Goal: Contribute content: Contribute content

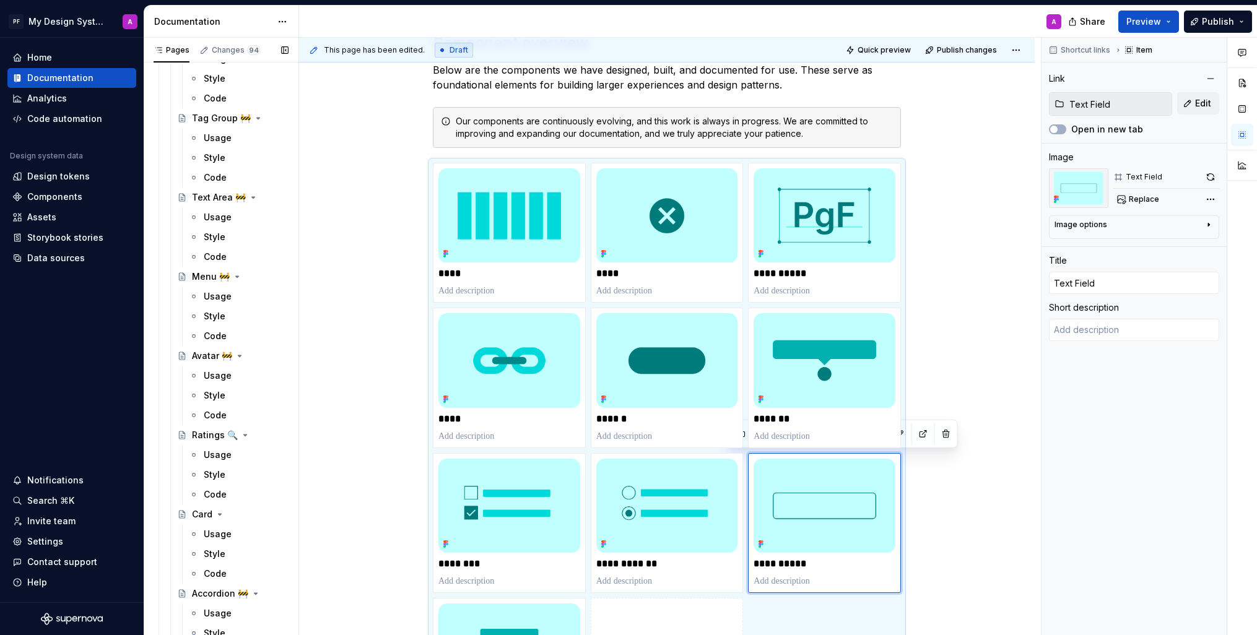
scroll to position [2806, 0]
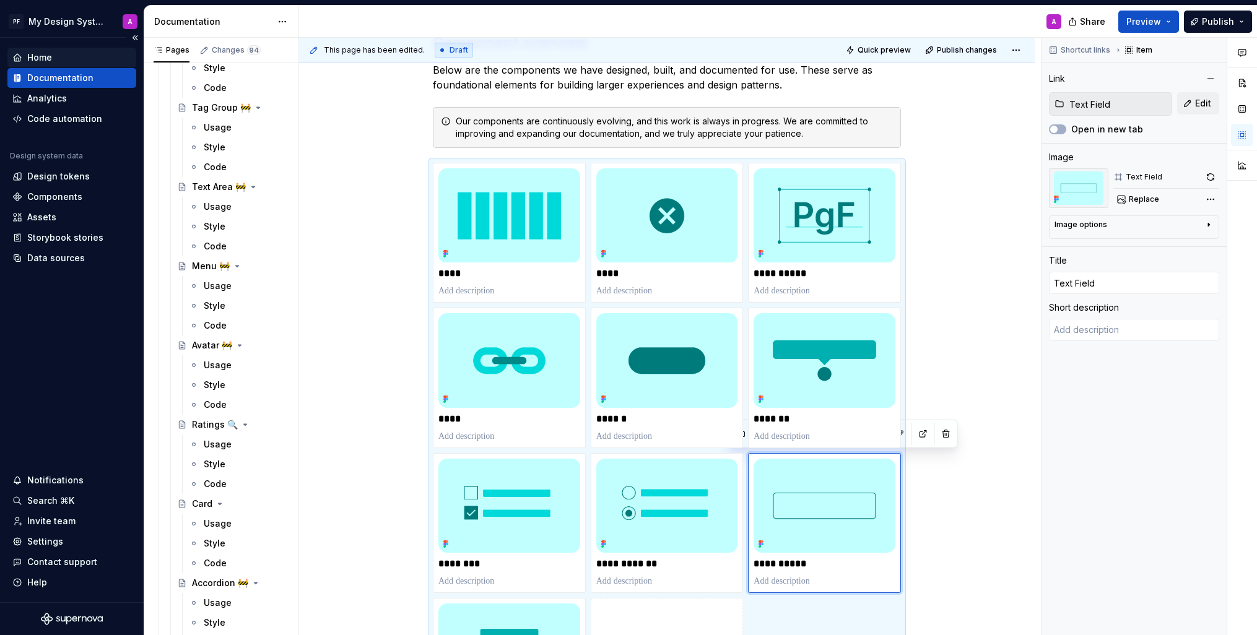
click at [40, 56] on div "Home" at bounding box center [39, 57] width 25 height 12
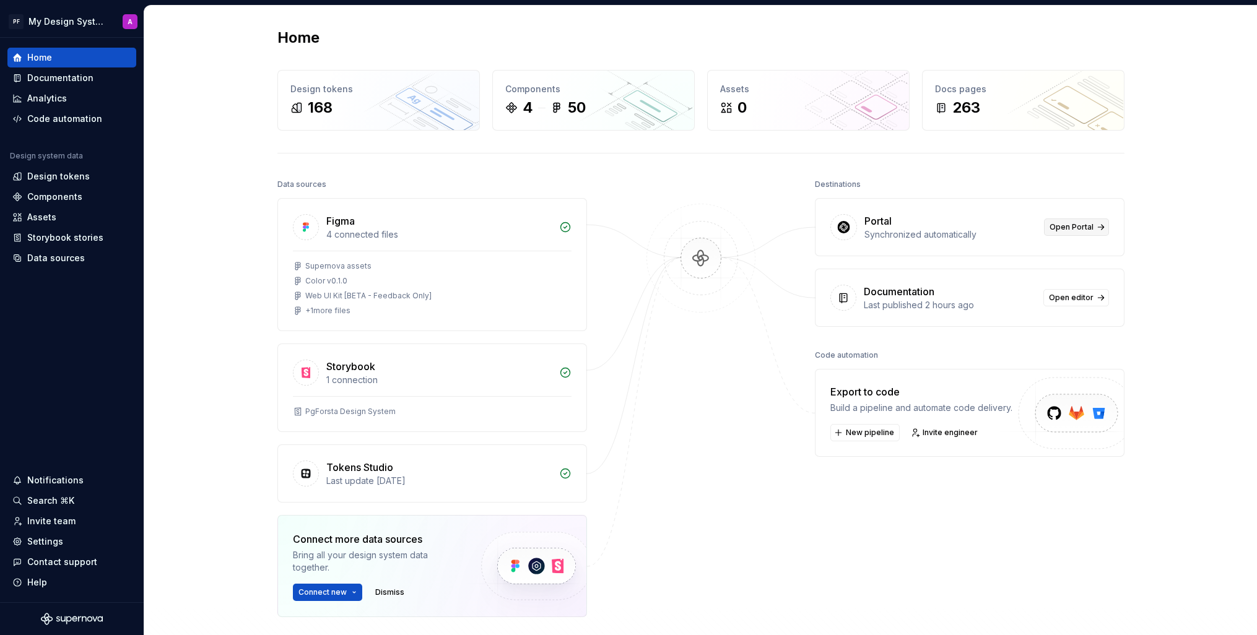
click at [1080, 226] on span "Open Portal" at bounding box center [1072, 227] width 44 height 10
click at [48, 72] on div "Documentation" at bounding box center [60, 78] width 66 height 12
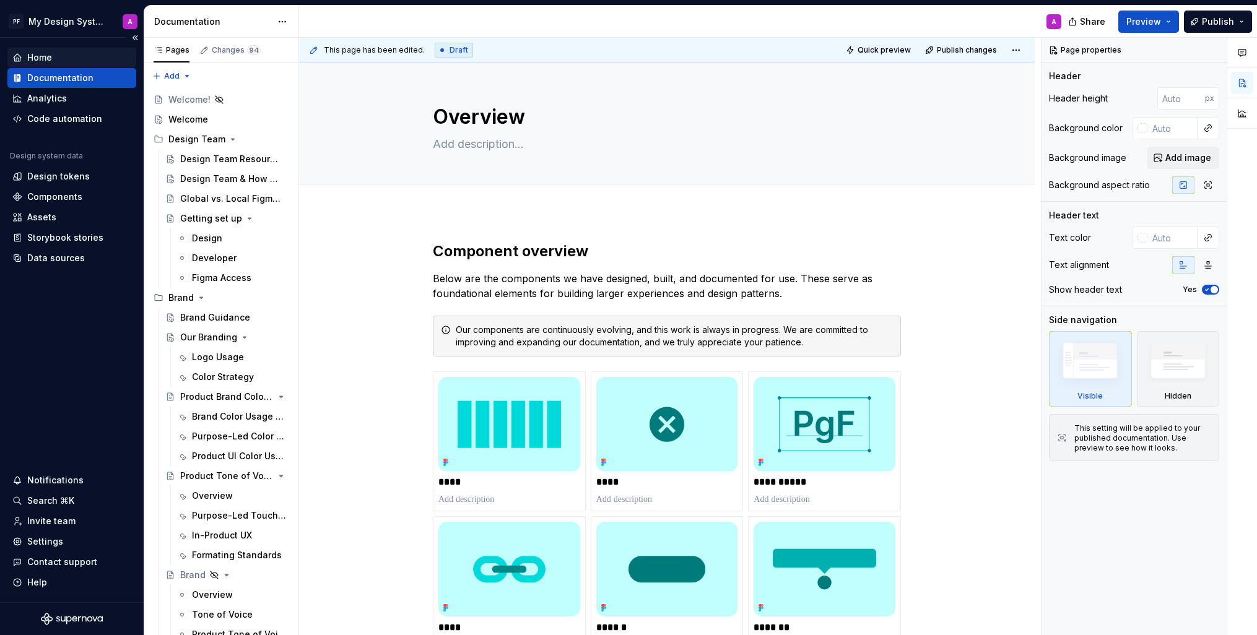
click at [45, 55] on div "Home" at bounding box center [39, 57] width 25 height 12
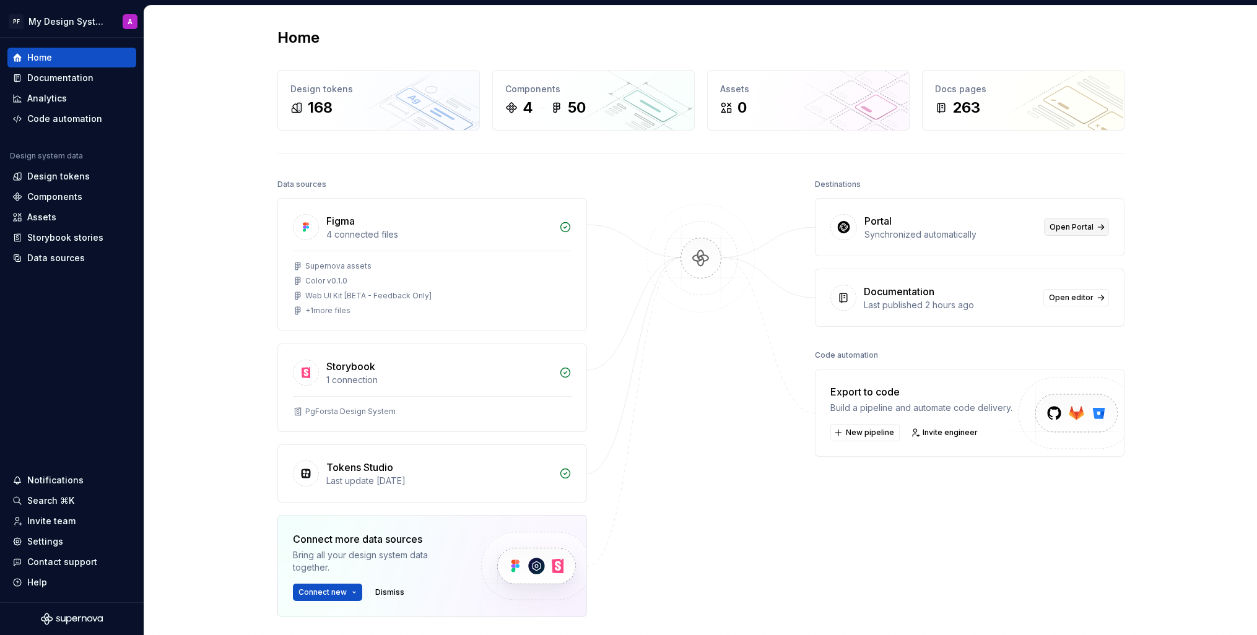
click at [1084, 220] on link "Open Portal" at bounding box center [1076, 227] width 65 height 17
click at [53, 258] on div "Data sources" at bounding box center [56, 258] width 58 height 12
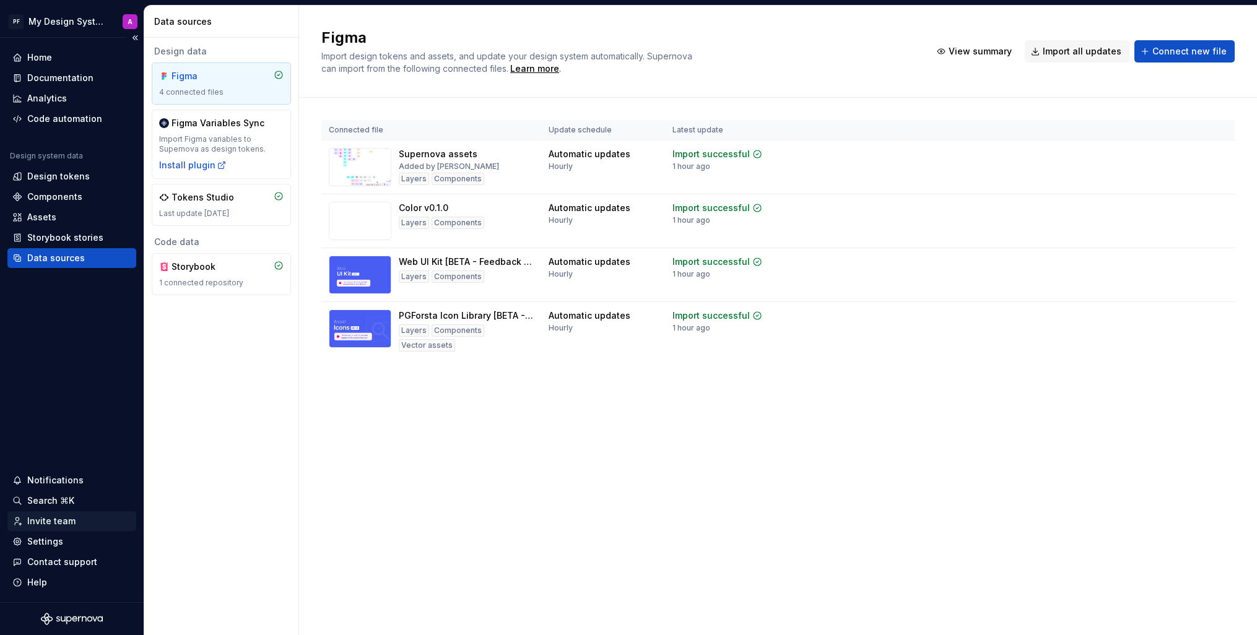
click at [47, 524] on div "Invite team" at bounding box center [51, 521] width 48 height 12
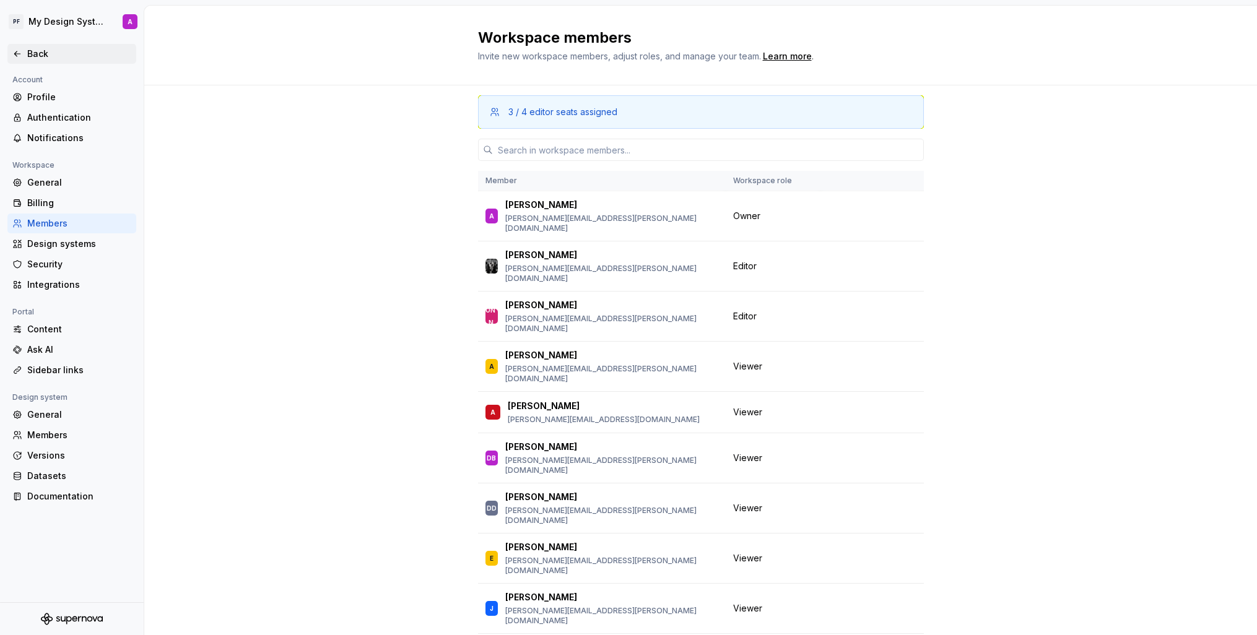
click at [40, 53] on div "Back" at bounding box center [79, 54] width 104 height 12
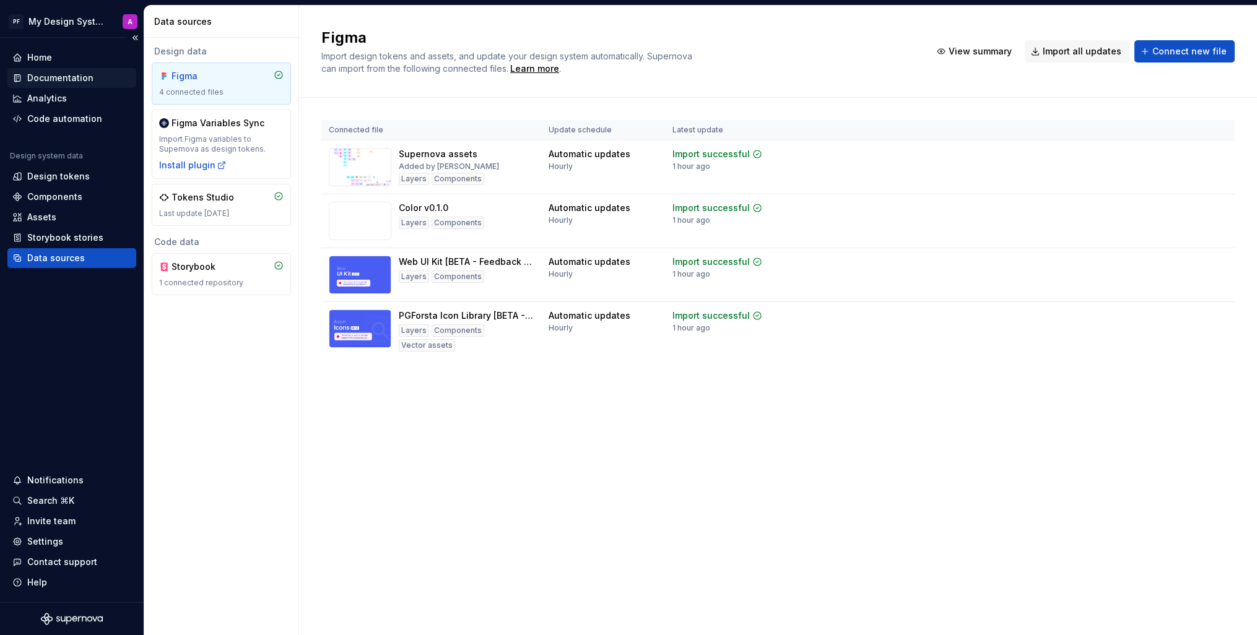
click at [41, 74] on div "Documentation" at bounding box center [60, 78] width 66 height 12
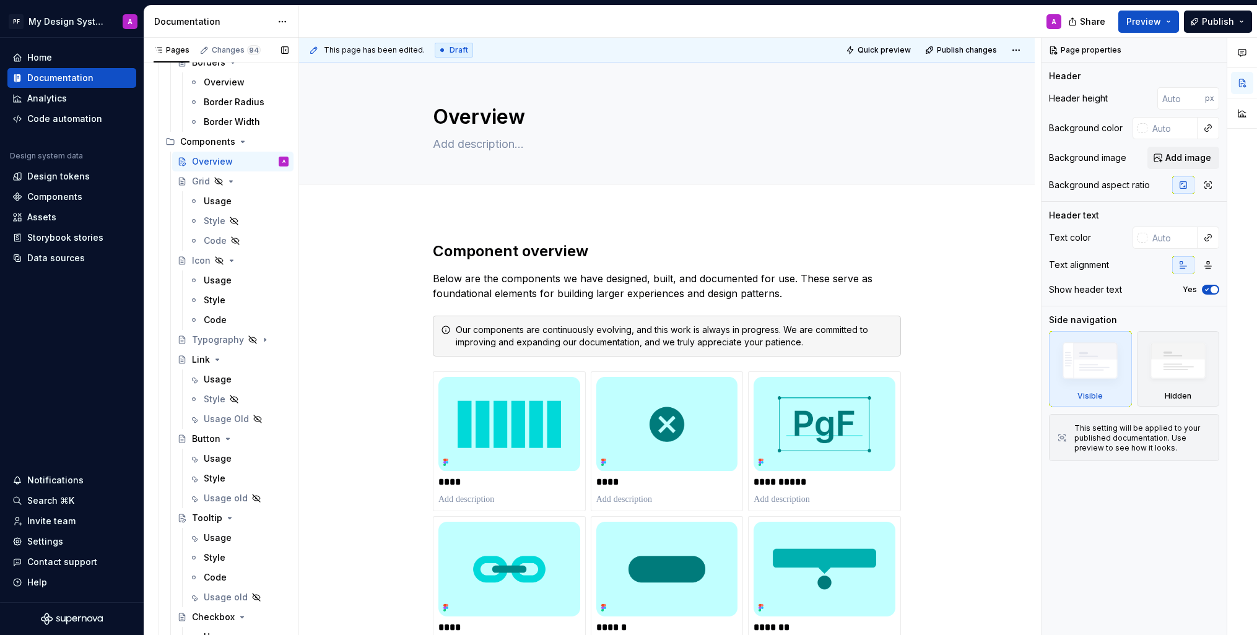
scroll to position [1371, 0]
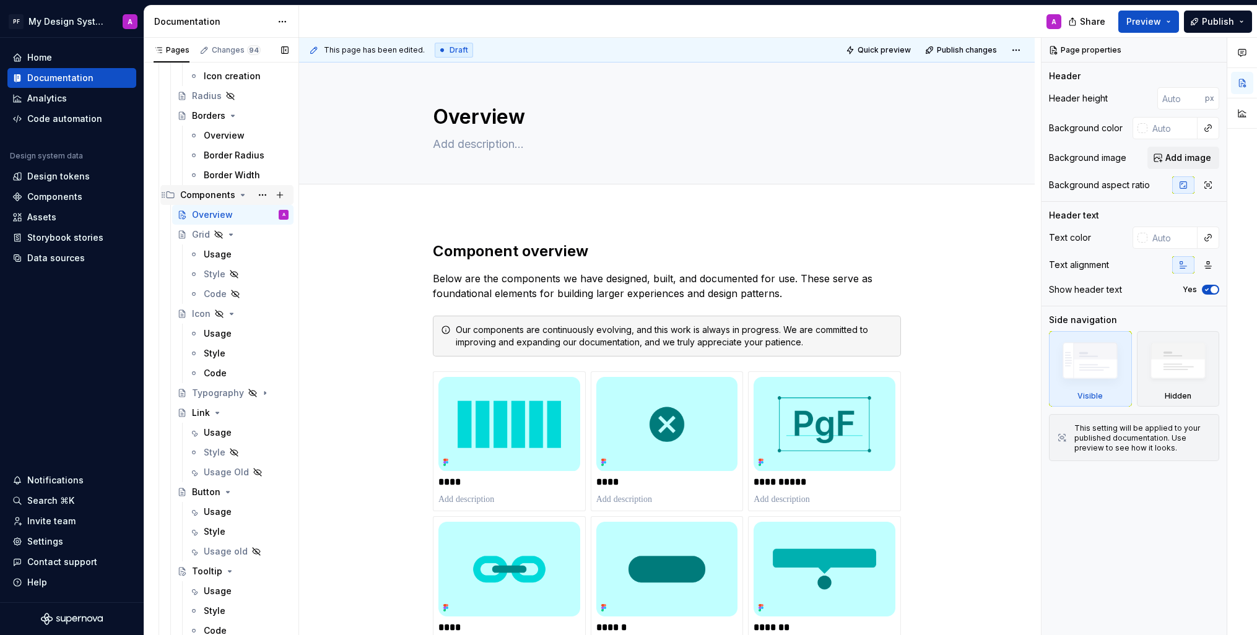
click at [207, 199] on div "Components" at bounding box center [207, 195] width 55 height 12
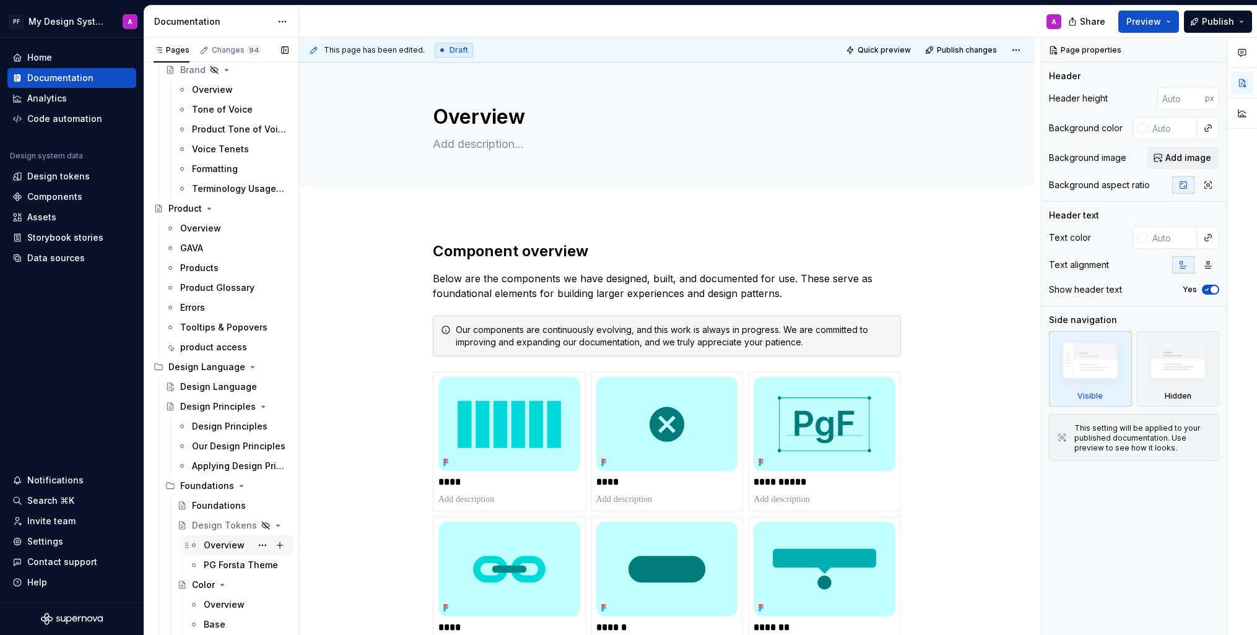
scroll to position [0, 0]
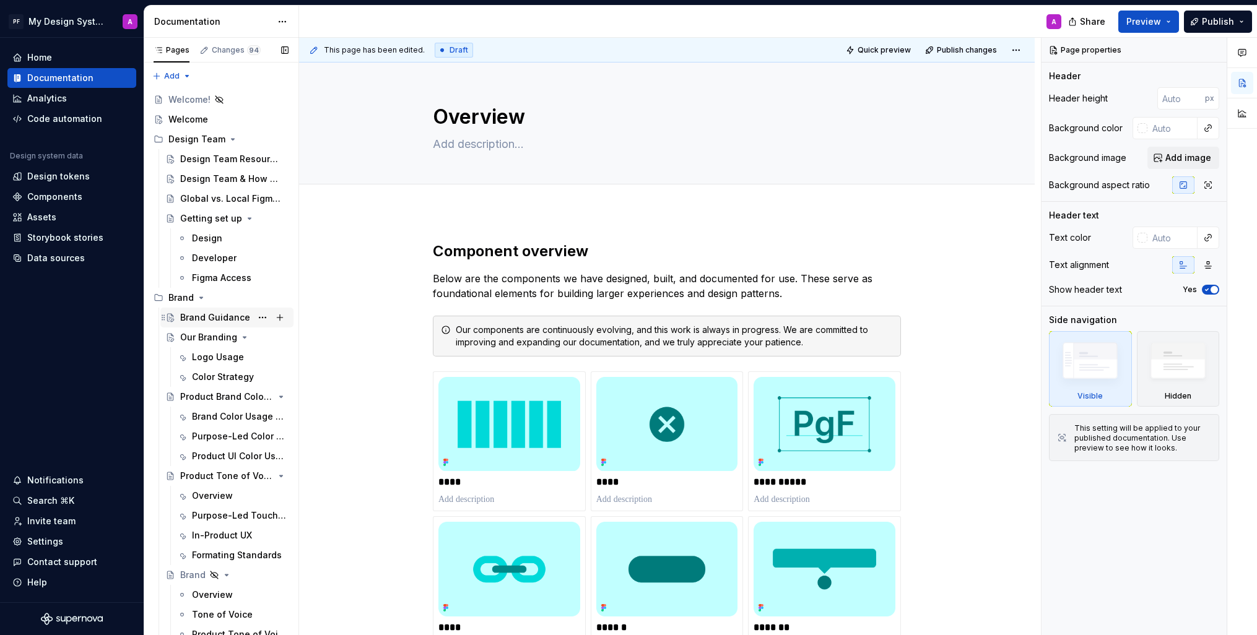
click at [225, 321] on div "Brand Guidance" at bounding box center [215, 318] width 70 height 12
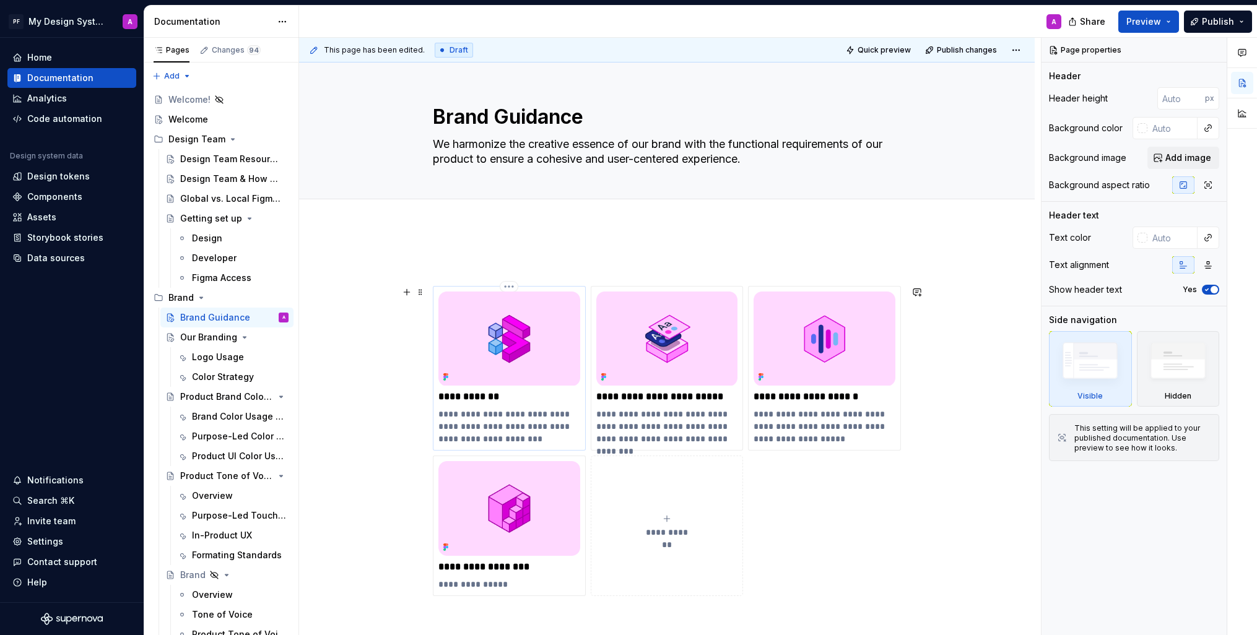
click at [453, 338] on img at bounding box center [509, 339] width 142 height 94
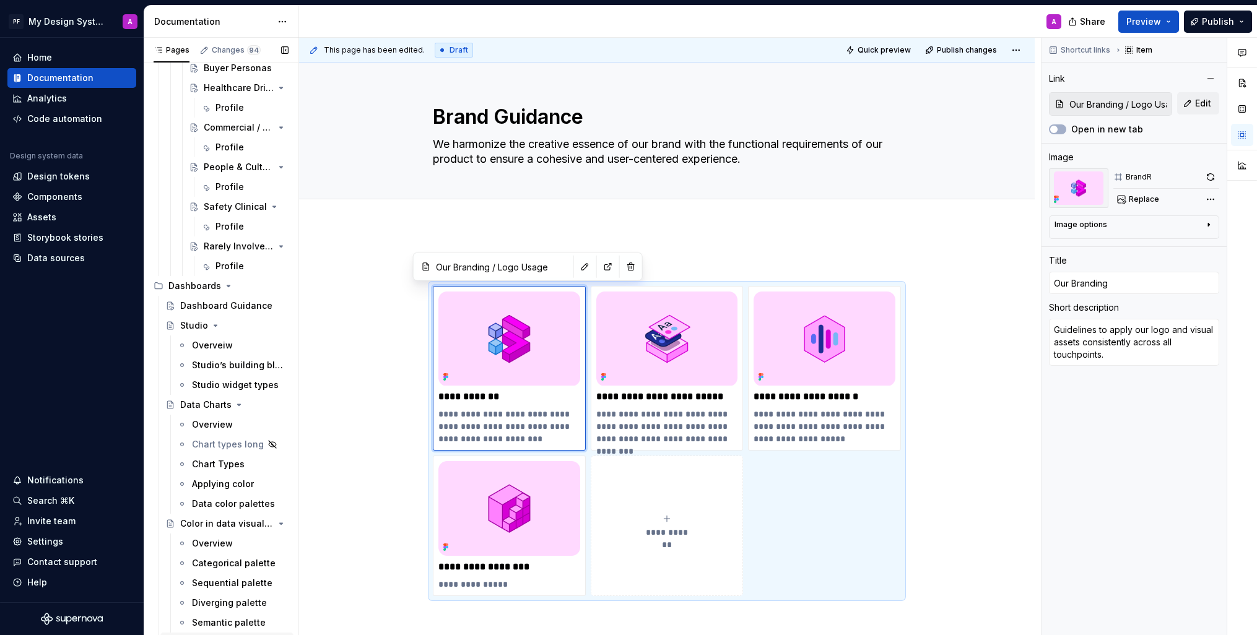
scroll to position [2077, 0]
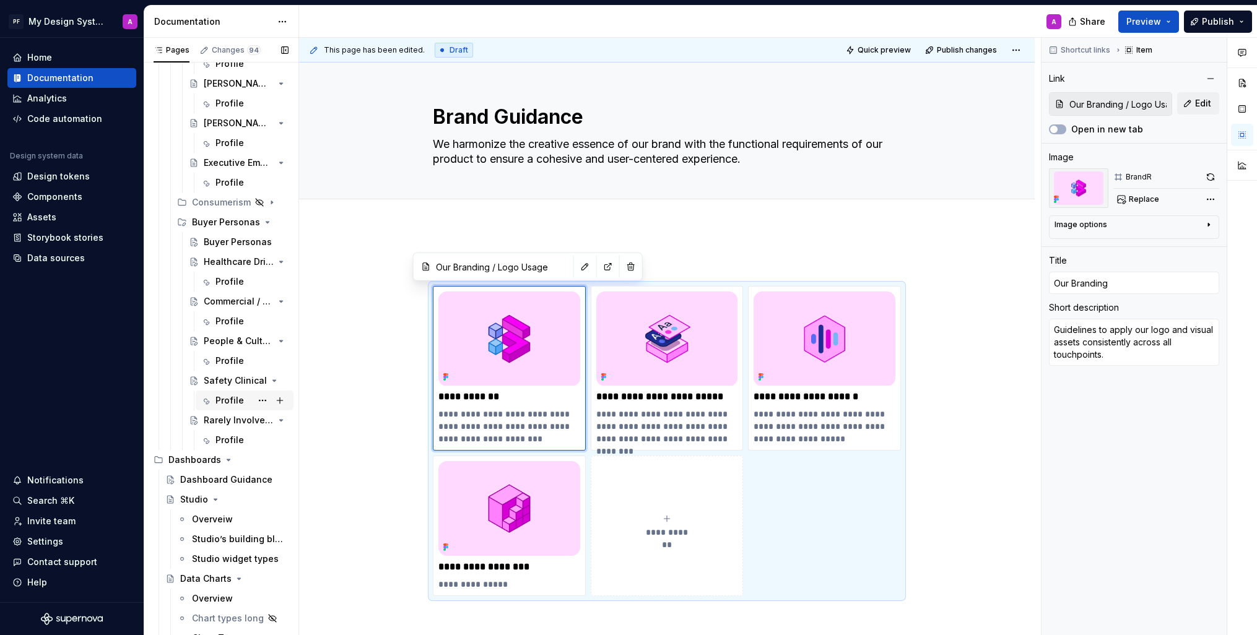
drag, startPoint x: 227, startPoint y: 395, endPoint x: 219, endPoint y: 396, distance: 8.1
click at [227, 395] on div "Profile" at bounding box center [230, 400] width 28 height 12
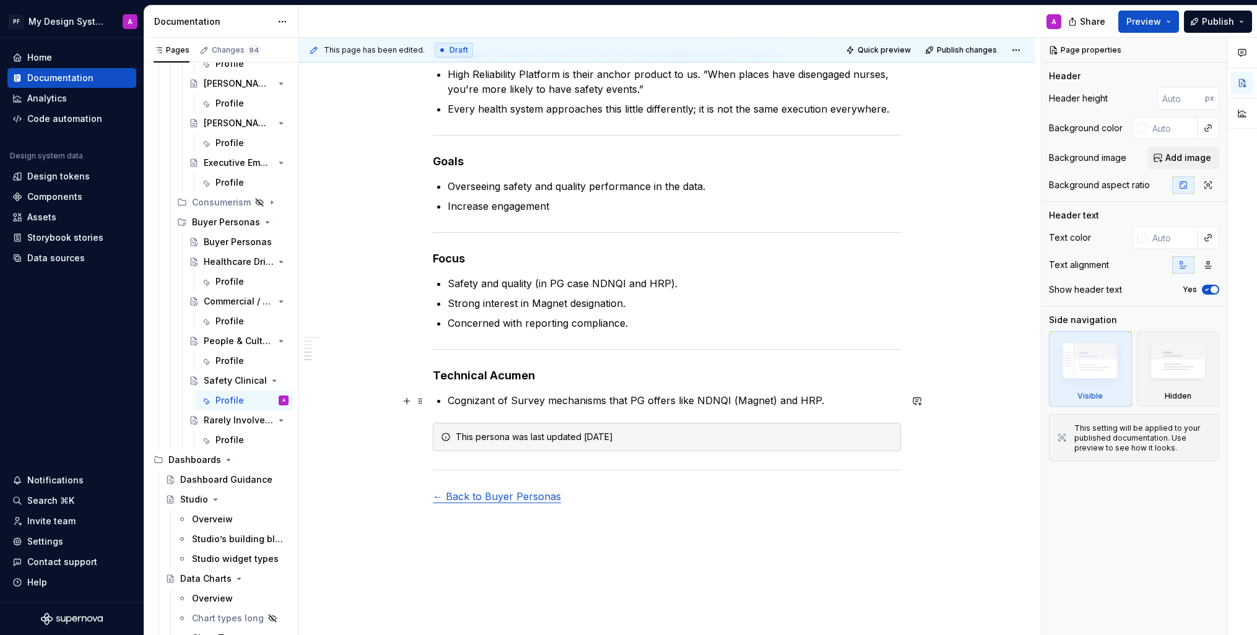
scroll to position [807, 0]
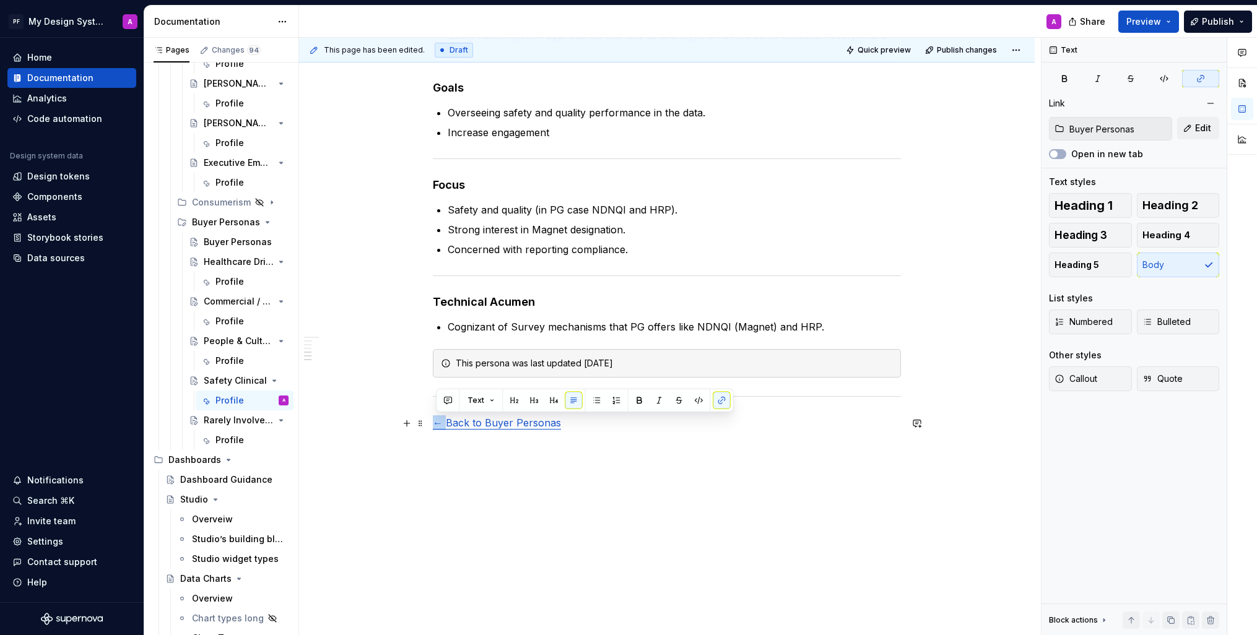
drag, startPoint x: 450, startPoint y: 425, endPoint x: 438, endPoint y: 425, distance: 11.8
click at [434, 425] on div "Safety / Clinical Buyer Persona: A buyer persona (sometimes called a customer p…" at bounding box center [667, 22] width 736 height 1228
copy link "←"
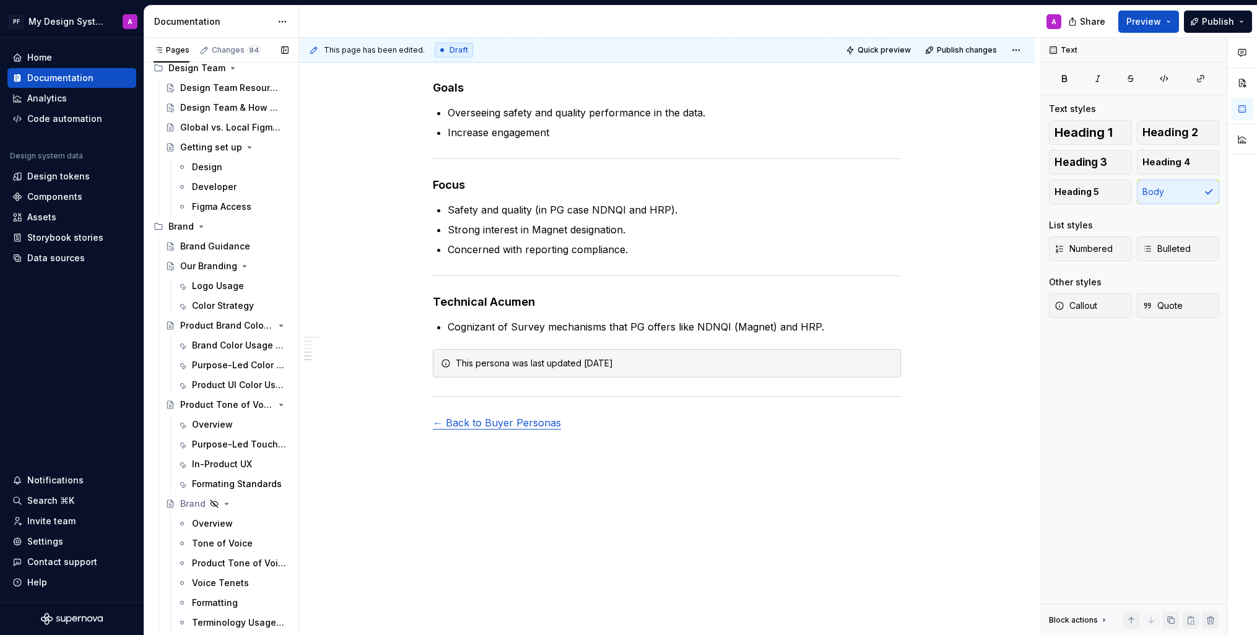
scroll to position [0, 0]
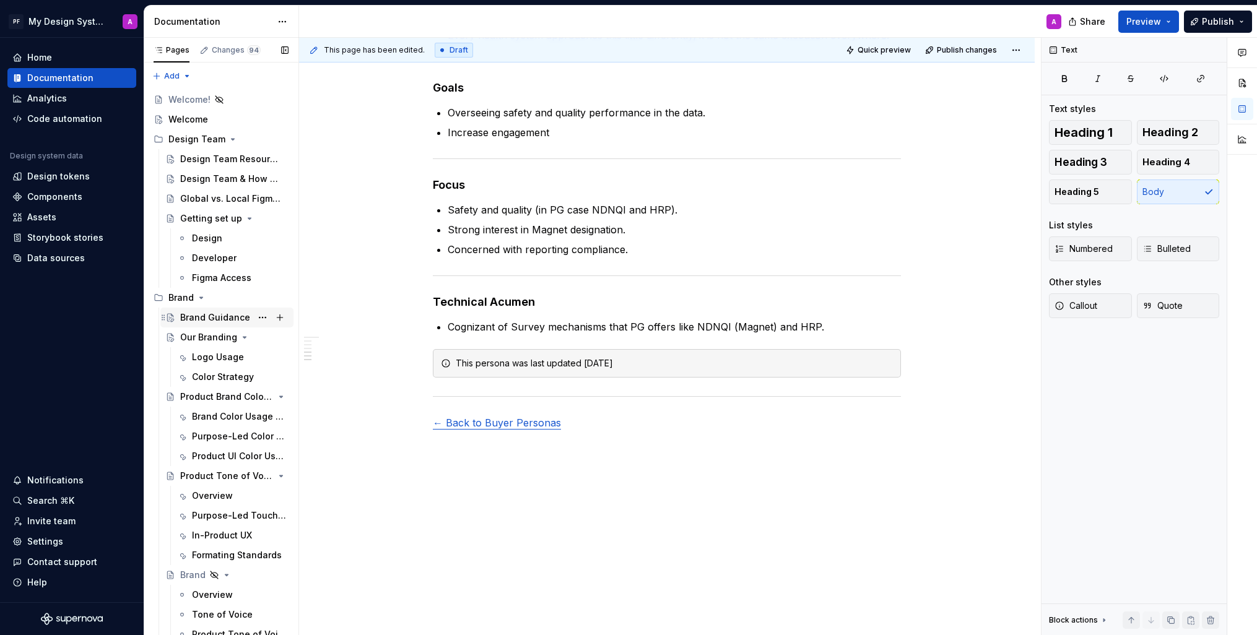
click at [191, 316] on div "Brand Guidance" at bounding box center [215, 318] width 70 height 12
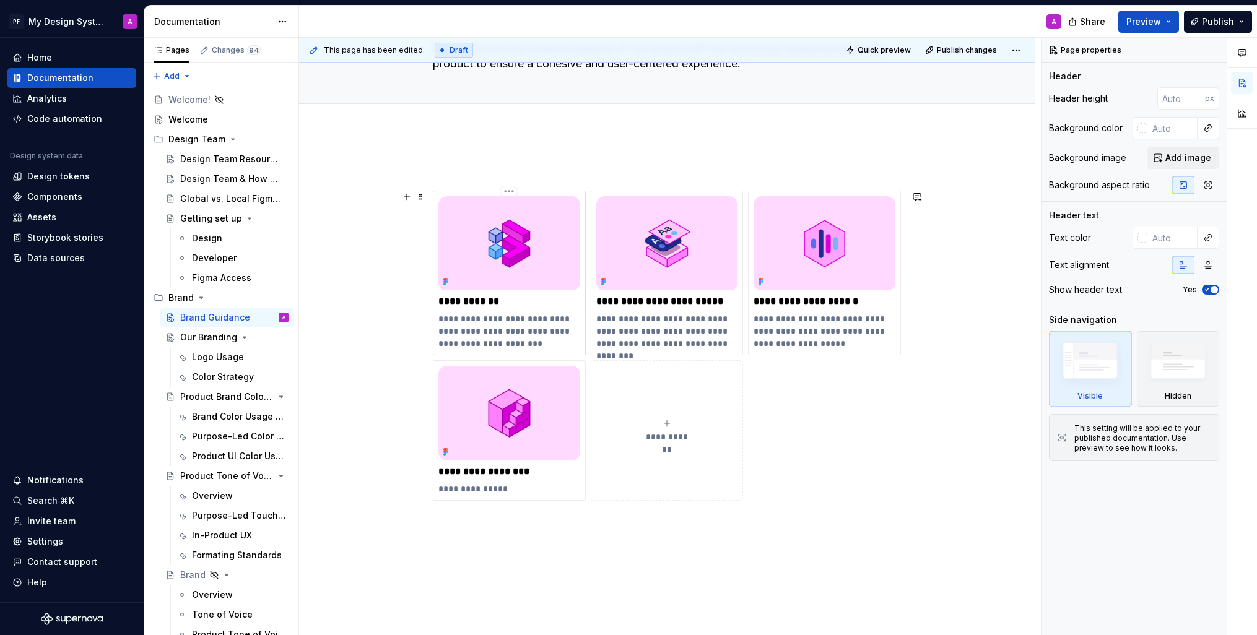
scroll to position [97, 0]
click at [212, 355] on div "Logo Usage" at bounding box center [218, 357] width 52 height 12
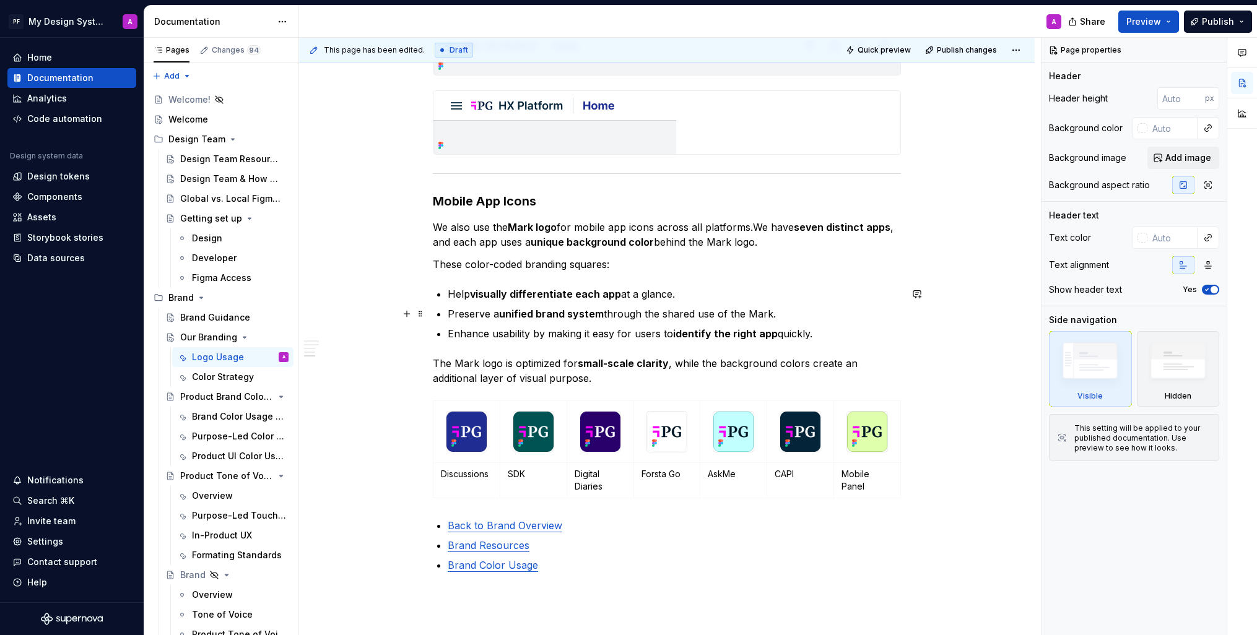
scroll to position [1877, 0]
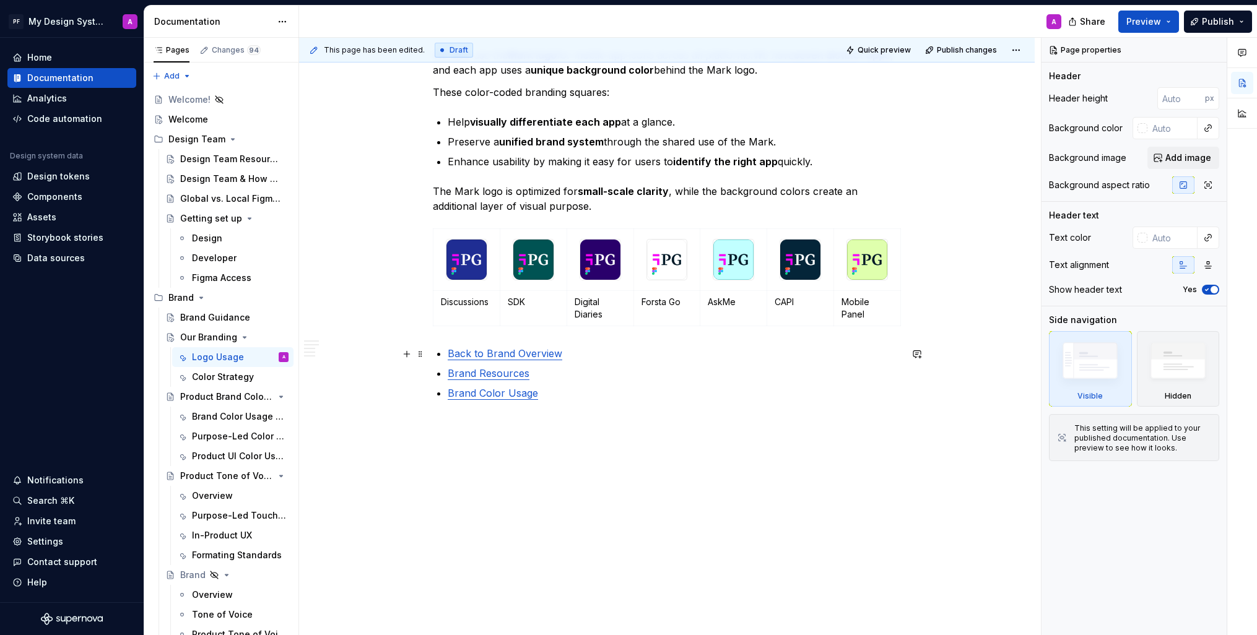
type textarea "*"
click at [453, 355] on link "Back to Brand Overview" at bounding box center [505, 353] width 115 height 12
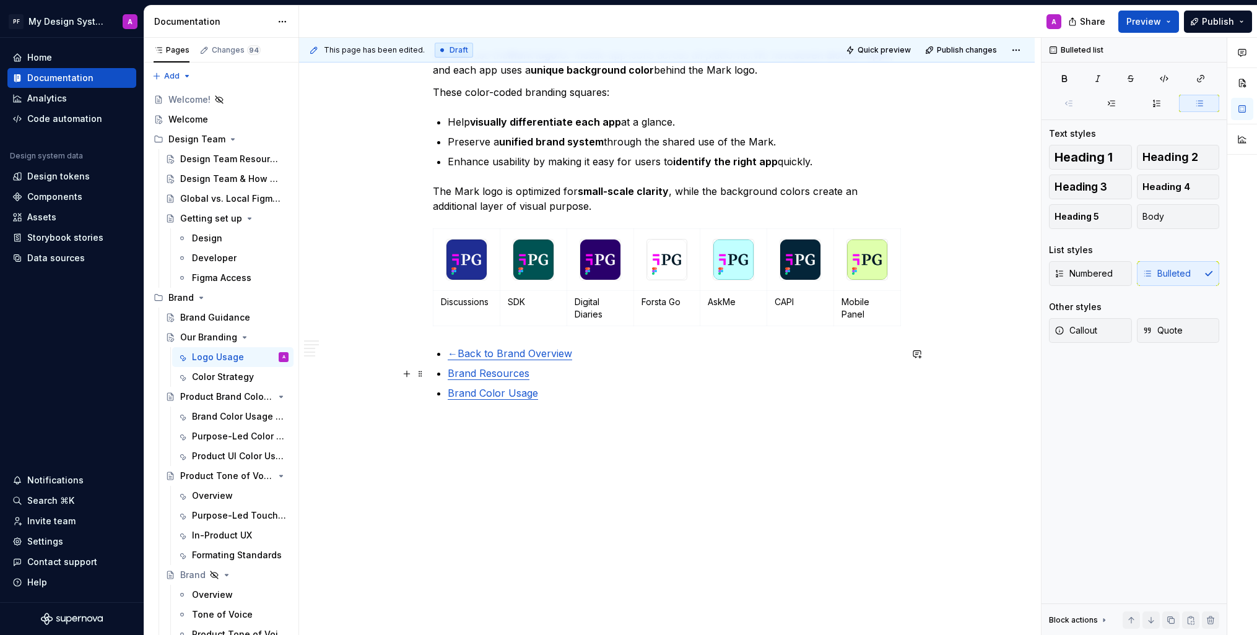
click at [451, 376] on link "Brand Resources" at bounding box center [489, 373] width 82 height 12
click at [451, 394] on link "Brand Color Usage" at bounding box center [493, 393] width 90 height 12
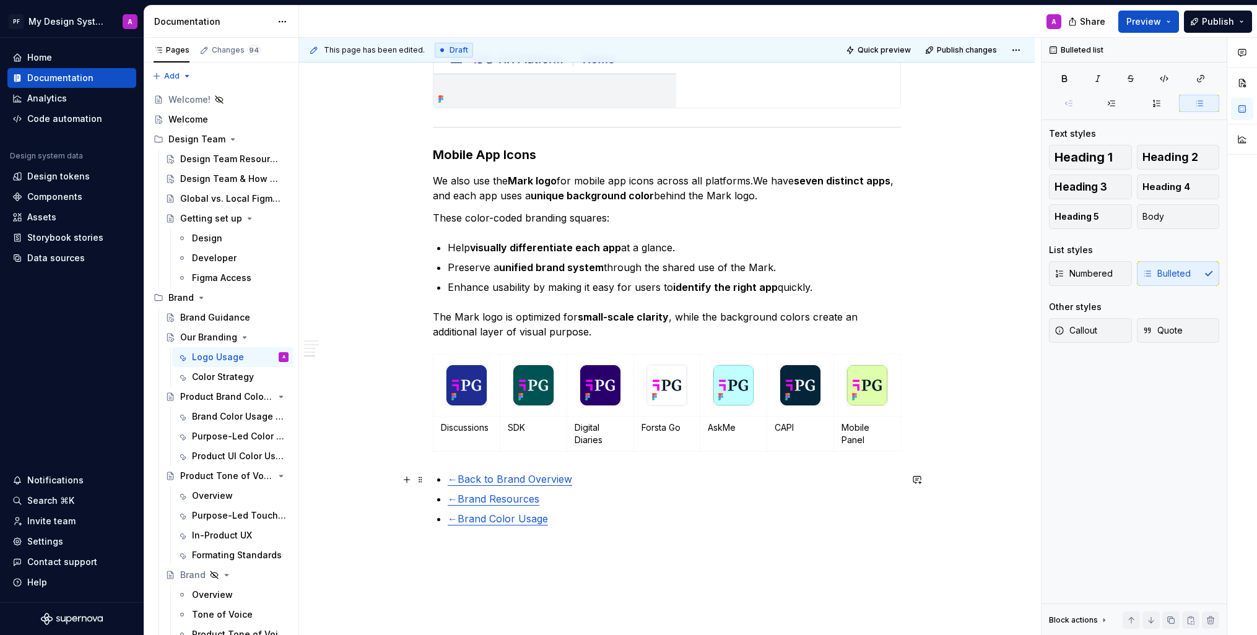
scroll to position [1753, 0]
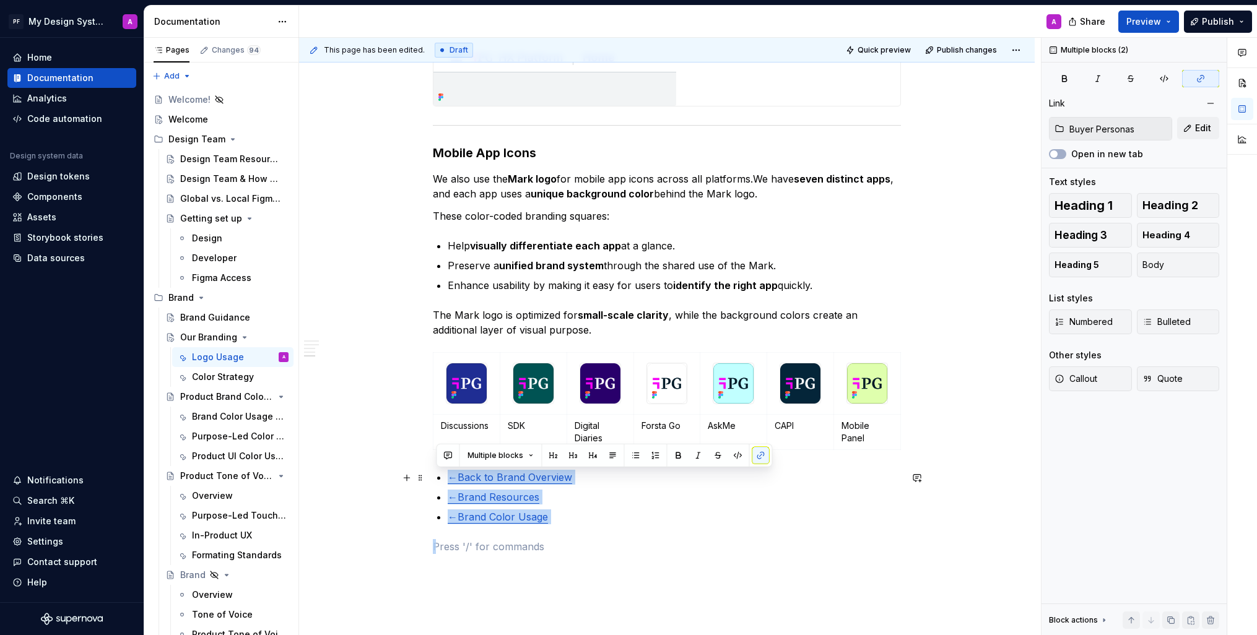
drag, startPoint x: 568, startPoint y: 526, endPoint x: 447, endPoint y: 479, distance: 130.4
click at [1151, 326] on icon "button" at bounding box center [1148, 322] width 10 height 10
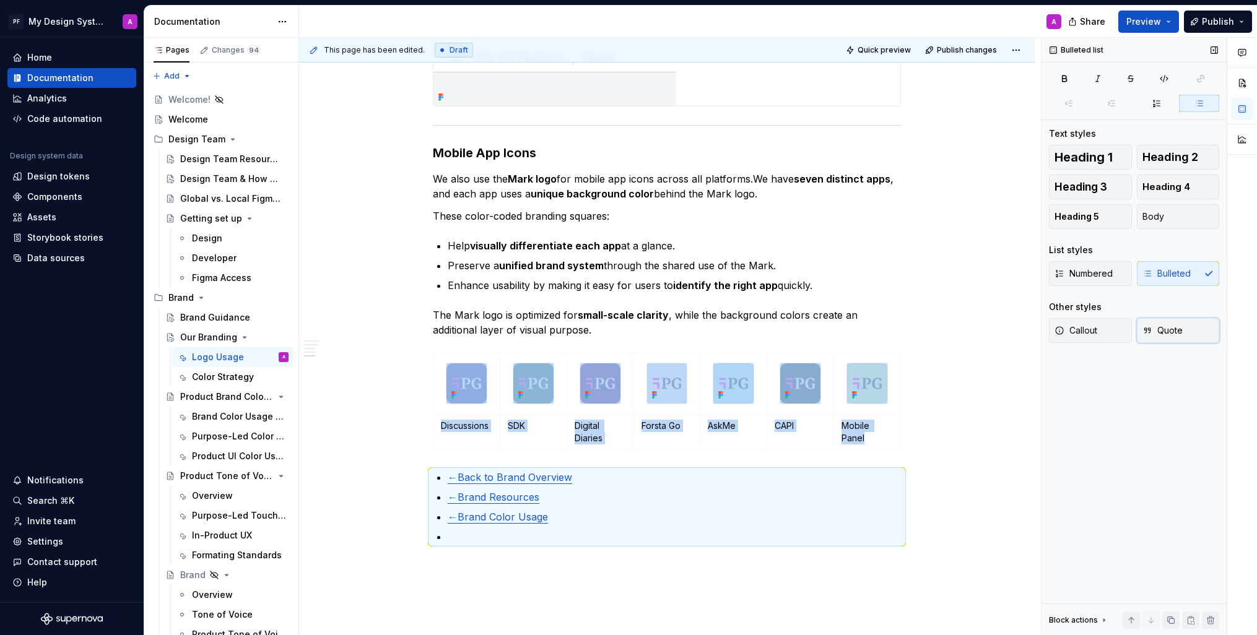
click at [1151, 326] on icon "button" at bounding box center [1148, 331] width 10 height 10
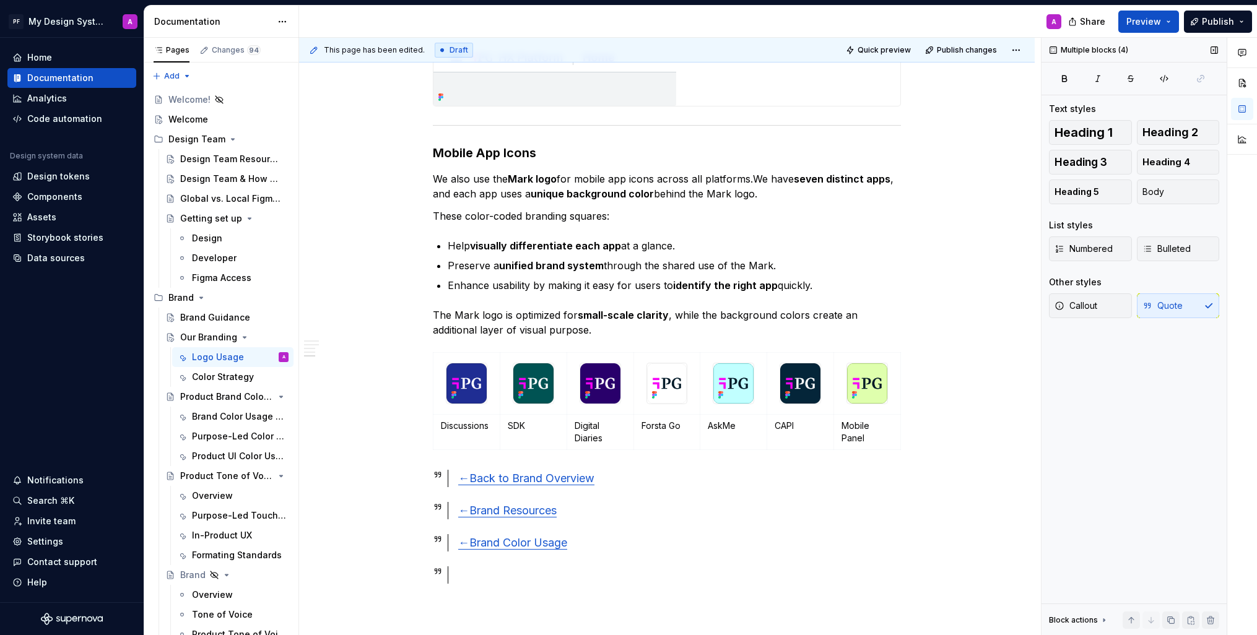
click at [1151, 326] on div "Heading 1 Heading 2 Heading 3 Heading 4 Heading 5 Body List styles Numbered Bul…" at bounding box center [1134, 226] width 170 height 213
click at [1078, 311] on span "Callout" at bounding box center [1076, 306] width 43 height 12
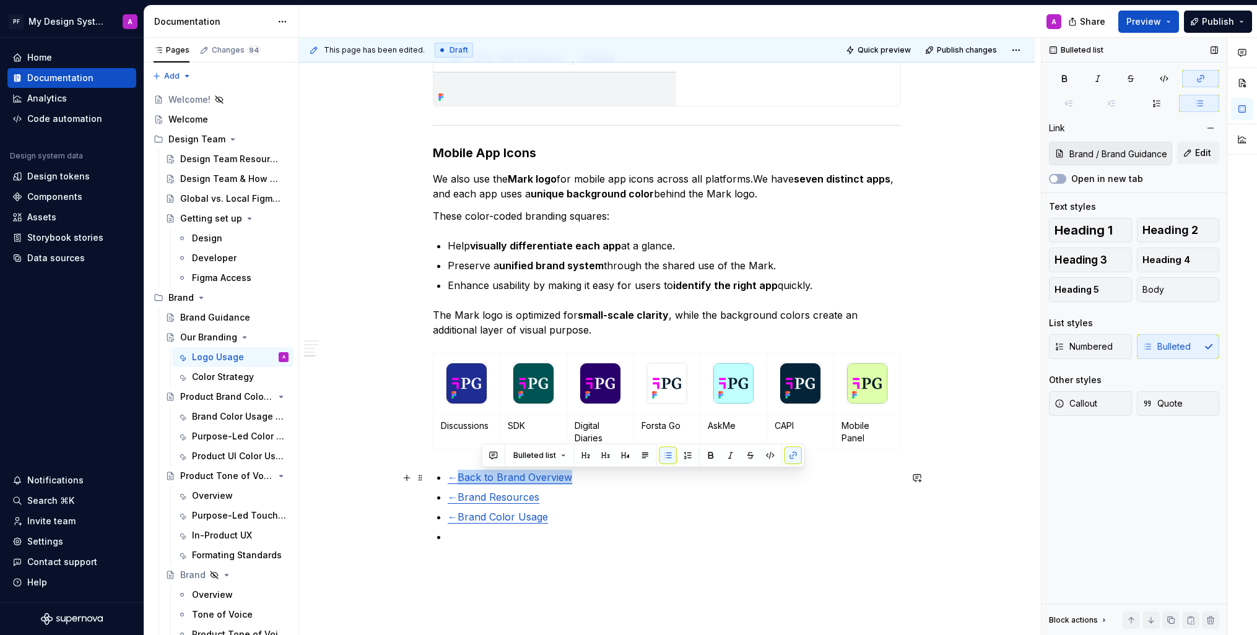
type input "Buyer Personas"
drag, startPoint x: 582, startPoint y: 477, endPoint x: 454, endPoint y: 476, distance: 127.6
click at [454, 476] on p "← Back to Brand Overview" at bounding box center [674, 477] width 453 height 15
click at [589, 530] on p at bounding box center [674, 537] width 453 height 15
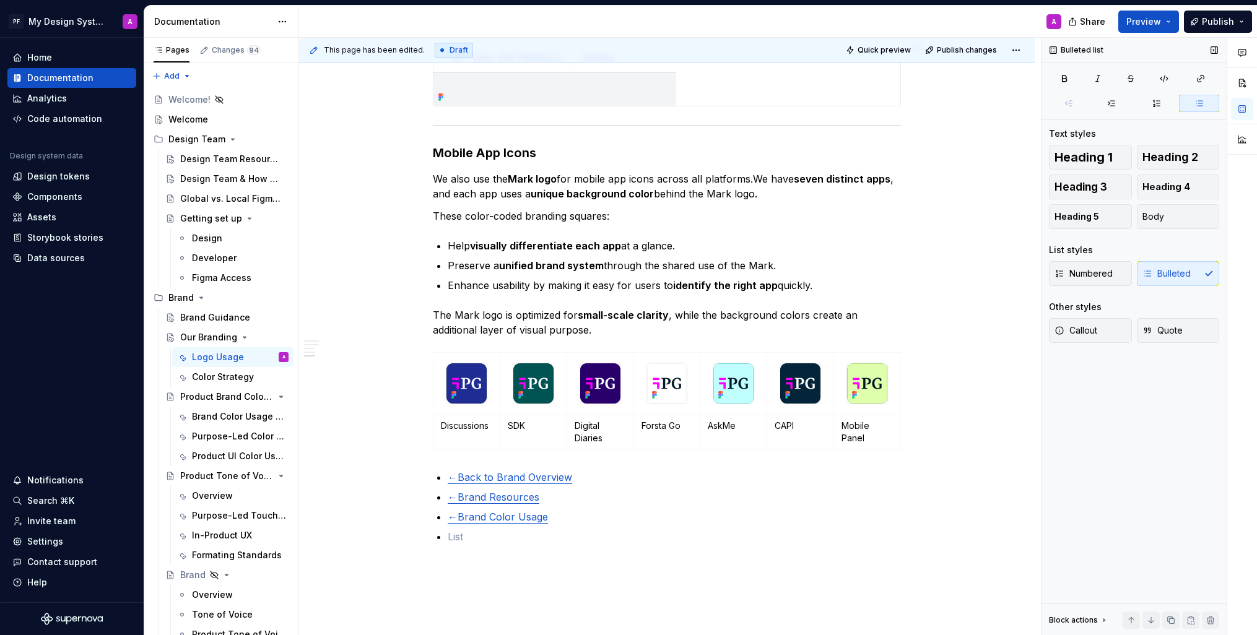
type textarea "*"
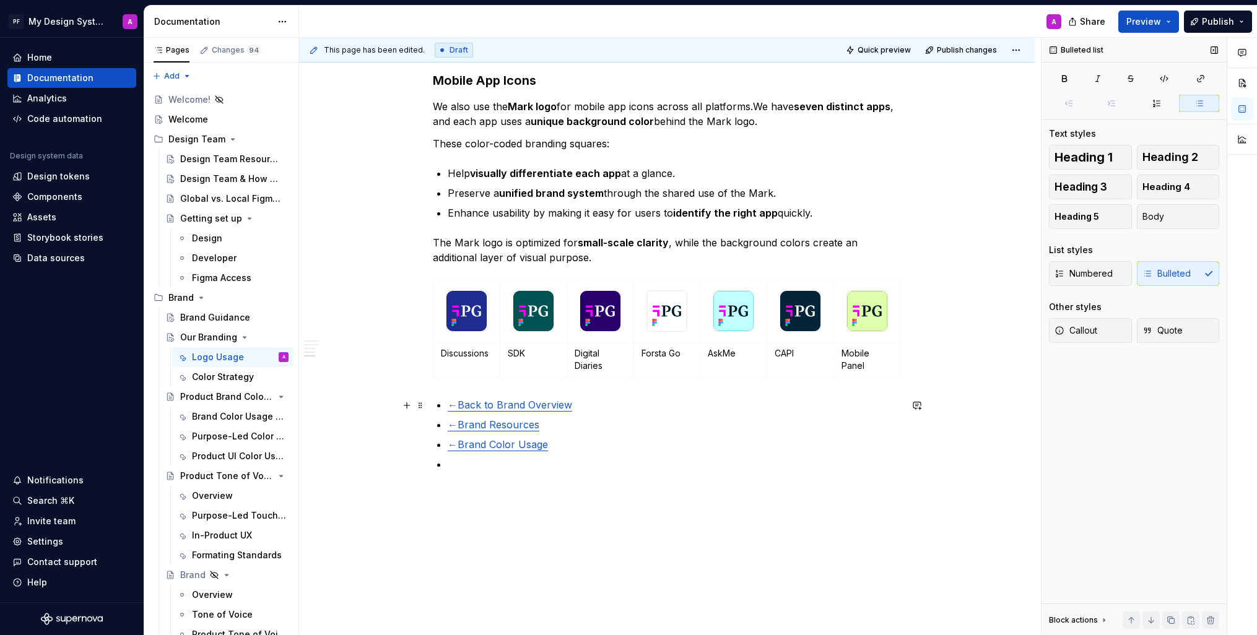
click at [580, 403] on p "← Back to Brand Overview" at bounding box center [674, 405] width 453 height 15
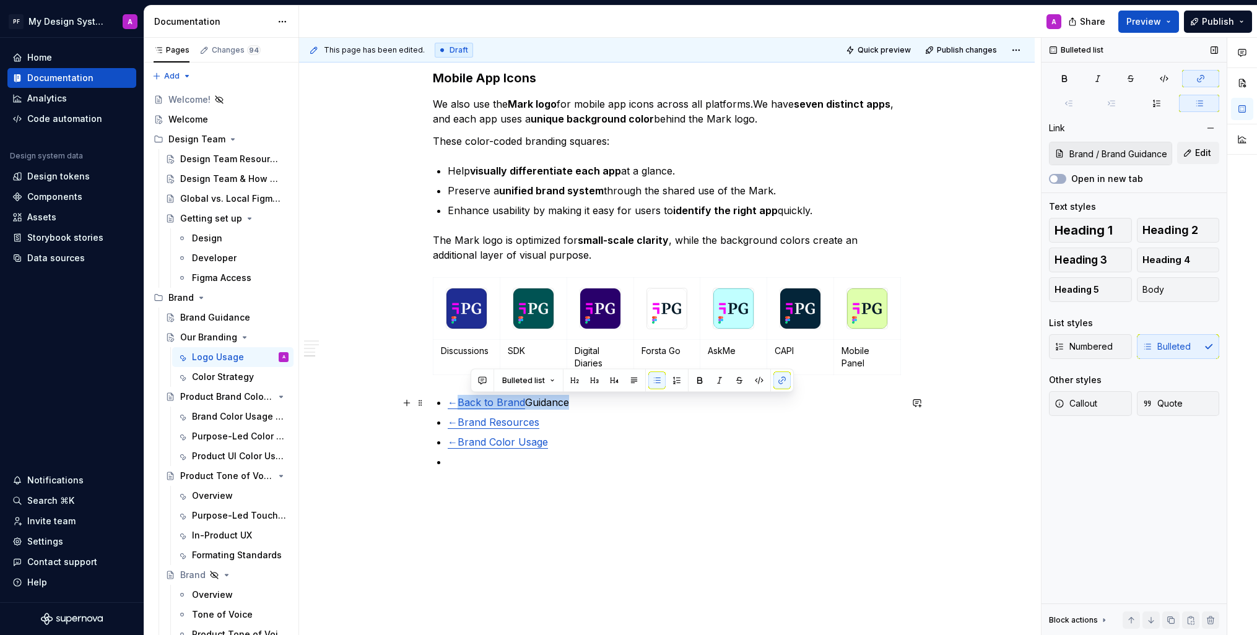
type input "Buyer Personas"
drag, startPoint x: 579, startPoint y: 401, endPoint x: 614, endPoint y: 378, distance: 41.2
click at [453, 401] on p "← Back to Brand Guidance" at bounding box center [674, 402] width 453 height 15
click at [758, 385] on button "button" at bounding box center [762, 380] width 17 height 17
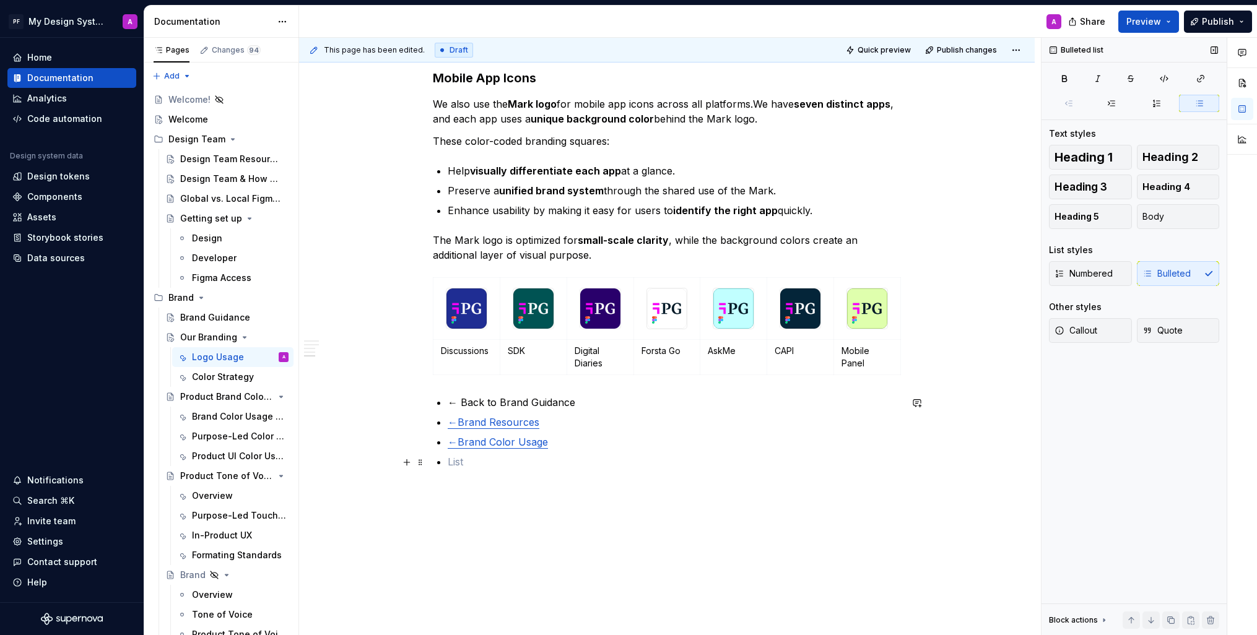
drag, startPoint x: 688, startPoint y: 458, endPoint x: 564, endPoint y: 413, distance: 131.9
click at [687, 458] on p at bounding box center [674, 462] width 453 height 15
drag, startPoint x: 578, startPoint y: 405, endPoint x: 451, endPoint y: 403, distance: 127.0
click at [451, 403] on p "← Back to Brand Guidance" at bounding box center [674, 402] width 453 height 15
click at [637, 386] on button "button" at bounding box center [637, 380] width 17 height 17
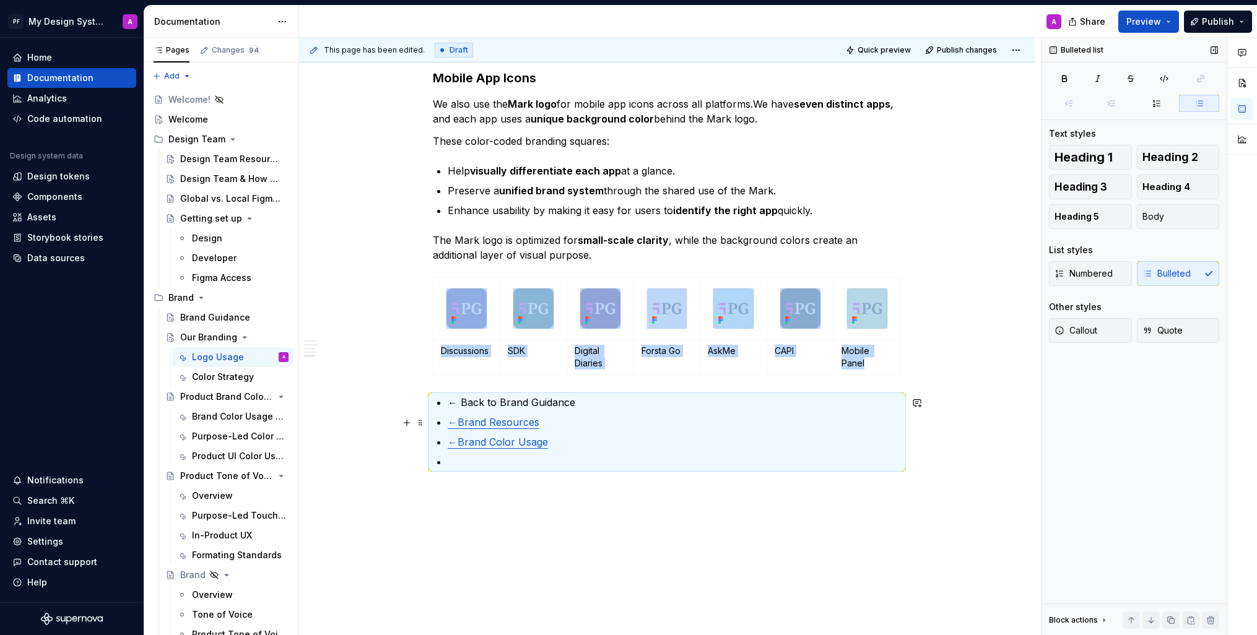
click at [612, 416] on p "← Brand Resources" at bounding box center [674, 422] width 453 height 15
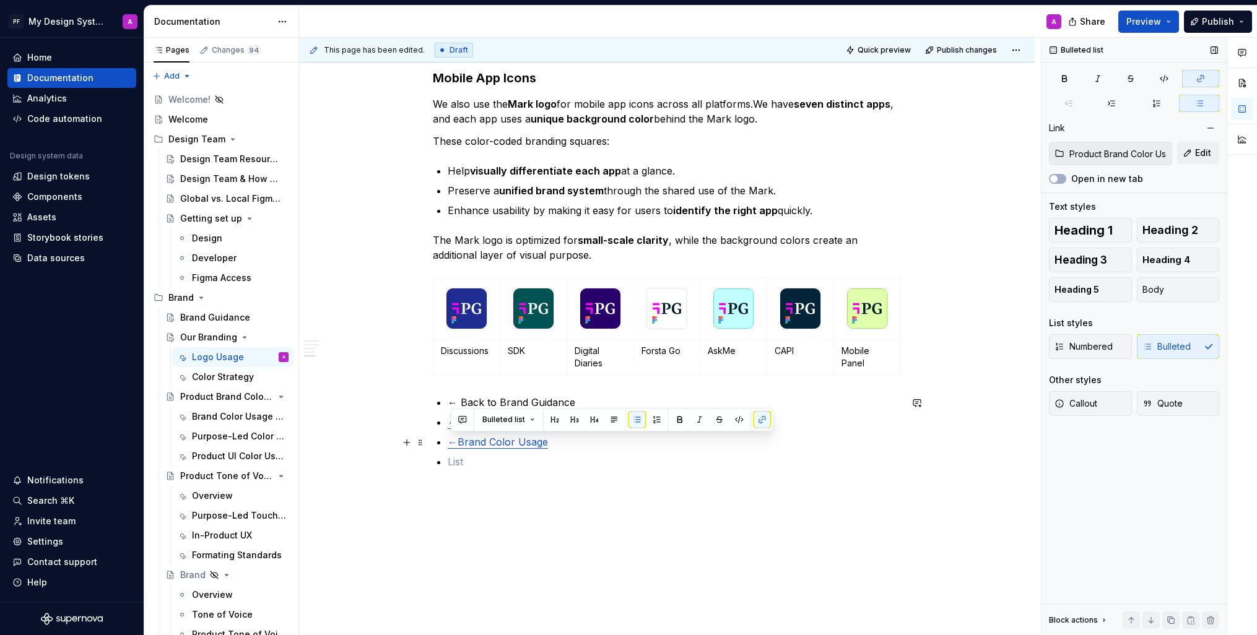
type input "Buyer Personas"
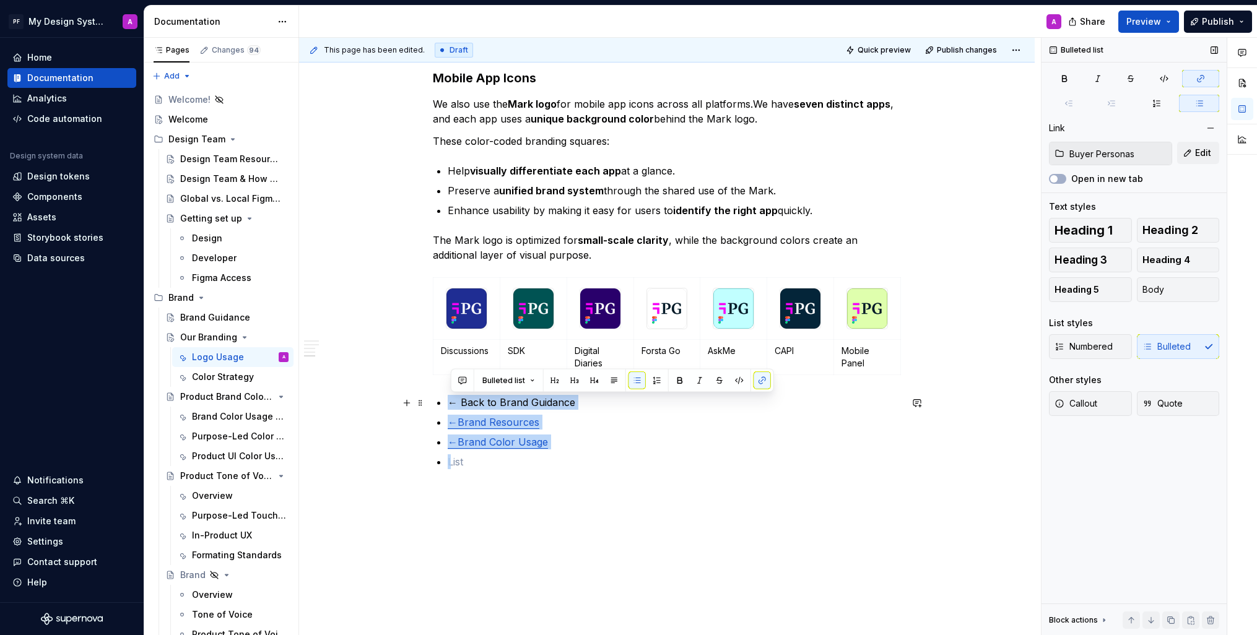
drag, startPoint x: 551, startPoint y: 461, endPoint x: 437, endPoint y: 408, distance: 125.5
click at [642, 384] on button "button" at bounding box center [637, 380] width 17 height 17
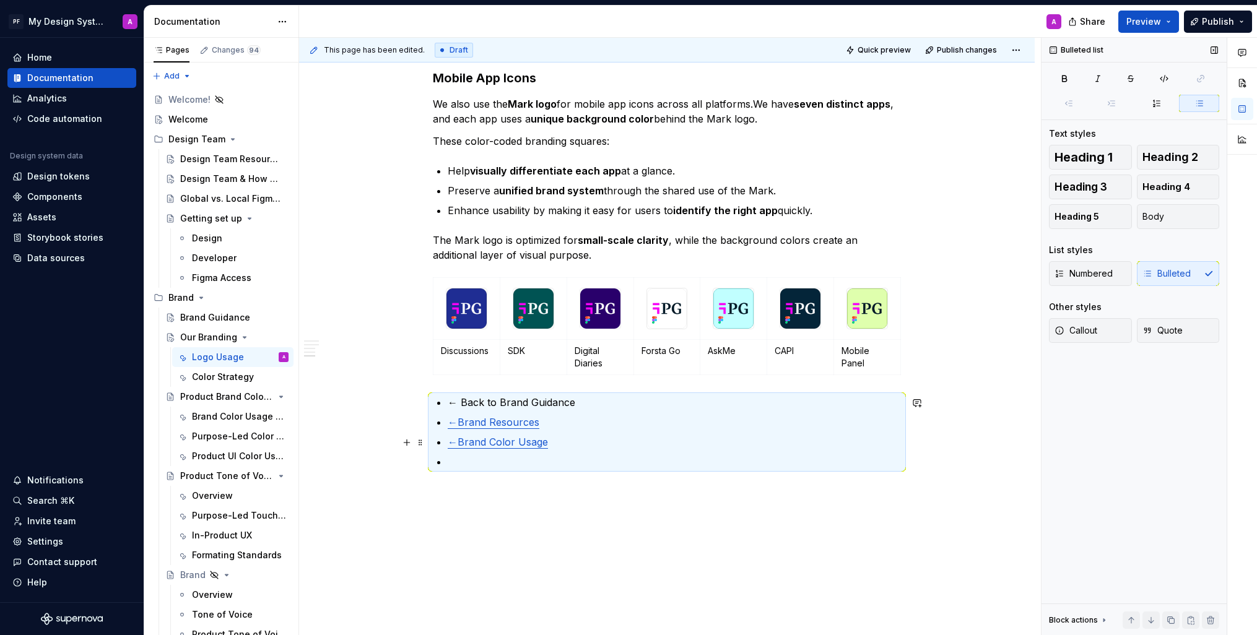
click at [607, 434] on ul "← Back to Brand Guidance ← Brand Resources ← Brand Color Usage" at bounding box center [674, 432] width 453 height 74
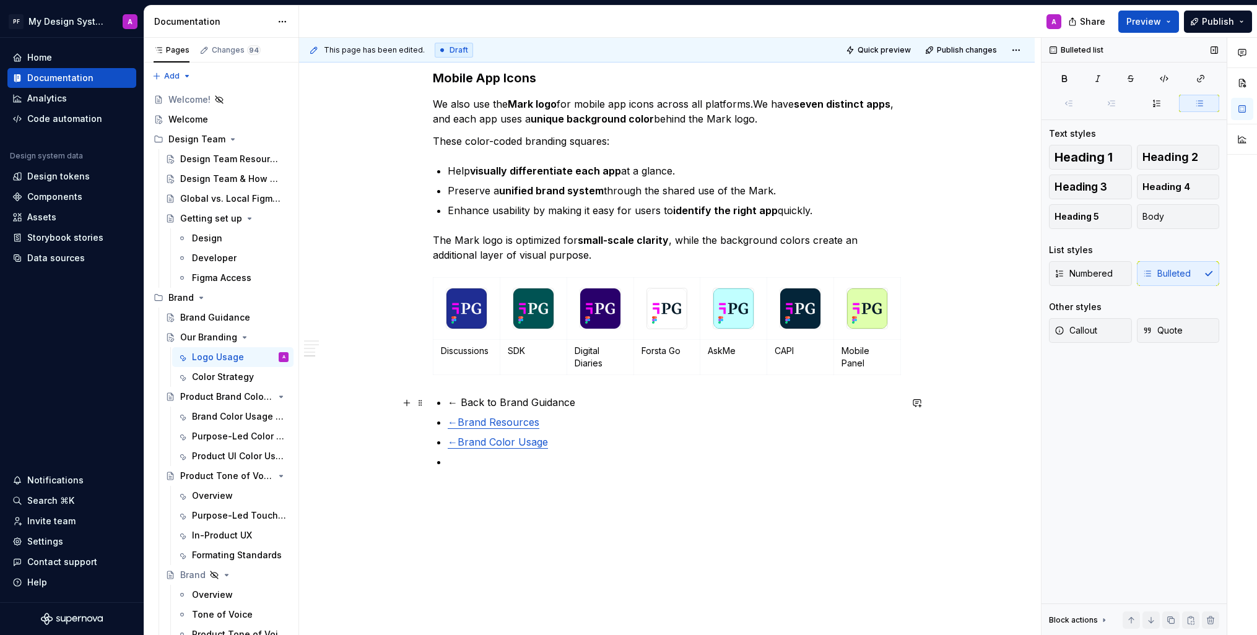
click at [617, 441] on p "← Brand Color Usage" at bounding box center [674, 442] width 453 height 15
drag, startPoint x: 580, startPoint y: 403, endPoint x: 449, endPoint y: 401, distance: 130.7
copy p "← Back to Brand Guidance"
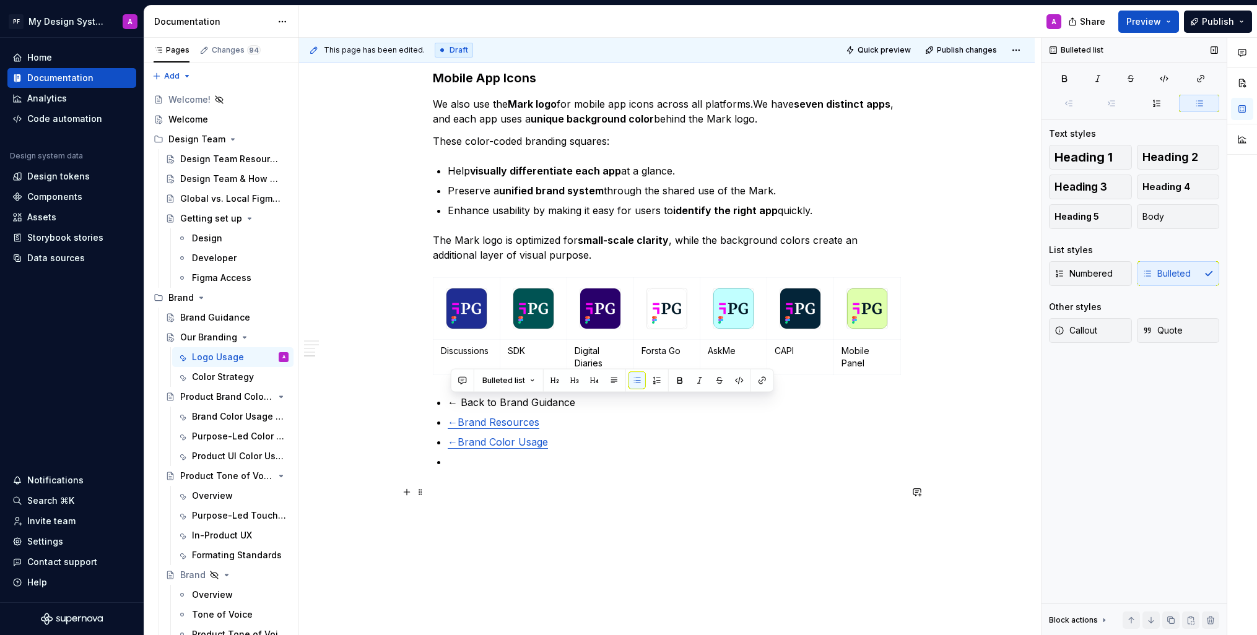
click at [442, 487] on p at bounding box center [667, 491] width 468 height 15
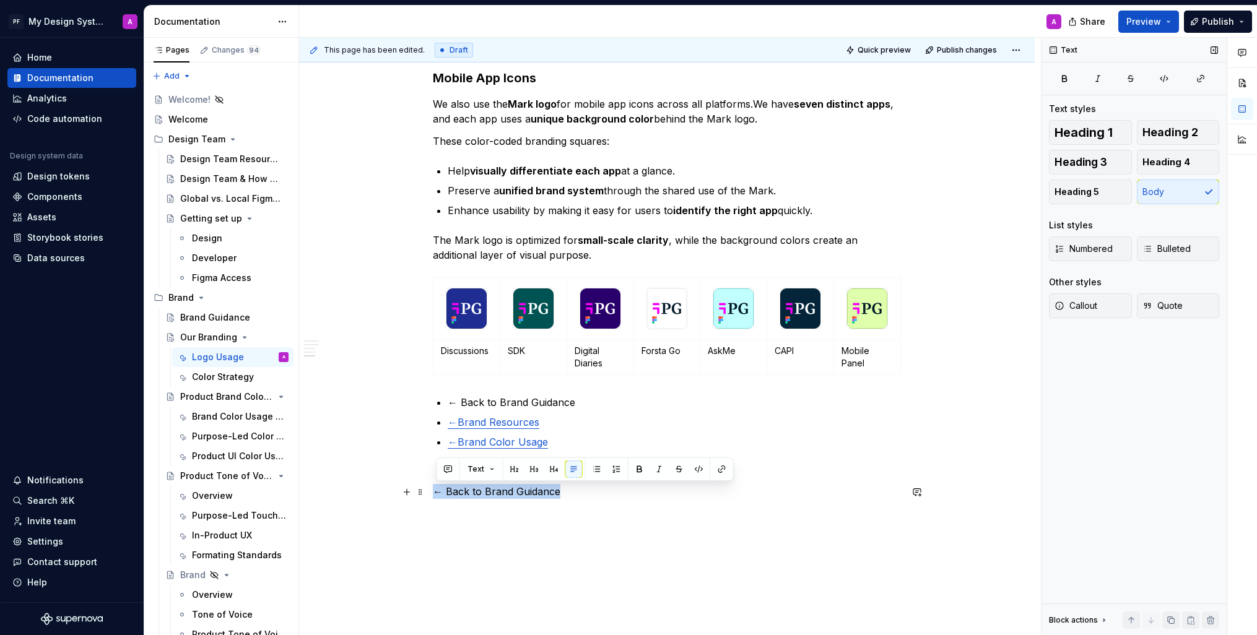
drag, startPoint x: 567, startPoint y: 498, endPoint x: 432, endPoint y: 491, distance: 135.2
click at [720, 474] on button "button" at bounding box center [721, 469] width 17 height 17
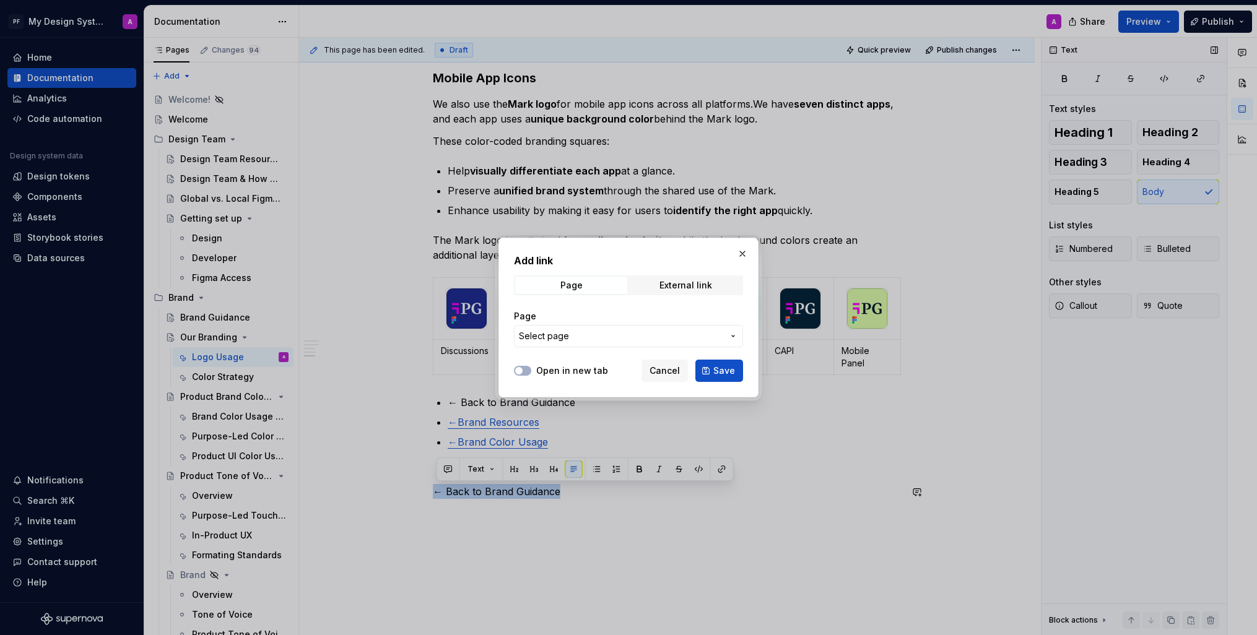
click at [661, 330] on span "Select page" at bounding box center [621, 336] width 204 height 12
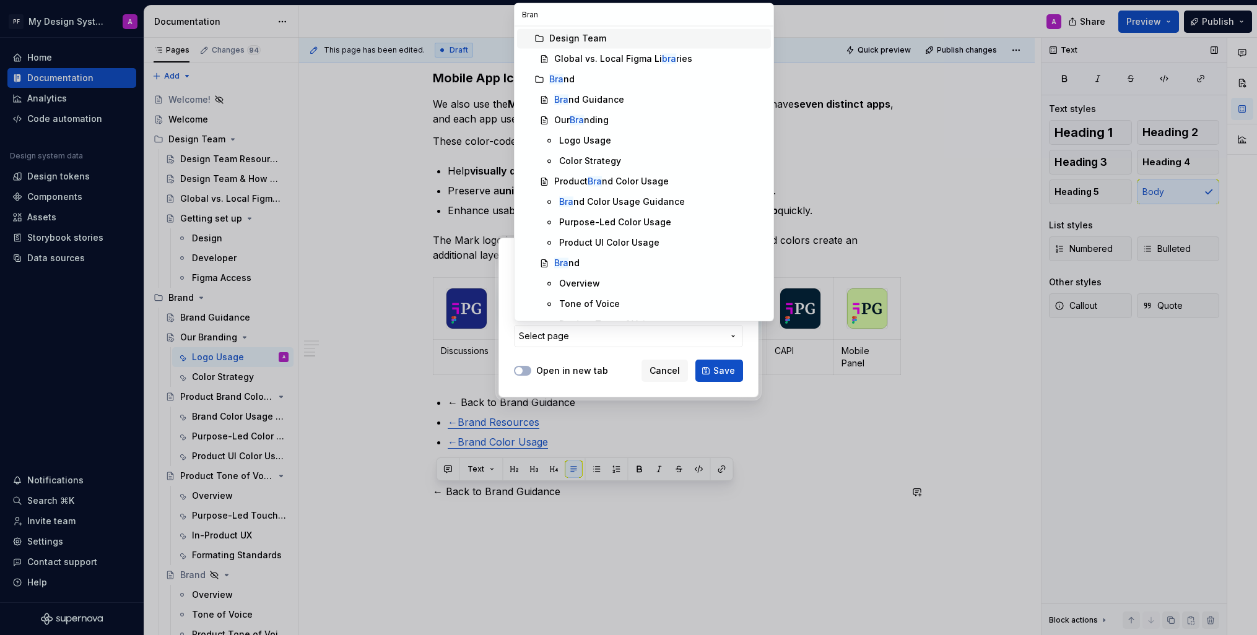
type input "Brand"
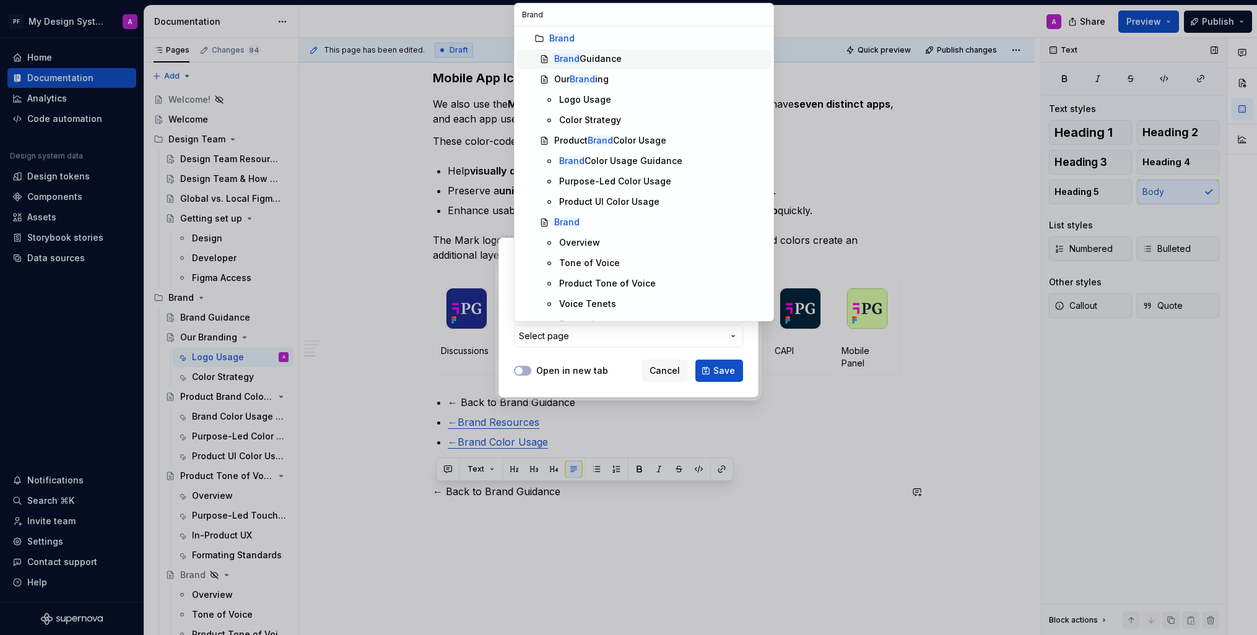
click at [613, 56] on div "Brand Guidance" at bounding box center [588, 59] width 68 height 12
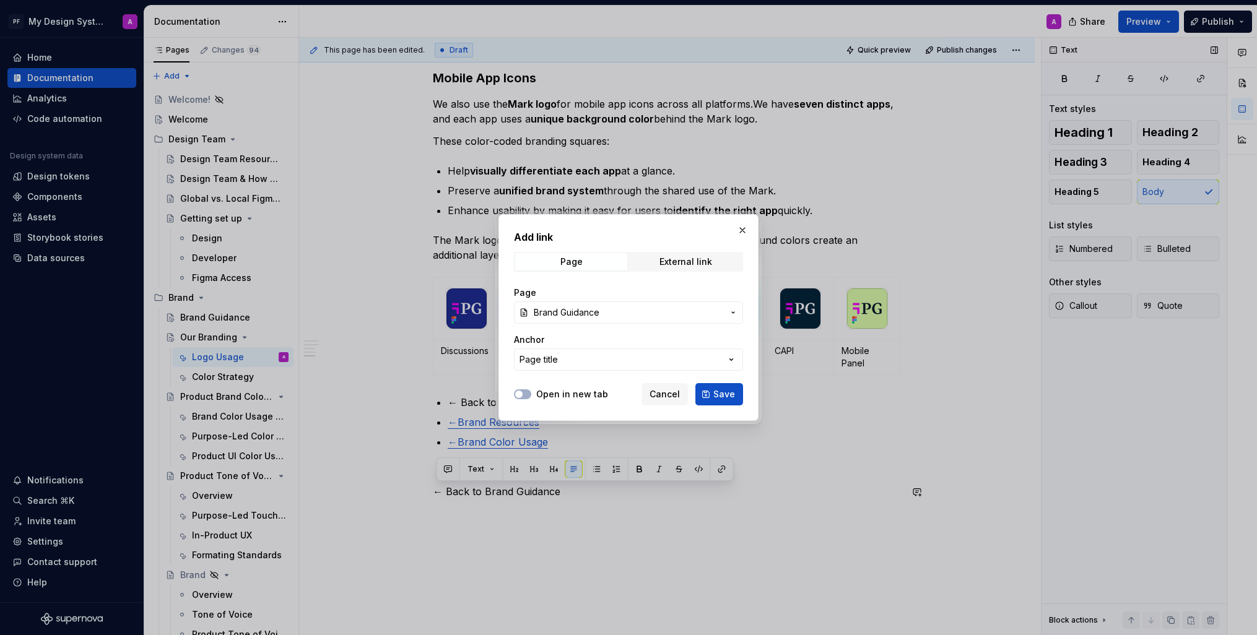
drag, startPoint x: 716, startPoint y: 391, endPoint x: 707, endPoint y: 383, distance: 12.3
click at [715, 391] on span "Save" at bounding box center [724, 394] width 22 height 12
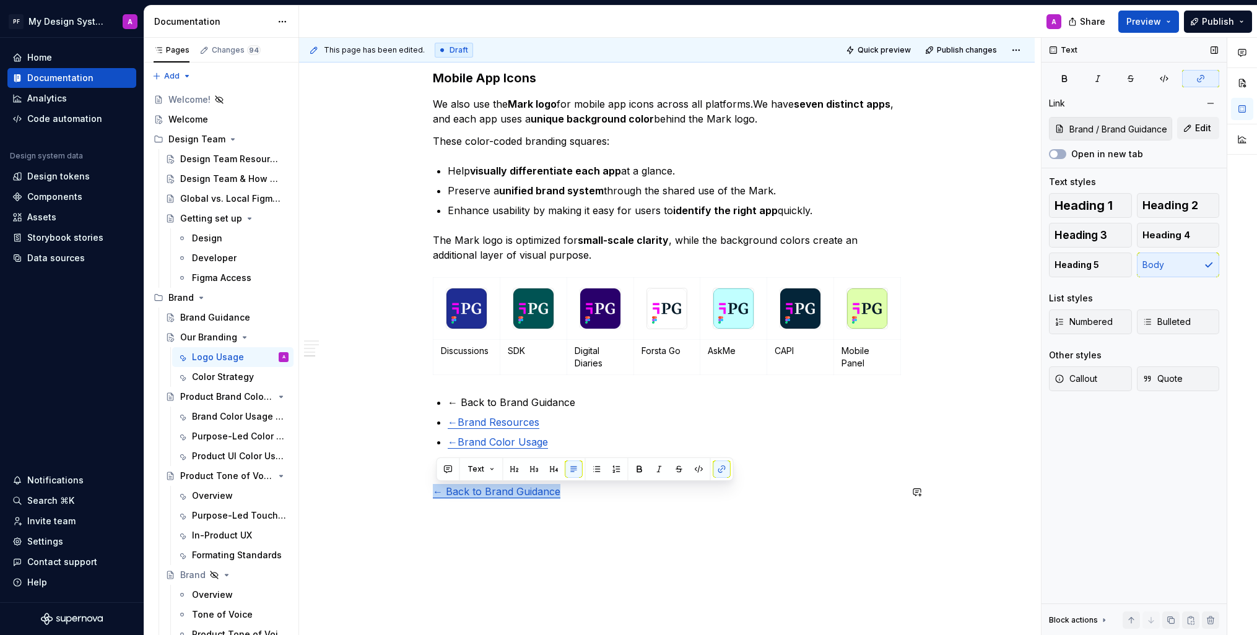
drag, startPoint x: 553, startPoint y: 581, endPoint x: 562, endPoint y: 505, distance: 76.7
click at [553, 579] on div "This page has been edited. Draft Quick preview Publish changes Our Branding Use…" at bounding box center [670, 337] width 742 height 598
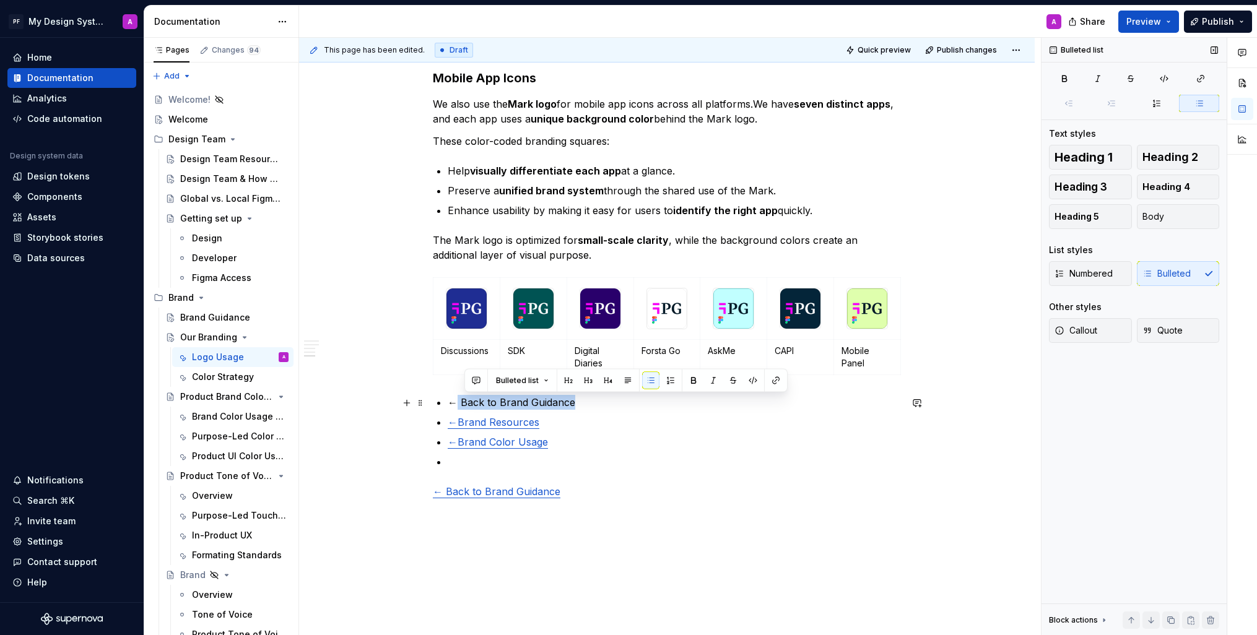
drag, startPoint x: 587, startPoint y: 404, endPoint x: 455, endPoint y: 404, distance: 132.5
click at [459, 403] on p "← Back to Brand Guidance" at bounding box center [674, 402] width 453 height 15
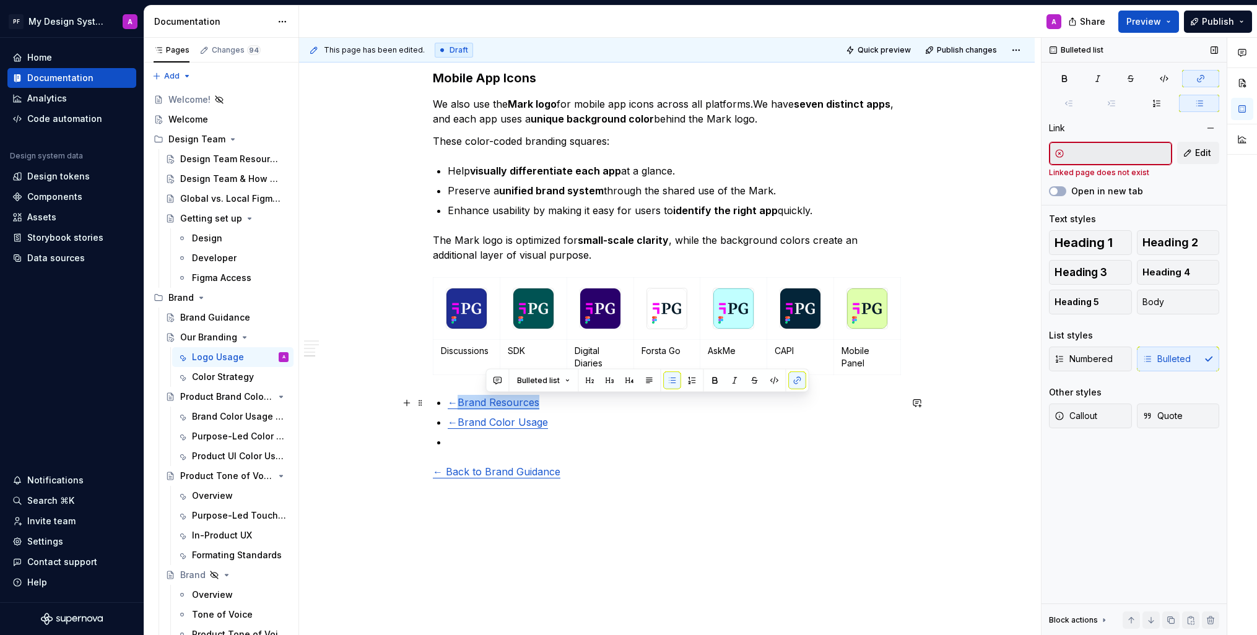
type input "Buyer Personas"
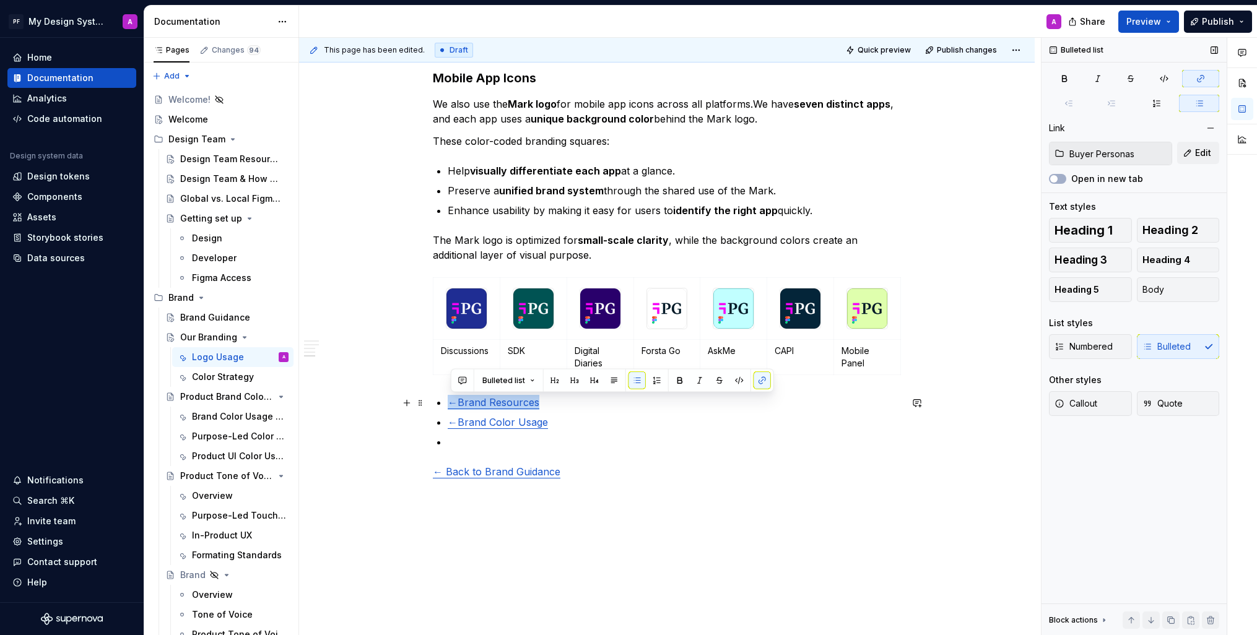
drag, startPoint x: 546, startPoint y: 405, endPoint x: 450, endPoint y: 406, distance: 95.4
click at [450, 406] on p "← Brand Resources" at bounding box center [674, 402] width 453 height 15
copy p "← Brand Resources"
click at [497, 445] on p at bounding box center [674, 442] width 453 height 15
drag, startPoint x: 485, startPoint y: 446, endPoint x: 445, endPoint y: 405, distance: 57.4
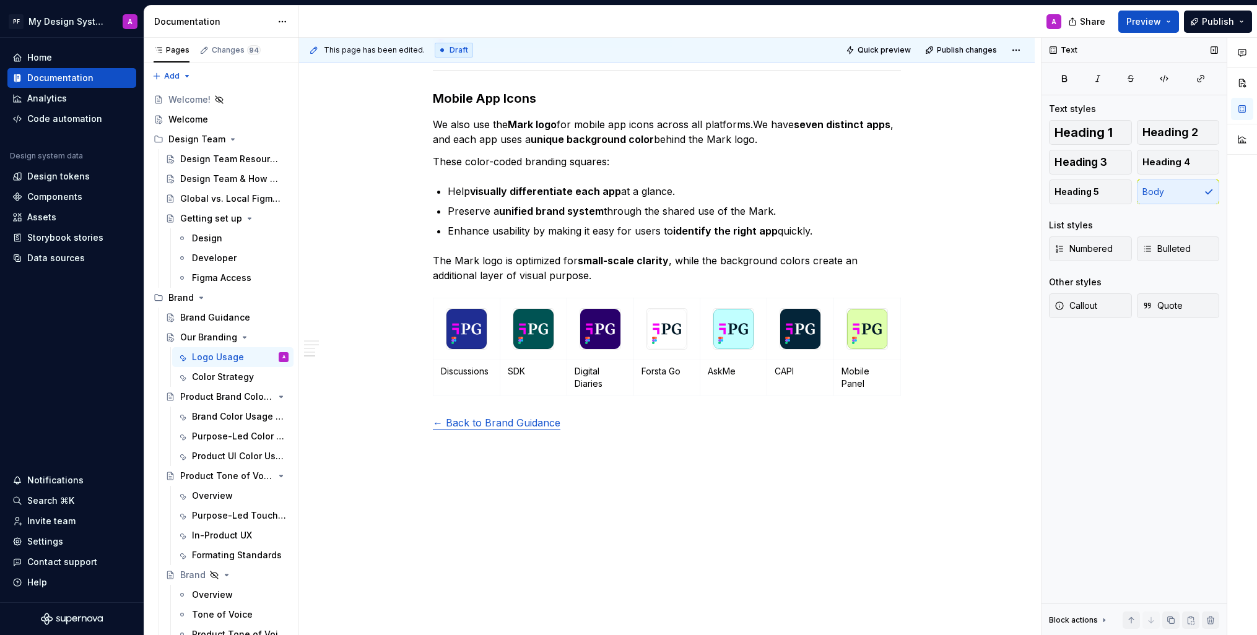
scroll to position [1808, 0]
click at [411, 425] on button "button" at bounding box center [406, 423] width 17 height 17
click at [484, 492] on div "Divider" at bounding box center [505, 490] width 63 height 12
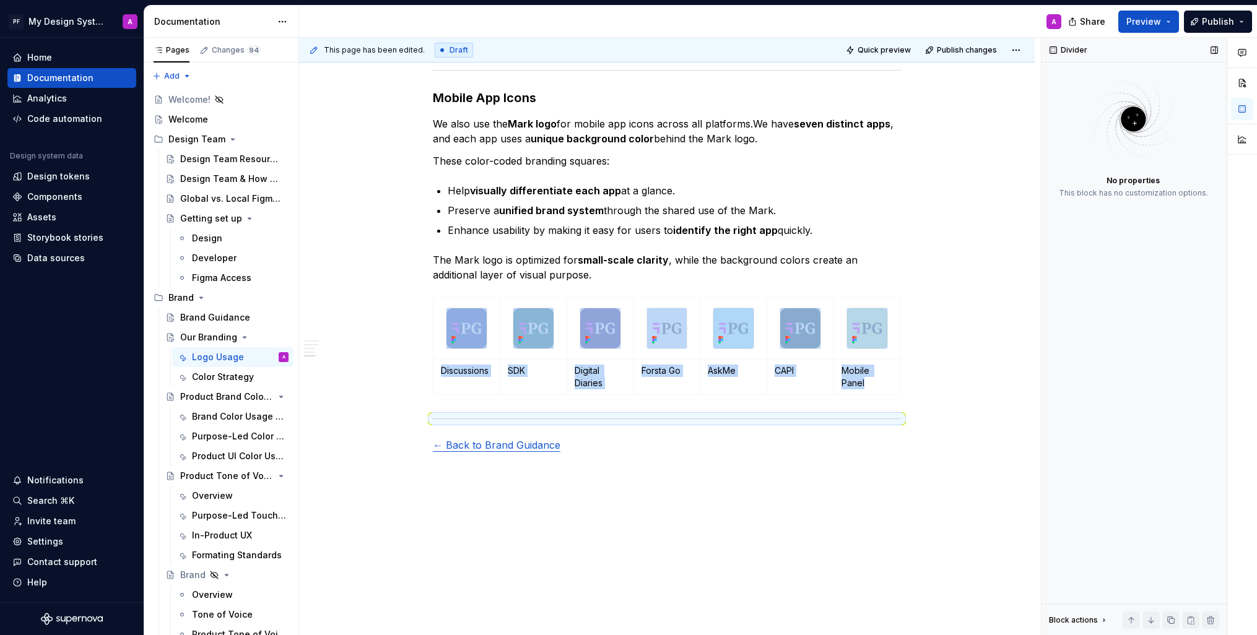
click at [609, 507] on div "This page has been edited. Draft Quick preview Publish changes Our Branding Use…" at bounding box center [670, 337] width 742 height 598
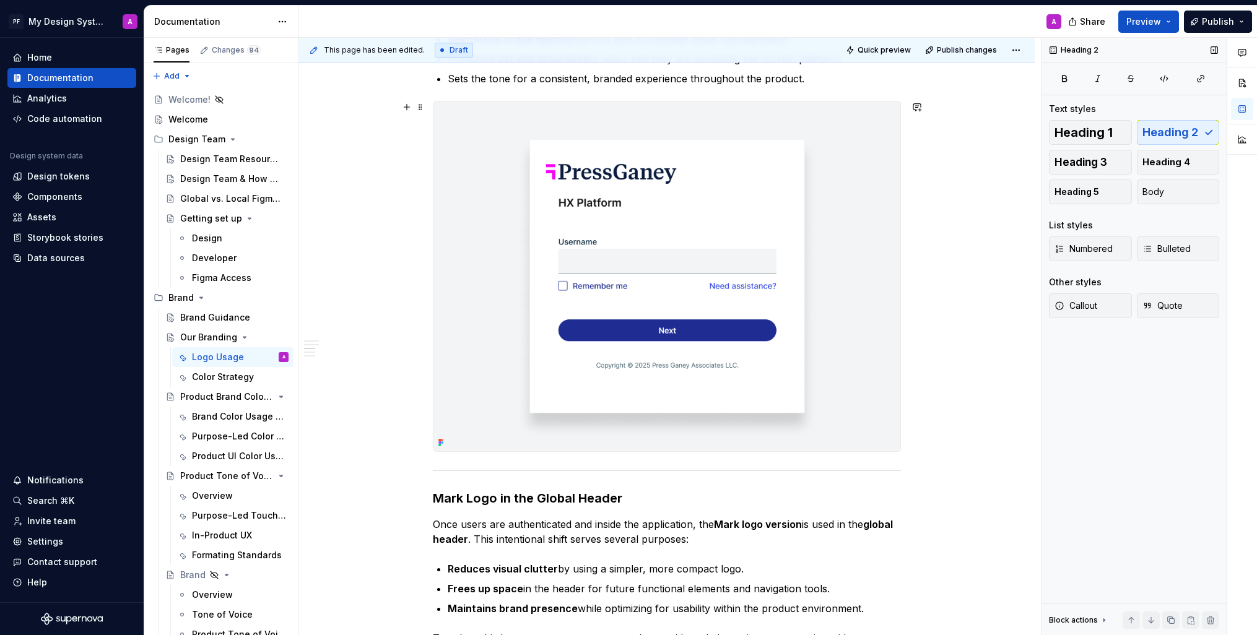
scroll to position [1853, 0]
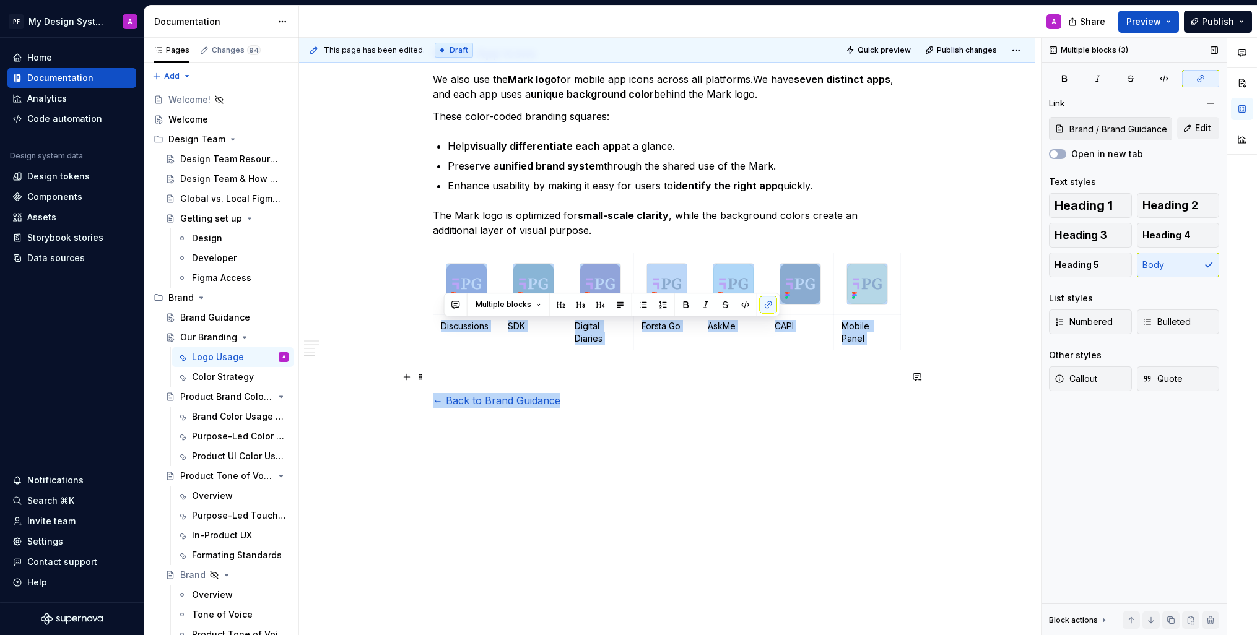
drag, startPoint x: 567, startPoint y: 404, endPoint x: 432, endPoint y: 372, distance: 138.8
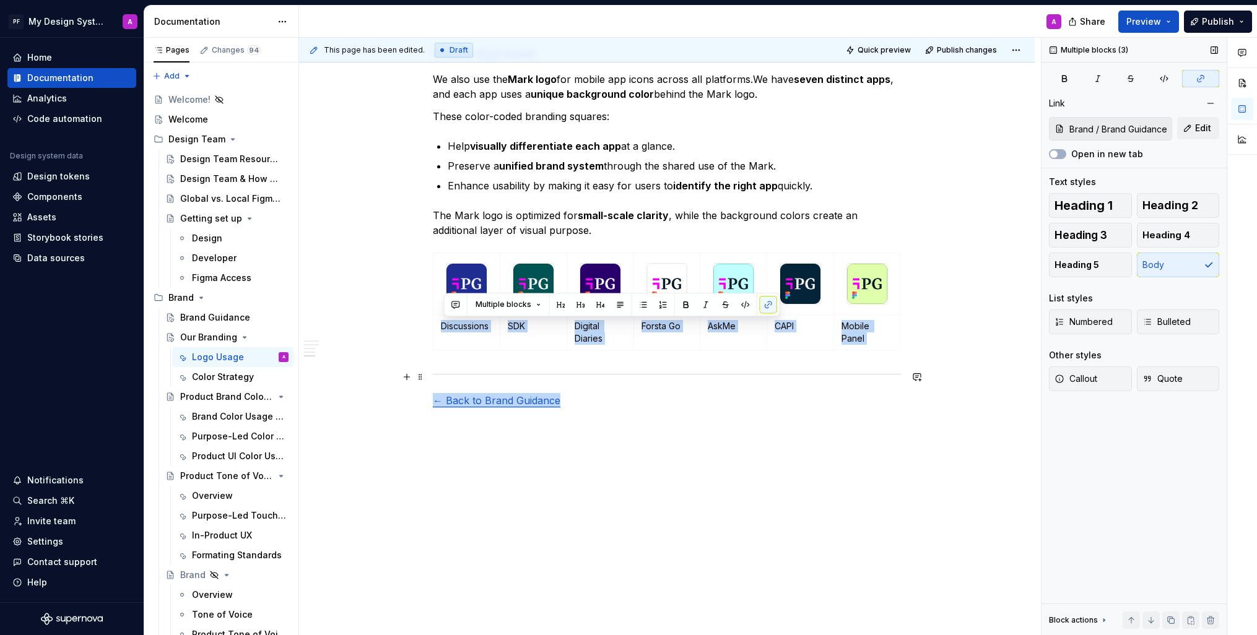
click at [438, 371] on div at bounding box center [667, 374] width 468 height 8
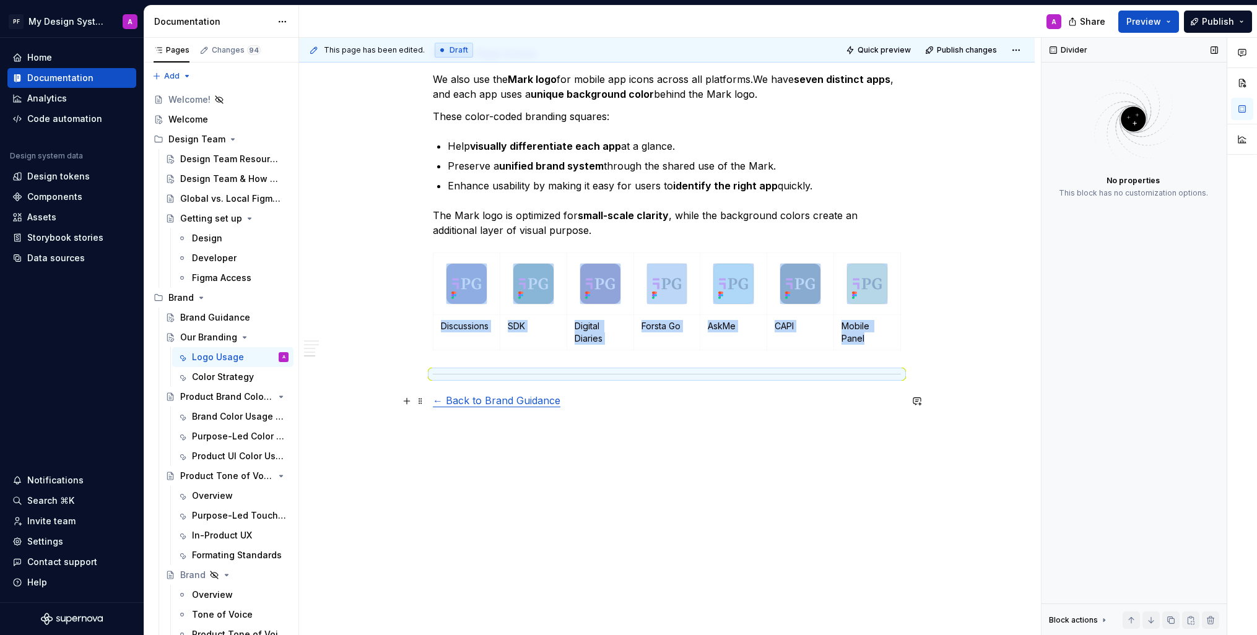
click at [443, 393] on p "← Back to Brand Guidance" at bounding box center [667, 400] width 468 height 15
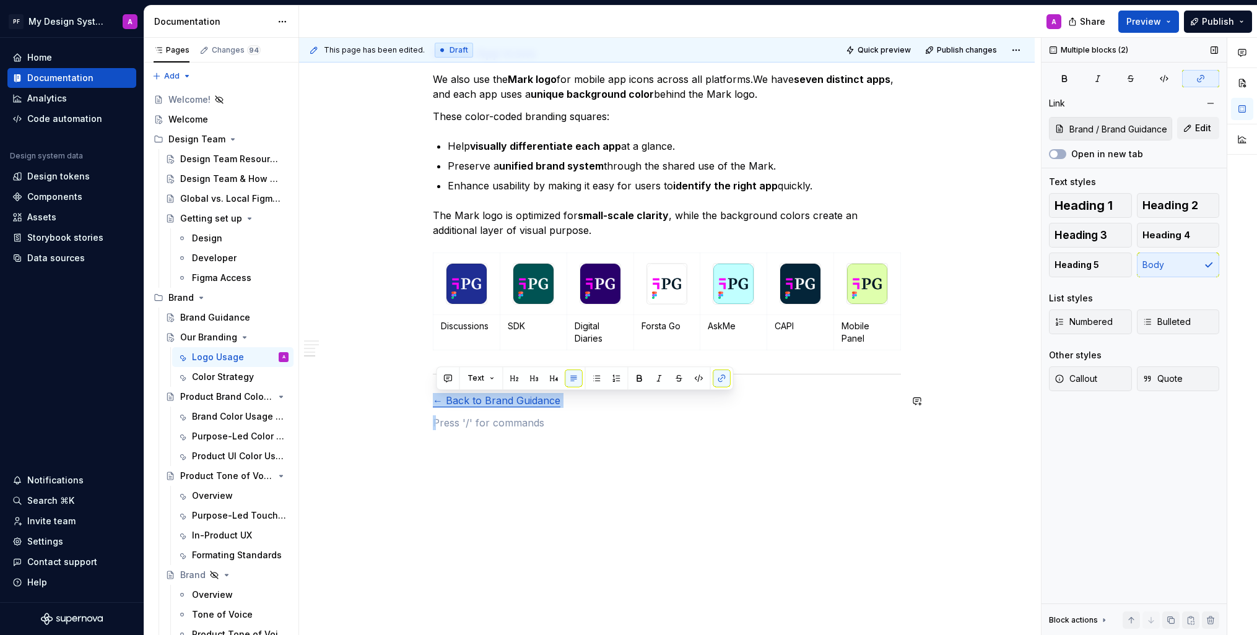
drag, startPoint x: 450, startPoint y: 399, endPoint x: 451, endPoint y: 390, distance: 8.8
click at [586, 427] on p at bounding box center [667, 423] width 468 height 15
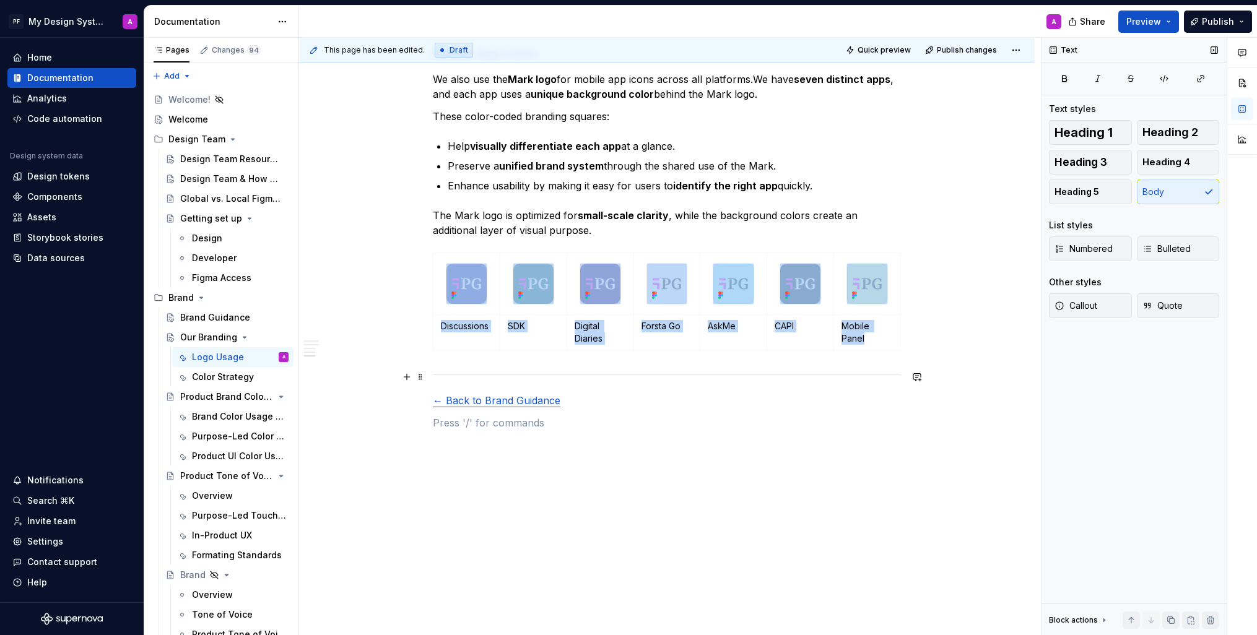
click at [532, 374] on hr at bounding box center [667, 374] width 468 height 1
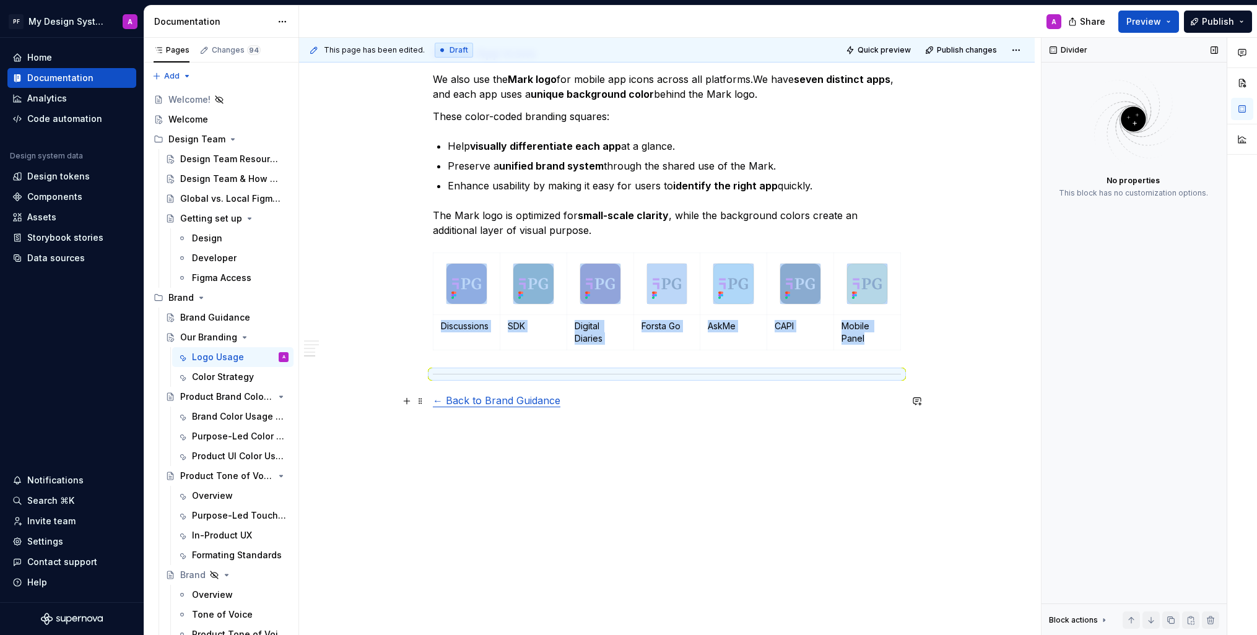
click at [518, 396] on link "← Back to Brand Guidance" at bounding box center [497, 400] width 128 height 12
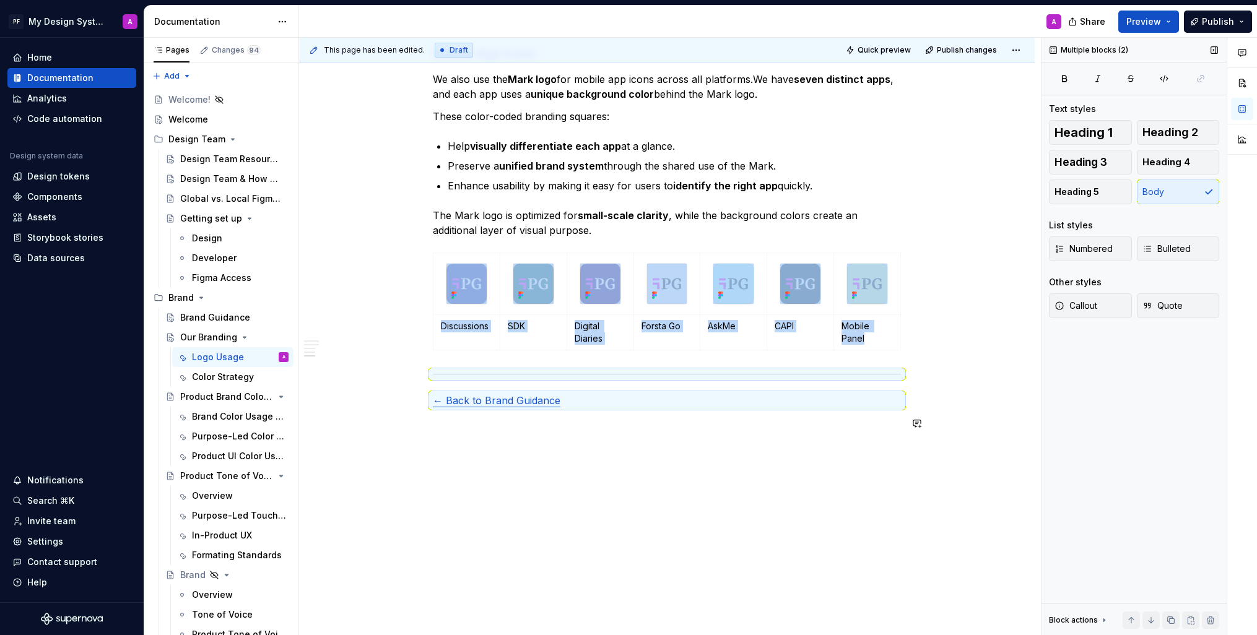
copy div "Discussions SDK Digital Diaries Forsta Go AskMe CAPI Mobile Panel"
click at [222, 376] on div "Color Strategy" at bounding box center [221, 377] width 59 height 12
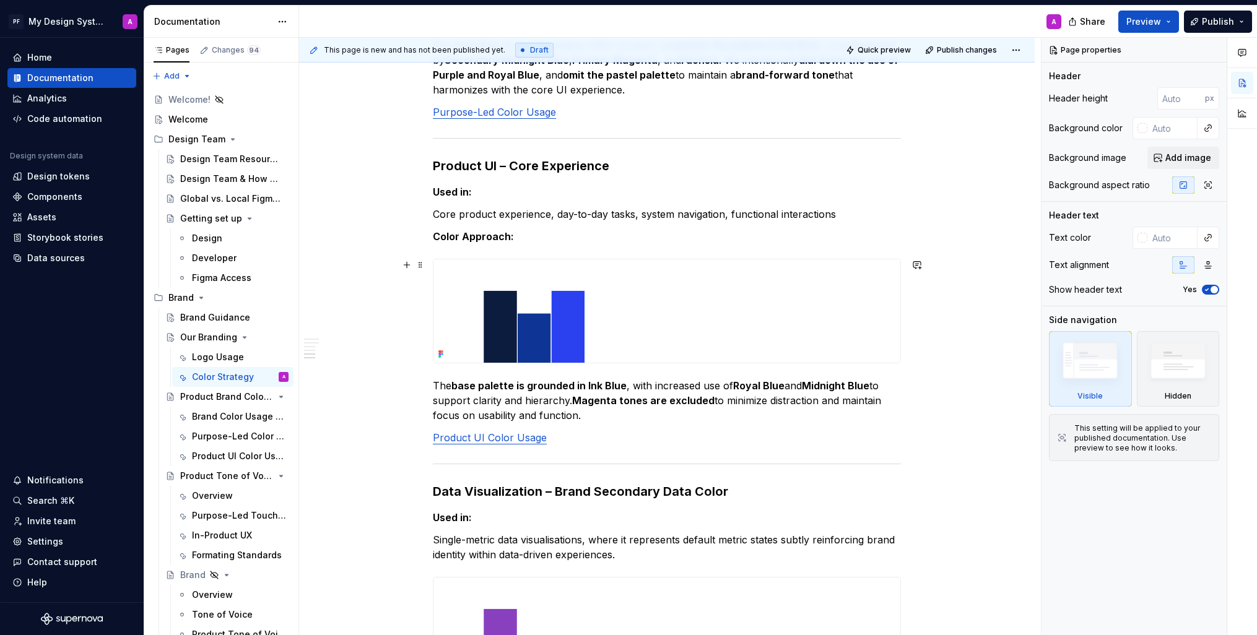
scroll to position [1436, 0]
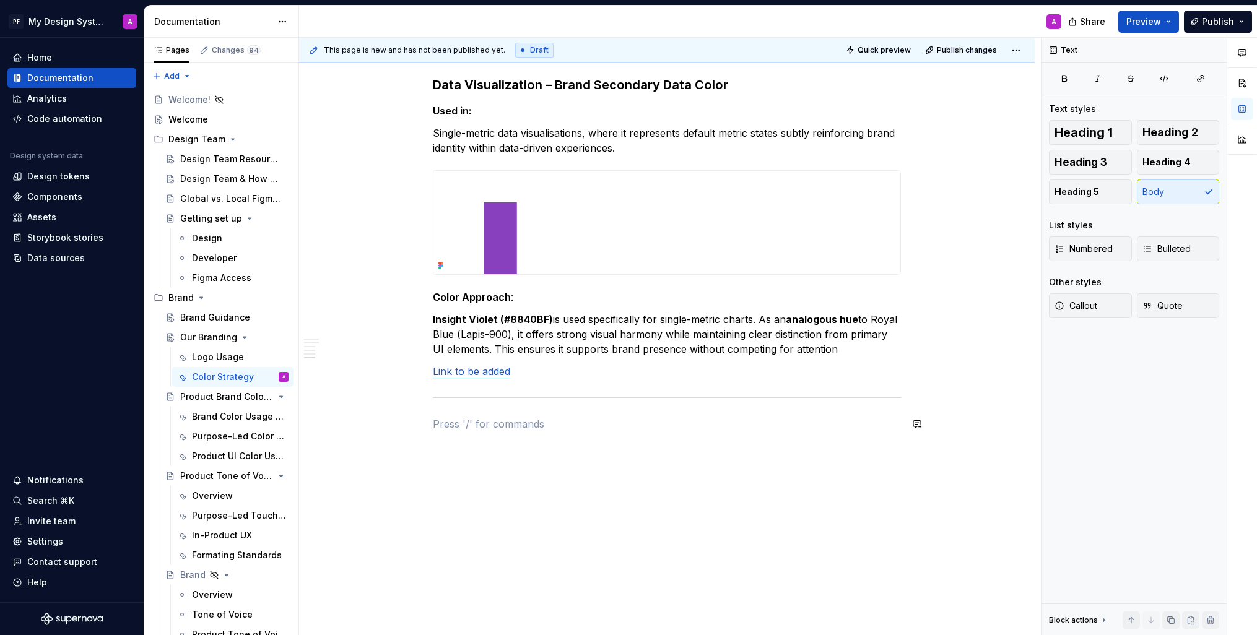
click at [425, 422] on span at bounding box center [421, 422] width 10 height 17
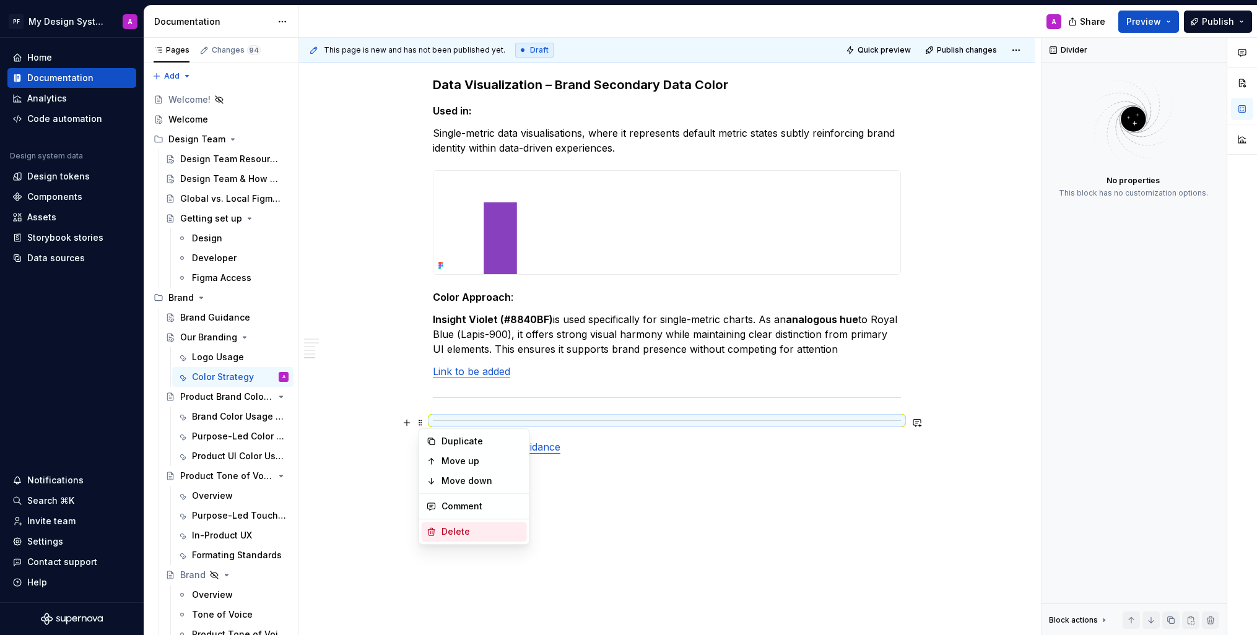
click at [475, 531] on div "Delete" at bounding box center [482, 532] width 81 height 12
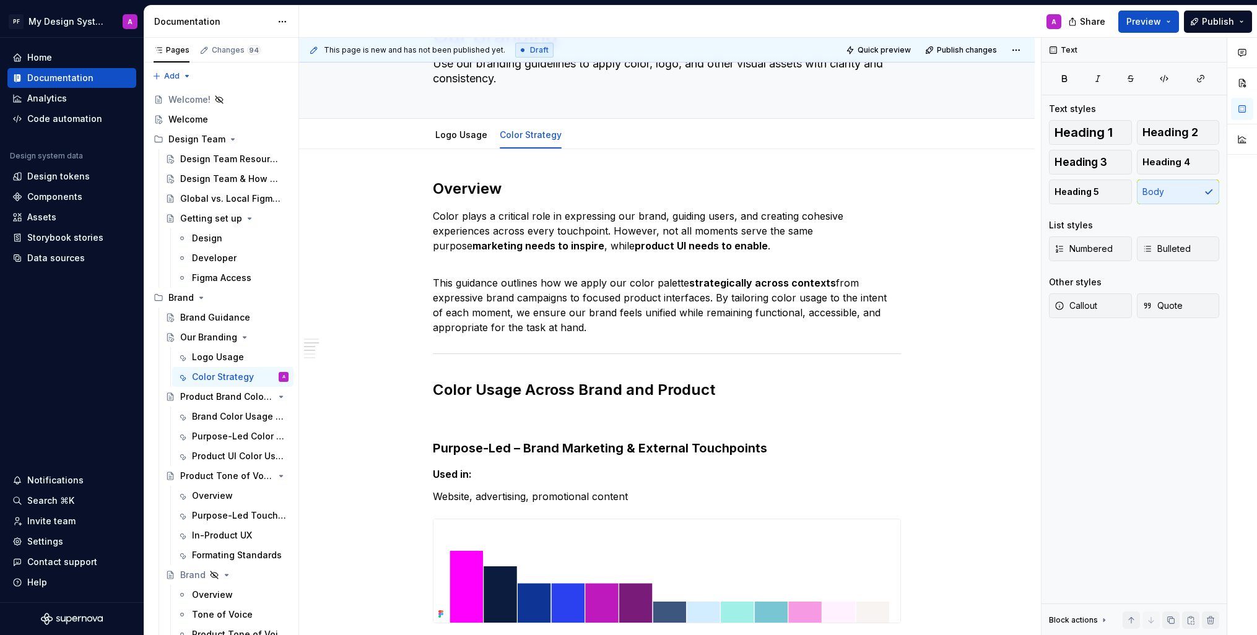
scroll to position [0, 0]
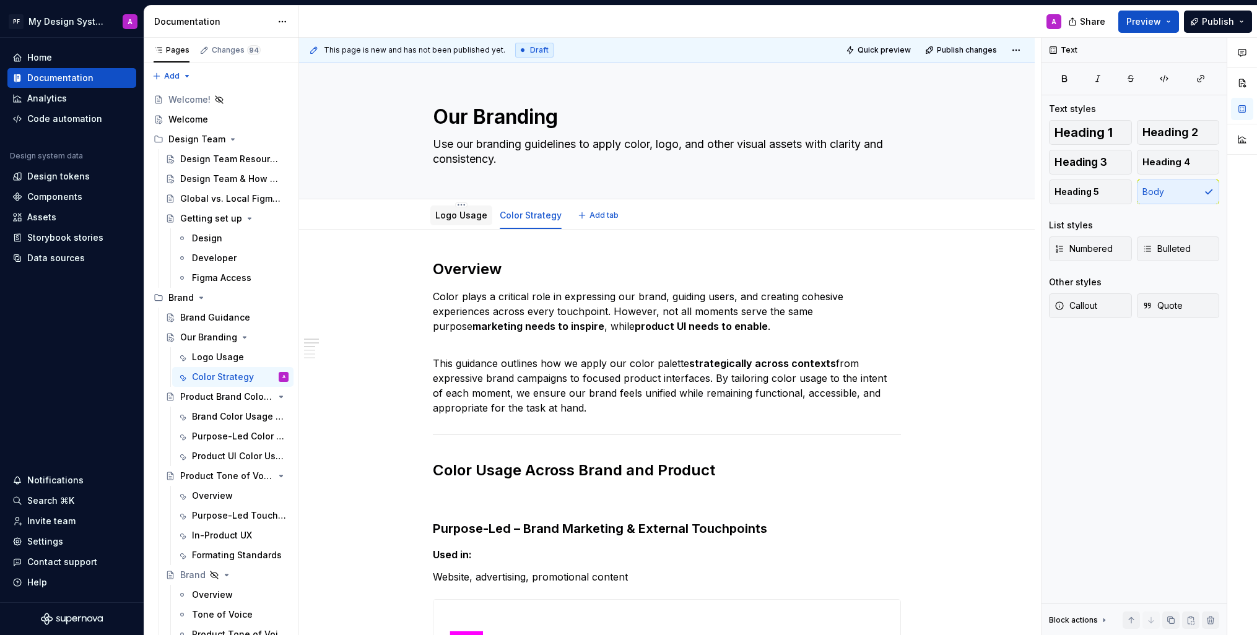
click at [443, 214] on link "Logo Usage" at bounding box center [461, 215] width 52 height 11
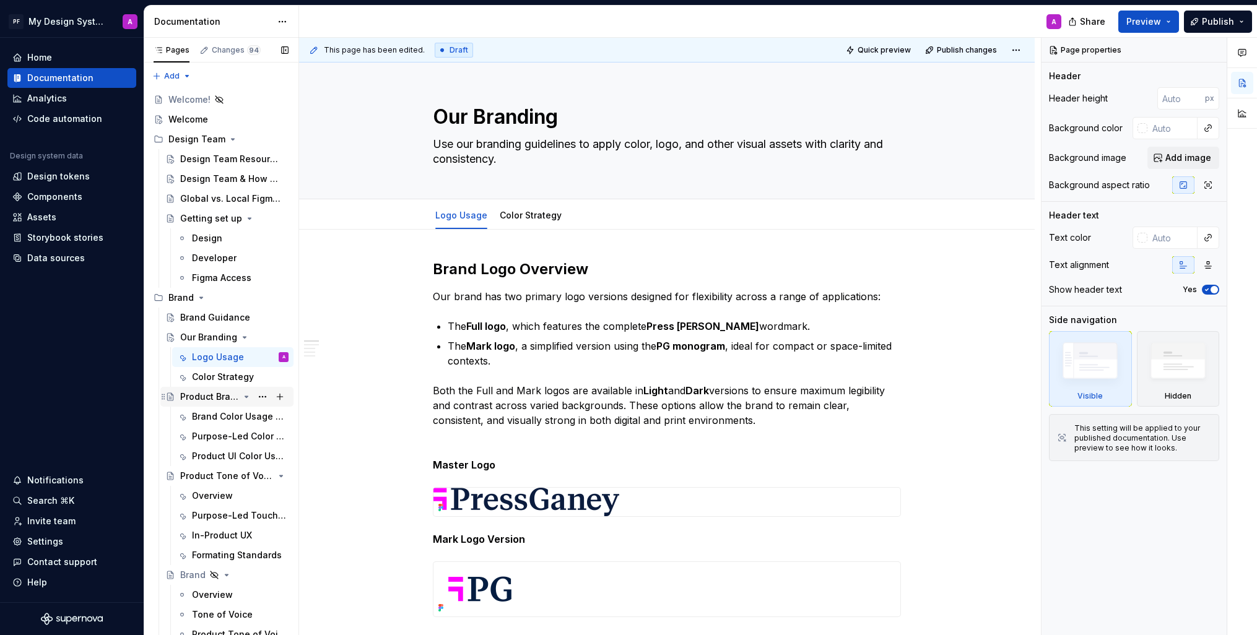
scroll to position [1, 0]
click at [209, 390] on div "Product Brand Color Usage" at bounding box center [209, 396] width 59 height 12
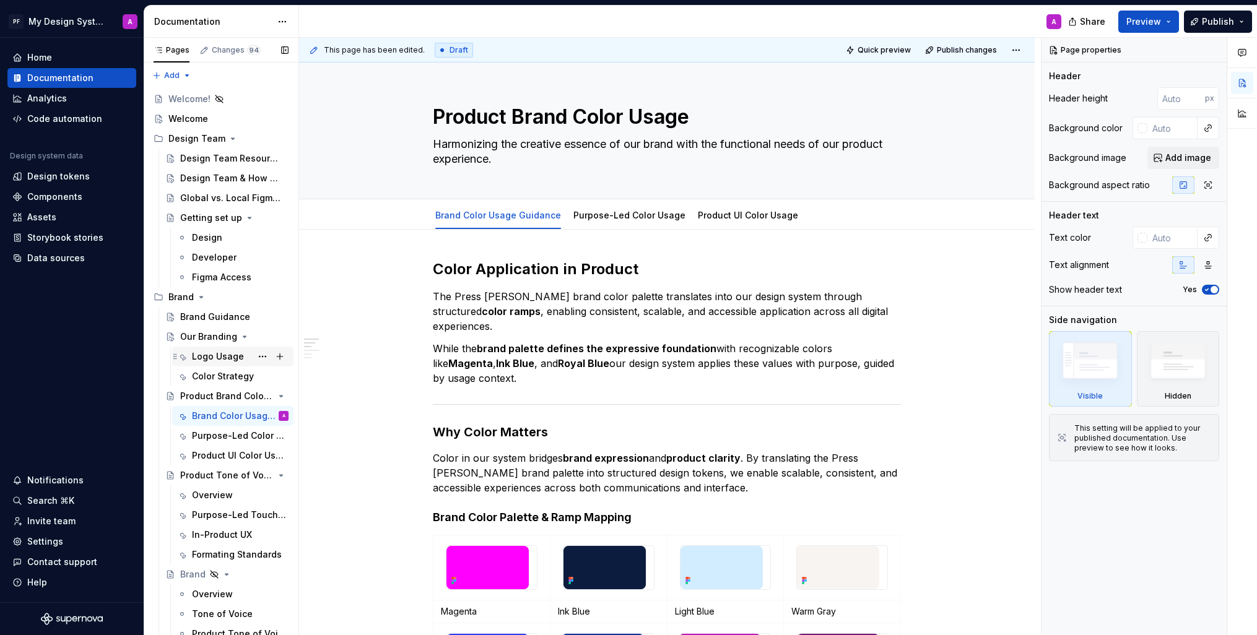
click at [201, 352] on div "Logo Usage" at bounding box center [218, 357] width 52 height 12
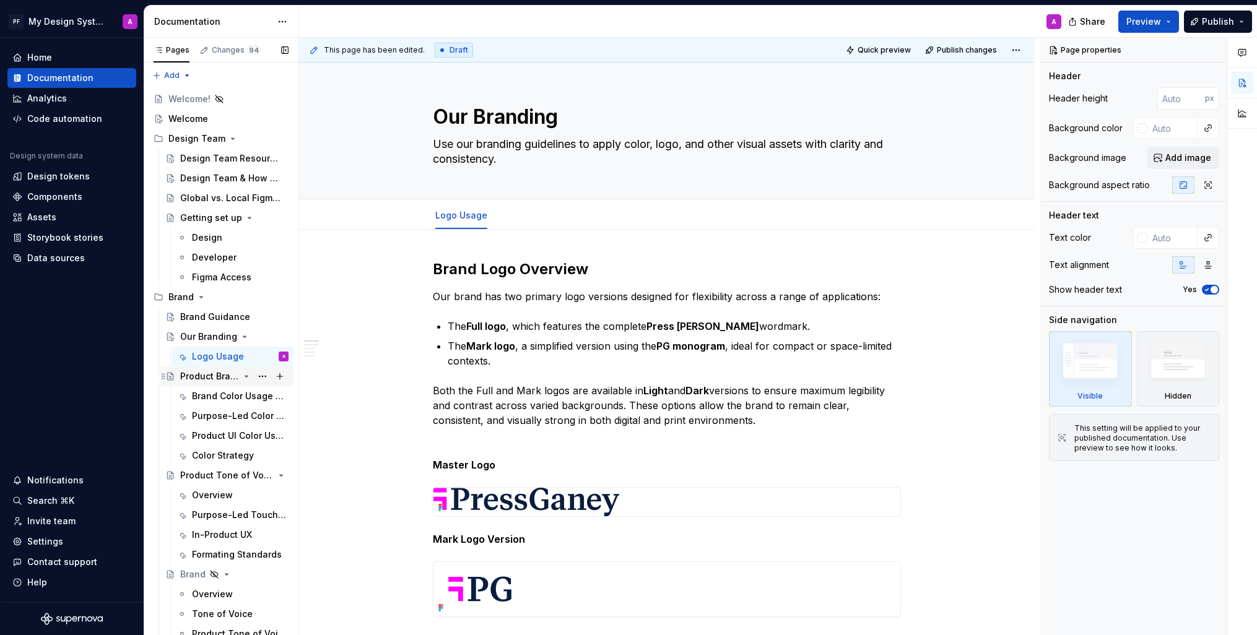
click at [211, 373] on div "Product Brand Color Usage" at bounding box center [209, 376] width 59 height 12
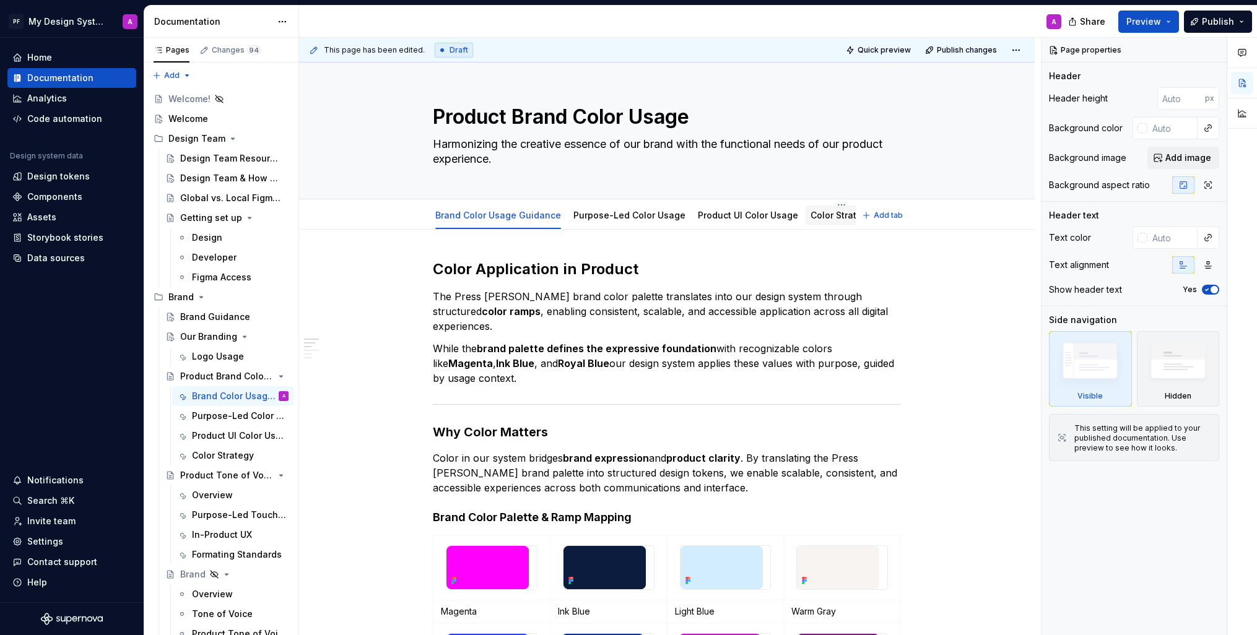
click at [827, 214] on link "Color Strategy" at bounding box center [842, 215] width 62 height 11
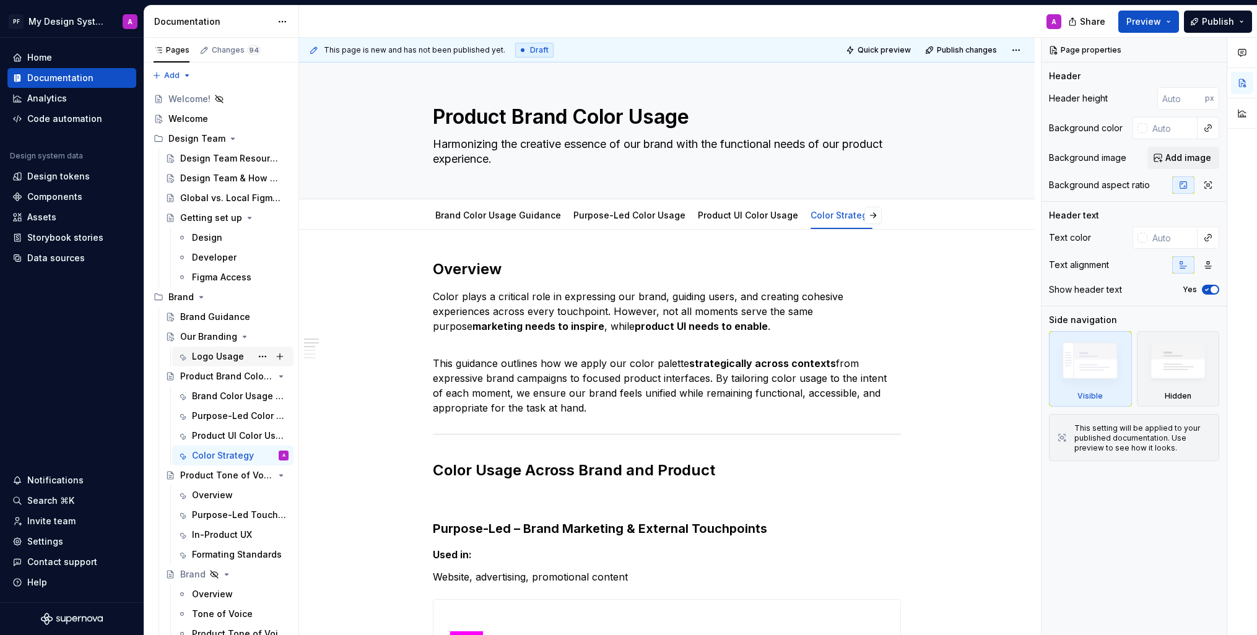
click at [209, 353] on div "Logo Usage" at bounding box center [218, 357] width 52 height 12
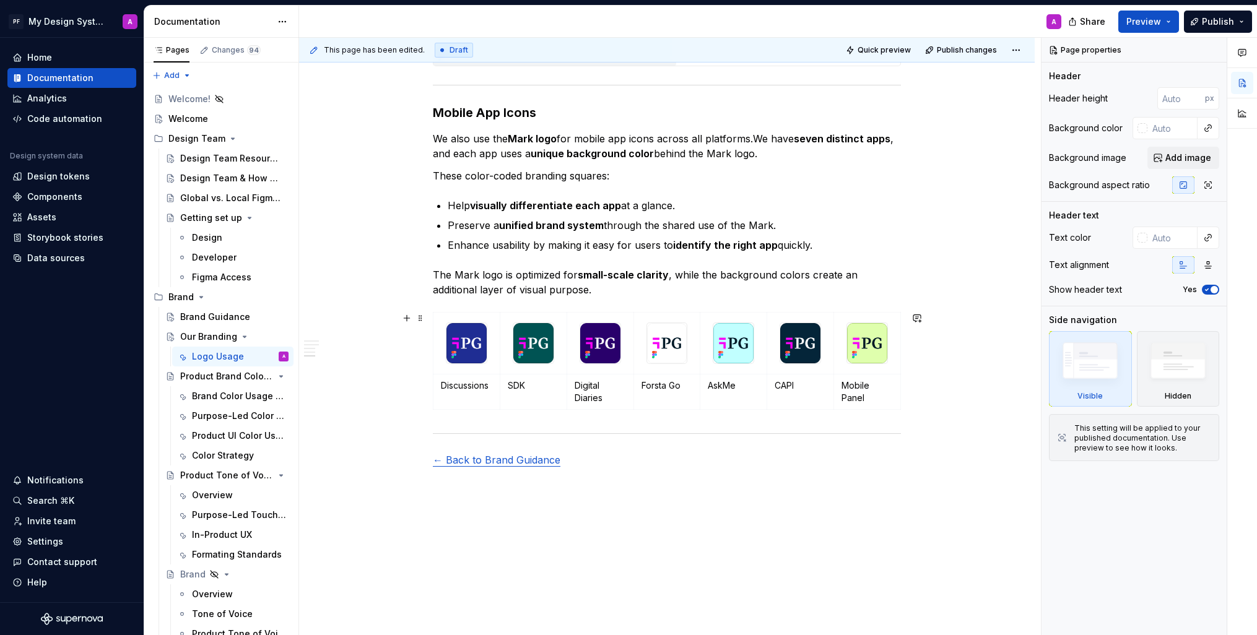
scroll to position [1853, 0]
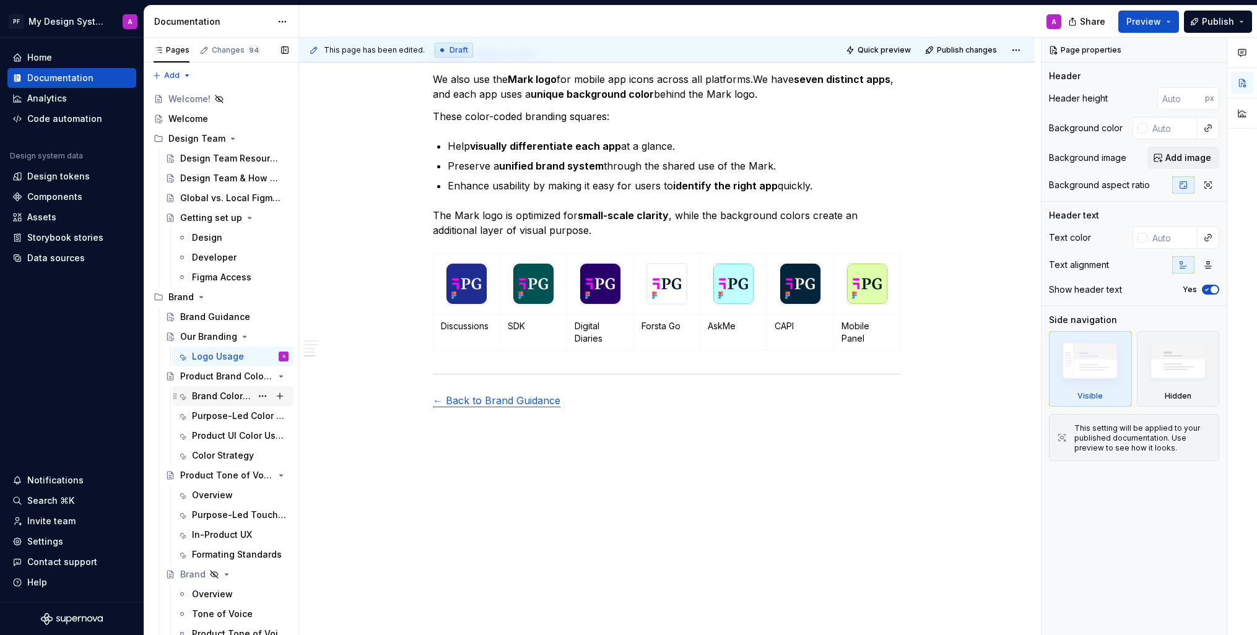
click at [197, 392] on div "Brand Color Usage Guidance" at bounding box center [221, 396] width 59 height 12
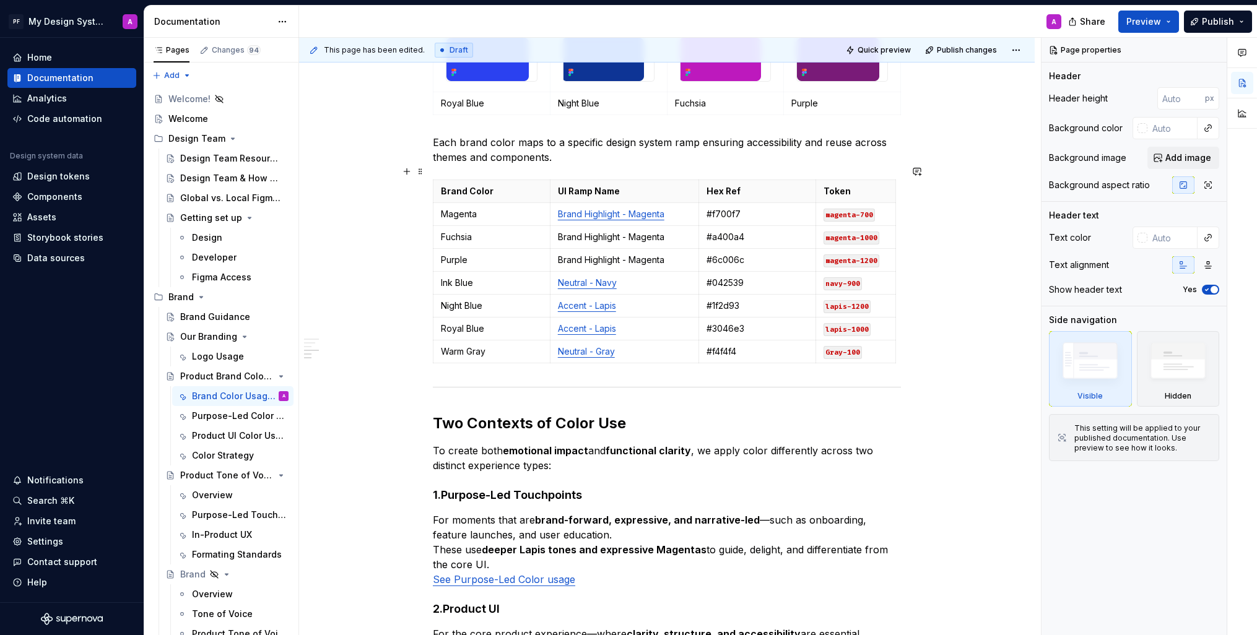
scroll to position [912, 0]
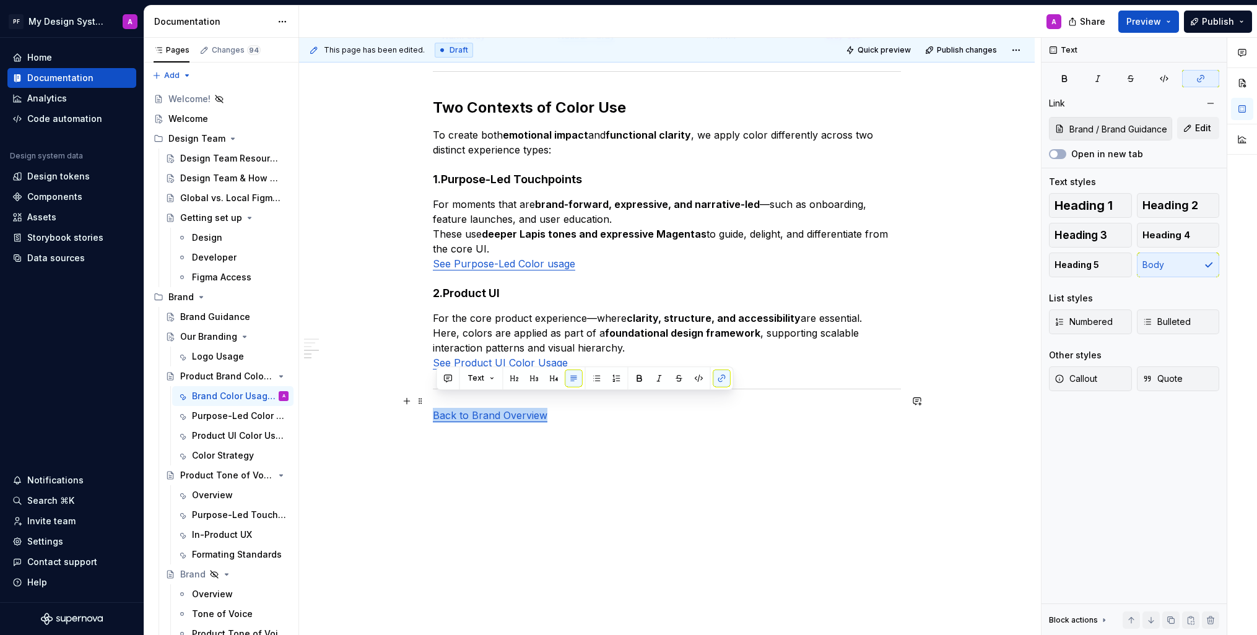
drag, startPoint x: 546, startPoint y: 404, endPoint x: 438, endPoint y: 402, distance: 107.2
click at [438, 408] on p "Back to Brand Overview" at bounding box center [667, 415] width 468 height 15
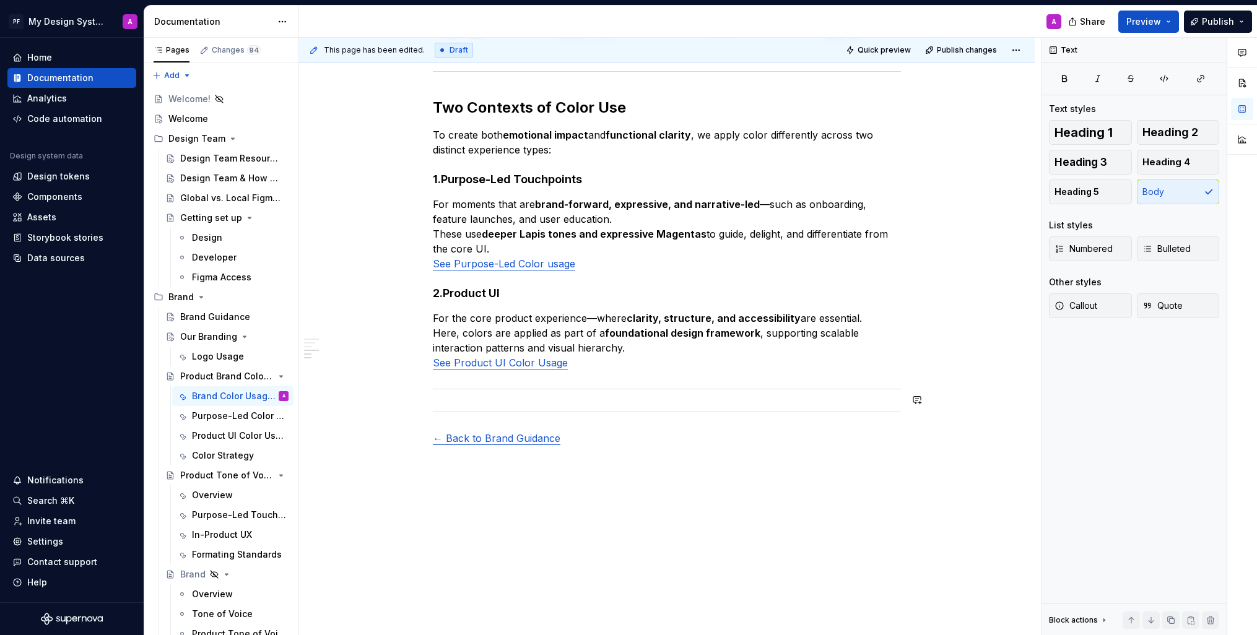
click at [425, 400] on span at bounding box center [421, 399] width 10 height 17
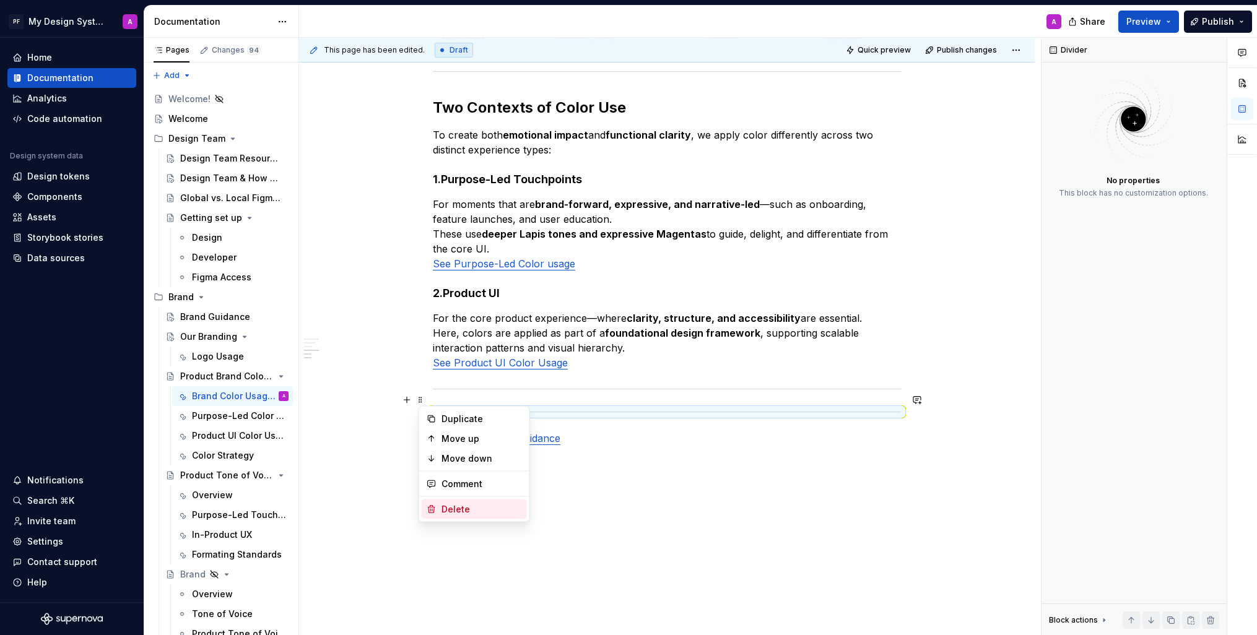
click at [440, 510] on div "Delete" at bounding box center [474, 510] width 105 height 20
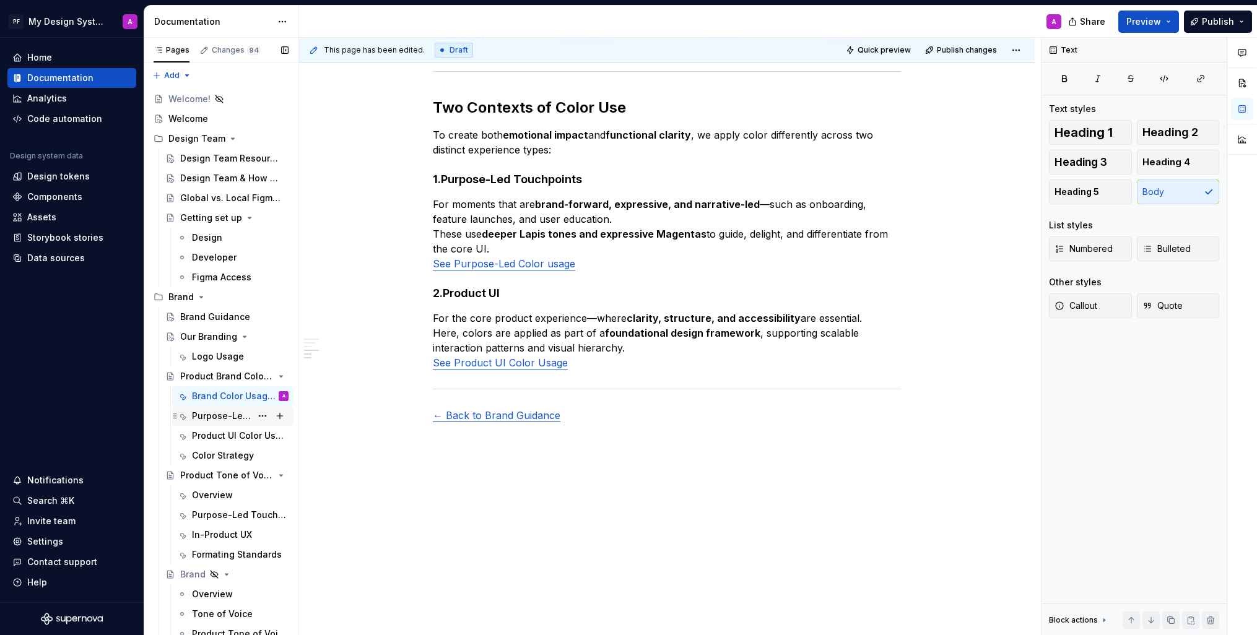
click at [217, 414] on div "Purpose-Led Color Usage" at bounding box center [221, 416] width 59 height 12
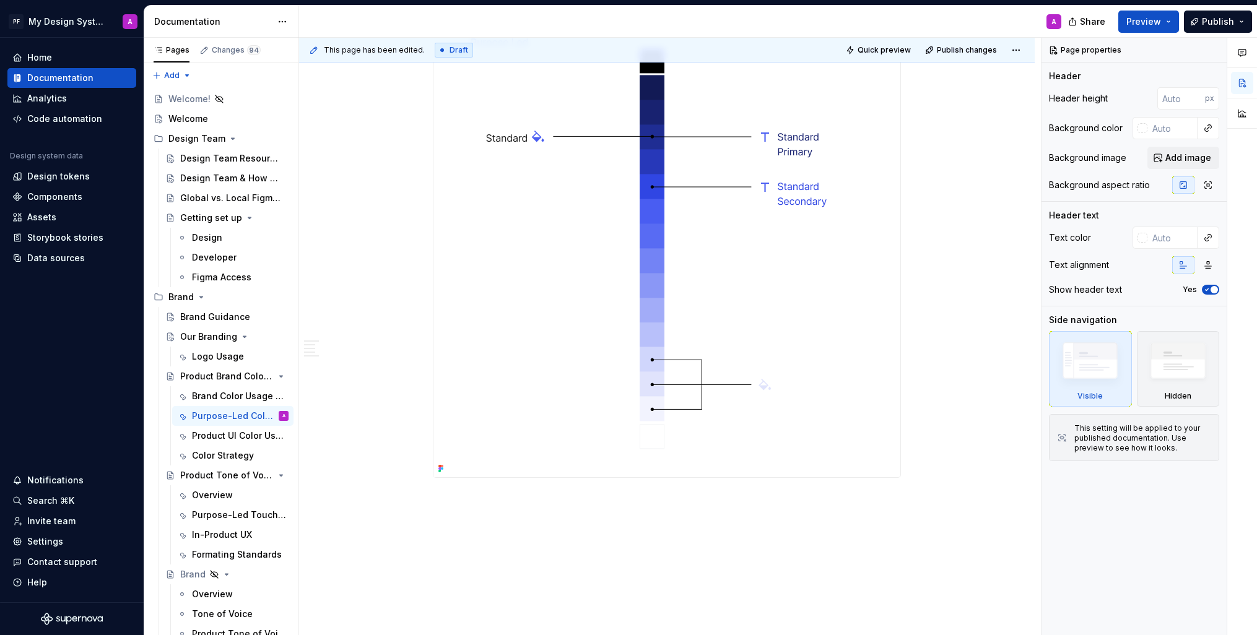
scroll to position [2306, 0]
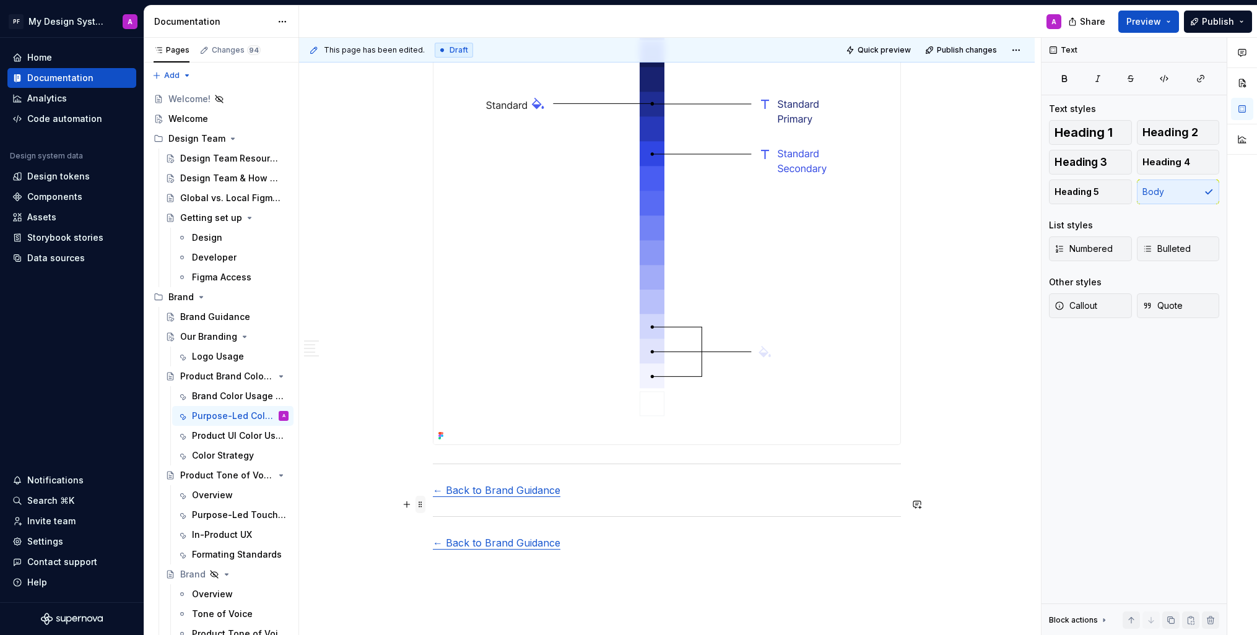
click at [425, 504] on span at bounding box center [421, 504] width 10 height 17
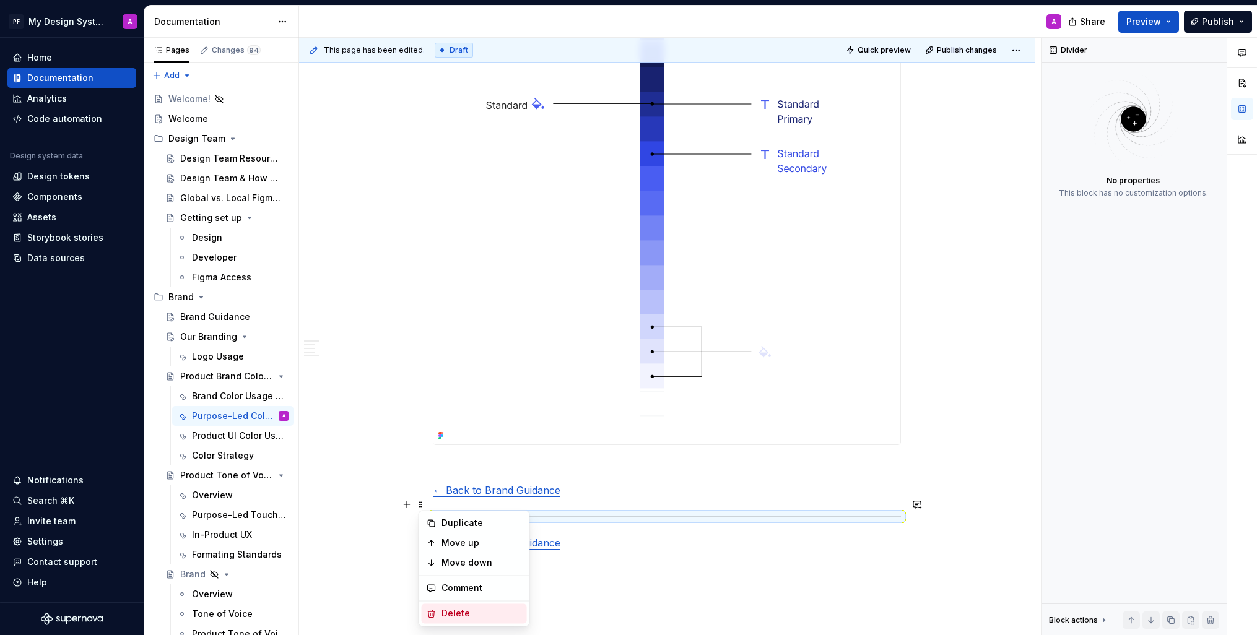
click at [473, 612] on div "Delete" at bounding box center [482, 614] width 81 height 12
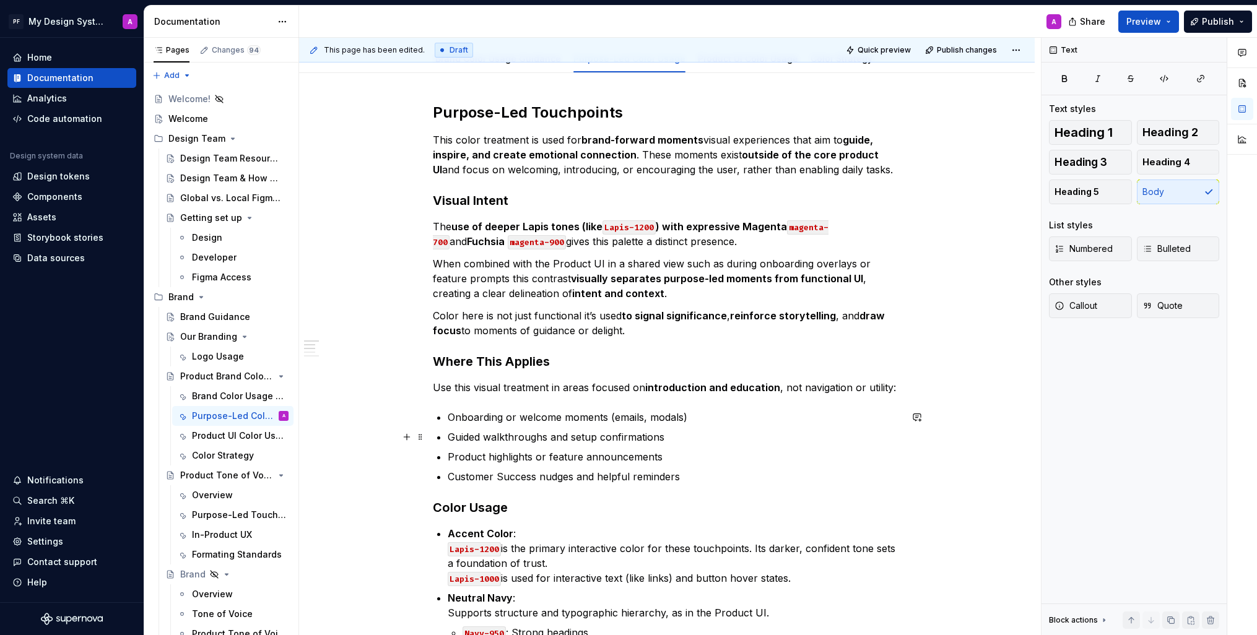
scroll to position [0, 0]
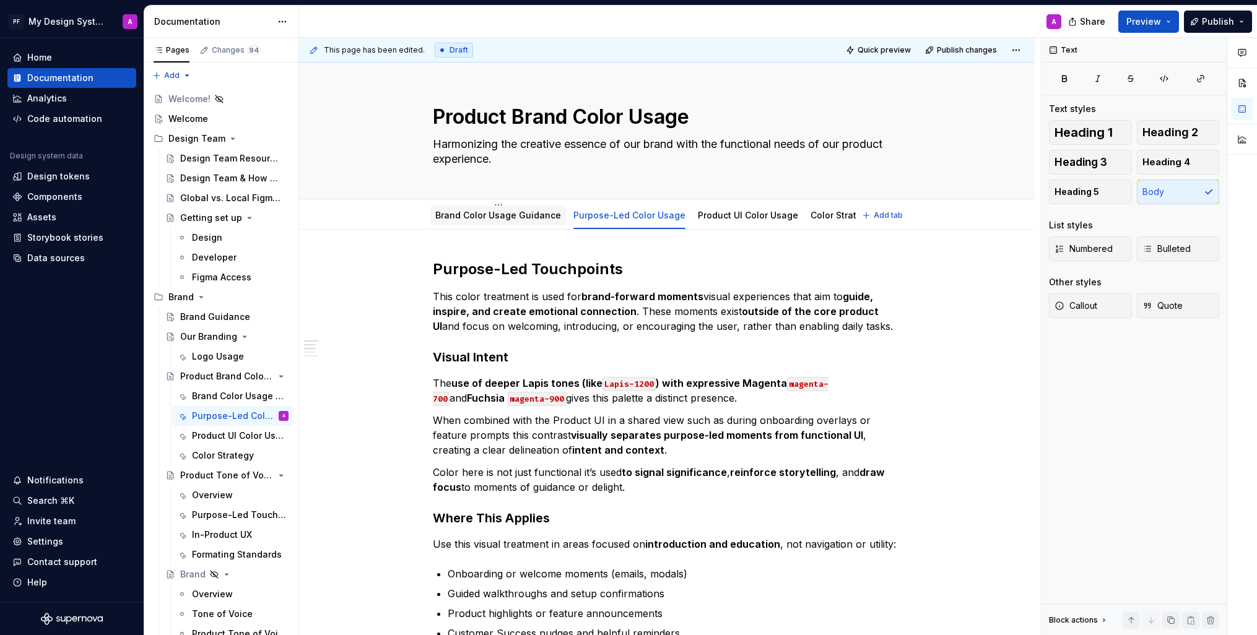
click at [502, 208] on div "Brand Color Usage Guidance" at bounding box center [498, 215] width 126 height 15
click at [495, 203] on html "PF My Design System A Home Documentation Analytics Code automation Design syste…" at bounding box center [628, 317] width 1257 height 635
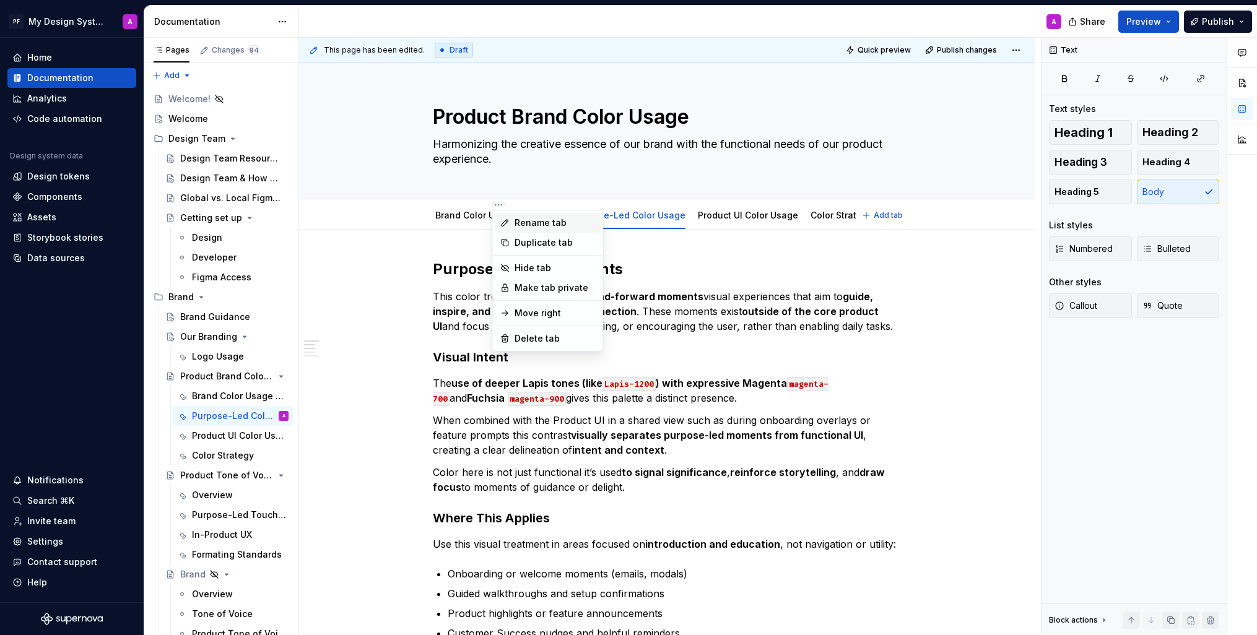
click at [557, 222] on div "Rename tab" at bounding box center [555, 223] width 81 height 12
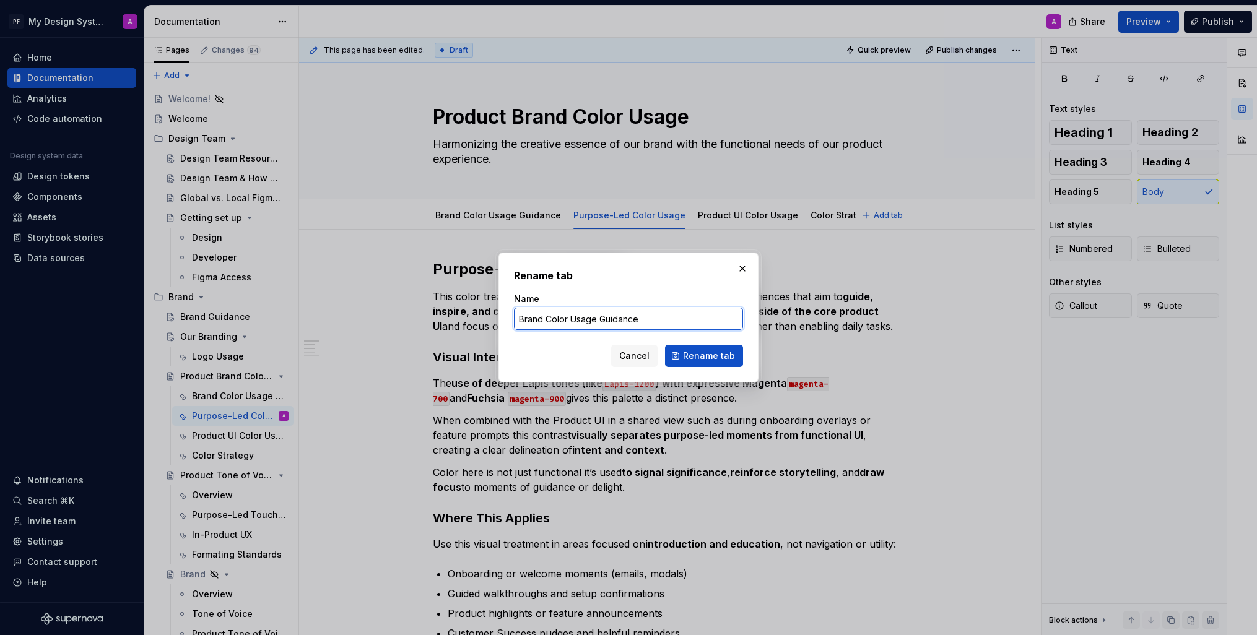
drag, startPoint x: 640, startPoint y: 320, endPoint x: 520, endPoint y: 320, distance: 120.1
click at [520, 320] on input "Brand Color Usage Guidance" at bounding box center [628, 319] width 229 height 22
click at [627, 355] on span "Cancel" at bounding box center [634, 356] width 30 height 12
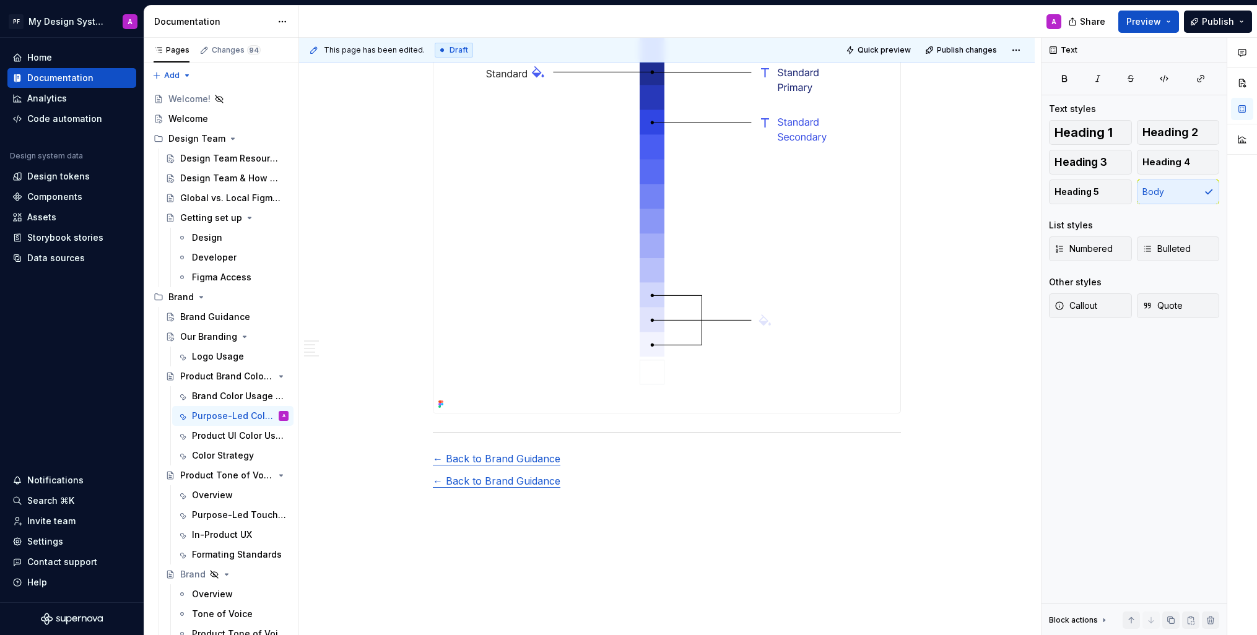
scroll to position [2381, 0]
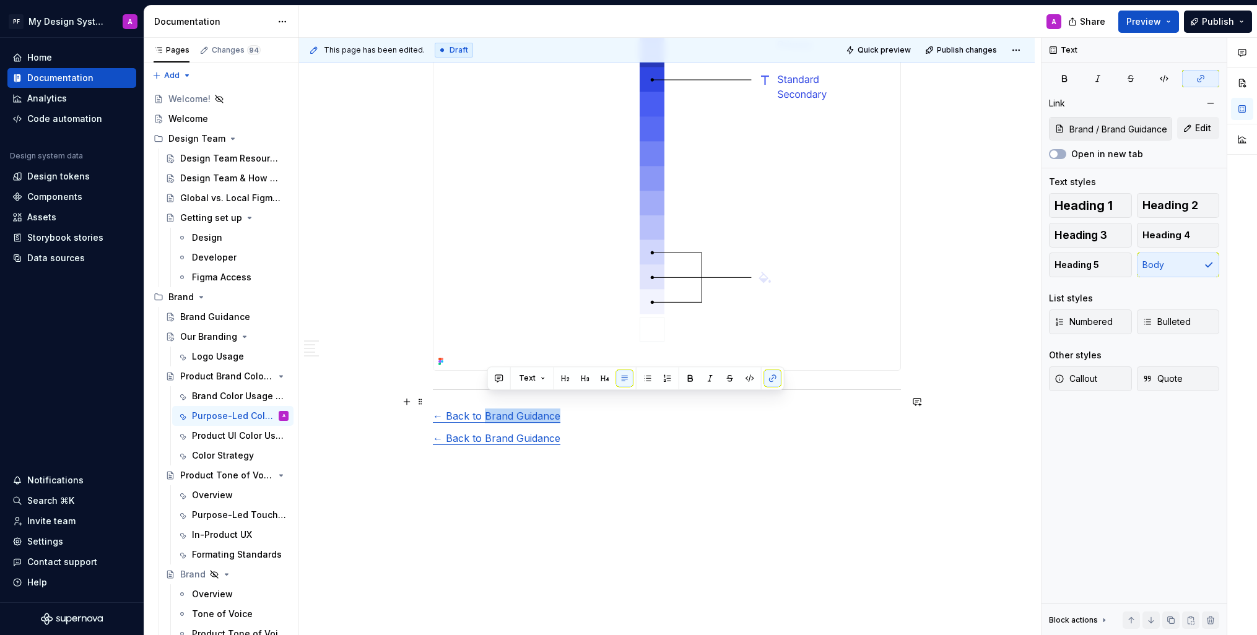
drag, startPoint x: 567, startPoint y: 403, endPoint x: 486, endPoint y: 401, distance: 81.2
click at [486, 409] on p "← Back to Brand Guidance" at bounding box center [667, 416] width 468 height 15
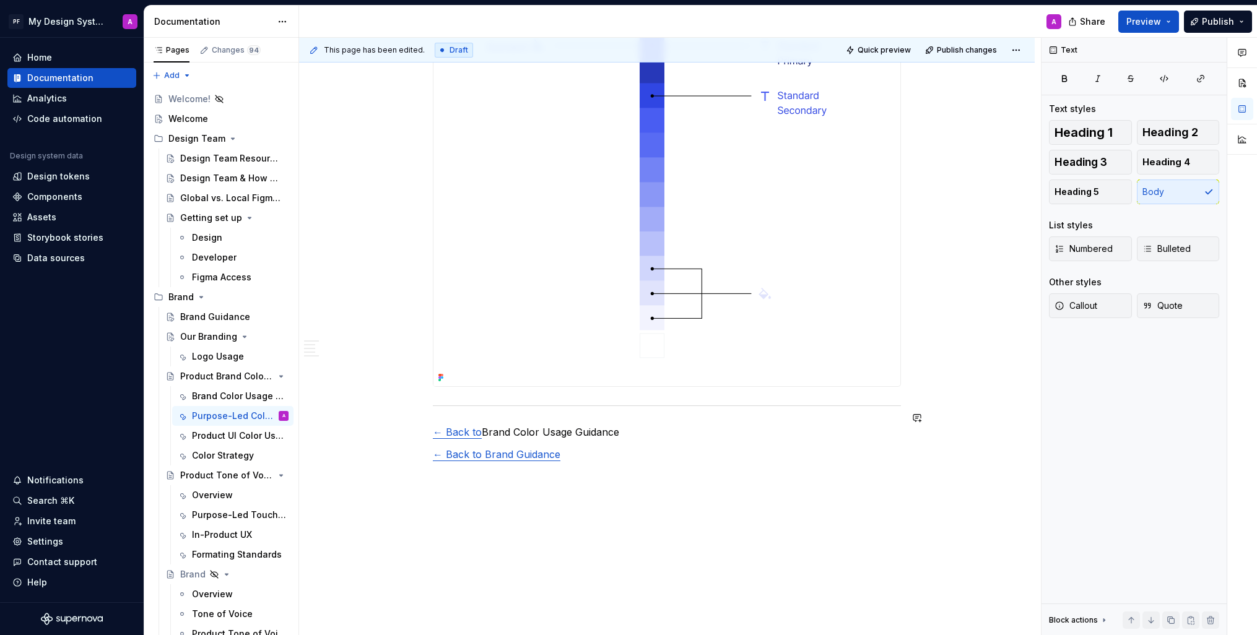
scroll to position [2366, 0]
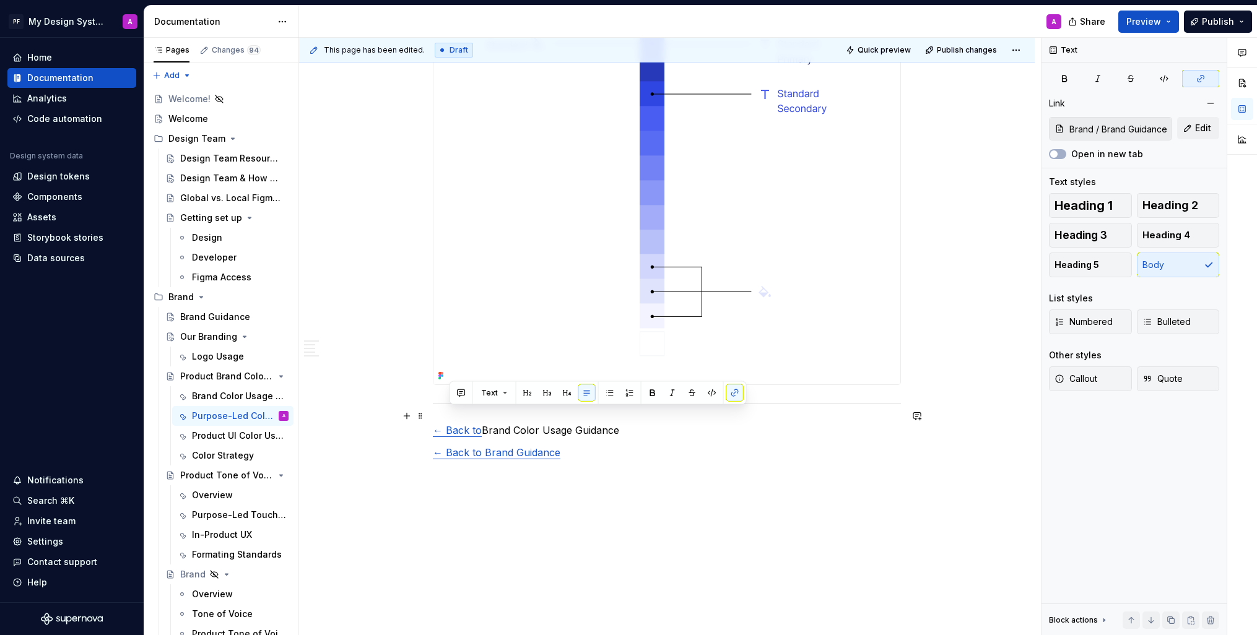
drag, startPoint x: 486, startPoint y: 418, endPoint x: 449, endPoint y: 417, distance: 36.5
click at [449, 424] on link "← Back to" at bounding box center [457, 430] width 49 height 12
drag, startPoint x: 584, startPoint y: 415, endPoint x: 428, endPoint y: 416, distance: 156.1
click at [437, 423] on p "← Brand Color Usage Guidance" at bounding box center [667, 430] width 468 height 15
click at [719, 396] on button "button" at bounding box center [721, 393] width 17 height 17
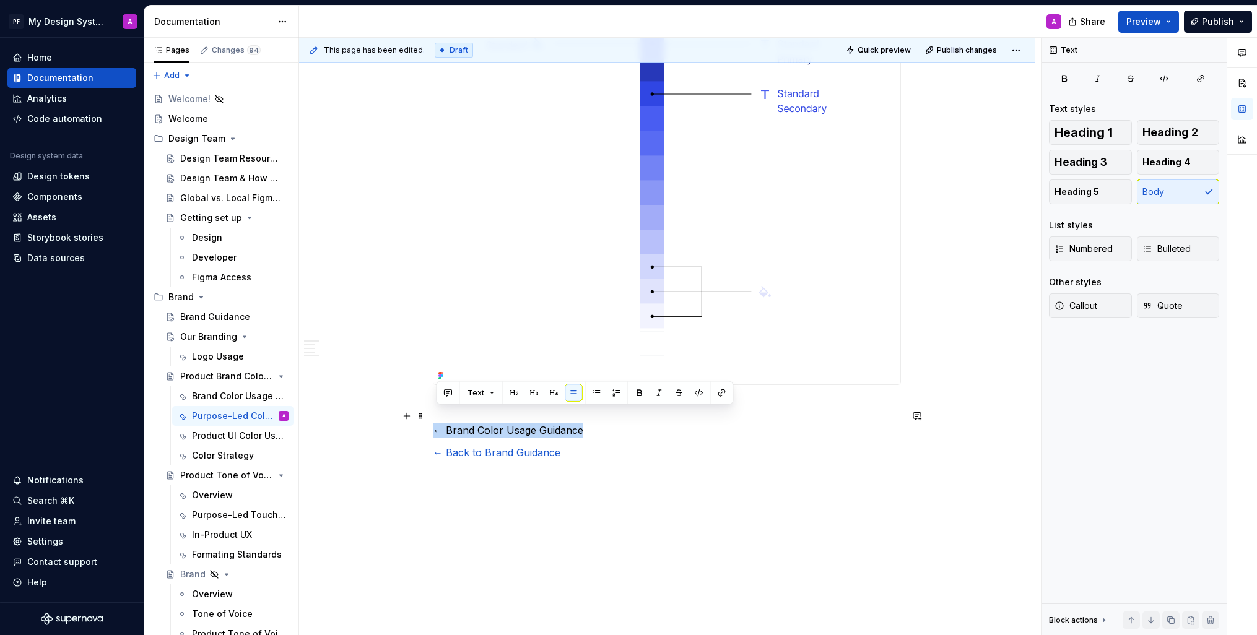
click at [606, 423] on p "← Brand Color Usage Guidance" at bounding box center [667, 430] width 468 height 15
drag, startPoint x: 561, startPoint y: 416, endPoint x: 440, endPoint y: 415, distance: 121.4
click at [440, 423] on p "← Brand Color Usage Guidance" at bounding box center [667, 430] width 468 height 15
click at [722, 394] on button "button" at bounding box center [721, 393] width 17 height 17
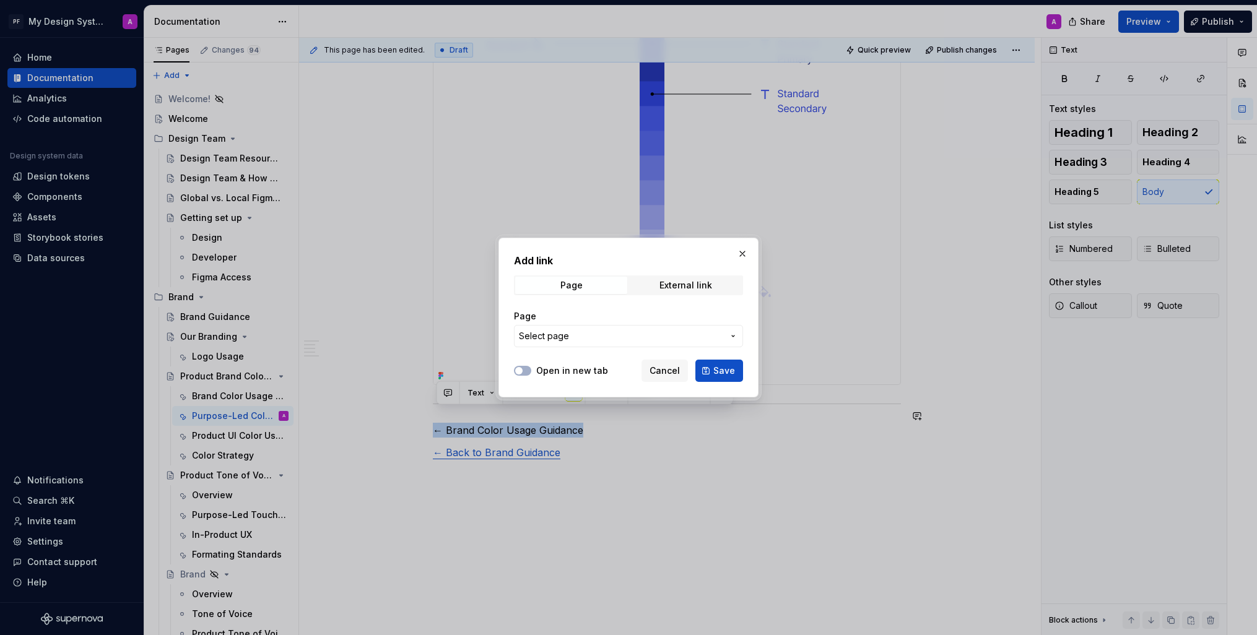
click at [674, 334] on span "Select page" at bounding box center [621, 336] width 204 height 12
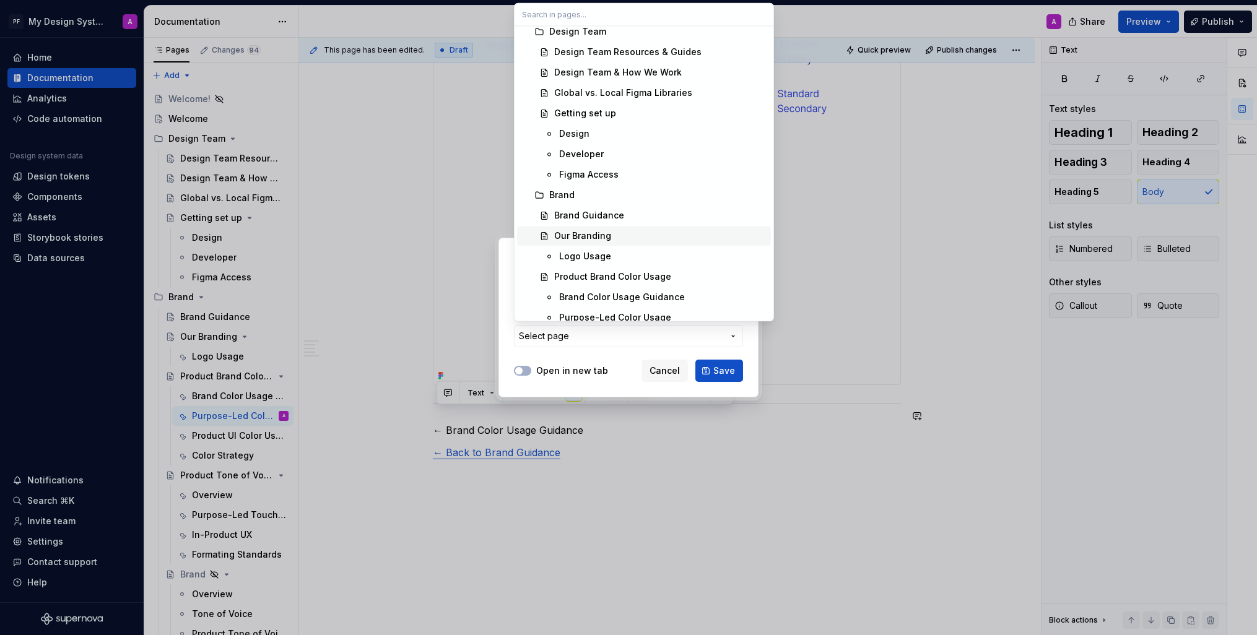
scroll to position [70, 0]
click at [648, 296] on div "Brand Color Usage Guidance" at bounding box center [622, 295] width 126 height 12
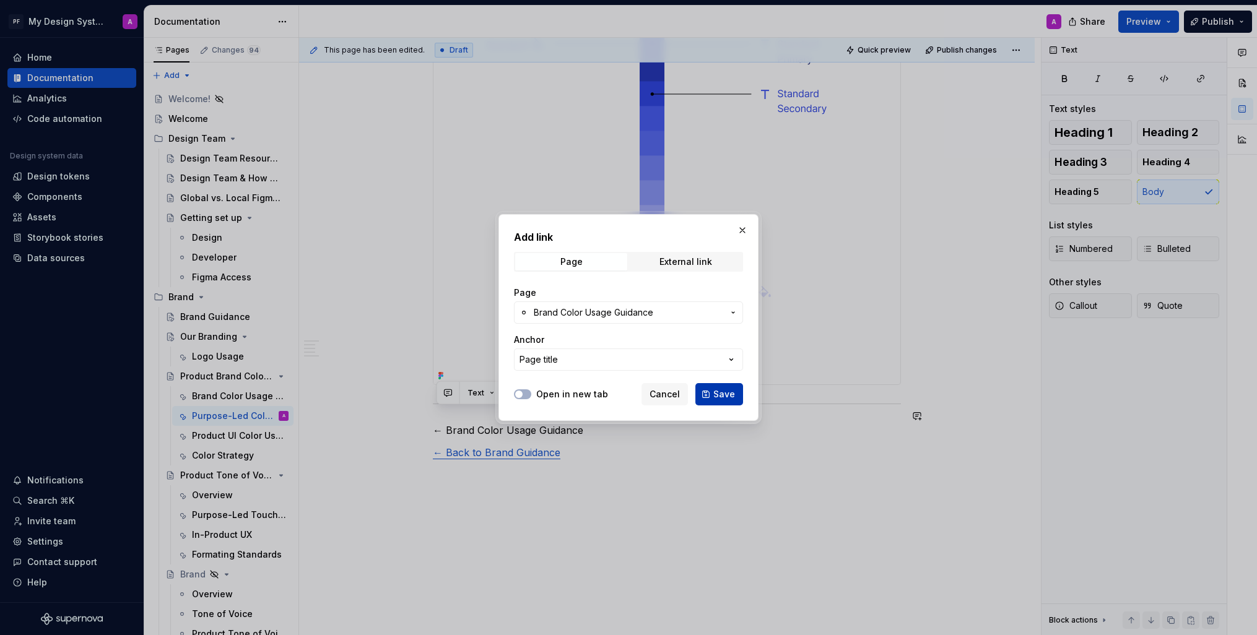
click at [713, 396] on button "Save" at bounding box center [719, 394] width 48 height 22
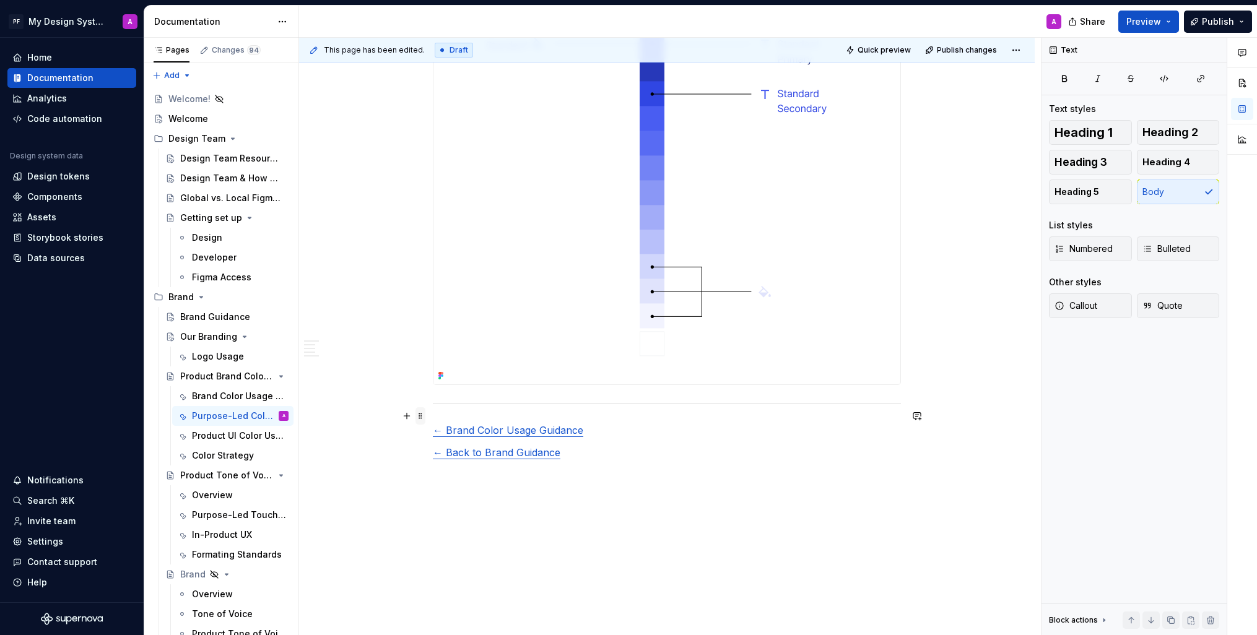
click at [422, 418] on span at bounding box center [421, 416] width 10 height 17
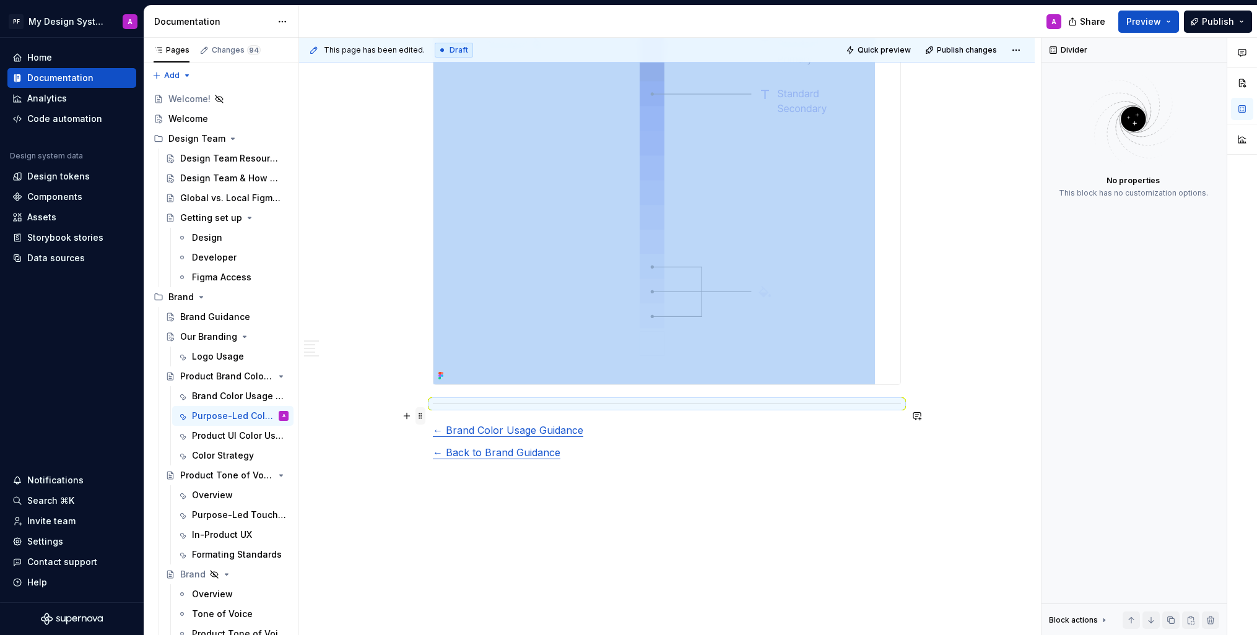
click at [424, 416] on span at bounding box center [421, 416] width 10 height 17
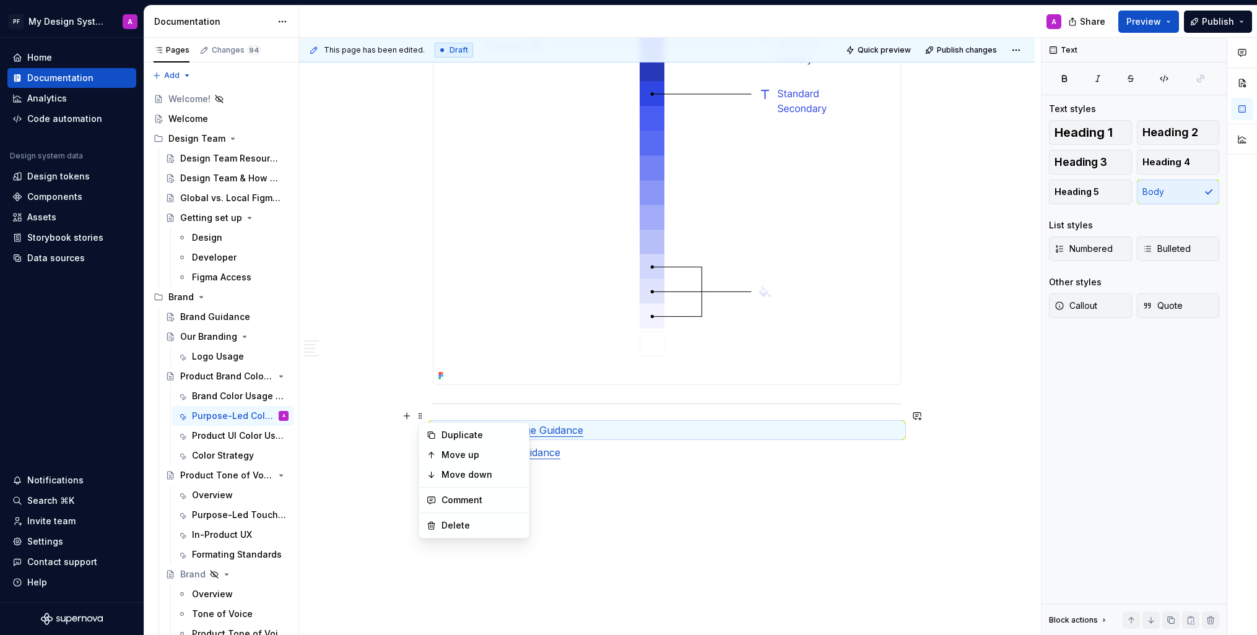
click at [573, 468] on p at bounding box center [667, 475] width 468 height 15
drag, startPoint x: 518, startPoint y: 415, endPoint x: 508, endPoint y: 412, distance: 10.8
click at [510, 424] on link "← Brand Color Usage Guidance" at bounding box center [508, 430] width 150 height 12
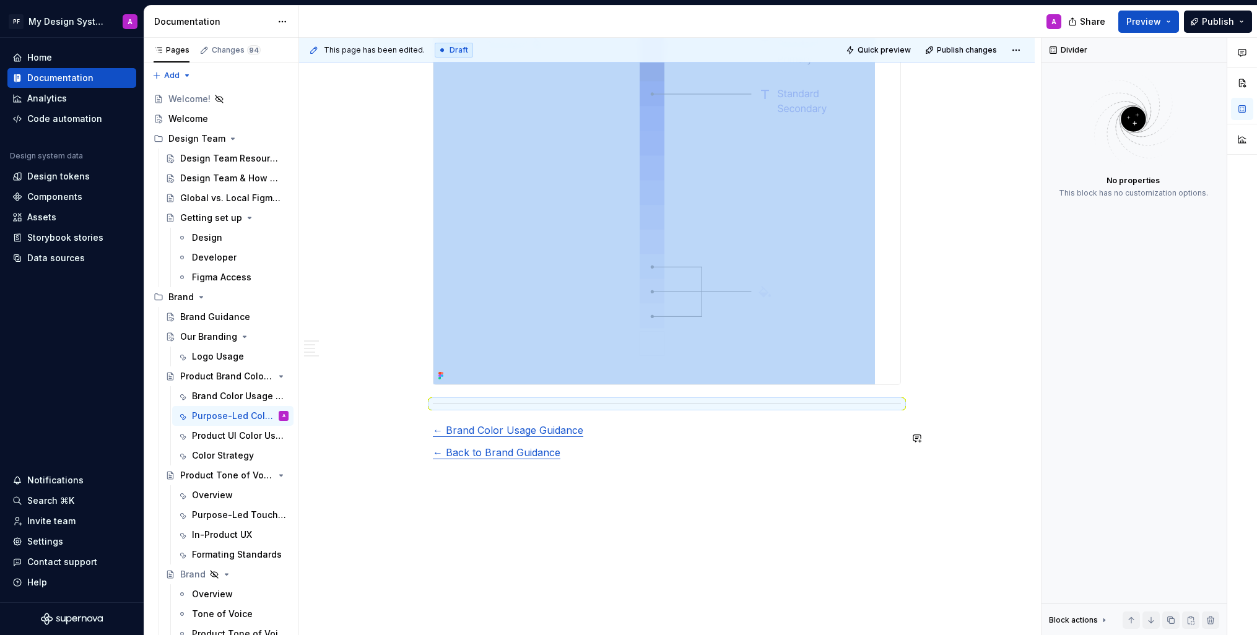
drag, startPoint x: 435, startPoint y: 388, endPoint x: 534, endPoint y: 450, distance: 116.9
click at [423, 440] on span at bounding box center [421, 438] width 10 height 17
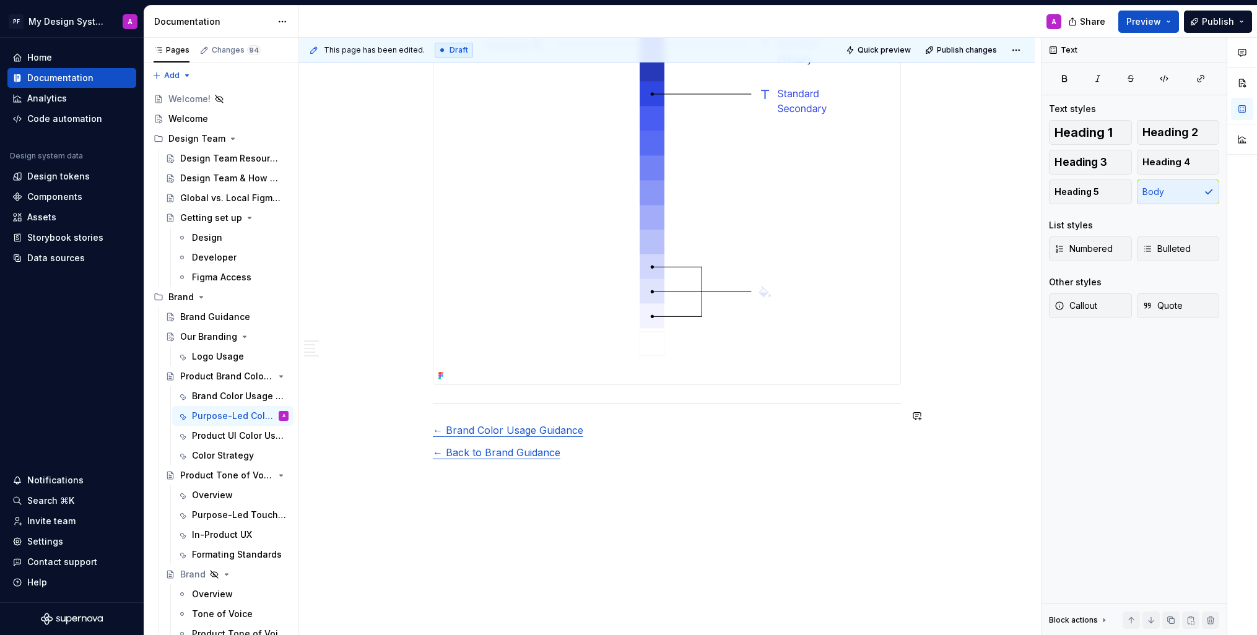
click at [425, 389] on span at bounding box center [421, 391] width 10 height 17
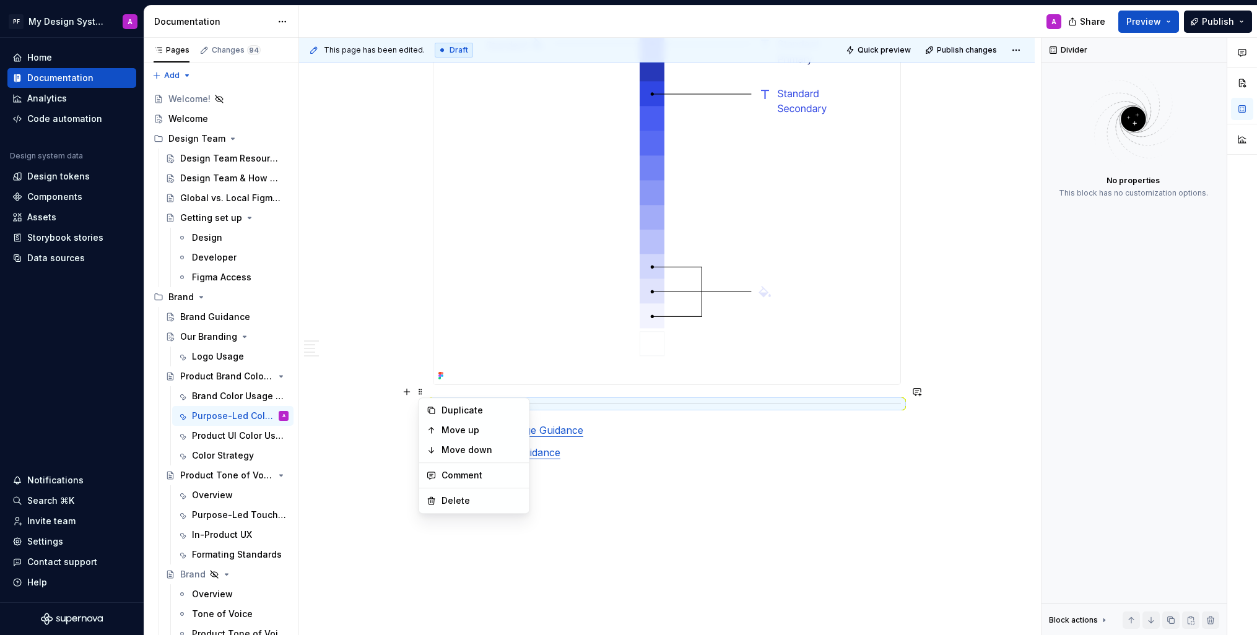
click at [592, 423] on p "← Brand Color Usage Guidance" at bounding box center [667, 430] width 468 height 15
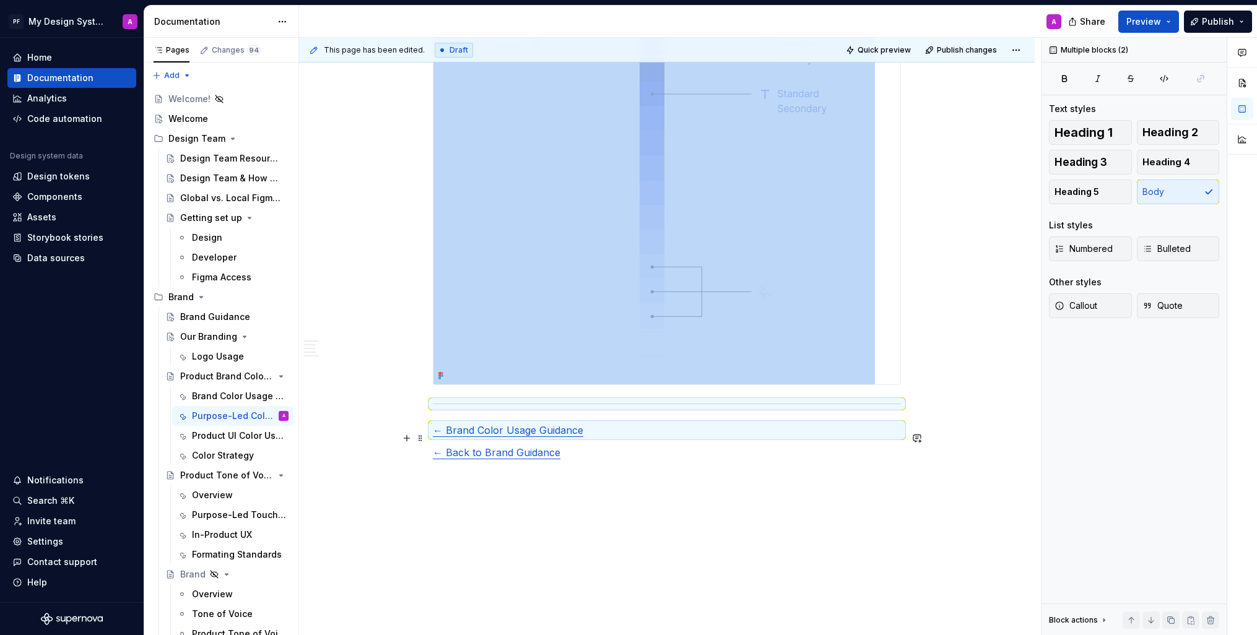
click at [570, 445] on p "← Back to Brand Guidance" at bounding box center [667, 452] width 468 height 15
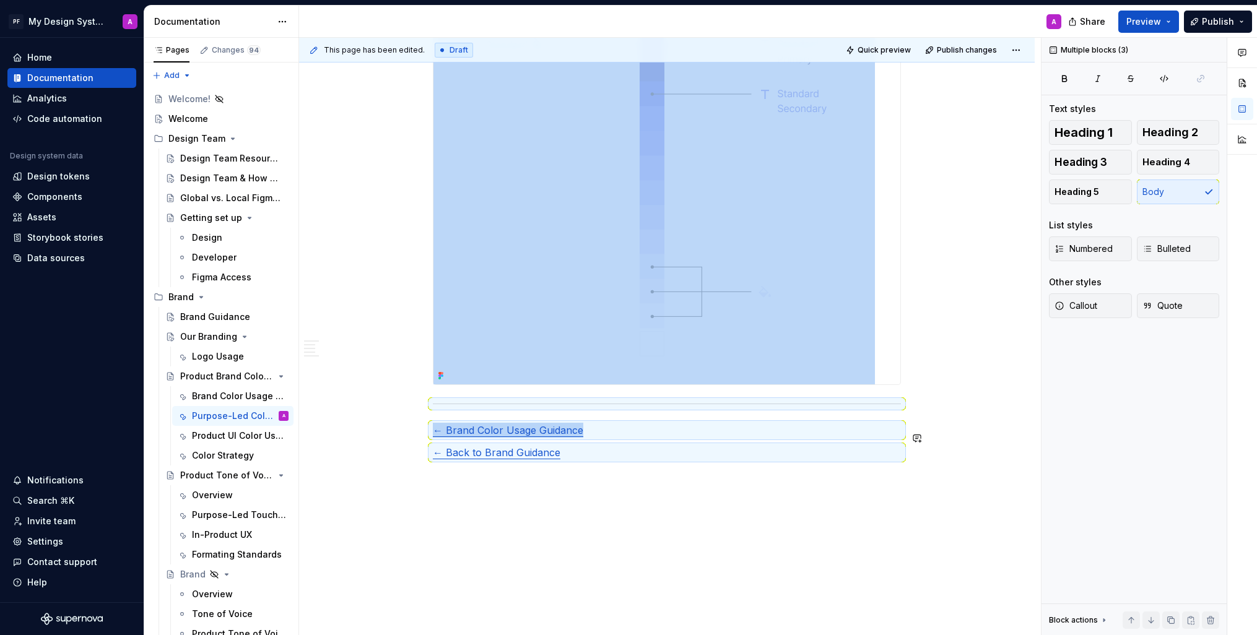
copy div "← Brand Color Usage Guidance"
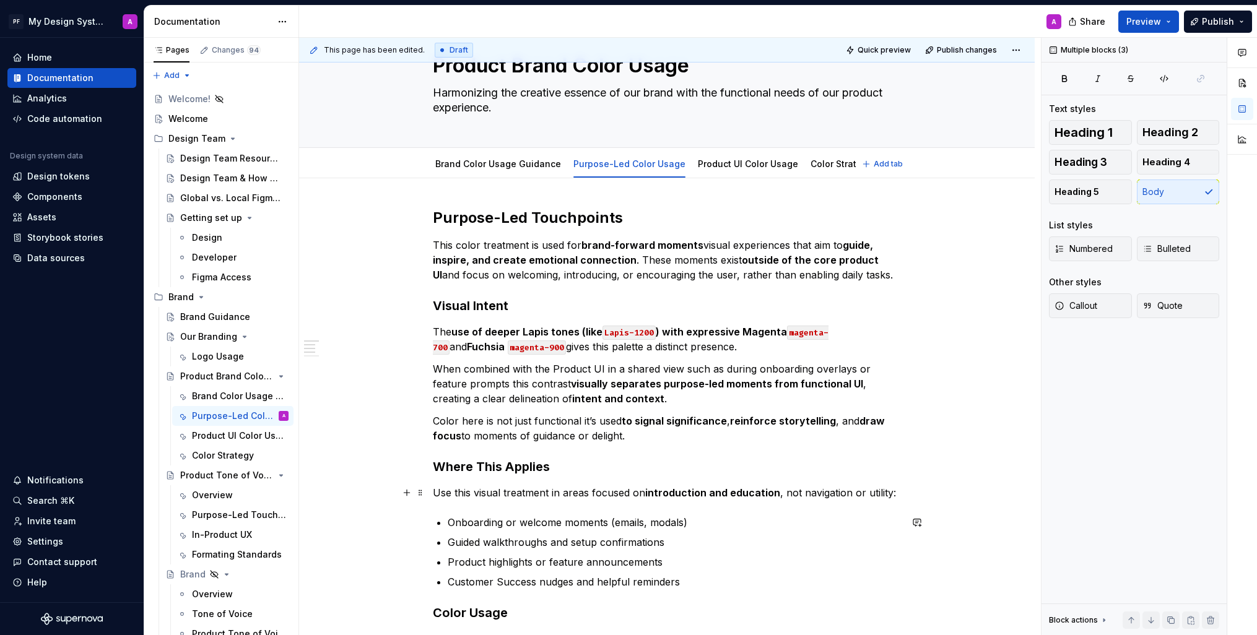
scroll to position [0, 0]
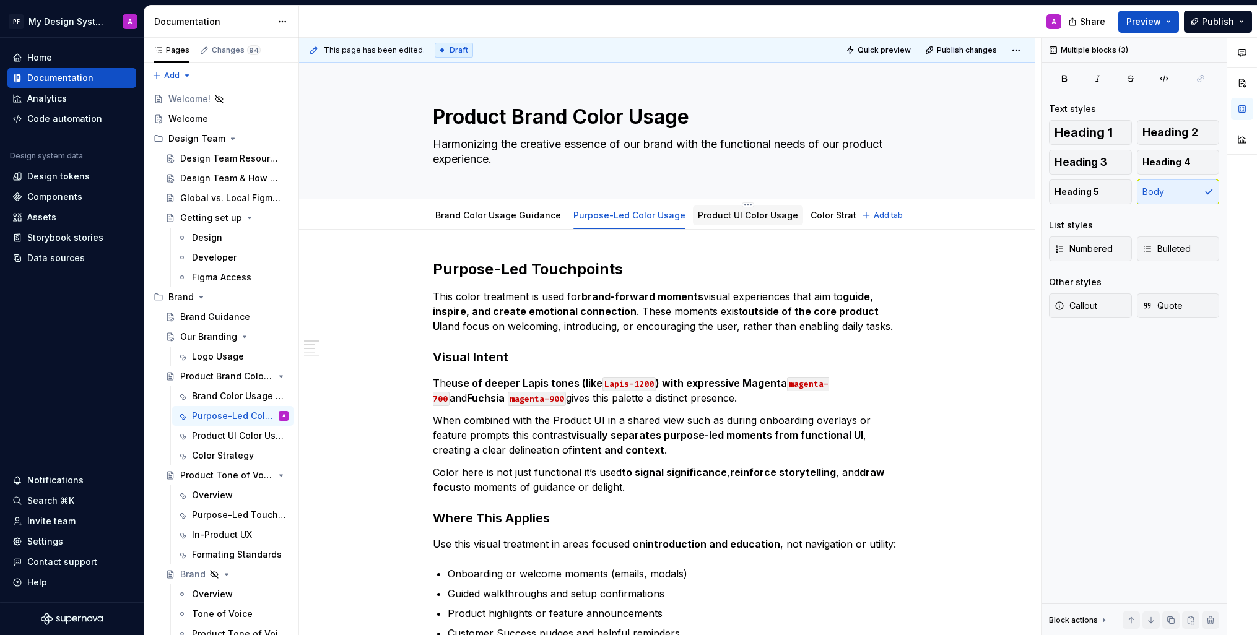
click at [726, 217] on link "Product UI Color Usage" at bounding box center [748, 215] width 100 height 11
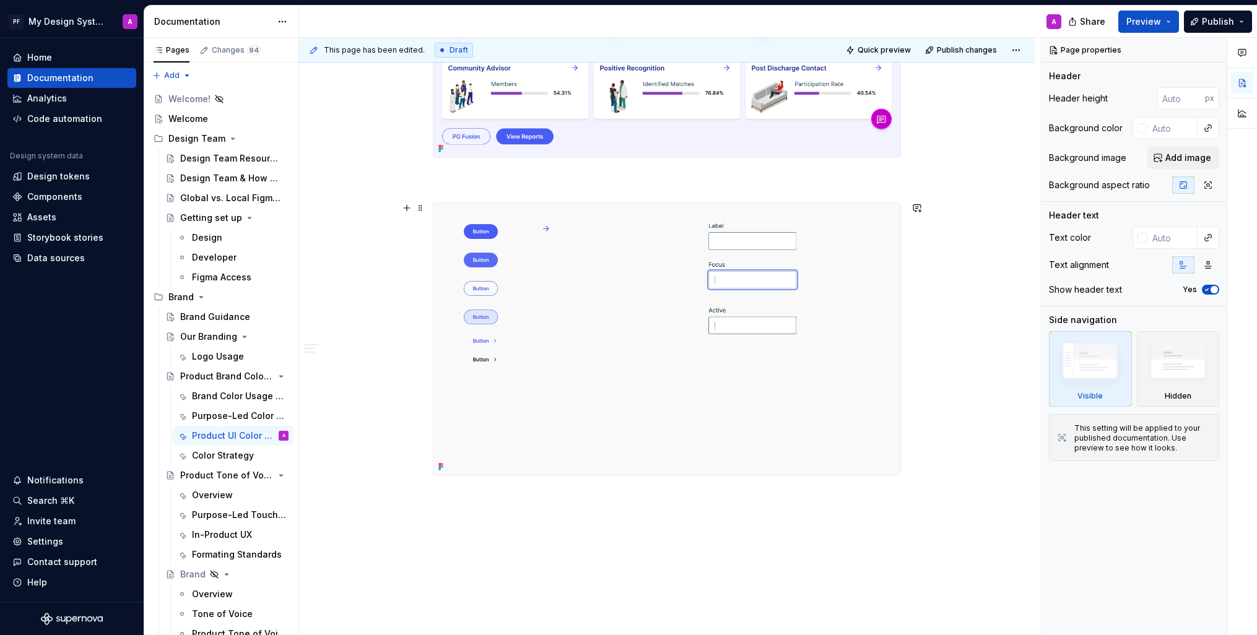
scroll to position [1641, 0]
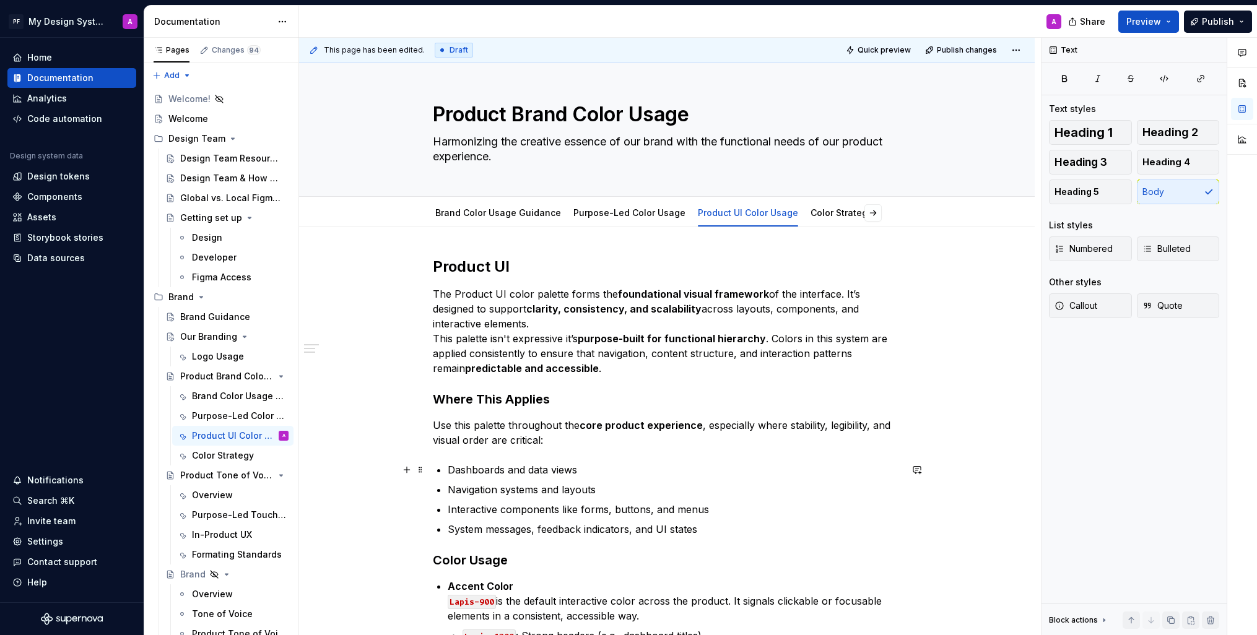
scroll to position [2, 0]
click at [622, 203] on html "PF My Design System A Home Documentation Analytics Code automation Design syste…" at bounding box center [628, 317] width 1257 height 635
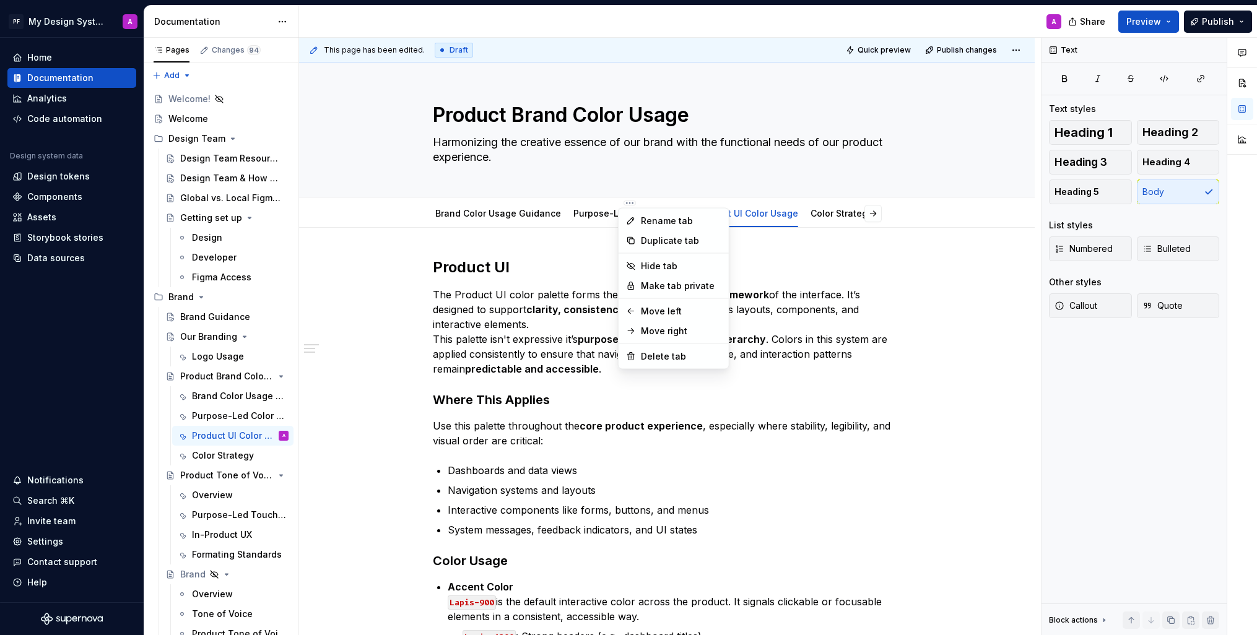
click at [549, 263] on html "PF My Design System A Home Documentation Analytics Code automation Design syste…" at bounding box center [628, 317] width 1257 height 635
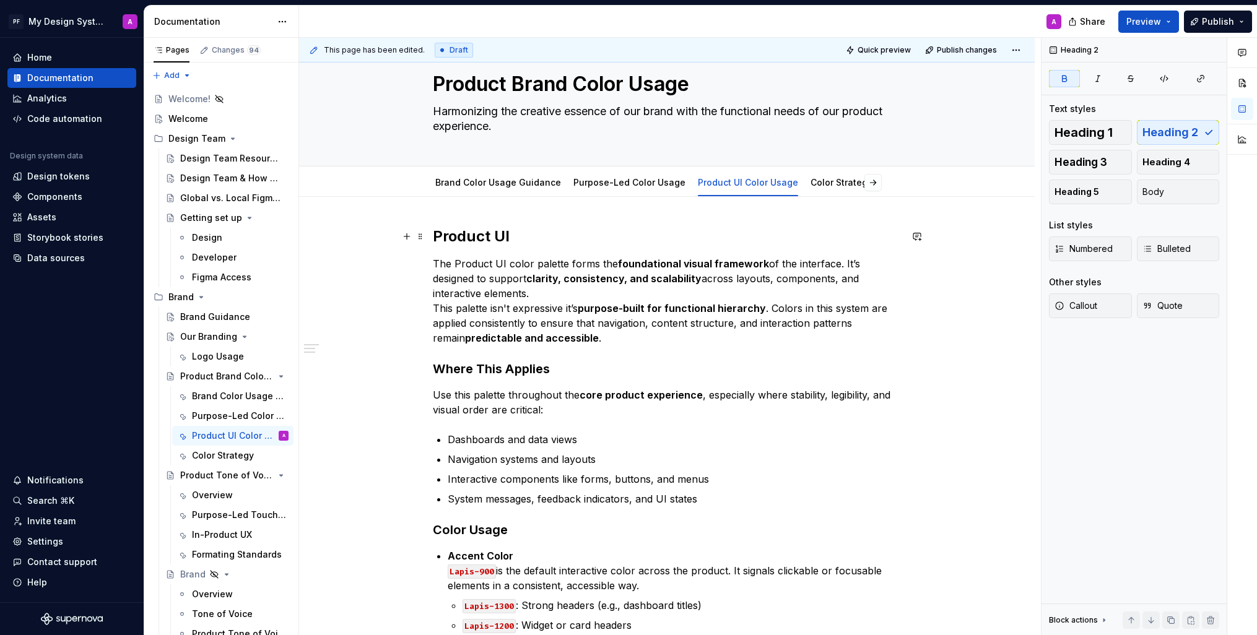
scroll to position [0, 0]
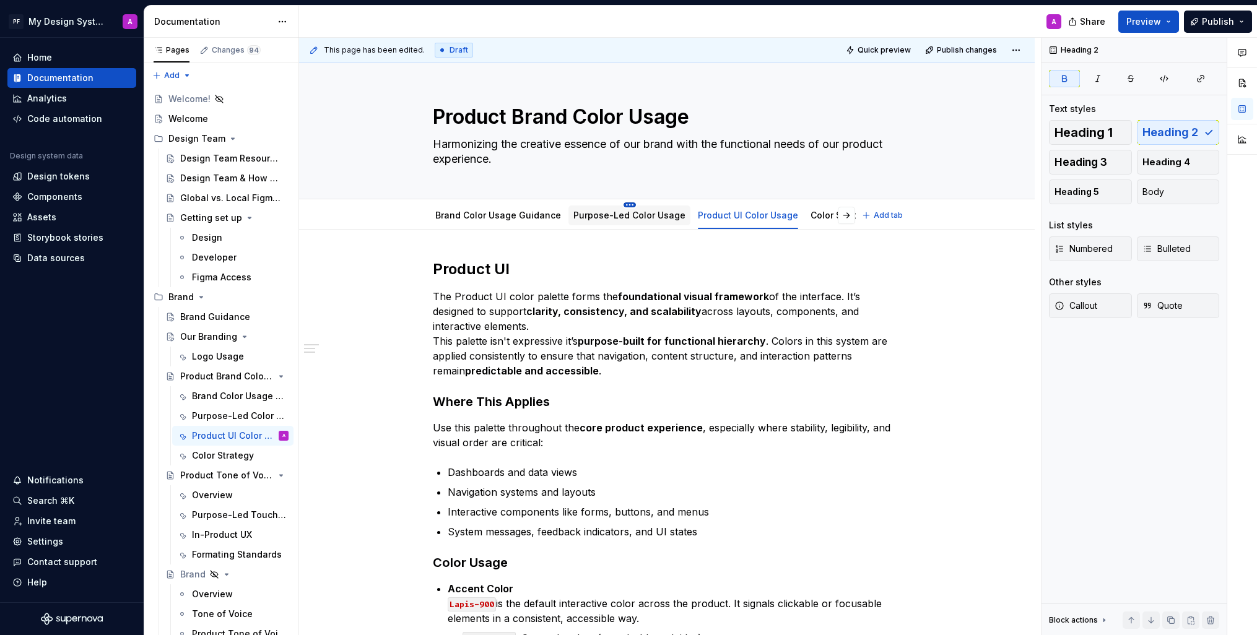
click at [624, 206] on html "PF My Design System A Home Documentation Analytics Code automation Design syste…" at bounding box center [628, 317] width 1257 height 635
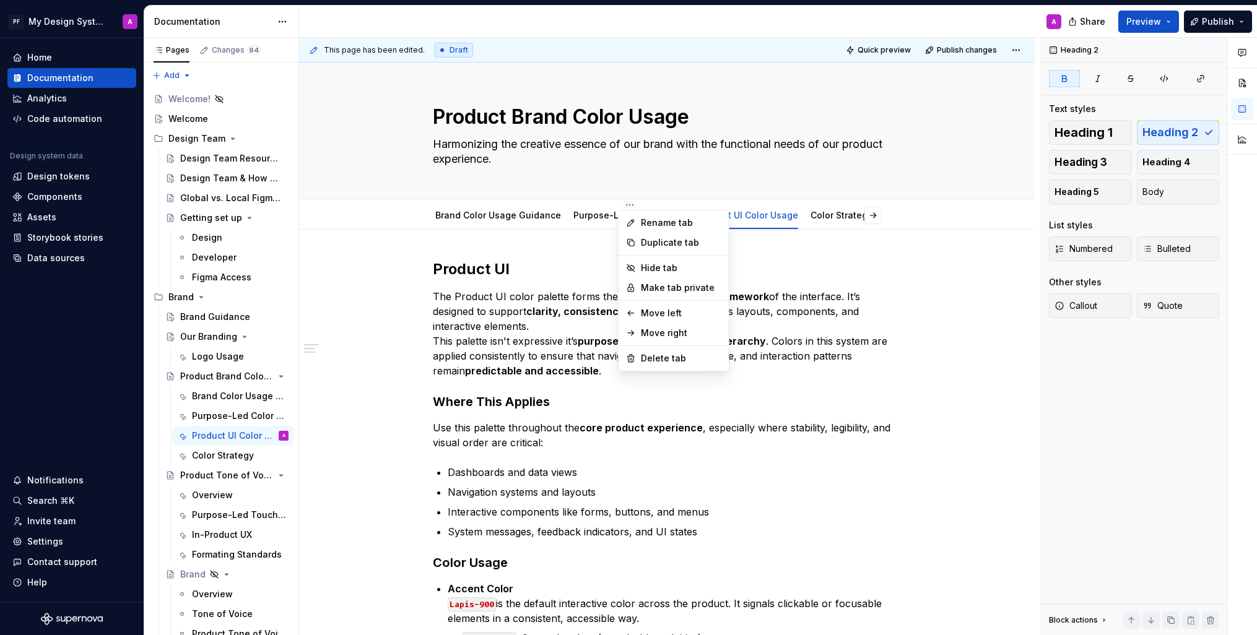
type textarea "*"
click at [657, 222] on div "Rename tab" at bounding box center [681, 223] width 81 height 12
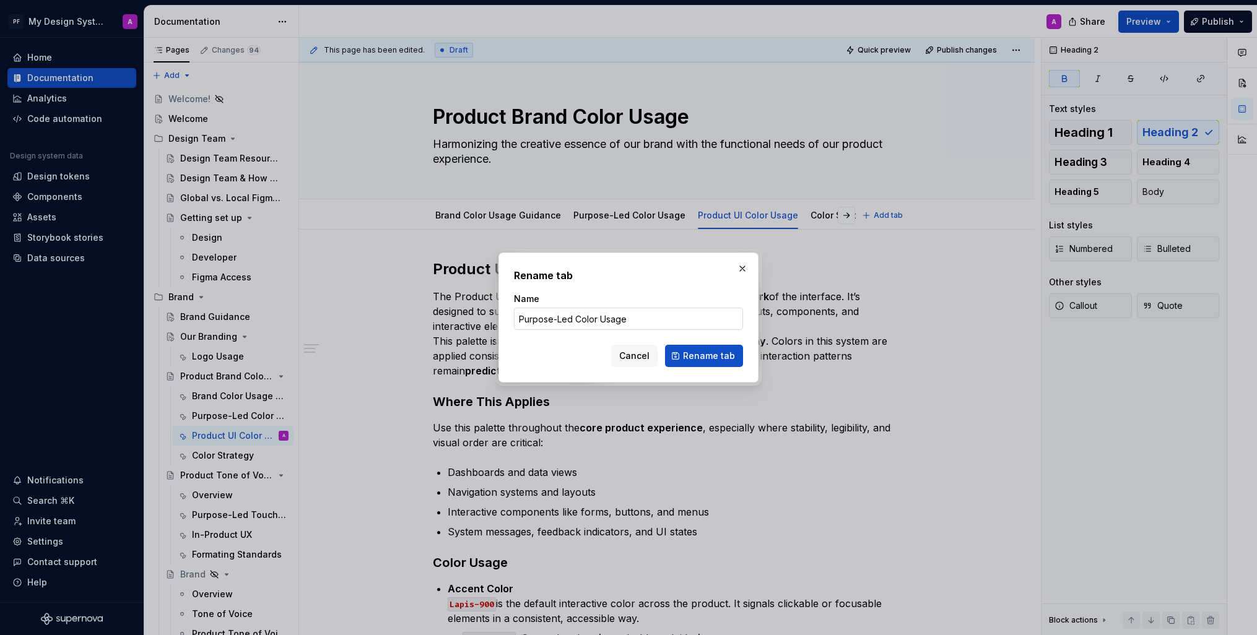
click at [626, 312] on input "Purpose-Led Color Usage" at bounding box center [628, 319] width 229 height 22
drag, startPoint x: 627, startPoint y: 321, endPoint x: 519, endPoint y: 318, distance: 108.4
click at [519, 318] on input "Purpose-Led Color Usage" at bounding box center [628, 319] width 229 height 22
drag, startPoint x: 634, startPoint y: 360, endPoint x: 667, endPoint y: 391, distance: 46.0
click at [634, 360] on span "Cancel" at bounding box center [634, 356] width 30 height 12
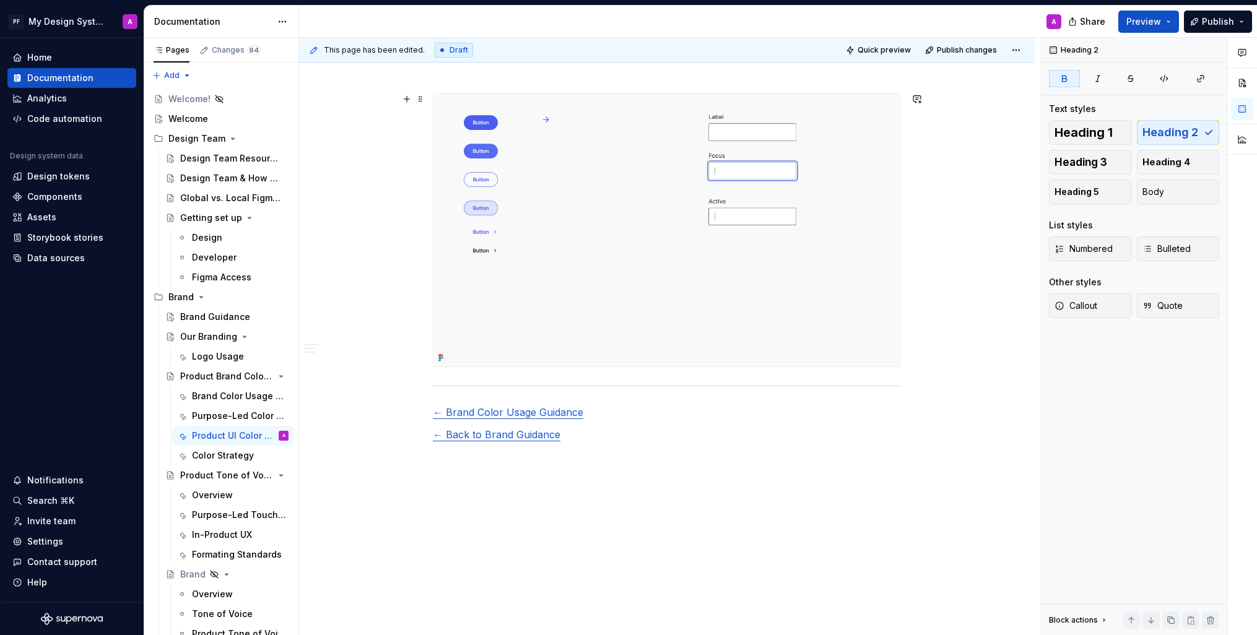
scroll to position [1716, 0]
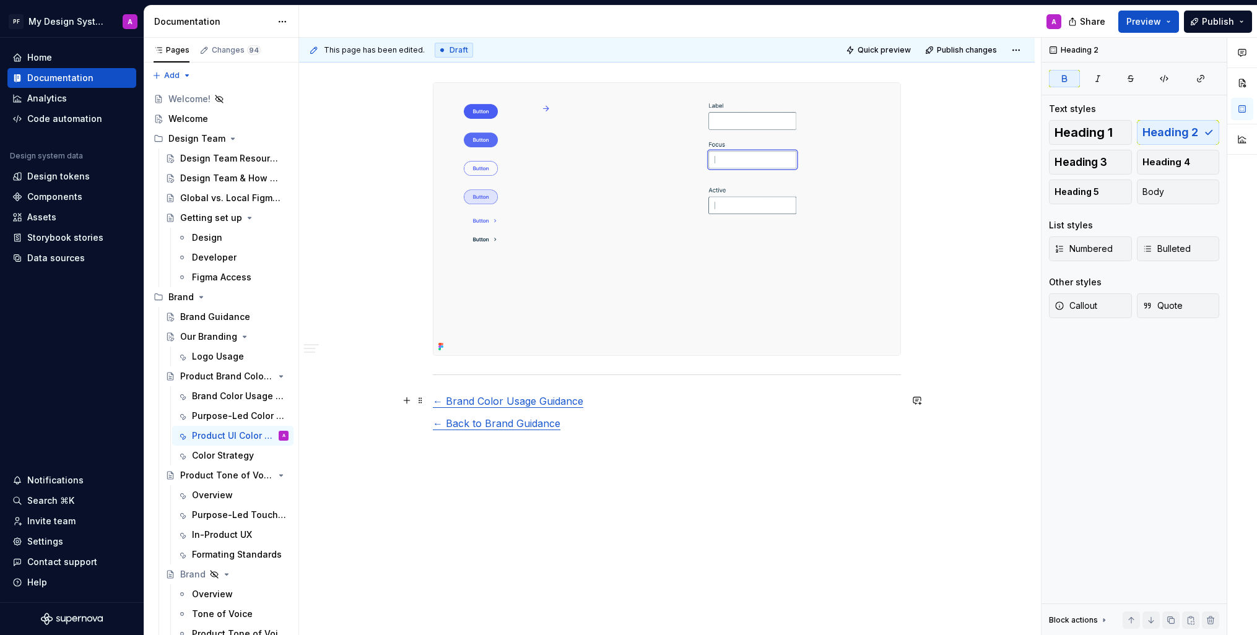
click at [604, 401] on p "← Brand Color Usage Guidance" at bounding box center [667, 401] width 468 height 15
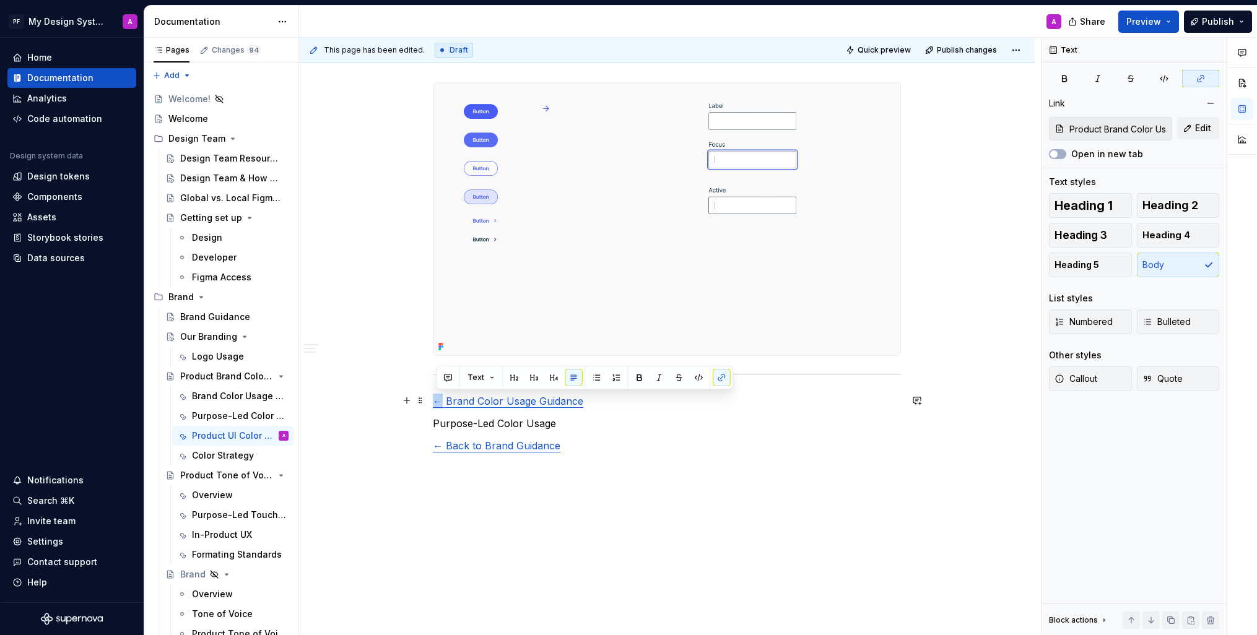
drag, startPoint x: 447, startPoint y: 403, endPoint x: 435, endPoint y: 403, distance: 11.8
copy link "←"
click at [435, 425] on p "Purpose-Led Color Usage" at bounding box center [667, 423] width 468 height 15
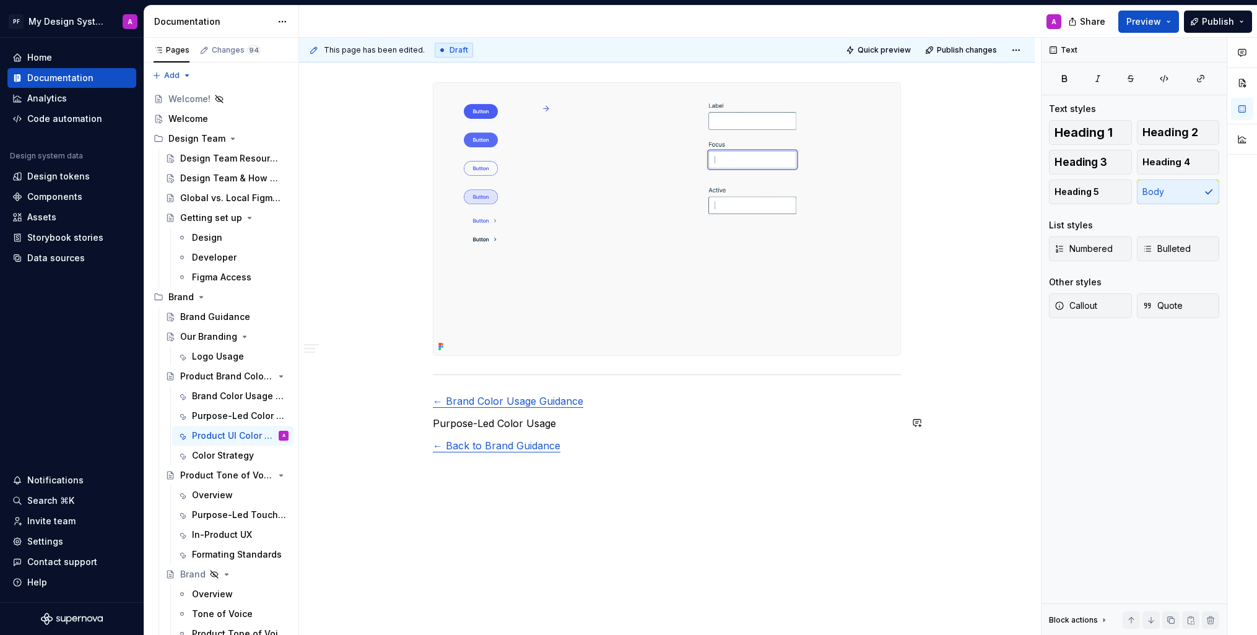
paste div
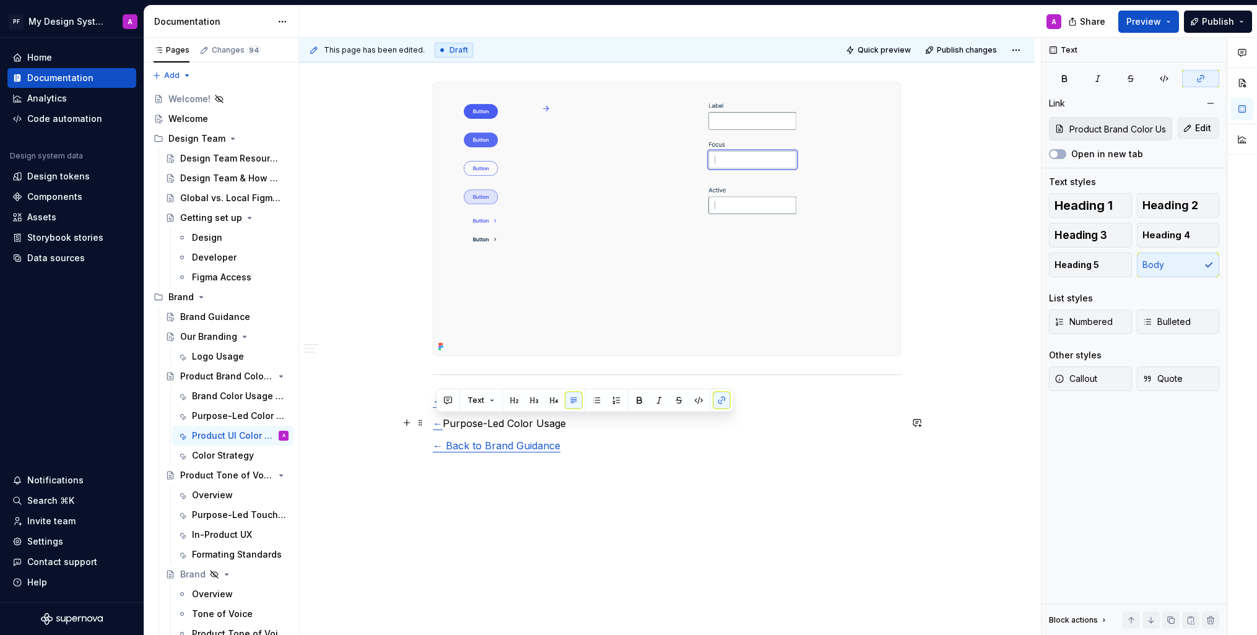
drag, startPoint x: 572, startPoint y: 425, endPoint x: 475, endPoint y: 412, distance: 98.0
click at [435, 422] on p "← Purpose-Led Color Usage" at bounding box center [667, 423] width 468 height 15
click at [725, 399] on button "button" at bounding box center [721, 400] width 17 height 17
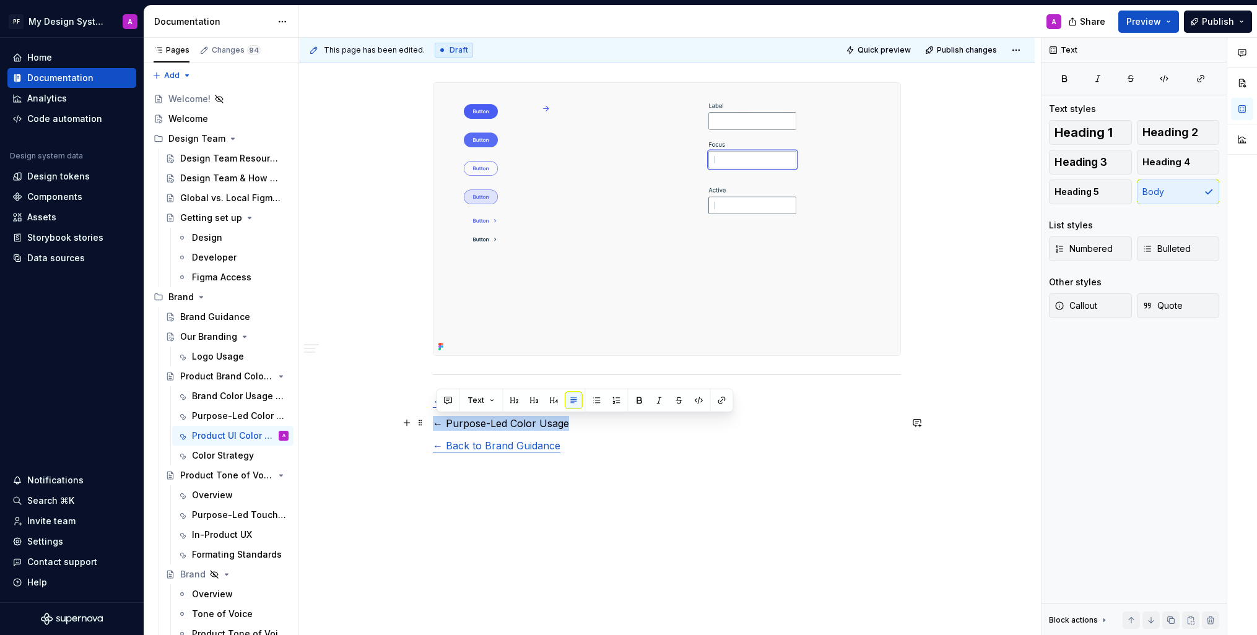
click at [587, 424] on p "← Purpose-Led Color Usage" at bounding box center [667, 423] width 468 height 15
drag, startPoint x: 535, startPoint y: 424, endPoint x: 434, endPoint y: 422, distance: 101.0
click at [720, 396] on button "button" at bounding box center [721, 400] width 17 height 17
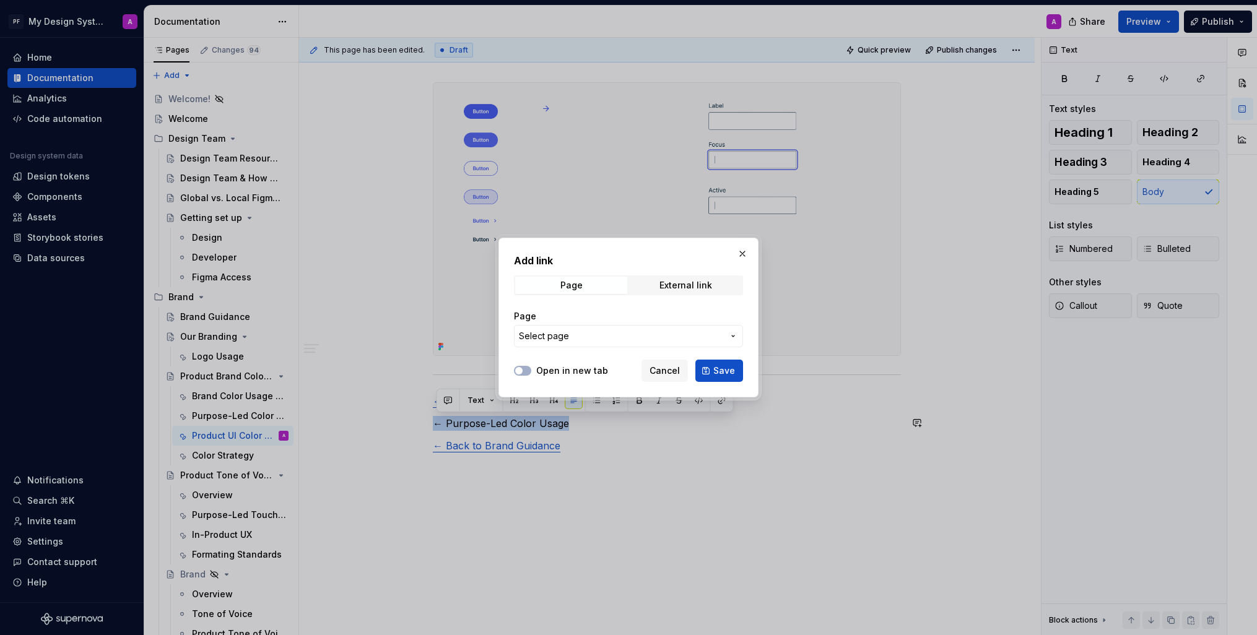
click at [718, 336] on span "Select page" at bounding box center [621, 336] width 204 height 12
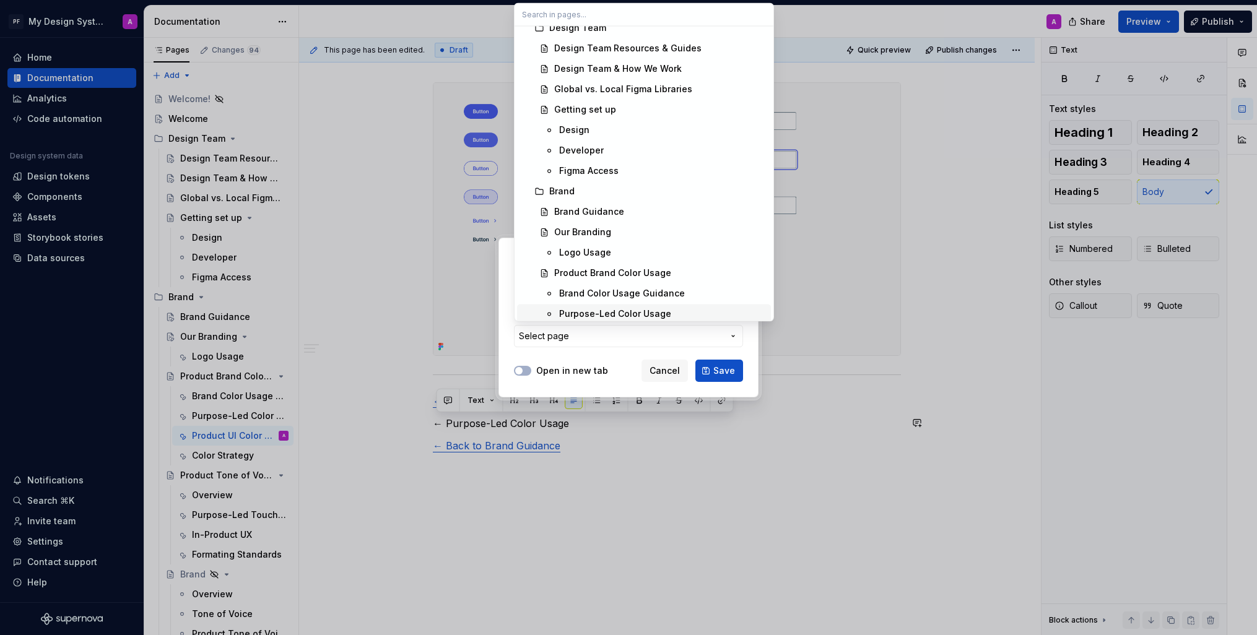
scroll to position [98, 0]
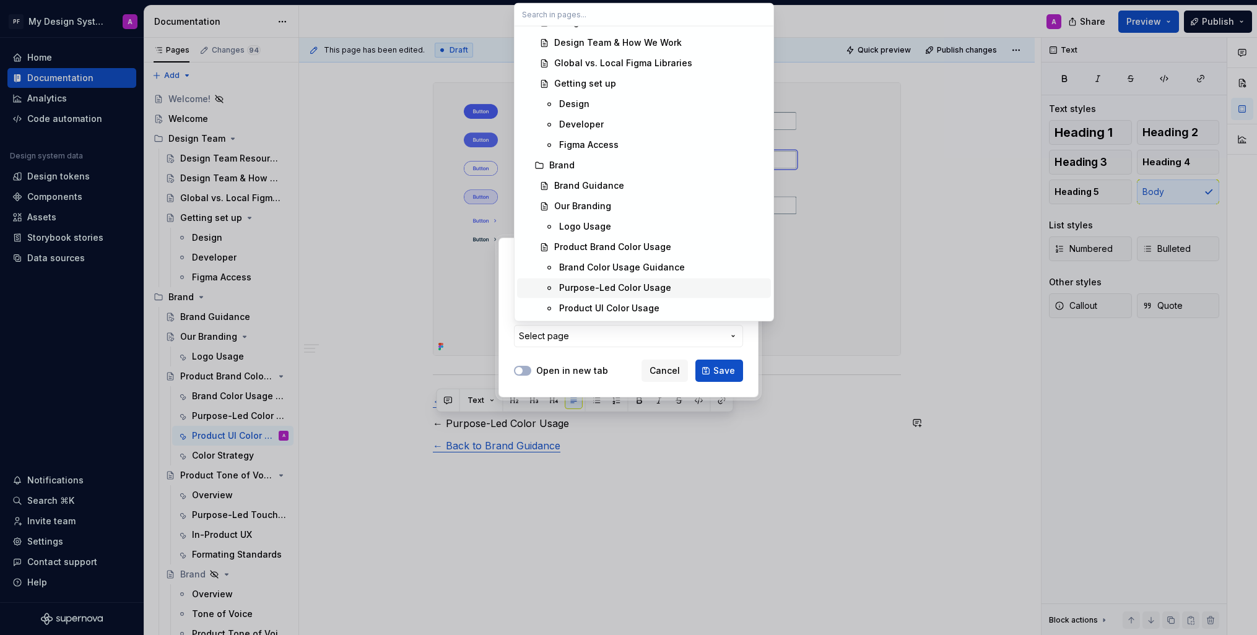
click at [700, 286] on div "Purpose-Led Color Usage" at bounding box center [662, 288] width 207 height 12
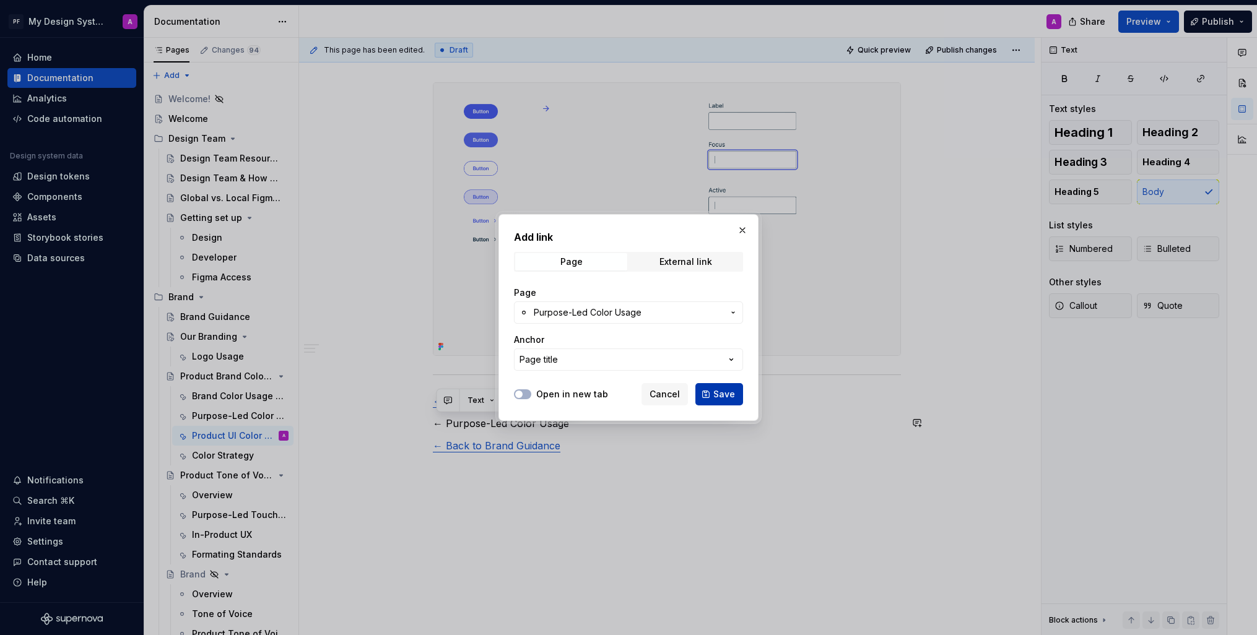
click at [721, 393] on span "Save" at bounding box center [724, 394] width 22 height 12
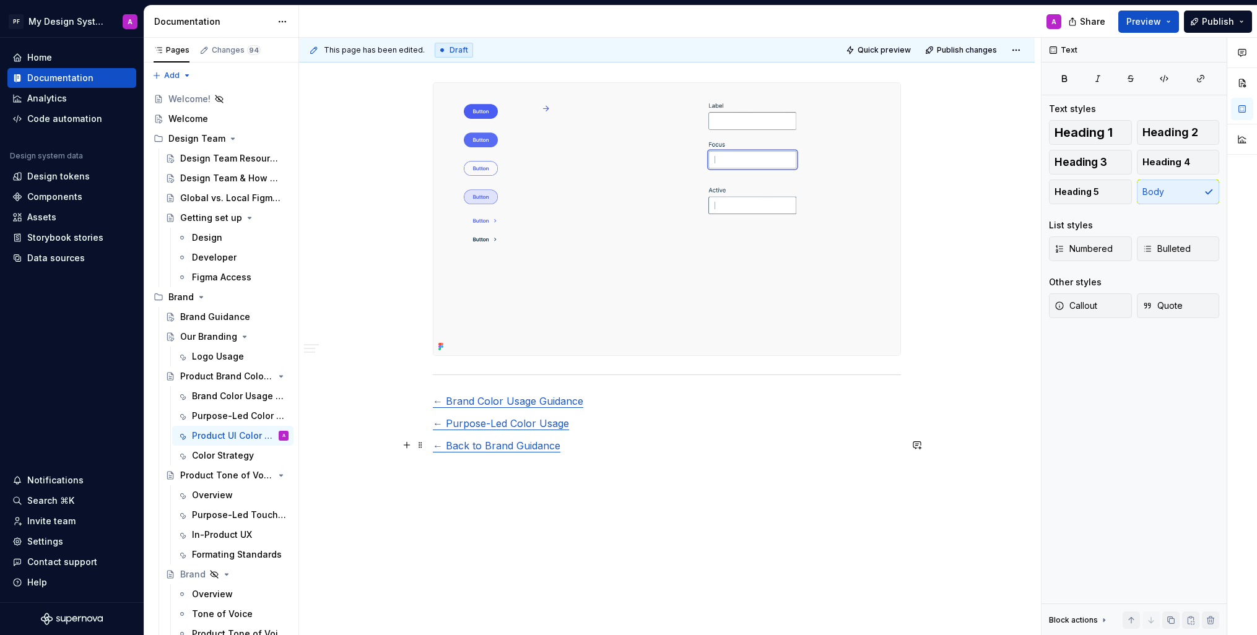
type textarea "*"
click at [481, 399] on link "← Brand Color Usage Guidance" at bounding box center [508, 401] width 150 height 12
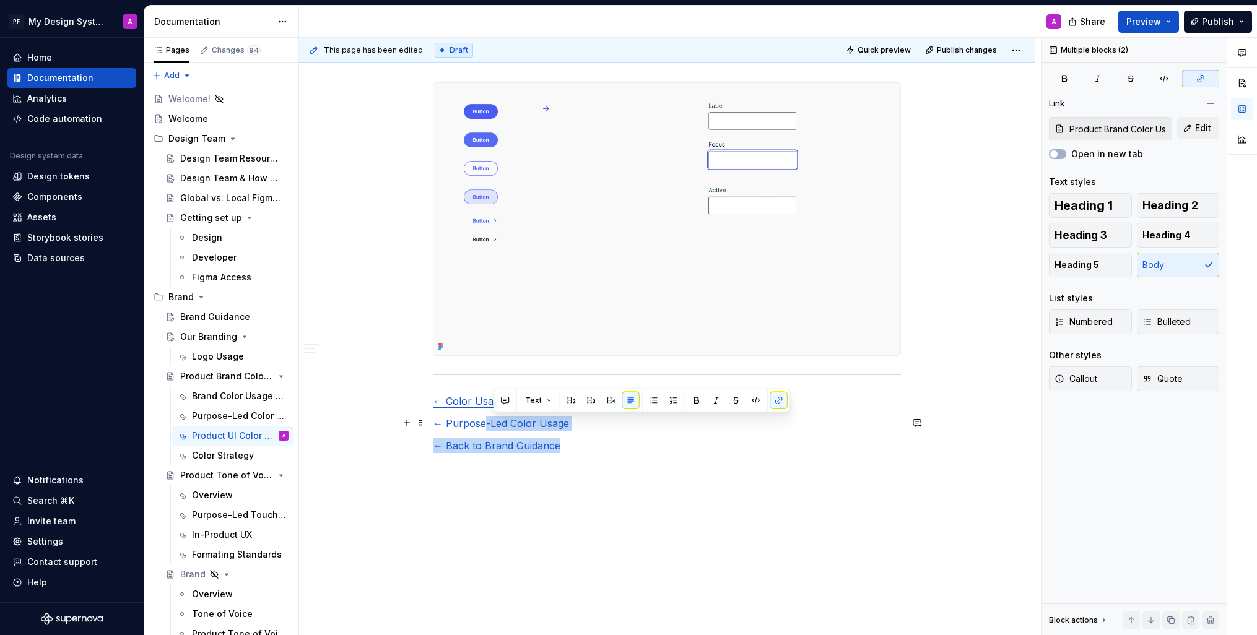
type input "Product Brand Color Usage / Brand Color Usage Guidance"
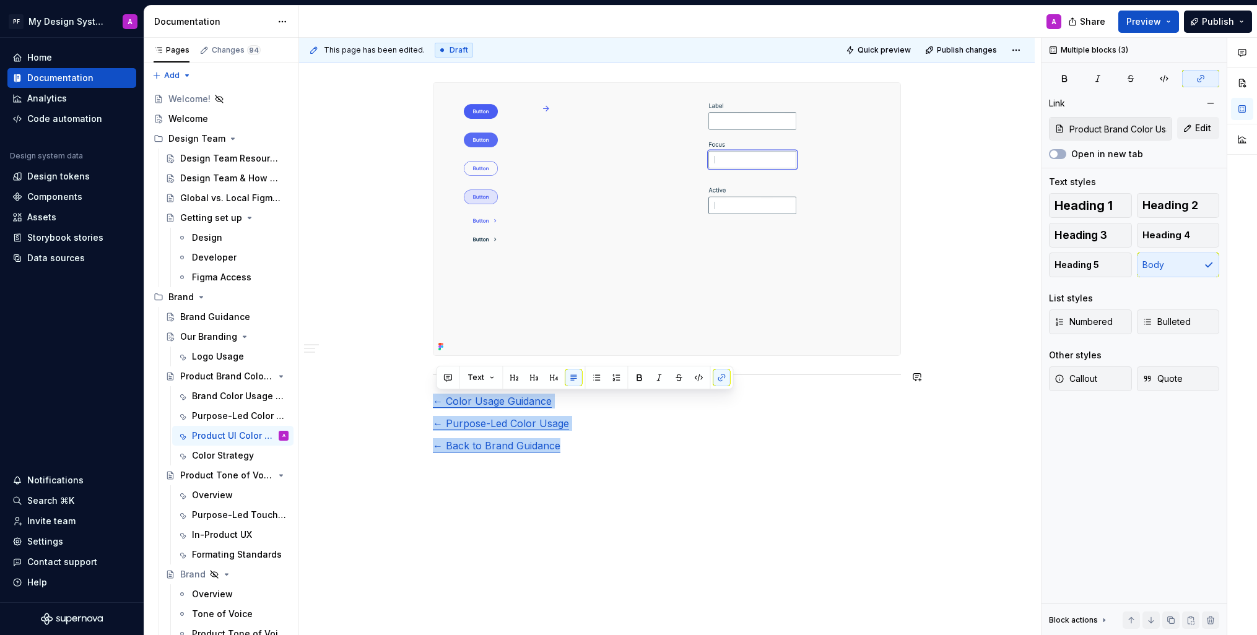
drag, startPoint x: 578, startPoint y: 450, endPoint x: 430, endPoint y: 368, distance: 168.8
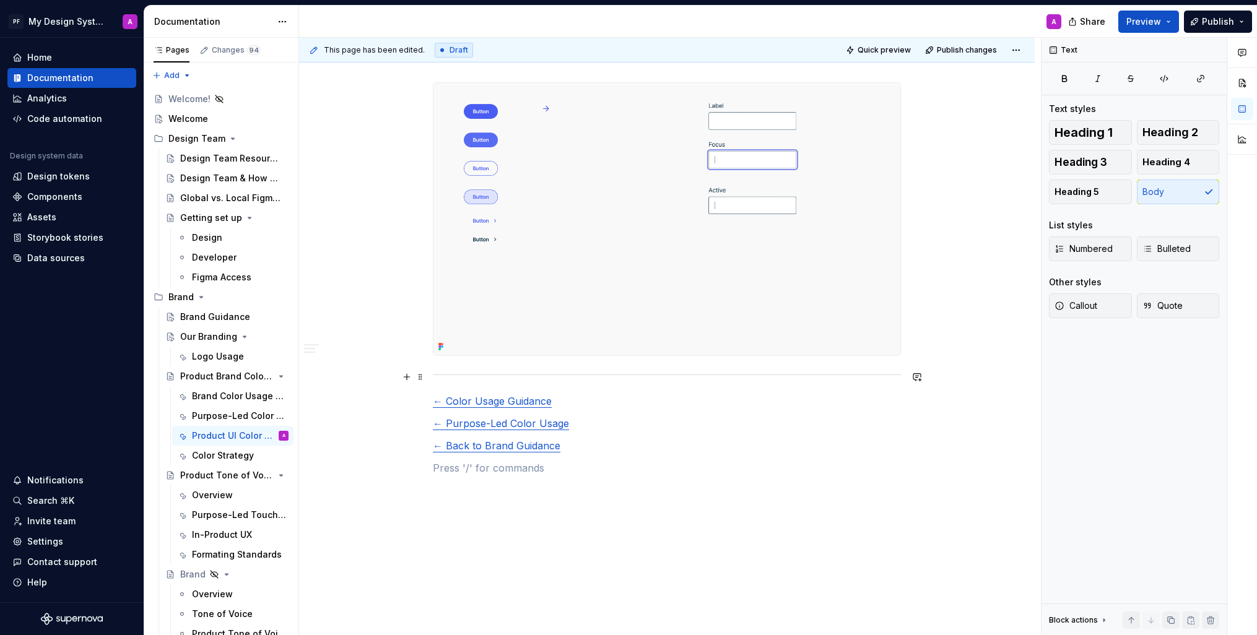
click at [424, 371] on span at bounding box center [421, 376] width 10 height 17
click at [561, 406] on p "← Color Usage Guidance" at bounding box center [667, 401] width 468 height 15
click at [421, 402] on span at bounding box center [421, 400] width 10 height 17
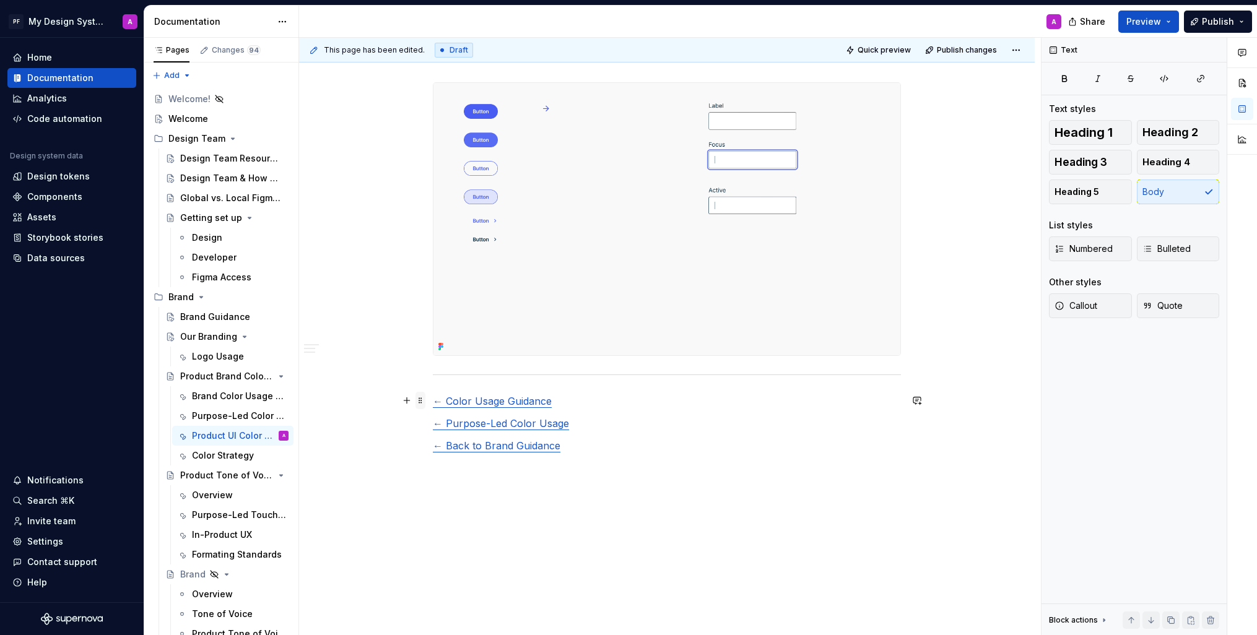
click at [425, 403] on span at bounding box center [421, 400] width 10 height 17
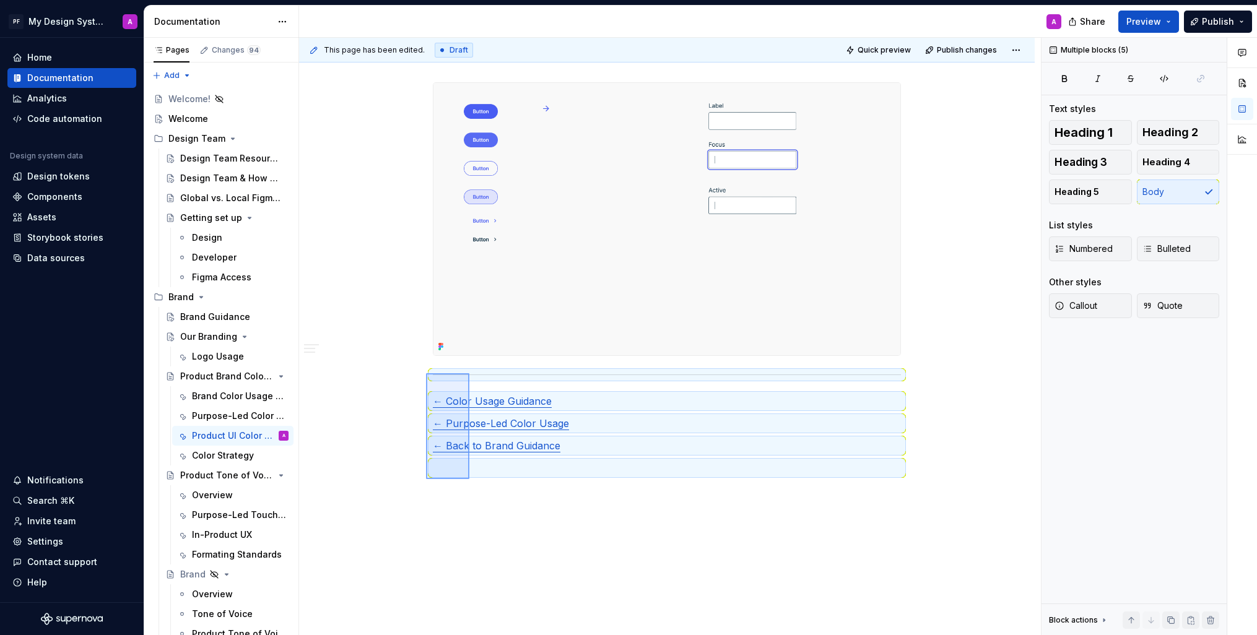
drag, startPoint x: 427, startPoint y: 450, endPoint x: 470, endPoint y: 373, distance: 87.6
click at [470, 373] on div "This page has been edited. Draft Quick preview Publish changes Product Brand Co…" at bounding box center [670, 337] width 742 height 598
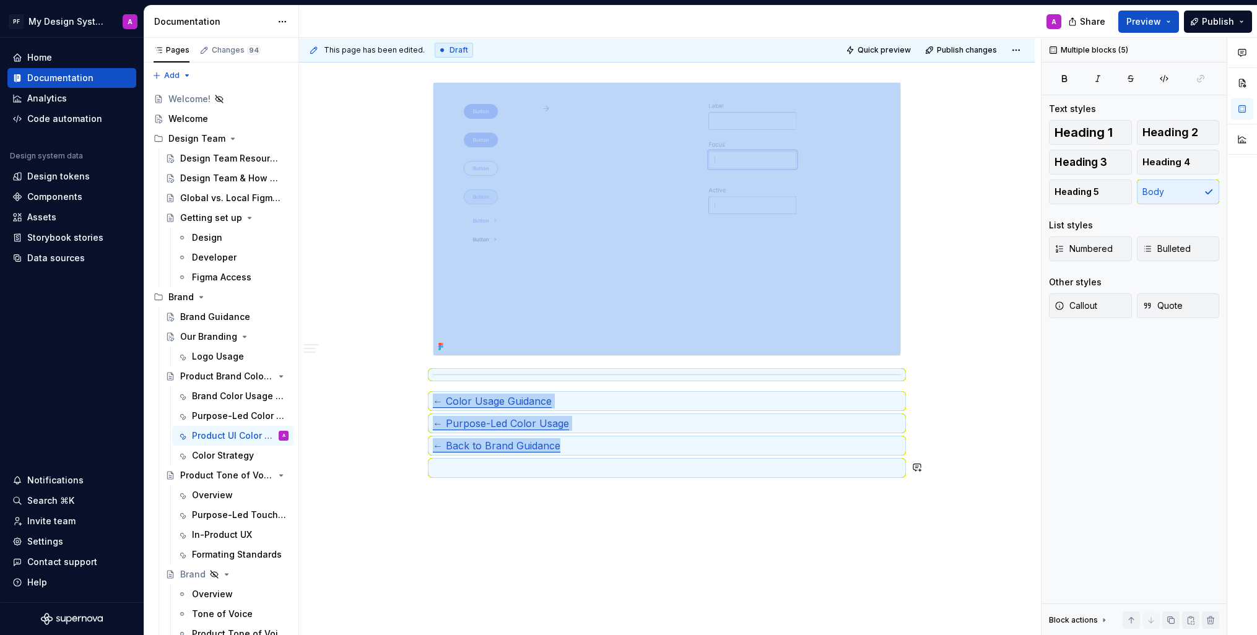
copy div "← Color Usage Guidance ← Purpose-Led Color Usage ← Back to Brand Guidance"
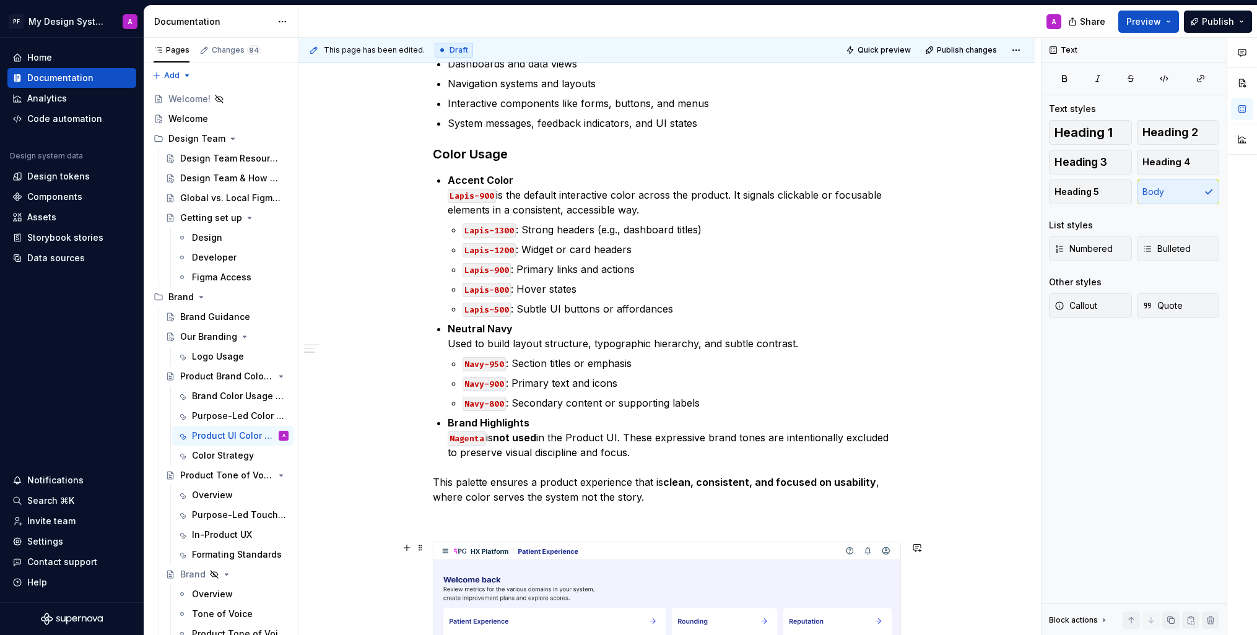
scroll to position [0, 0]
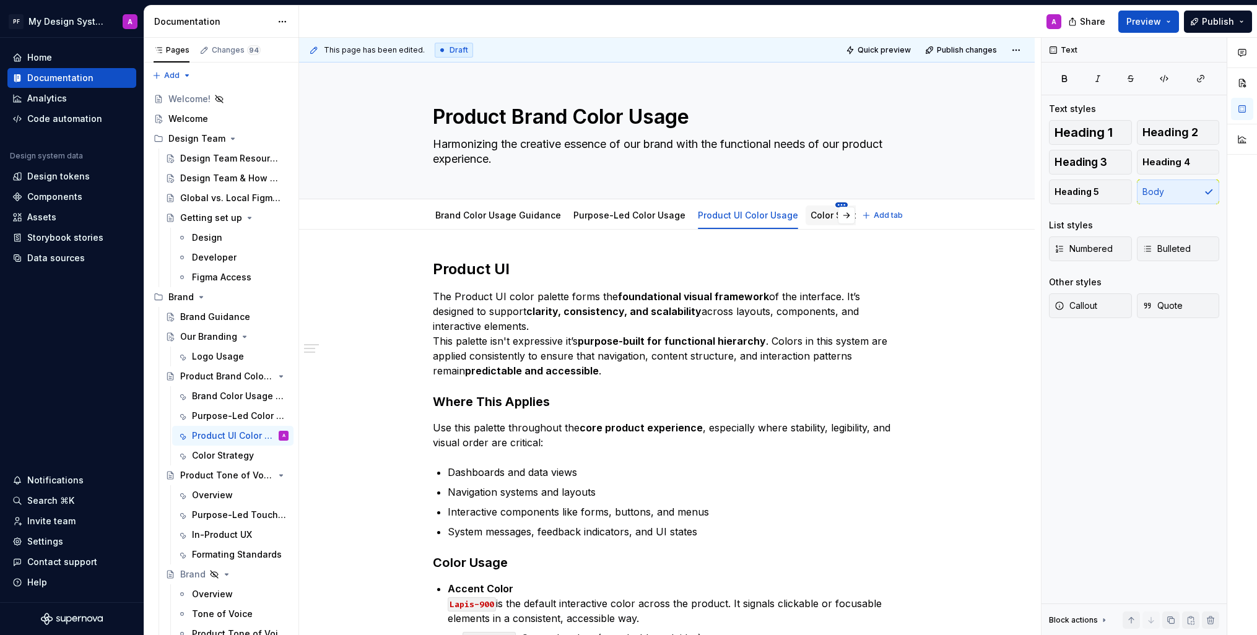
click at [830, 205] on html "PF My Design System A Home Documentation Analytics Code automation Design syste…" at bounding box center [628, 317] width 1257 height 635
click at [808, 214] on html "PF My Design System A Home Documentation Analytics Code automation Design syste…" at bounding box center [628, 317] width 1257 height 635
click at [821, 210] on link "Color Strategy" at bounding box center [842, 215] width 62 height 11
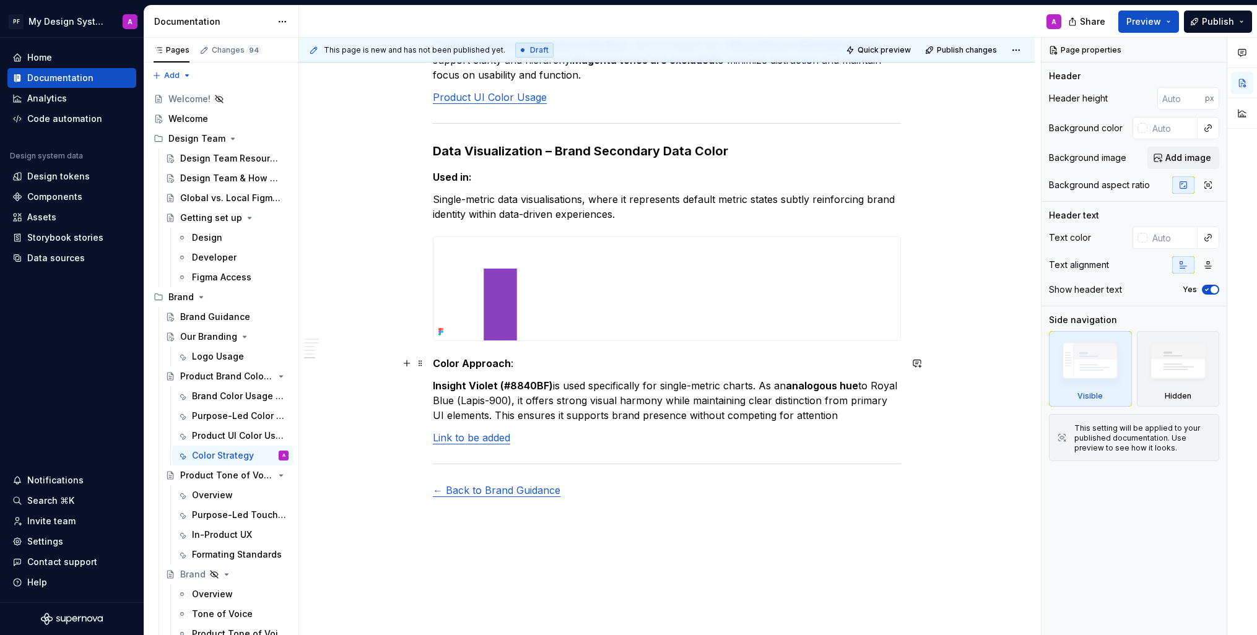
scroll to position [1436, 0]
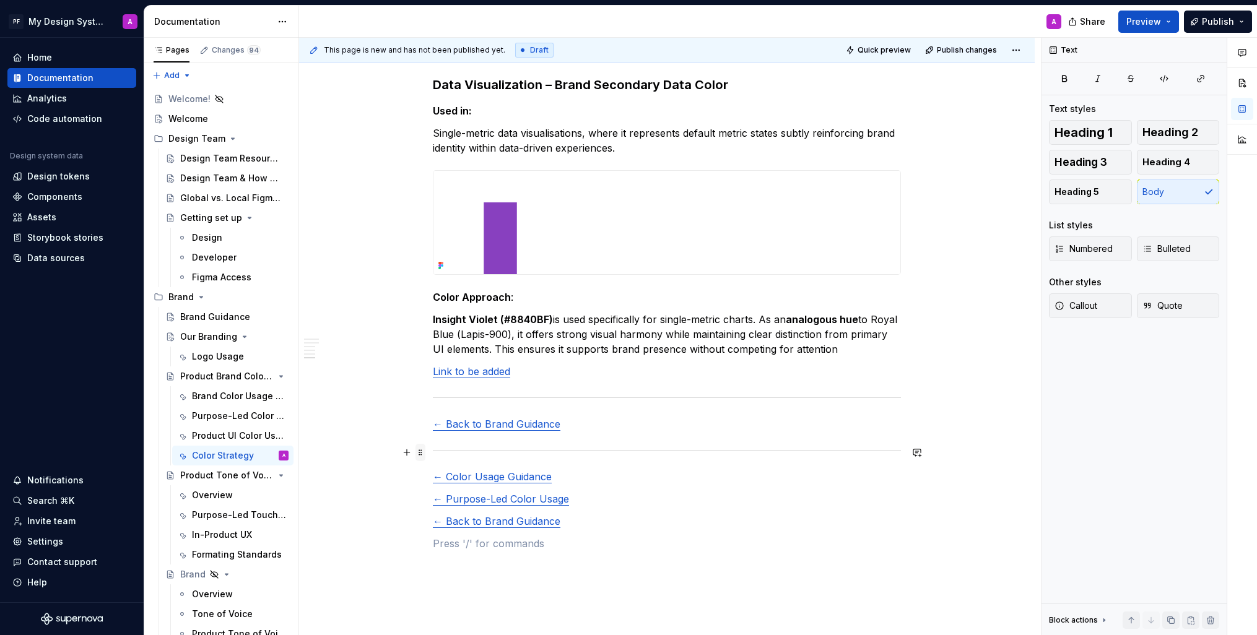
click at [425, 451] on span at bounding box center [421, 452] width 10 height 17
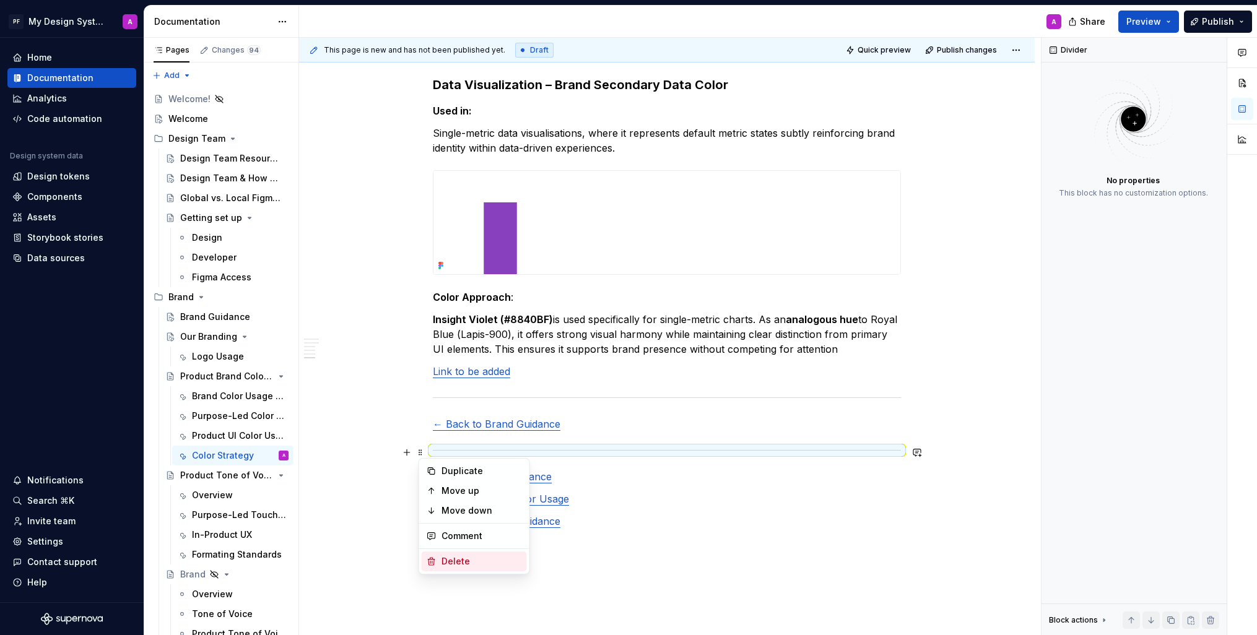
drag, startPoint x: 486, startPoint y: 557, endPoint x: 477, endPoint y: 528, distance: 30.4
click at [486, 557] on div "Delete" at bounding box center [482, 562] width 81 height 12
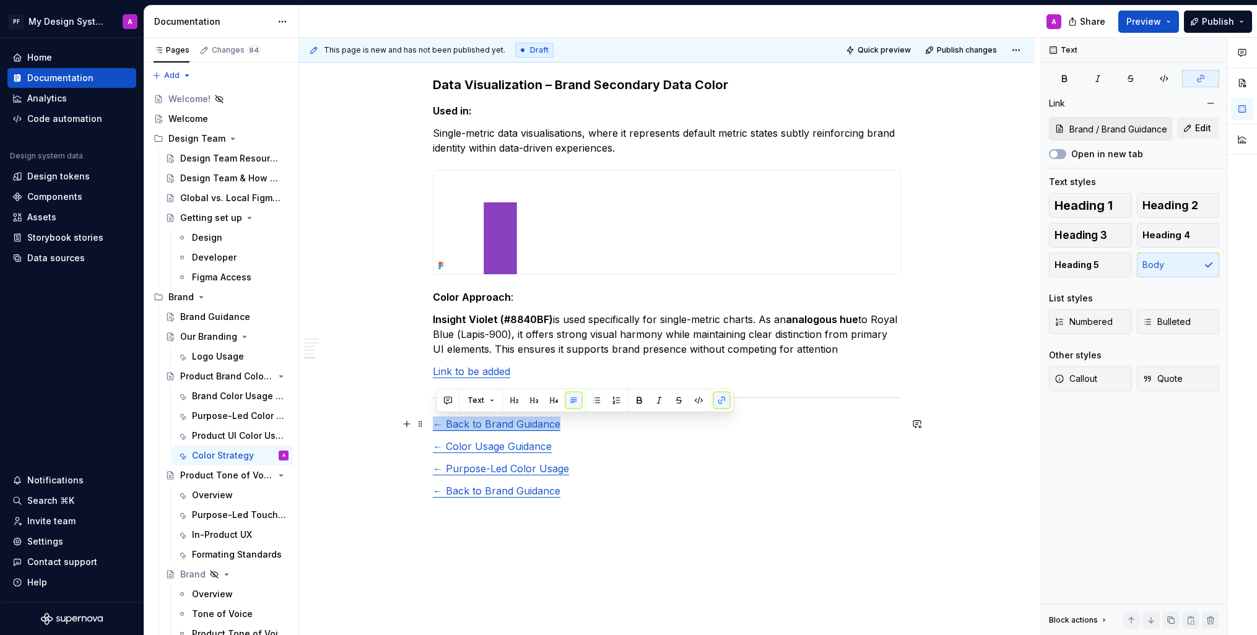
drag, startPoint x: 583, startPoint y: 427, endPoint x: 431, endPoint y: 417, distance: 152.7
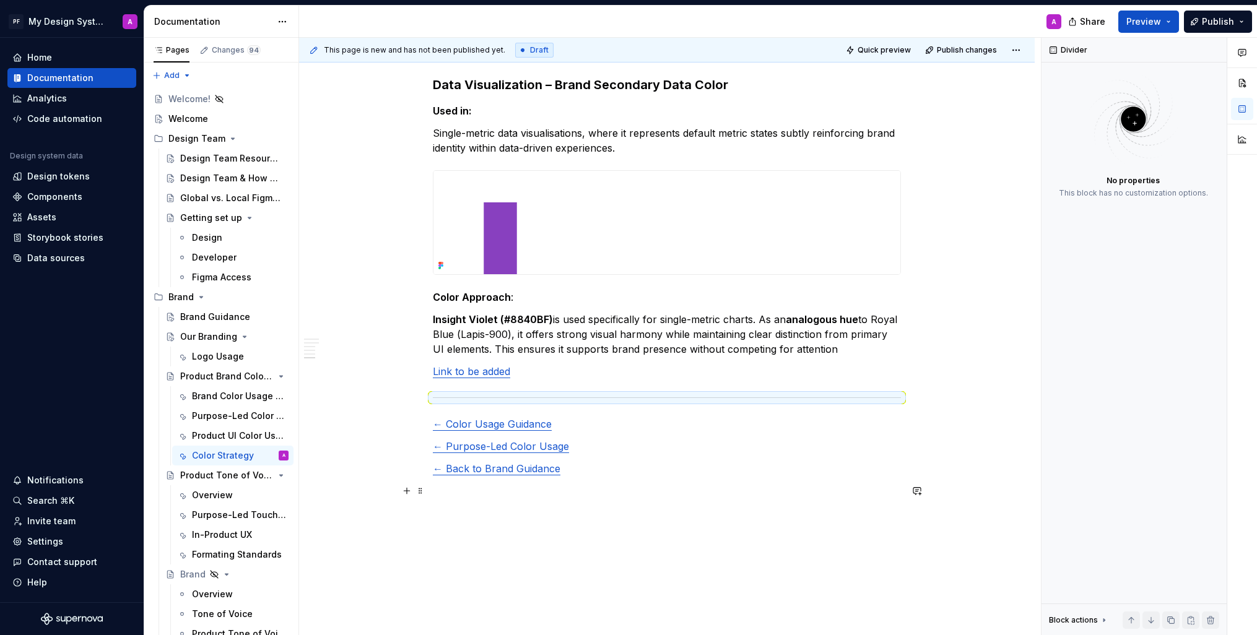
click at [608, 487] on p at bounding box center [667, 491] width 468 height 15
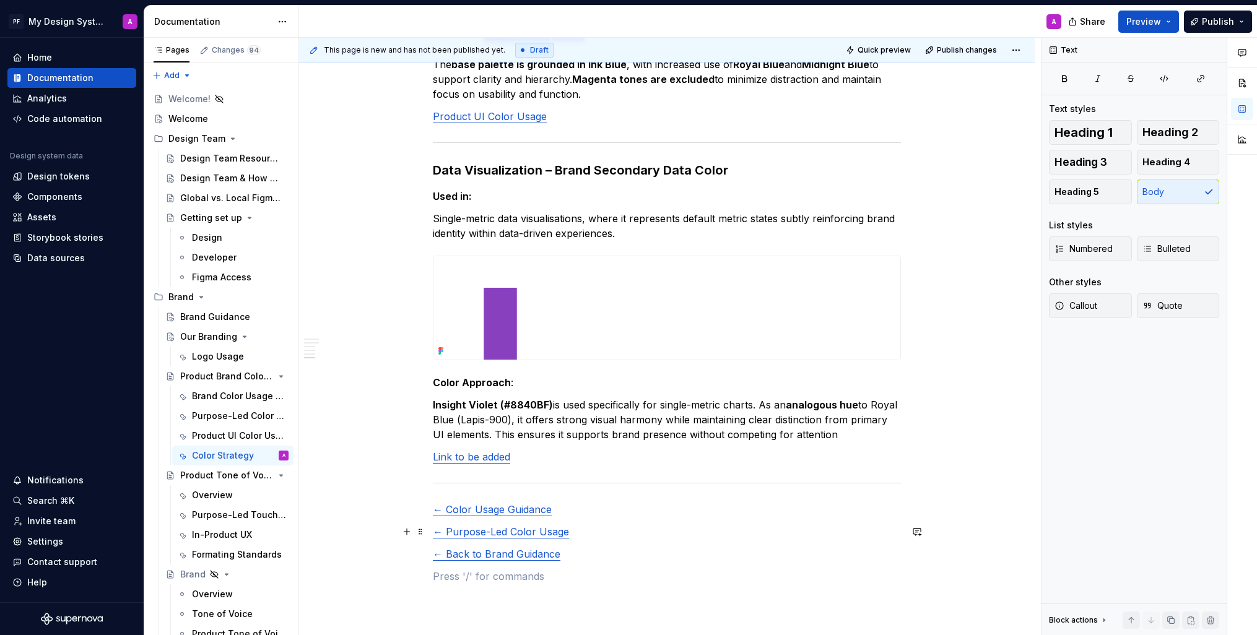
scroll to position [1475, 0]
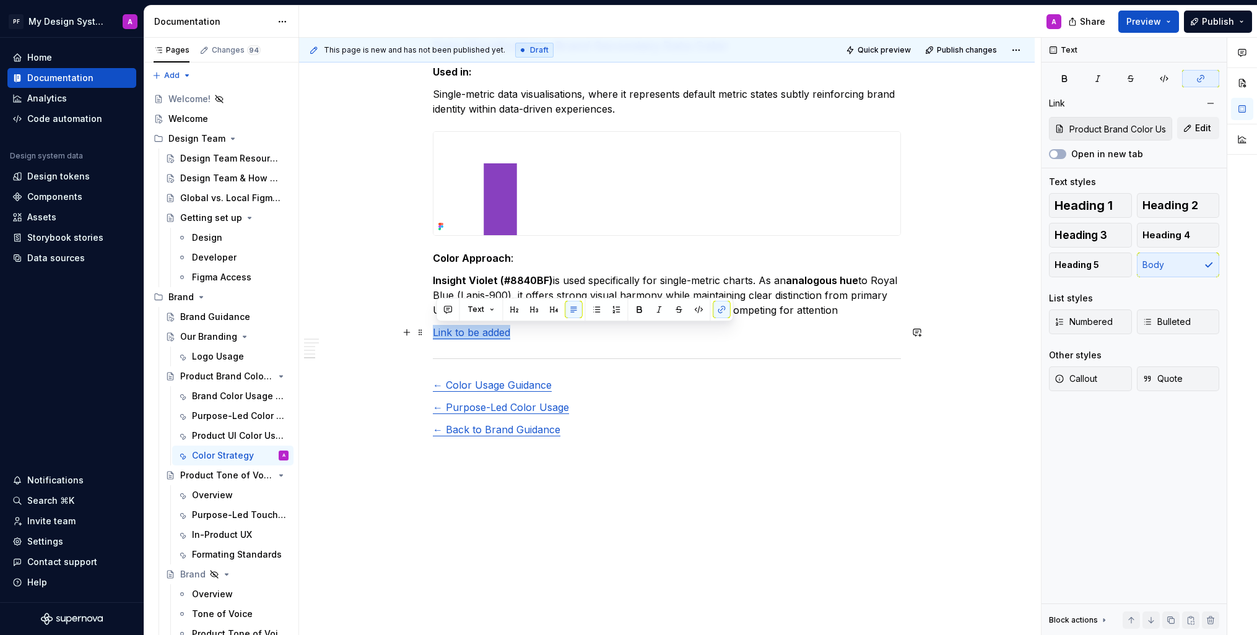
drag, startPoint x: 521, startPoint y: 334, endPoint x: 436, endPoint y: 334, distance: 84.8
click at [436, 334] on p "Link to be added" at bounding box center [667, 332] width 468 height 15
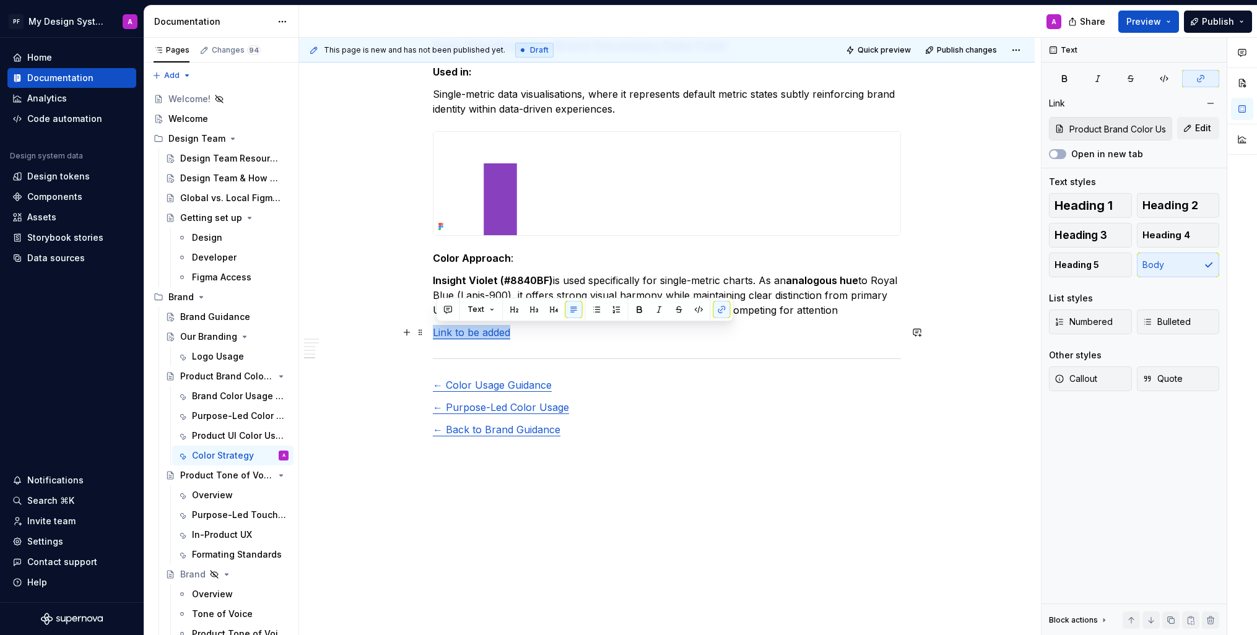
drag, startPoint x: 516, startPoint y: 330, endPoint x: 435, endPoint y: 332, distance: 81.2
click at [435, 332] on p "Link to be added" at bounding box center [667, 332] width 468 height 15
click at [596, 447] on p at bounding box center [667, 452] width 468 height 15
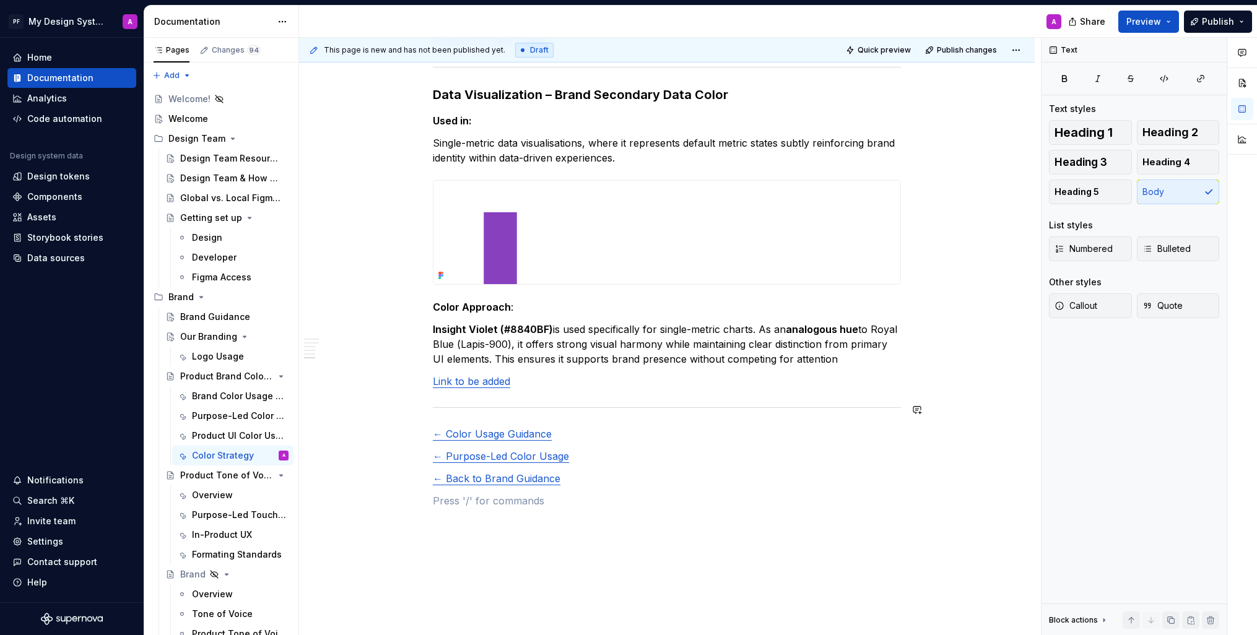
scroll to position [1429, 0]
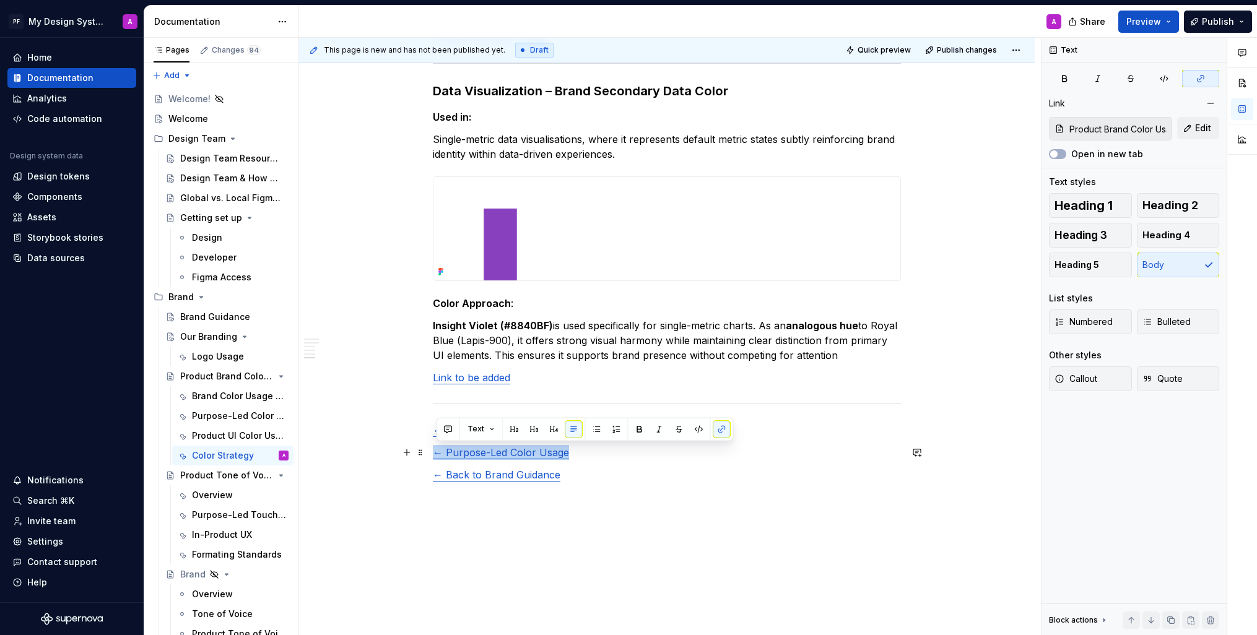
drag, startPoint x: 577, startPoint y: 454, endPoint x: 433, endPoint y: 450, distance: 144.4
copy link "← Purpose-Led Color Usage"
type textarea "*"
click at [577, 454] on p "← Purpose-Led Color Usage" at bounding box center [667, 452] width 468 height 15
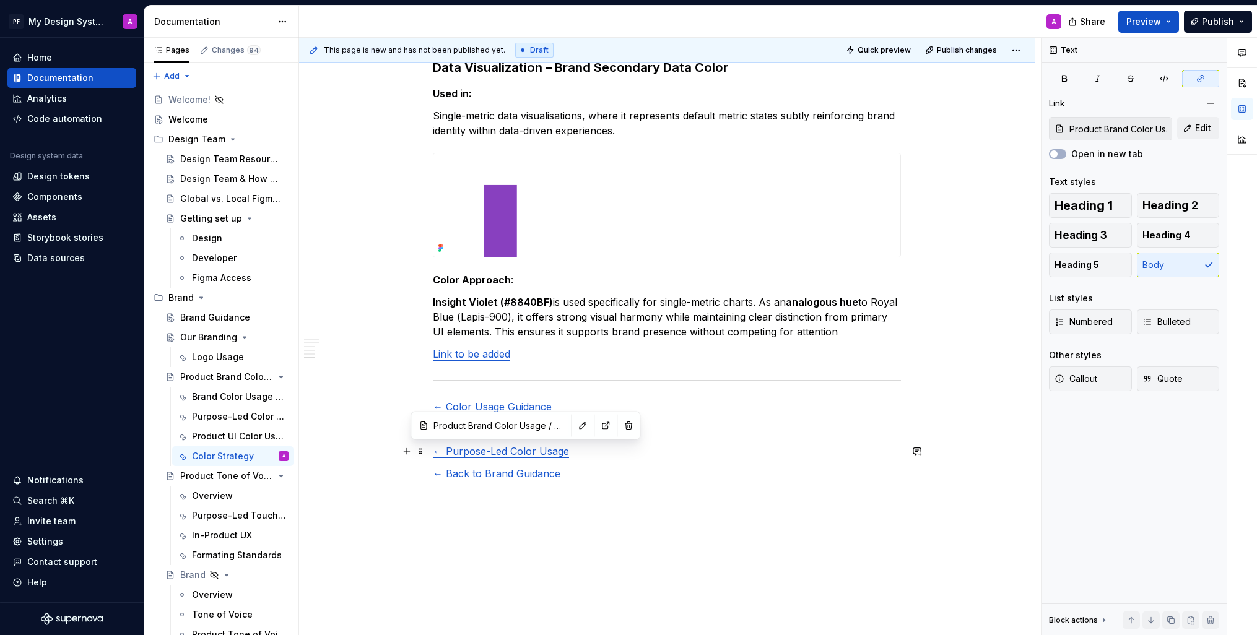
scroll to position [1, 0]
drag, startPoint x: 509, startPoint y: 452, endPoint x: 477, endPoint y: 453, distance: 32.2
click at [477, 453] on link "← Purpose-Led Color Usage" at bounding box center [501, 451] width 136 height 12
click at [641, 497] on p at bounding box center [667, 496] width 468 height 15
drag, startPoint x: 573, startPoint y: 455, endPoint x: 403, endPoint y: 453, distance: 170.3
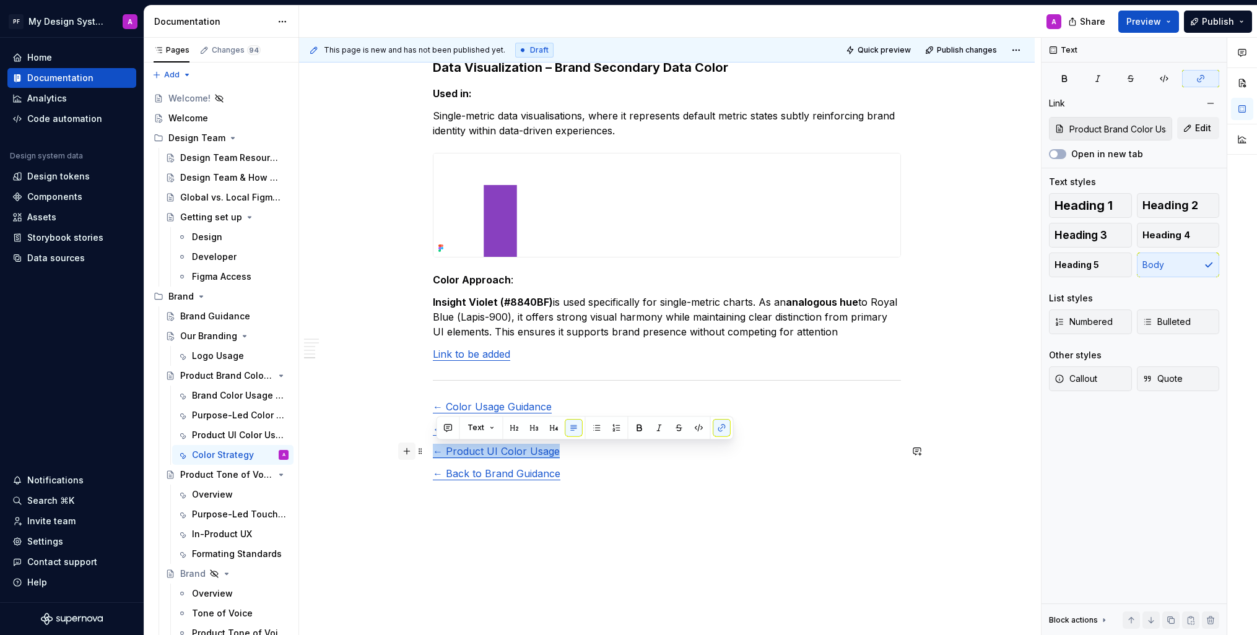
click at [719, 430] on button "button" at bounding box center [721, 427] width 17 height 17
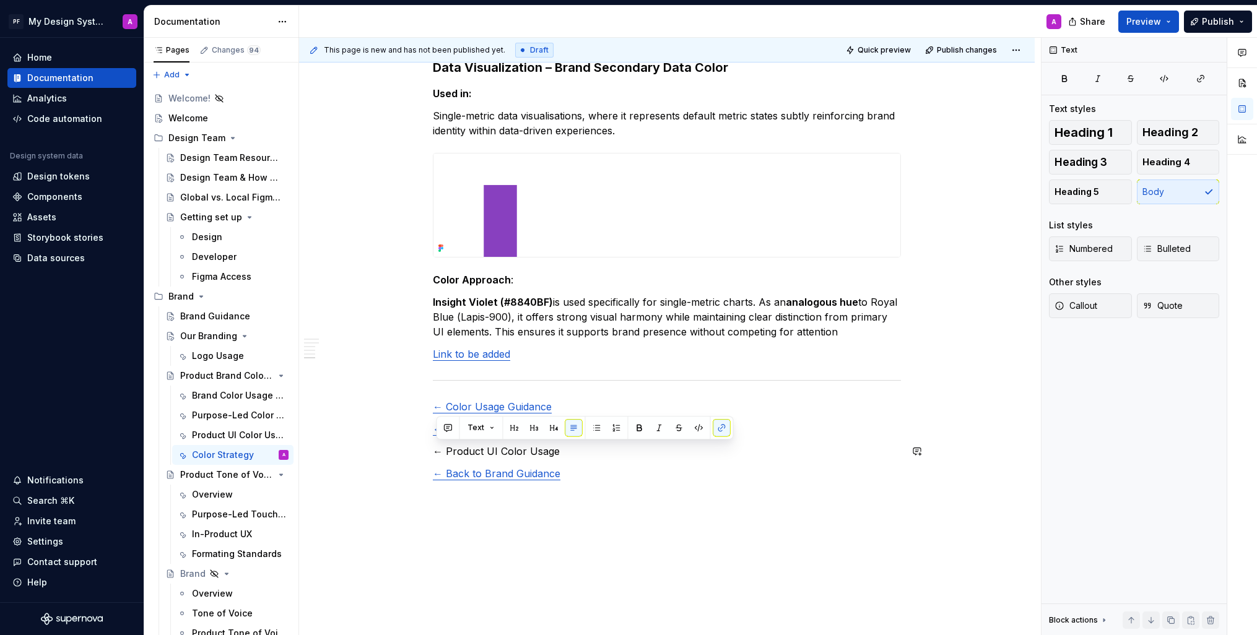
click at [705, 500] on p at bounding box center [667, 496] width 468 height 15
drag, startPoint x: 568, startPoint y: 453, endPoint x: 439, endPoint y: 452, distance: 128.8
click at [439, 452] on p "← Product UI Color Usage" at bounding box center [667, 451] width 468 height 15
click at [721, 430] on button "button" at bounding box center [721, 427] width 17 height 17
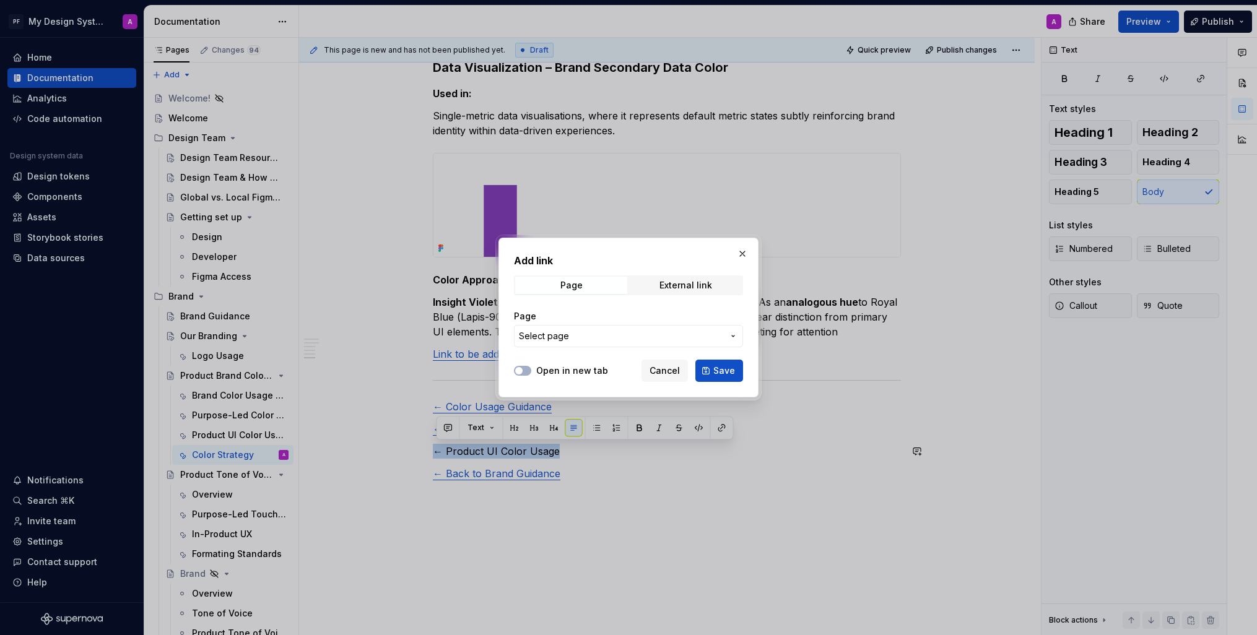
click at [718, 341] on span "Select page" at bounding box center [621, 336] width 204 height 12
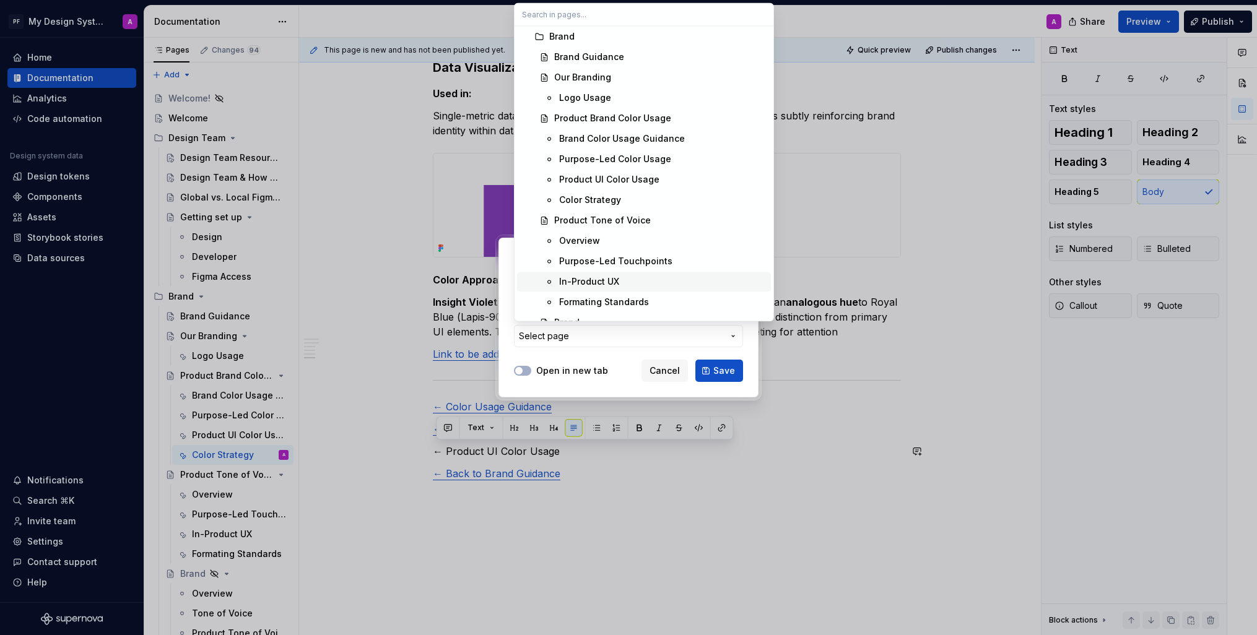
scroll to position [219, 0]
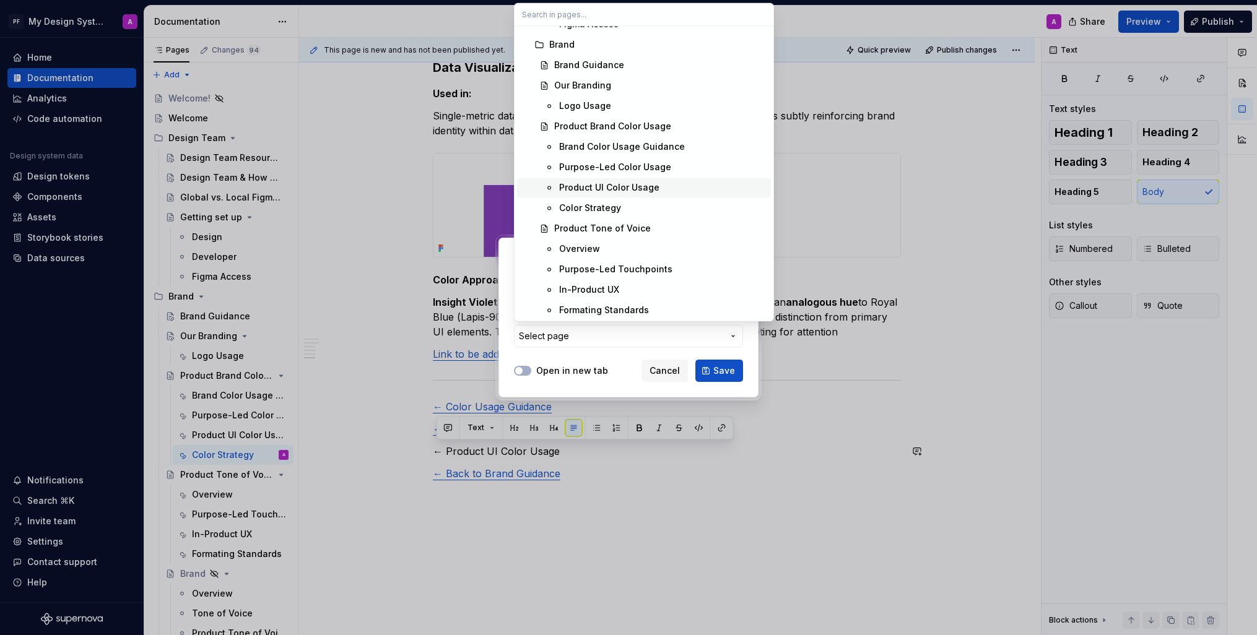
click at [660, 182] on div "Product UI Color Usage" at bounding box center [662, 187] width 207 height 12
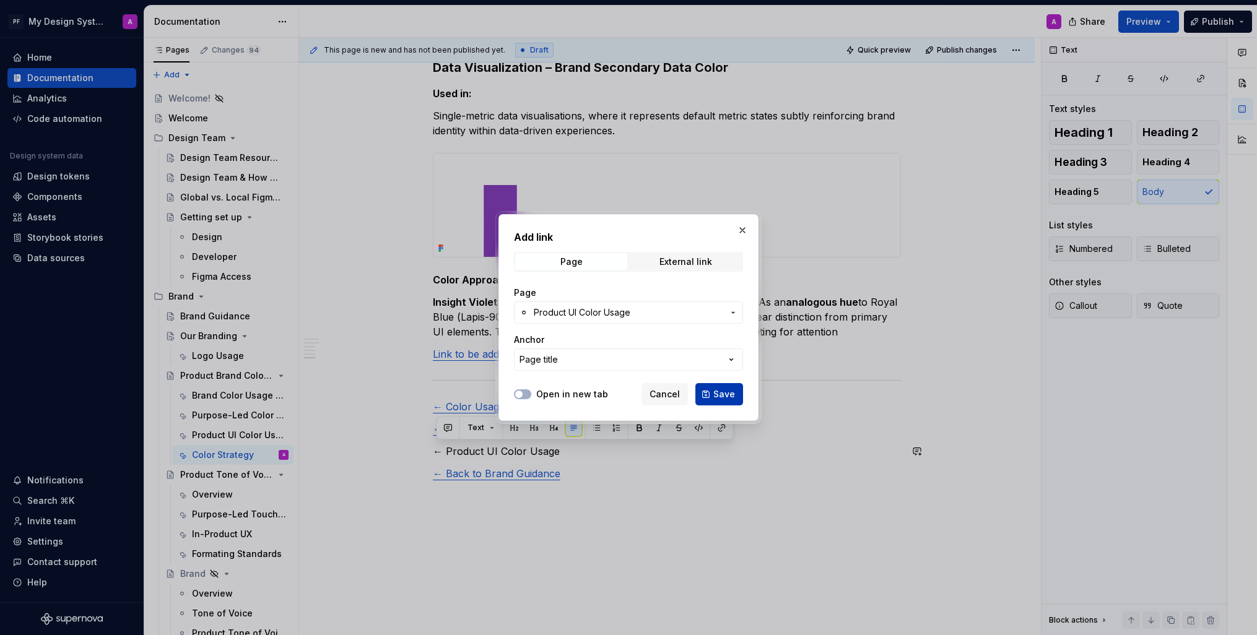
click at [721, 398] on span "Save" at bounding box center [724, 394] width 22 height 12
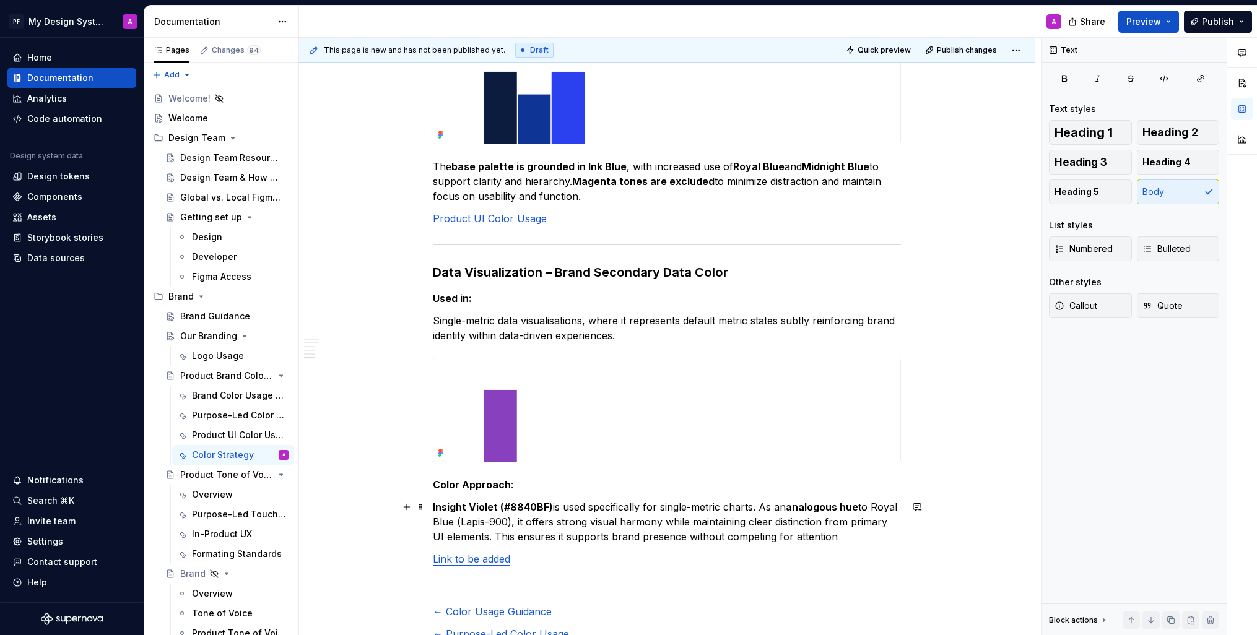
scroll to position [1290, 0]
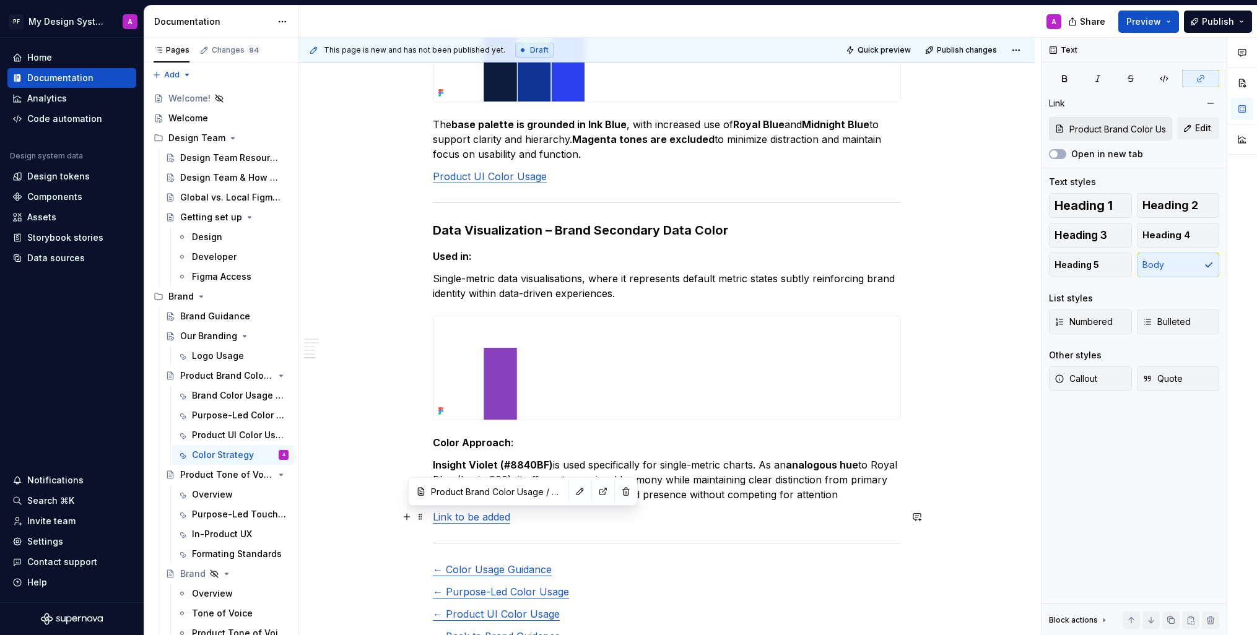
click at [510, 517] on link "Link to be added" at bounding box center [471, 517] width 77 height 12
click at [516, 515] on p "Link to be added" at bounding box center [667, 517] width 468 height 15
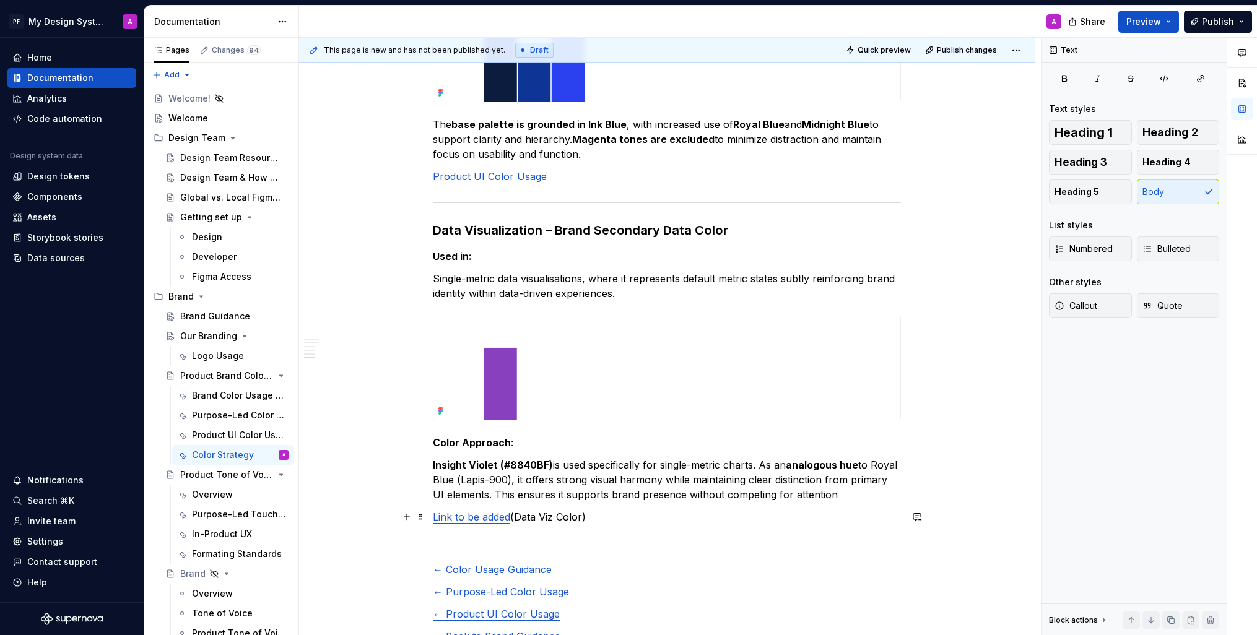
click at [888, 516] on p "Link to be added (Data Viz Color)" at bounding box center [667, 517] width 468 height 15
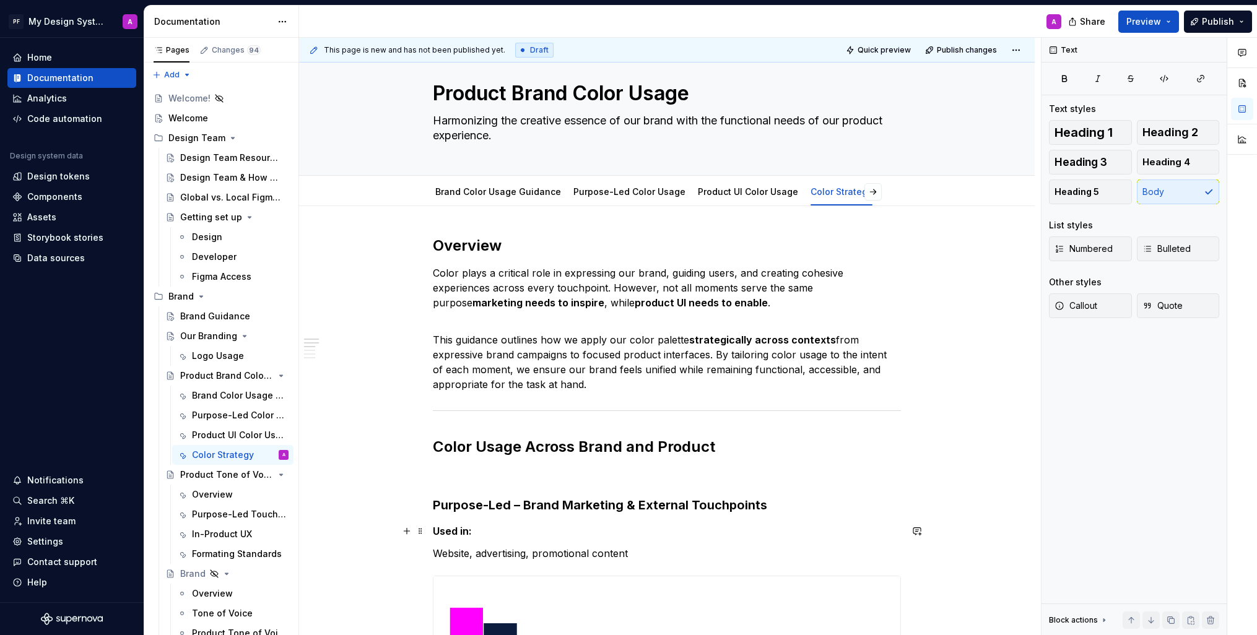
scroll to position [0, 0]
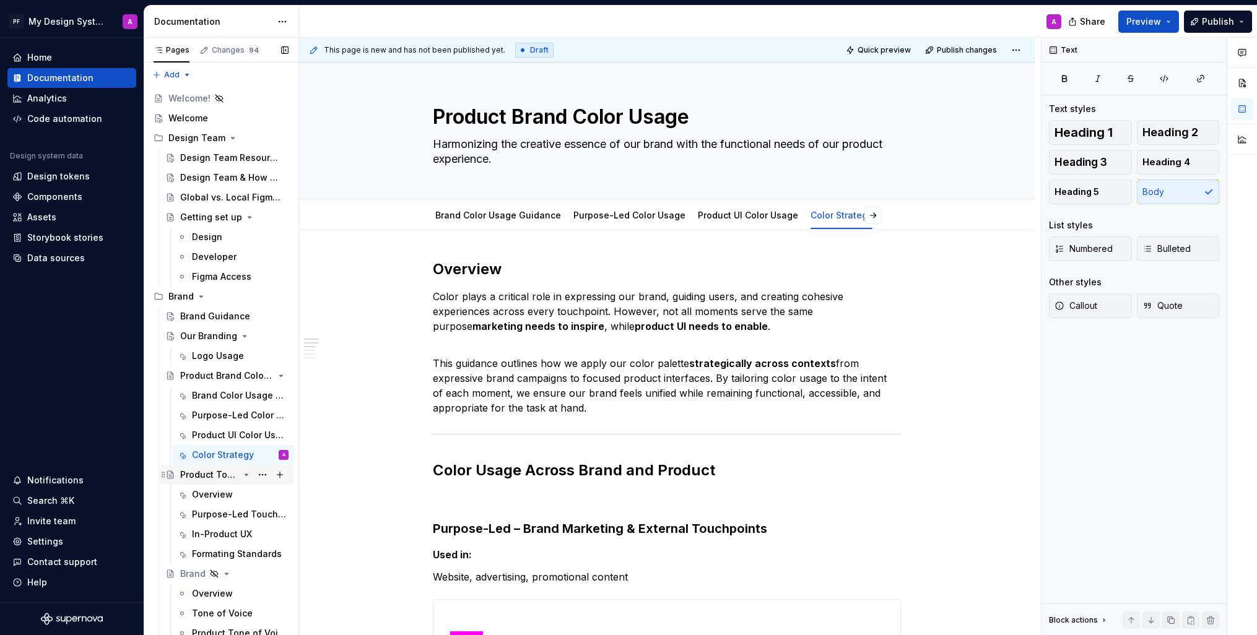
click at [224, 470] on div "Product Tone of Voice" at bounding box center [209, 475] width 59 height 12
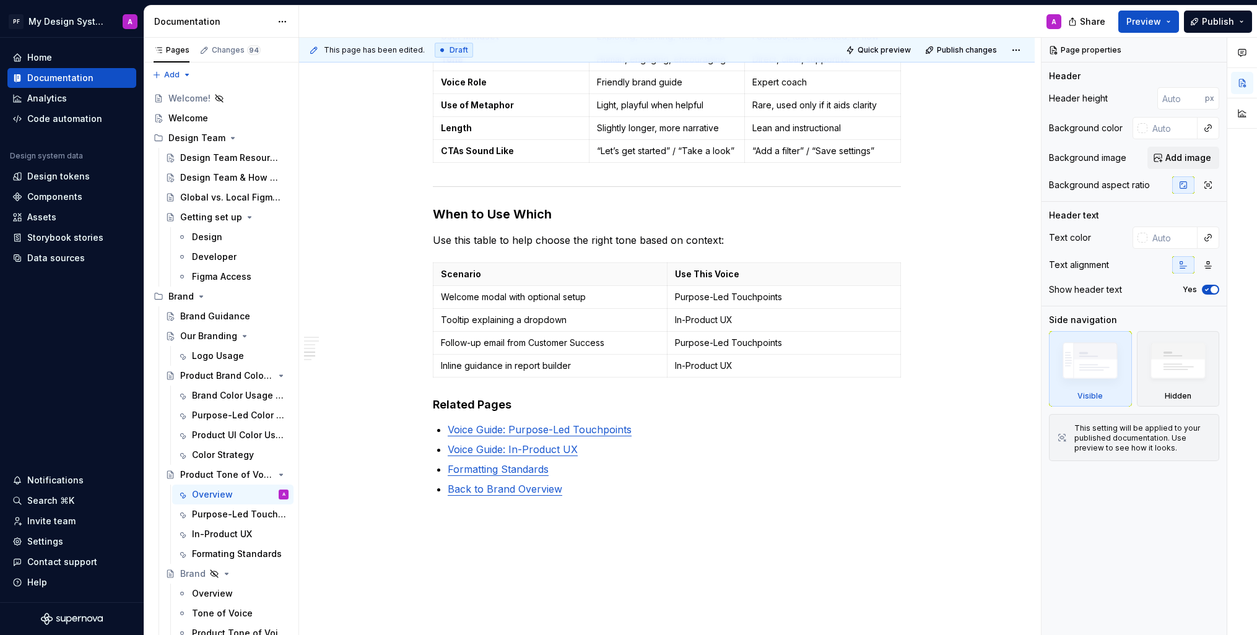
scroll to position [1328, 0]
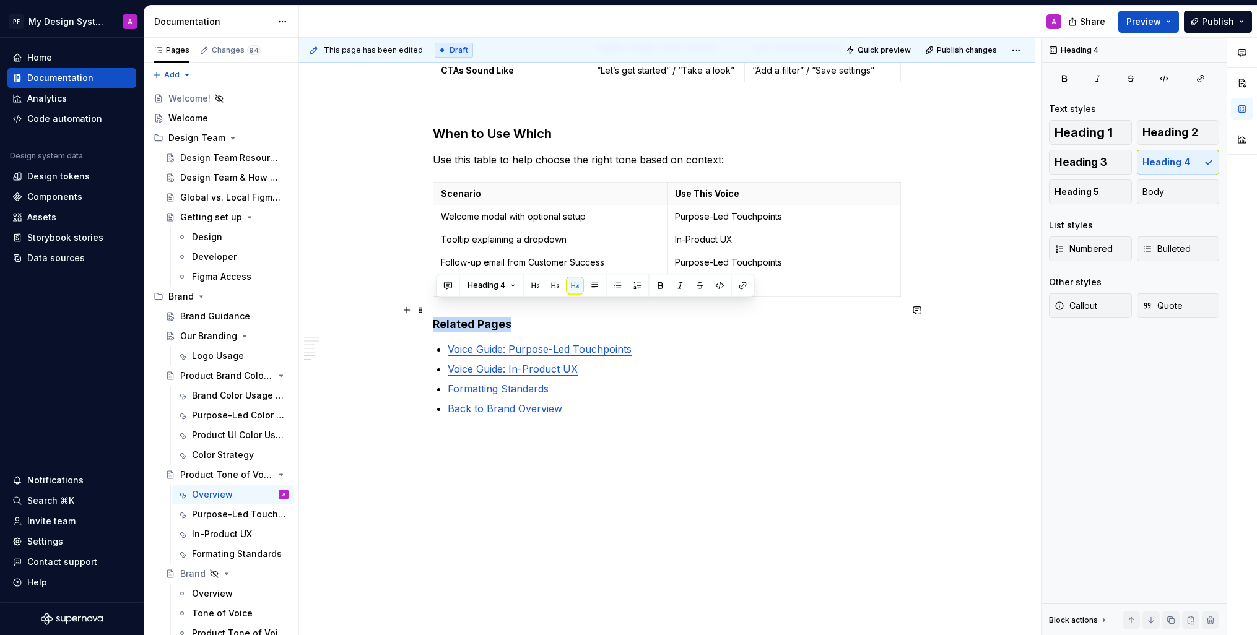
drag, startPoint x: 436, startPoint y: 310, endPoint x: 538, endPoint y: 305, distance: 102.3
click at [538, 317] on h4 "Related Pages" at bounding box center [667, 324] width 468 height 15
copy h4 "Related Pages"
click at [220, 335] on div "Our Branding" at bounding box center [208, 336] width 57 height 12
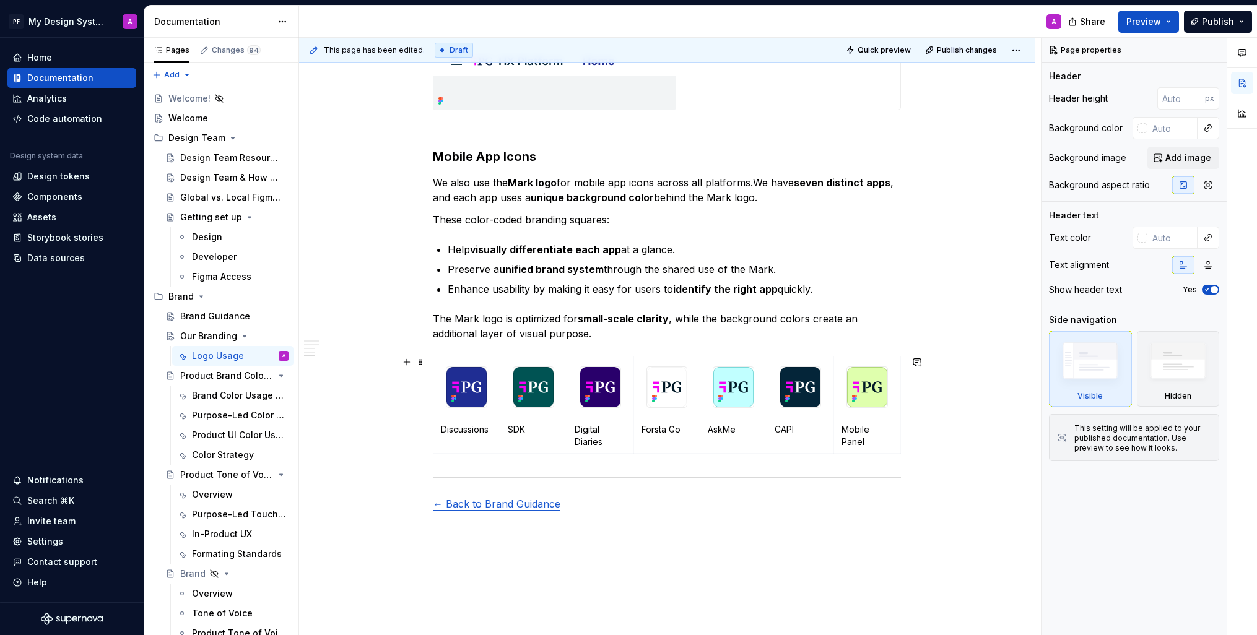
scroll to position [1853, 0]
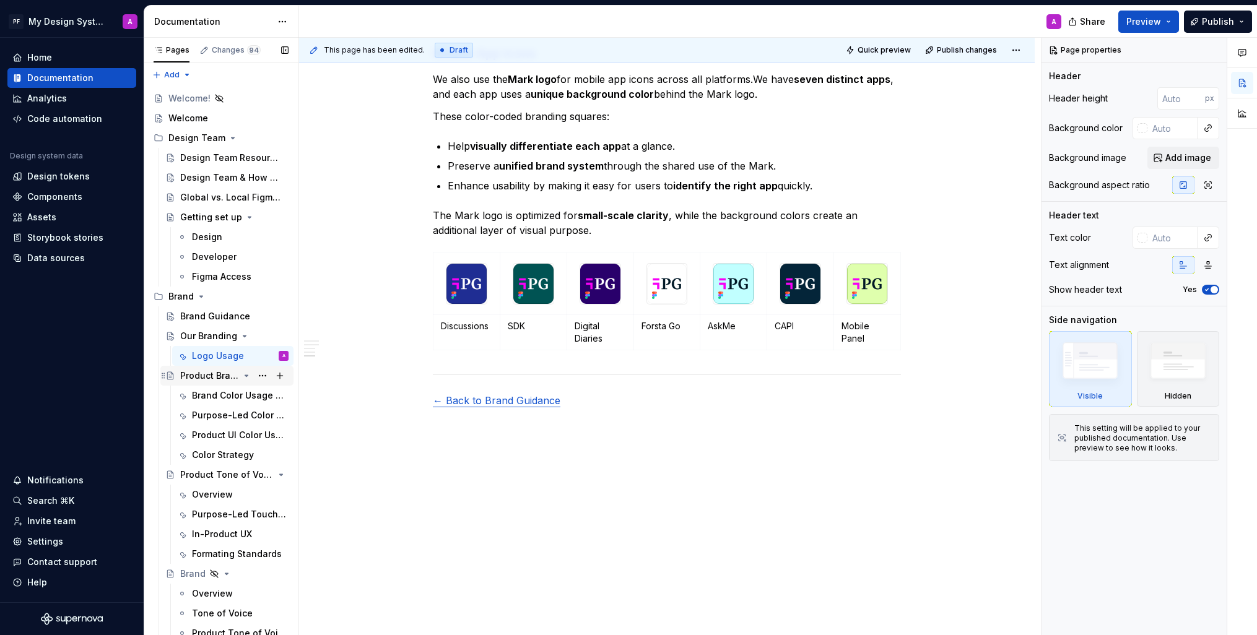
click at [212, 377] on div "Product Brand Color Usage" at bounding box center [209, 376] width 59 height 12
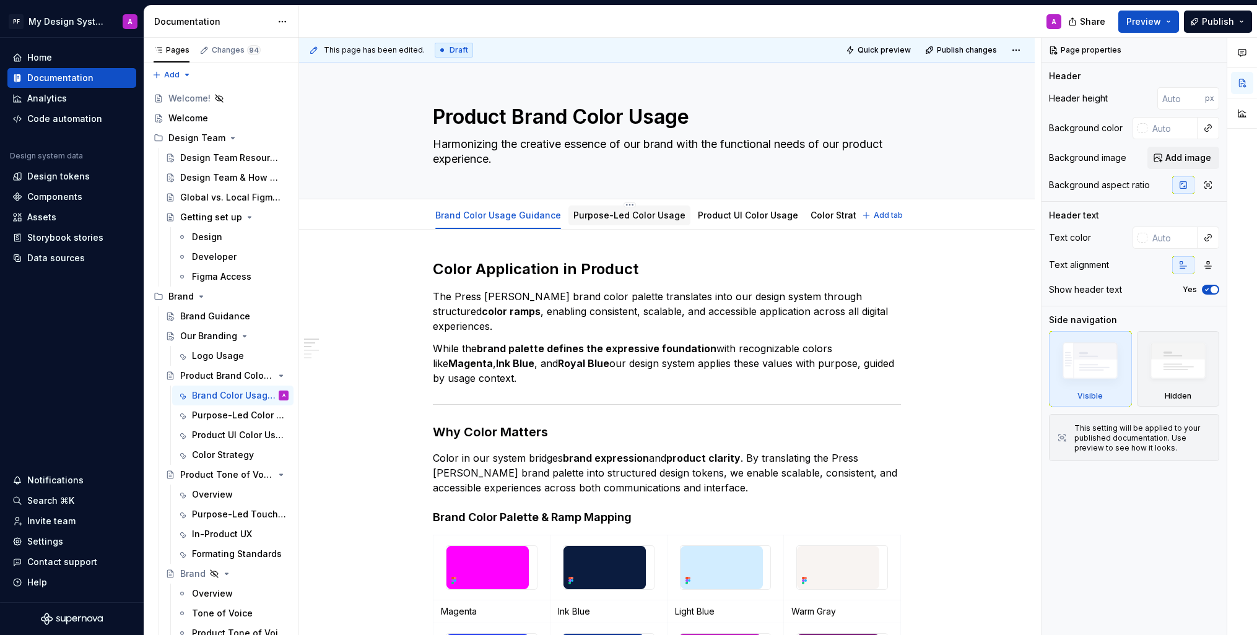
click at [593, 214] on link "Purpose-Led Color Usage" at bounding box center [629, 215] width 112 height 11
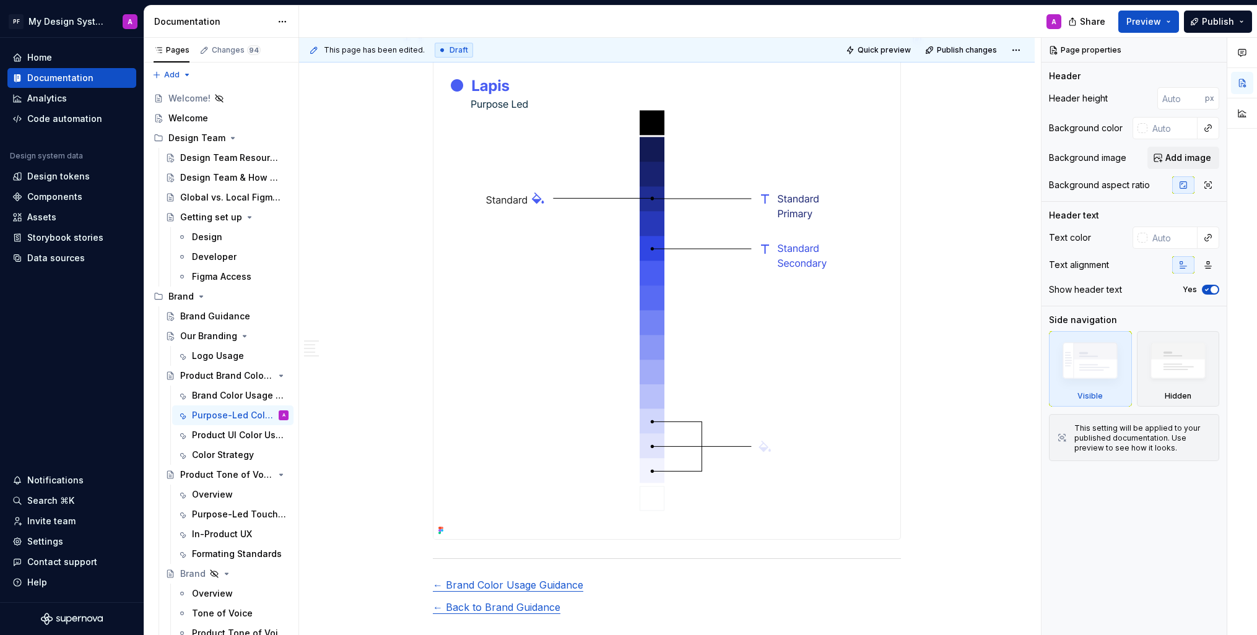
scroll to position [2404, 0]
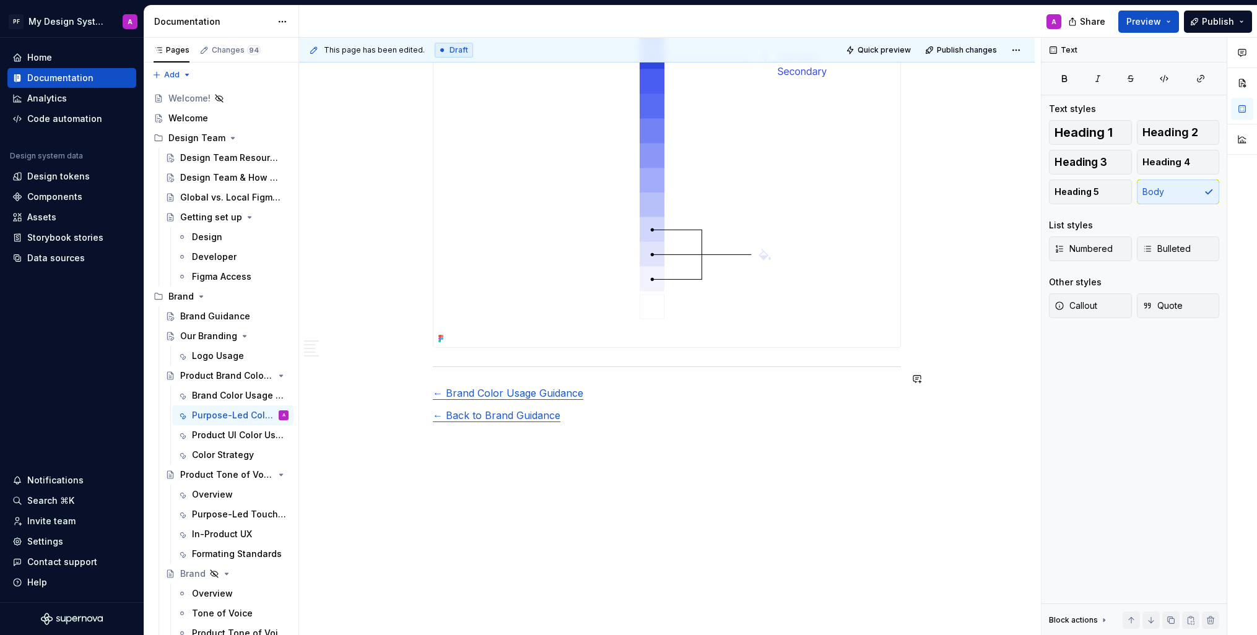
type textarea "*"
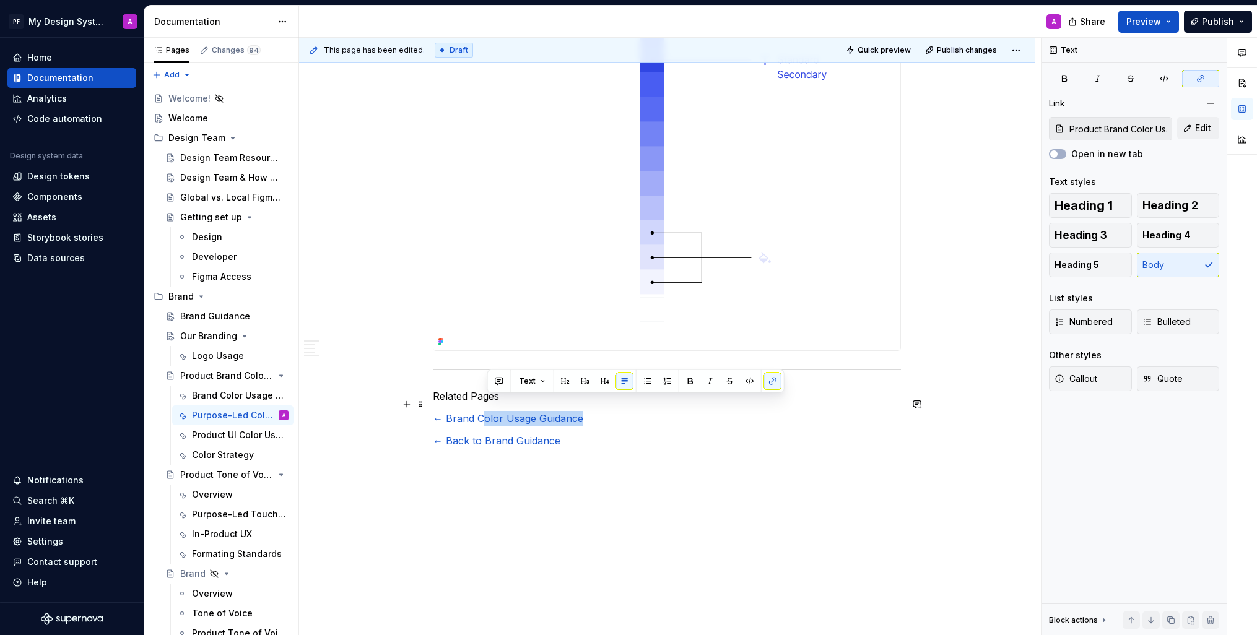
drag, startPoint x: 601, startPoint y: 406, endPoint x: 487, endPoint y: 402, distance: 114.6
click at [487, 411] on p "← Brand Color Usage Guidance" at bounding box center [667, 418] width 468 height 15
click at [450, 412] on link "← Brand Color Usage Guidance" at bounding box center [508, 418] width 150 height 12
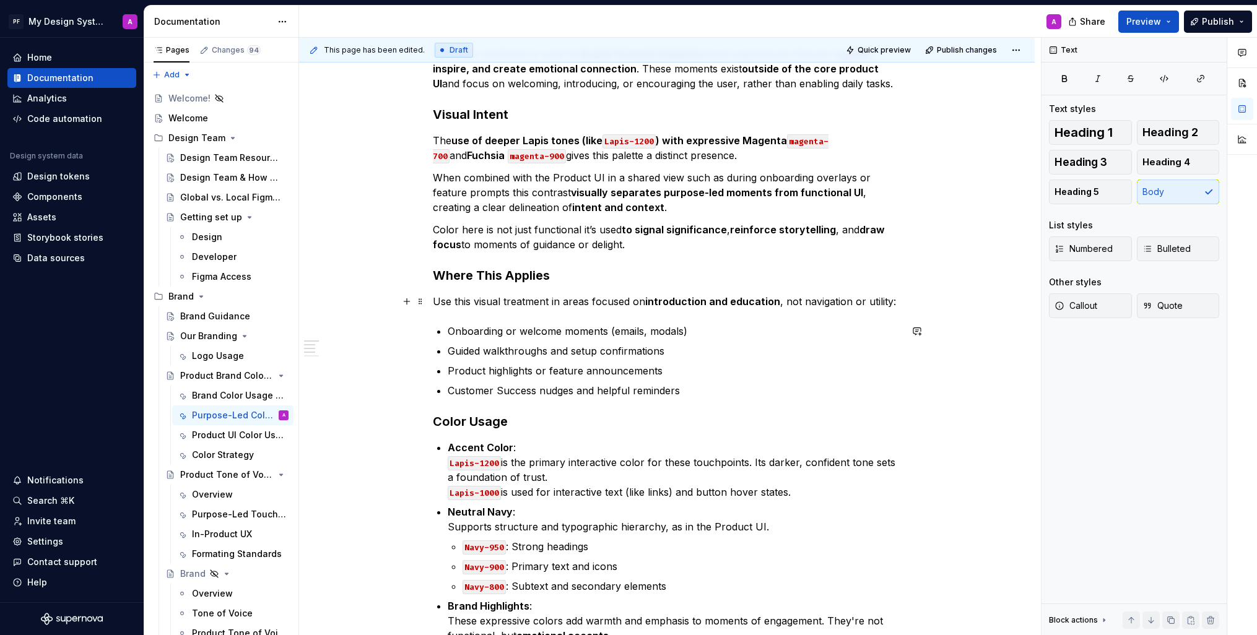
scroll to position [0, 0]
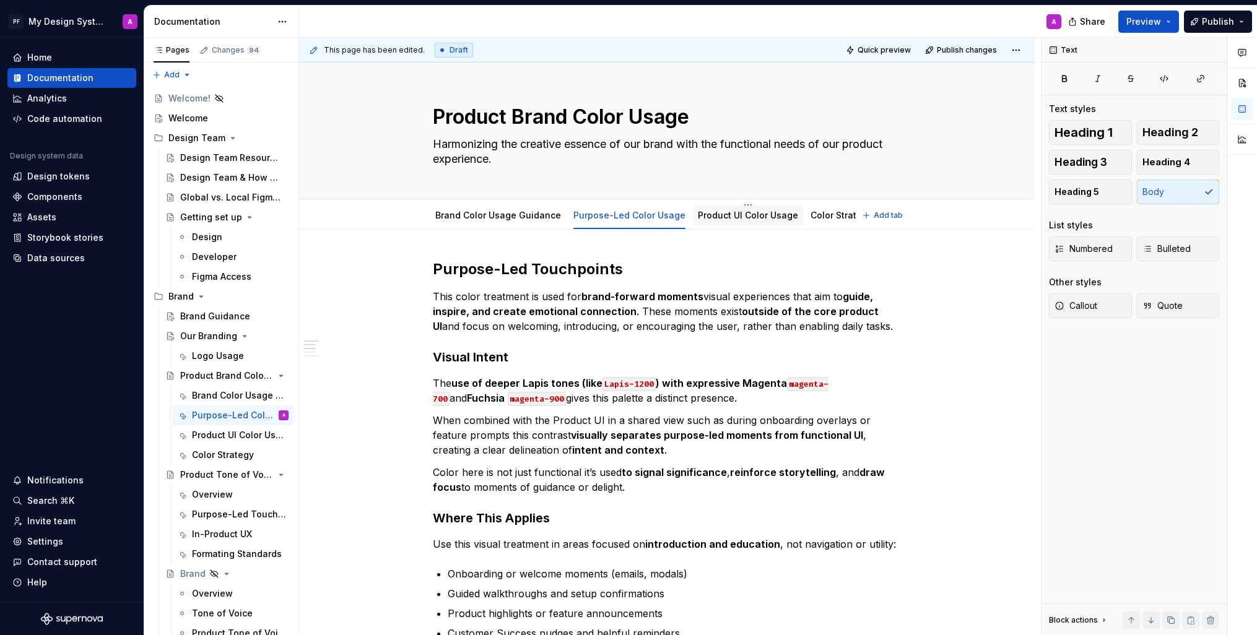
click at [744, 216] on link "Product UI Color Usage" at bounding box center [748, 215] width 100 height 11
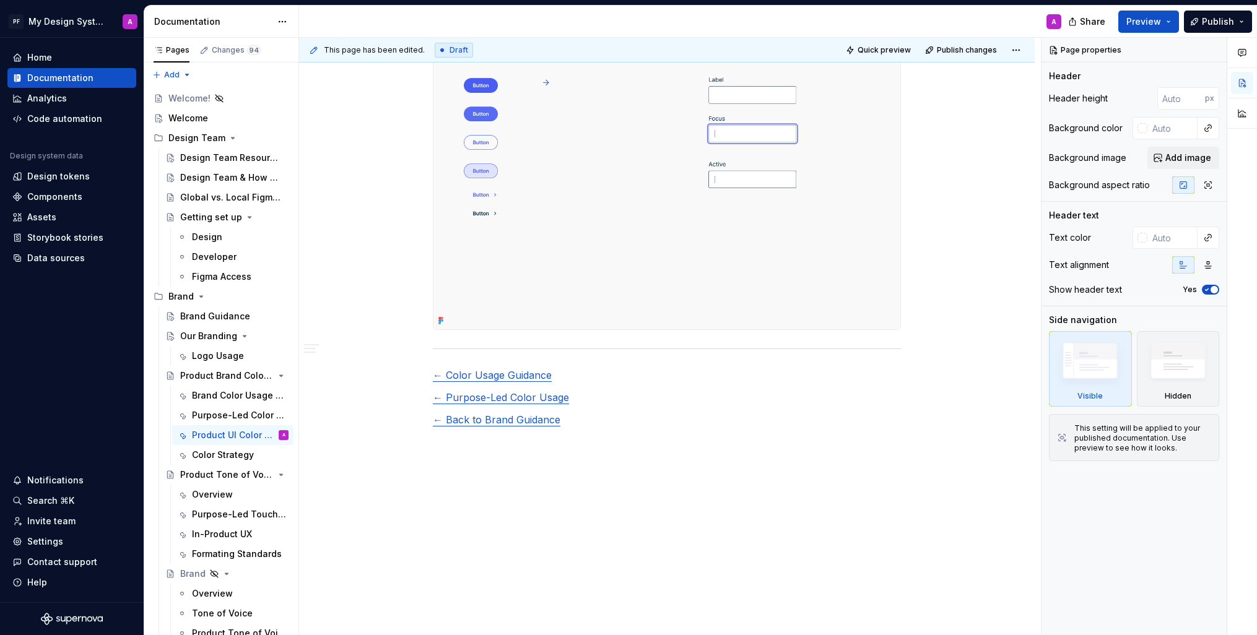
scroll to position [1761, 0]
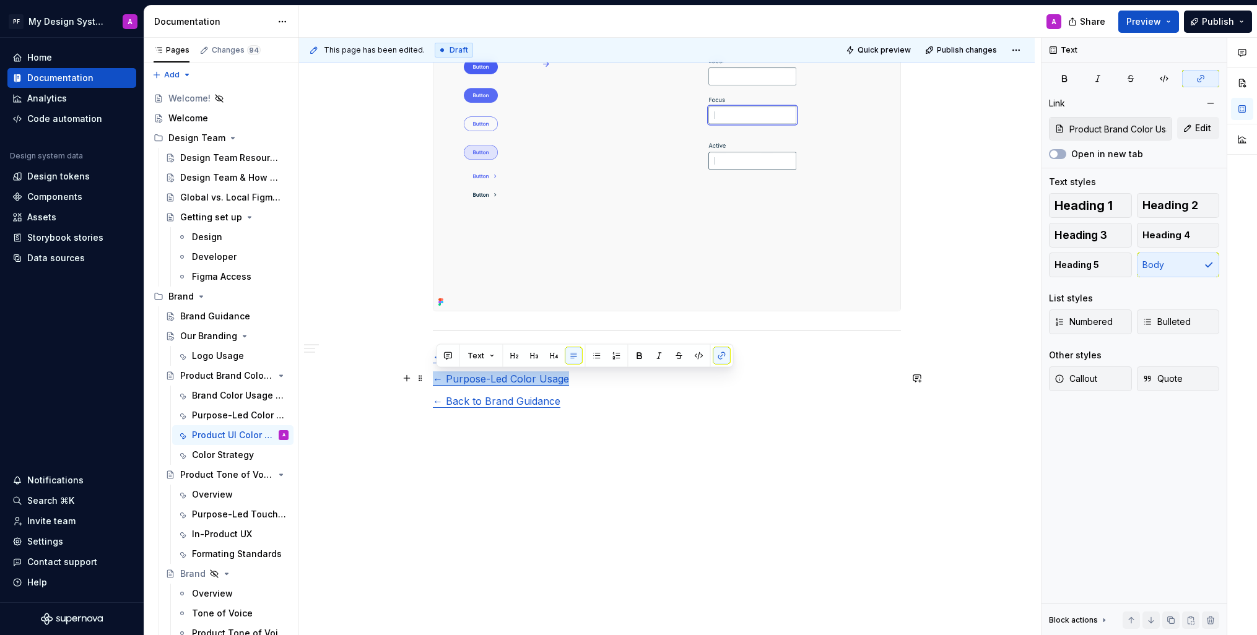
drag, startPoint x: 577, startPoint y: 380, endPoint x: 435, endPoint y: 380, distance: 141.2
click at [435, 380] on p "← Purpose-Led Color Usage" at bounding box center [667, 379] width 468 height 15
copy link "← Purpose-Led Color Usage"
click at [731, 399] on p "← Back to Brand Guidance" at bounding box center [667, 401] width 468 height 15
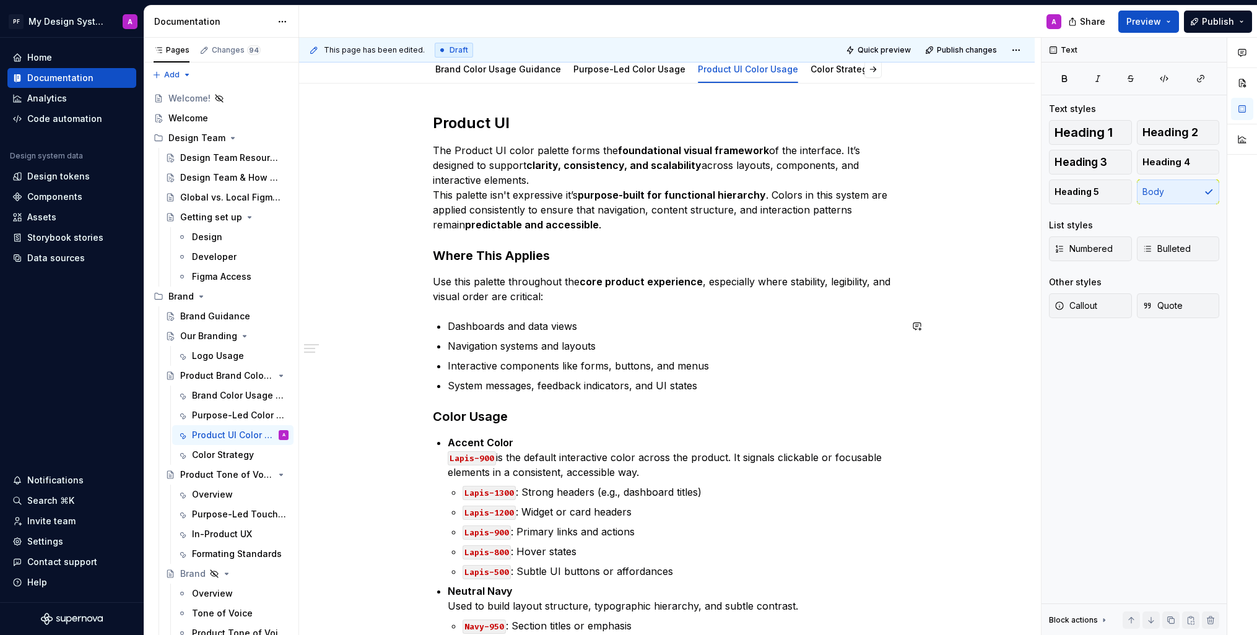
scroll to position [0, 0]
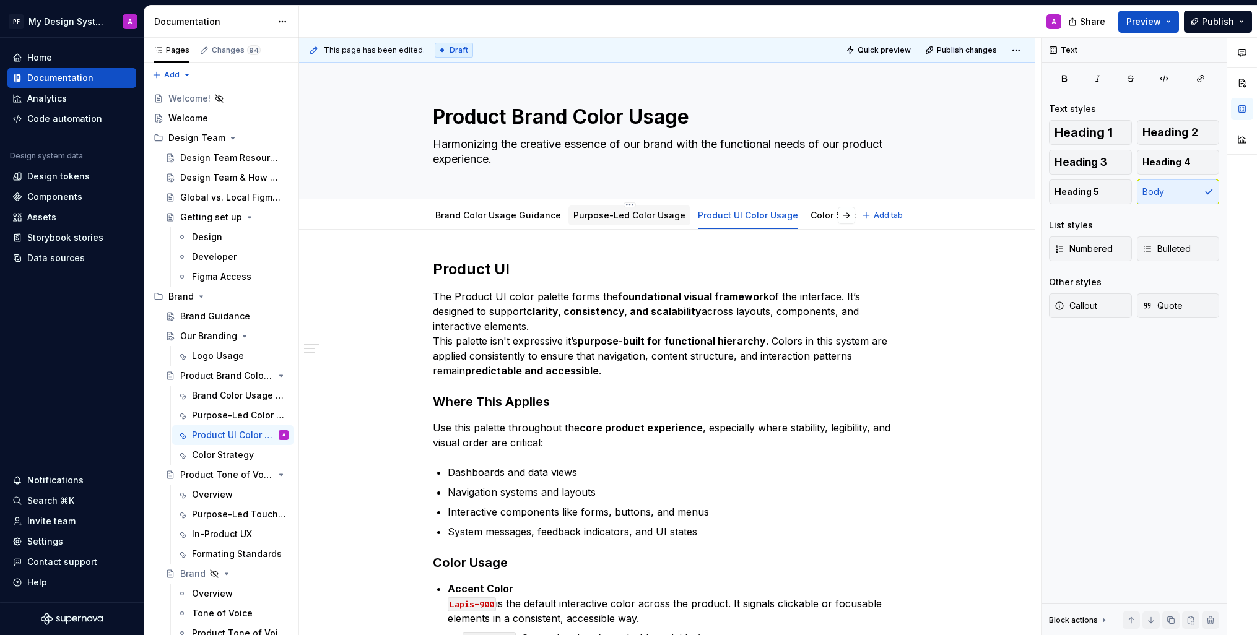
click at [603, 219] on link "Purpose-Led Color Usage" at bounding box center [629, 215] width 112 height 11
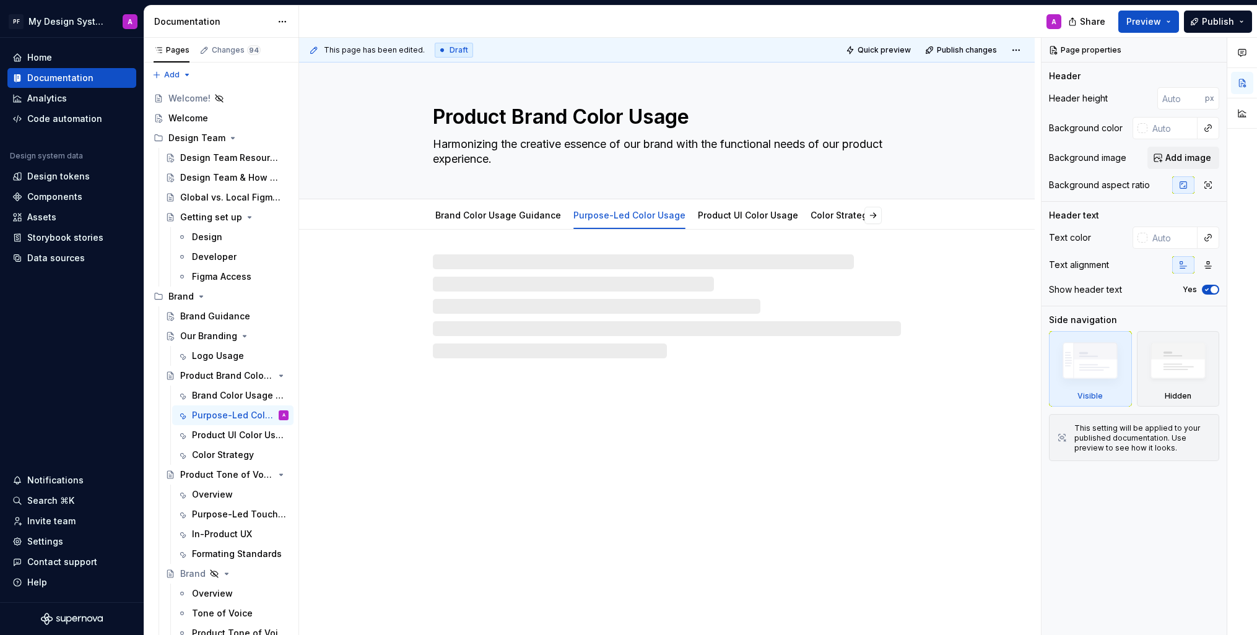
type textarea "*"
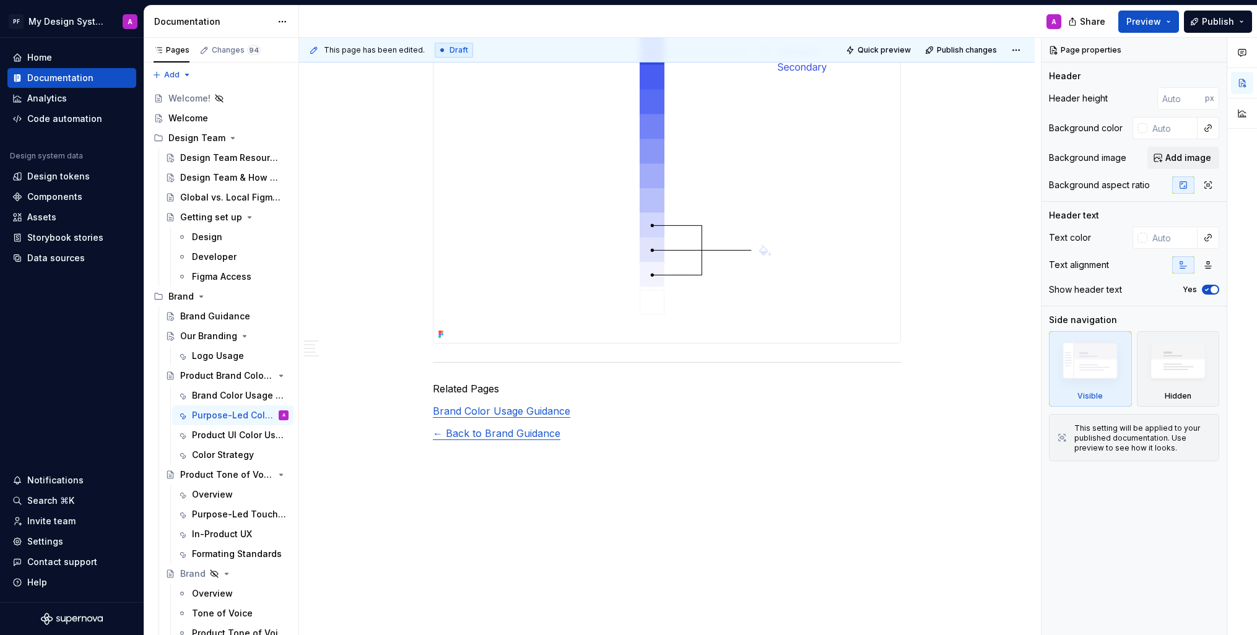
scroll to position [2410, 0]
click at [585, 402] on p "Brand Color Usage Guidance" at bounding box center [667, 409] width 468 height 15
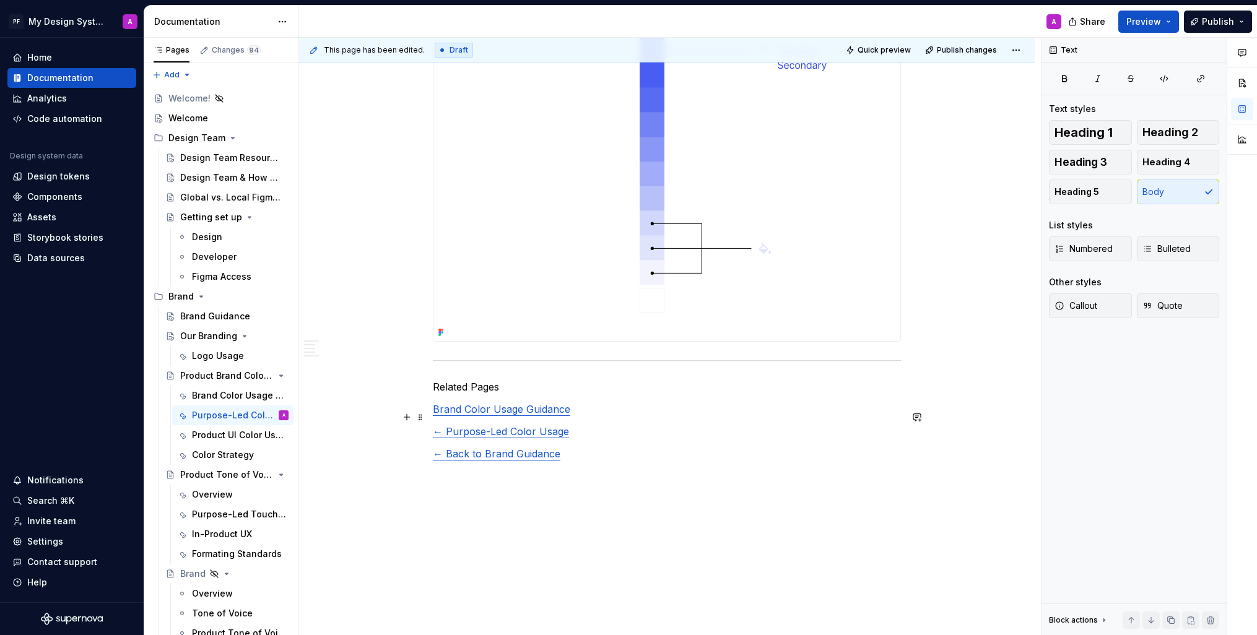
click at [447, 425] on link "← Purpose-Led Color Usage" at bounding box center [501, 431] width 136 height 12
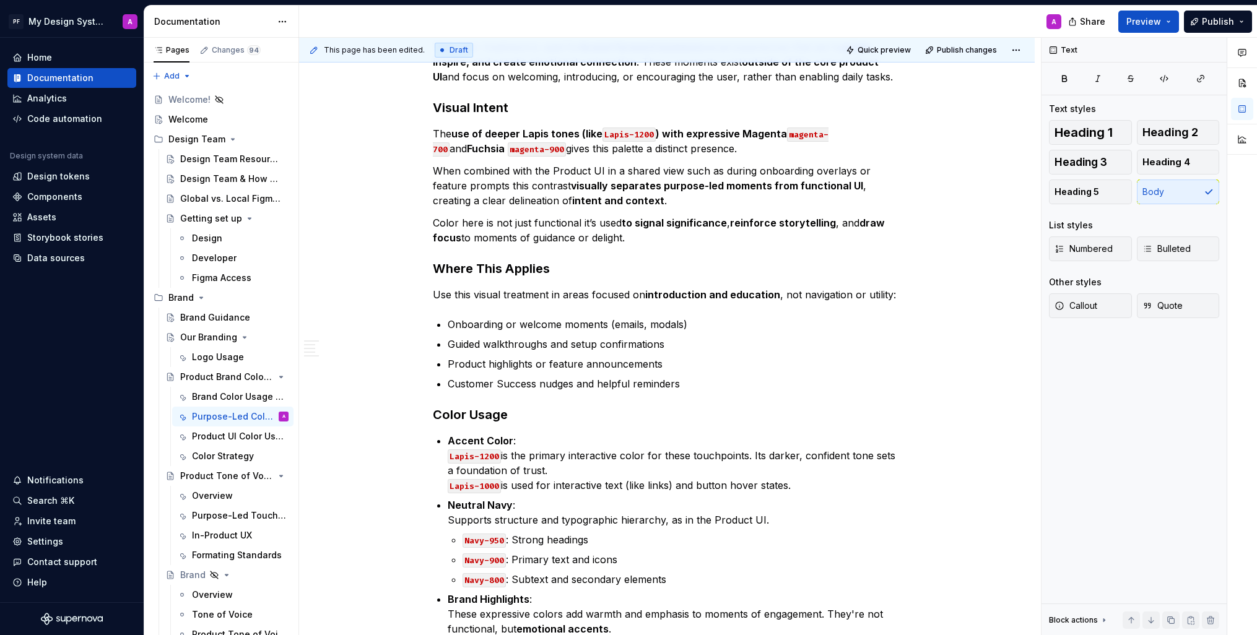
scroll to position [0, 0]
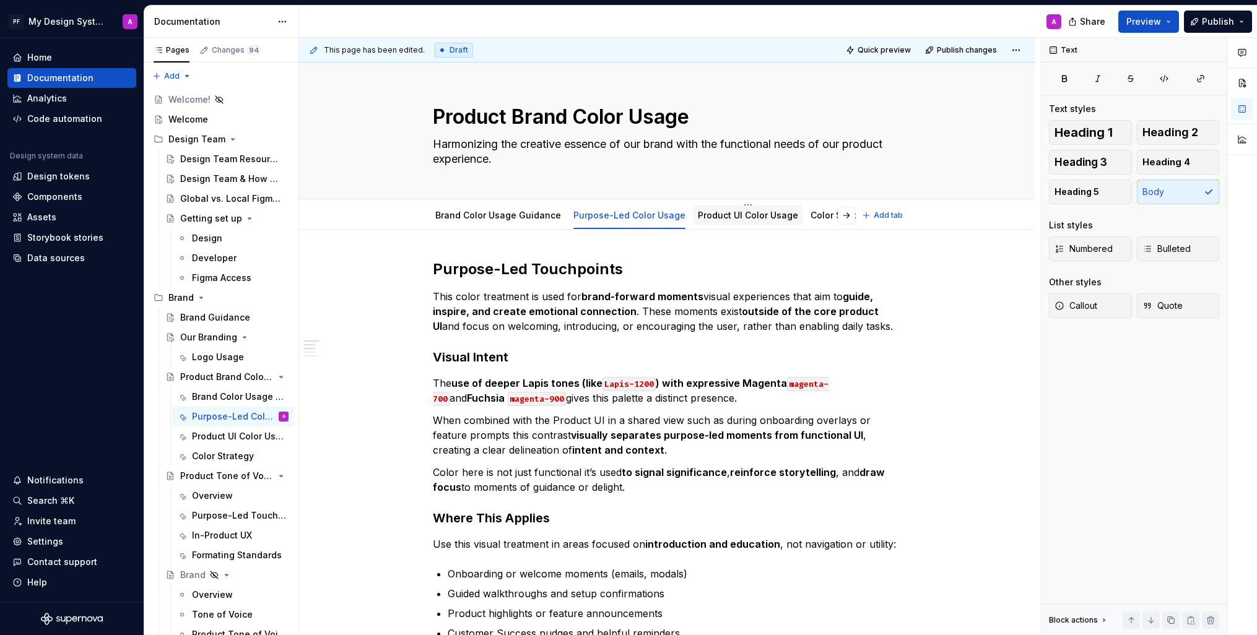
click at [733, 212] on link "Product UI Color Usage" at bounding box center [748, 215] width 100 height 11
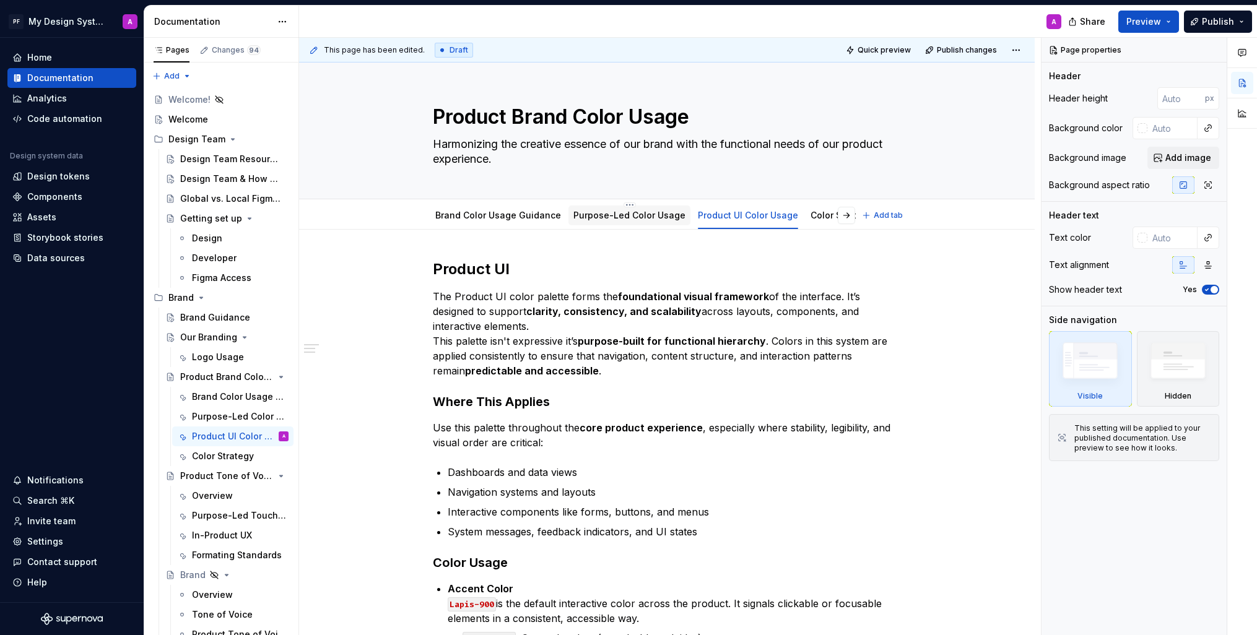
click at [619, 216] on link "Purpose-Led Color Usage" at bounding box center [629, 215] width 112 height 11
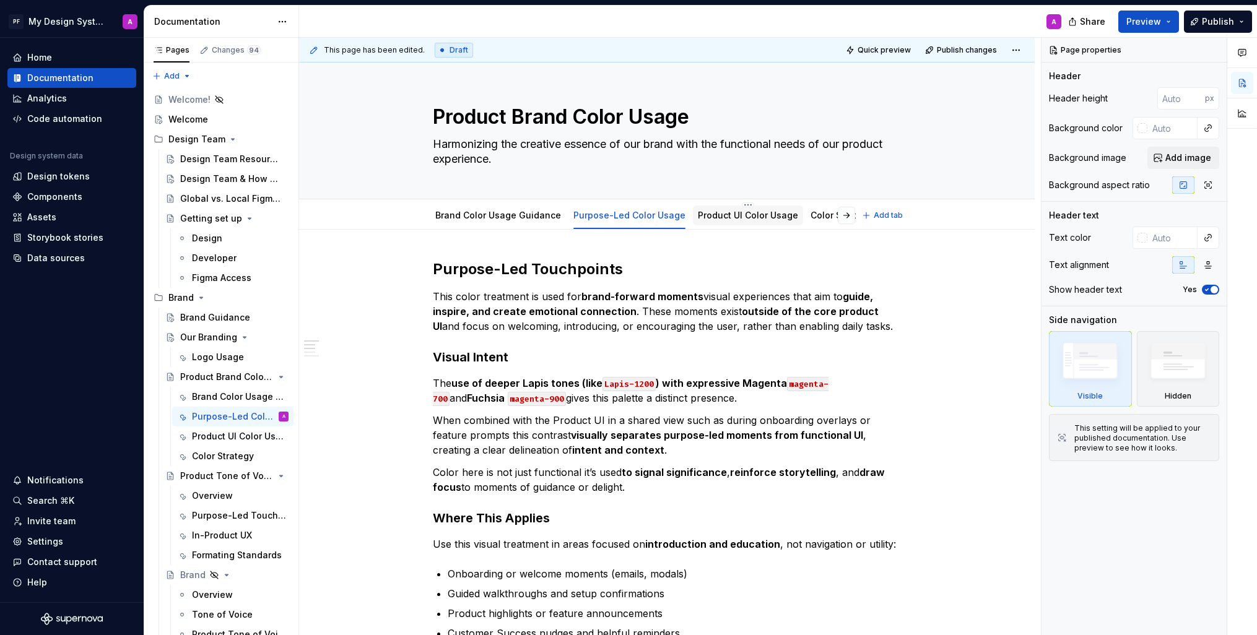
click at [726, 211] on link "Product UI Color Usage" at bounding box center [748, 215] width 100 height 11
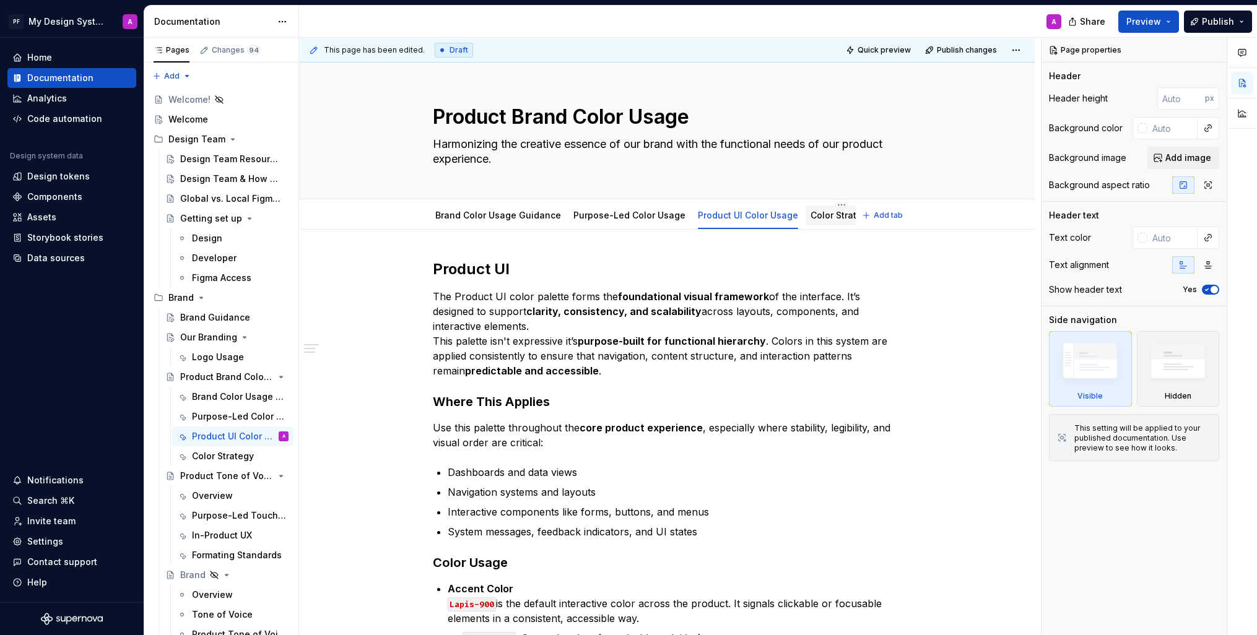
click at [819, 211] on link "Color Strategy" at bounding box center [842, 215] width 62 height 11
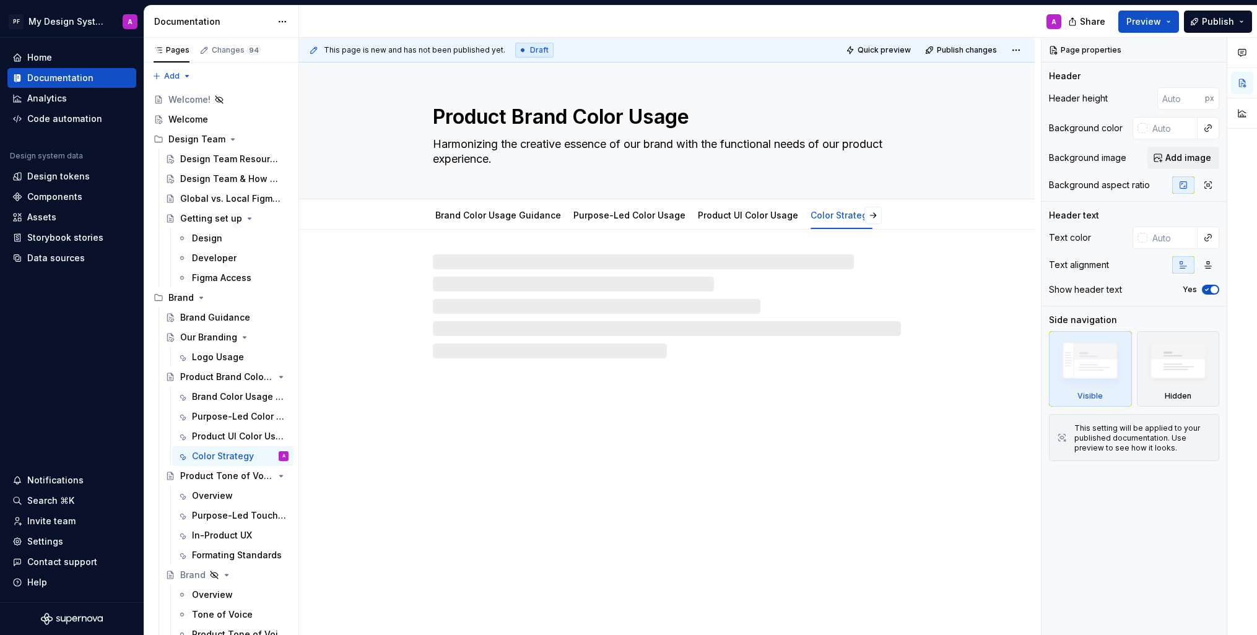
type textarea "*"
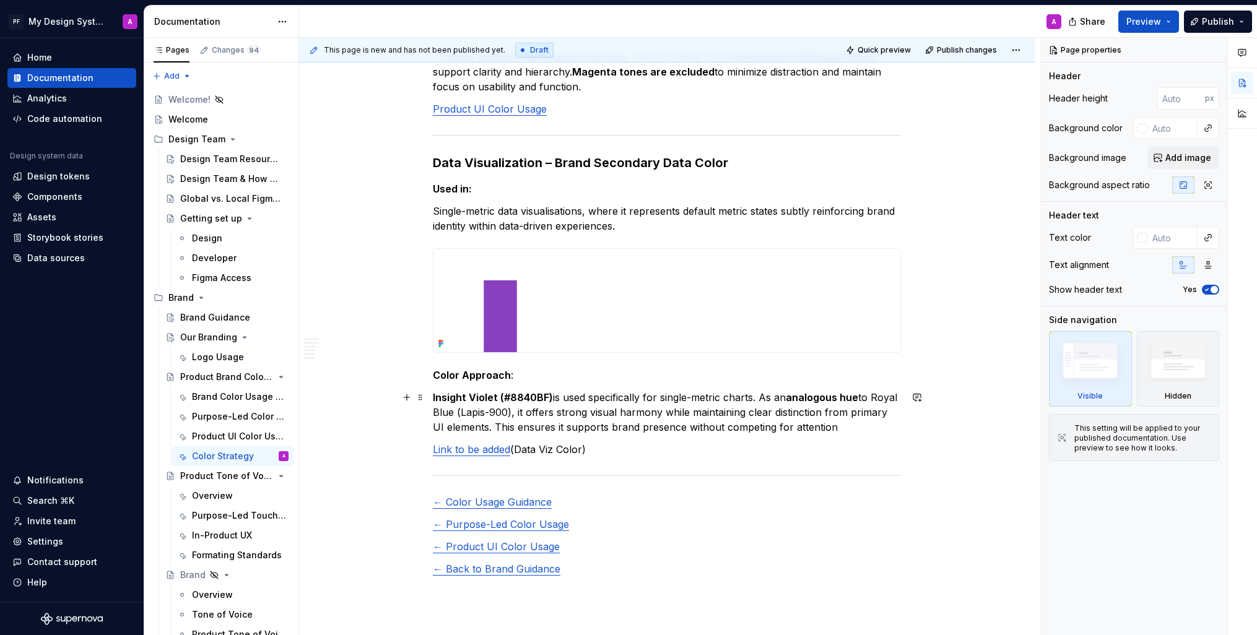
scroll to position [1525, 0]
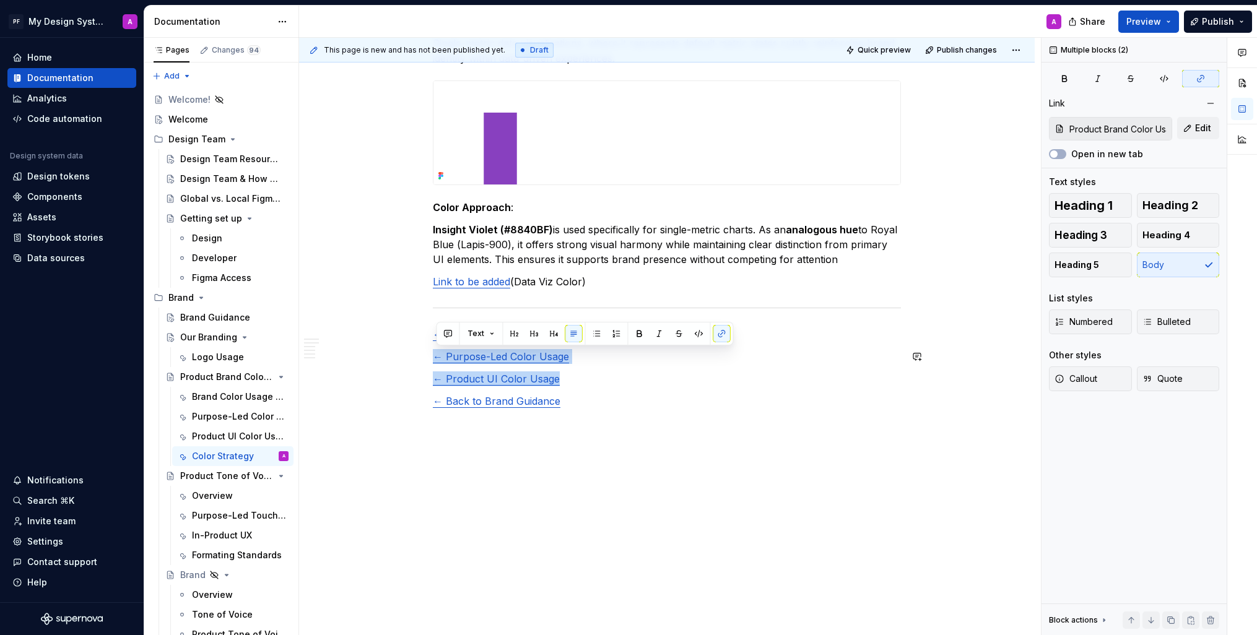
type input "Product Brand Color Usage / Brand Color Usage Guidance"
drag, startPoint x: 577, startPoint y: 385, endPoint x: 435, endPoint y: 331, distance: 152.3
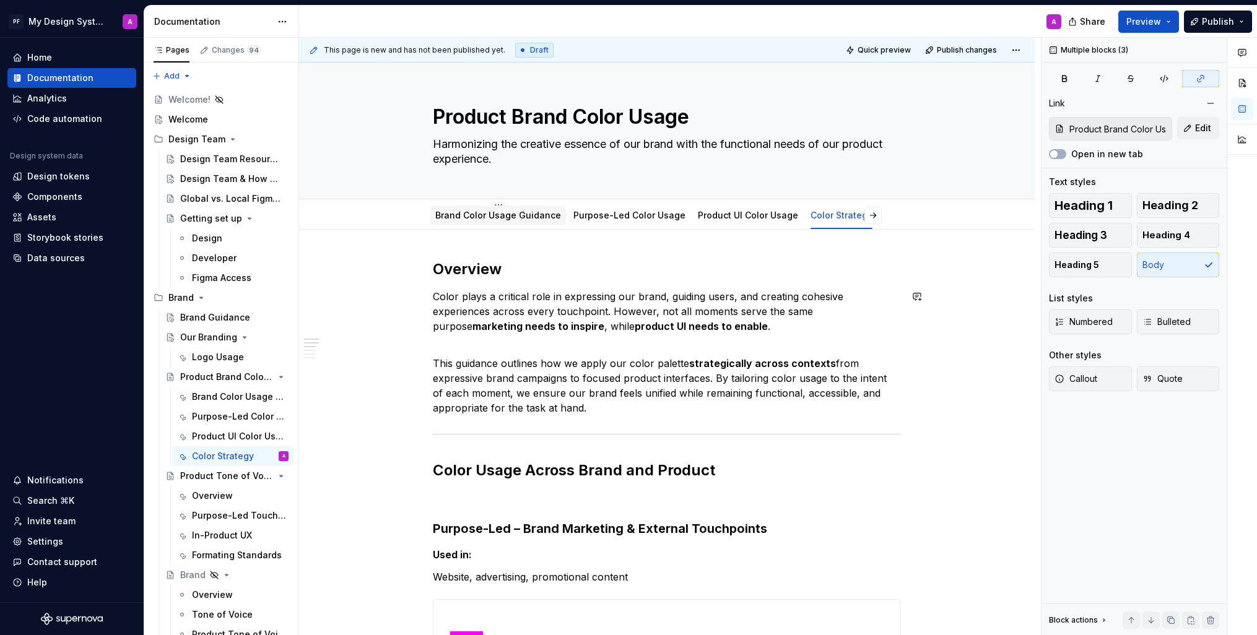
scroll to position [0, 0]
click at [528, 220] on div "Brand Color Usage Guidance" at bounding box center [498, 215] width 126 height 12
click at [505, 212] on link "Brand Color Usage Guidance" at bounding box center [498, 215] width 126 height 11
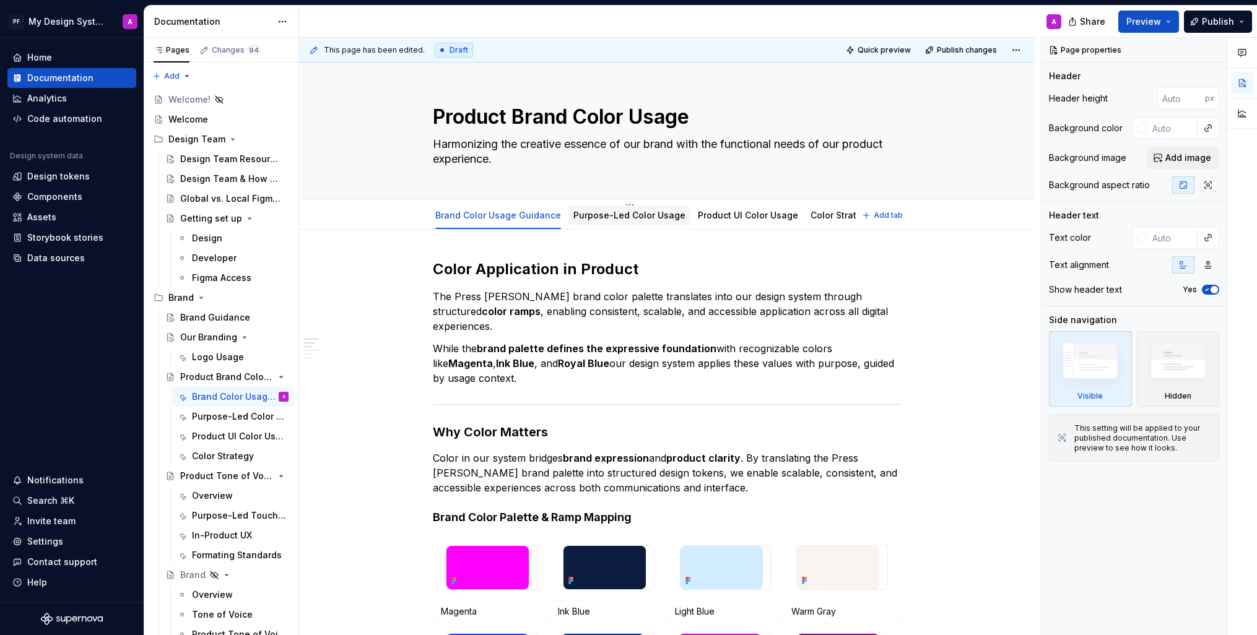
click at [625, 215] on link "Purpose-Led Color Usage" at bounding box center [629, 215] width 112 height 11
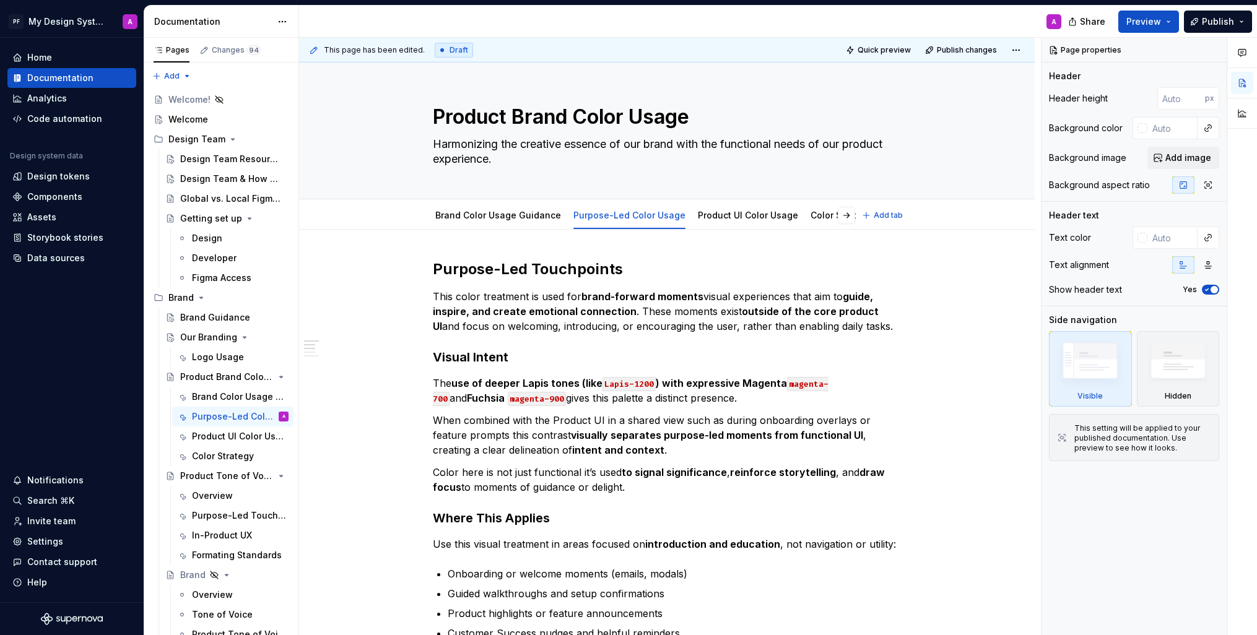
type textarea "*"
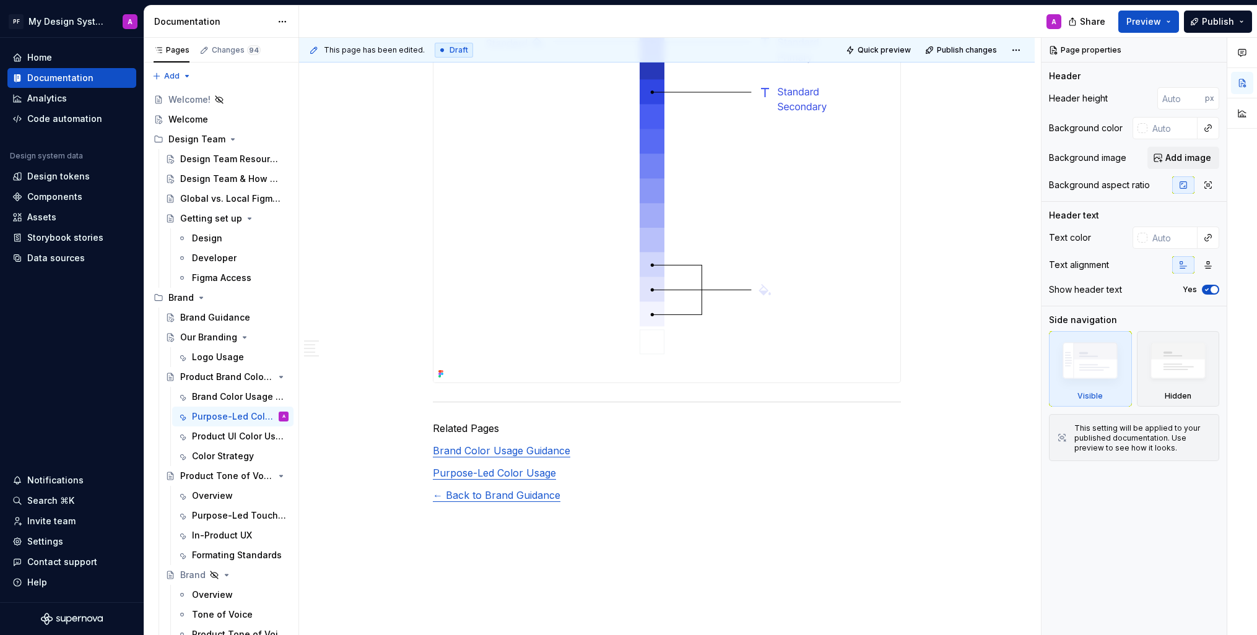
scroll to position [2388, 0]
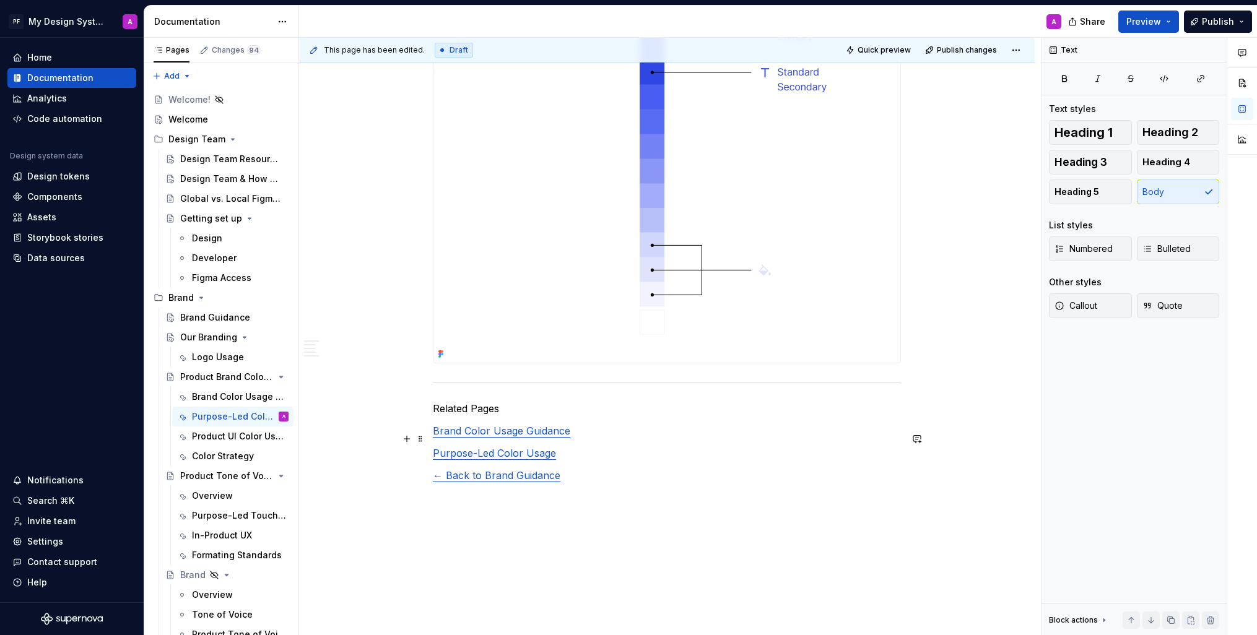
click at [579, 446] on p "Purpose-Led Color Usage" at bounding box center [667, 453] width 468 height 15
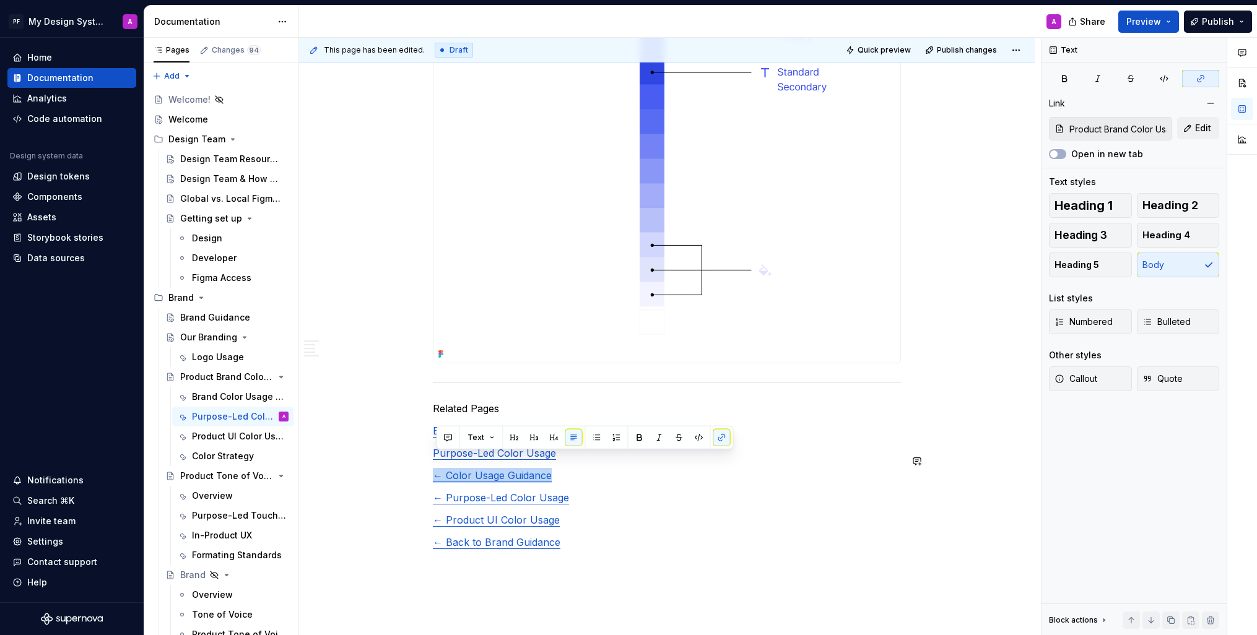
type input "Product Brand Color Usage / Purpose-Led Color Usage"
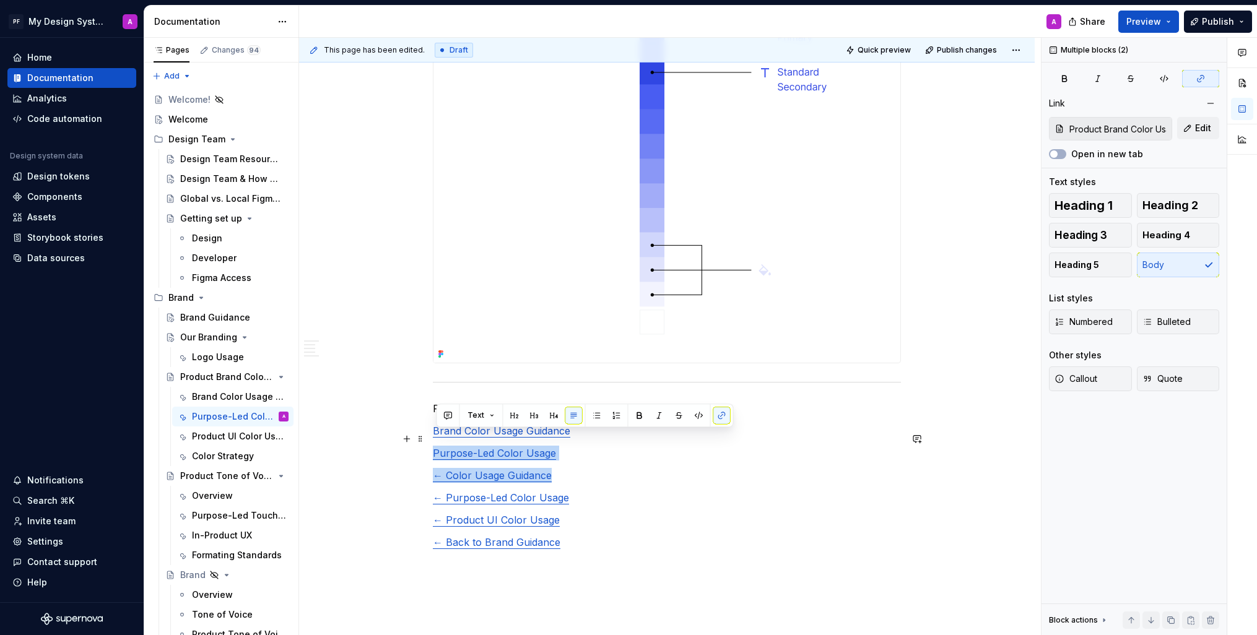
drag, startPoint x: 559, startPoint y: 463, endPoint x: 434, endPoint y: 438, distance: 126.9
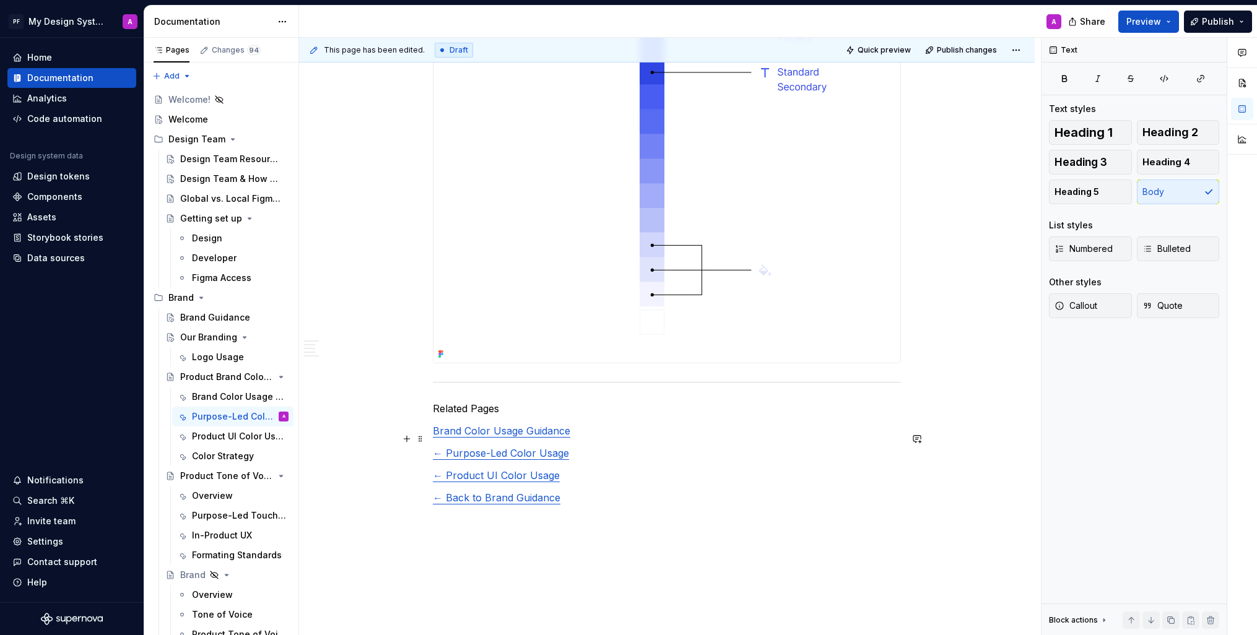
click at [449, 447] on link "← Purpose-Led Color Usage" at bounding box center [501, 453] width 136 height 12
click at [448, 469] on link "← Product UI Color Usage" at bounding box center [496, 475] width 127 height 12
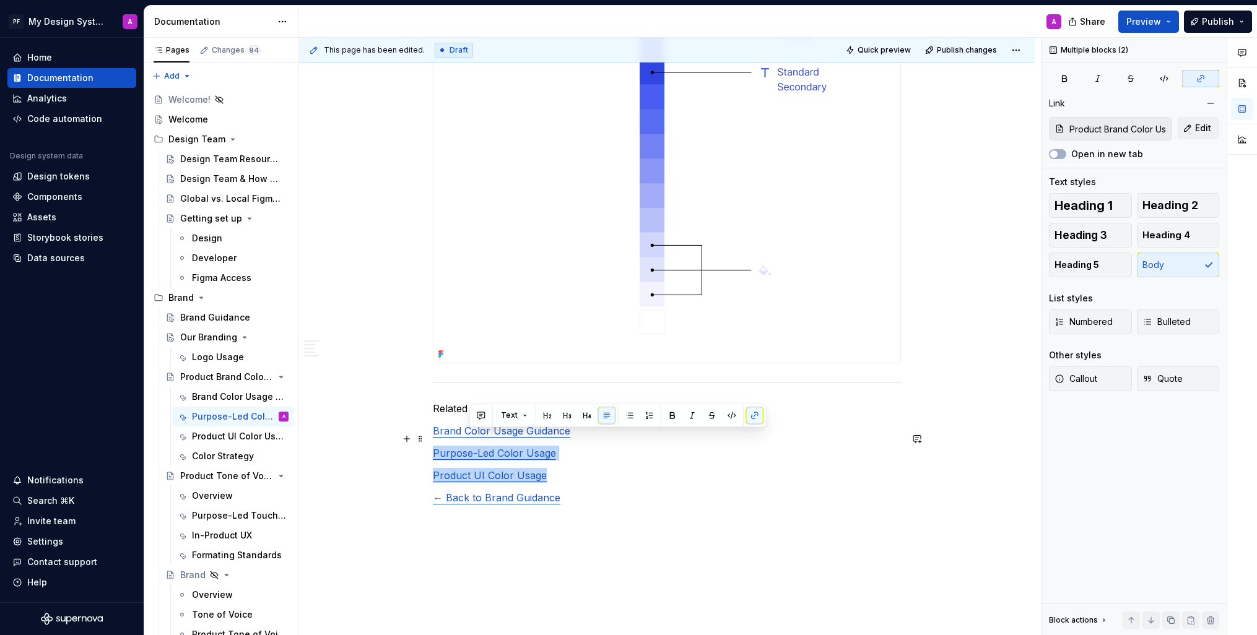
type input "Product Brand Color Usage / Brand Color Usage Guidance"
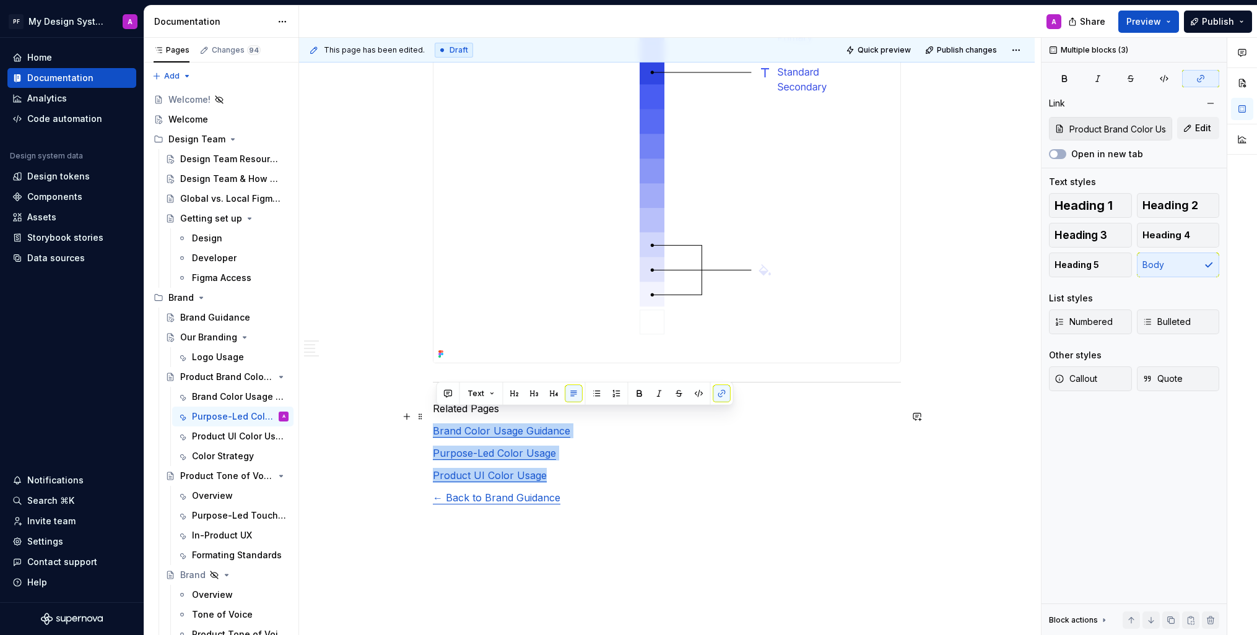
drag, startPoint x: 478, startPoint y: 443, endPoint x: 437, endPoint y: 414, distance: 50.7
click at [592, 396] on button "button" at bounding box center [596, 393] width 17 height 17
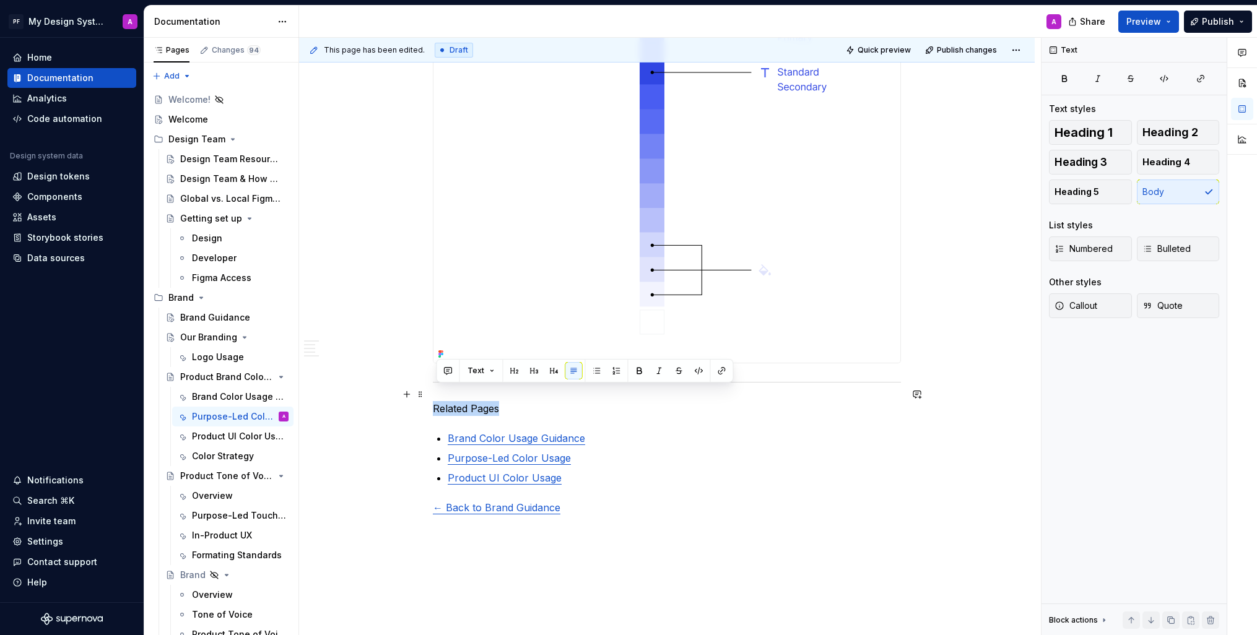
drag, startPoint x: 506, startPoint y: 397, endPoint x: 437, endPoint y: 396, distance: 69.4
click at [437, 401] on p "Related Pages" at bounding box center [667, 408] width 468 height 15
click at [637, 371] on button "button" at bounding box center [638, 370] width 17 height 17
click at [593, 471] on p "Product UI Color Usage" at bounding box center [674, 478] width 453 height 15
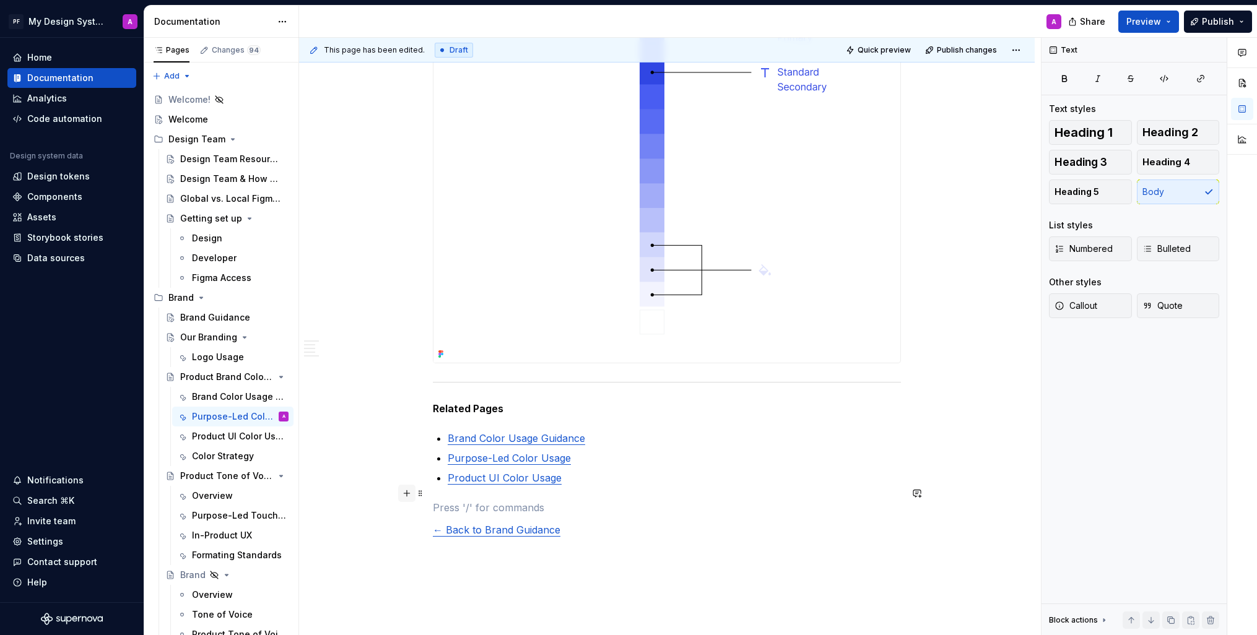
click at [412, 495] on button "button" at bounding box center [406, 493] width 17 height 17
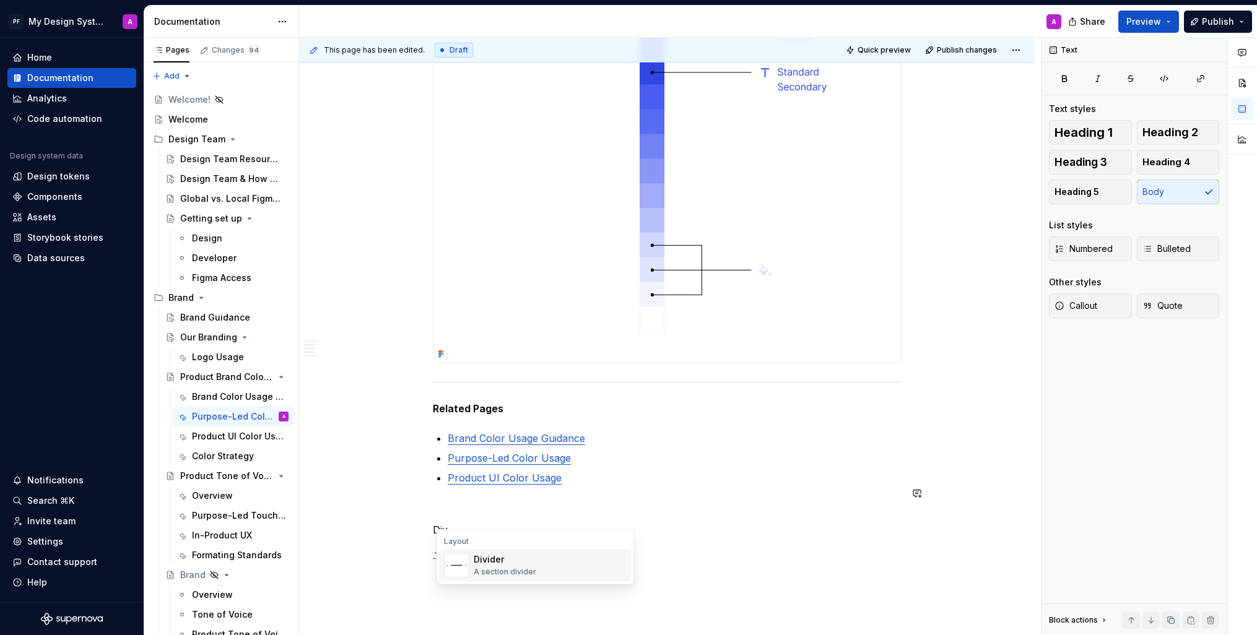
click at [482, 561] on div "Divider" at bounding box center [505, 560] width 63 height 12
click at [479, 500] on p at bounding box center [667, 507] width 468 height 15
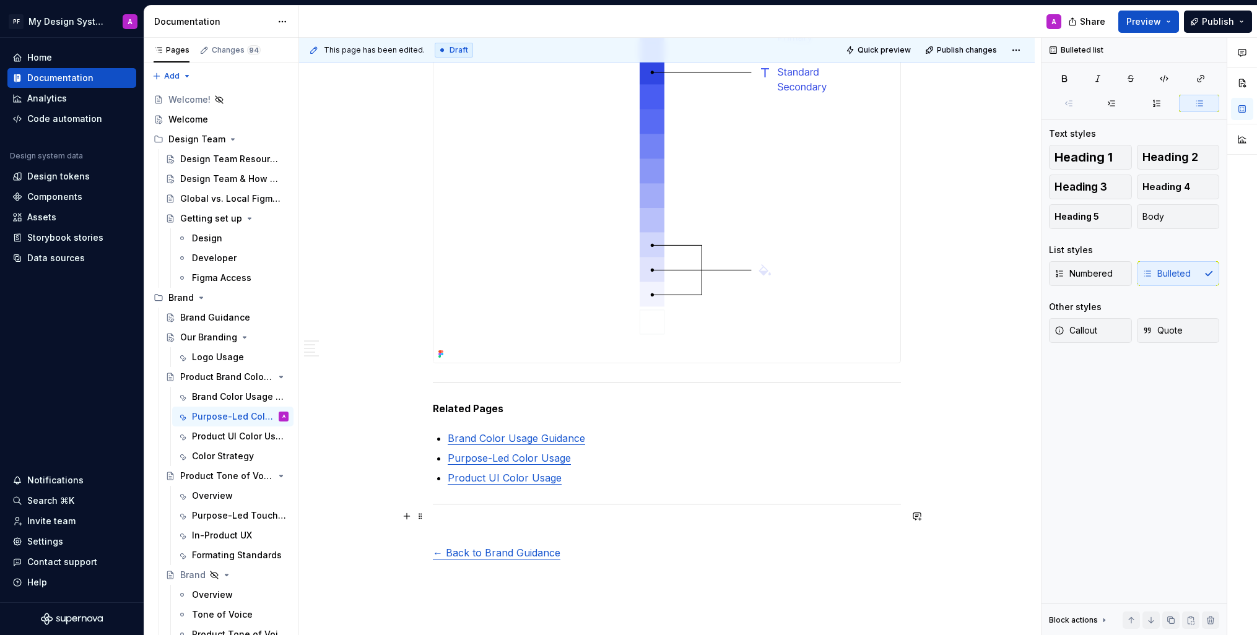
click at [476, 523] on p at bounding box center [667, 530] width 468 height 15
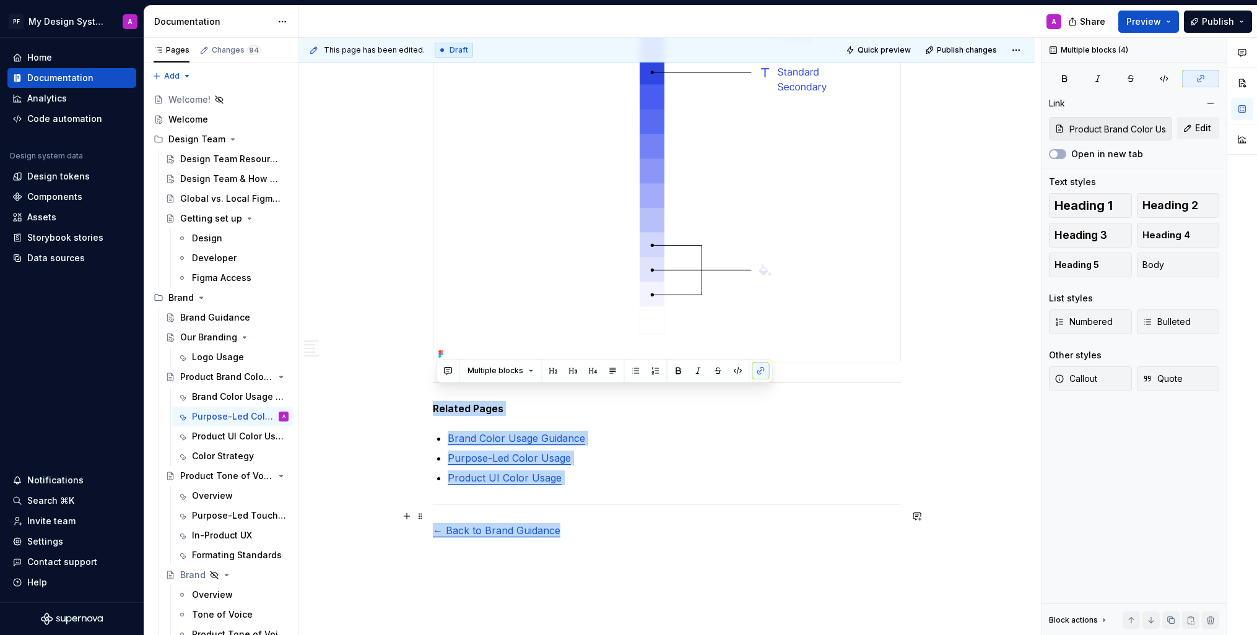
drag, startPoint x: 436, startPoint y: 392, endPoint x: 597, endPoint y: 522, distance: 207.0
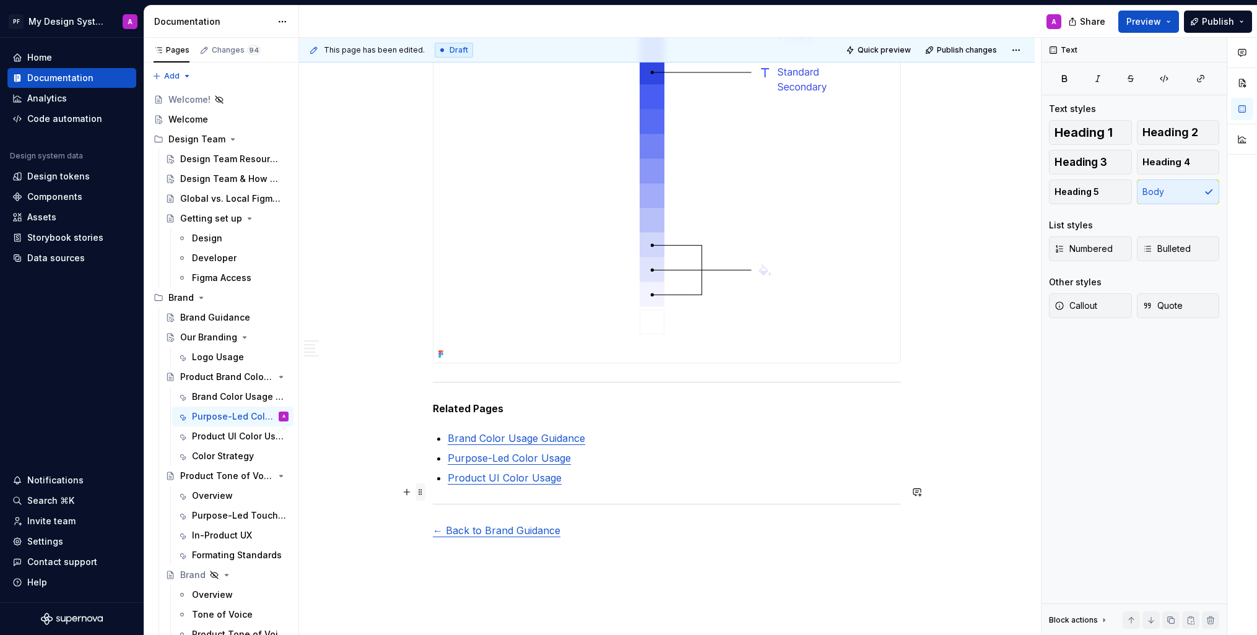
click at [424, 490] on span at bounding box center [421, 492] width 10 height 17
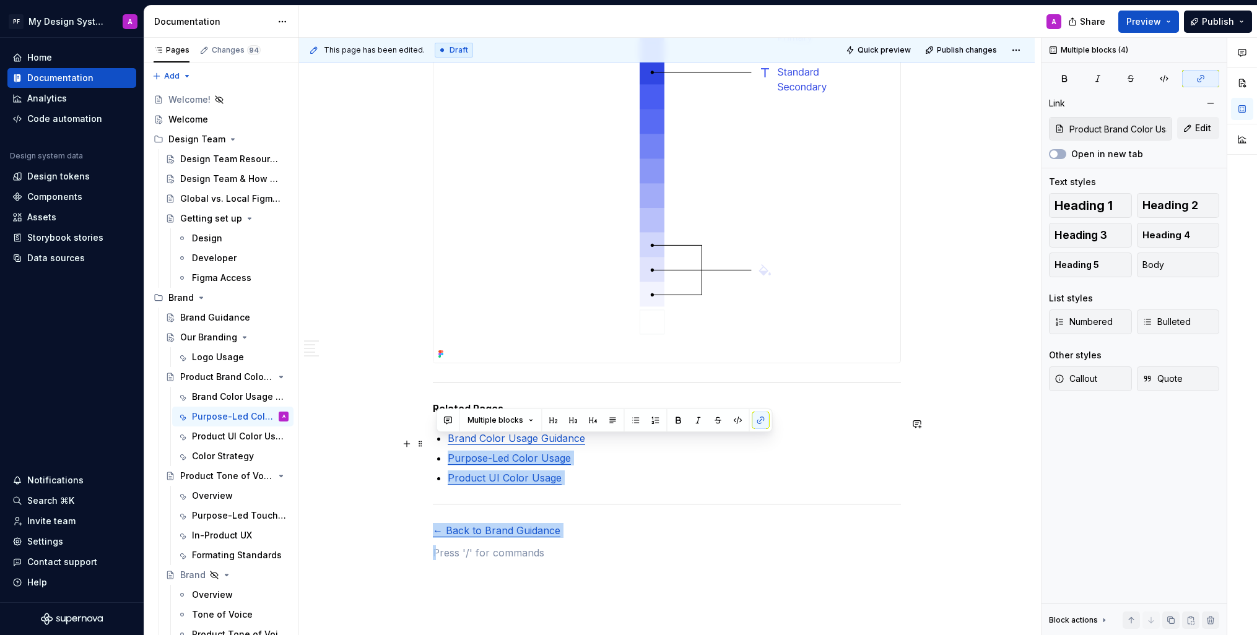
type input "Product Brand Color Usage / Brand Color Usage Guidance"
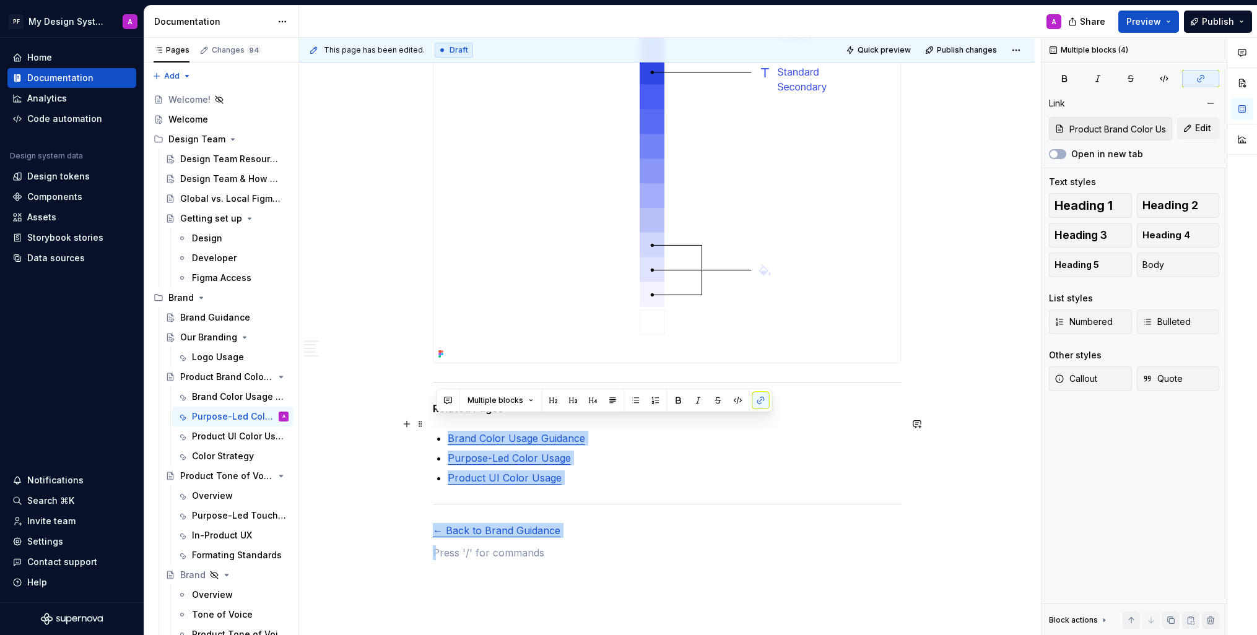
drag, startPoint x: 565, startPoint y: 520, endPoint x: 440, endPoint y: 424, distance: 157.3
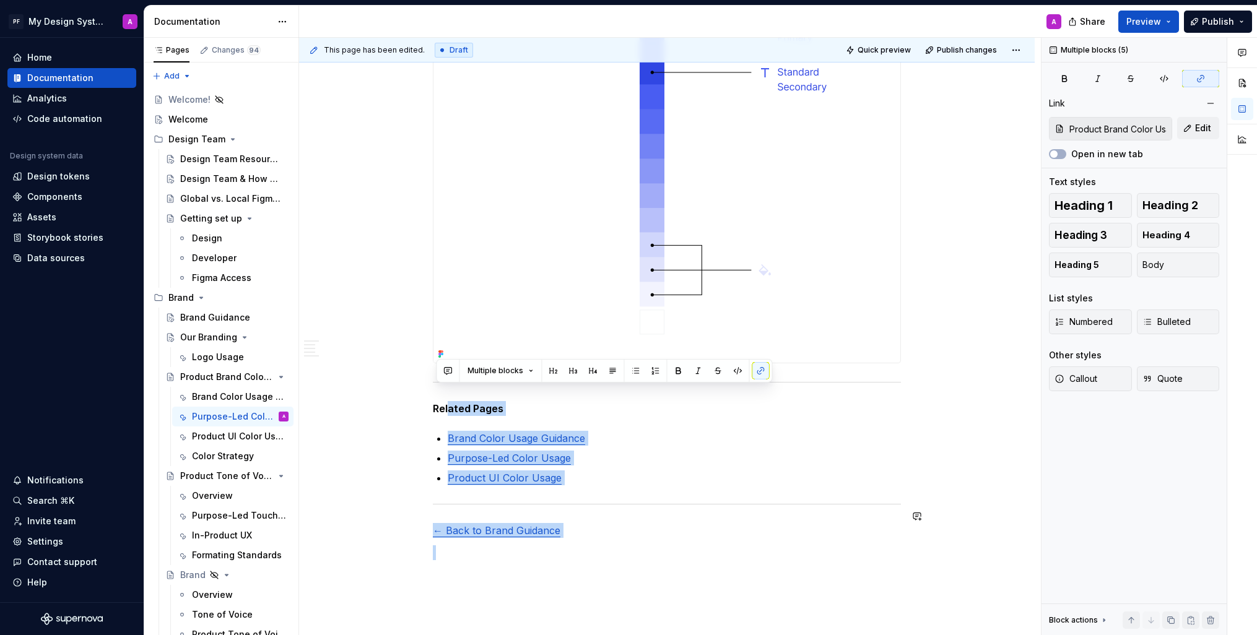
drag, startPoint x: 453, startPoint y: 392, endPoint x: 591, endPoint y: 529, distance: 194.0
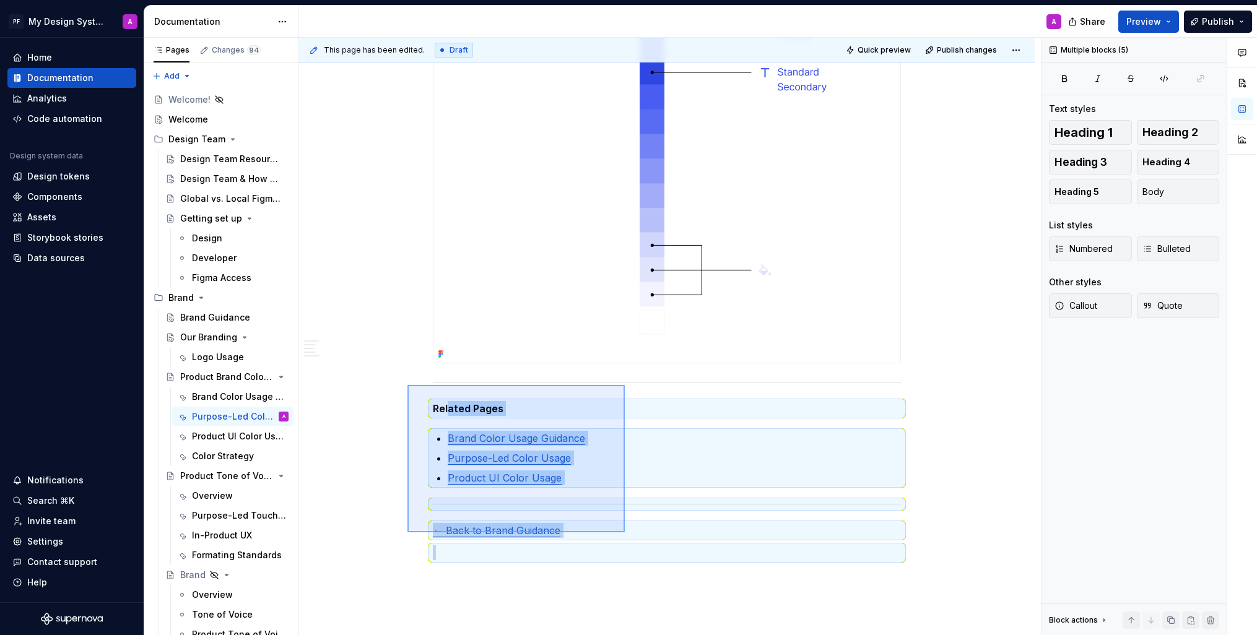
drag, startPoint x: 436, startPoint y: 402, endPoint x: 626, endPoint y: 534, distance: 231.4
click at [626, 534] on div "This page has been edited. Draft Quick preview Publish changes Product Brand Co…" at bounding box center [670, 337] width 742 height 598
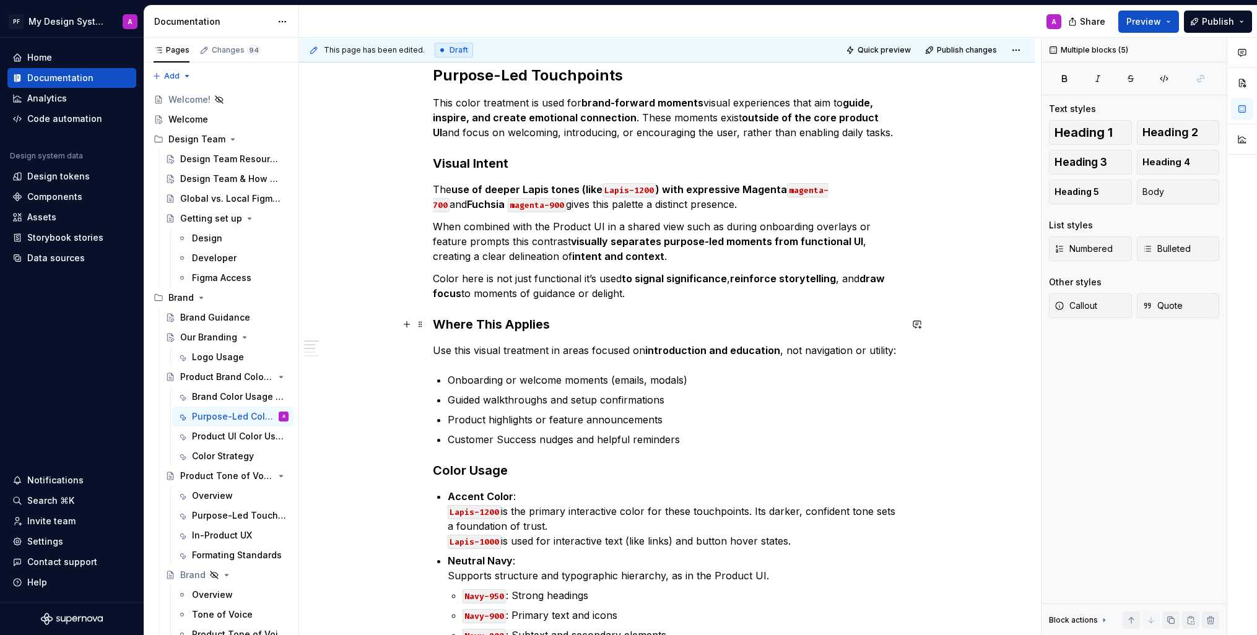
scroll to position [0, 0]
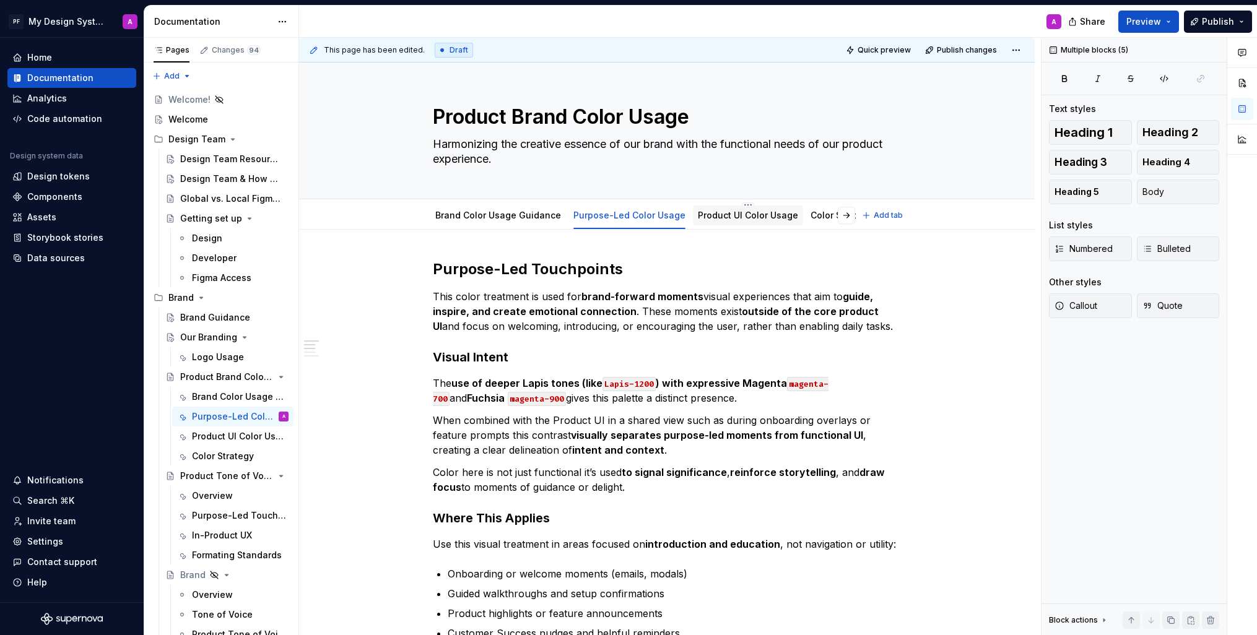
click at [737, 209] on div "Product UI Color Usage" at bounding box center [748, 215] width 100 height 15
click at [736, 216] on link "Product UI Color Usage" at bounding box center [748, 215] width 100 height 11
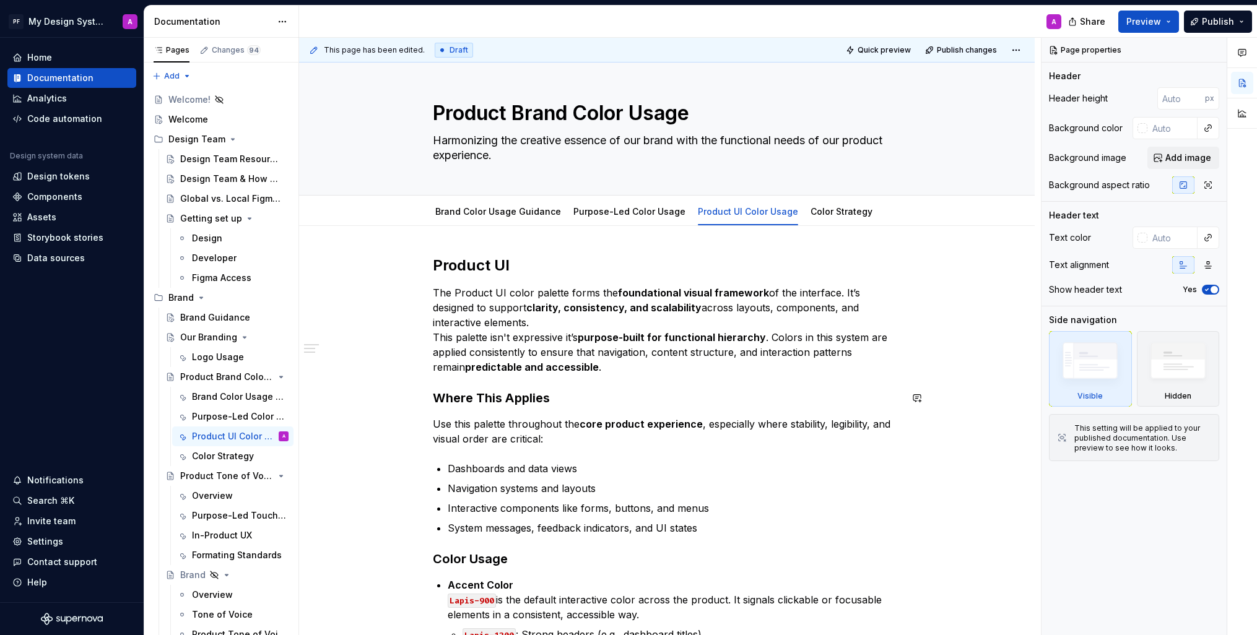
type textarea "*"
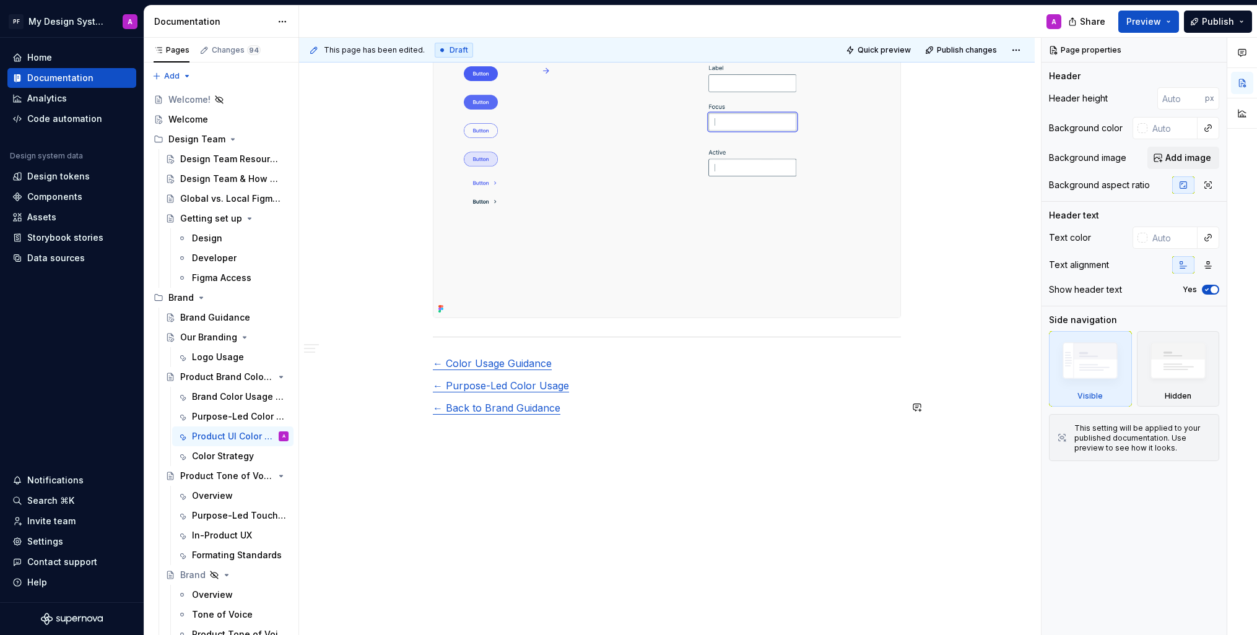
scroll to position [1761, 0]
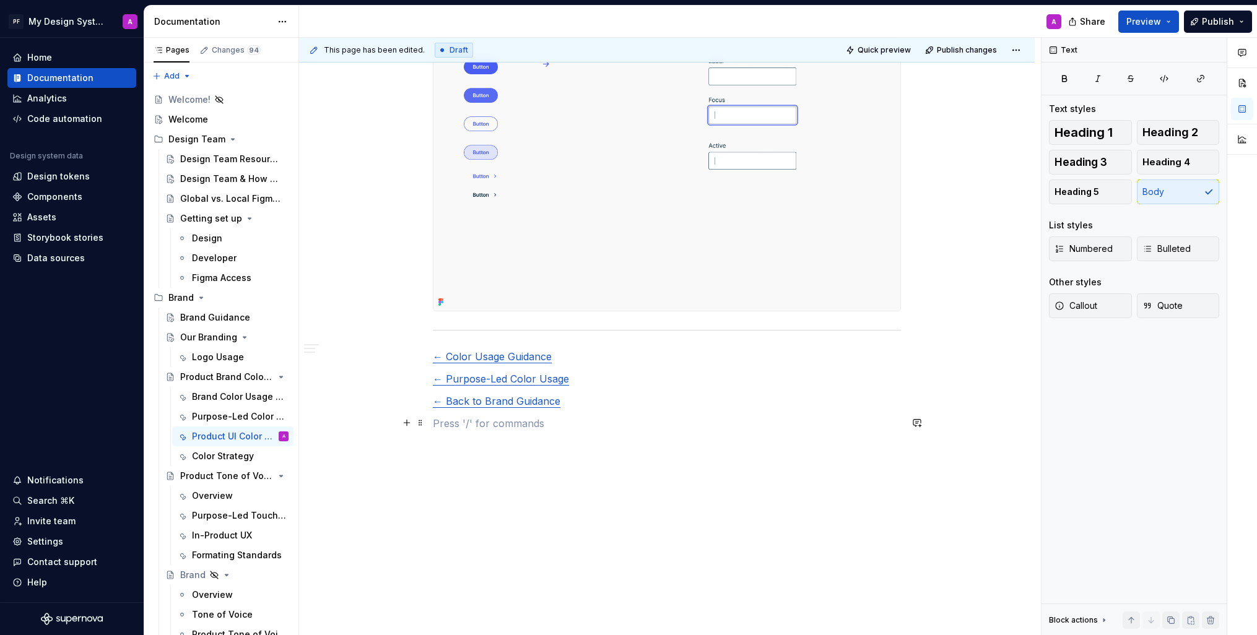
click at [484, 430] on p at bounding box center [667, 423] width 468 height 15
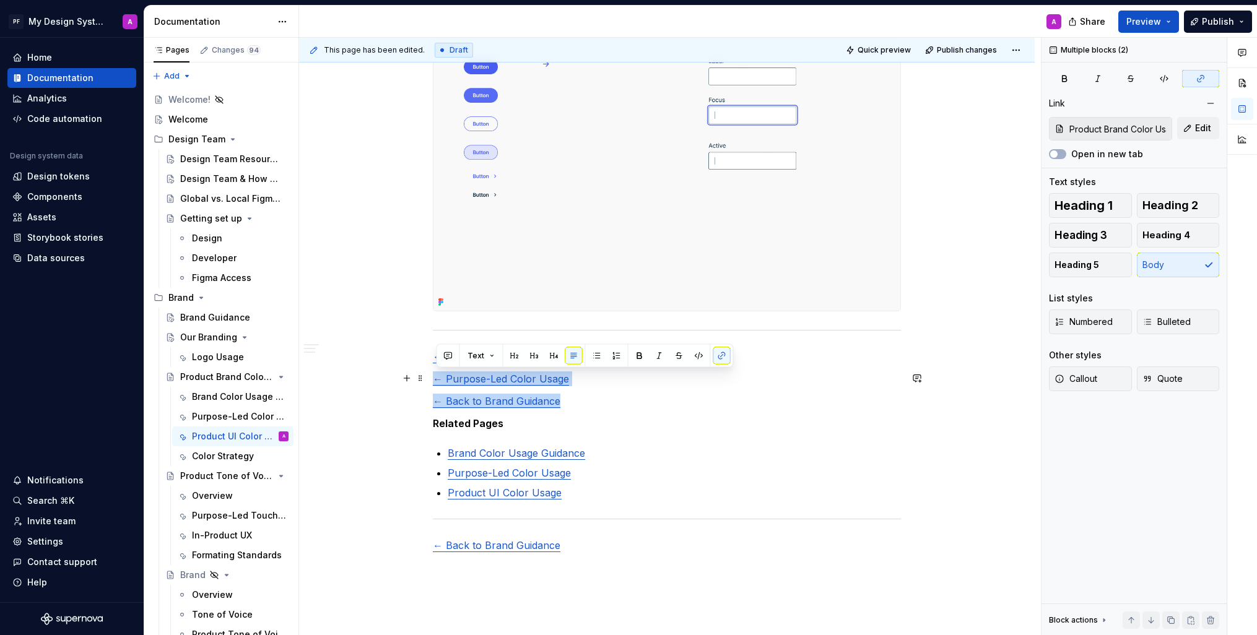
type input "Product Brand Color Usage / Brand Color Usage Guidance"
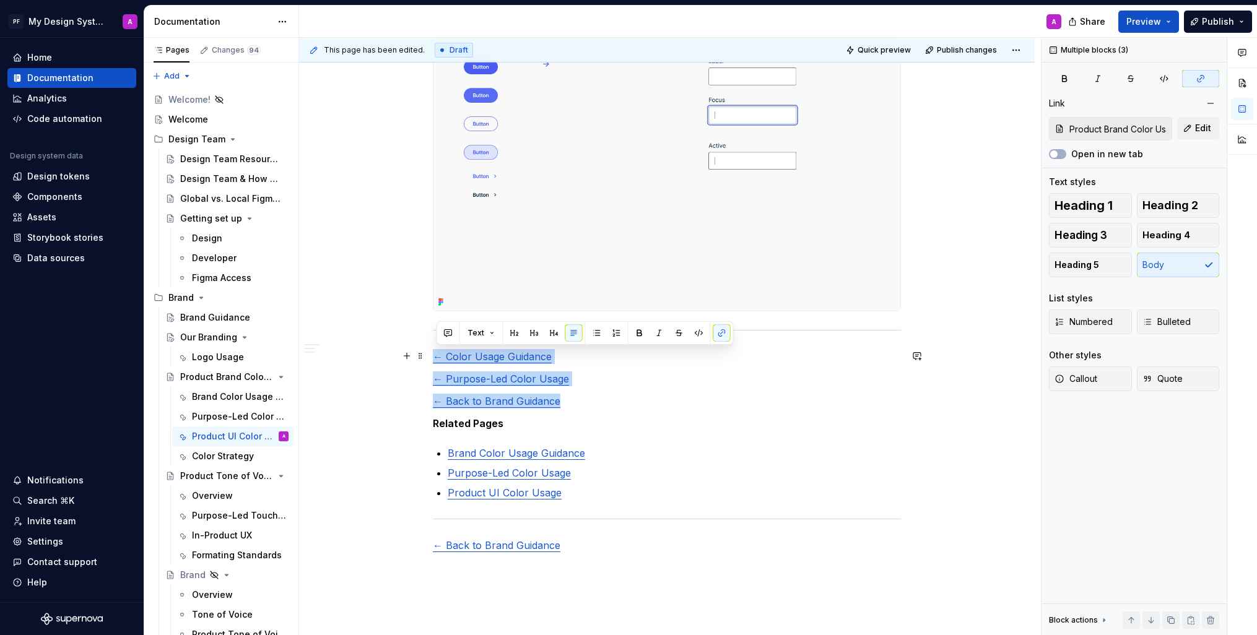
drag, startPoint x: 583, startPoint y: 404, endPoint x: 434, endPoint y: 355, distance: 157.7
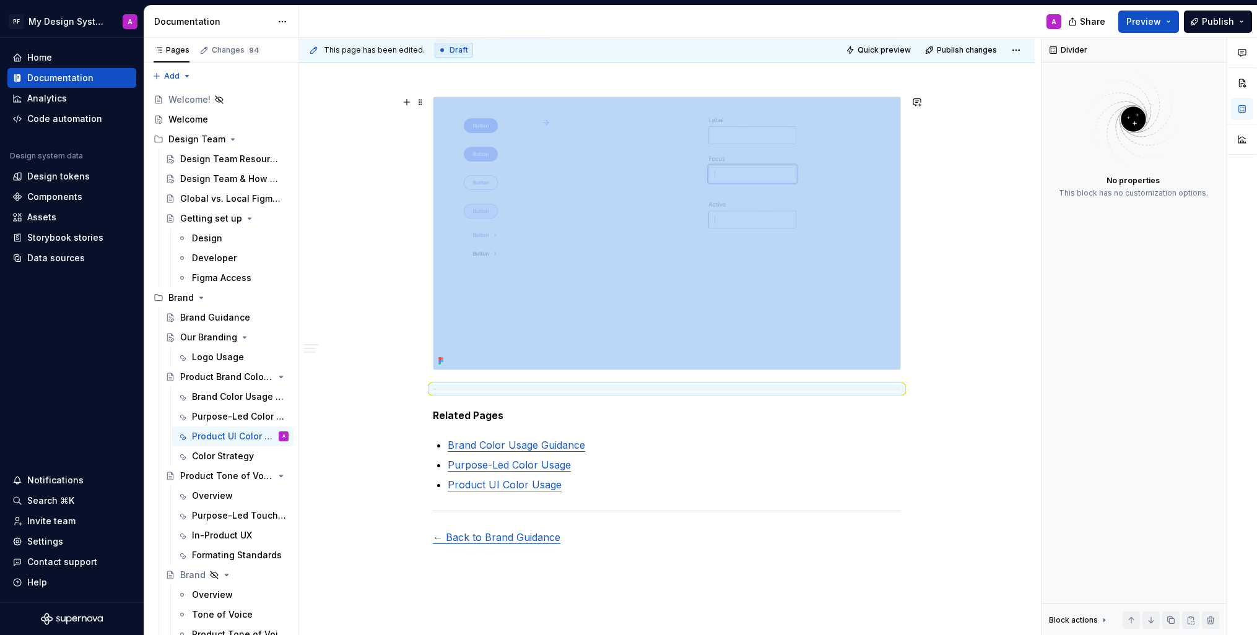
scroll to position [1834, 0]
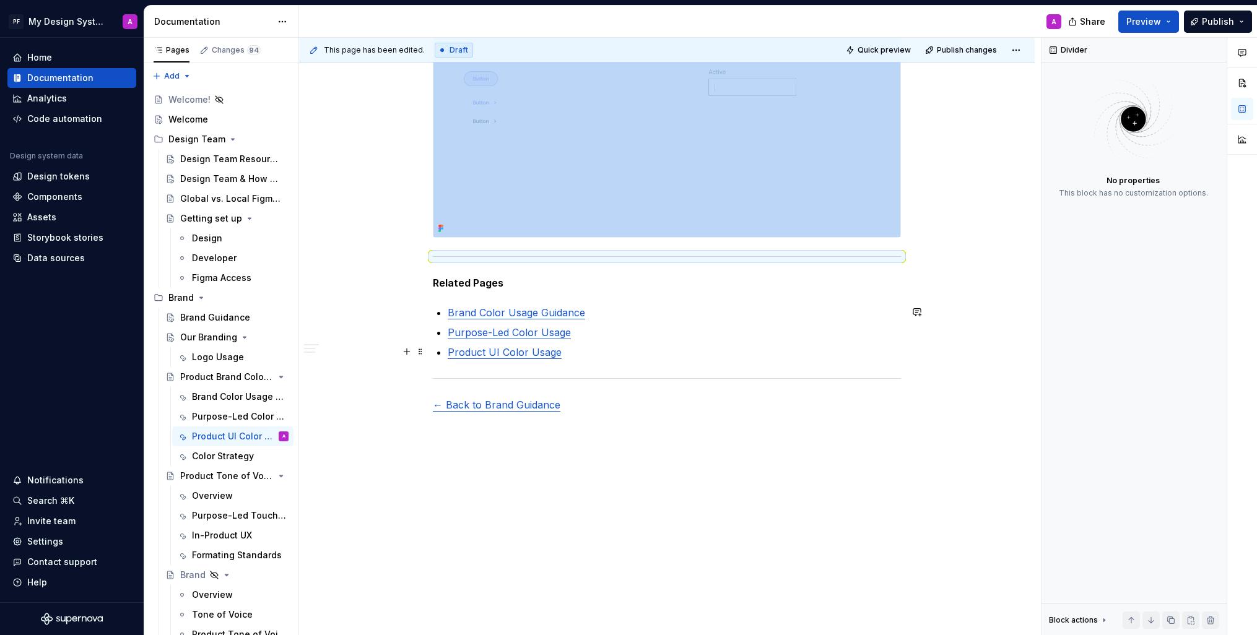
type textarea "*"
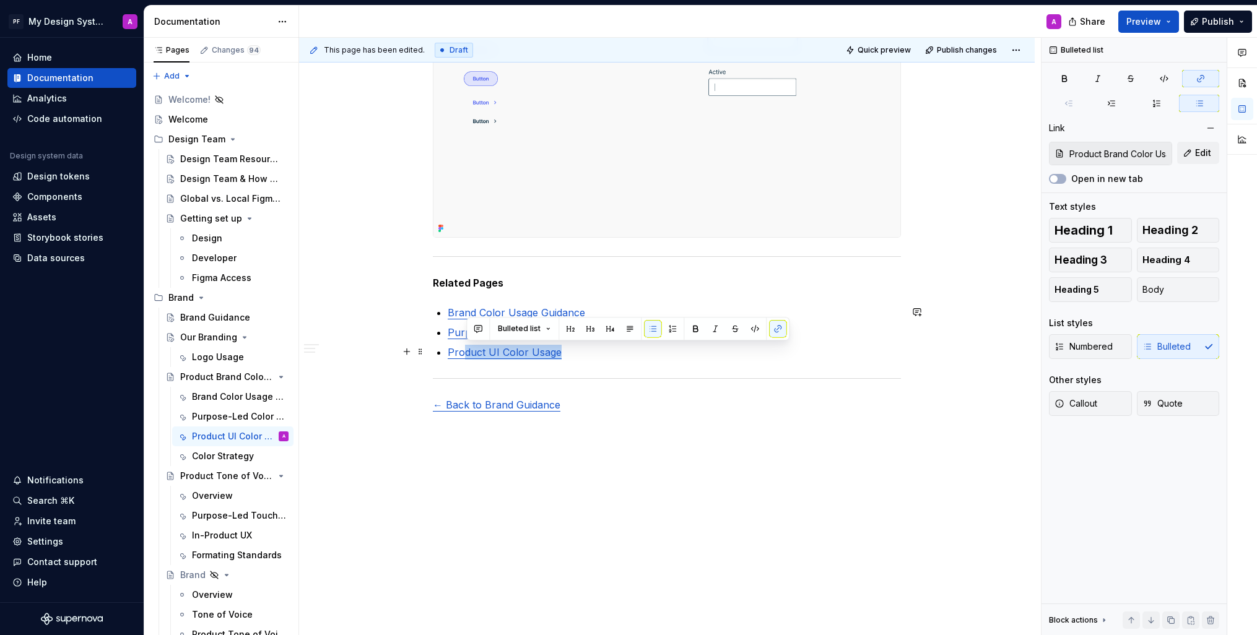
drag, startPoint x: 562, startPoint y: 355, endPoint x: 464, endPoint y: 354, distance: 97.9
click at [464, 354] on p "Product UI Color Usage" at bounding box center [674, 352] width 453 height 15
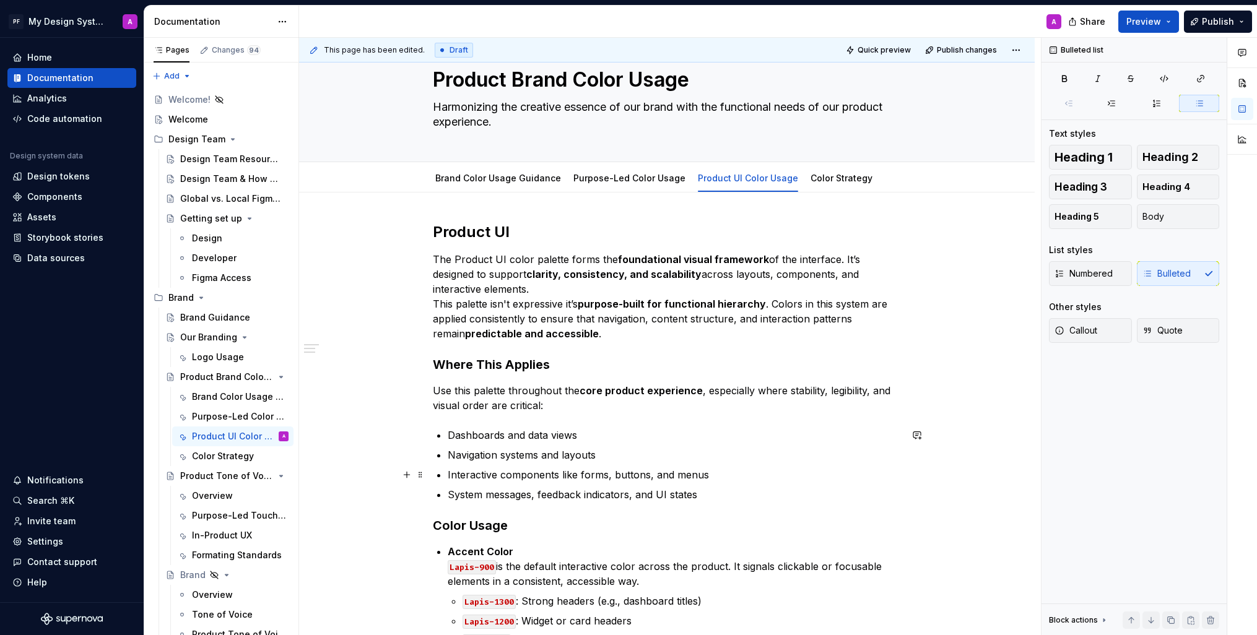
scroll to position [0, 0]
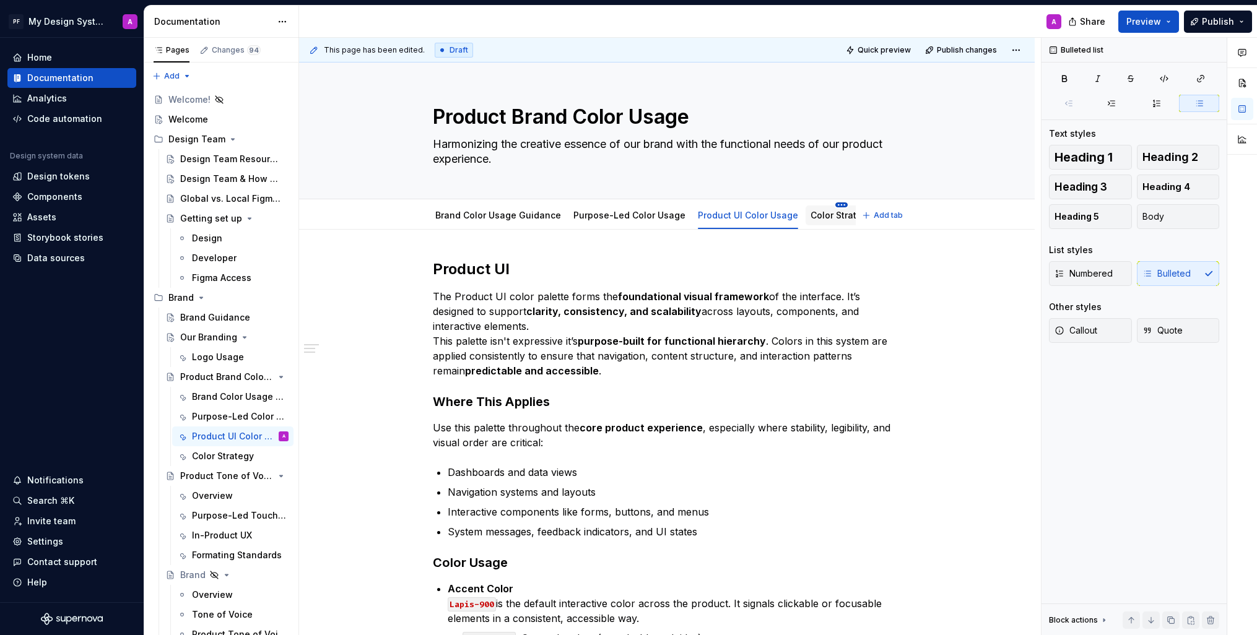
click at [833, 204] on html "PF My Design System A Home Documentation Analytics Code automation Design syste…" at bounding box center [628, 317] width 1257 height 635
click at [855, 223] on div "Rename tab" at bounding box center [887, 223] width 81 height 12
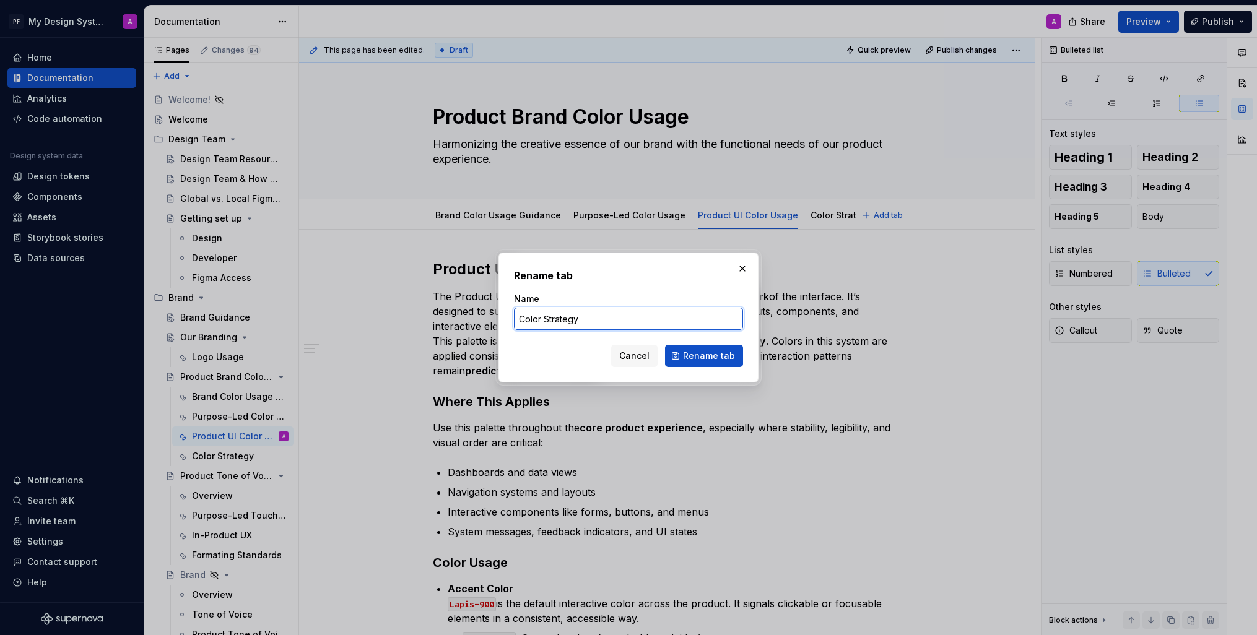
drag, startPoint x: 588, startPoint y: 316, endPoint x: 521, endPoint y: 320, distance: 67.6
click at [521, 320] on input "Color Strategy" at bounding box center [628, 319] width 229 height 22
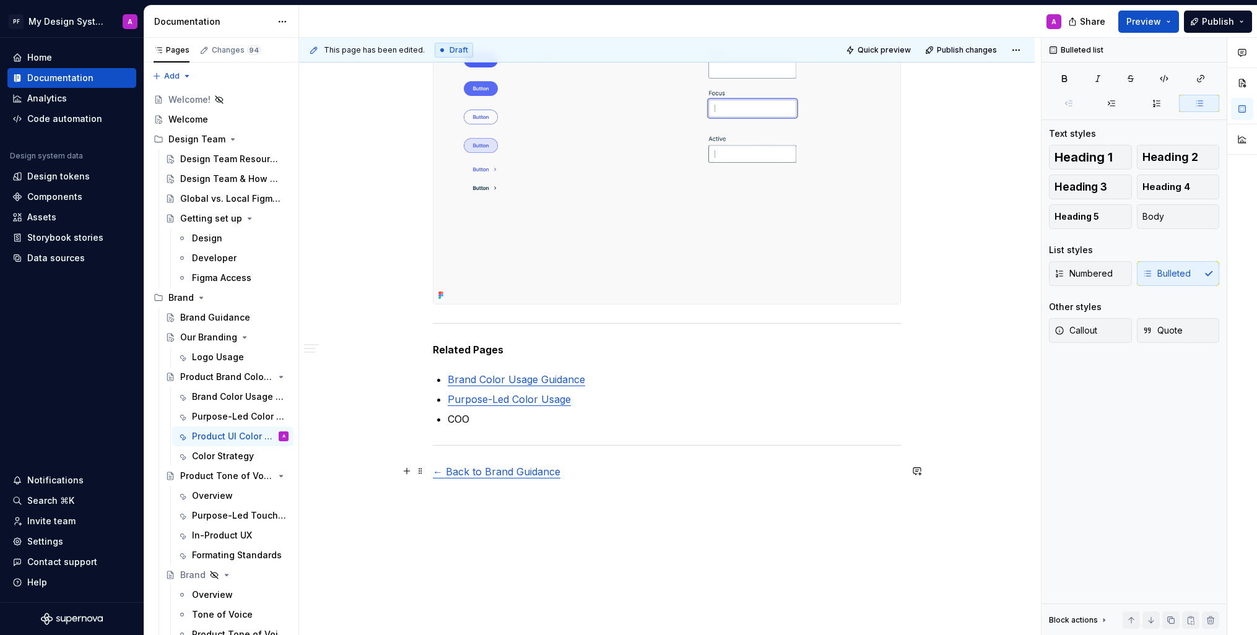
scroll to position [1837, 0]
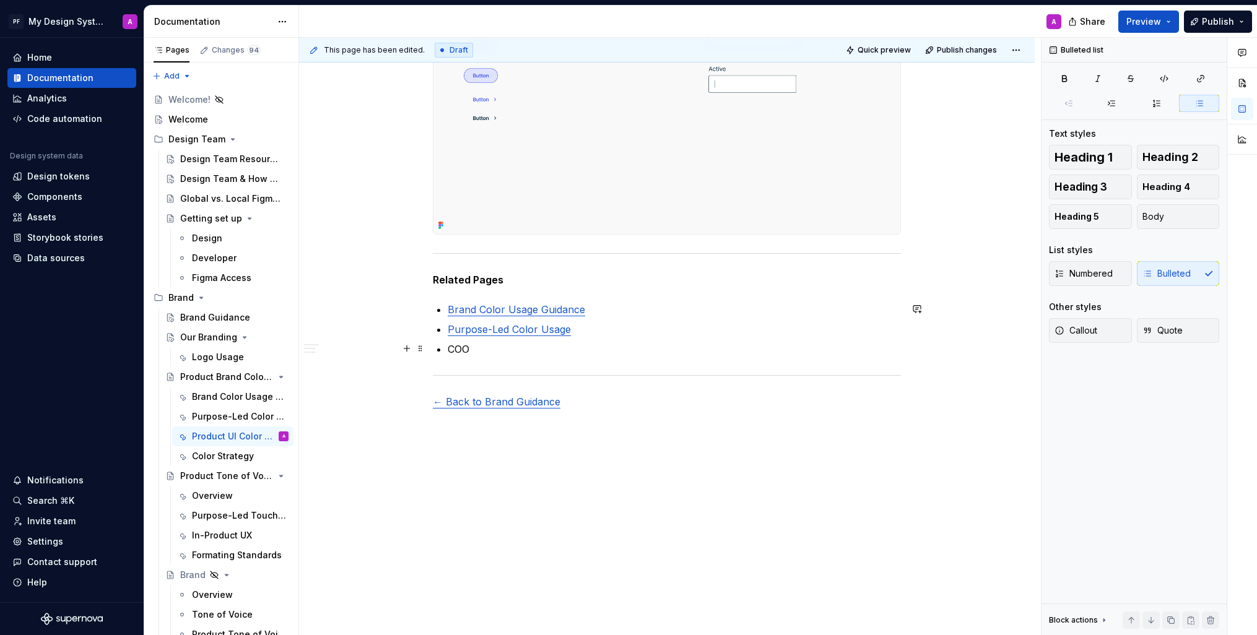
click at [477, 349] on p "COO" at bounding box center [674, 349] width 453 height 15
click at [520, 346] on p "Color Strategy" at bounding box center [674, 349] width 453 height 15
drag, startPoint x: 521, startPoint y: 349, endPoint x: 458, endPoint y: 351, distance: 63.8
click at [458, 351] on p "Color Strategy" at bounding box center [674, 349] width 453 height 15
click at [570, 350] on p "Color Strategy" at bounding box center [674, 349] width 453 height 15
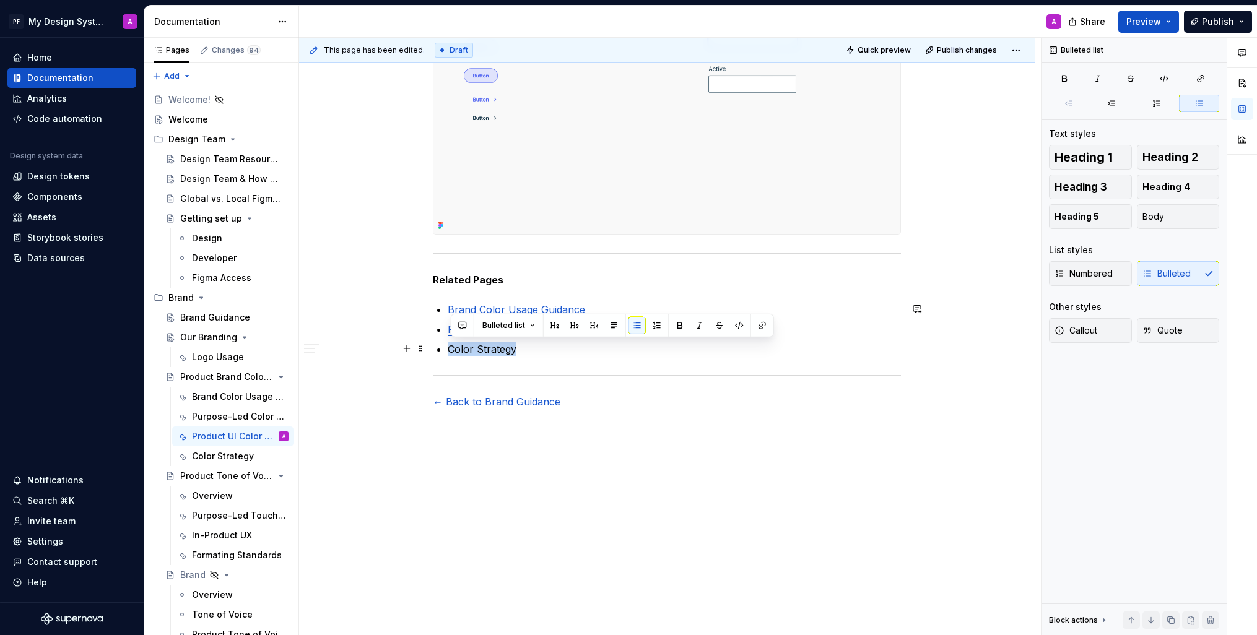
drag, startPoint x: 490, startPoint y: 347, endPoint x: 451, endPoint y: 347, distance: 38.4
click at [451, 347] on p "Color Strategy" at bounding box center [674, 349] width 453 height 15
click at [762, 323] on button "button" at bounding box center [762, 325] width 17 height 17
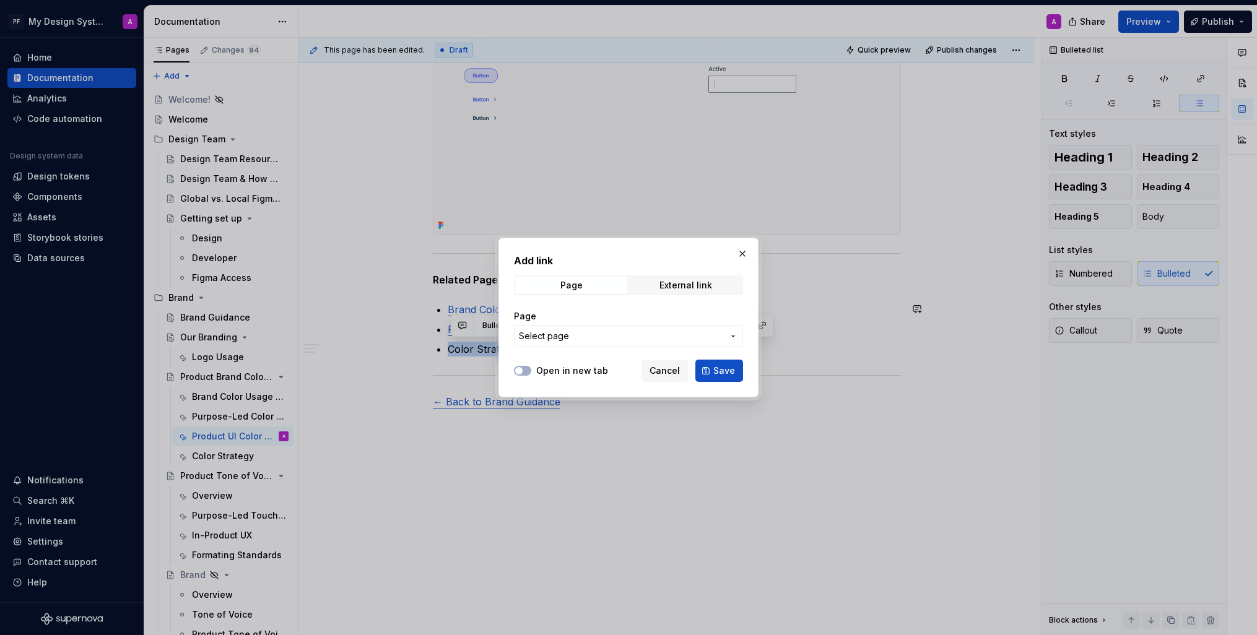
click at [718, 333] on span "Select page" at bounding box center [621, 336] width 204 height 12
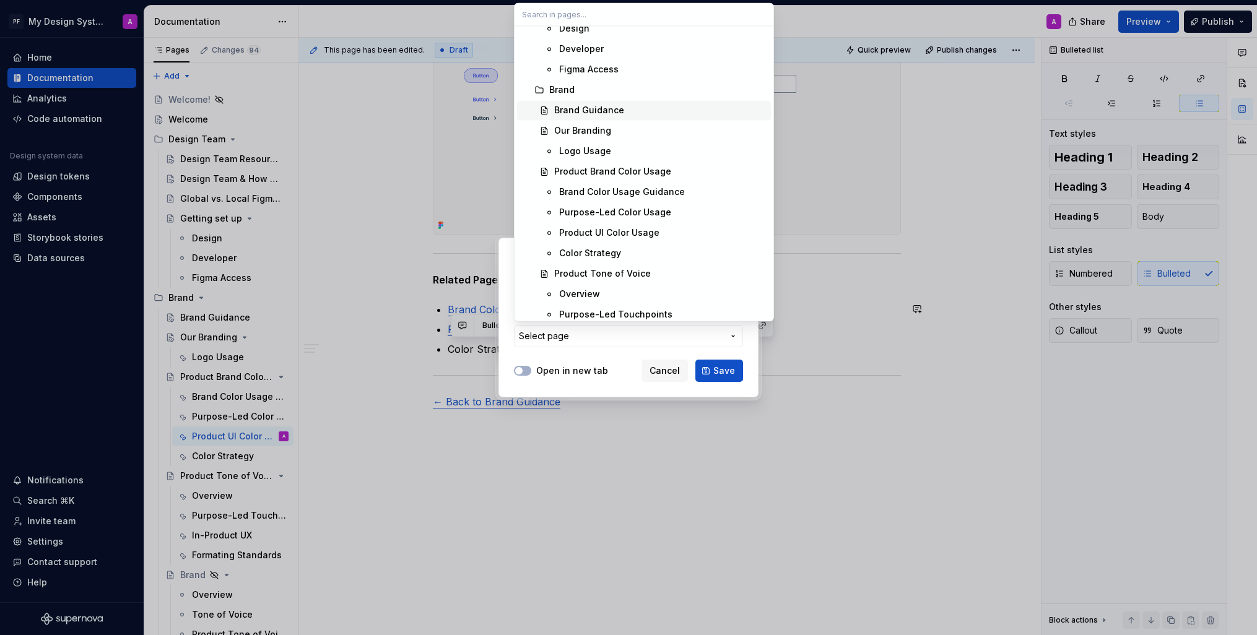
scroll to position [186, 0]
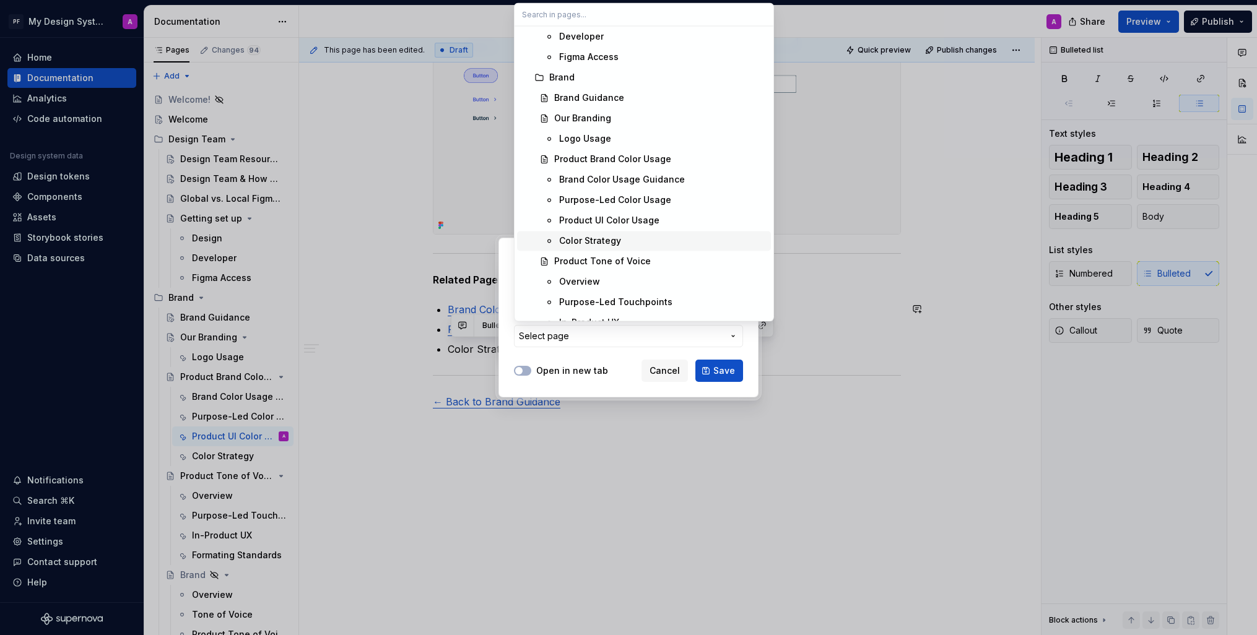
click at [616, 238] on div "Color Strategy" at bounding box center [590, 241] width 62 height 12
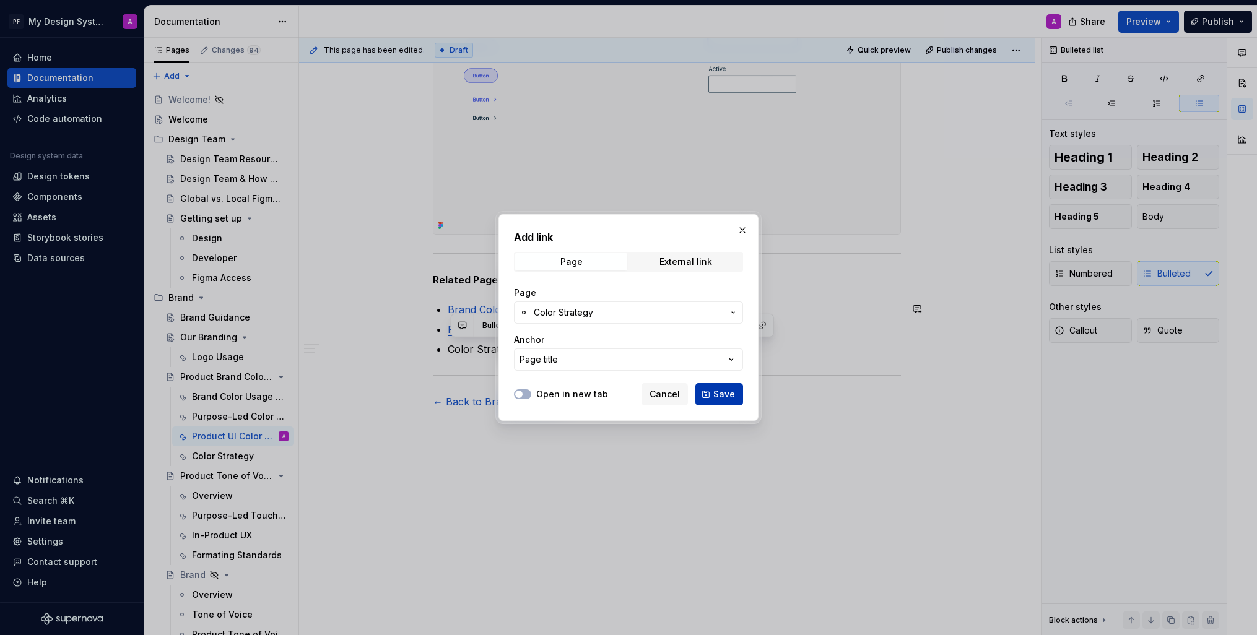
click at [729, 393] on span "Save" at bounding box center [724, 394] width 22 height 12
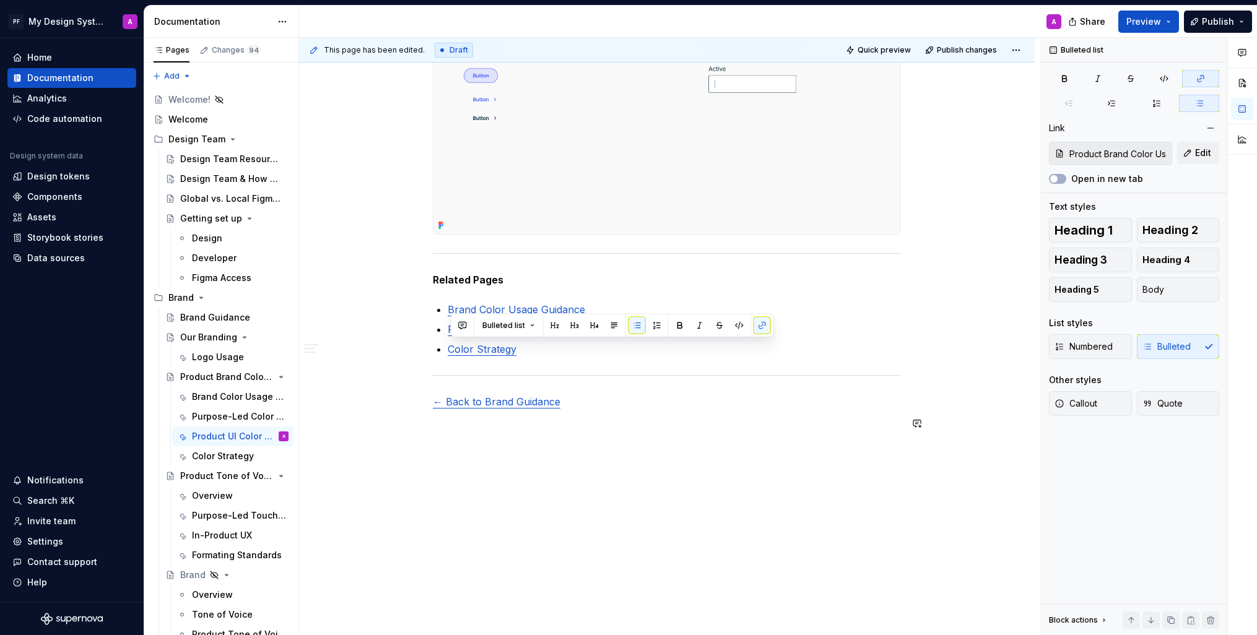
drag, startPoint x: 825, startPoint y: 455, endPoint x: 703, endPoint y: 448, distance: 122.2
click at [825, 456] on div "This page has been edited. Draft Quick preview Publish changes Product Brand Co…" at bounding box center [670, 337] width 742 height 598
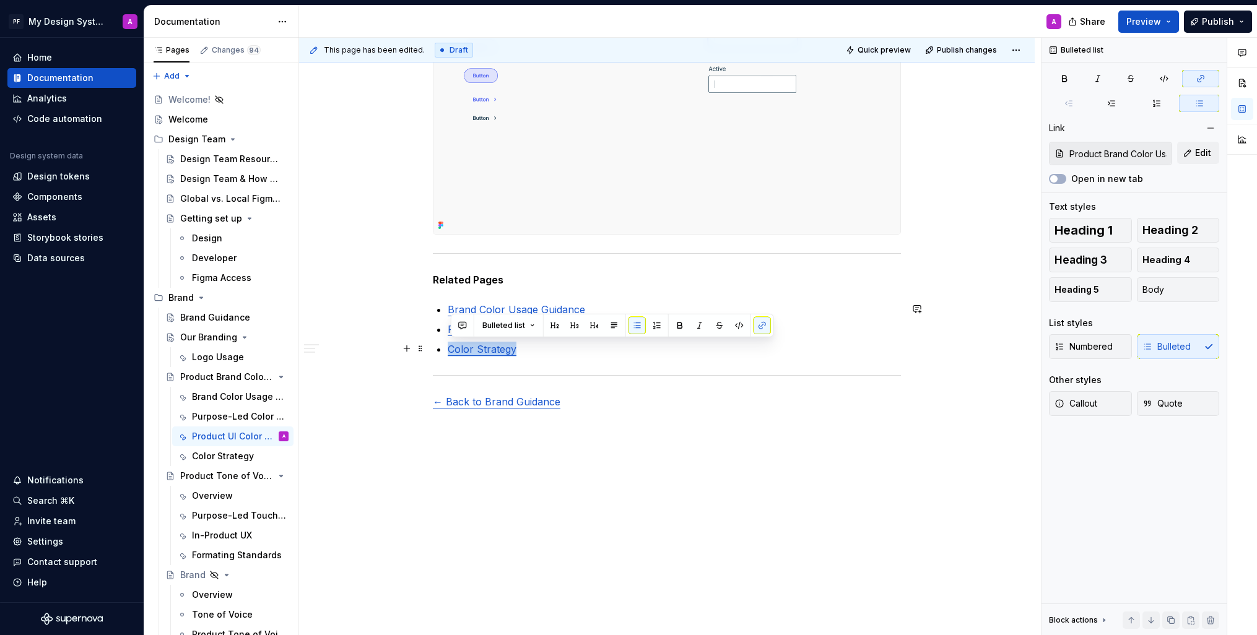
drag, startPoint x: 525, startPoint y: 354, endPoint x: 439, endPoint y: 352, distance: 85.5
click at [448, 352] on li "Color Strategy" at bounding box center [674, 349] width 453 height 15
click at [679, 398] on p "← Back to Brand Guidance" at bounding box center [667, 401] width 468 height 15
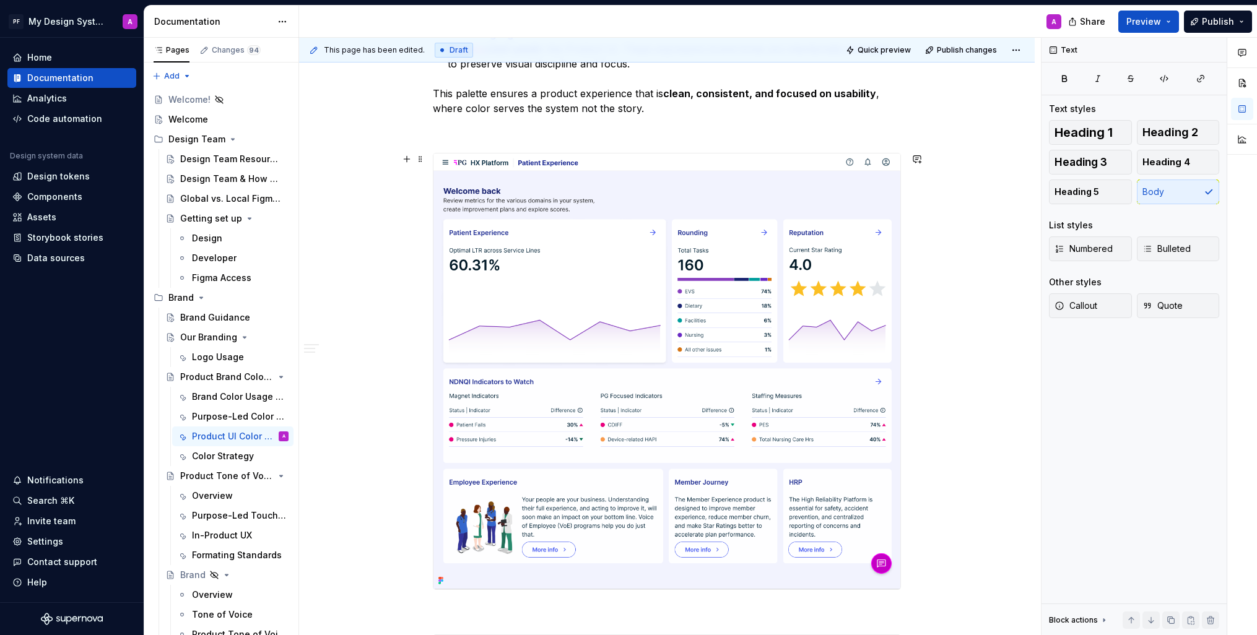
scroll to position [0, 0]
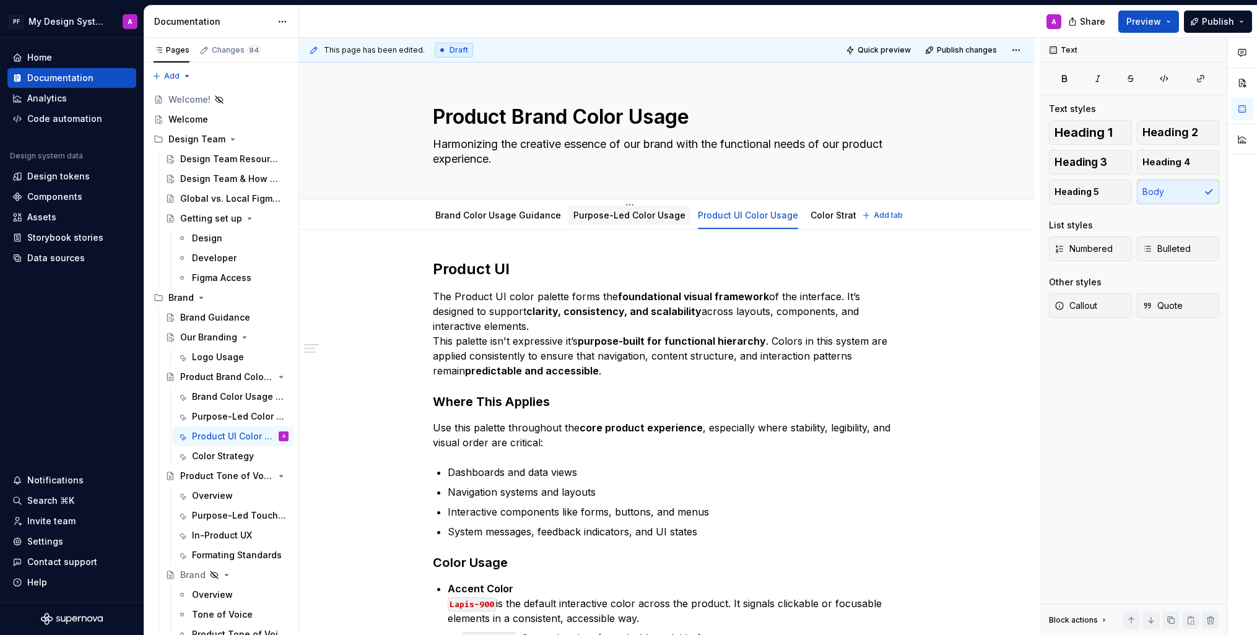
click at [631, 212] on link "Purpose-Led Color Usage" at bounding box center [629, 215] width 112 height 11
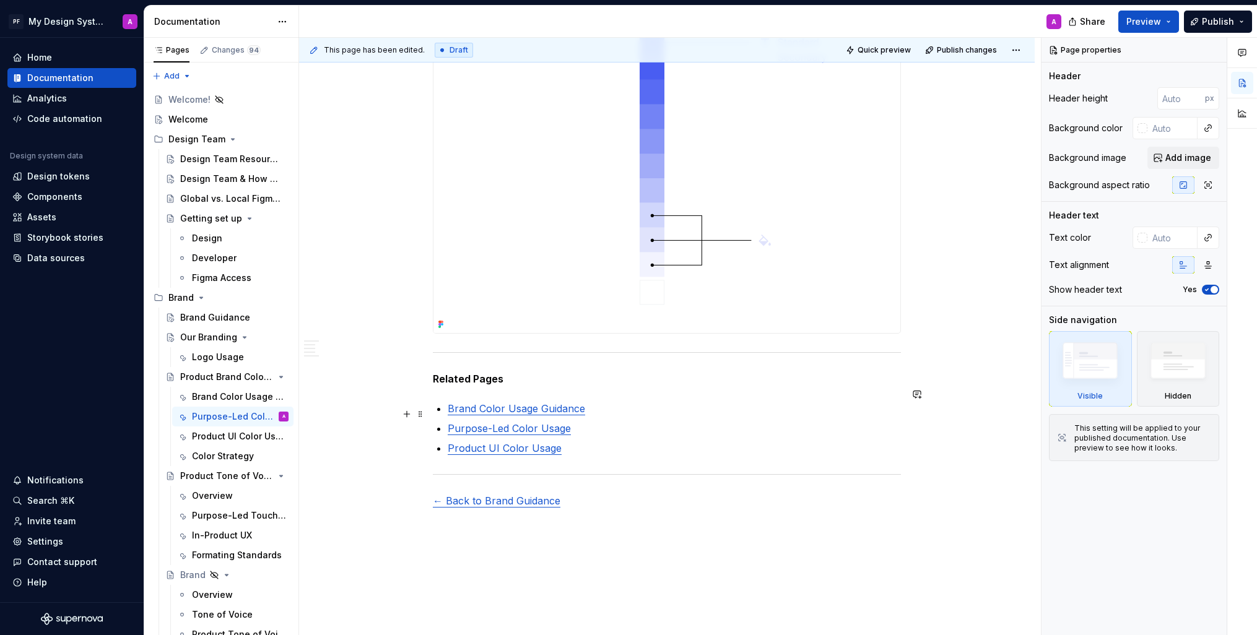
scroll to position [2420, 0]
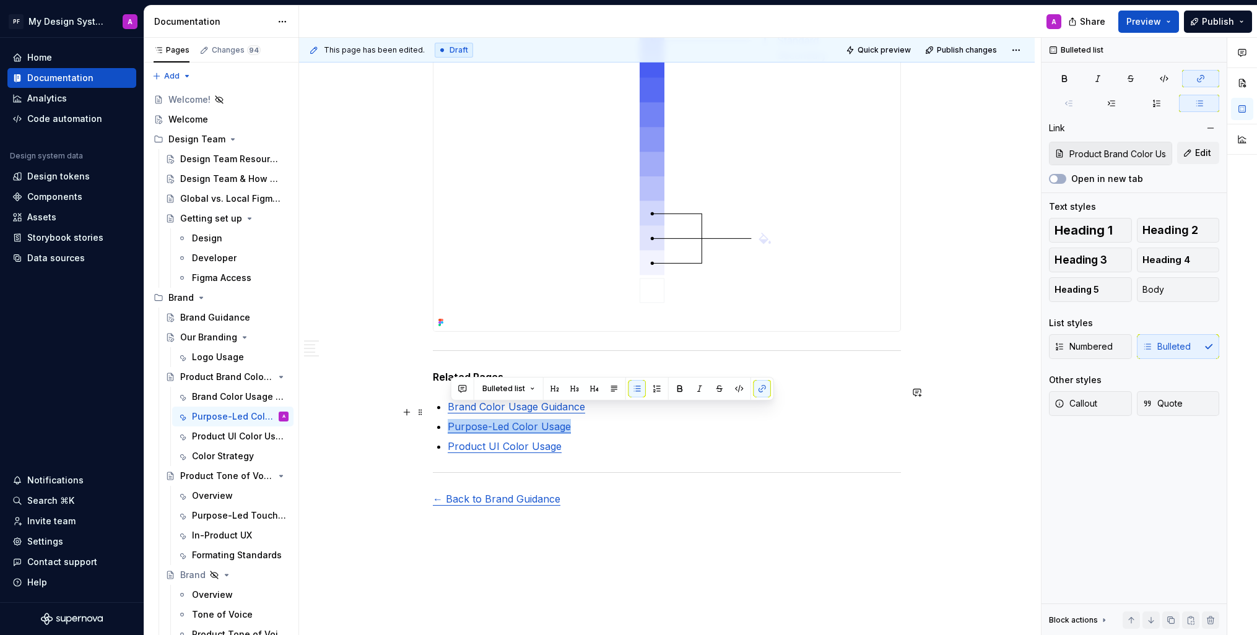
drag, startPoint x: 585, startPoint y: 417, endPoint x: 451, endPoint y: 412, distance: 133.3
click at [451, 419] on p "Purpose-Led Color Usage" at bounding box center [674, 426] width 453 height 15
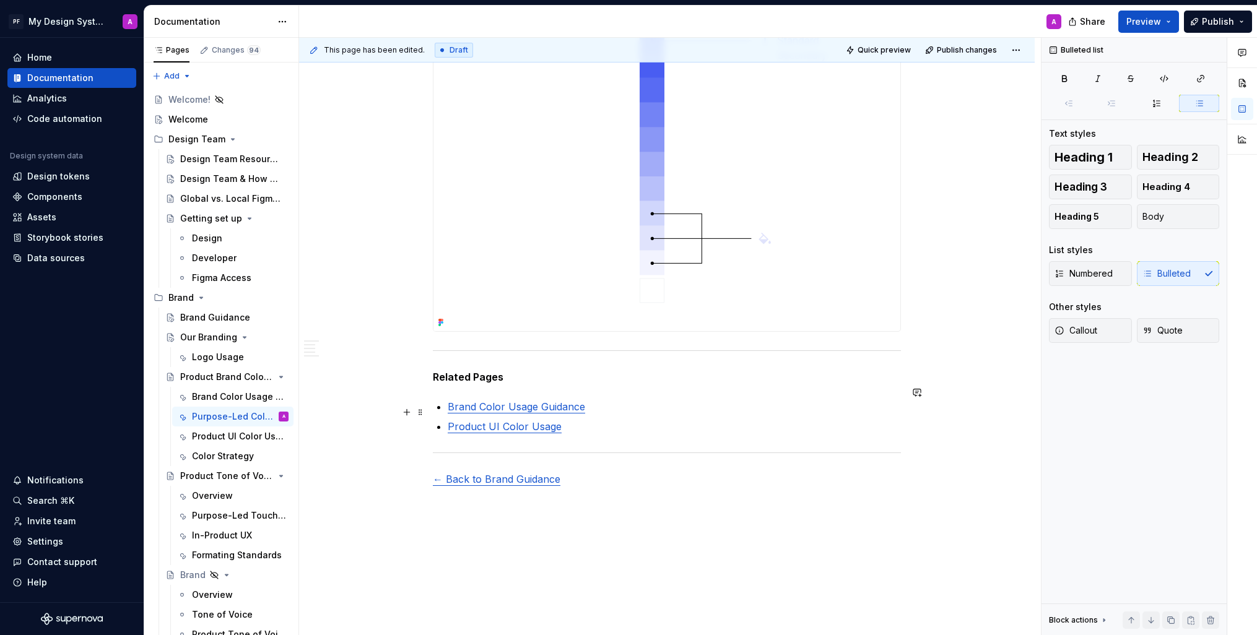
click at [550, 421] on link "Product UI Color Usage" at bounding box center [505, 427] width 114 height 12
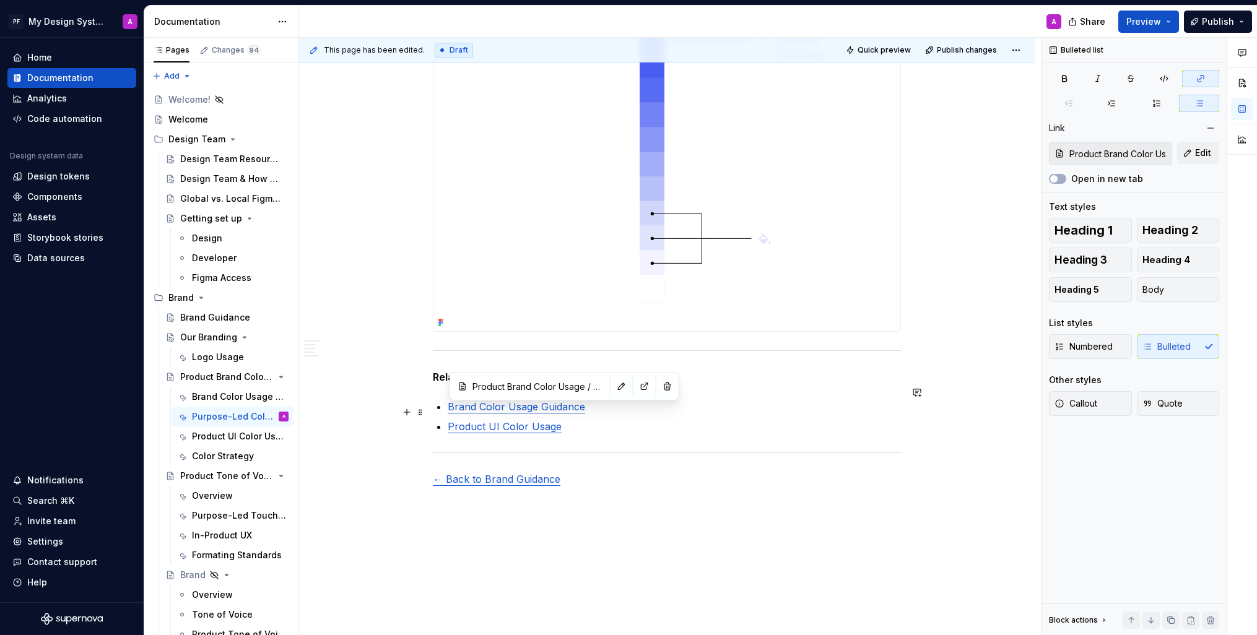
click at [560, 421] on link "Product UI Color Usage" at bounding box center [505, 427] width 114 height 12
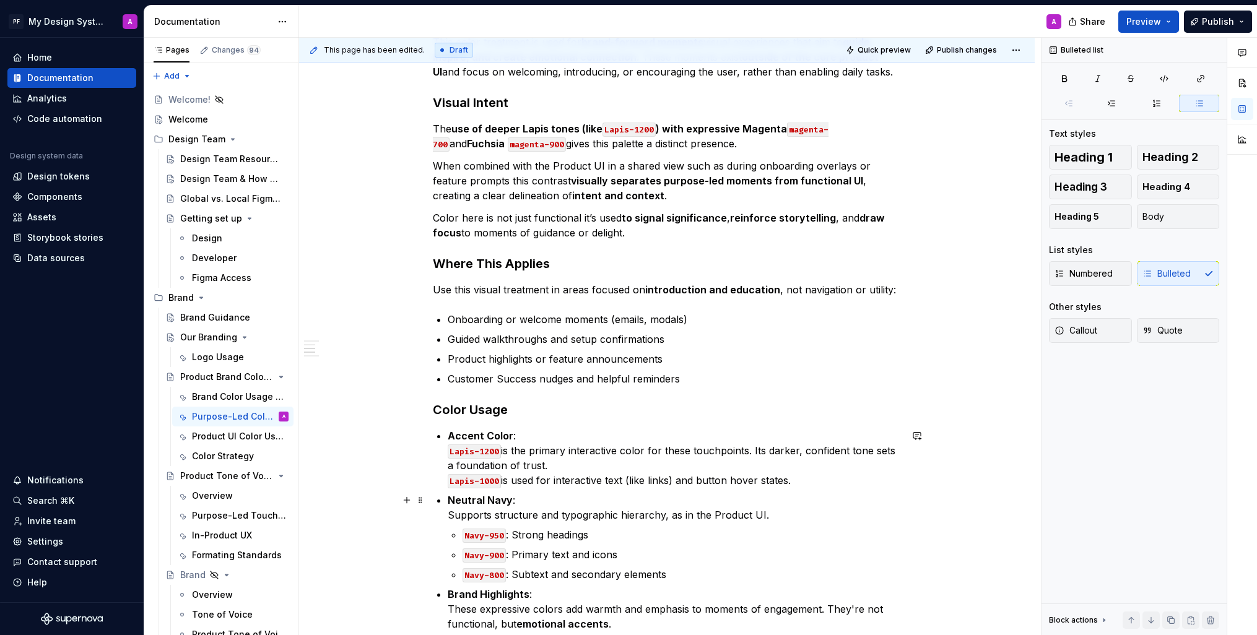
scroll to position [0, 0]
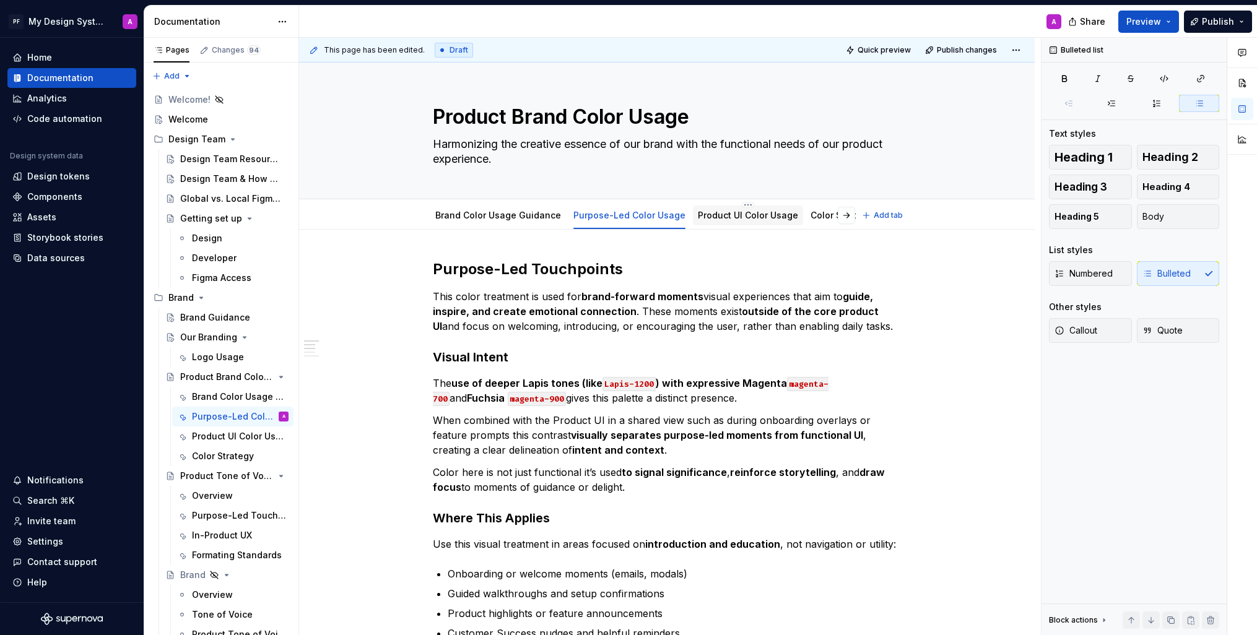
click at [728, 218] on link "Product UI Color Usage" at bounding box center [748, 215] width 100 height 11
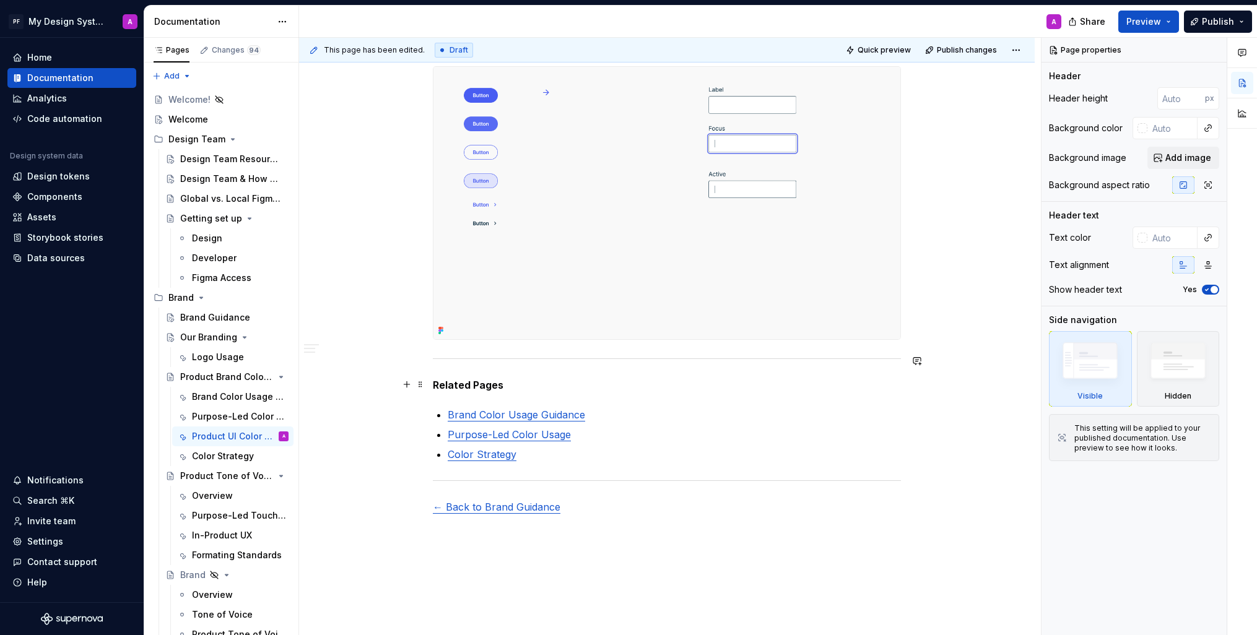
scroll to position [1761, 0]
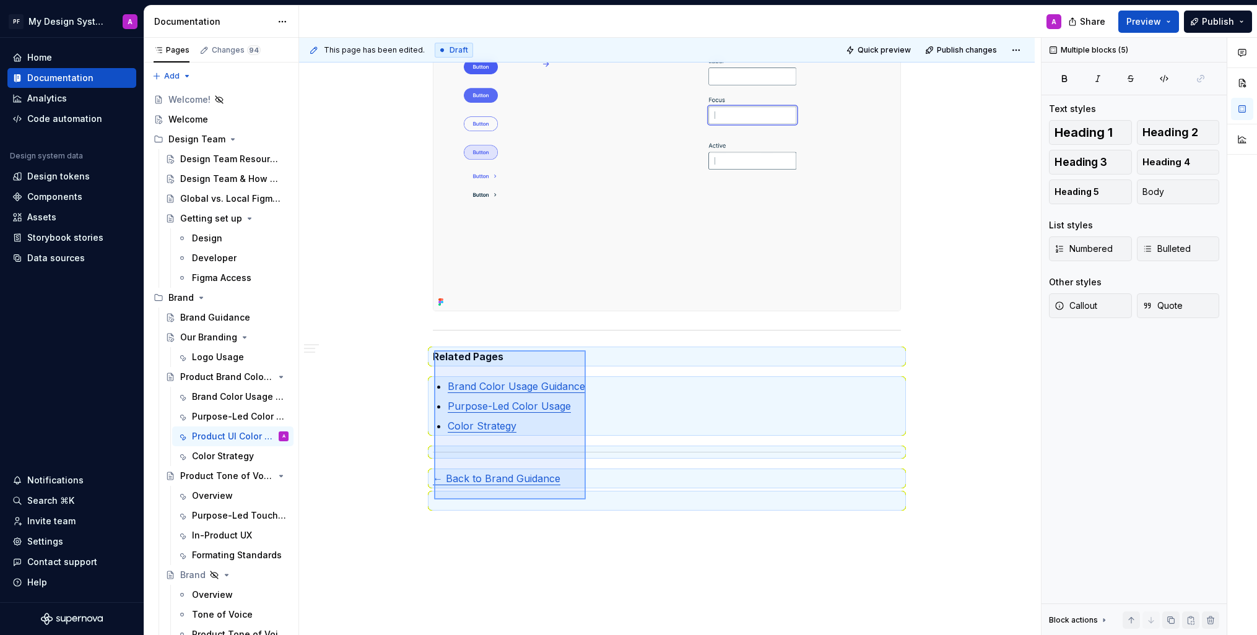
drag, startPoint x: 434, startPoint y: 351, endPoint x: 586, endPoint y: 500, distance: 212.8
click at [586, 500] on div "This page has been edited. Draft Quick preview Publish changes Product Brand Co…" at bounding box center [670, 337] width 742 height 598
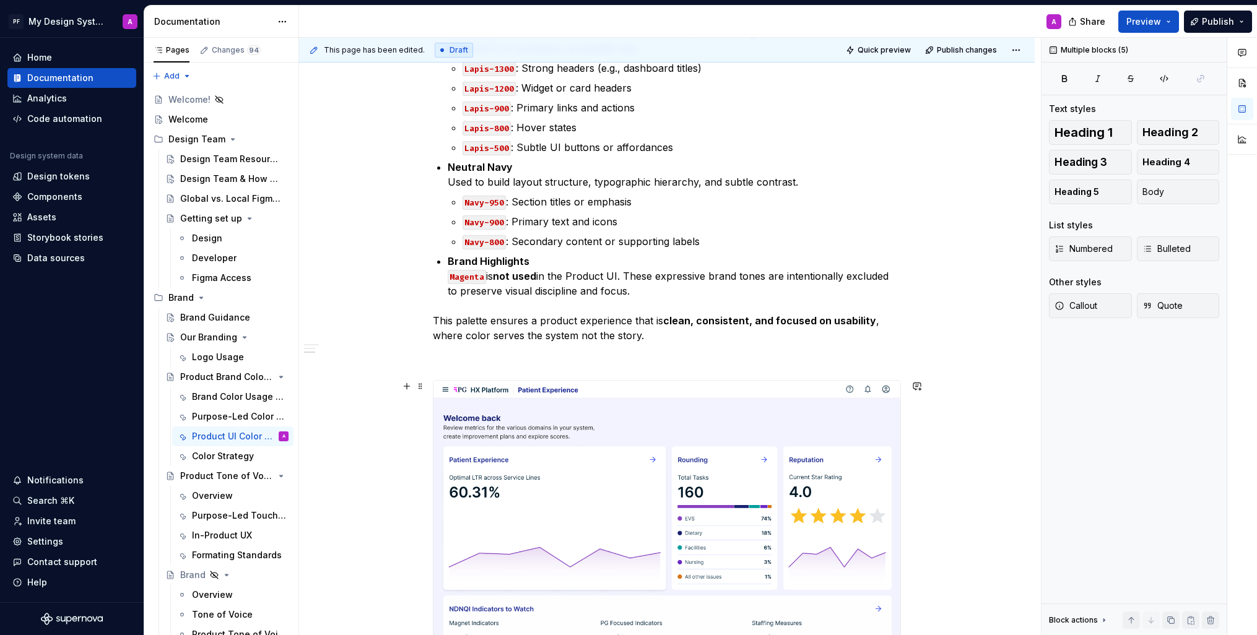
scroll to position [0, 0]
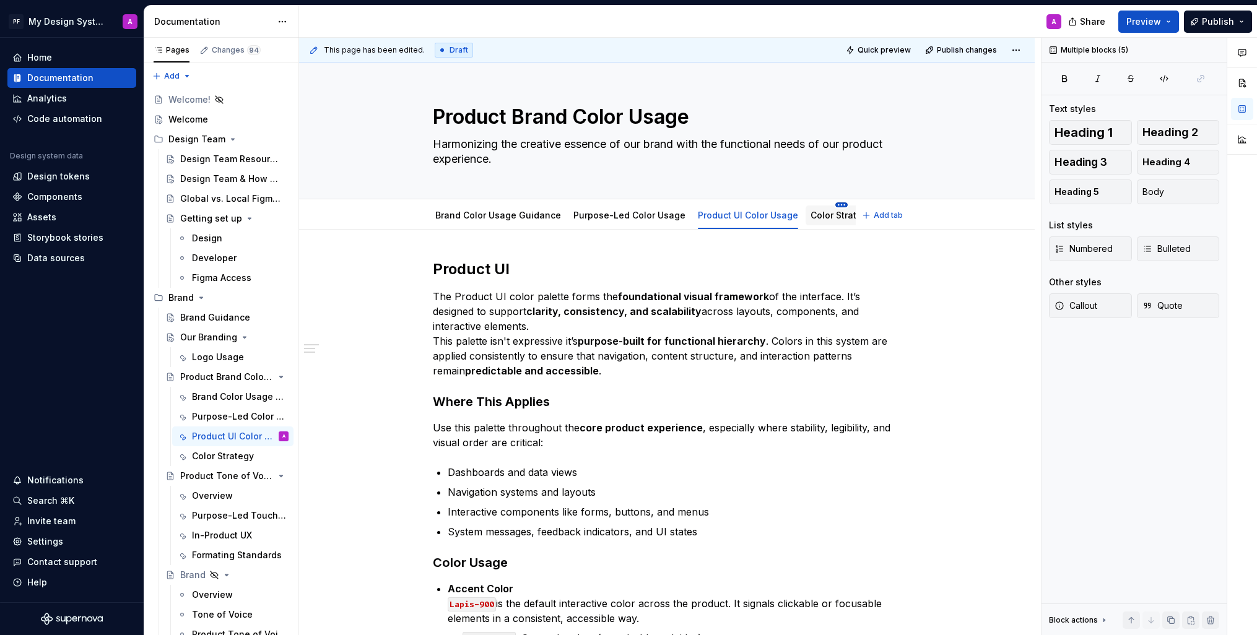
click at [829, 206] on html "PF My Design System A Home Documentation Analytics Code automation Design syste…" at bounding box center [628, 317] width 1257 height 635
drag, startPoint x: 806, startPoint y: 251, endPoint x: 807, endPoint y: 243, distance: 8.1
click at [806, 250] on html "PF My Design System A Home Documentation Analytics Code automation Design syste…" at bounding box center [628, 317] width 1257 height 635
click at [813, 216] on link "Color Strategy" at bounding box center [842, 215] width 62 height 11
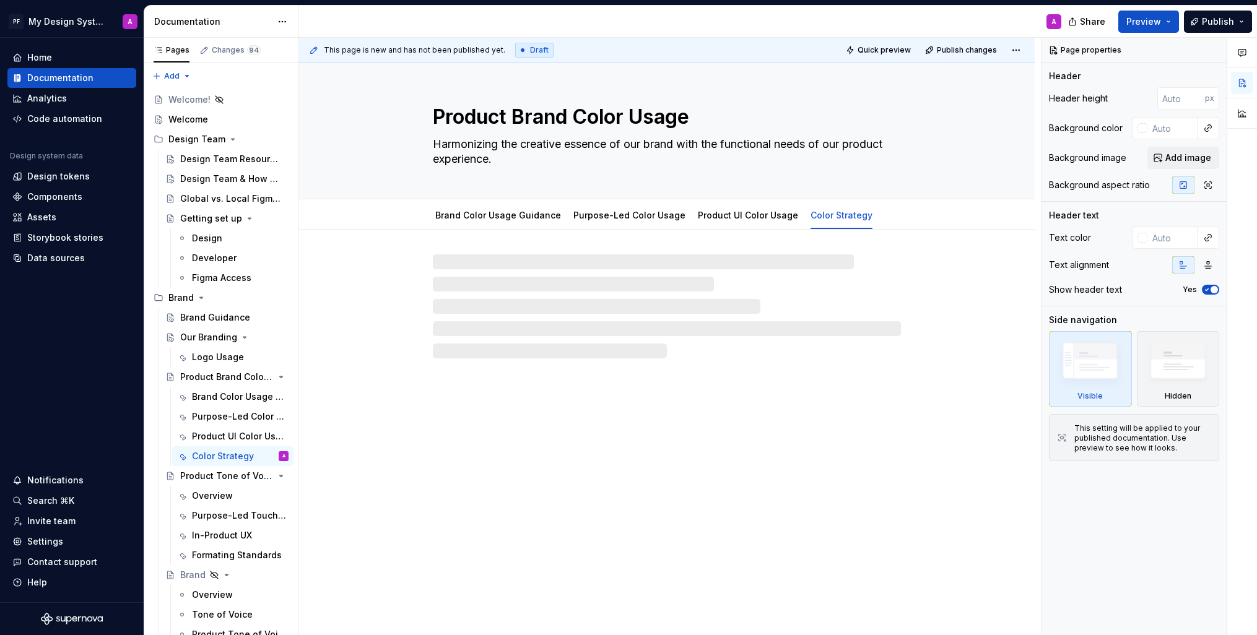
type textarea "*"
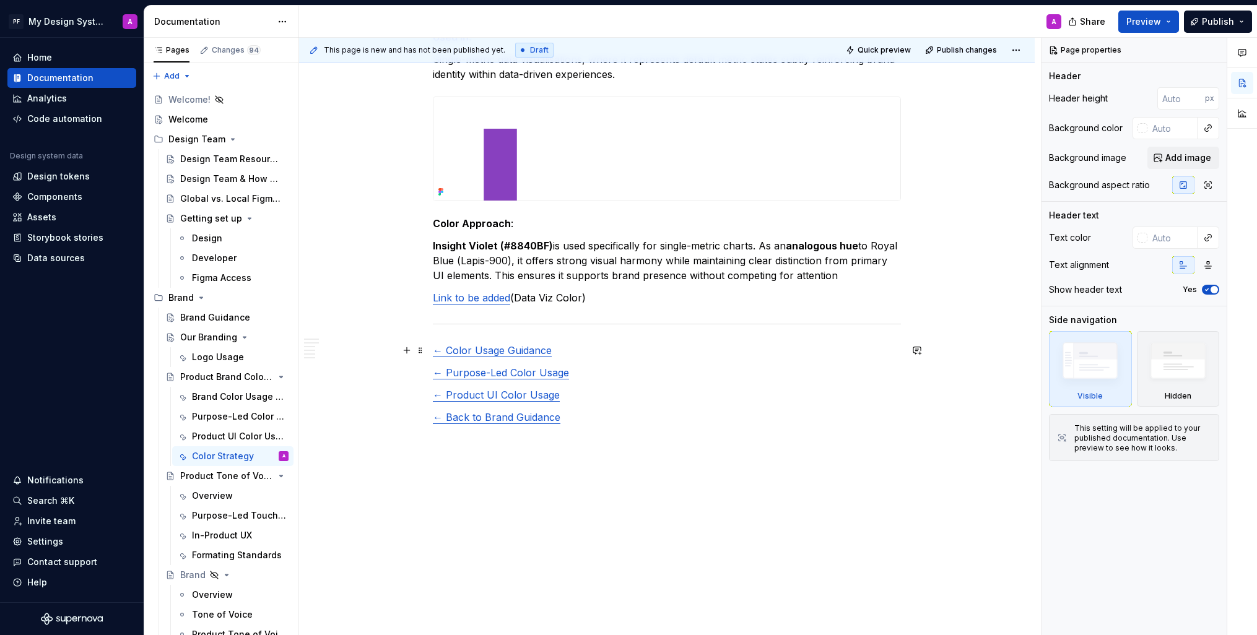
scroll to position [1525, 0]
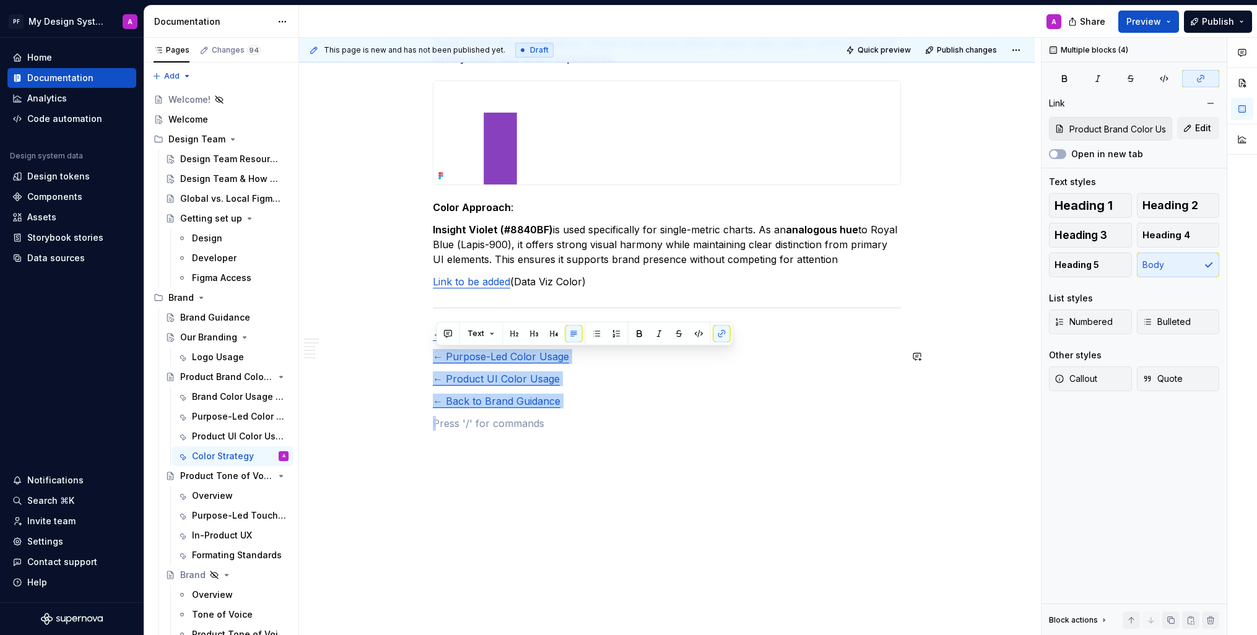
type input "Product Brand Color Usage / Brand Color Usage Guidance"
drag, startPoint x: 572, startPoint y: 412, endPoint x: 431, endPoint y: 336, distance: 159.9
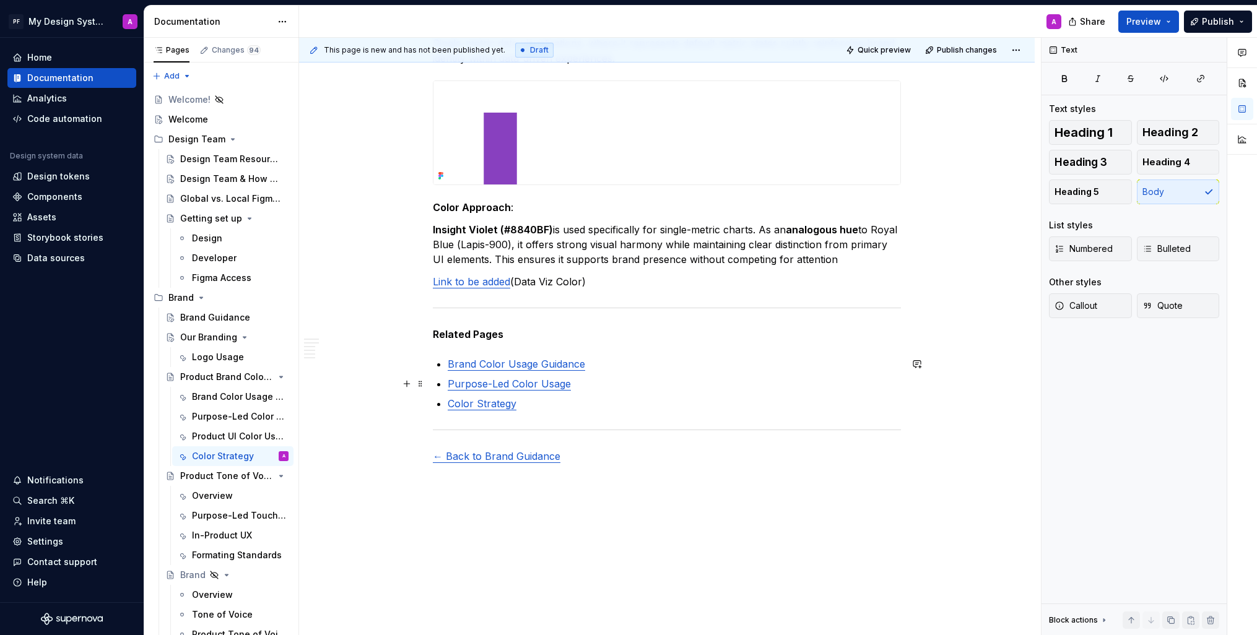
click at [596, 383] on p "Purpose-Led Color Usage" at bounding box center [674, 384] width 453 height 15
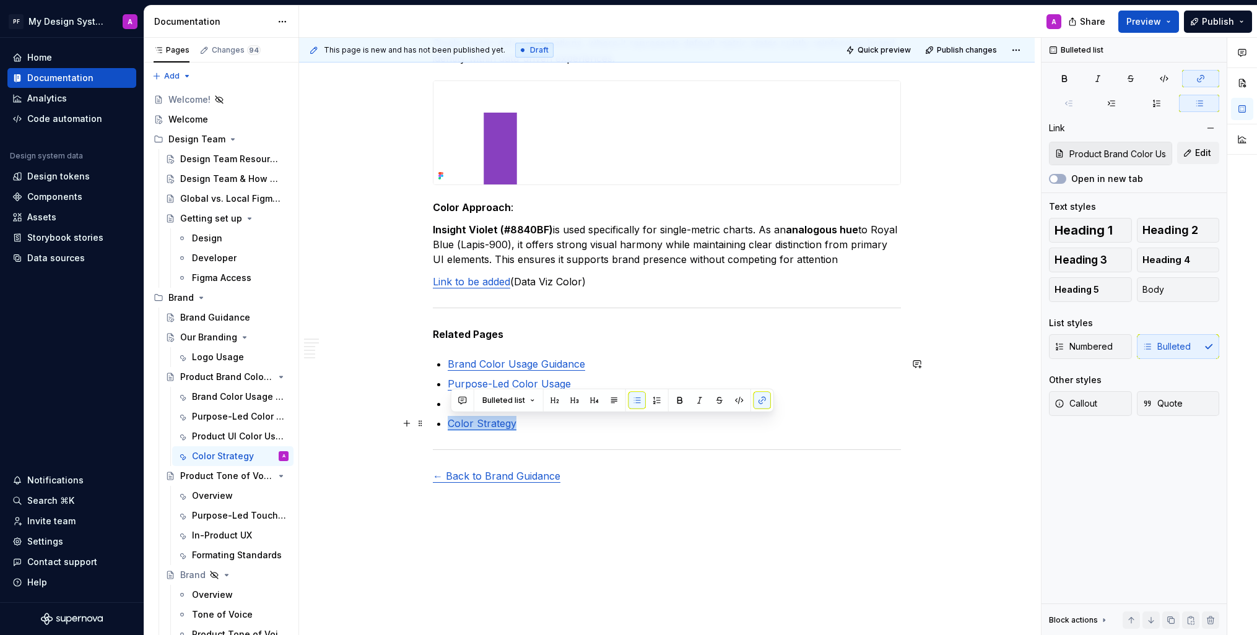
drag, startPoint x: 528, startPoint y: 421, endPoint x: 439, endPoint y: 428, distance: 89.5
click at [448, 428] on li "Color Strategy" at bounding box center [674, 423] width 453 height 15
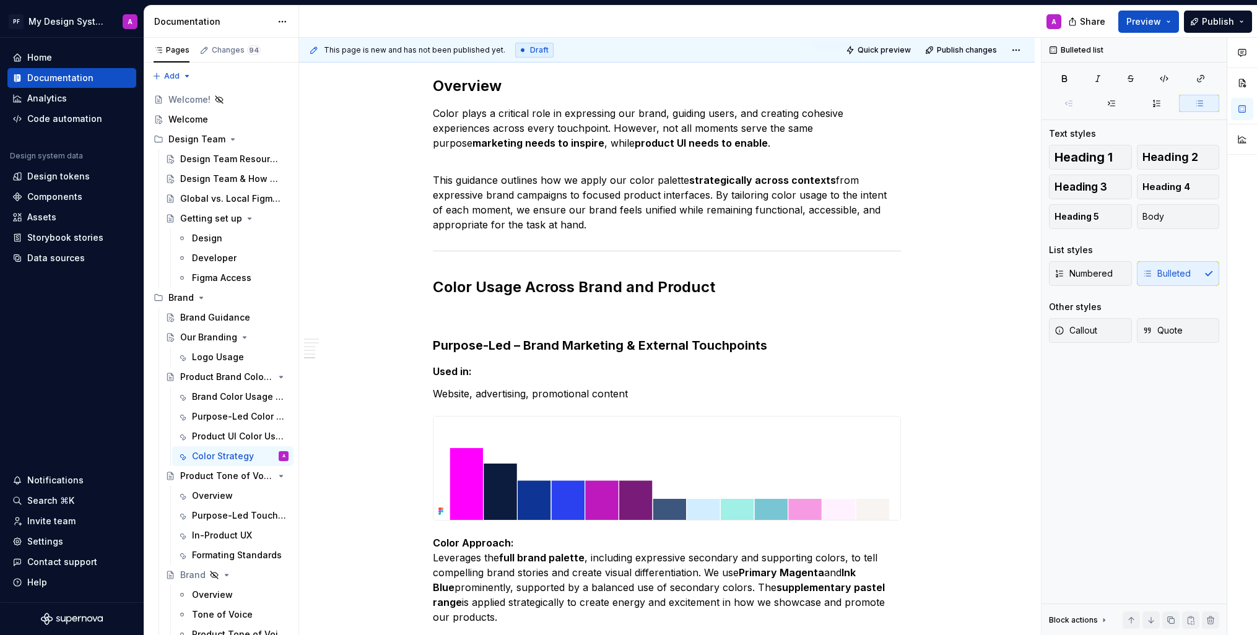
scroll to position [0, 0]
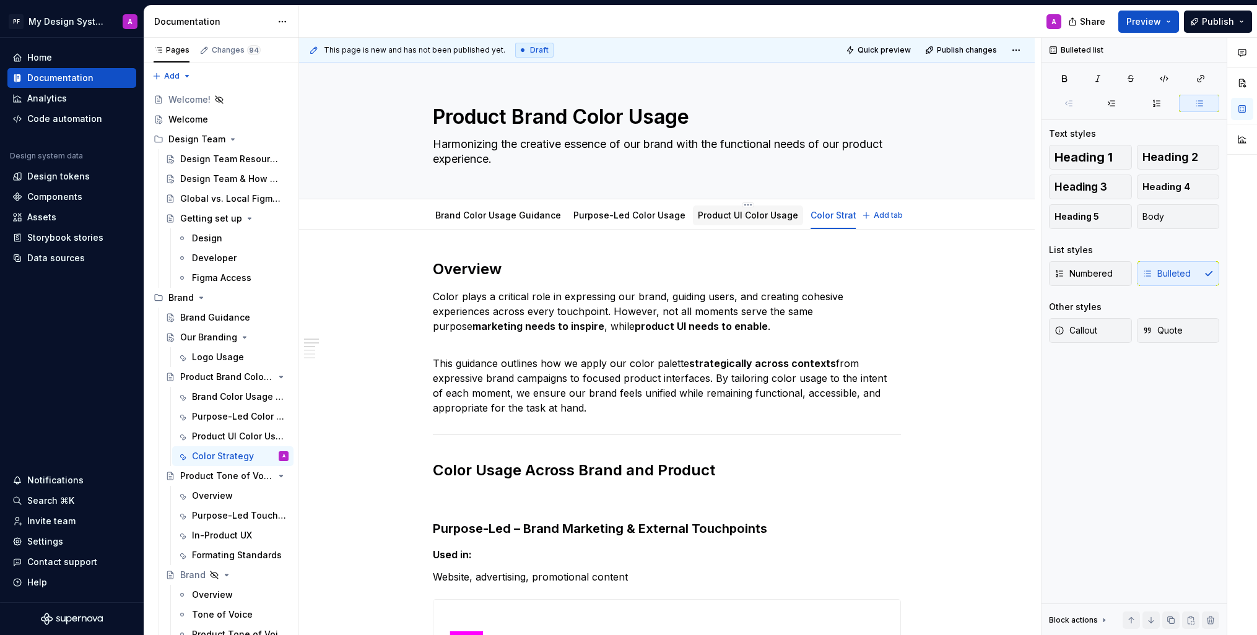
click at [741, 211] on link "Product UI Color Usage" at bounding box center [748, 215] width 100 height 11
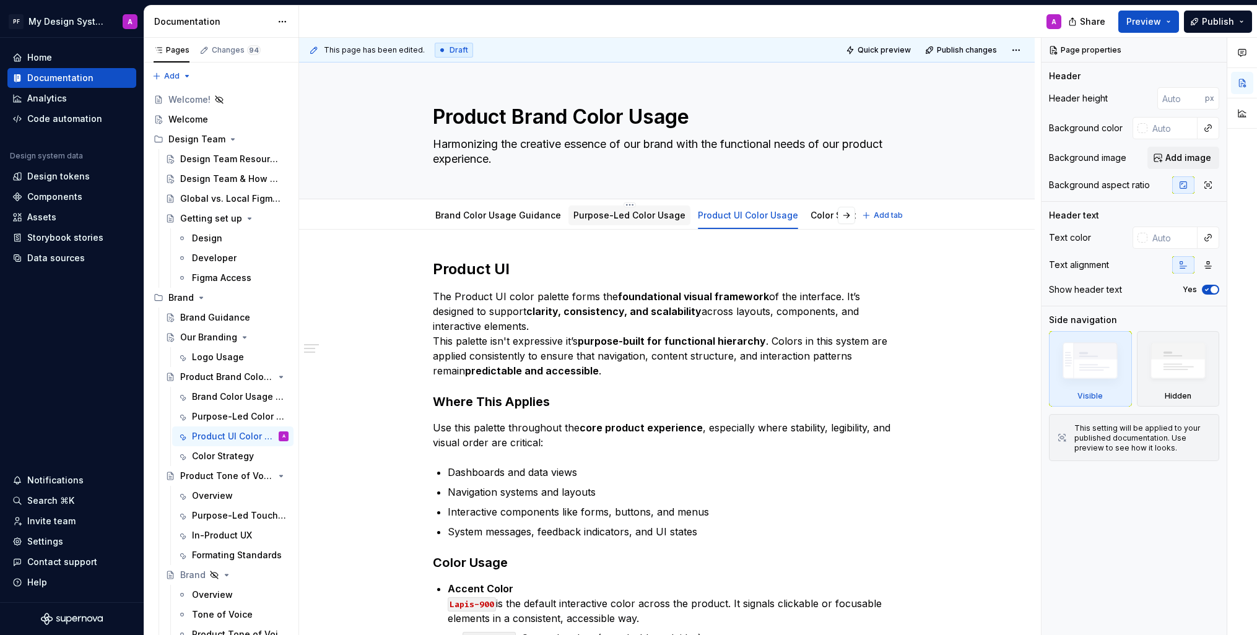
click at [623, 208] on div "Purpose-Led Color Usage" at bounding box center [629, 215] width 112 height 15
click at [625, 214] on link "Purpose-Led Color Usage" at bounding box center [629, 215] width 112 height 11
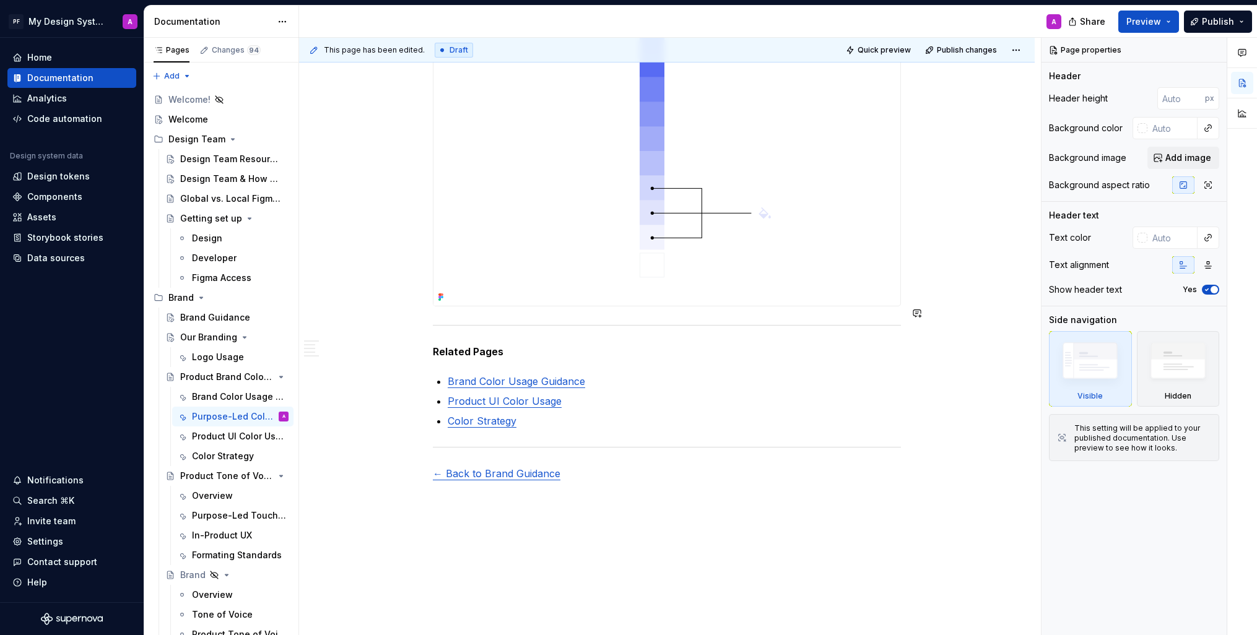
scroll to position [2485, 0]
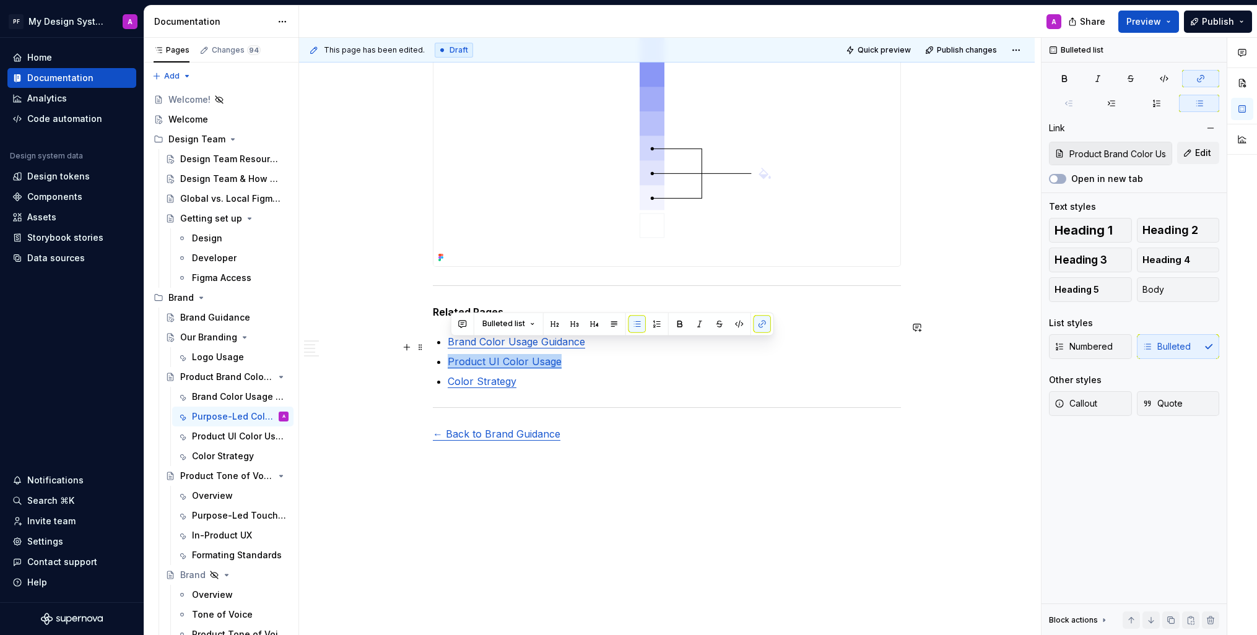
drag, startPoint x: 572, startPoint y: 349, endPoint x: 451, endPoint y: 348, distance: 120.8
click at [451, 354] on p "Product UI Color Usage" at bounding box center [674, 361] width 453 height 15
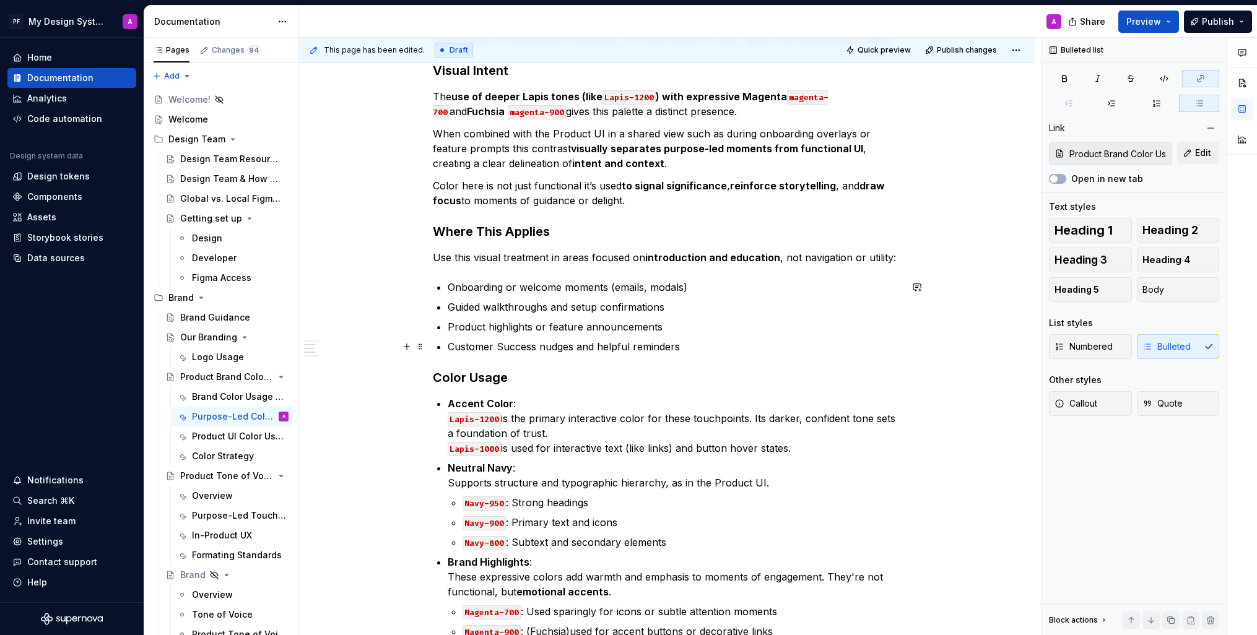
scroll to position [0, 0]
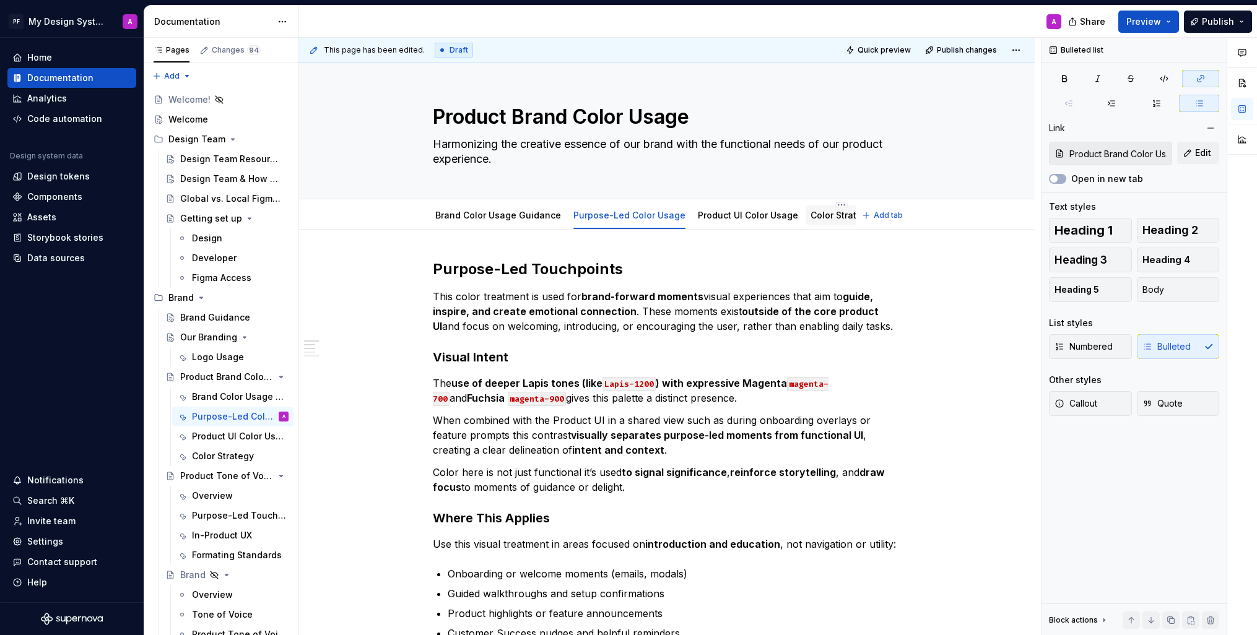
click at [830, 214] on link "Color Strategy" at bounding box center [842, 215] width 62 height 11
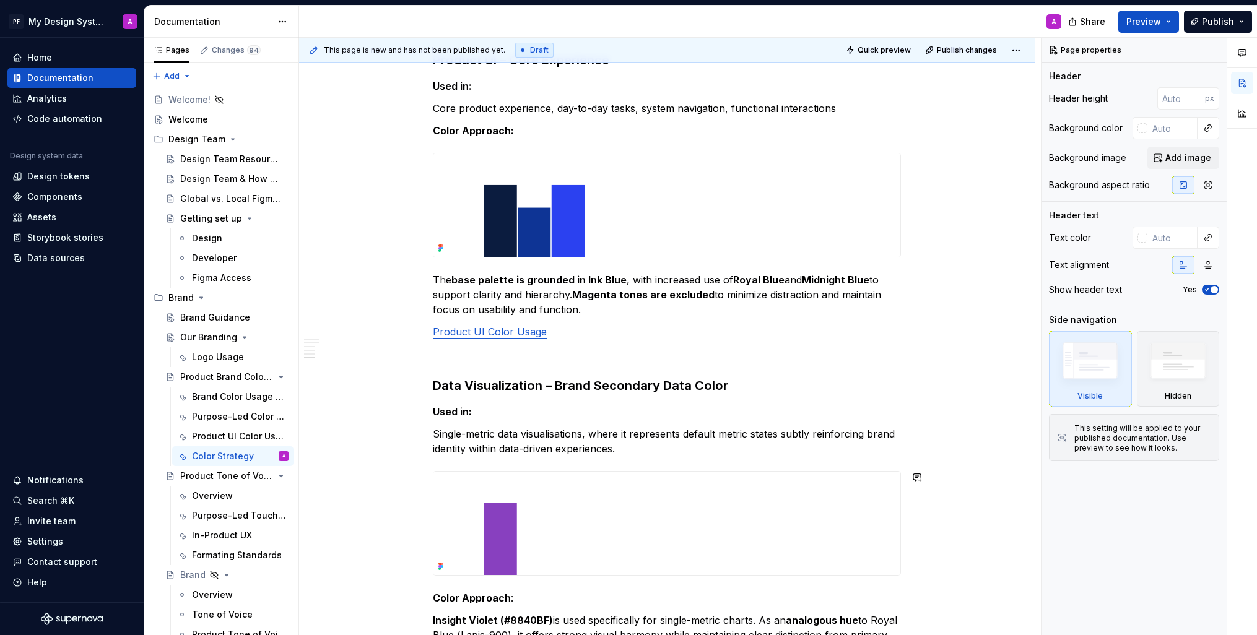
scroll to position [1558, 0]
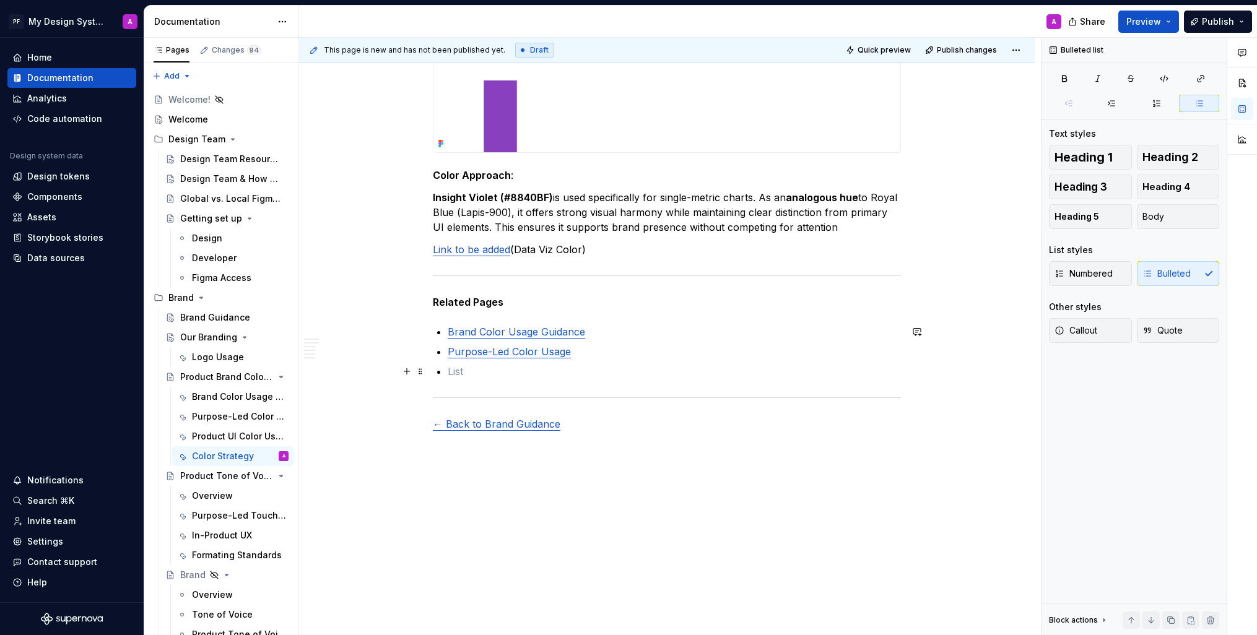
click at [458, 369] on p at bounding box center [674, 371] width 453 height 15
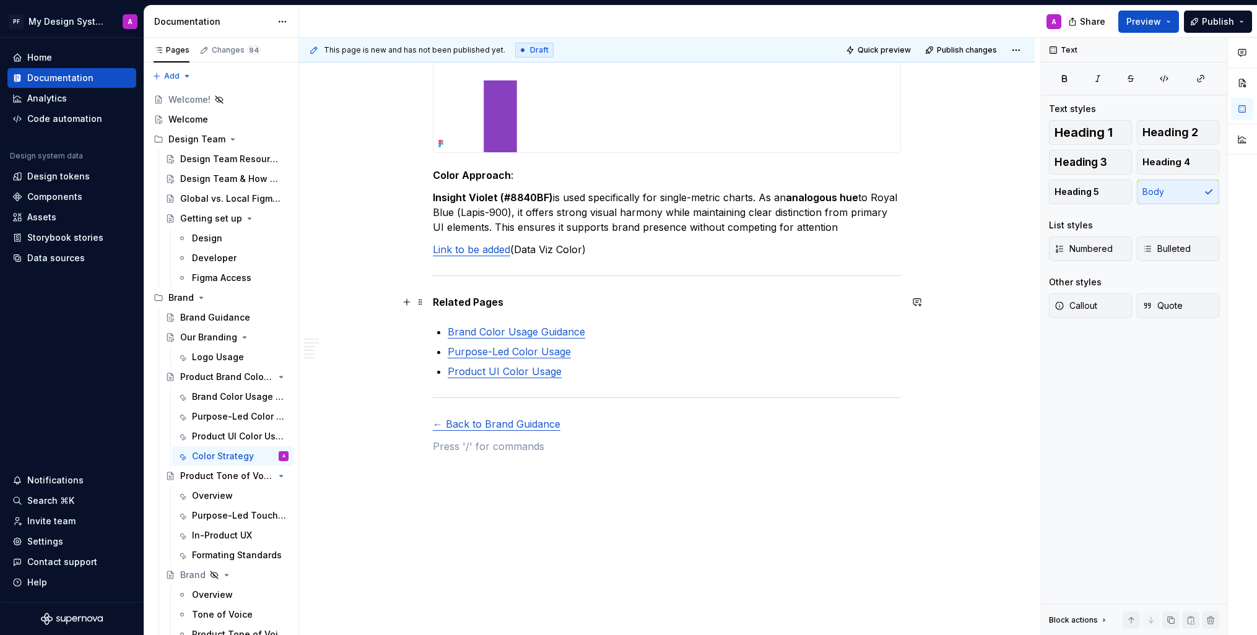
scroll to position [1559, 0]
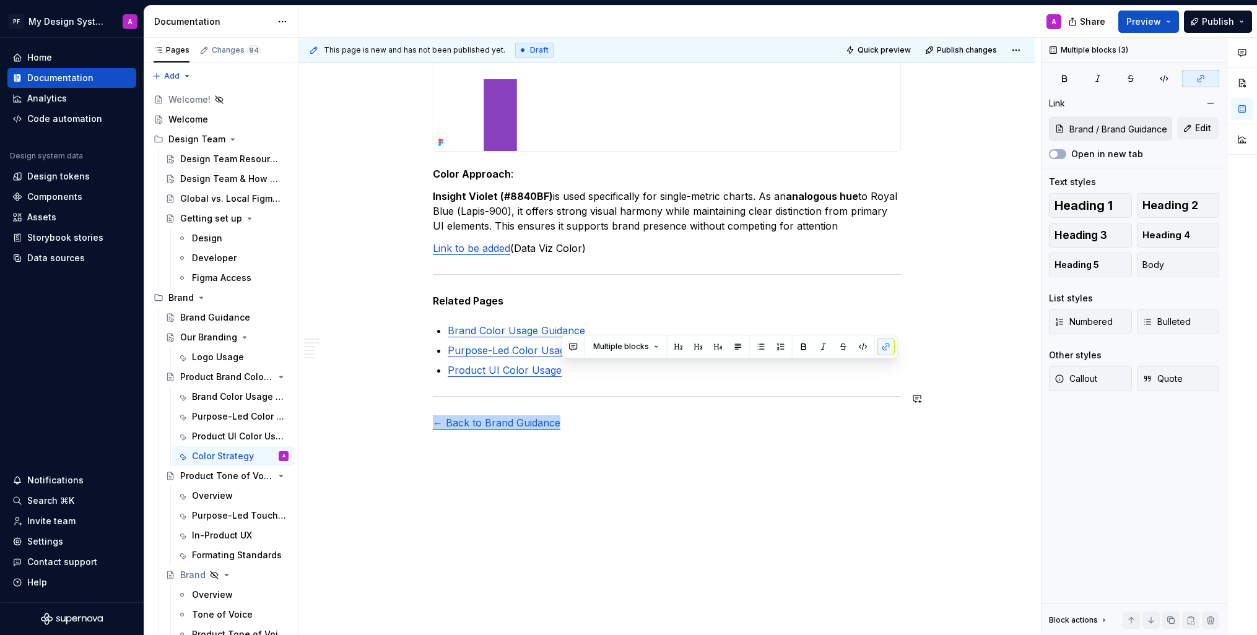
drag, startPoint x: 591, startPoint y: 428, endPoint x: 433, endPoint y: 389, distance: 162.7
drag, startPoint x: 453, startPoint y: 388, endPoint x: 576, endPoint y: 432, distance: 130.9
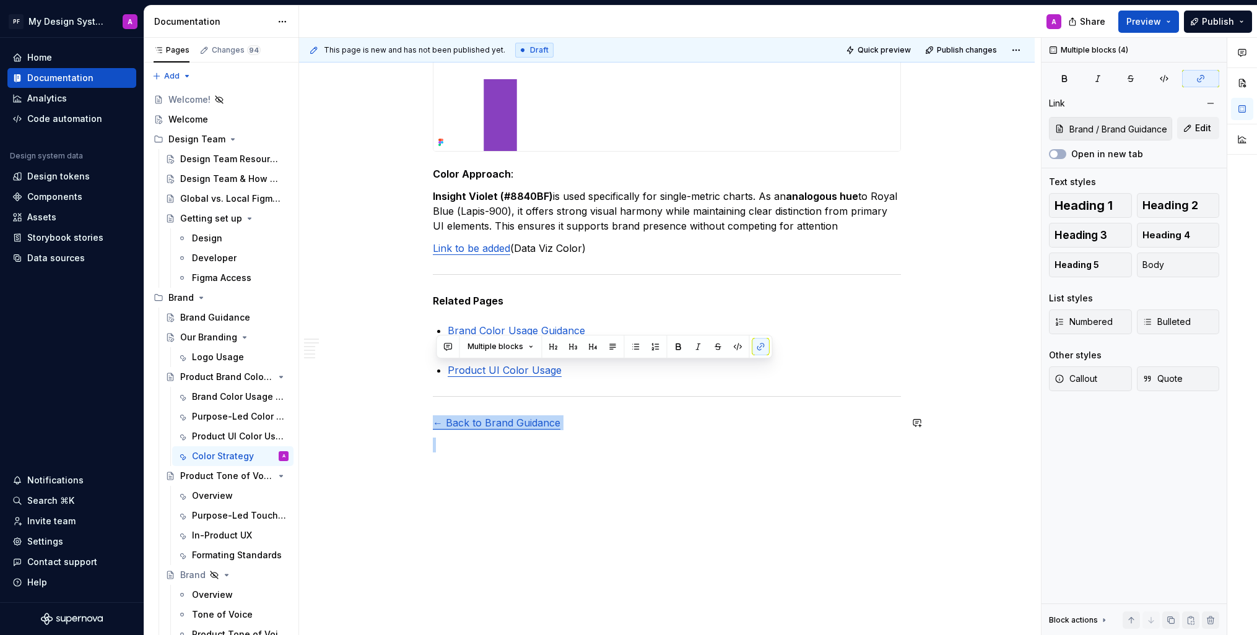
drag, startPoint x: 459, startPoint y: 386, endPoint x: 501, endPoint y: 430, distance: 61.3
click at [582, 448] on p at bounding box center [667, 445] width 468 height 15
drag, startPoint x: 614, startPoint y: 416, endPoint x: 611, endPoint y: 381, distance: 34.8
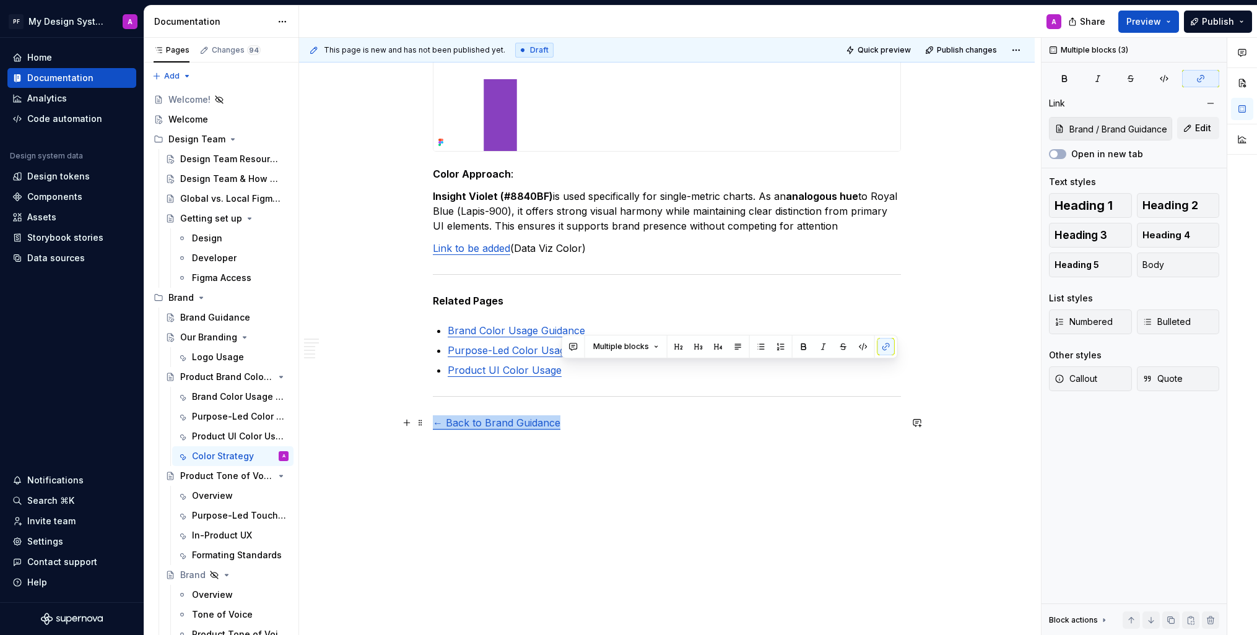
drag, startPoint x: 593, startPoint y: 376, endPoint x: 456, endPoint y: 398, distance: 139.3
drag, startPoint x: 356, startPoint y: 336, endPoint x: 423, endPoint y: 308, distance: 72.7
click at [359, 335] on div "This page is new and has not been published yet. Draft Quick preview Publish ch…" at bounding box center [670, 337] width 742 height 598
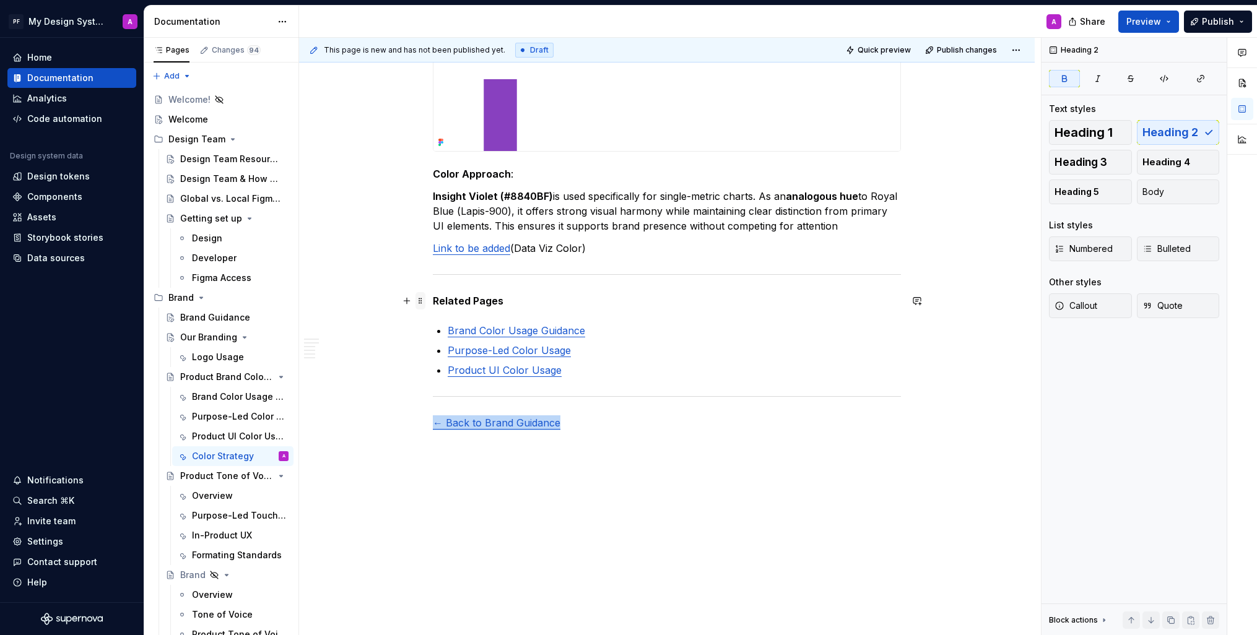
click at [424, 307] on span at bounding box center [421, 300] width 10 height 17
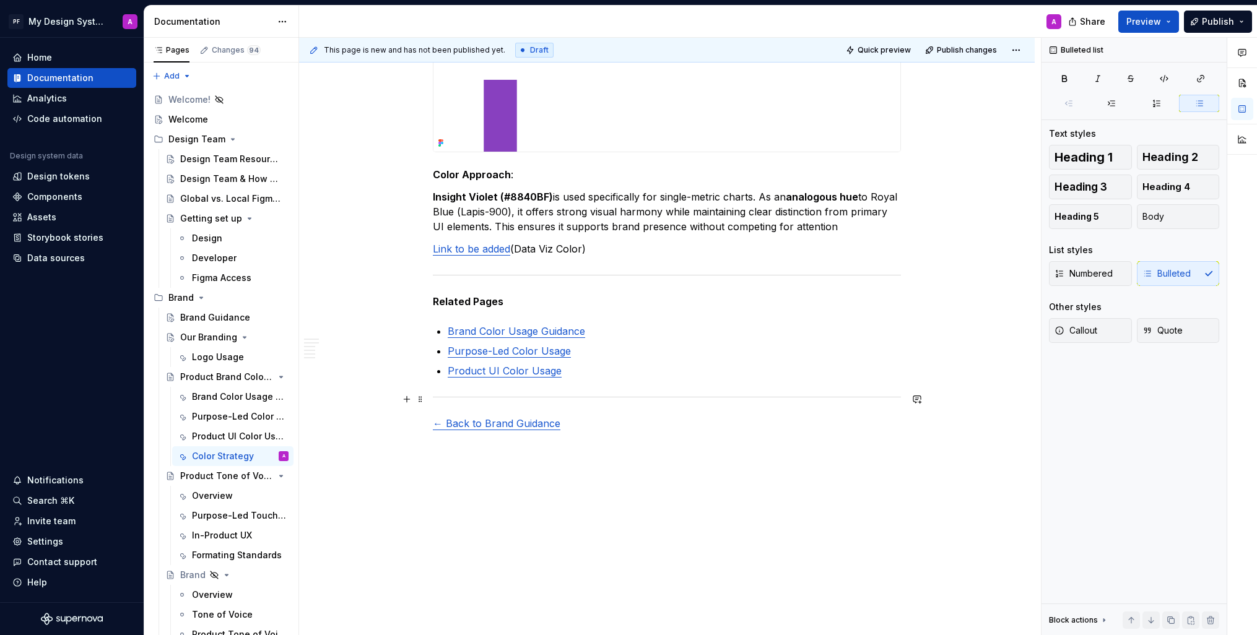
scroll to position [1566, 0]
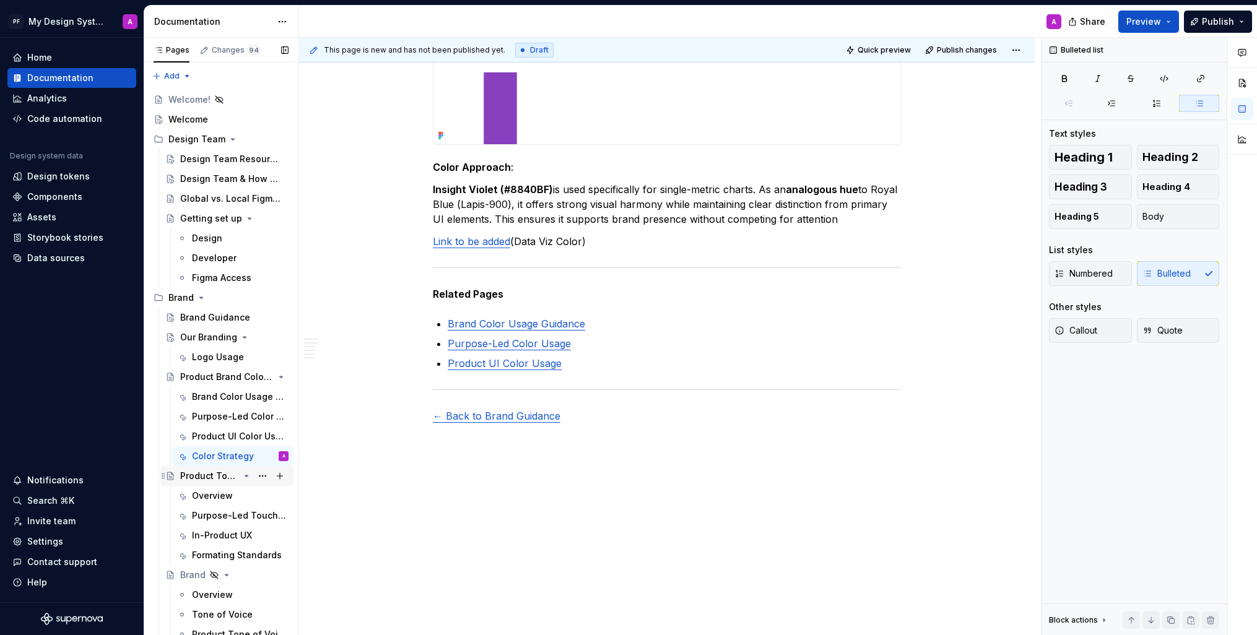
click at [214, 479] on div "Product Tone of Voice" at bounding box center [209, 476] width 59 height 12
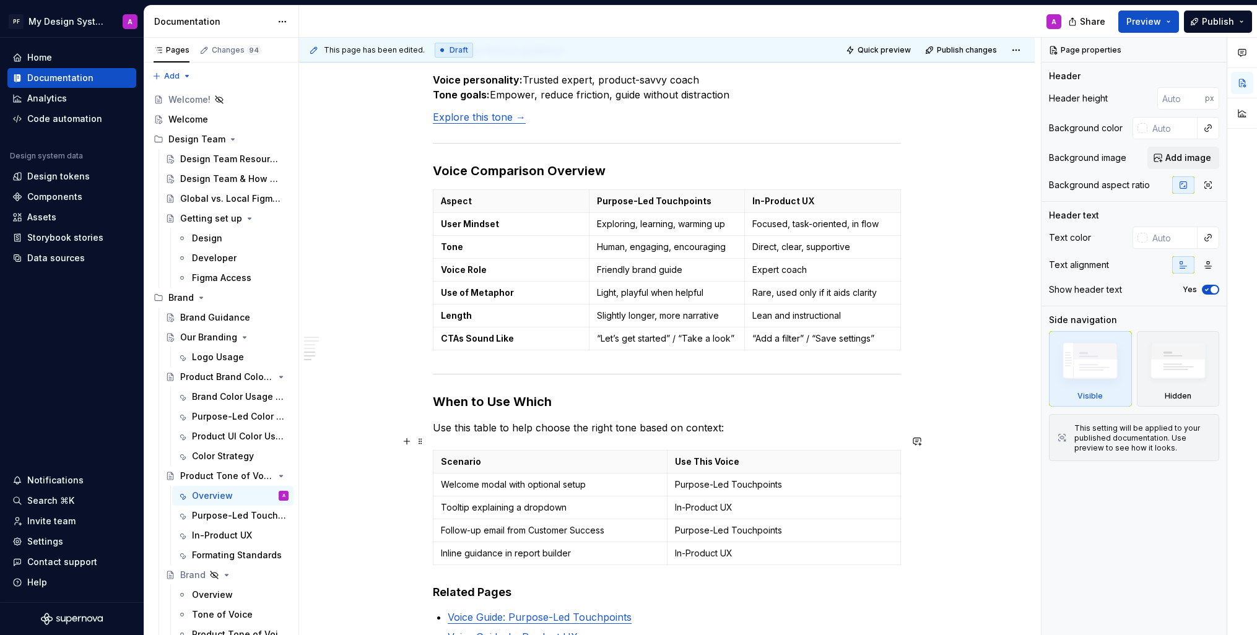
scroll to position [1328, 0]
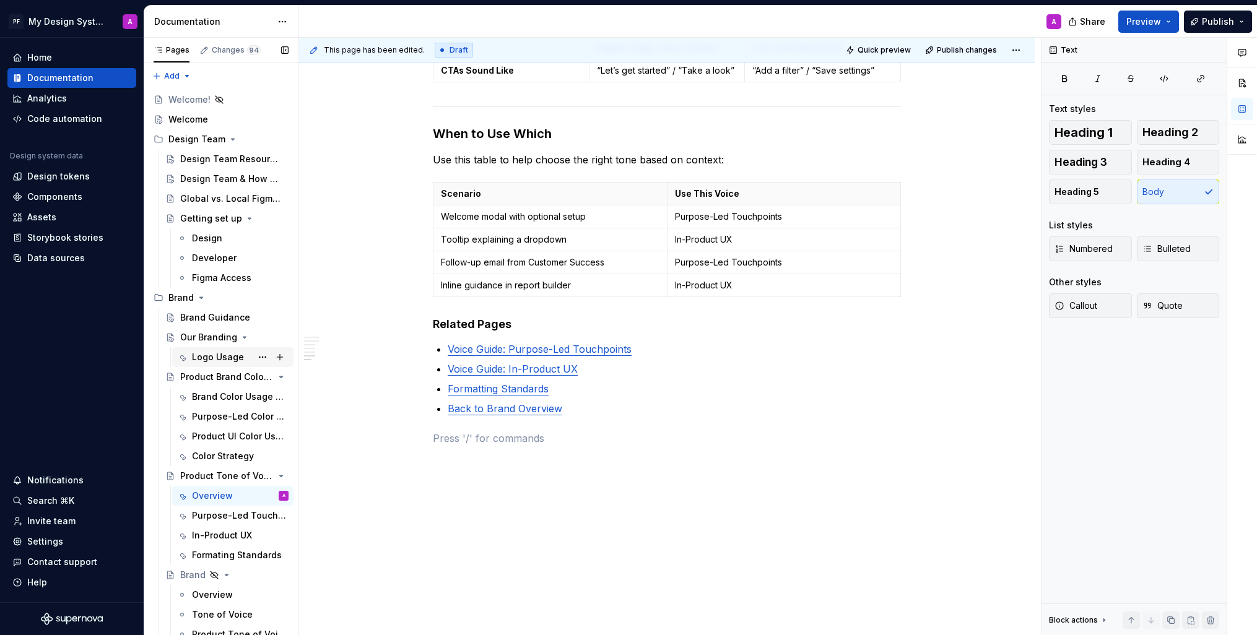
click at [206, 362] on div "Logo Usage" at bounding box center [218, 357] width 52 height 12
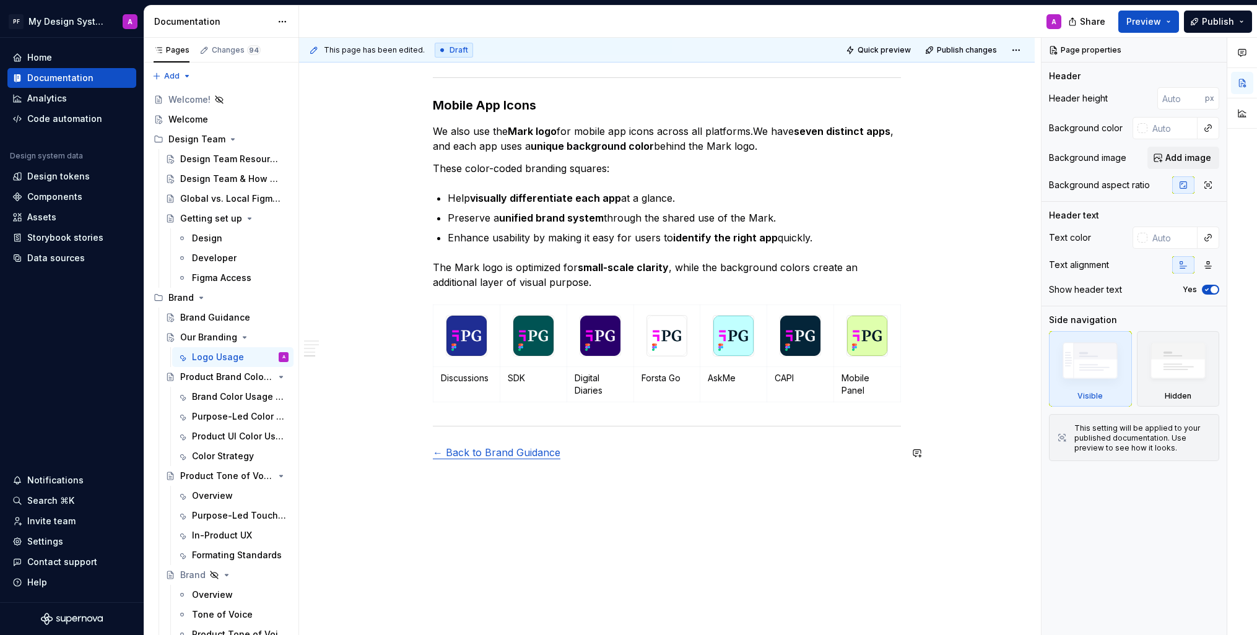
scroll to position [1853, 0]
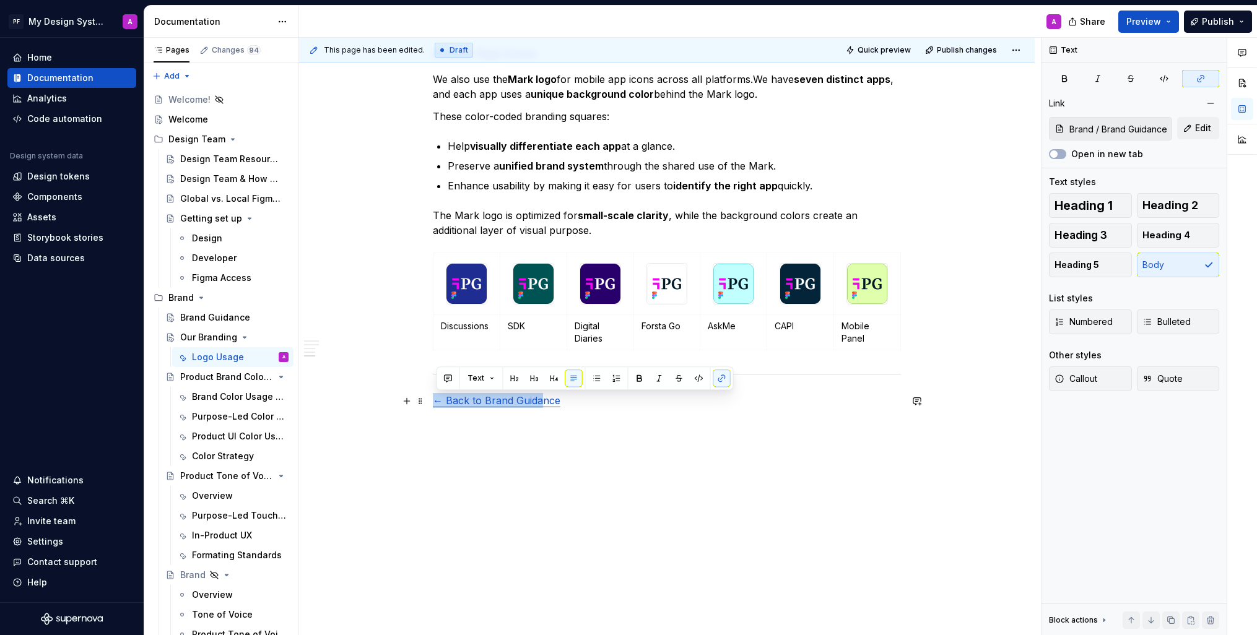
drag, startPoint x: 510, startPoint y: 370, endPoint x: 545, endPoint y: 398, distance: 44.5
click at [577, 421] on p at bounding box center [667, 423] width 468 height 15
drag, startPoint x: 554, startPoint y: 363, endPoint x: 598, endPoint y: 403, distance: 59.6
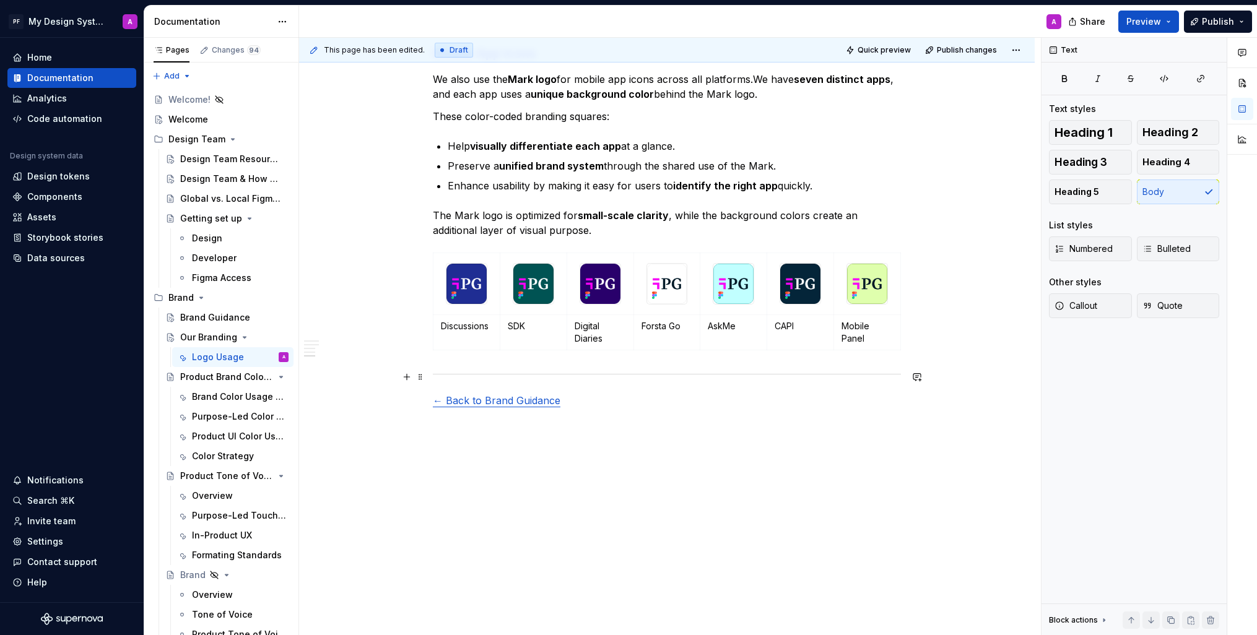
drag, startPoint x: 482, startPoint y: 356, endPoint x: 513, endPoint y: 369, distance: 34.2
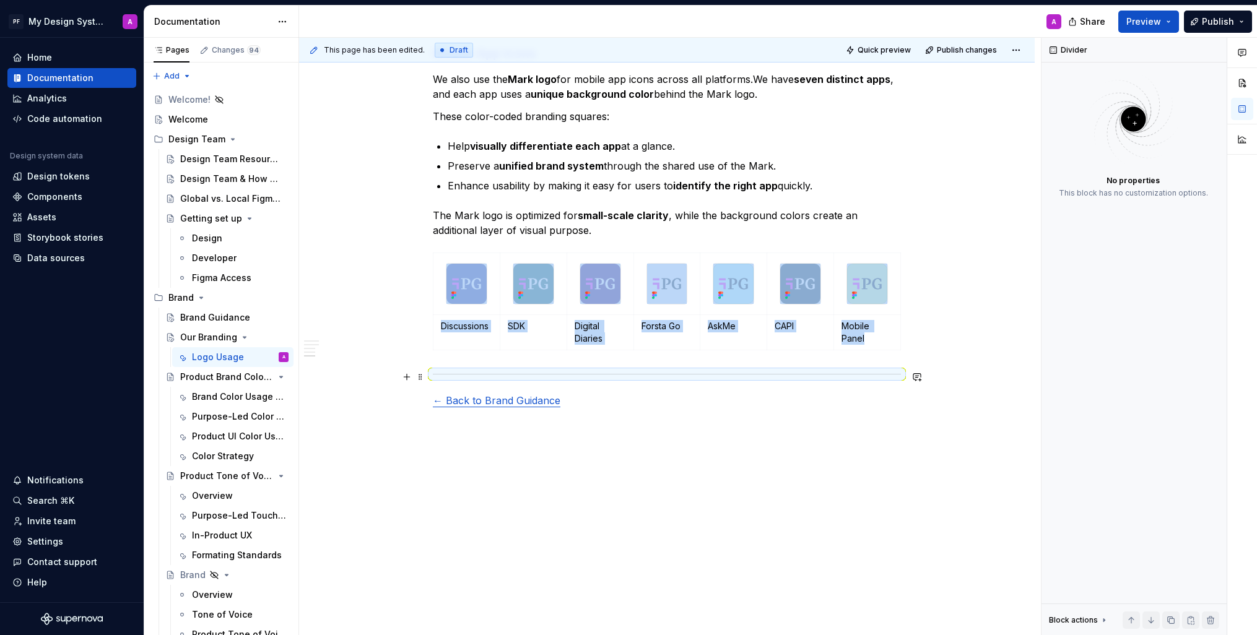
click at [508, 374] on hr at bounding box center [667, 374] width 468 height 1
click at [515, 397] on link "← Back to Brand Guidance" at bounding box center [497, 400] width 128 height 12
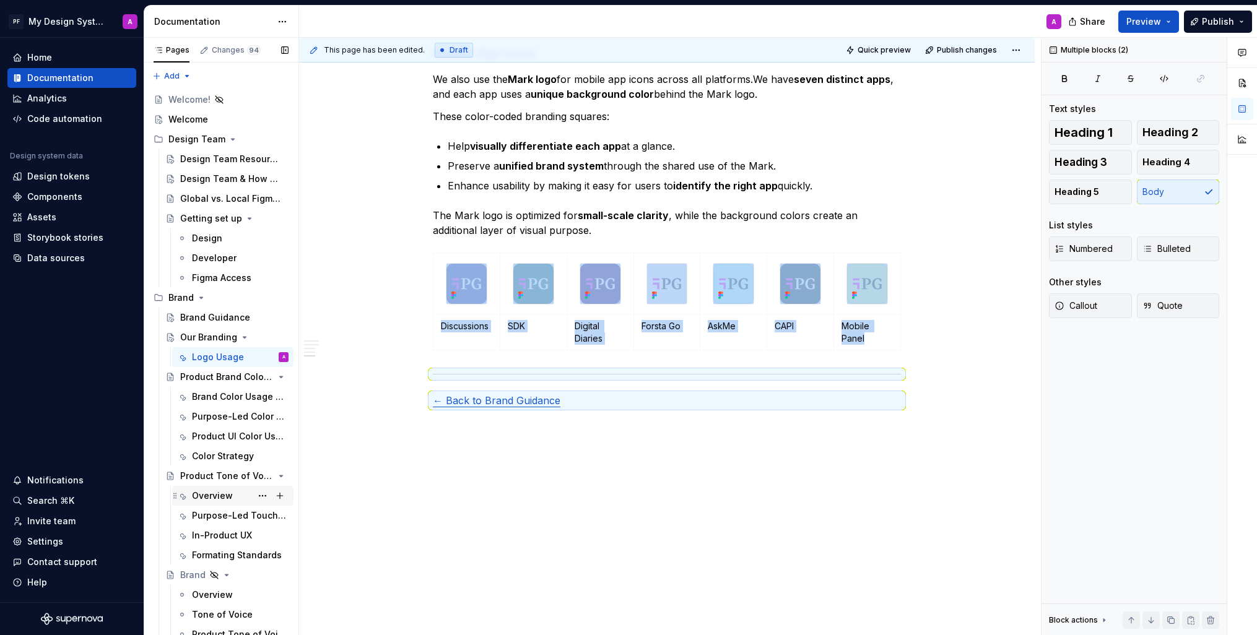
click at [214, 490] on div "Overview" at bounding box center [212, 496] width 41 height 12
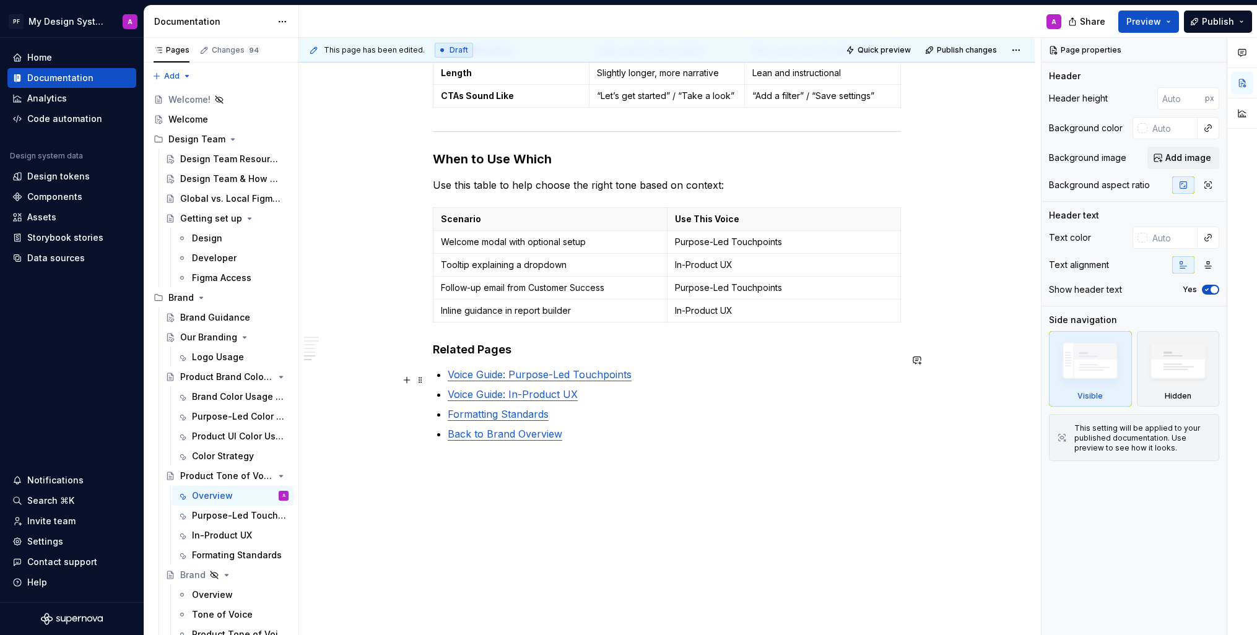
scroll to position [1328, 0]
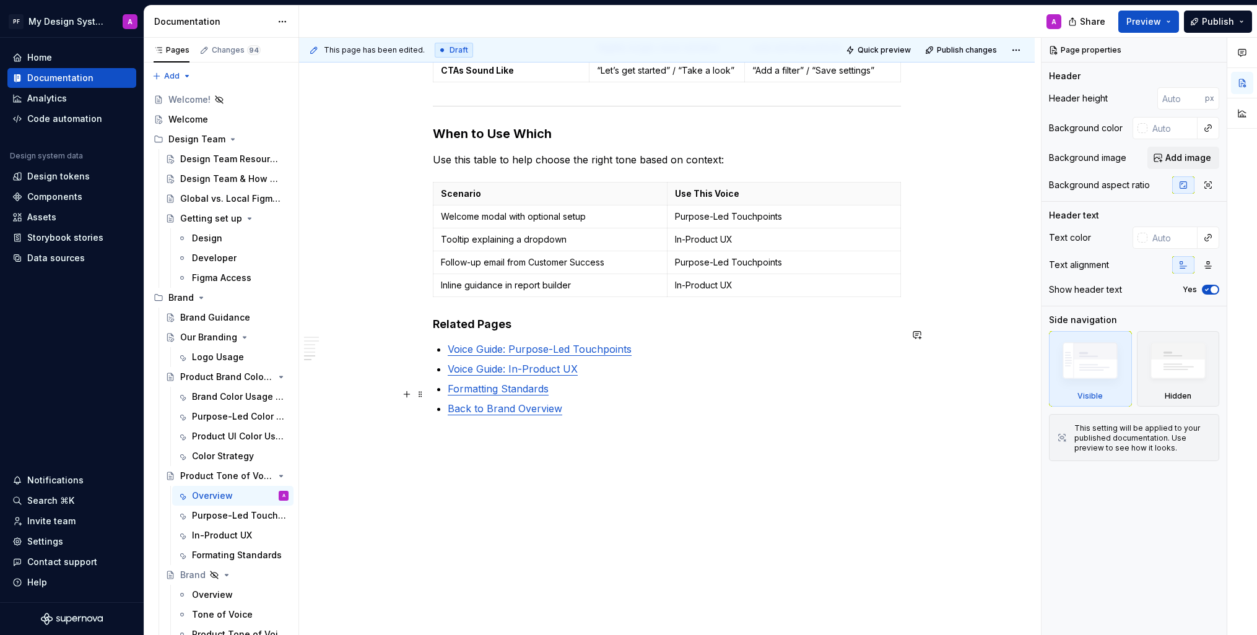
type textarea "*"
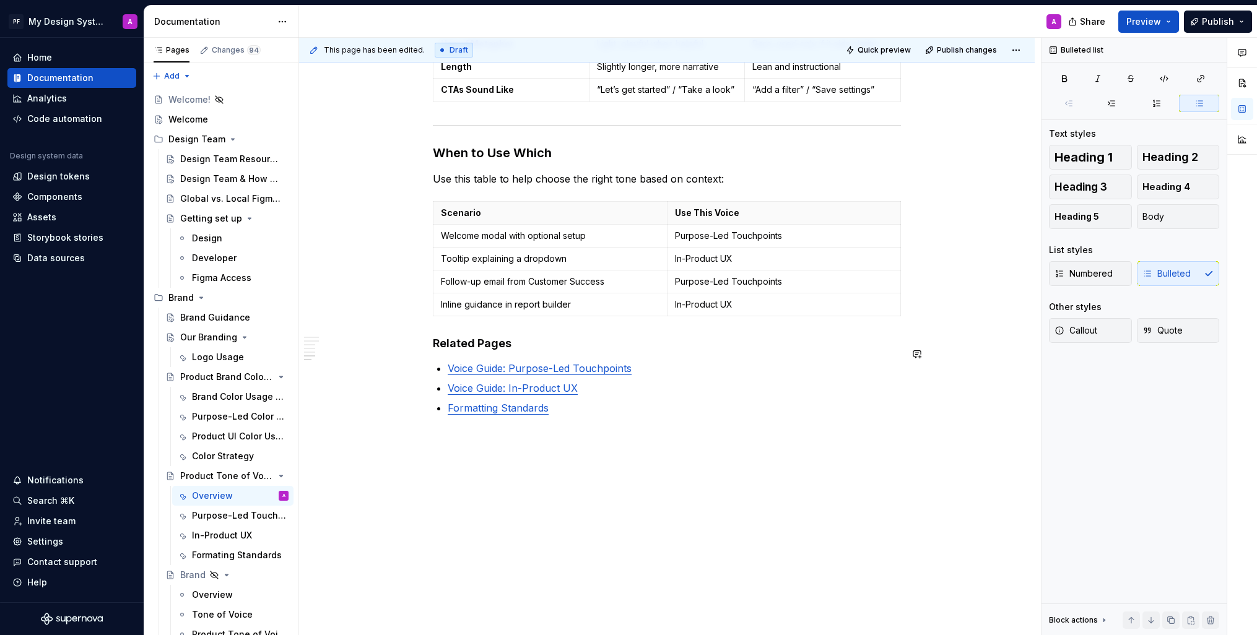
scroll to position [1328, 0]
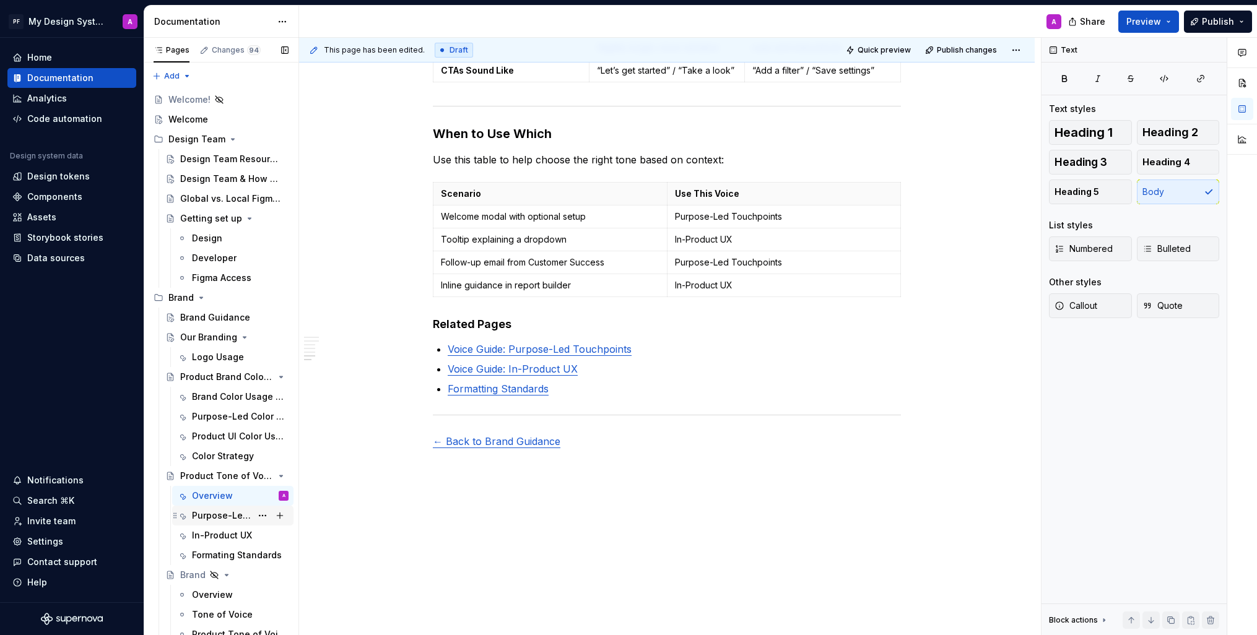
click at [224, 516] on div "Purpose-Led Touchpoints" at bounding box center [221, 516] width 59 height 12
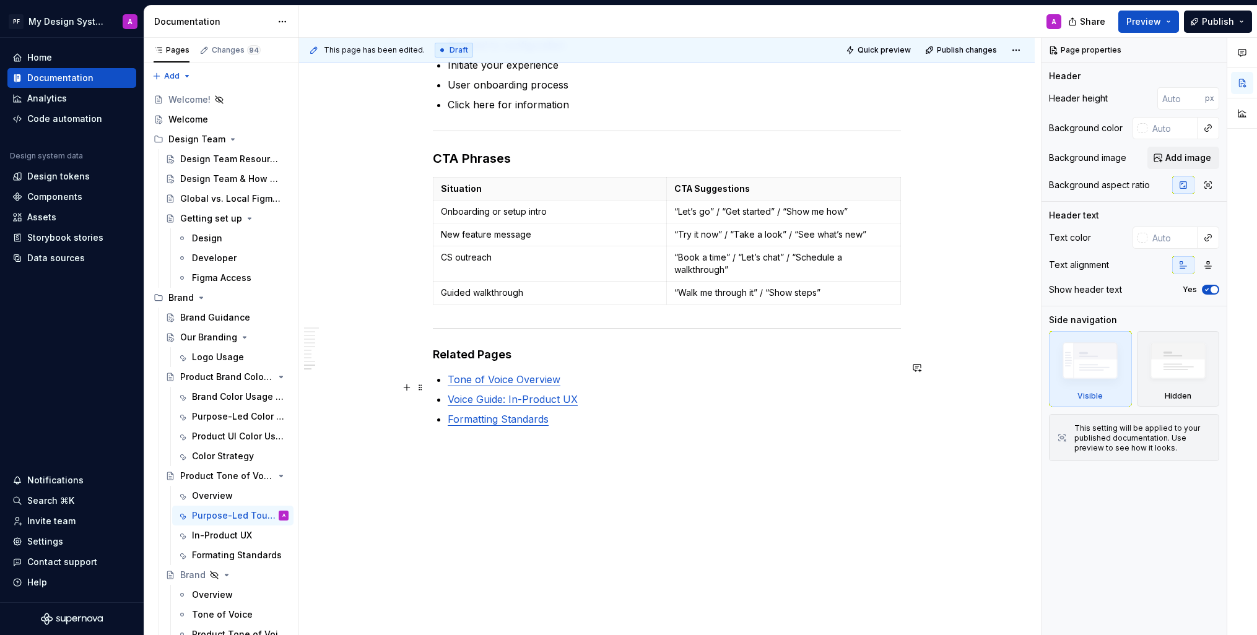
scroll to position [1928, 0]
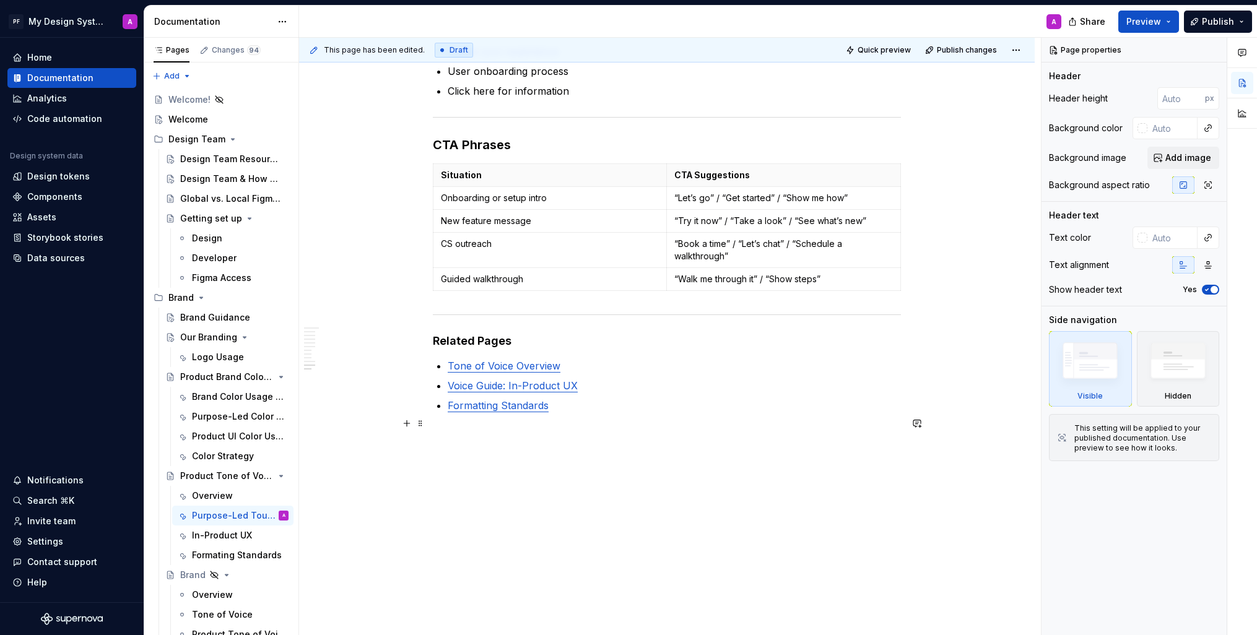
click at [564, 428] on p at bounding box center [667, 435] width 468 height 15
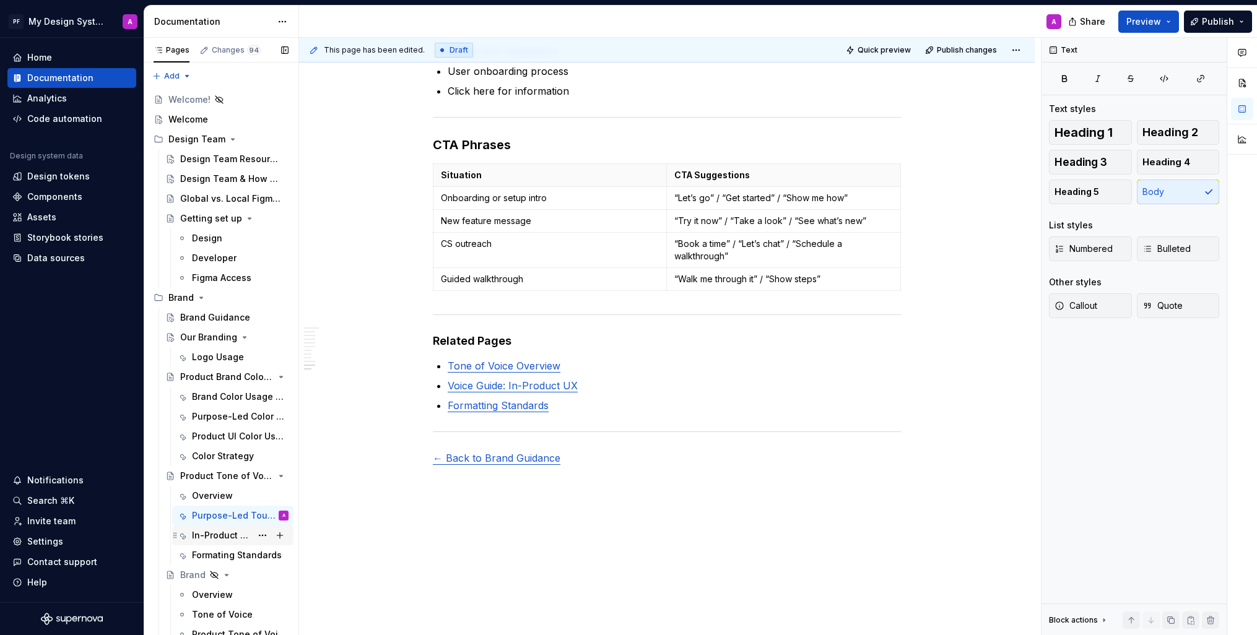
click at [225, 533] on div "In-Product UX" at bounding box center [221, 536] width 59 height 12
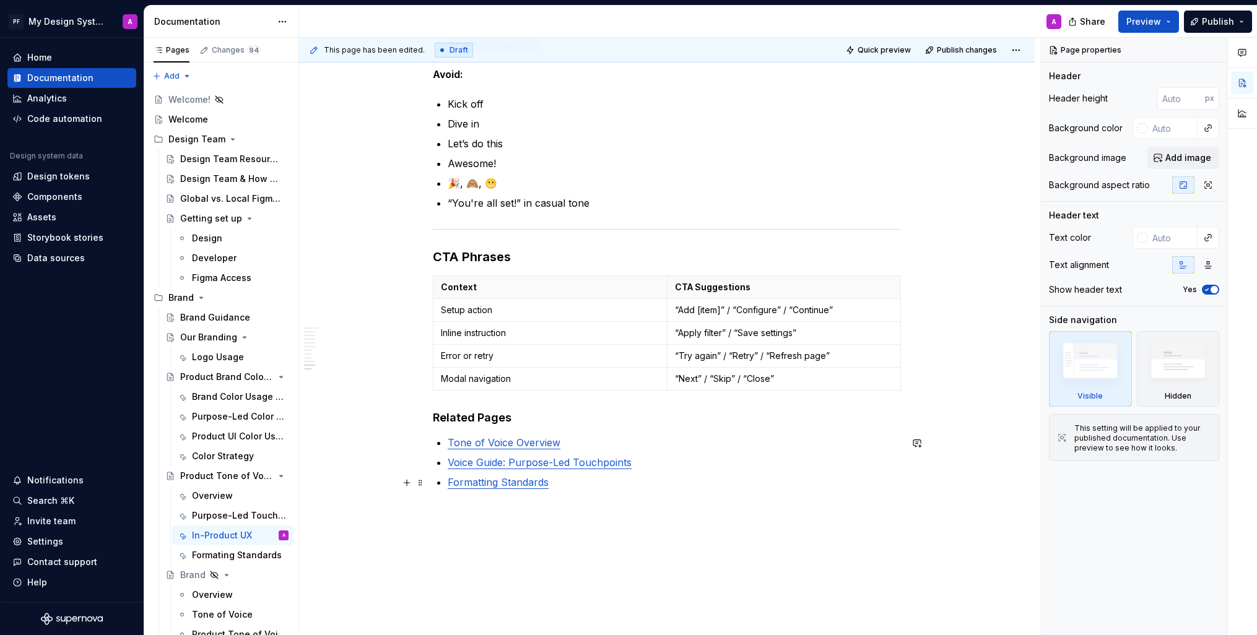
scroll to position [1855, 0]
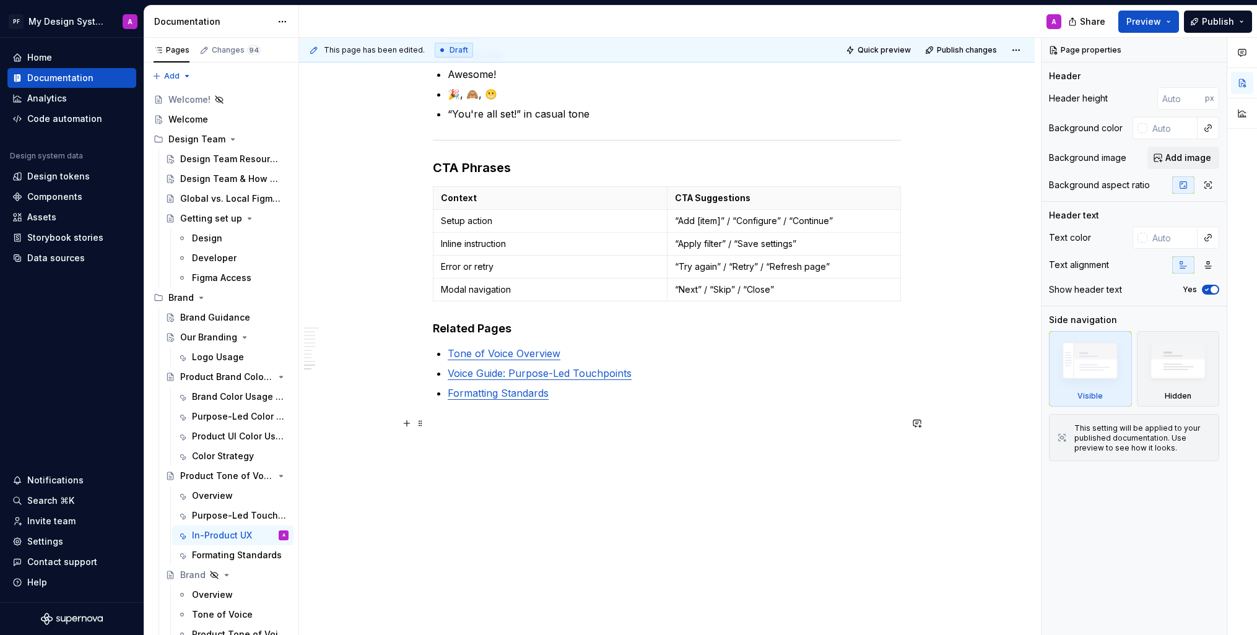
click at [464, 424] on p at bounding box center [667, 423] width 468 height 15
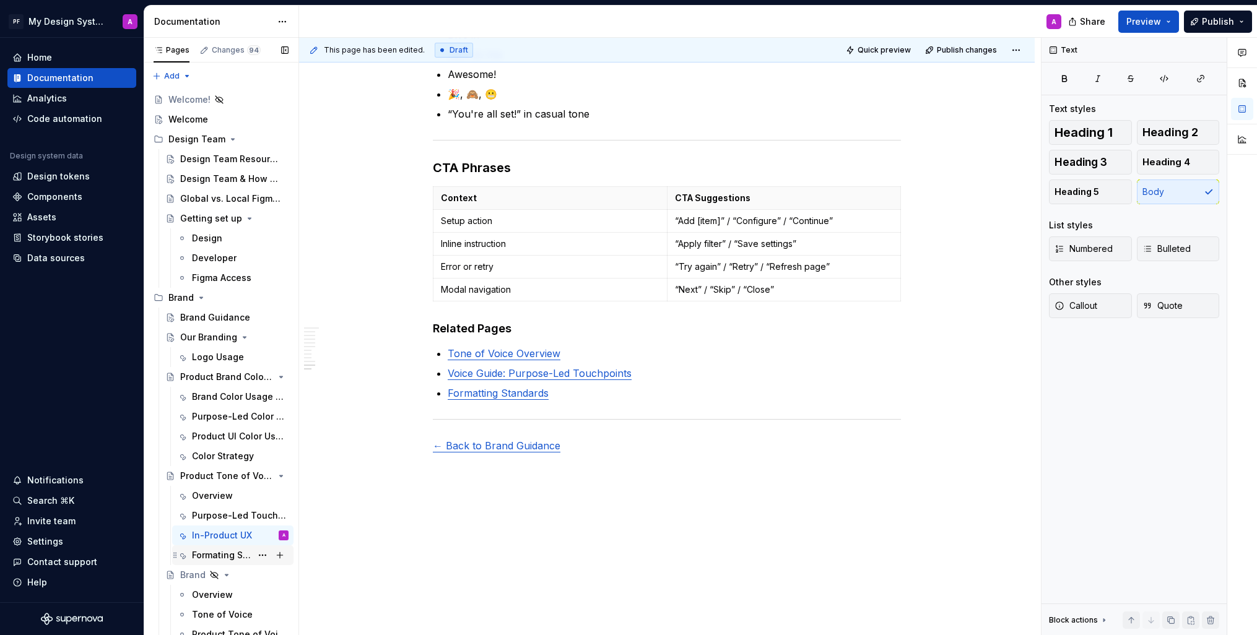
click at [224, 554] on div "Formating Standards" at bounding box center [221, 555] width 59 height 12
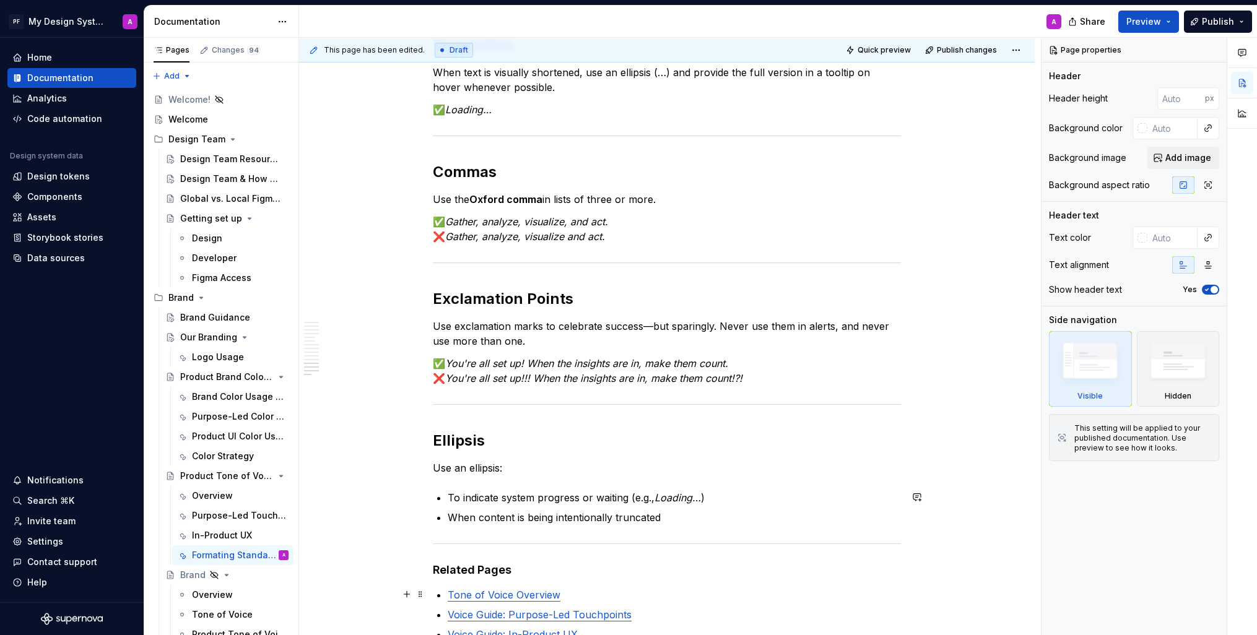
scroll to position [1715, 0]
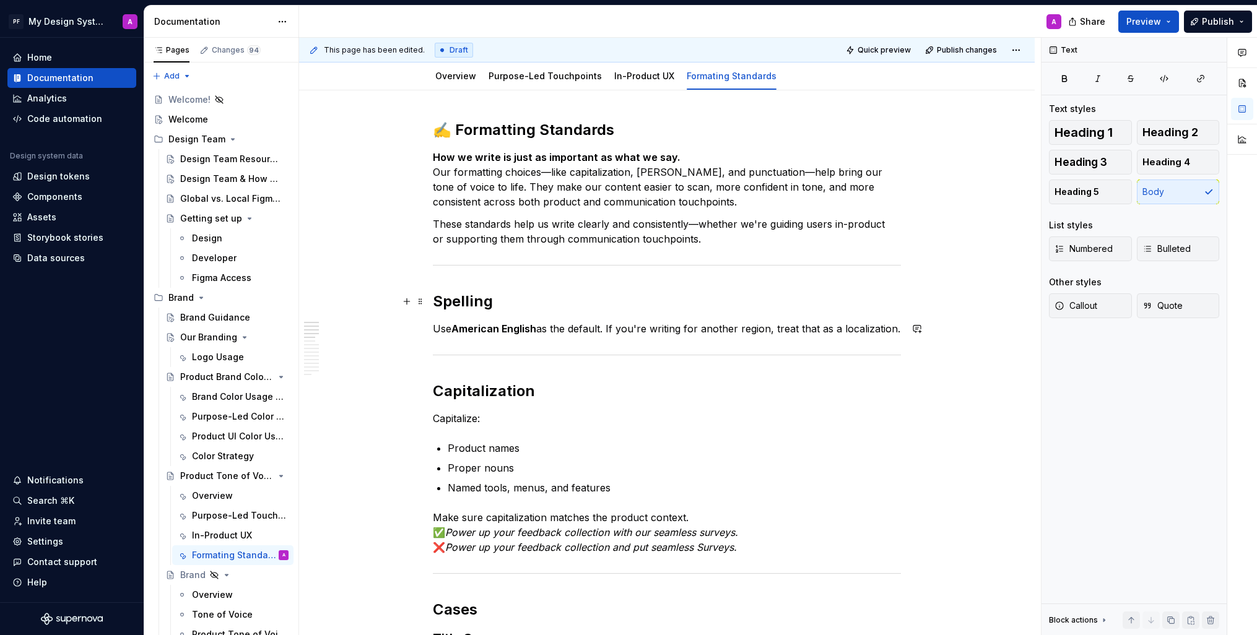
scroll to position [0, 0]
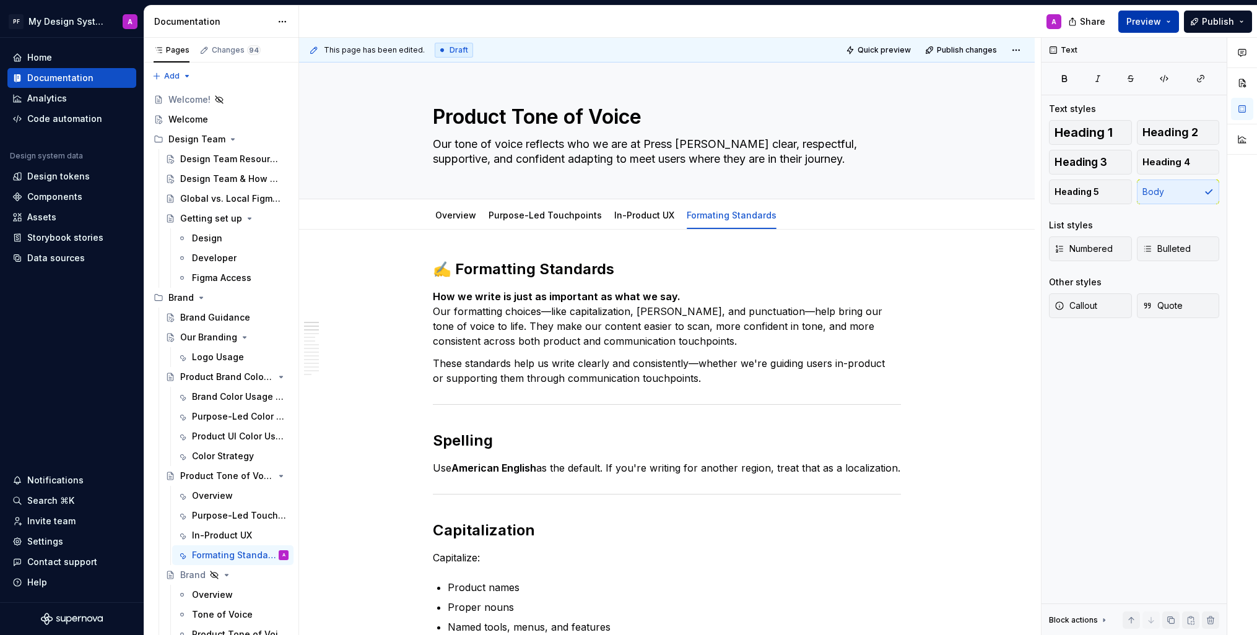
click at [1155, 16] on span "Preview" at bounding box center [1144, 21] width 35 height 12
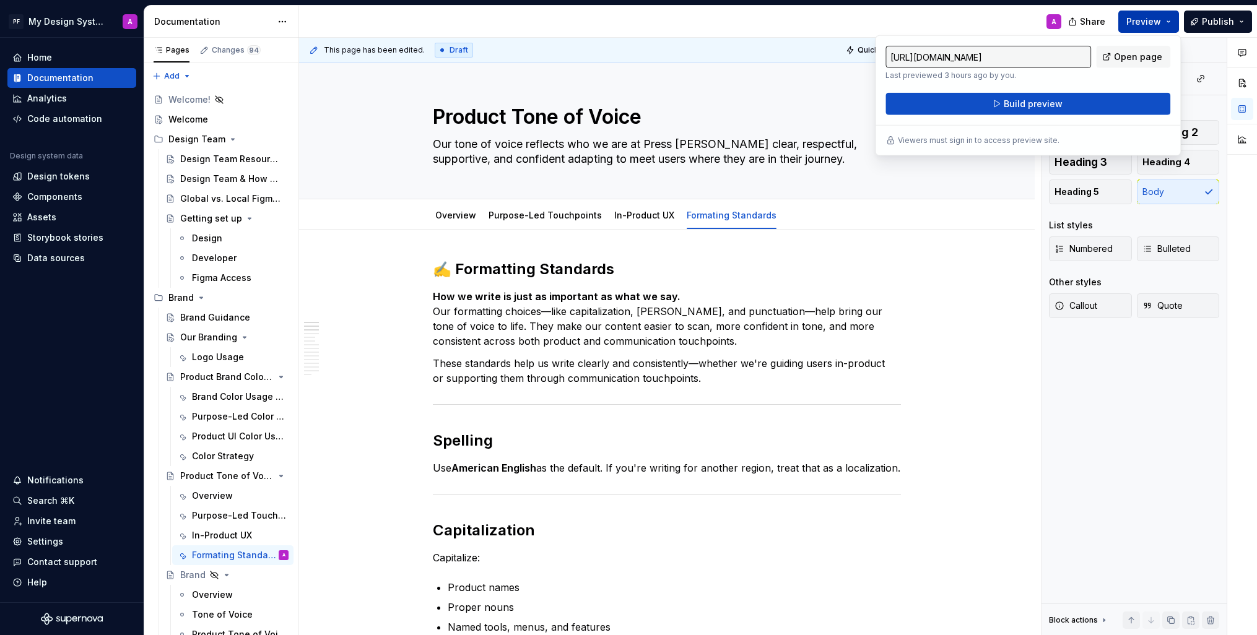
click at [1037, 102] on span "Build preview" at bounding box center [1033, 104] width 59 height 12
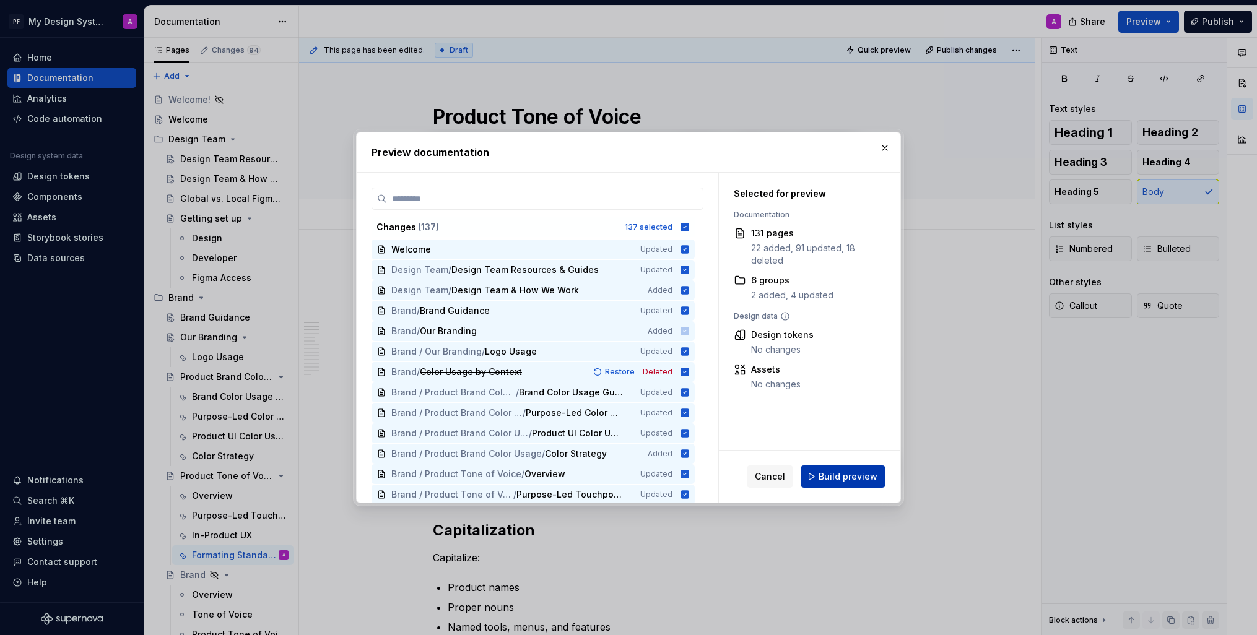
click at [853, 475] on span "Build preview" at bounding box center [848, 477] width 59 height 12
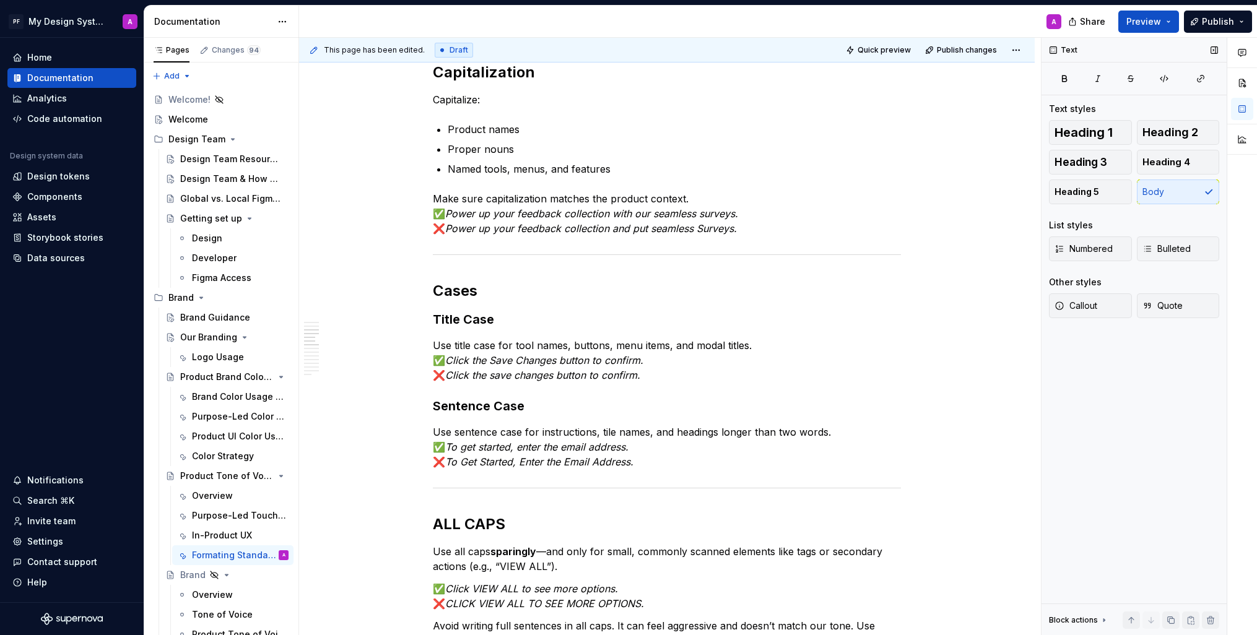
scroll to position [461, 0]
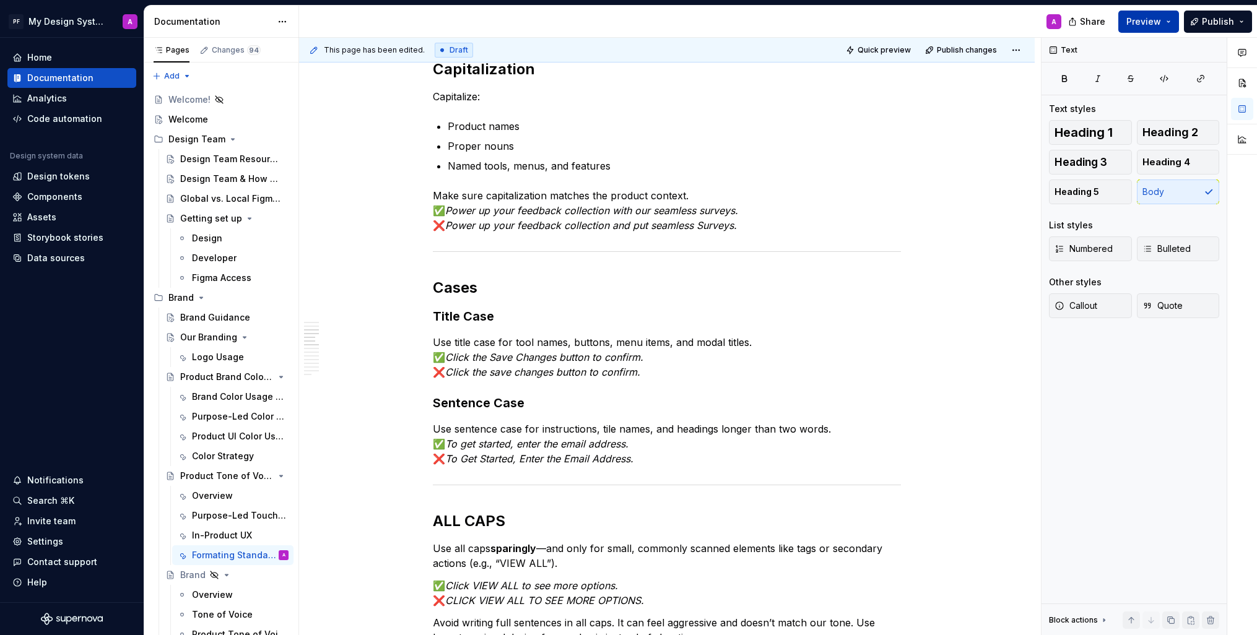
click at [1166, 19] on button "Preview" at bounding box center [1148, 22] width 61 height 22
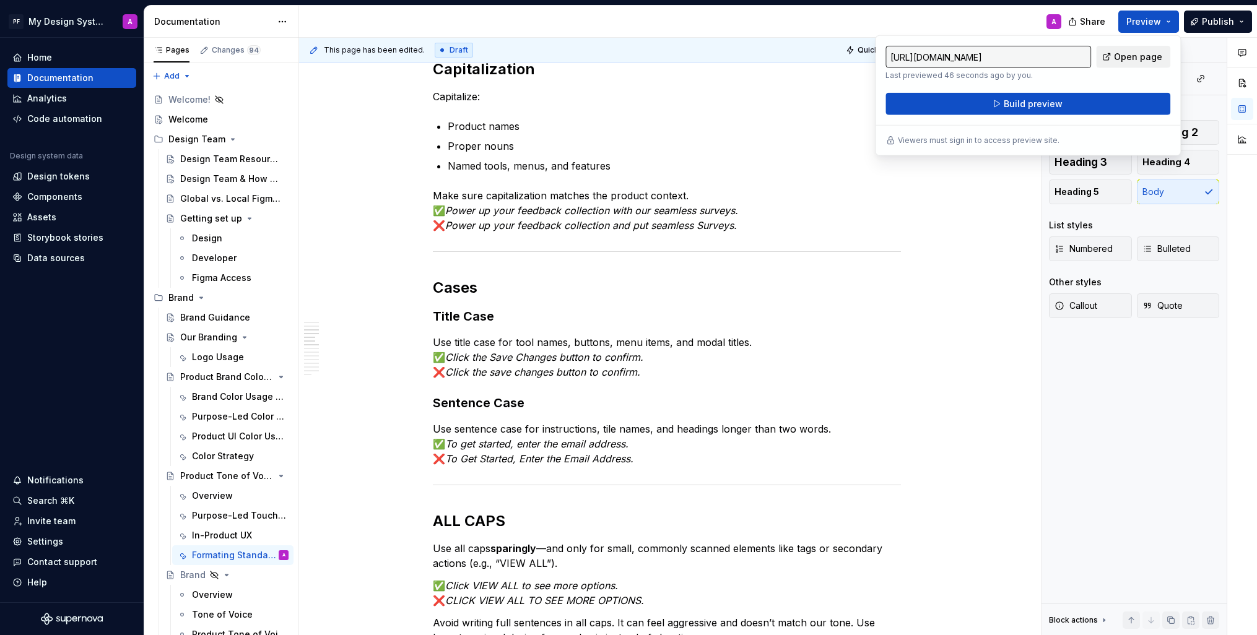
click at [1141, 58] on span "Open page" at bounding box center [1138, 57] width 48 height 12
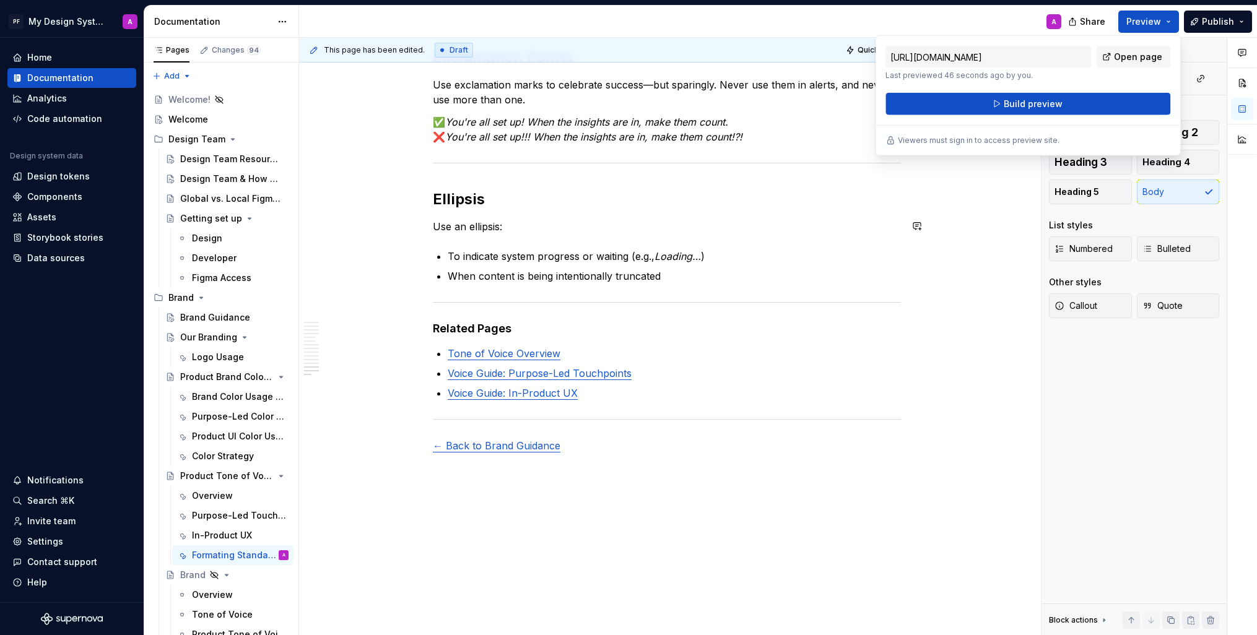
scroll to position [1738, 0]
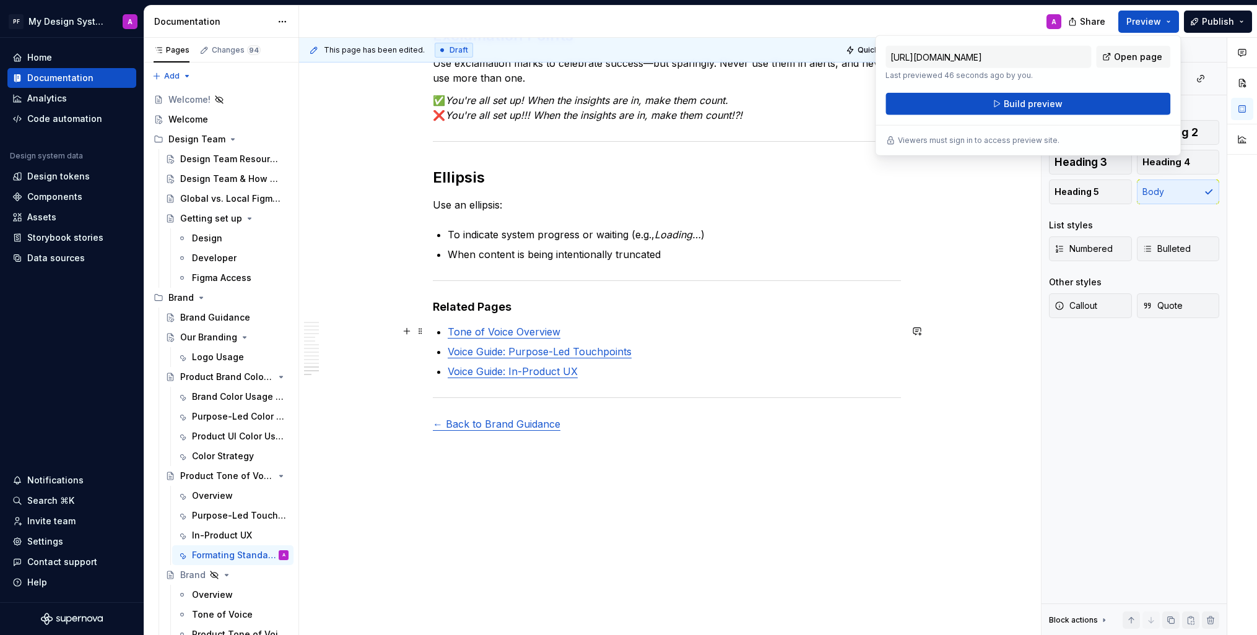
click at [572, 326] on p "Tone of Voice Overview" at bounding box center [674, 332] width 453 height 15
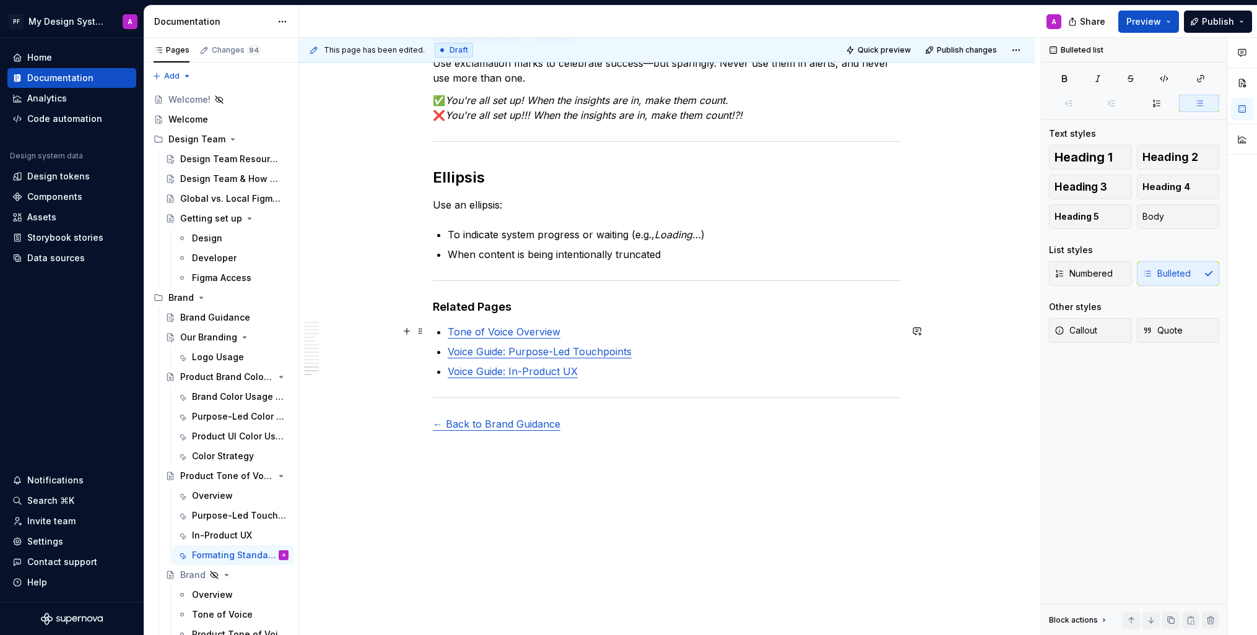
click at [574, 329] on p "Tone of Voice Overview" at bounding box center [674, 332] width 453 height 15
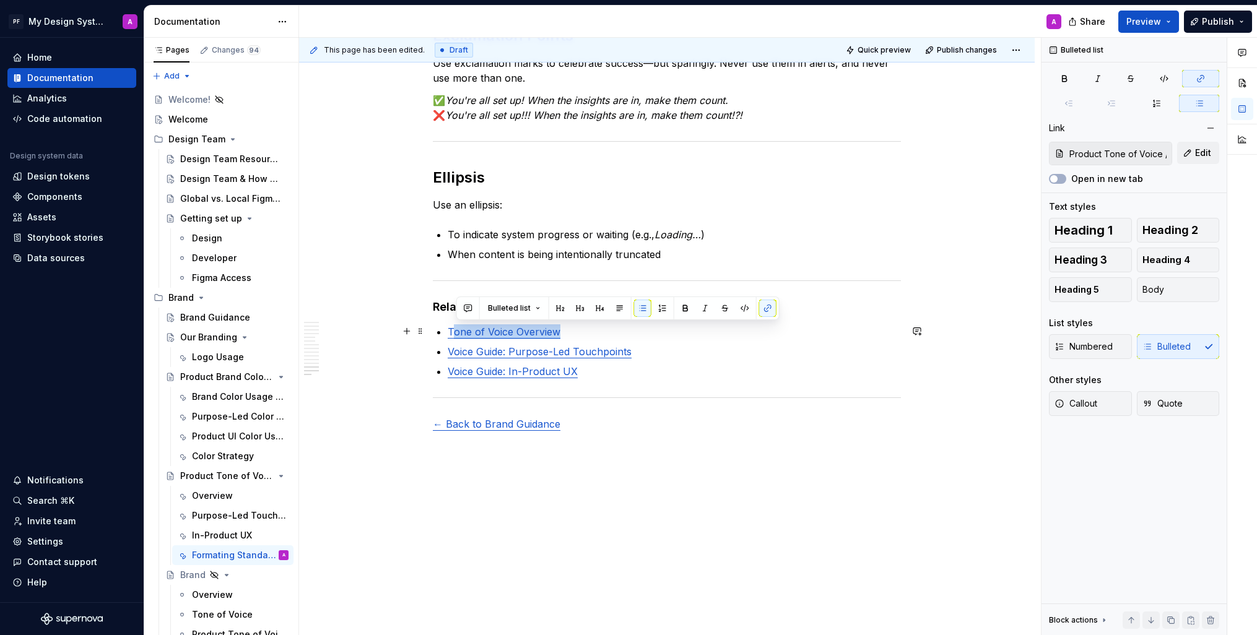
drag, startPoint x: 580, startPoint y: 330, endPoint x: 454, endPoint y: 329, distance: 125.7
click at [454, 329] on p "Tone of Voice Overview" at bounding box center [674, 332] width 453 height 15
click at [599, 336] on p "Tone of Voice Overview" at bounding box center [674, 332] width 453 height 15
drag, startPoint x: 567, startPoint y: 331, endPoint x: 451, endPoint y: 331, distance: 115.8
click at [451, 331] on p "Tone of Voice Overview" at bounding box center [674, 332] width 453 height 15
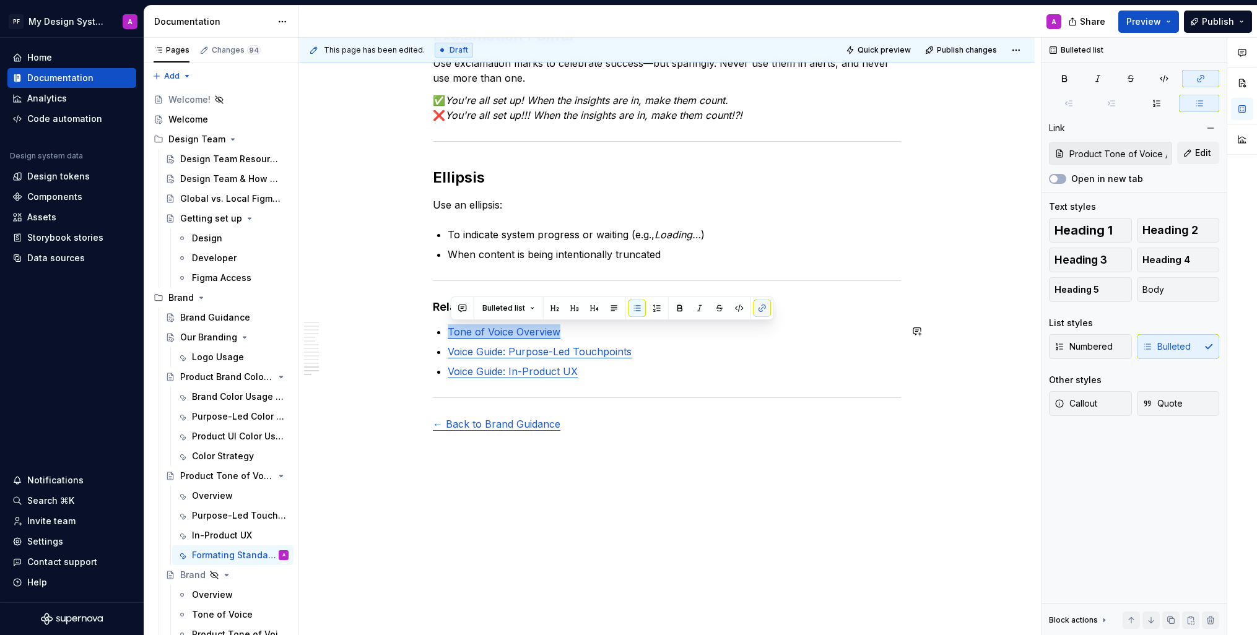
click at [765, 311] on button "button" at bounding box center [762, 308] width 17 height 17
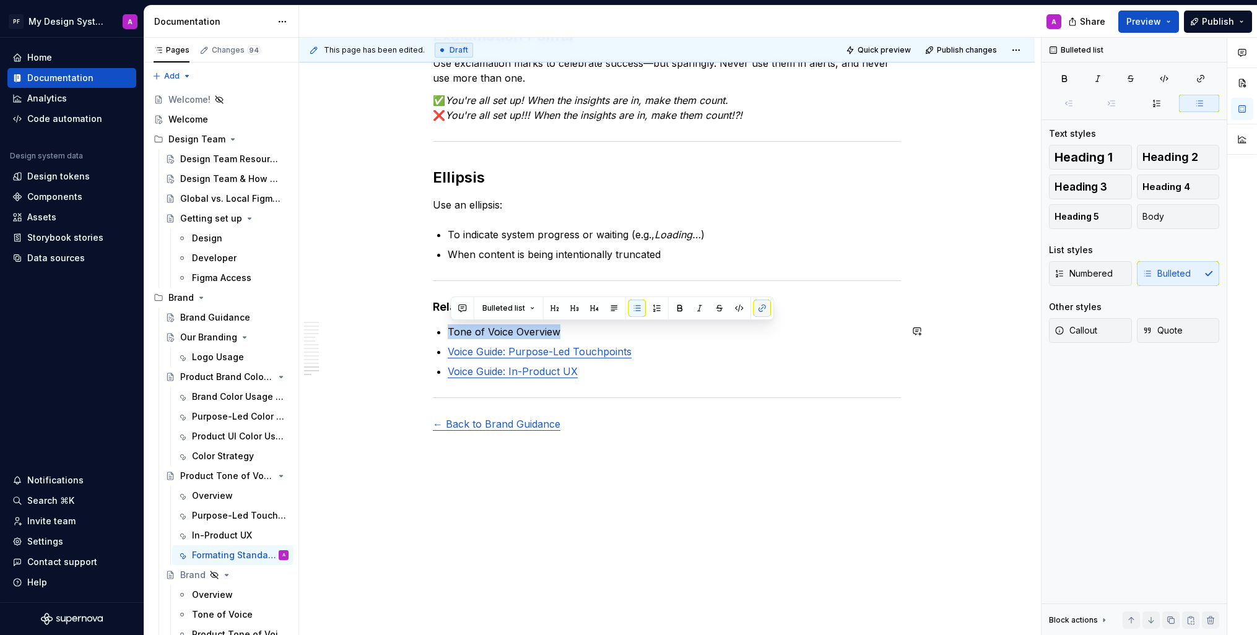
click at [765, 311] on button "button" at bounding box center [762, 308] width 17 height 17
drag, startPoint x: 756, startPoint y: 467, endPoint x: 725, endPoint y: 424, distance: 52.8
click at [756, 466] on div "This page has been edited. Draft Quick preview Publish changes Product Tone of …" at bounding box center [670, 337] width 742 height 598
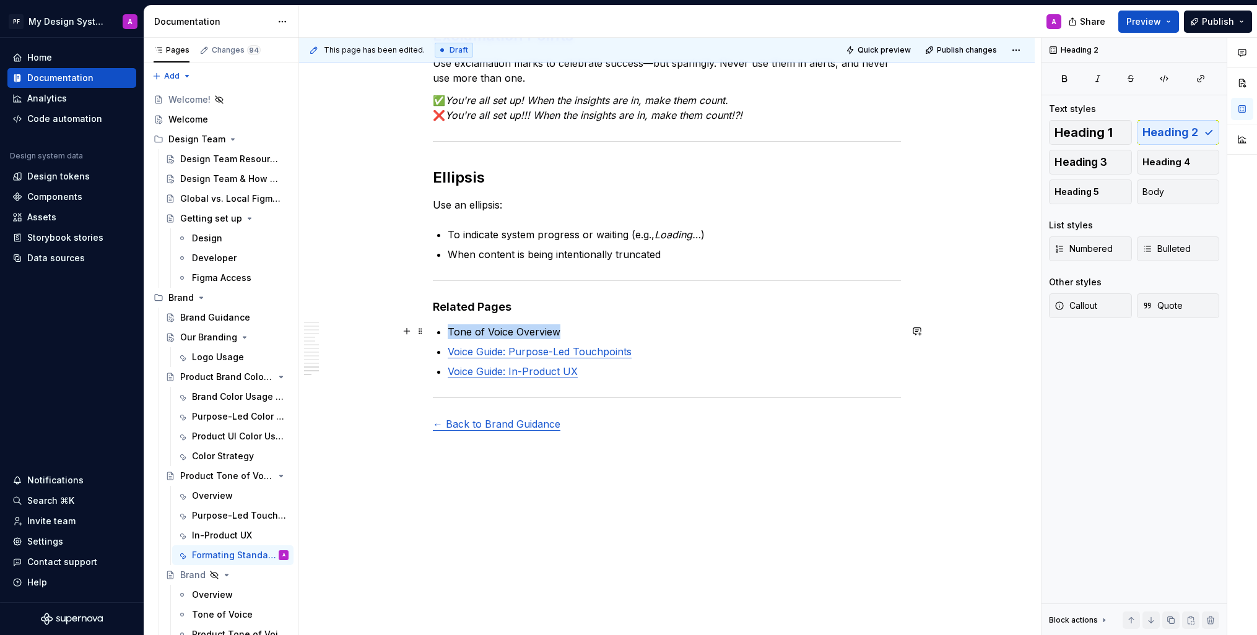
click at [576, 331] on p "Tone of Voice Overview" at bounding box center [674, 332] width 453 height 15
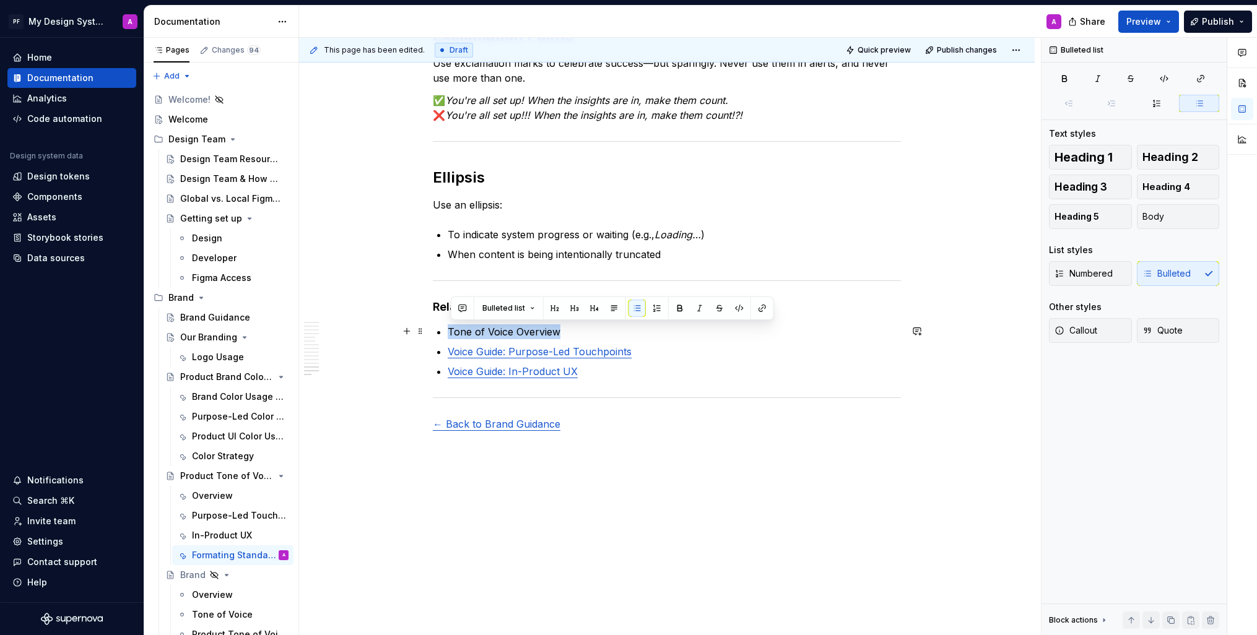
drag, startPoint x: 579, startPoint y: 329, endPoint x: 448, endPoint y: 328, distance: 131.3
click at [453, 328] on p "Tone of Voice Overview" at bounding box center [674, 332] width 453 height 15
click at [759, 309] on button "button" at bounding box center [762, 308] width 17 height 17
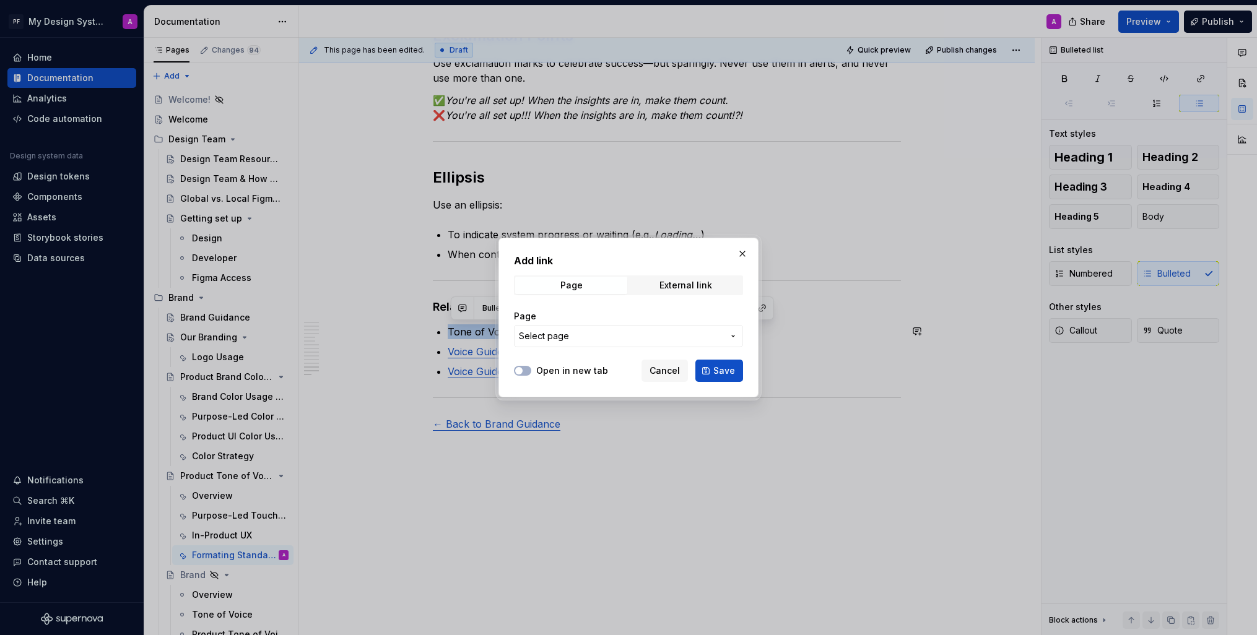
click at [561, 337] on span "Select page" at bounding box center [544, 336] width 50 height 12
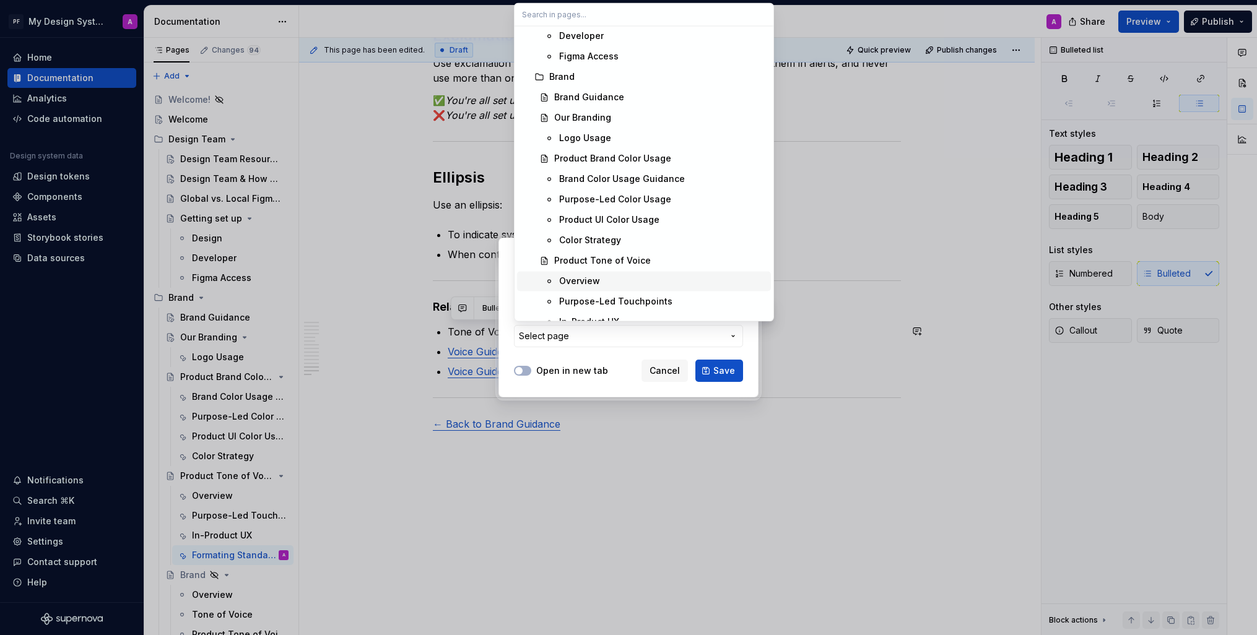
scroll to position [187, 0]
click at [622, 279] on div "Overview" at bounding box center [662, 280] width 207 height 12
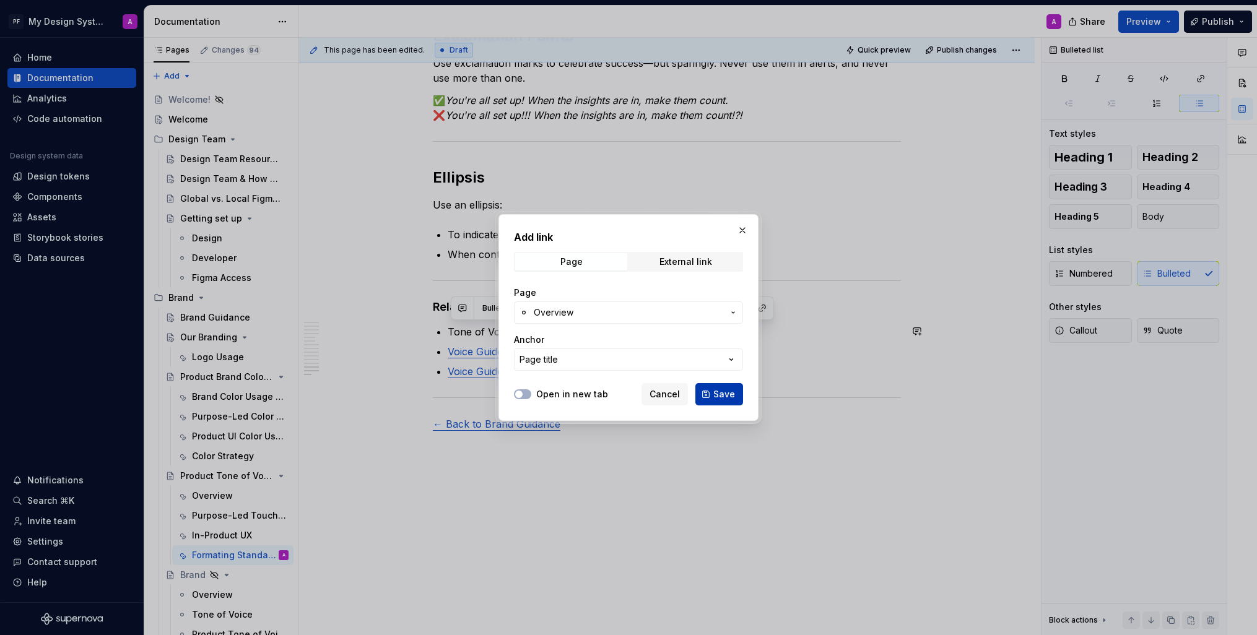
click at [725, 396] on span "Save" at bounding box center [724, 394] width 22 height 12
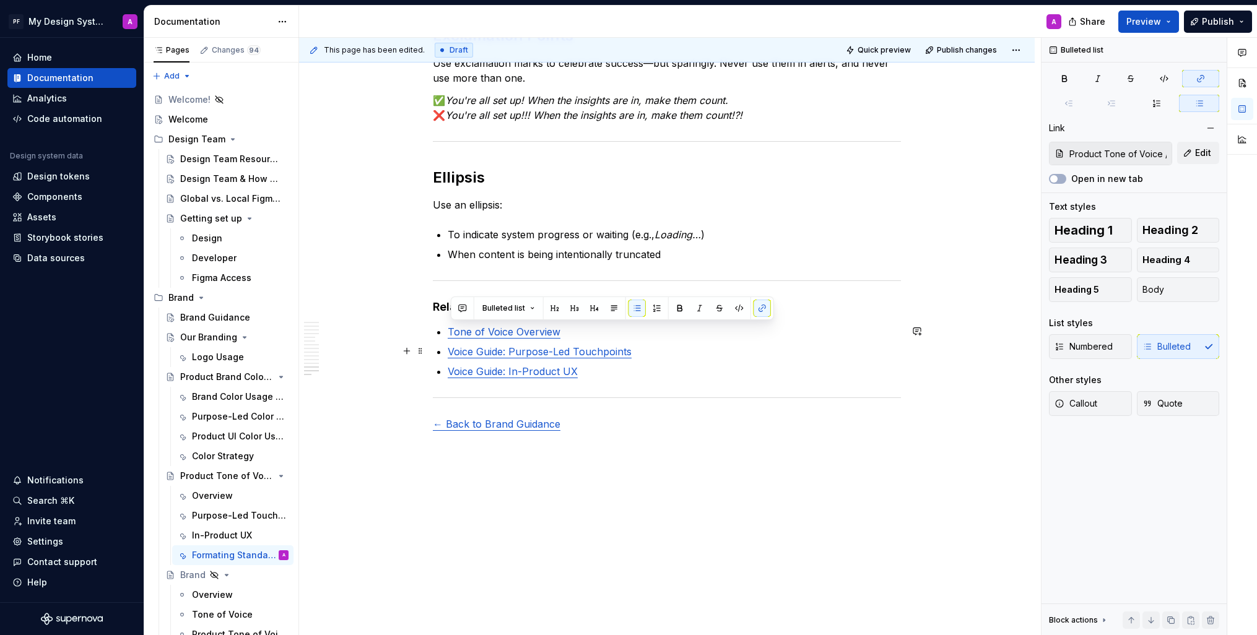
click at [650, 348] on p "Voice Guide: Purpose-Led Touchpoints" at bounding box center [674, 351] width 453 height 15
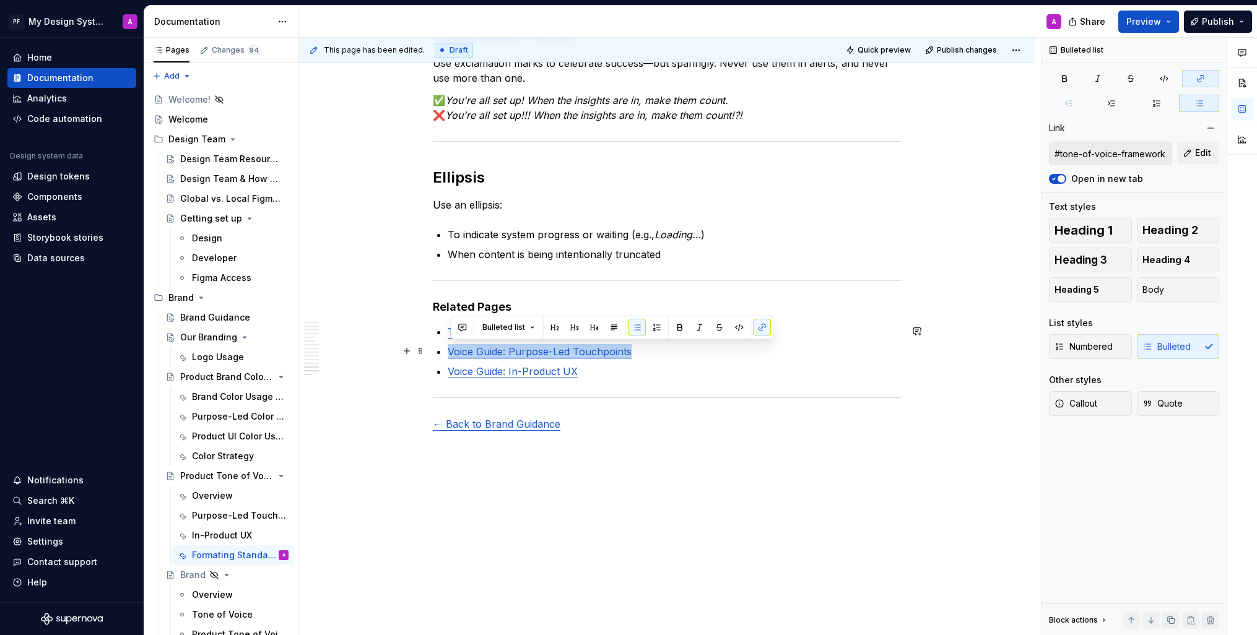
drag, startPoint x: 655, startPoint y: 353, endPoint x: 453, endPoint y: 347, distance: 202.0
click at [453, 347] on p "Voice Guide: Purpose-Led Touchpoints" at bounding box center [674, 351] width 453 height 15
click at [765, 331] on button "button" at bounding box center [762, 327] width 17 height 17
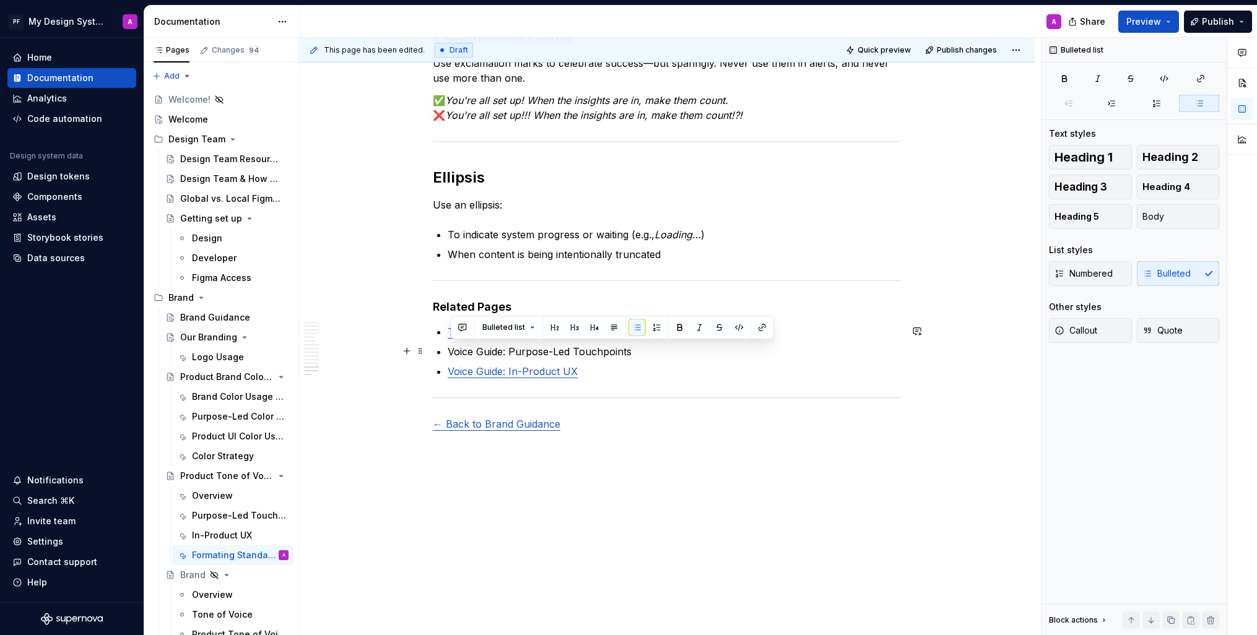
click at [664, 353] on p "Voice Guide: Purpose-Led Touchpoints" at bounding box center [674, 351] width 453 height 15
drag, startPoint x: 639, startPoint y: 350, endPoint x: 453, endPoint y: 346, distance: 186.5
click at [453, 346] on p "Voice Guide: Purpose-Led Touchpoints" at bounding box center [674, 351] width 453 height 15
click at [758, 328] on button "button" at bounding box center [762, 327] width 17 height 17
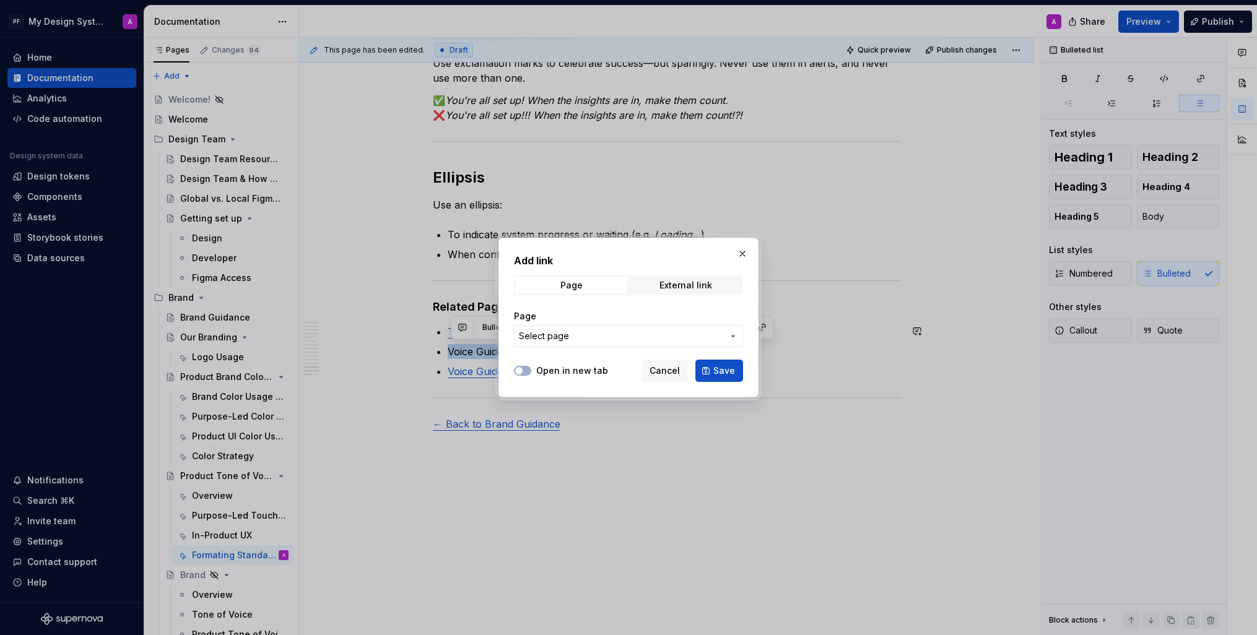
click at [695, 331] on span "Select page" at bounding box center [621, 336] width 204 height 12
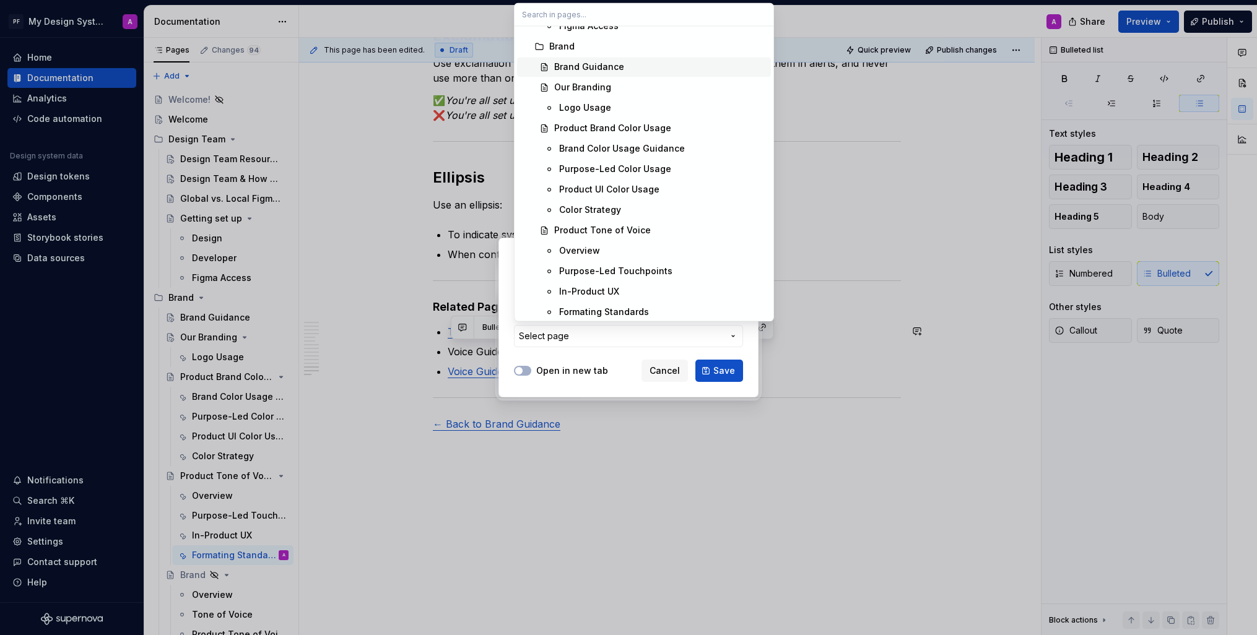
scroll to position [225, 0]
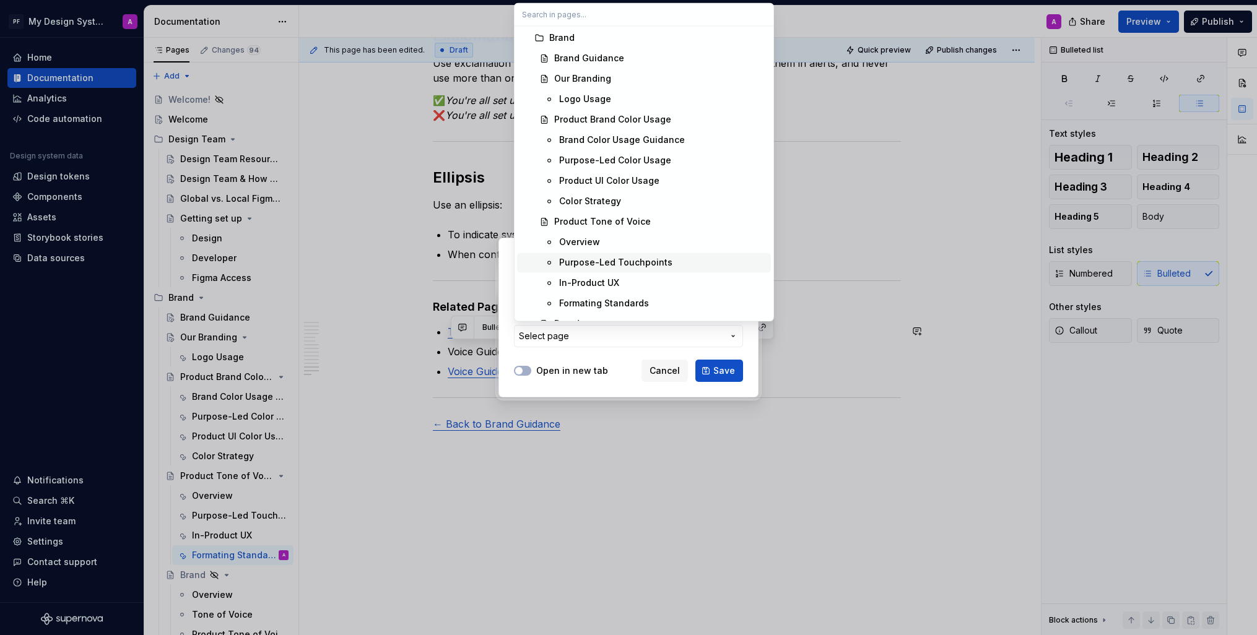
click at [658, 258] on div "Purpose-Led Touchpoints" at bounding box center [615, 262] width 113 height 12
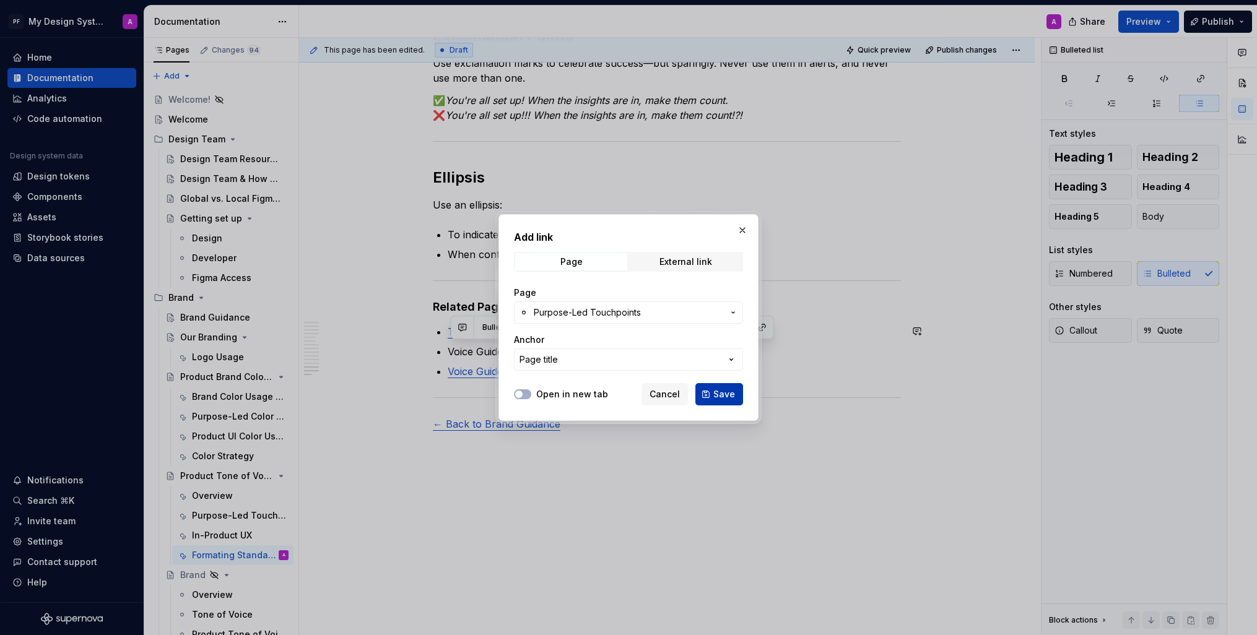
click at [713, 395] on button "Save" at bounding box center [719, 394] width 48 height 22
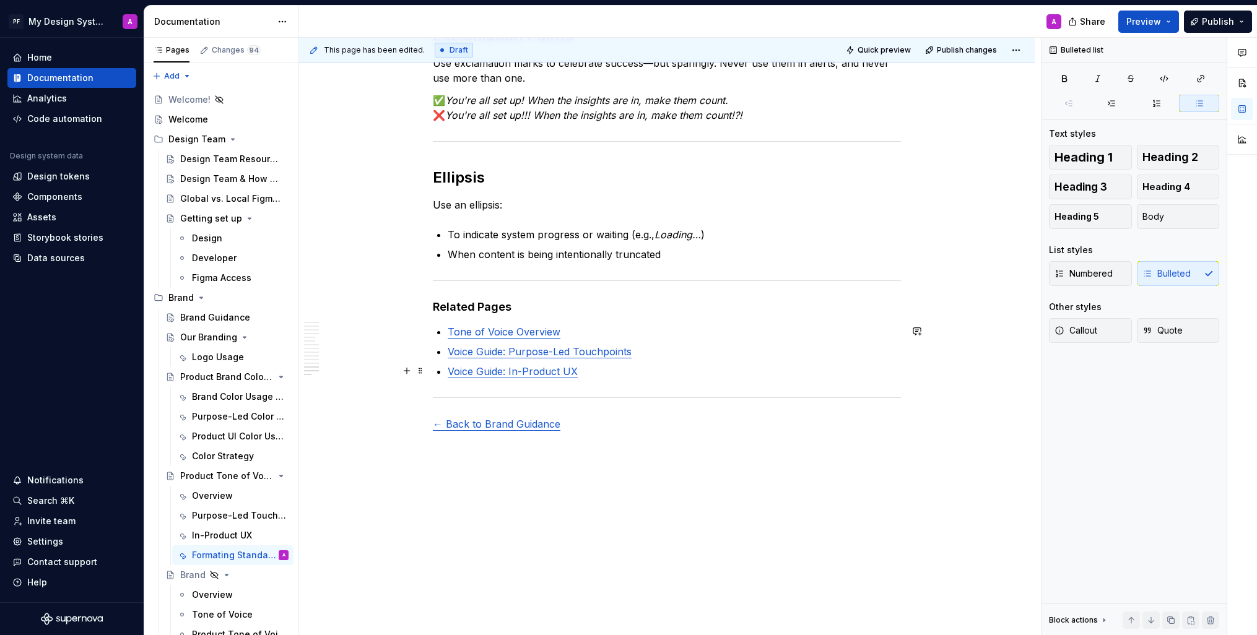
click at [598, 373] on p "Voice Guide: In-Product UX" at bounding box center [674, 371] width 453 height 15
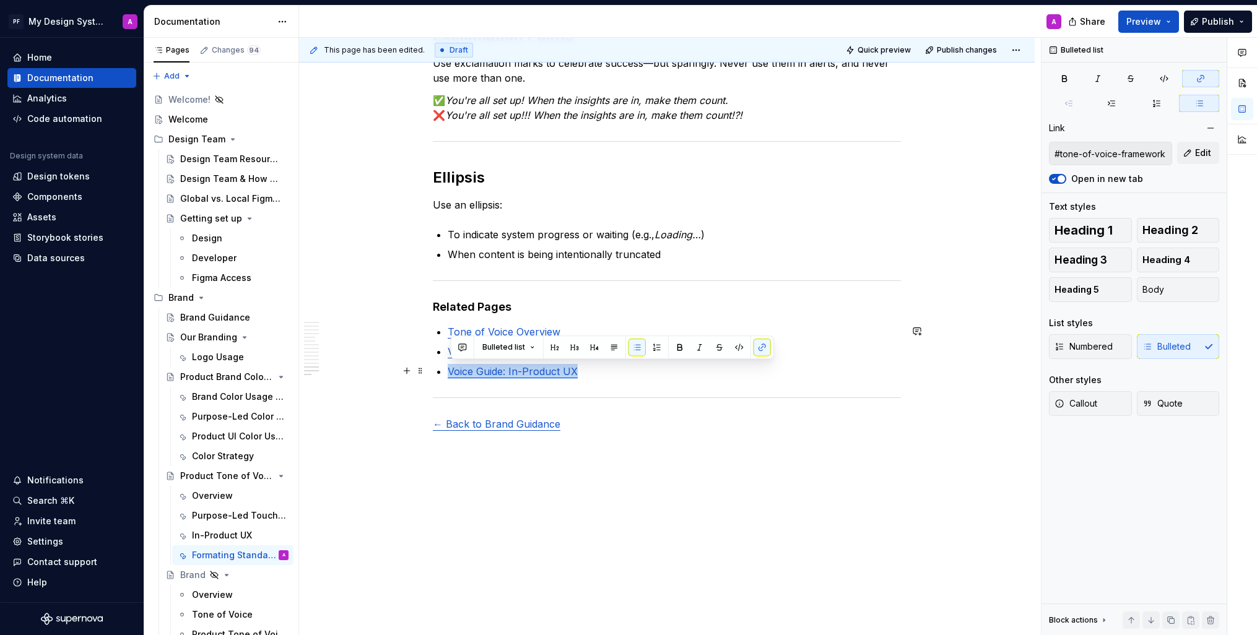
drag, startPoint x: 553, startPoint y: 373, endPoint x: 450, endPoint y: 370, distance: 102.8
click at [451, 371] on p "Voice Guide: In-Product UX" at bounding box center [674, 371] width 453 height 15
click at [757, 346] on button "button" at bounding box center [762, 347] width 17 height 17
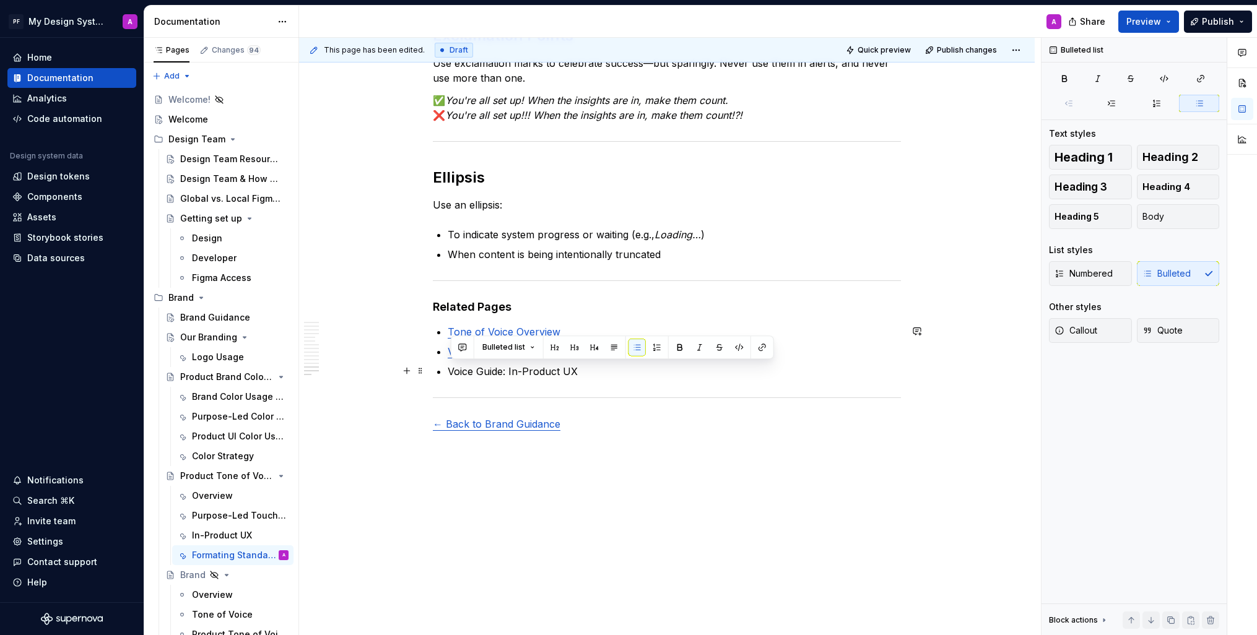
click at [648, 375] on p "Voice Guide: In-Product UX" at bounding box center [674, 371] width 453 height 15
drag, startPoint x: 592, startPoint y: 371, endPoint x: 458, endPoint y: 367, distance: 134.4
click at [452, 368] on p "Voice Guide: In-Product UX" at bounding box center [674, 371] width 453 height 15
click at [758, 345] on button "button" at bounding box center [762, 347] width 17 height 17
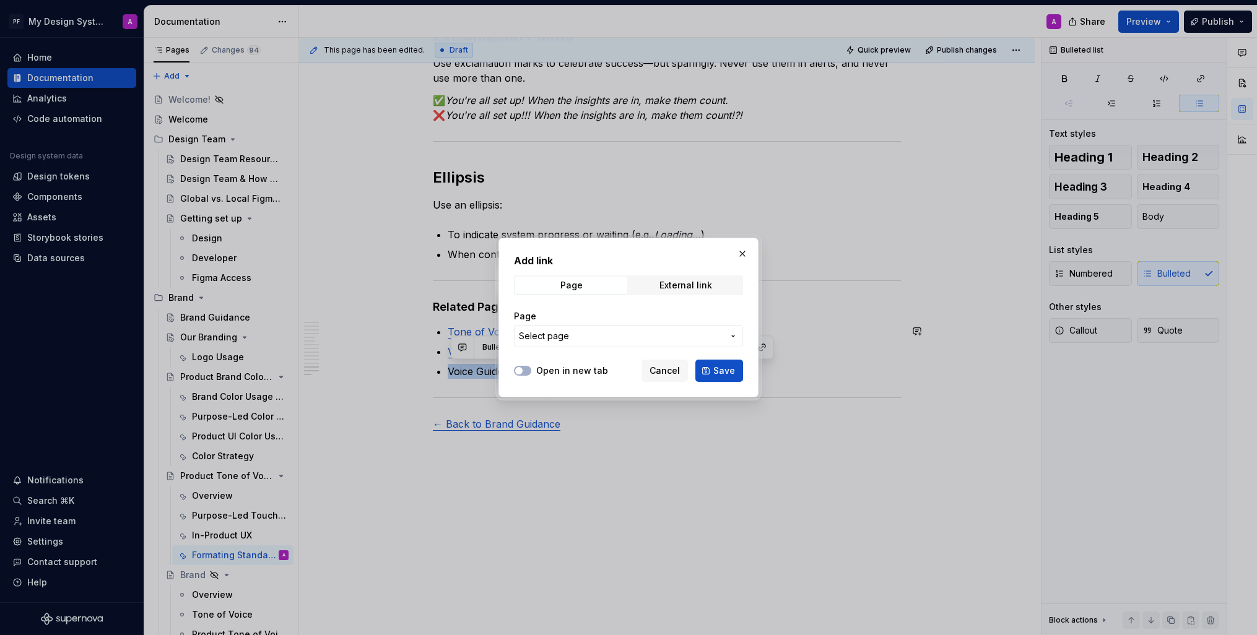
click at [695, 331] on span "Select page" at bounding box center [621, 336] width 204 height 12
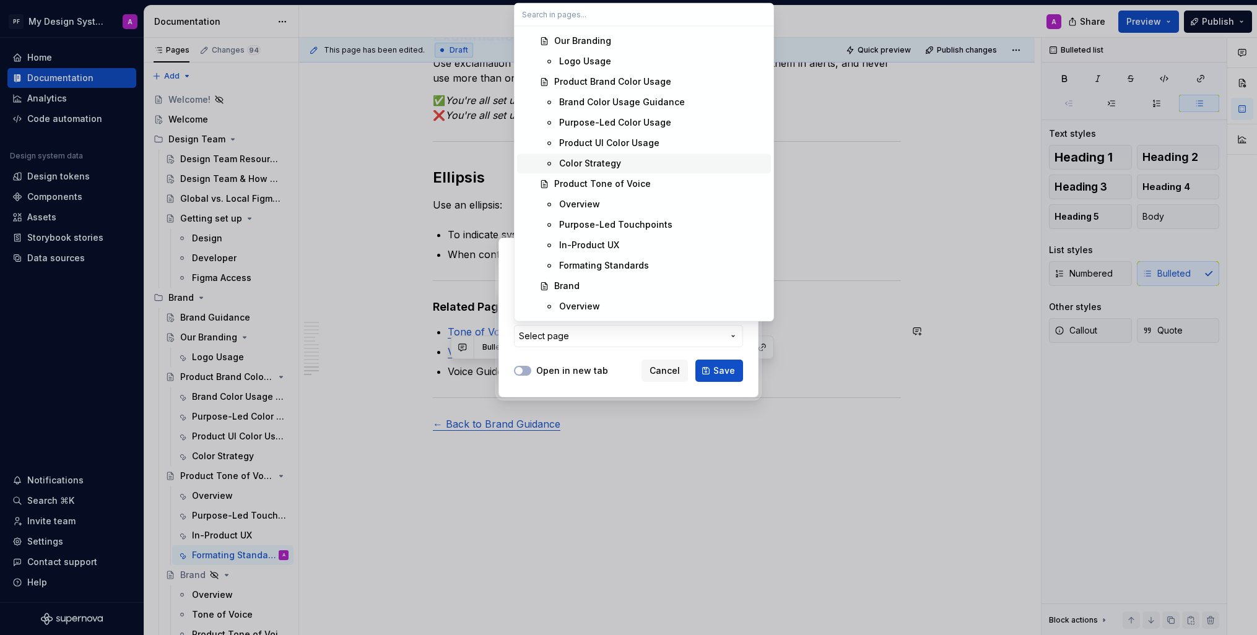
scroll to position [264, 0]
click at [593, 240] on div "In-Product UX" at bounding box center [589, 244] width 60 height 12
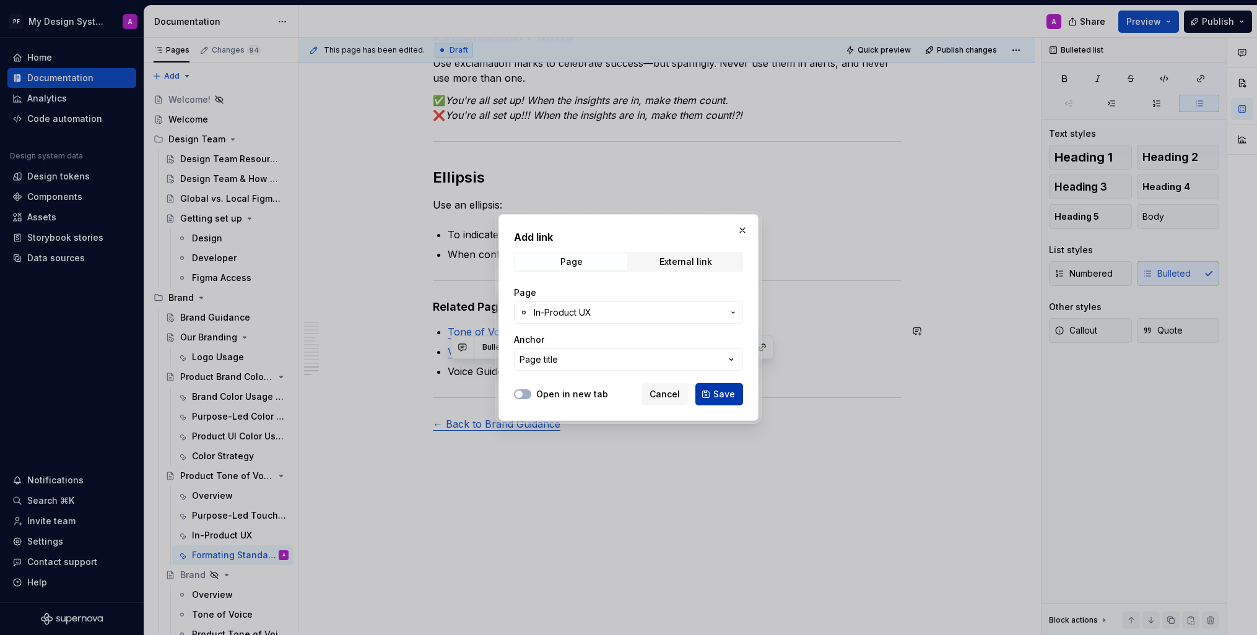
click at [721, 394] on span "Save" at bounding box center [724, 394] width 22 height 12
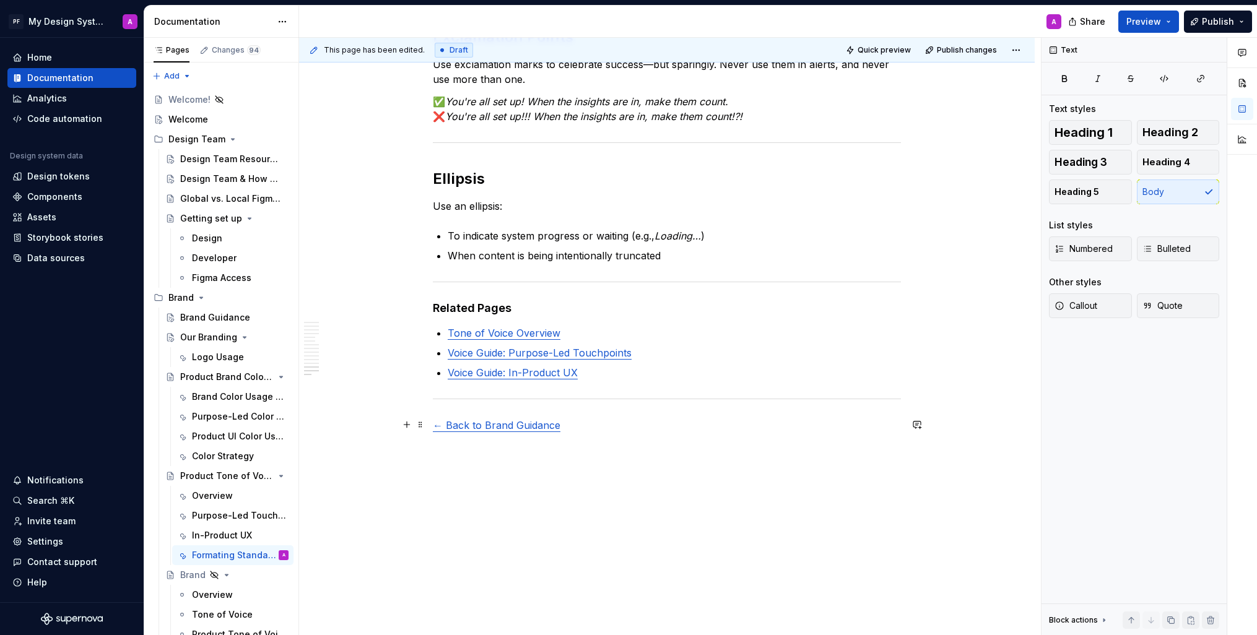
click at [707, 425] on p "← Back to Brand Guidance" at bounding box center [667, 425] width 468 height 15
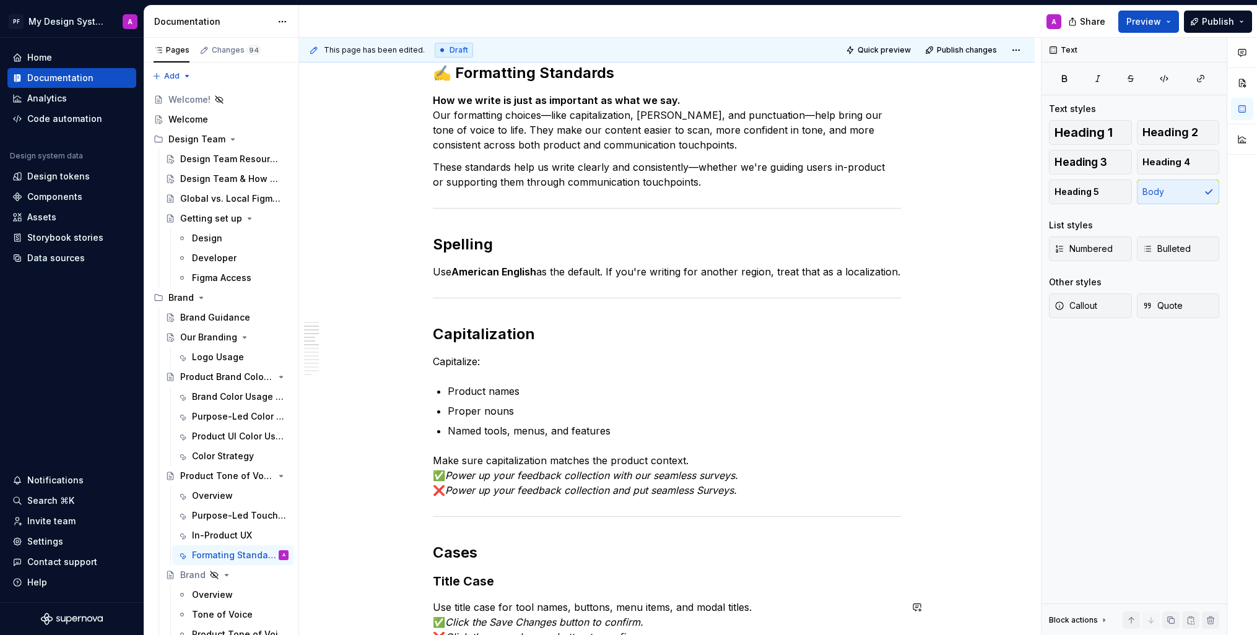
scroll to position [0, 0]
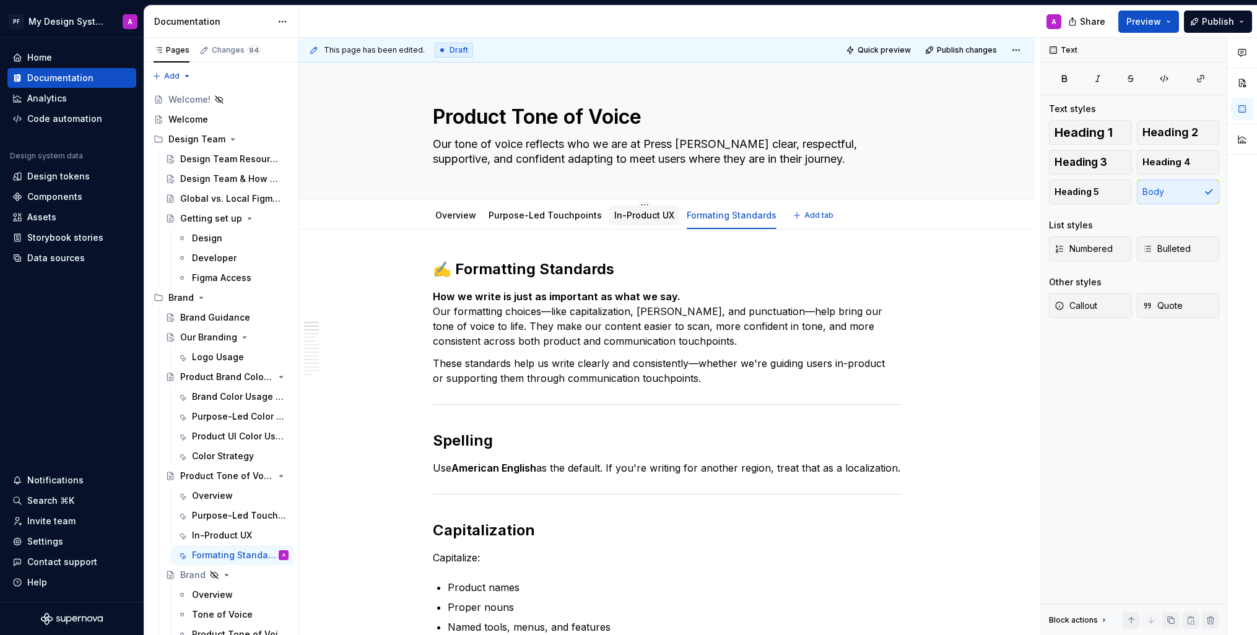
click at [622, 217] on link "In-Product UX" at bounding box center [644, 215] width 60 height 11
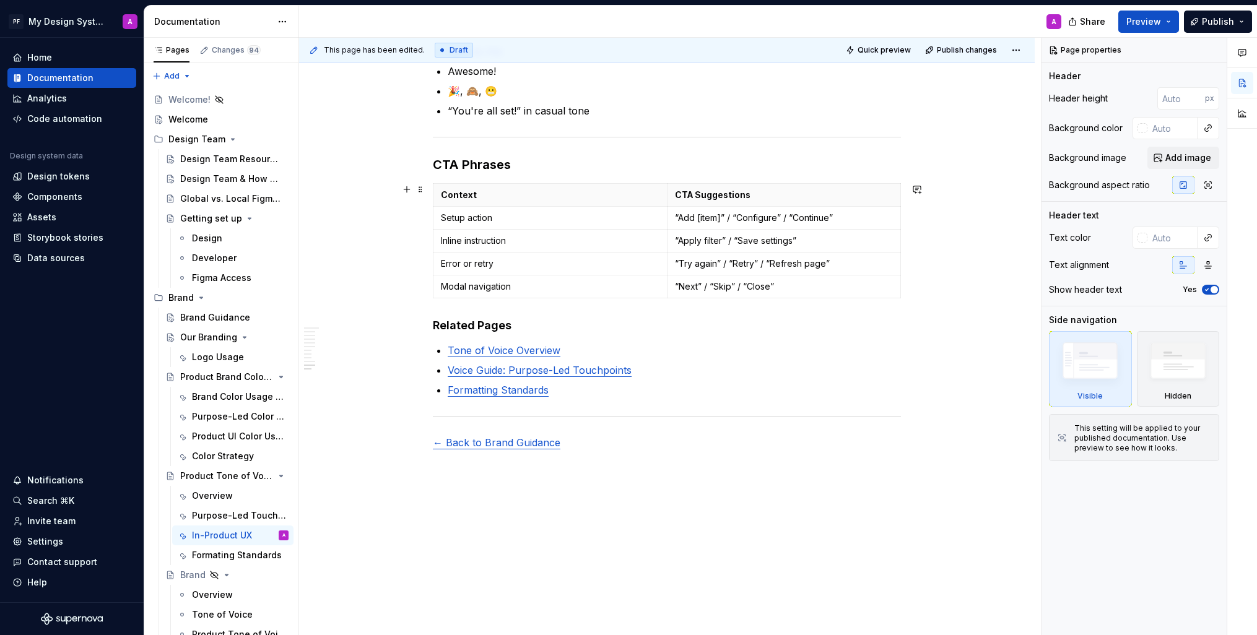
scroll to position [1878, 0]
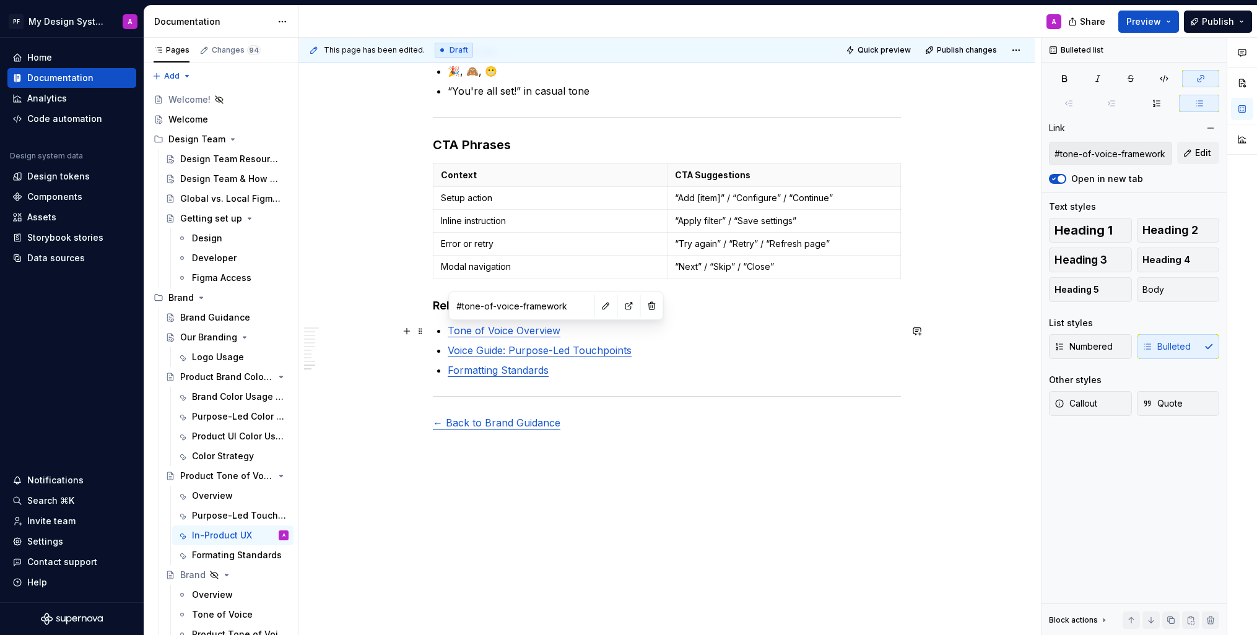
click at [541, 333] on link "Tone of Voice Overview" at bounding box center [504, 331] width 113 height 12
click at [575, 331] on p "Tone of Voice Overview" at bounding box center [674, 330] width 453 height 15
click at [521, 328] on link "Tone of Voice Overview" at bounding box center [504, 331] width 113 height 12
drag, startPoint x: 531, startPoint y: 329, endPoint x: 547, endPoint y: 329, distance: 16.1
click at [531, 329] on link "Tone of Voice Overview" at bounding box center [504, 331] width 113 height 12
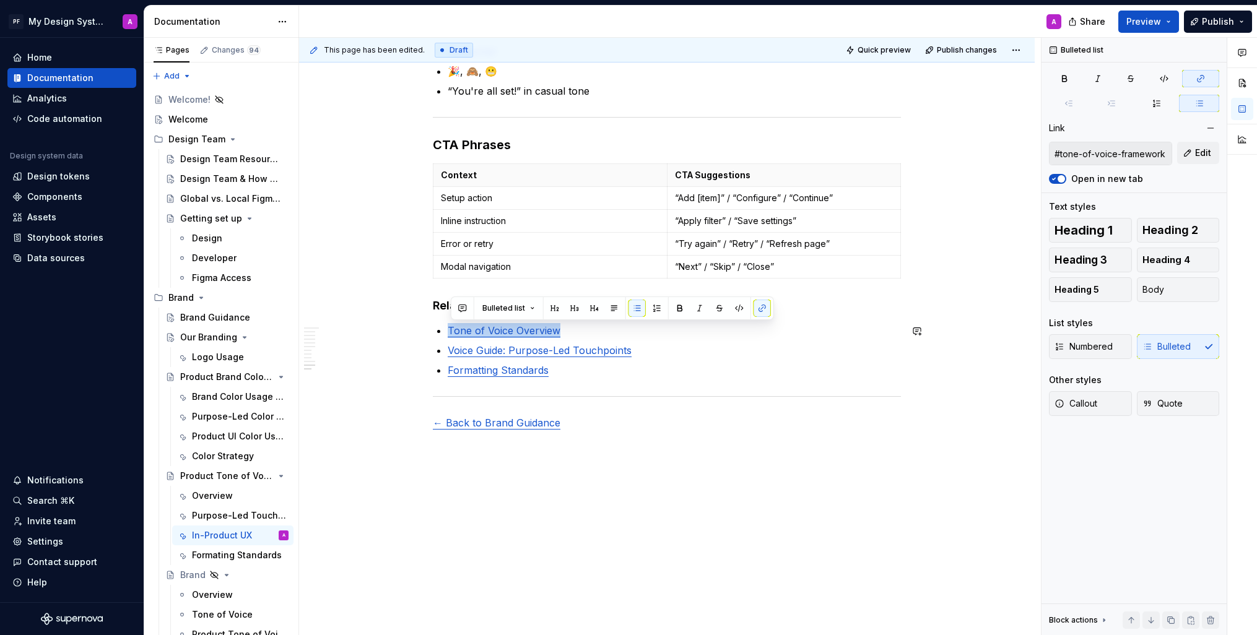
drag, startPoint x: 562, startPoint y: 329, endPoint x: 455, endPoint y: 323, distance: 107.3
click at [761, 308] on button "button" at bounding box center [762, 308] width 17 height 17
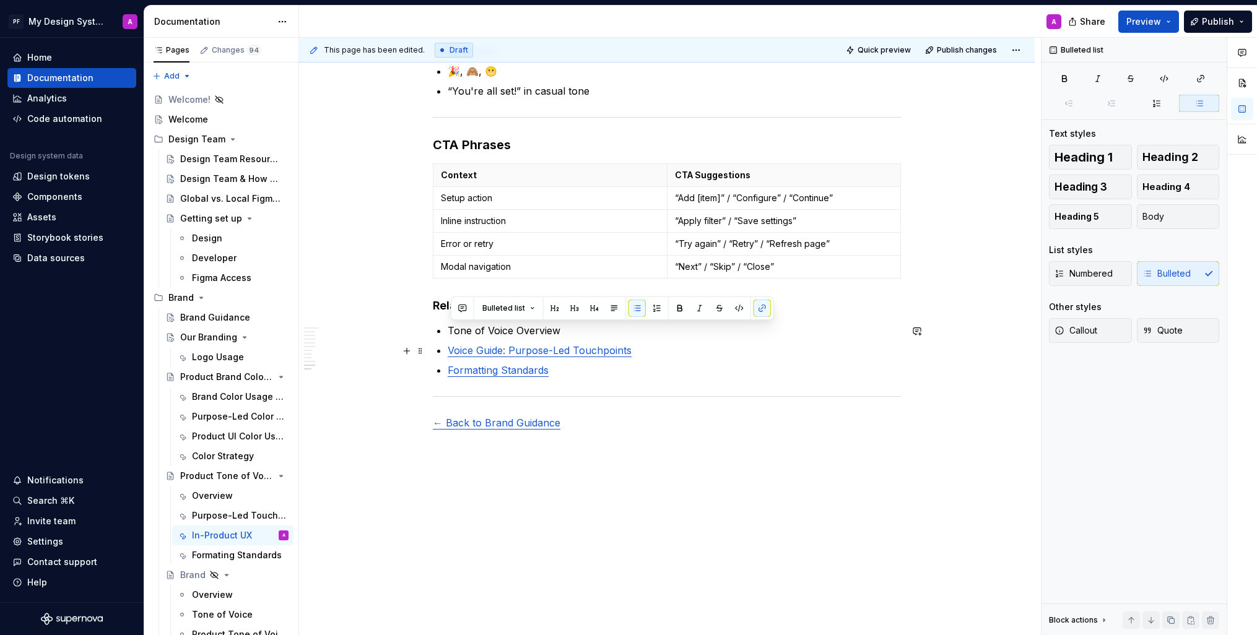
drag, startPoint x: 599, startPoint y: 341, endPoint x: 552, endPoint y: 334, distance: 48.1
click at [599, 341] on ul "Tone of Voice Overview Voice Guide: Purpose-Led Touchpoints Formatting Standards" at bounding box center [674, 350] width 453 height 54
drag, startPoint x: 572, startPoint y: 333, endPoint x: 547, endPoint y: 326, distance: 26.1
click at [452, 330] on p "Tone of Voice Overview" at bounding box center [674, 330] width 453 height 15
click at [764, 312] on button "button" at bounding box center [762, 308] width 17 height 17
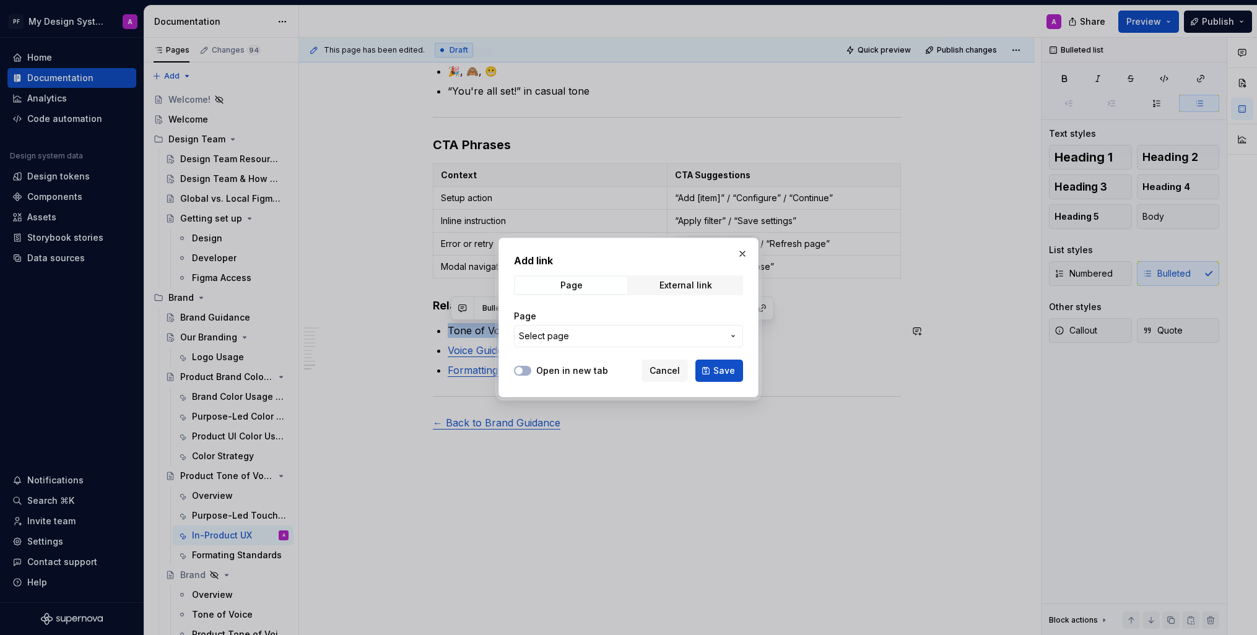
click at [671, 339] on span "Select page" at bounding box center [621, 336] width 204 height 12
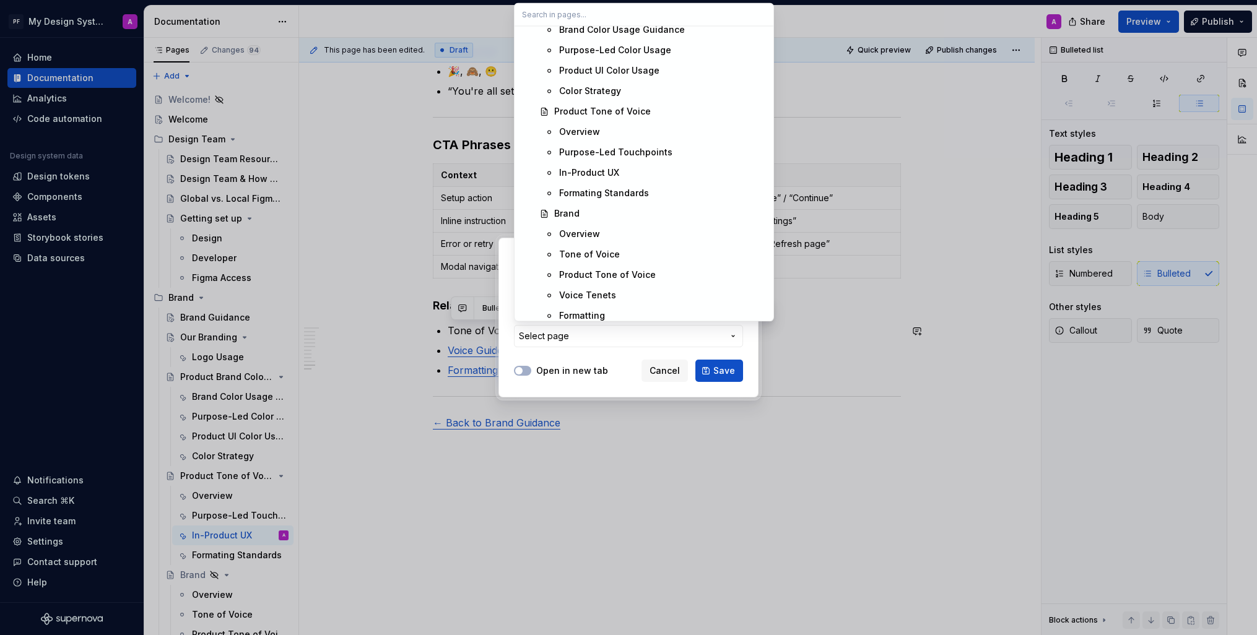
scroll to position [370, 0]
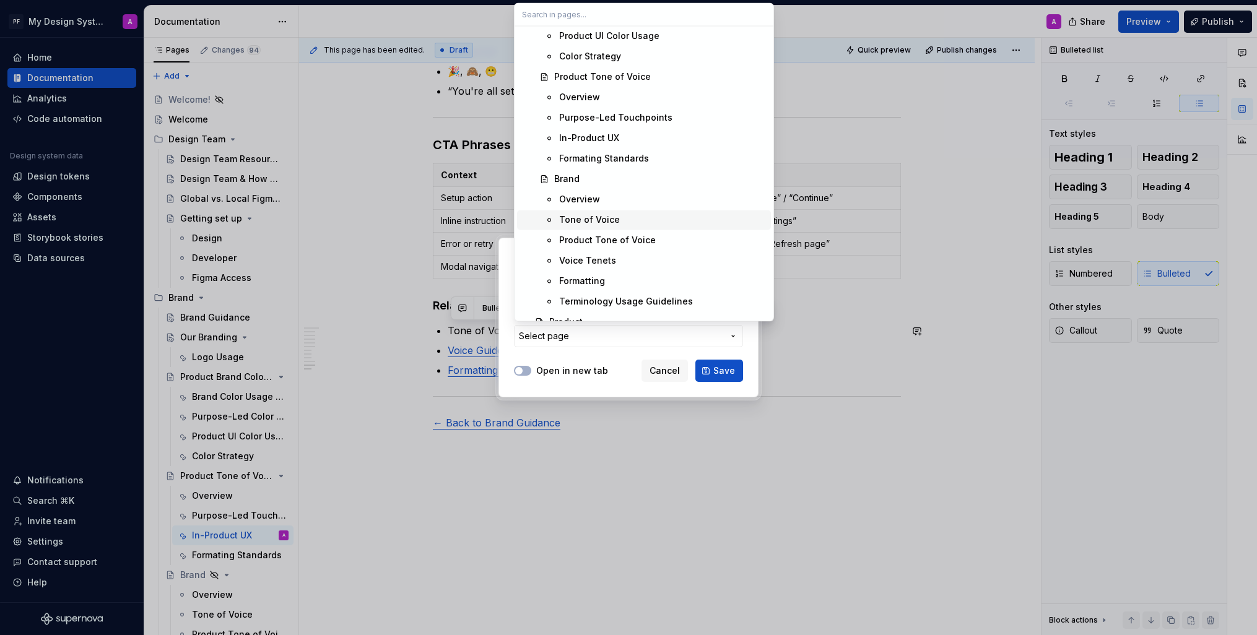
click at [669, 218] on div "Tone of Voice" at bounding box center [662, 220] width 207 height 12
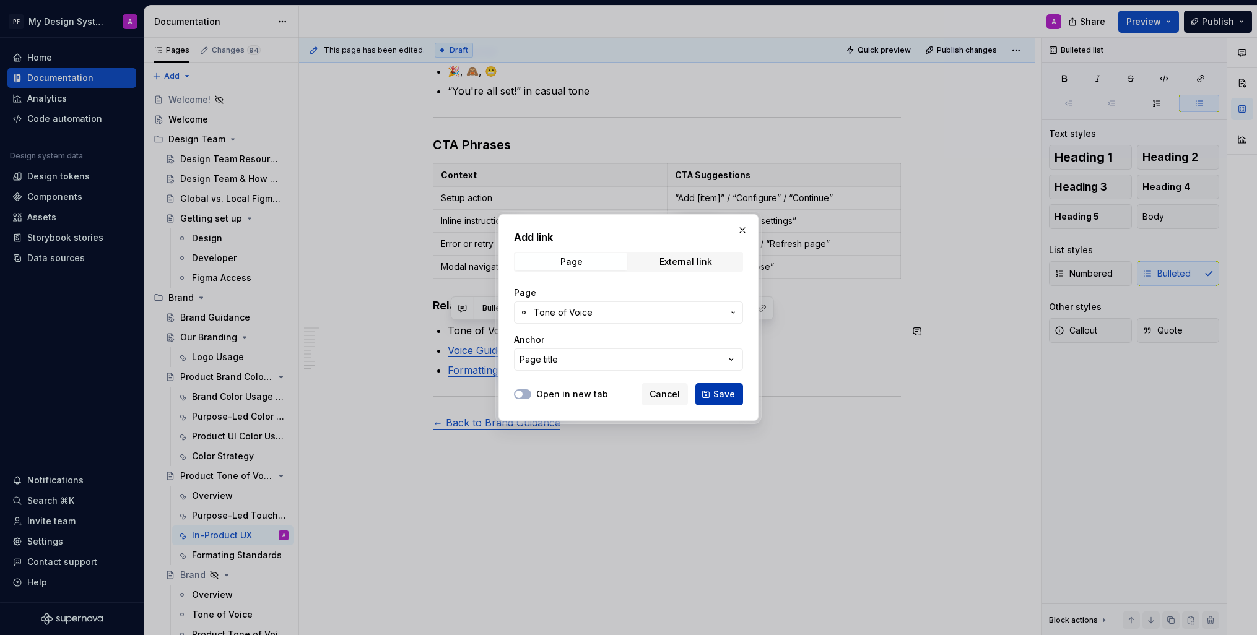
click at [717, 396] on span "Save" at bounding box center [724, 394] width 22 height 12
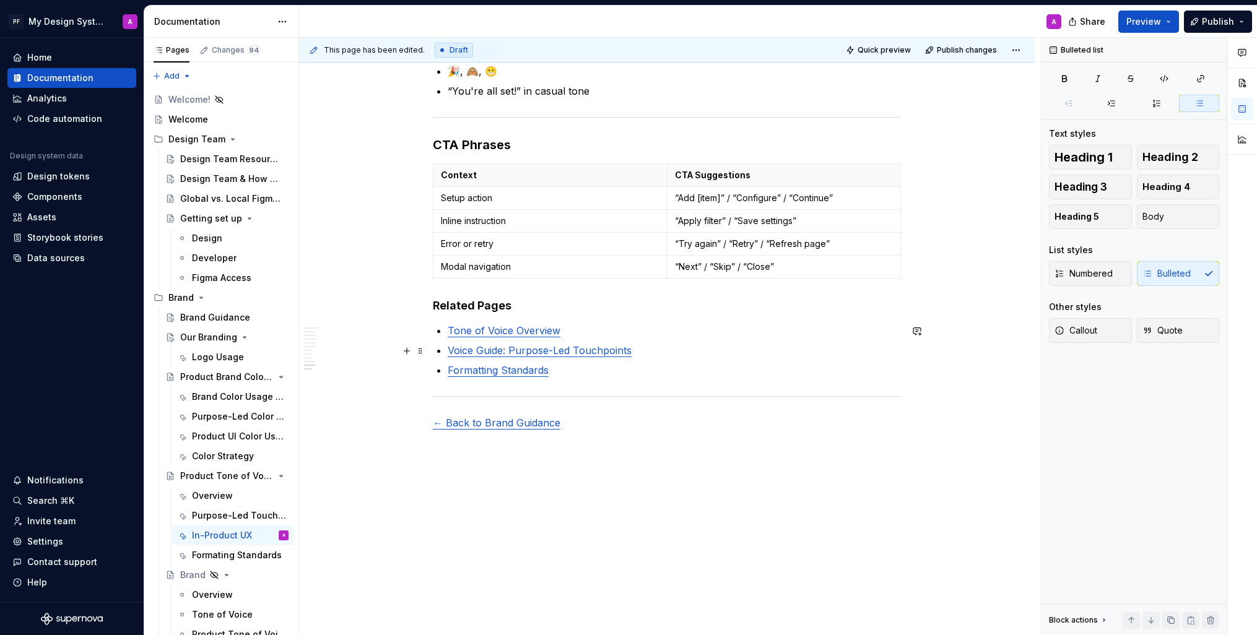
click at [642, 355] on p "Voice Guide: Purpose-Led Touchpoints" at bounding box center [674, 350] width 453 height 15
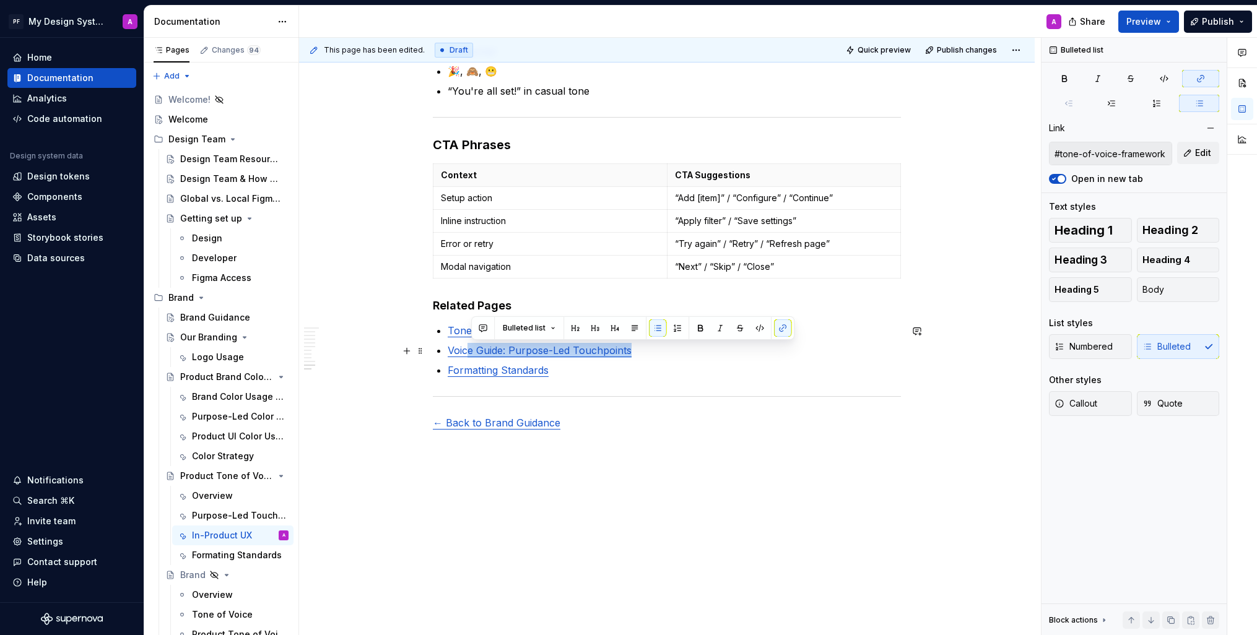
drag, startPoint x: 643, startPoint y: 352, endPoint x: 468, endPoint y: 352, distance: 174.6
click at [468, 352] on p "Voice Guide: Purpose-Led Touchpoints" at bounding box center [674, 350] width 453 height 15
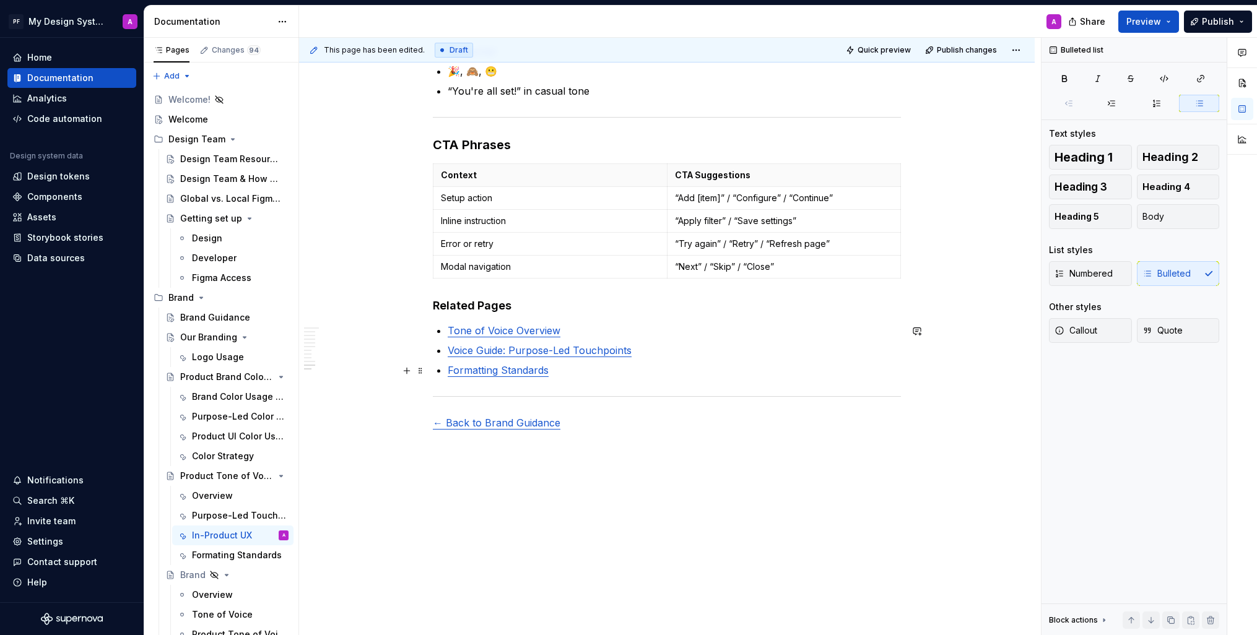
drag, startPoint x: 699, startPoint y: 369, endPoint x: 665, endPoint y: 359, distance: 35.7
click at [694, 368] on p "Formatting Standards" at bounding box center [674, 370] width 453 height 15
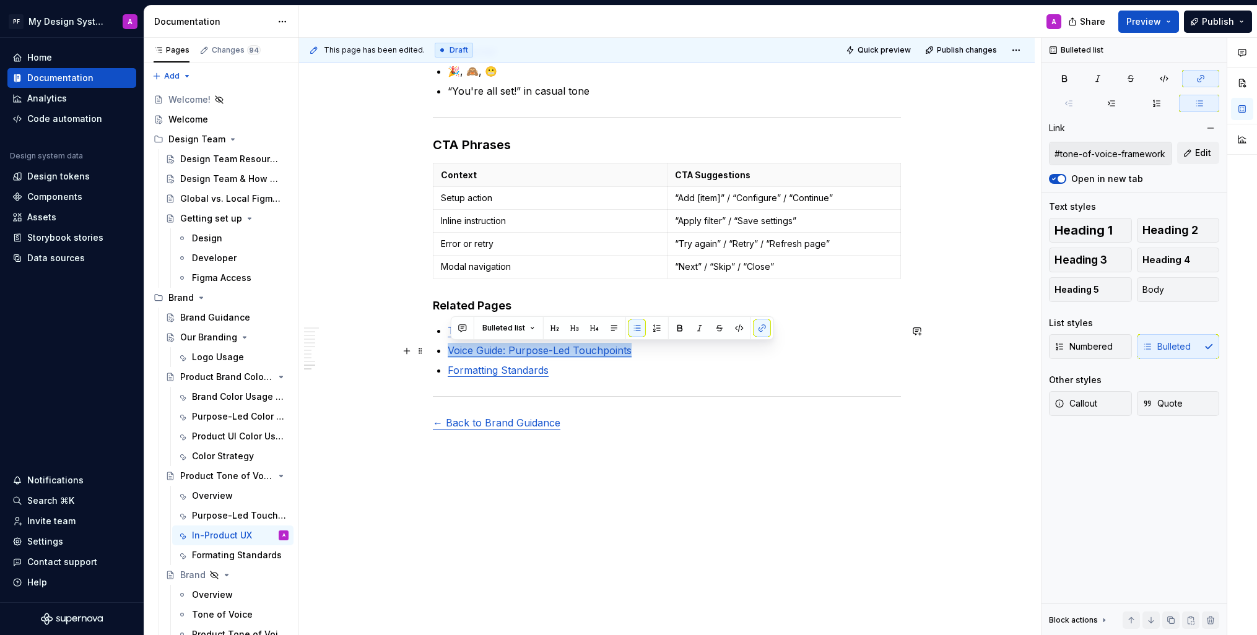
drag, startPoint x: 640, startPoint y: 349, endPoint x: 442, endPoint y: 348, distance: 198.8
click at [453, 347] on p "Voice Guide: Purpose-Led Touchpoints" at bounding box center [674, 350] width 453 height 15
click at [761, 329] on button "button" at bounding box center [762, 328] width 17 height 17
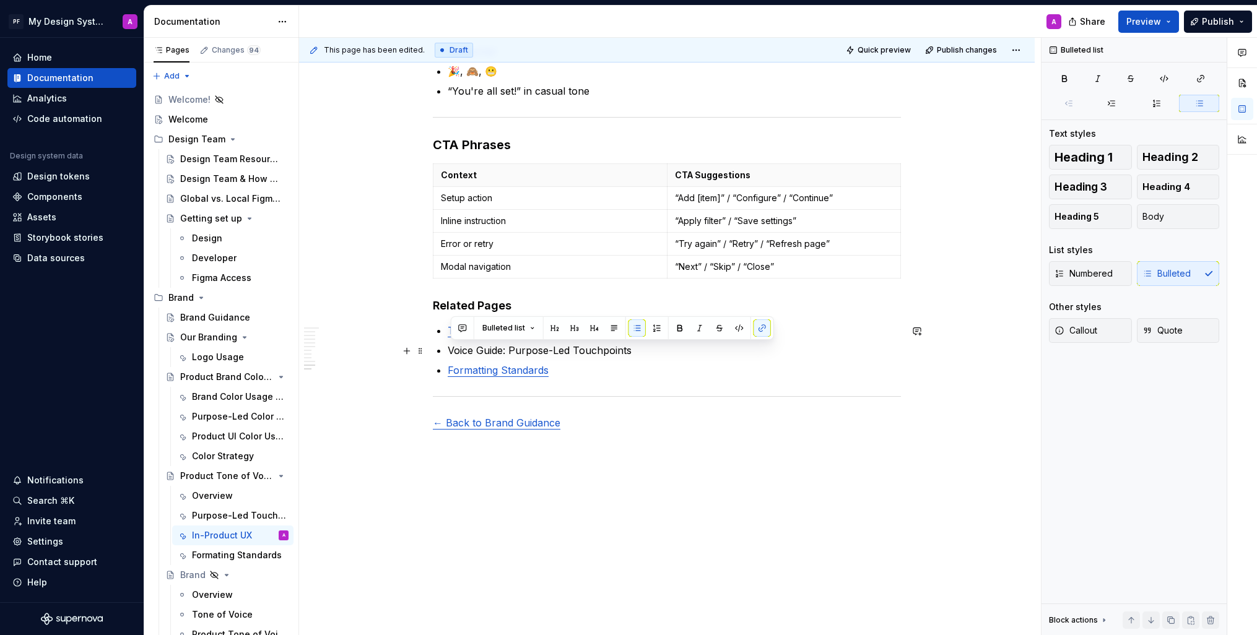
drag, startPoint x: 656, startPoint y: 351, endPoint x: 641, endPoint y: 351, distance: 14.9
click at [656, 351] on p "Voice Guide: Purpose-Led Touchpoints" at bounding box center [674, 350] width 453 height 15
drag, startPoint x: 591, startPoint y: 350, endPoint x: 446, endPoint y: 349, distance: 144.9
click at [756, 331] on button "button" at bounding box center [762, 328] width 17 height 17
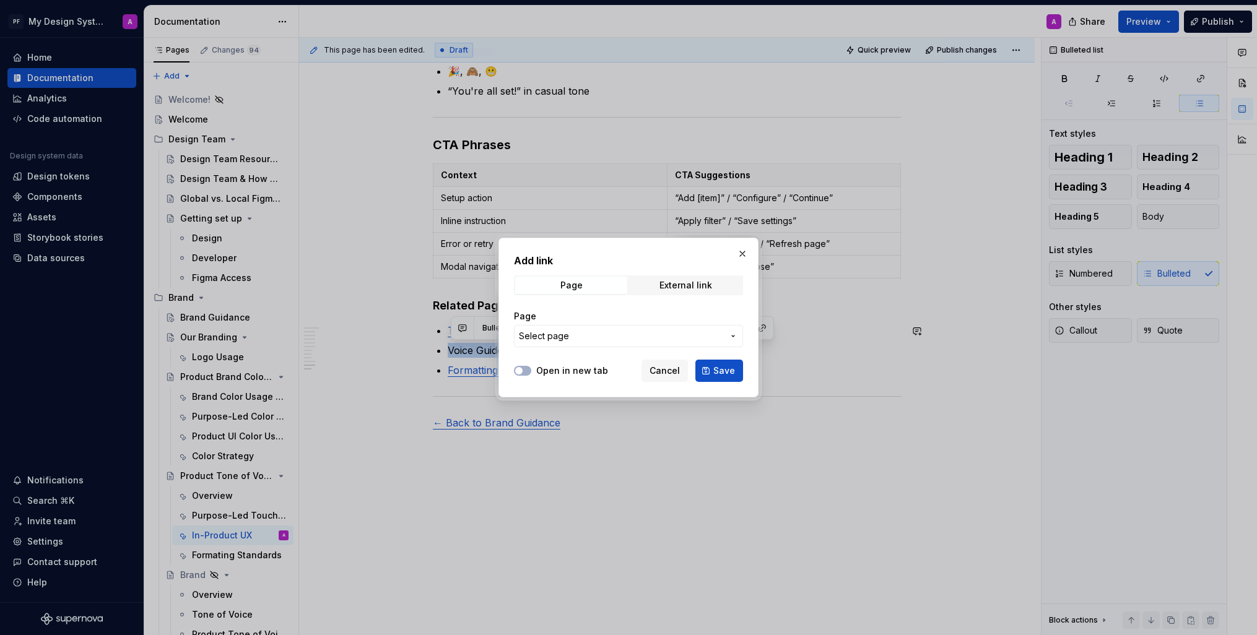
click at [734, 334] on icon "button" at bounding box center [733, 336] width 10 height 10
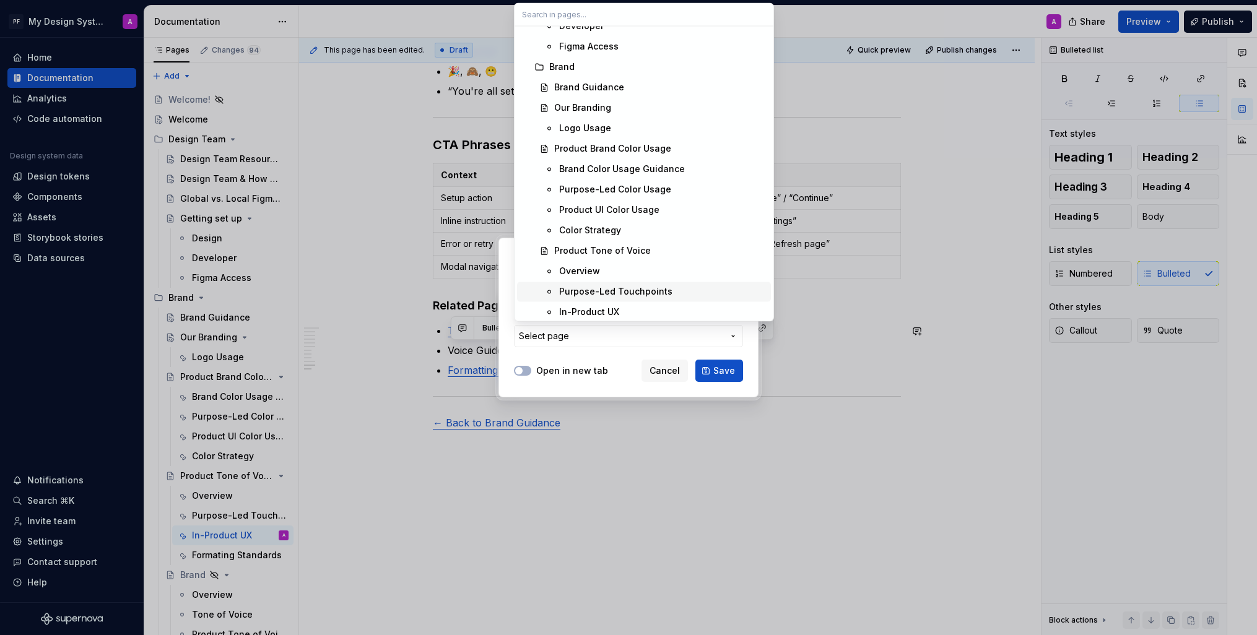
scroll to position [209, 0]
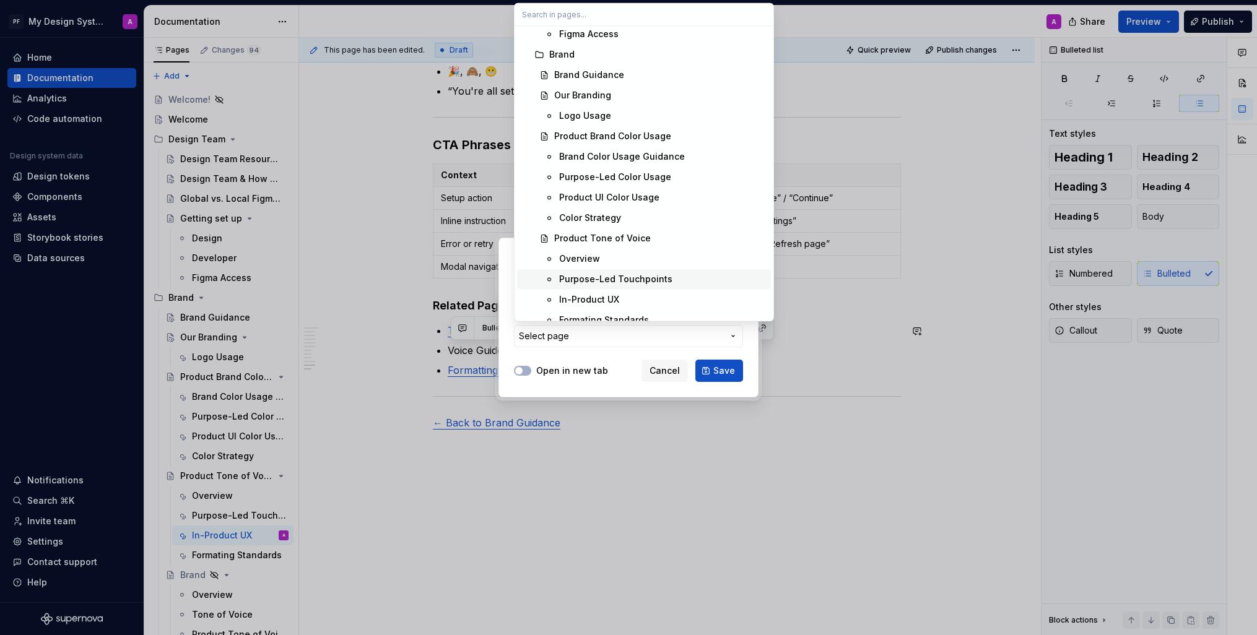
click at [665, 279] on div "Purpose-Led Touchpoints" at bounding box center [615, 279] width 113 height 12
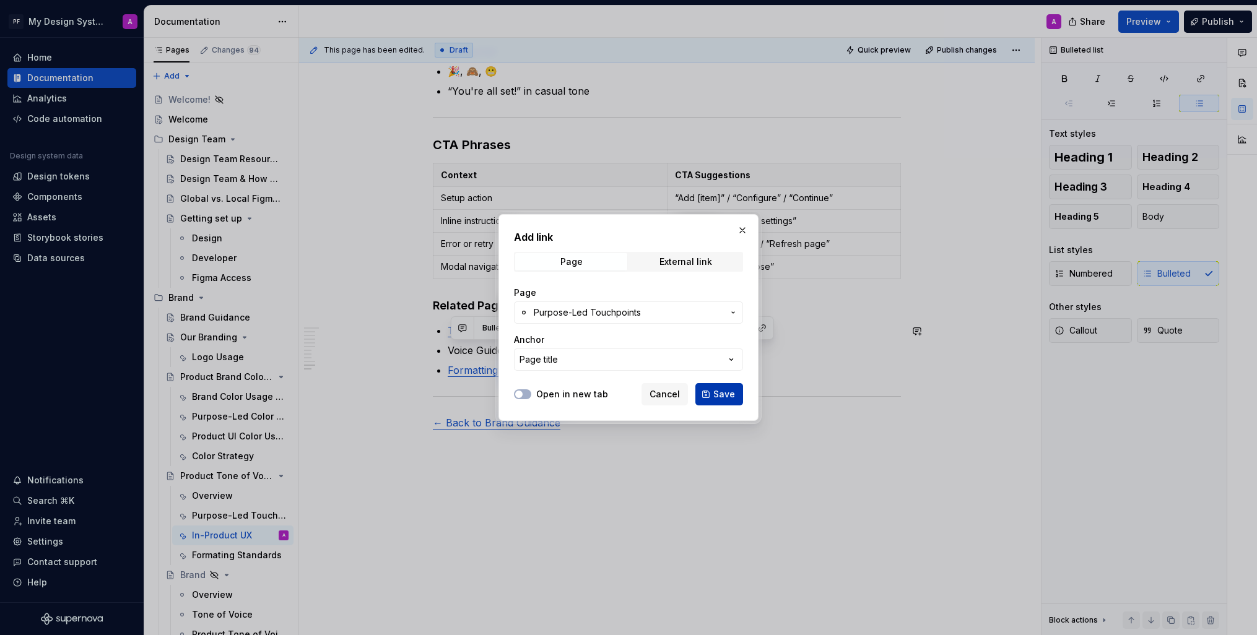
click at [730, 394] on span "Save" at bounding box center [724, 394] width 22 height 12
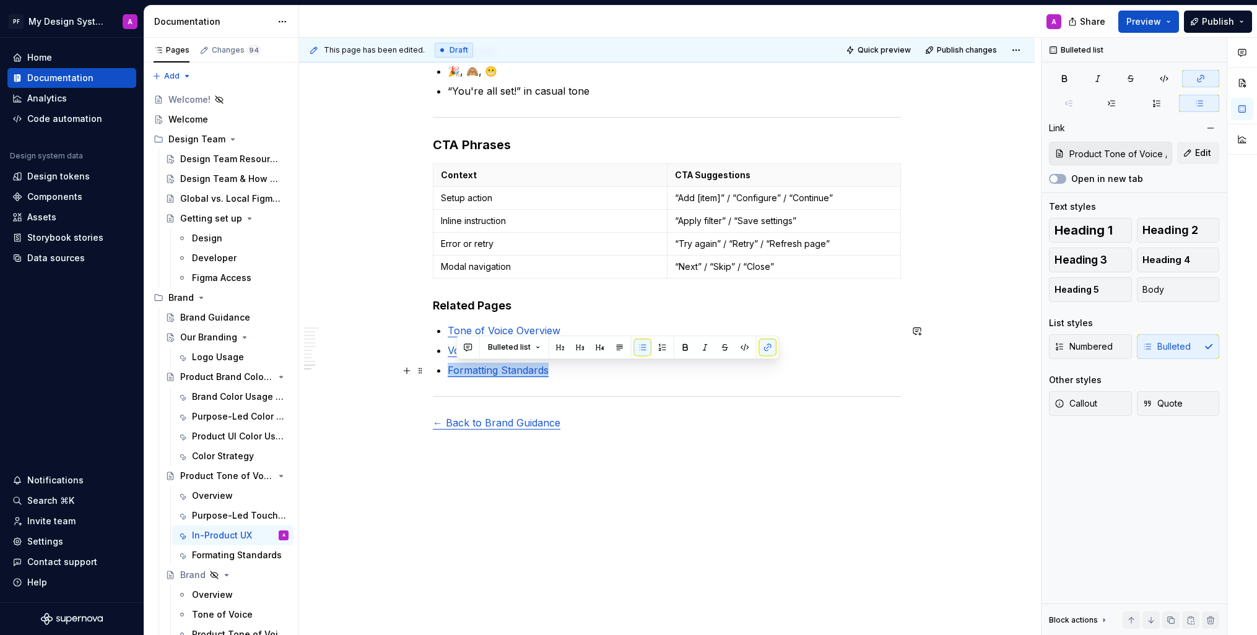
drag, startPoint x: 559, startPoint y: 373, endPoint x: 449, endPoint y: 368, distance: 110.3
click at [756, 349] on button "button" at bounding box center [762, 347] width 17 height 17
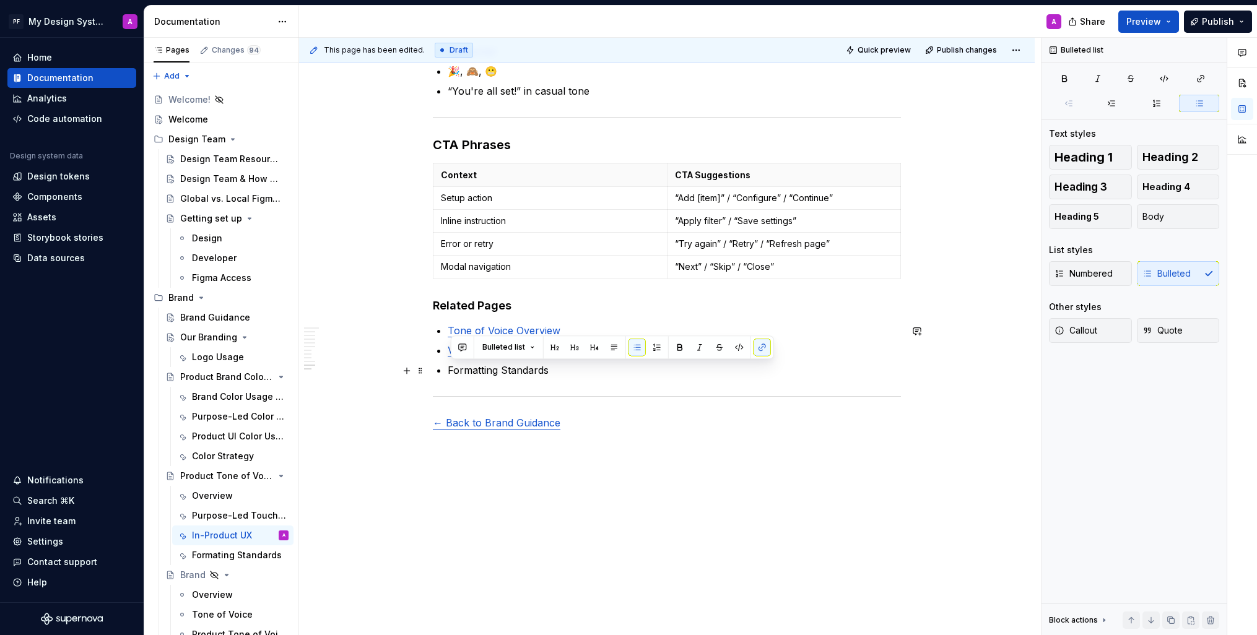
click at [577, 373] on p "Formatting Standards" at bounding box center [674, 370] width 453 height 15
drag, startPoint x: 552, startPoint y: 373, endPoint x: 450, endPoint y: 370, distance: 101.6
click at [450, 370] on p "Formatting Standards" at bounding box center [674, 370] width 453 height 15
click at [761, 352] on button "button" at bounding box center [762, 347] width 17 height 17
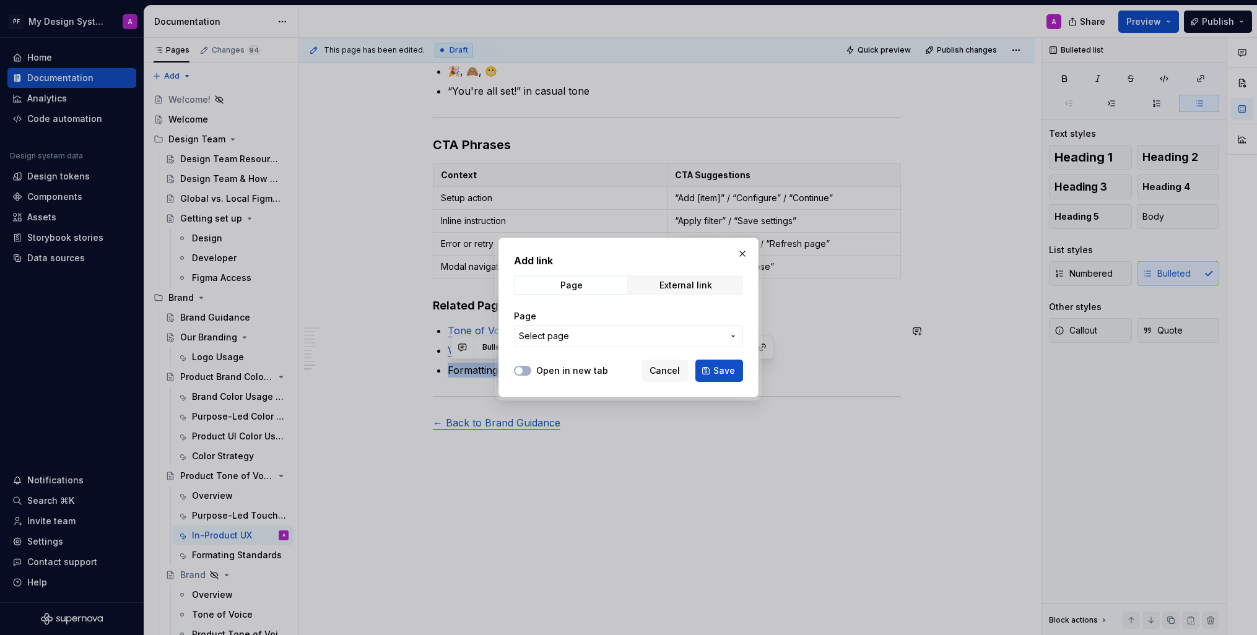
click at [686, 338] on span "Select page" at bounding box center [621, 336] width 204 height 12
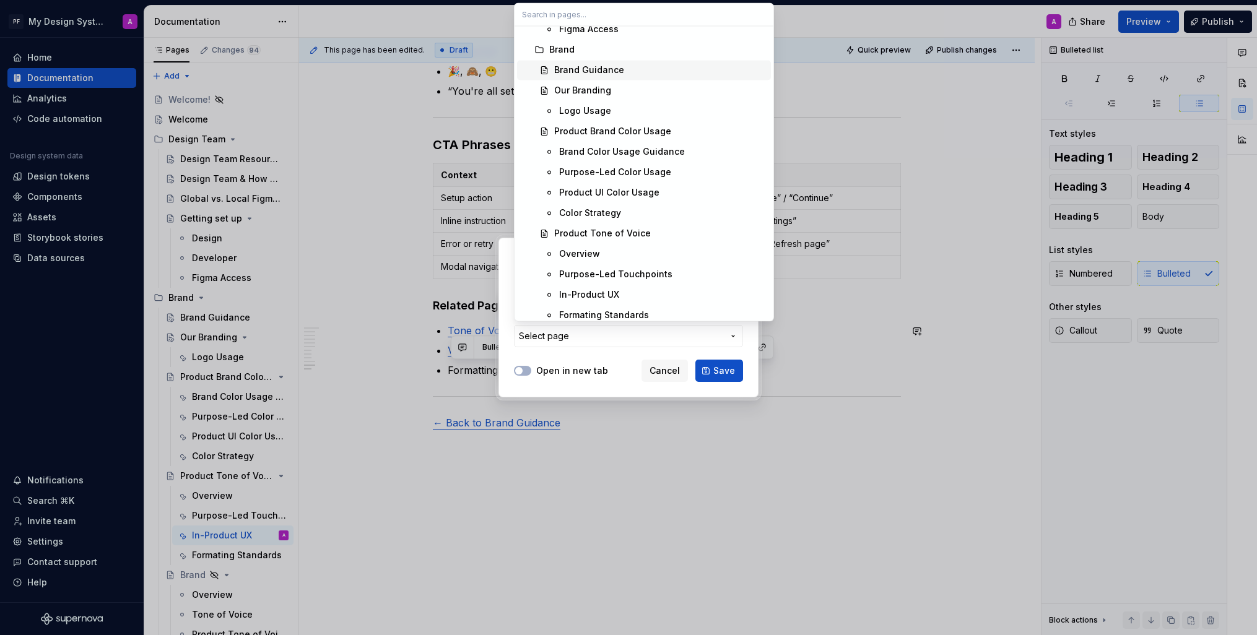
scroll to position [264, 0]
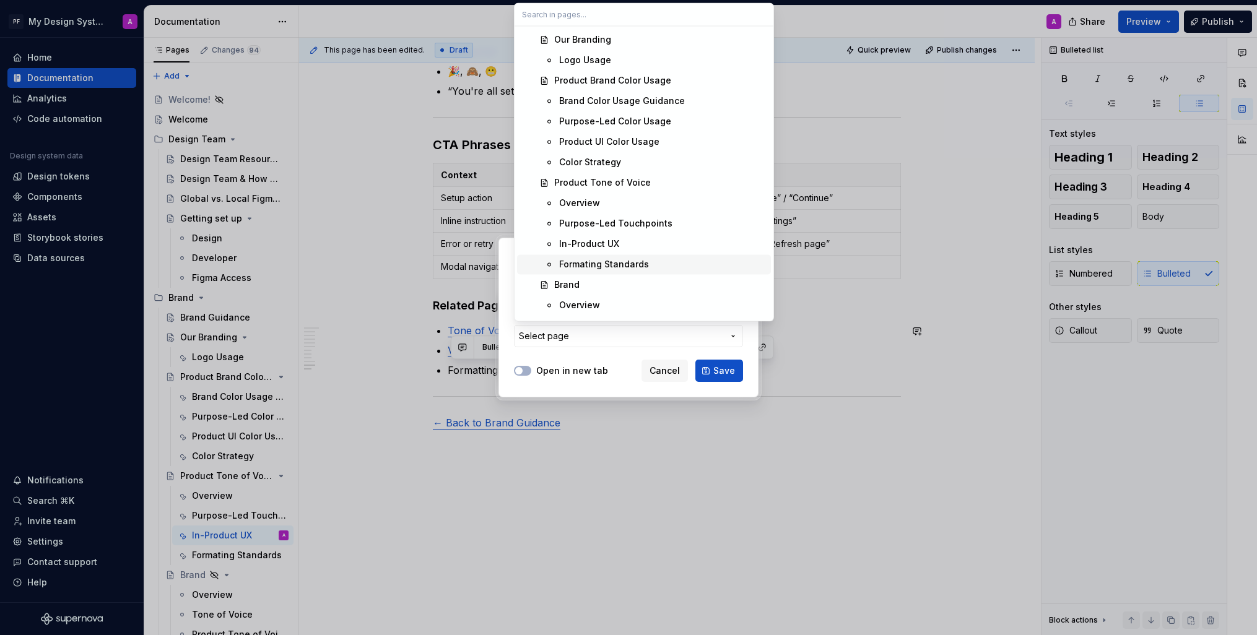
click at [647, 265] on div "Formating Standards" at bounding box center [662, 264] width 207 height 12
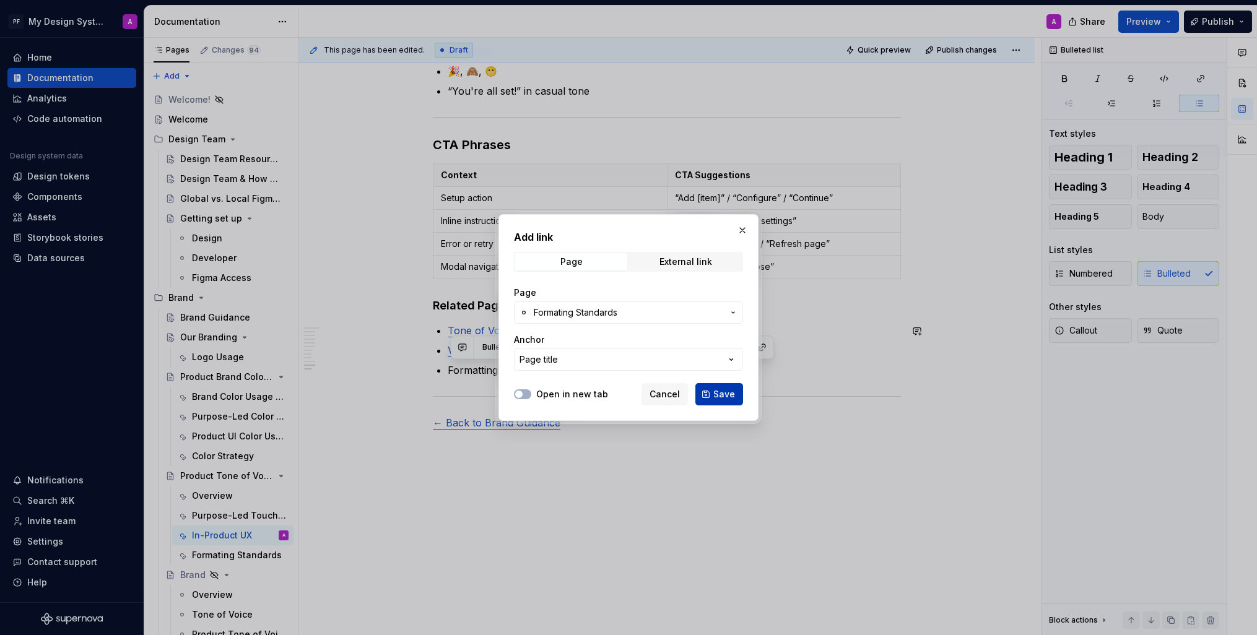
click at [723, 393] on span "Save" at bounding box center [724, 394] width 22 height 12
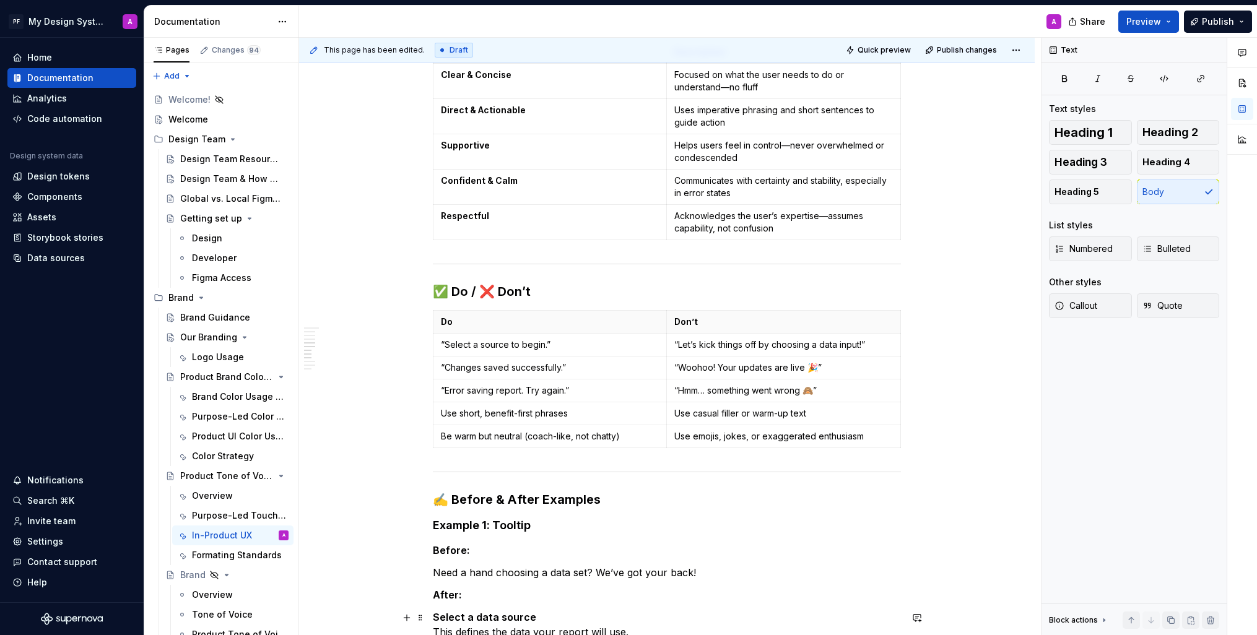
scroll to position [0, 0]
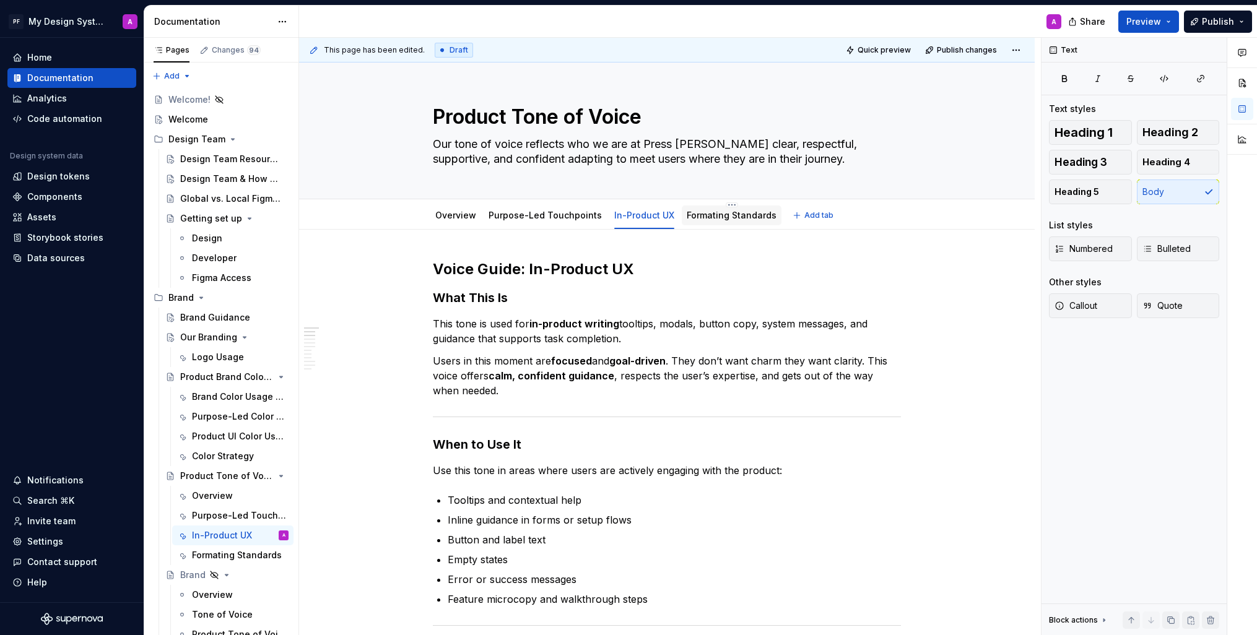
click at [717, 217] on link "Formating Standards" at bounding box center [732, 215] width 90 height 11
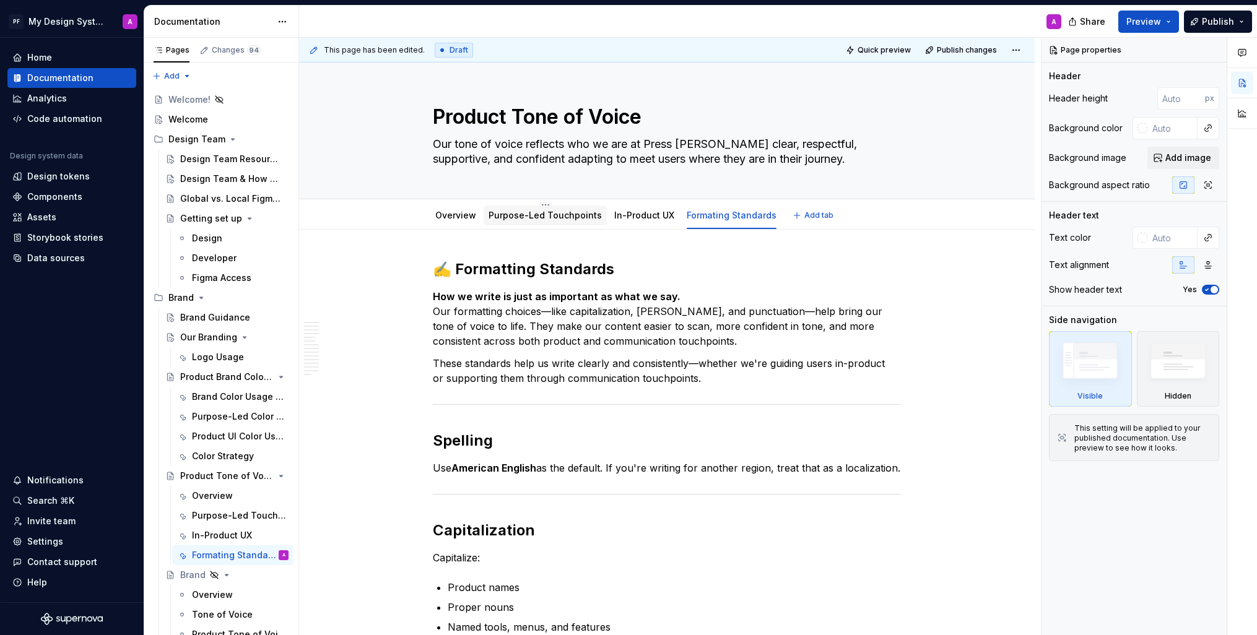
click at [570, 218] on link "Purpose-Led Touchpoints" at bounding box center [545, 215] width 113 height 11
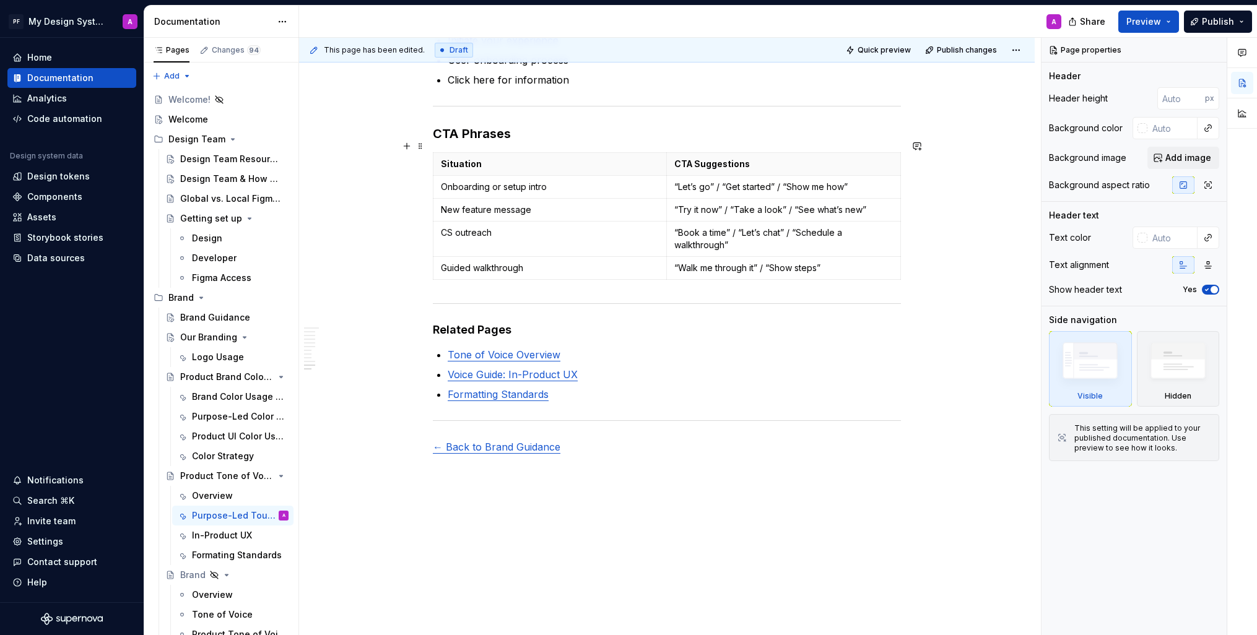
scroll to position [1951, 0]
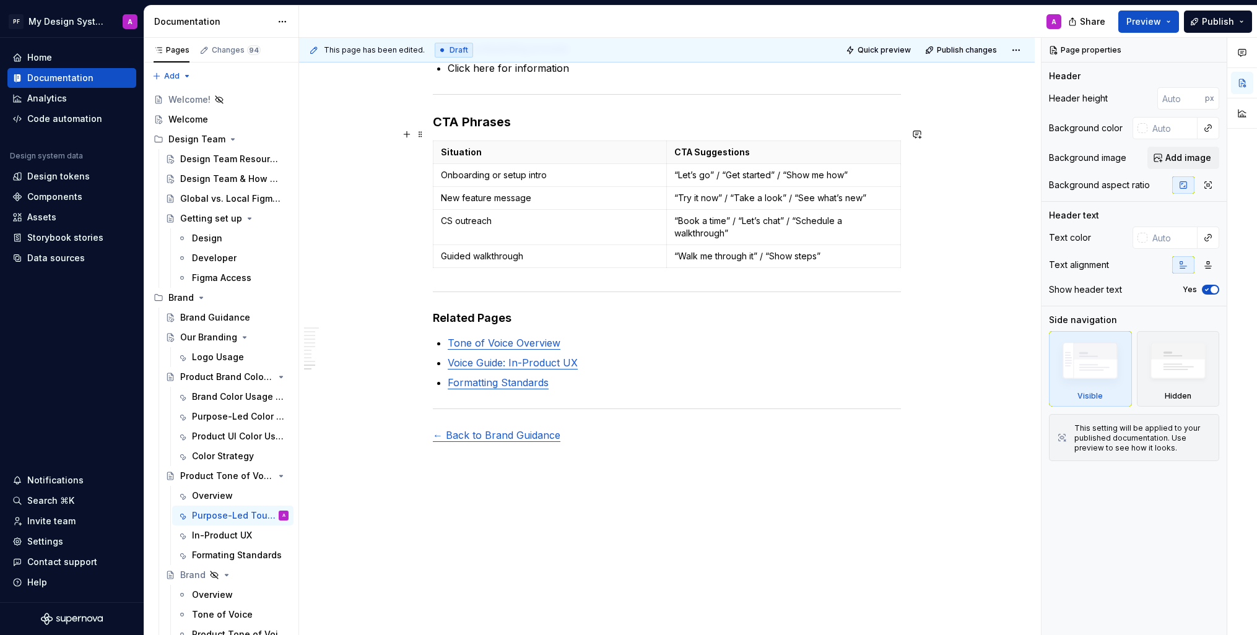
type textarea "*"
click at [566, 336] on p "Tone of Voice Overview" at bounding box center [674, 343] width 453 height 15
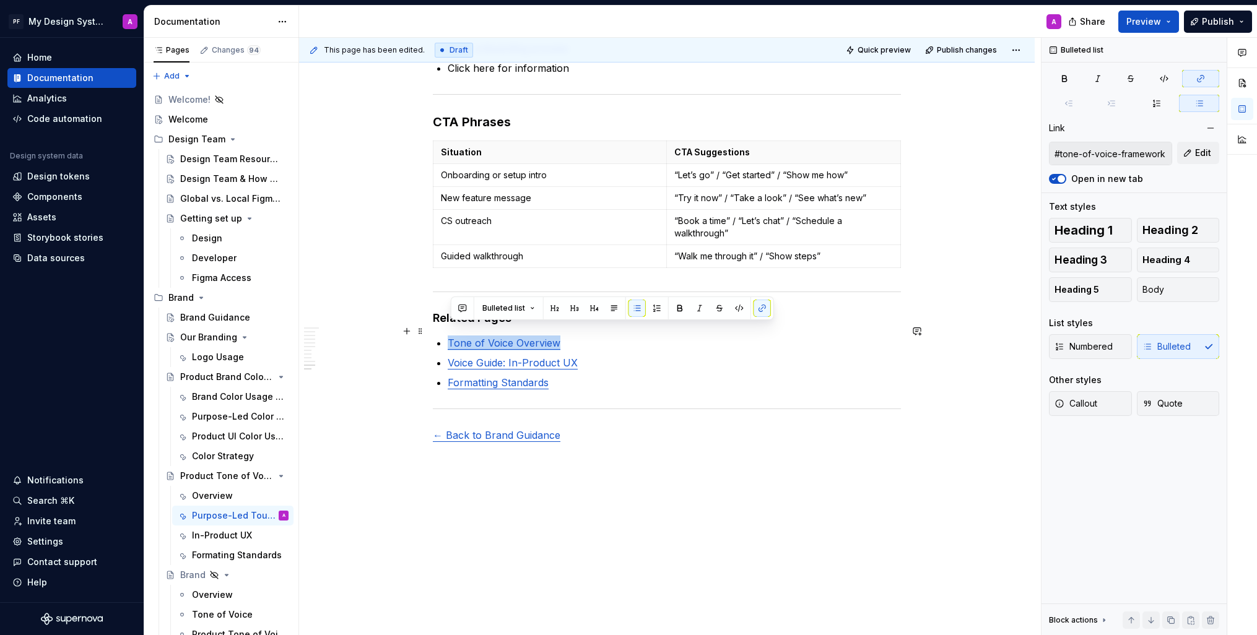
drag, startPoint x: 535, startPoint y: 331, endPoint x: 568, endPoint y: 317, distance: 35.5
click at [453, 336] on p "Tone of Voice Overview" at bounding box center [674, 343] width 453 height 15
click at [764, 307] on button "button" at bounding box center [767, 308] width 17 height 17
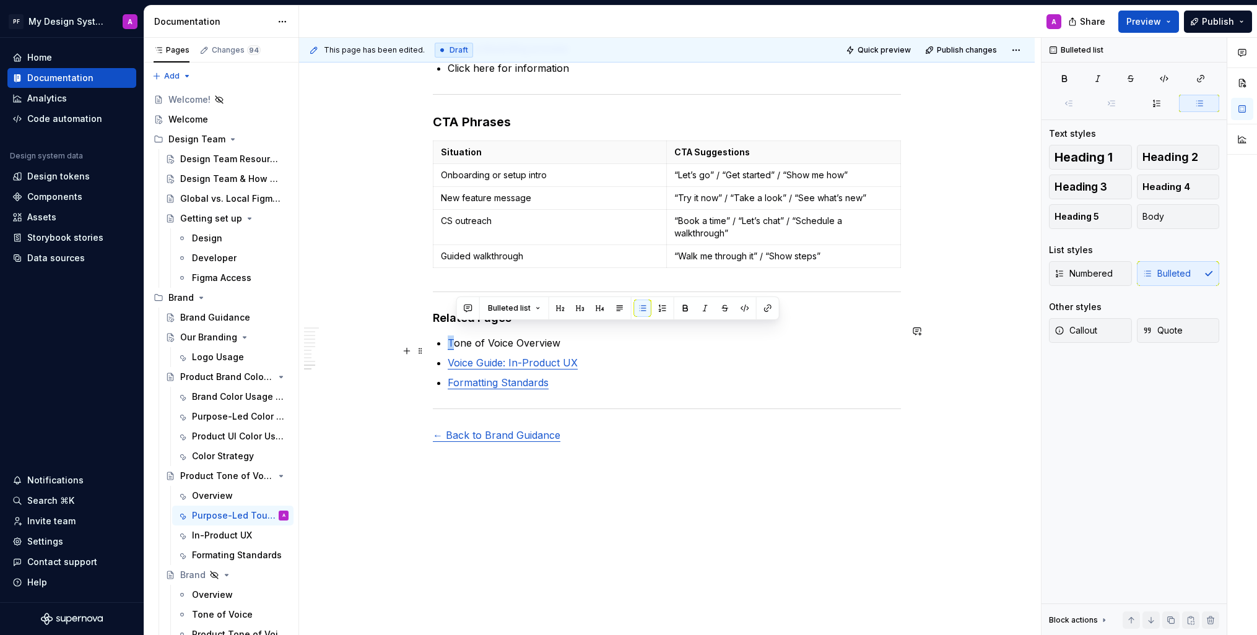
click at [712, 357] on p "Voice Guide: In-Product UX" at bounding box center [674, 362] width 453 height 15
drag, startPoint x: 574, startPoint y: 331, endPoint x: 543, endPoint y: 336, distance: 31.9
click at [551, 336] on p "T one of Voice Overview" at bounding box center [674, 343] width 453 height 15
click at [533, 338] on p "T one of Voice Overview" at bounding box center [674, 343] width 453 height 15
click at [580, 336] on p "T one of Voice Overview" at bounding box center [674, 343] width 453 height 15
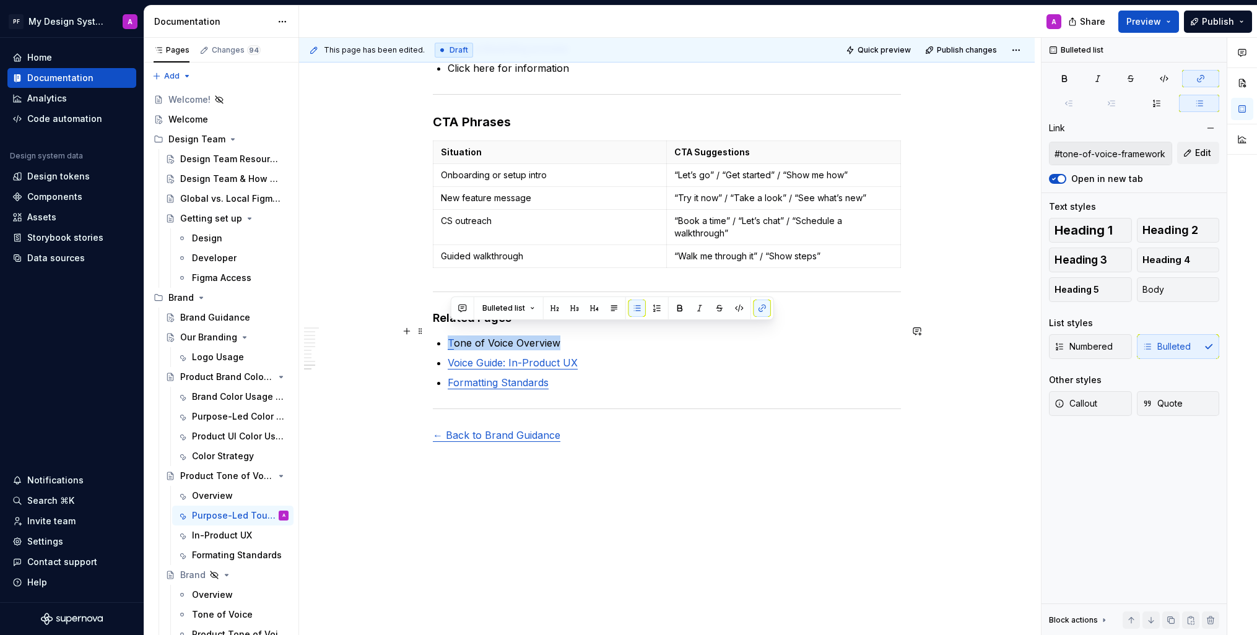
drag, startPoint x: 567, startPoint y: 330, endPoint x: 551, endPoint y: 321, distance: 18.6
click at [766, 305] on button "button" at bounding box center [762, 308] width 17 height 17
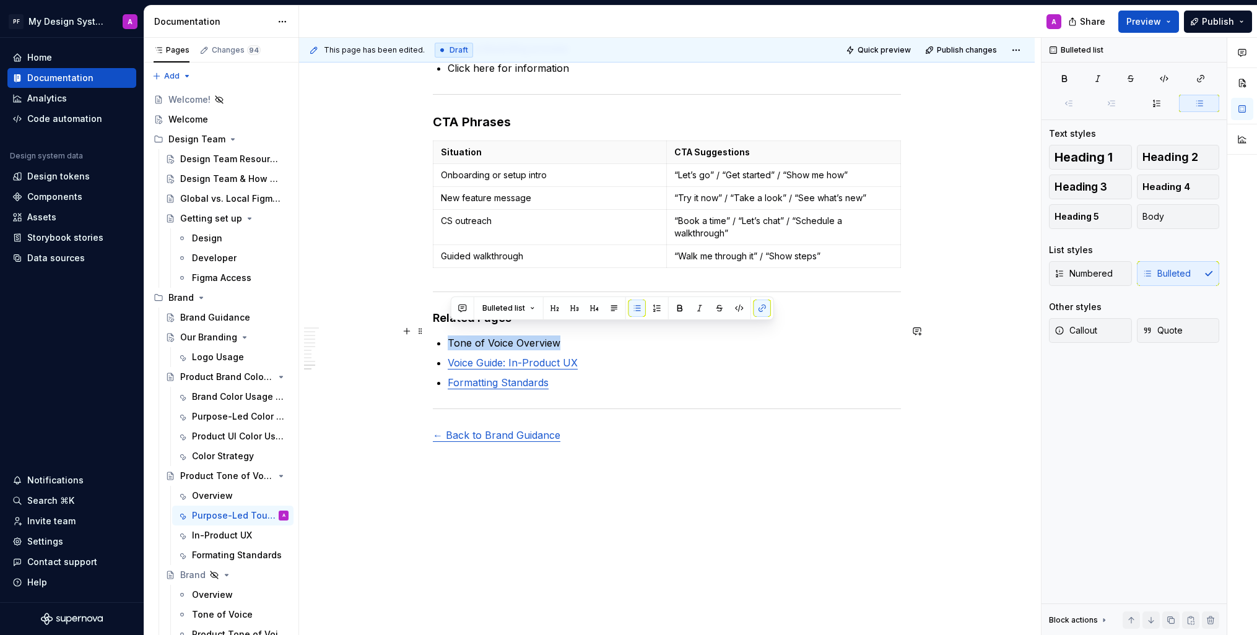
click at [573, 336] on p "Tone of Voice Overview" at bounding box center [674, 343] width 453 height 15
drag, startPoint x: 567, startPoint y: 332, endPoint x: 472, endPoint y: 338, distance: 95.0
click at [472, 338] on p "Tone of Voice Overview" at bounding box center [674, 343] width 453 height 15
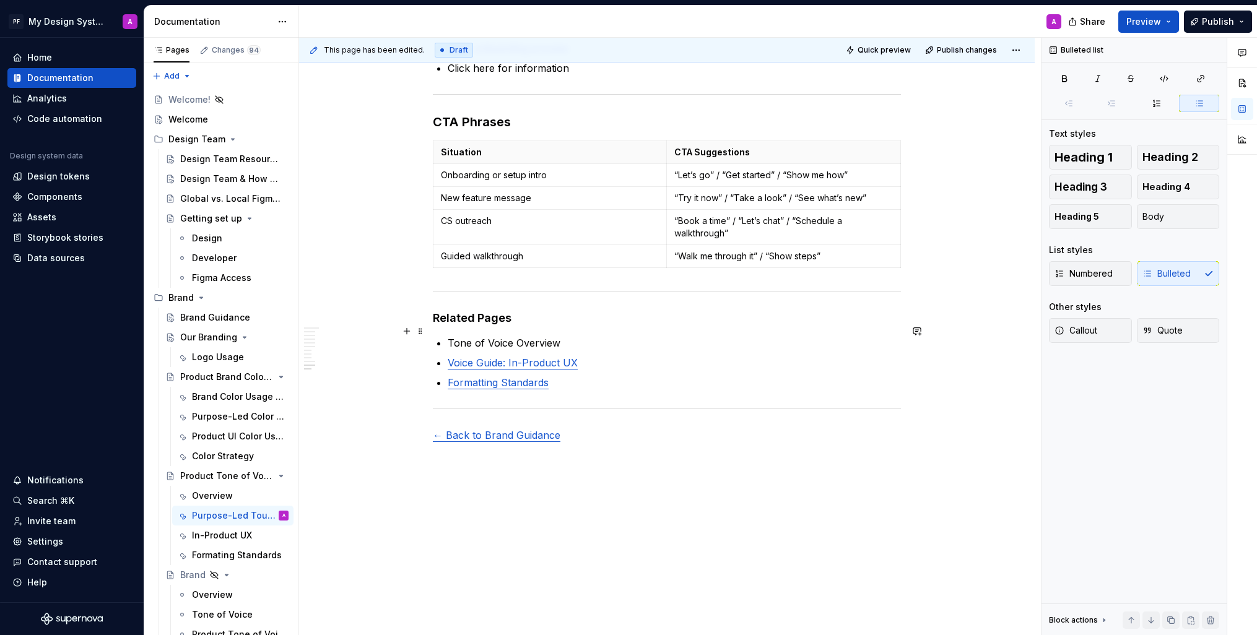
click at [581, 336] on p "Tone of Voice Overview" at bounding box center [674, 343] width 453 height 15
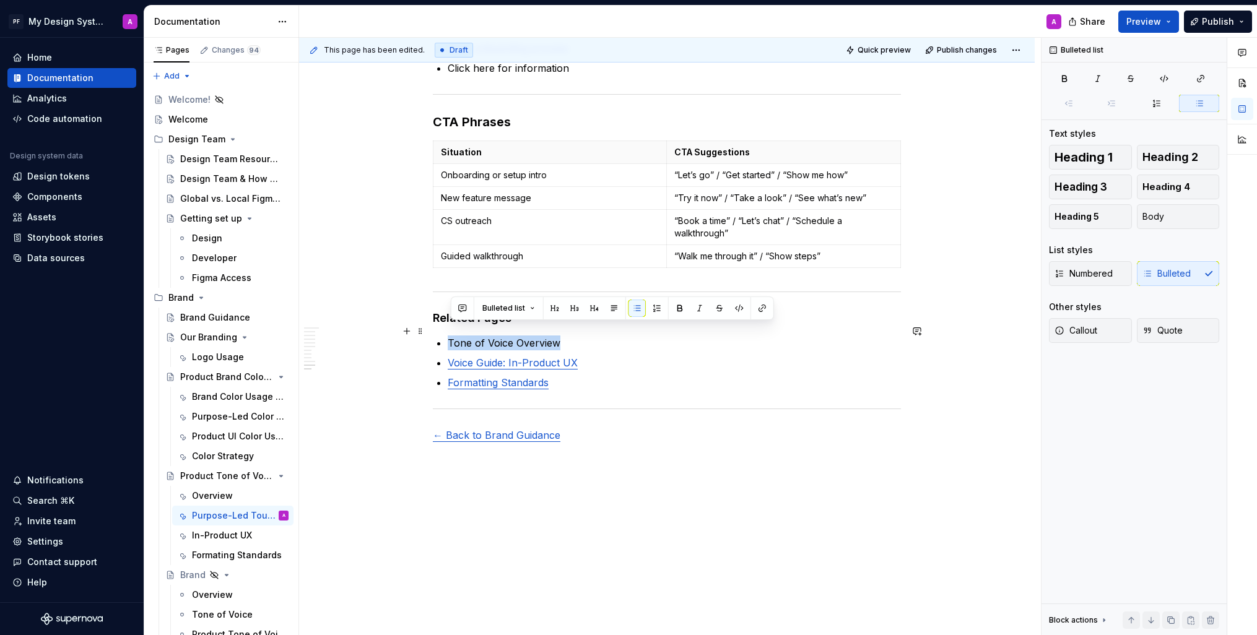
drag, startPoint x: 538, startPoint y: 326, endPoint x: 451, endPoint y: 332, distance: 86.3
click at [451, 336] on p "Tone of Voice Overview" at bounding box center [674, 343] width 453 height 15
click at [757, 307] on button "button" at bounding box center [762, 308] width 17 height 17
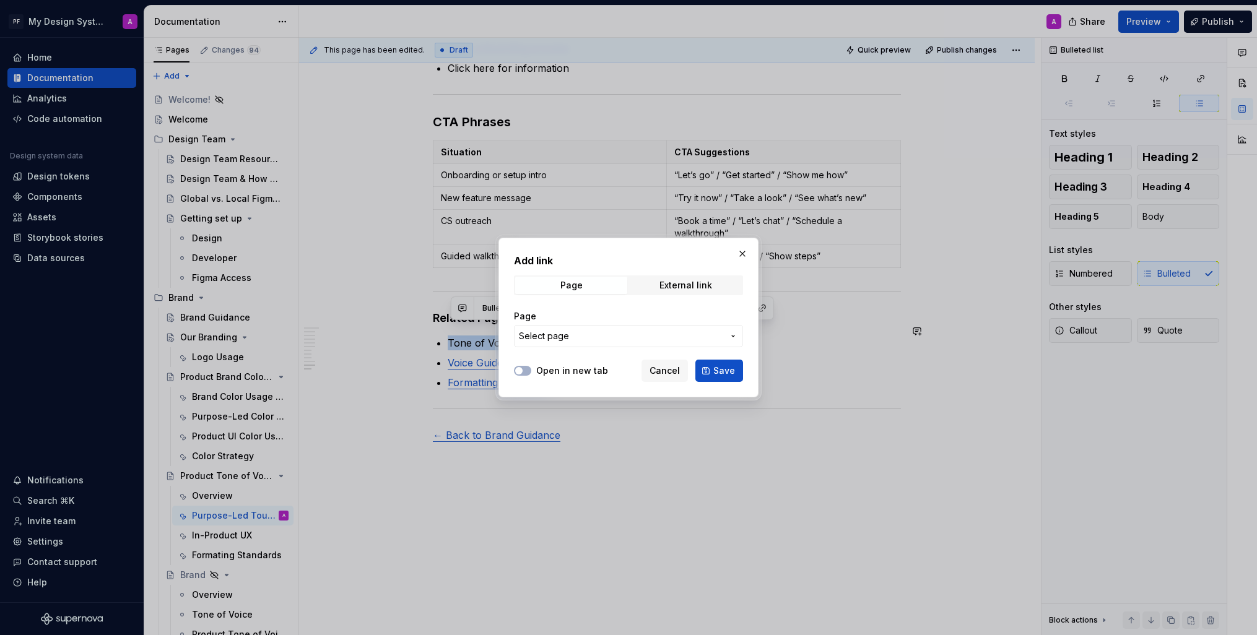
click at [712, 331] on span "Select page" at bounding box center [621, 336] width 204 height 12
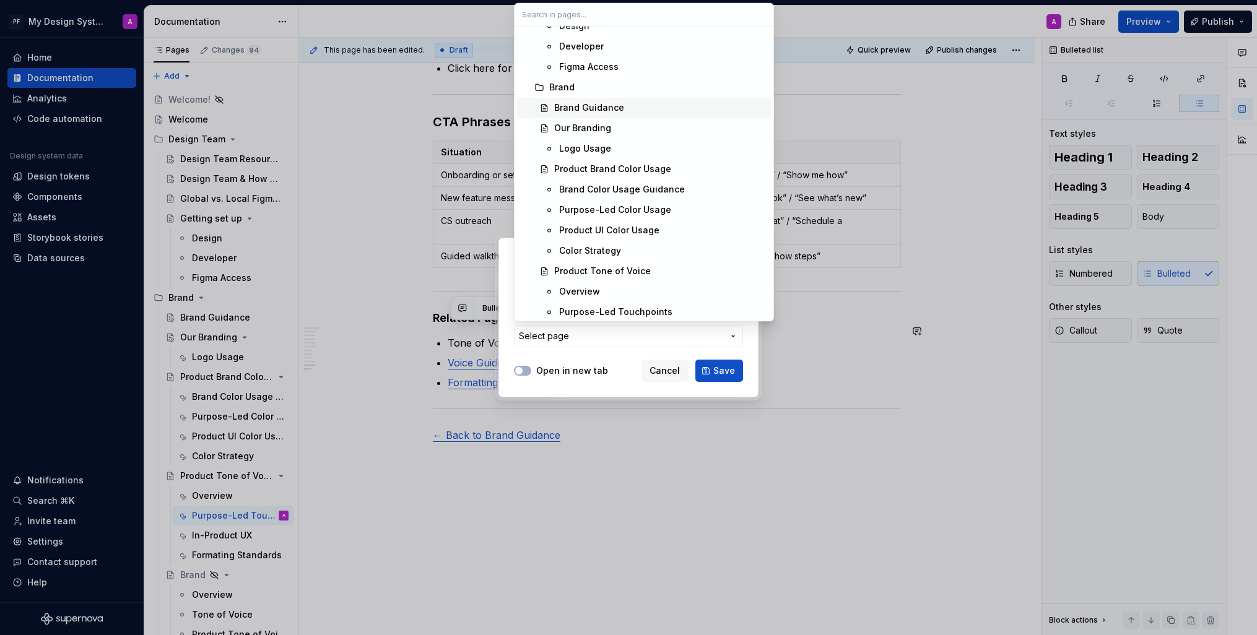
scroll to position [195, 0]
click at [658, 272] on div "Overview" at bounding box center [662, 272] width 207 height 12
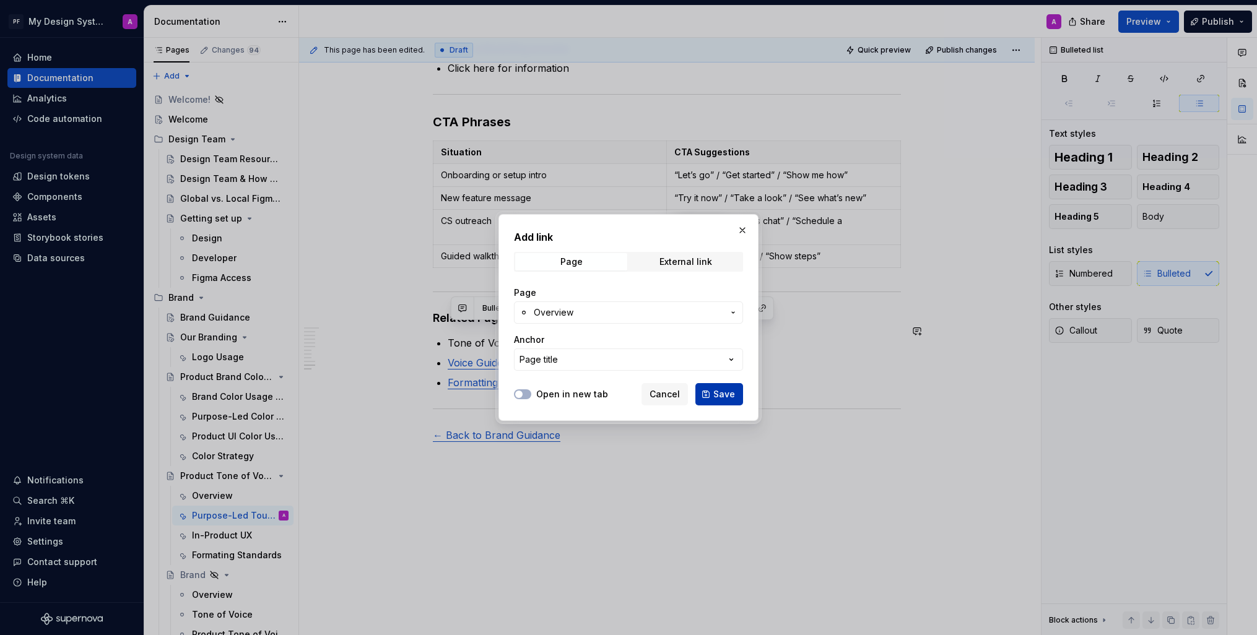
click at [723, 398] on span "Save" at bounding box center [724, 394] width 22 height 12
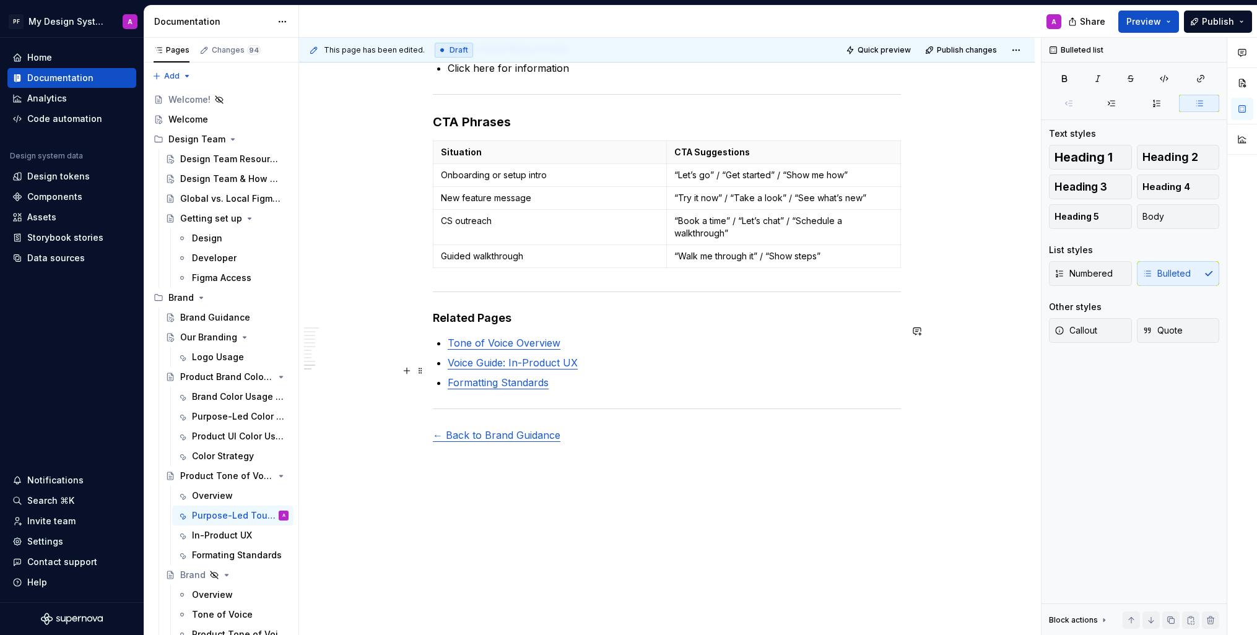
click at [606, 359] on ul "Tone of Voice Overview Voice Guide: In-Product UX Formatting Standards" at bounding box center [674, 363] width 453 height 54
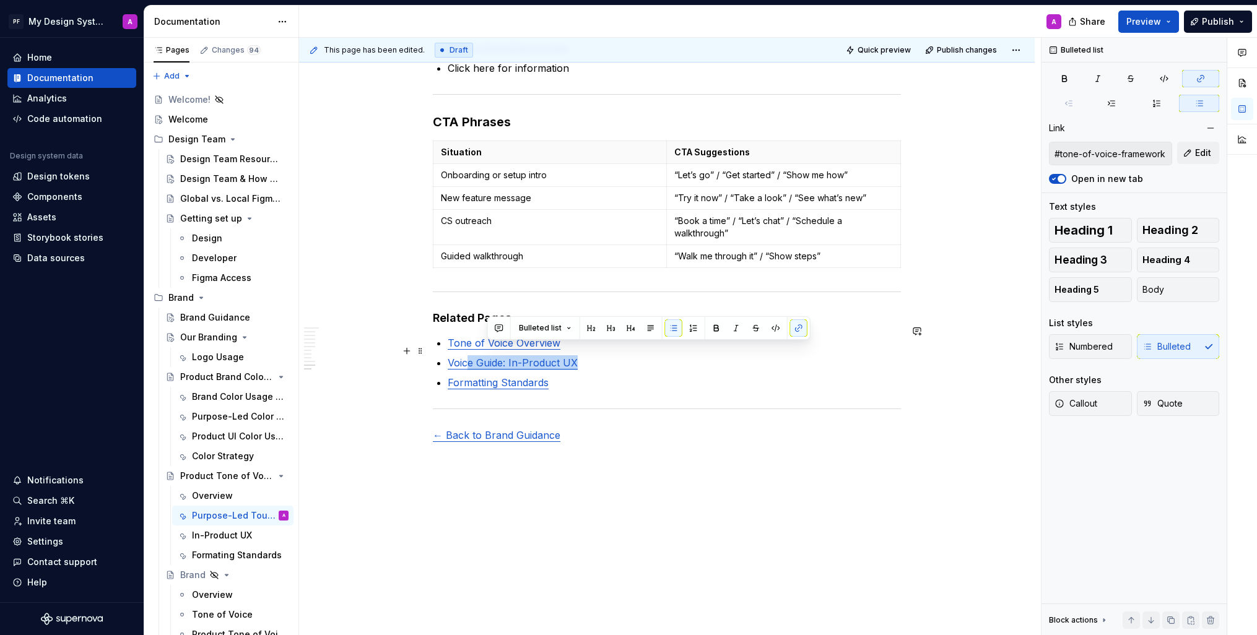
drag, startPoint x: 552, startPoint y: 351, endPoint x: 474, endPoint y: 353, distance: 78.7
click at [474, 355] on p "Voice Guide: In-Product UX" at bounding box center [674, 362] width 453 height 15
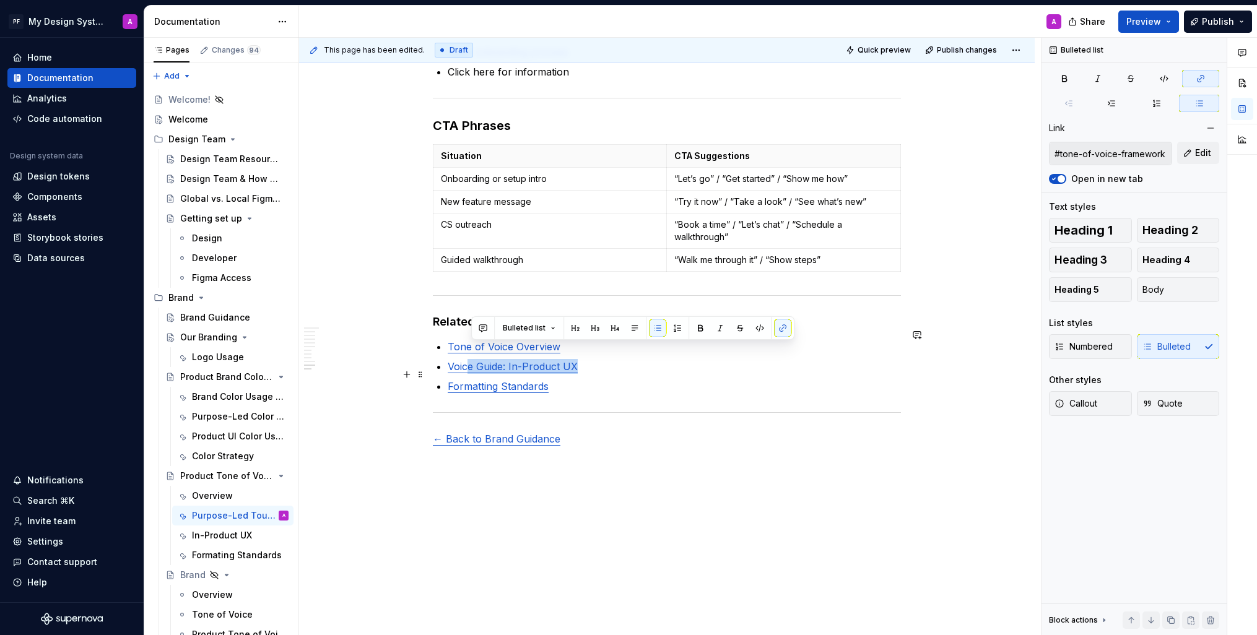
scroll to position [1951, 0]
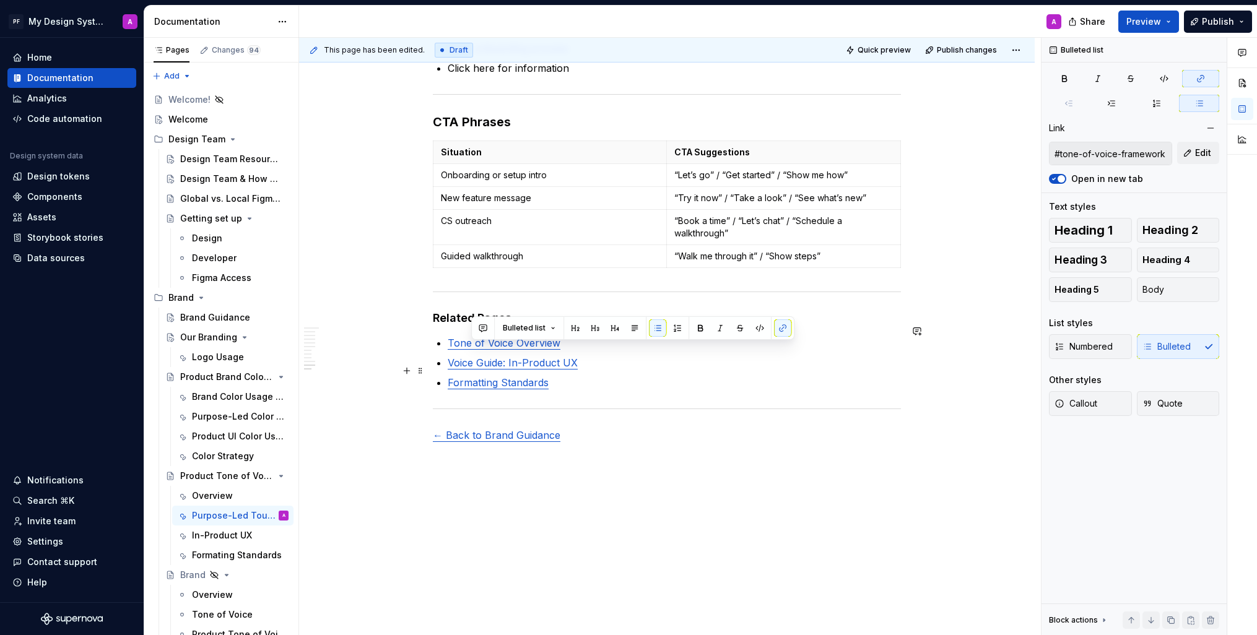
click at [656, 375] on p "Formatting Standards" at bounding box center [674, 382] width 453 height 15
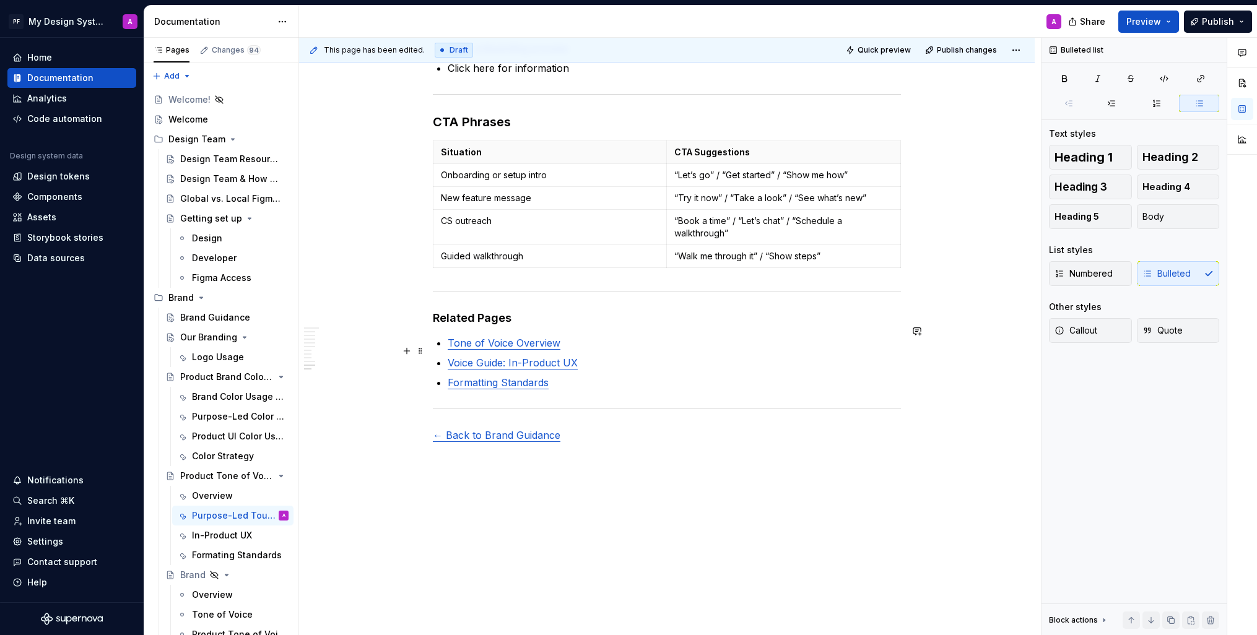
click at [599, 355] on p "Voice Guide: In-Product UX" at bounding box center [674, 362] width 453 height 15
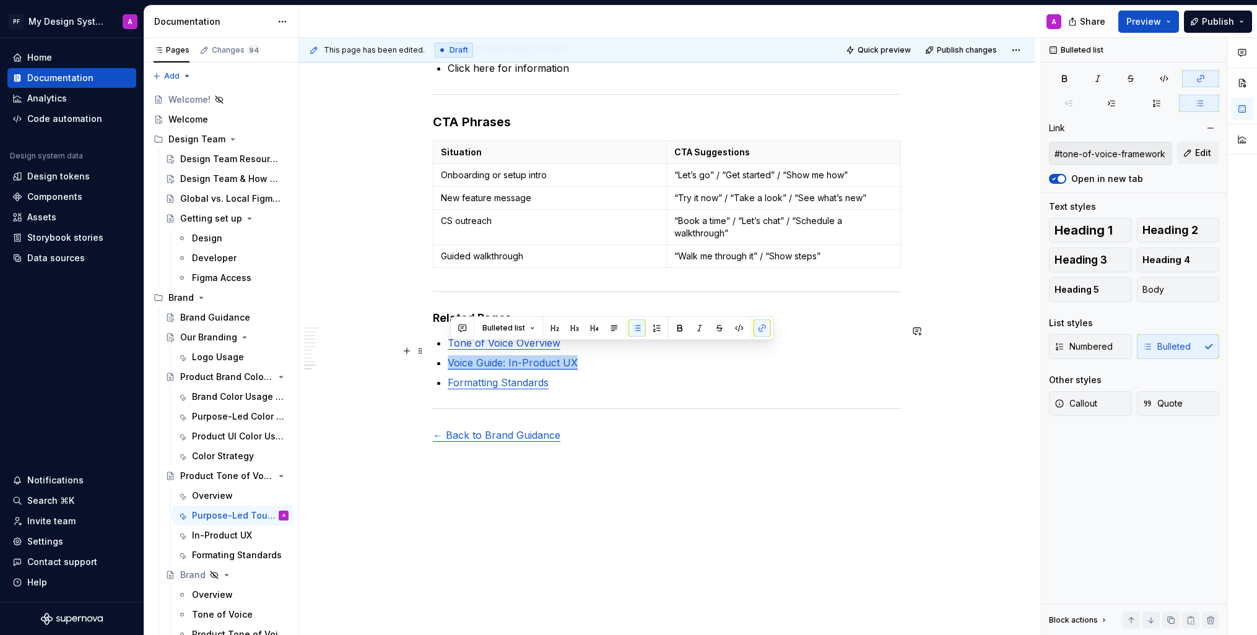
drag, startPoint x: 559, startPoint y: 355, endPoint x: 451, endPoint y: 352, distance: 107.8
click at [451, 355] on p "Voice Guide: In-Product UX" at bounding box center [674, 362] width 453 height 15
click at [762, 326] on button "button" at bounding box center [762, 328] width 17 height 17
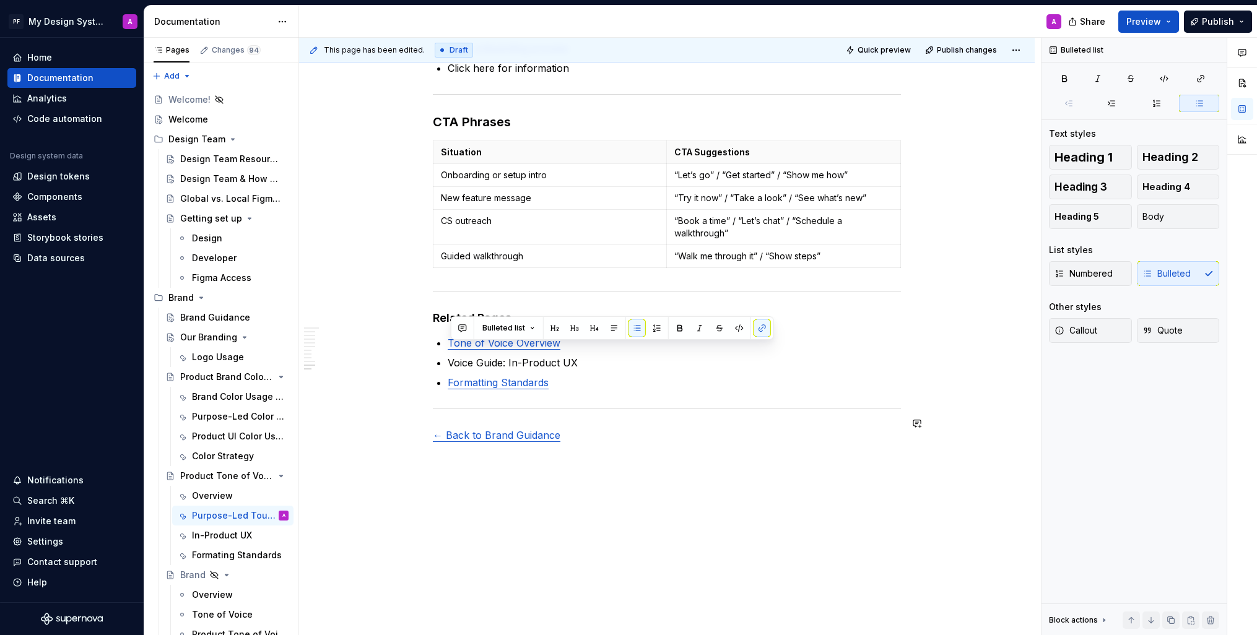
drag, startPoint x: 747, startPoint y: 436, endPoint x: 544, endPoint y: 347, distance: 221.3
drag, startPoint x: 585, startPoint y: 346, endPoint x: 474, endPoint y: 341, distance: 111.6
click at [474, 341] on ul "Tone of Voice Overview Voice Guide: In-Product UX Formatting Standards" at bounding box center [674, 363] width 453 height 54
click at [764, 326] on button "button" at bounding box center [762, 328] width 17 height 17
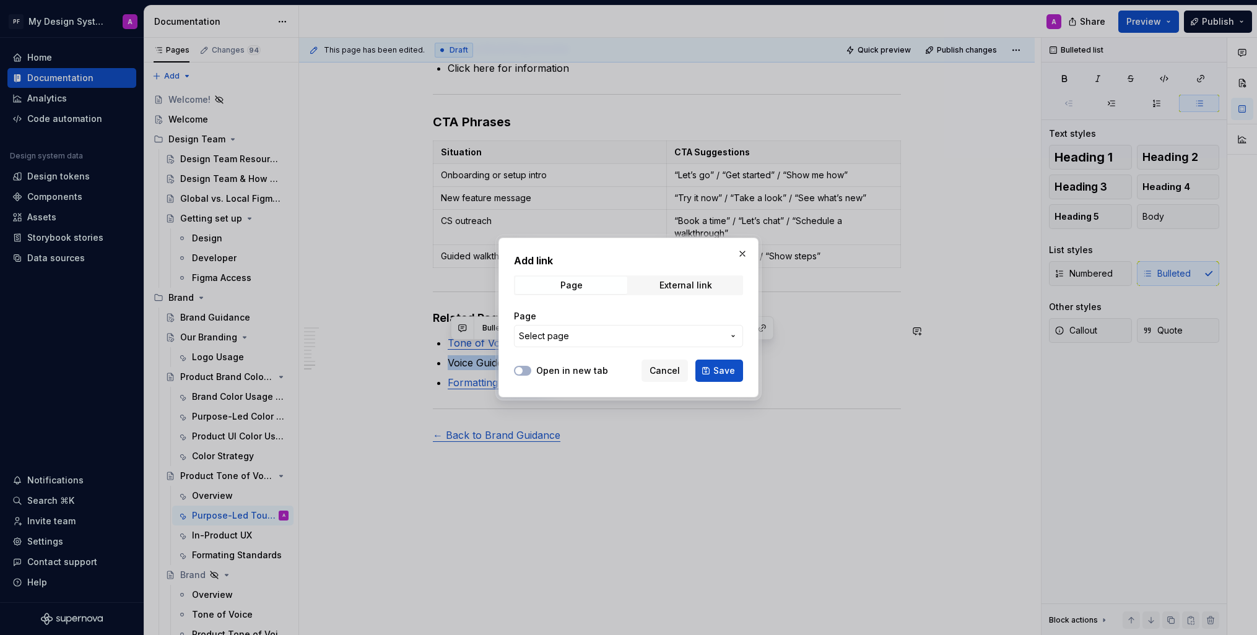
click at [704, 332] on span "Select page" at bounding box center [621, 336] width 204 height 12
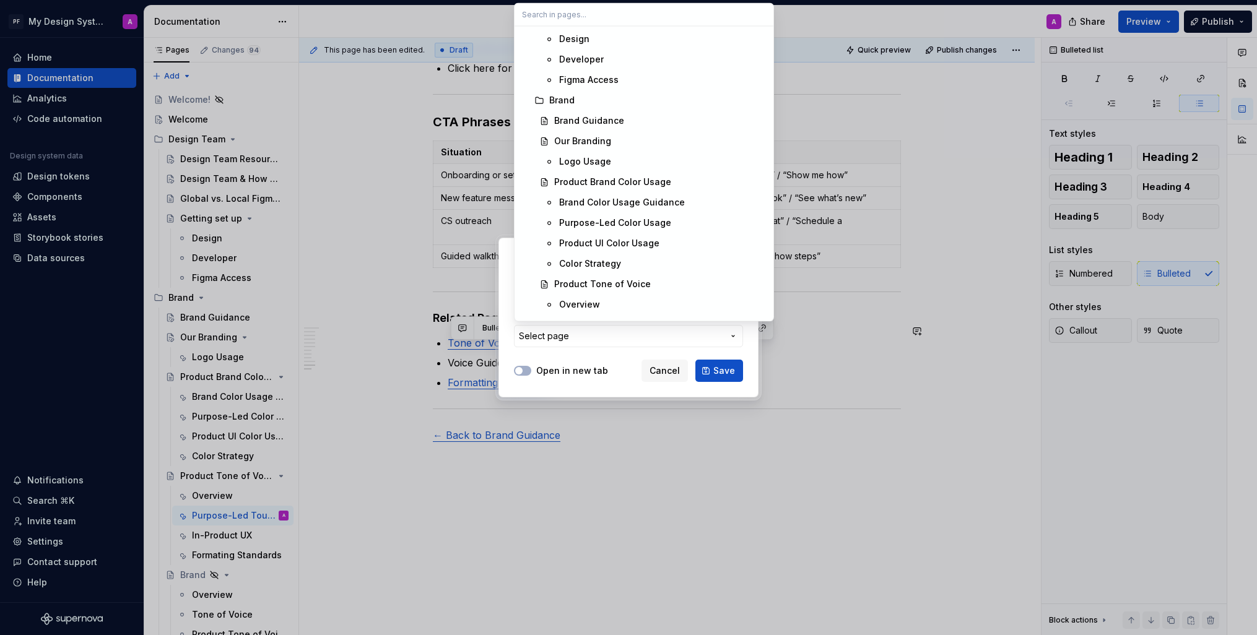
scroll to position [263, 0]
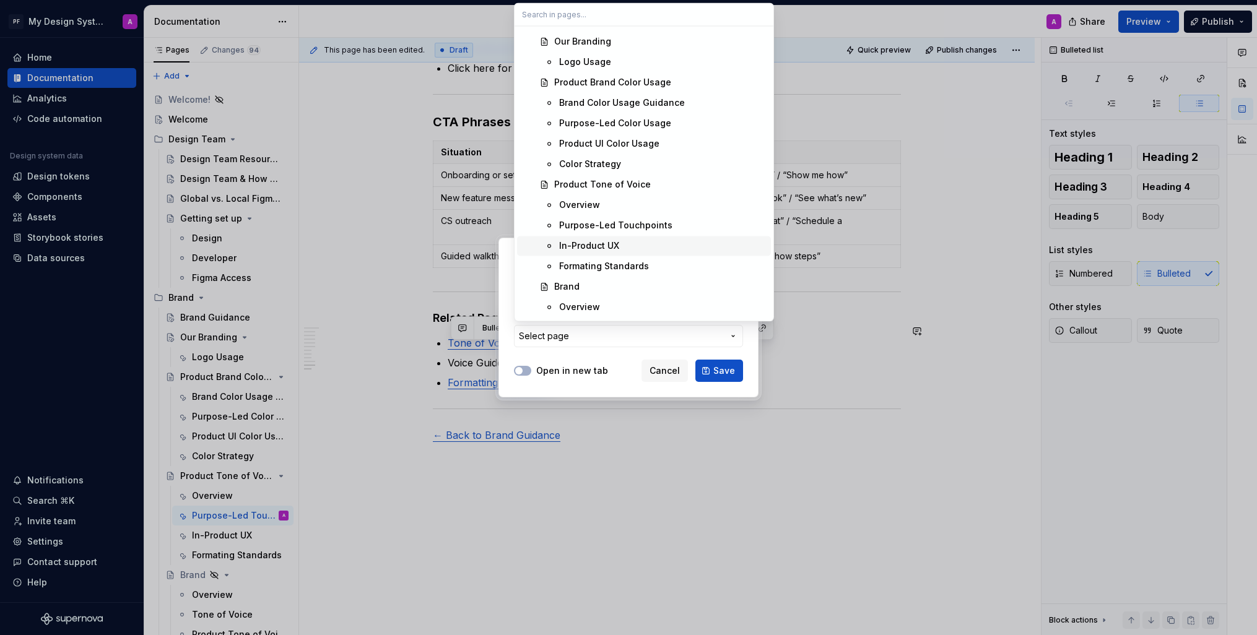
click at [643, 245] on div "In-Product UX" at bounding box center [662, 246] width 207 height 12
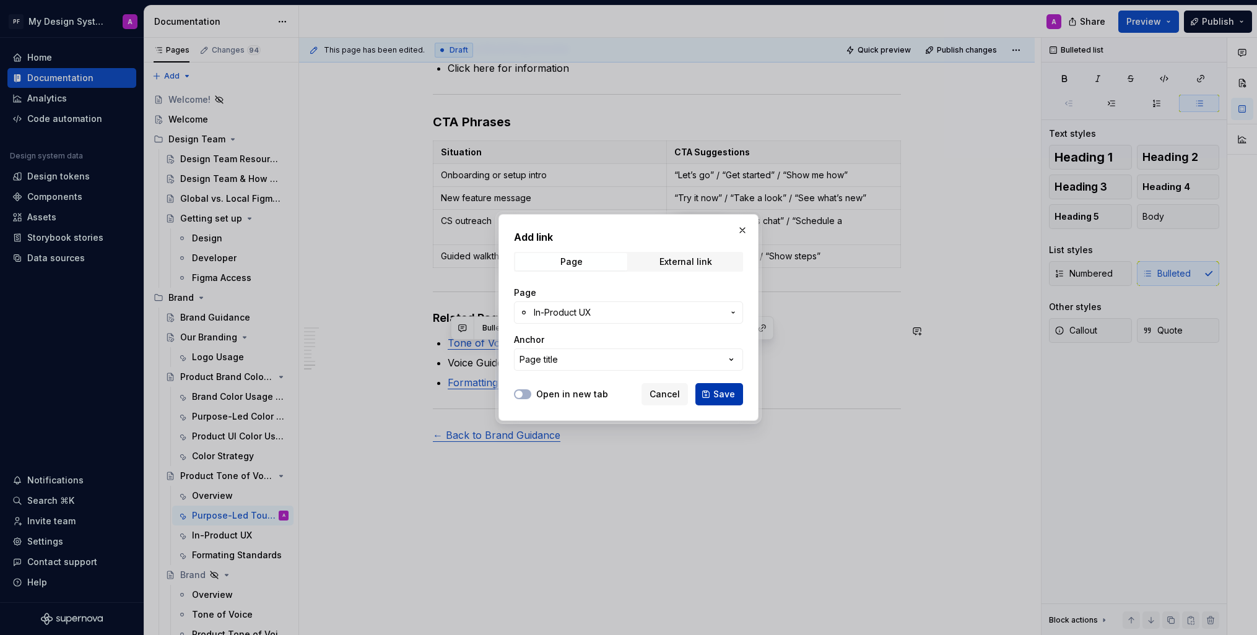
click at [718, 393] on span "Save" at bounding box center [724, 394] width 22 height 12
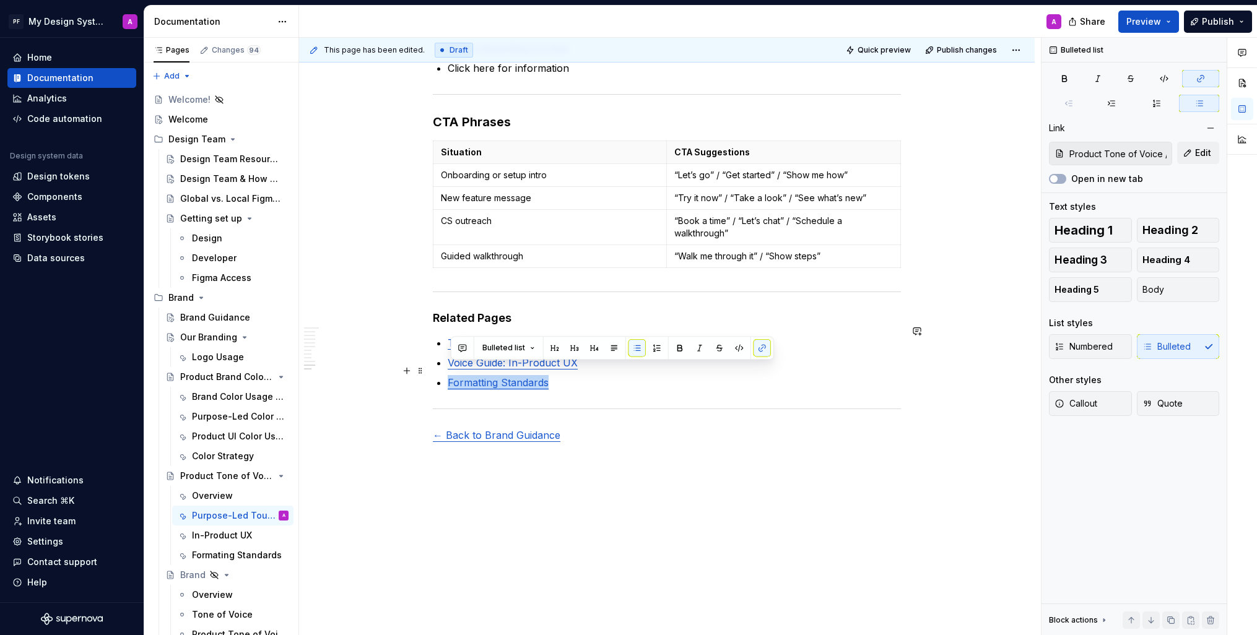
drag, startPoint x: 556, startPoint y: 372, endPoint x: 536, endPoint y: 359, distance: 24.2
click at [453, 375] on p "Formatting Standards" at bounding box center [674, 382] width 453 height 15
click at [754, 346] on button "button" at bounding box center [762, 347] width 17 height 17
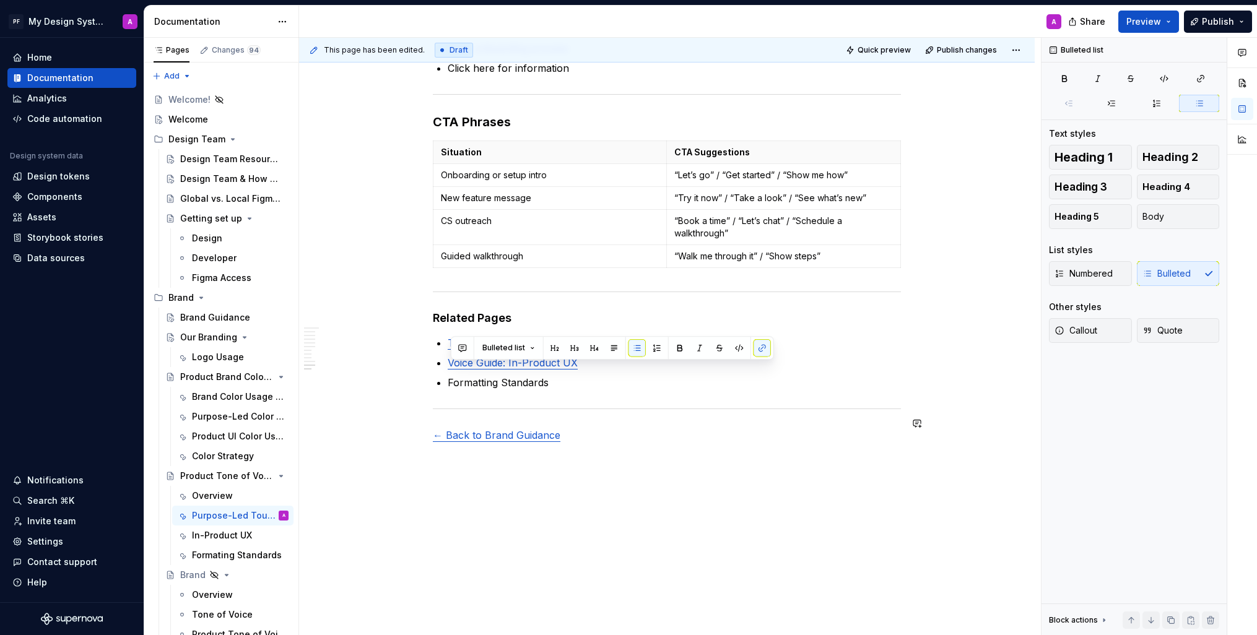
drag, startPoint x: 649, startPoint y: 435, endPoint x: 557, endPoint y: 380, distance: 107.0
drag, startPoint x: 563, startPoint y: 374, endPoint x: 453, endPoint y: 368, distance: 109.8
click at [453, 375] on p "Formatting Standards" at bounding box center [674, 382] width 453 height 15
click at [762, 348] on button "button" at bounding box center [762, 347] width 17 height 17
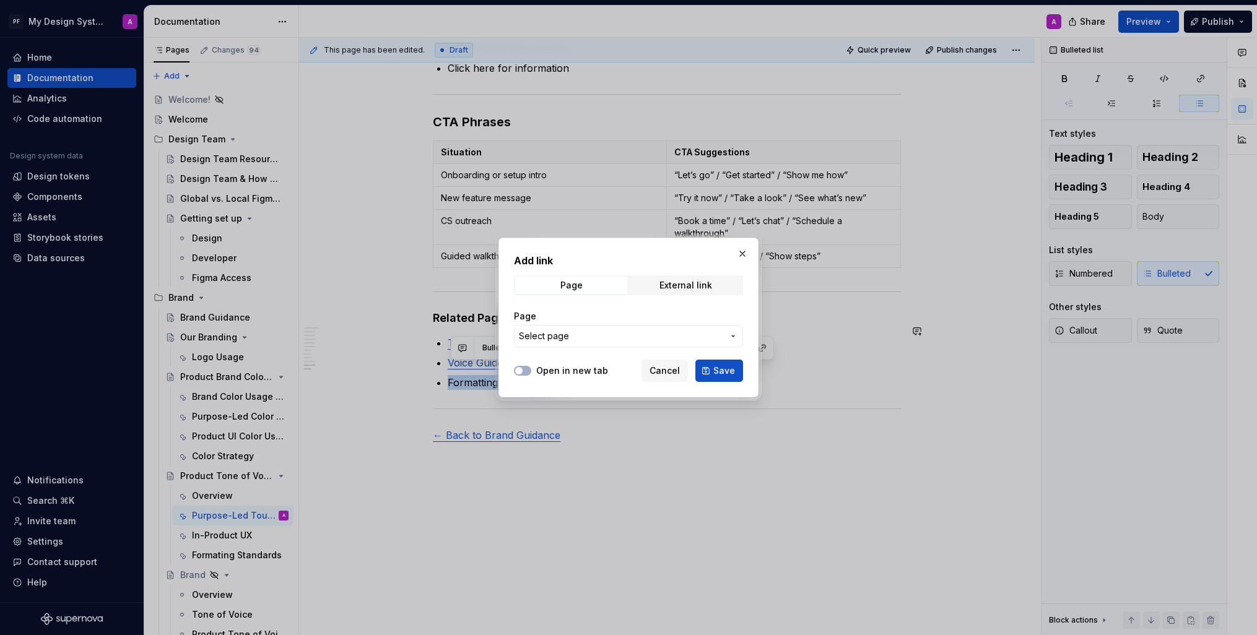
click at [689, 336] on span "Select page" at bounding box center [621, 336] width 204 height 12
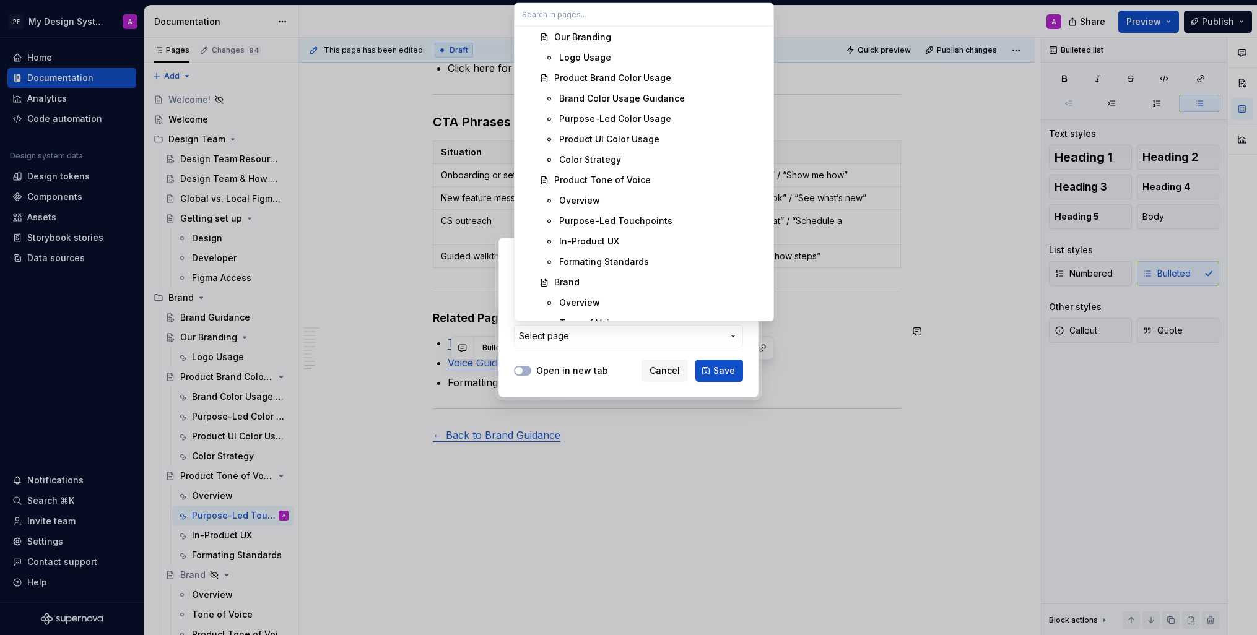
scroll to position [268, 0]
click at [635, 263] on div "Formating Standards" at bounding box center [604, 261] width 90 height 12
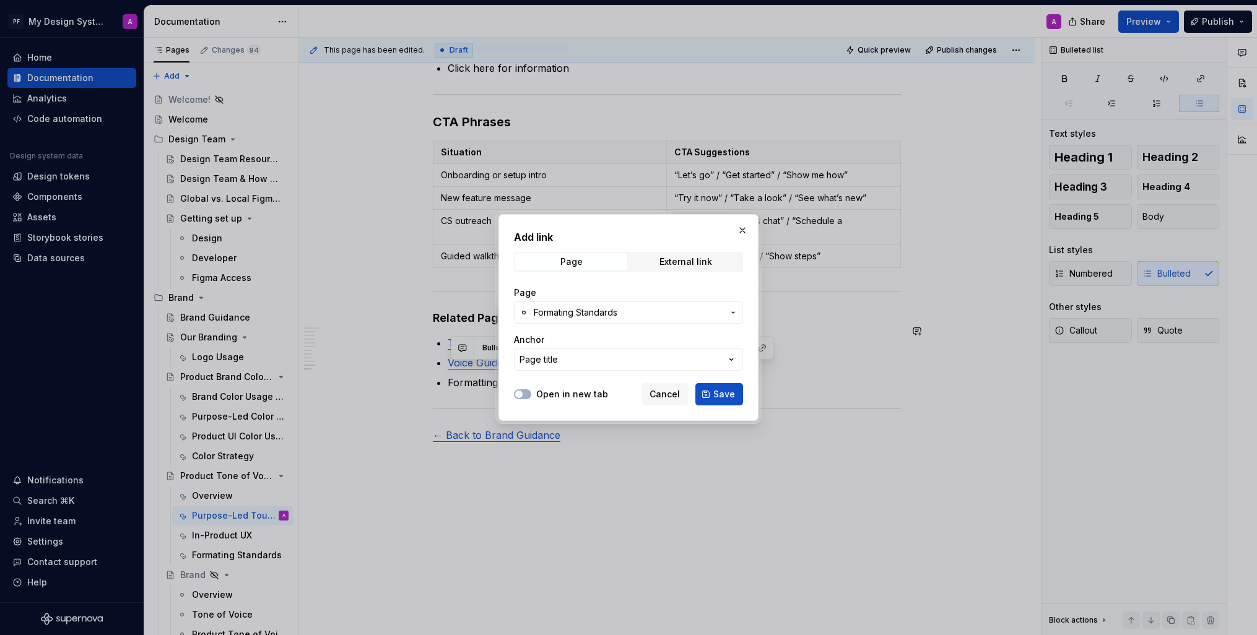
click at [730, 315] on icon "button" at bounding box center [733, 313] width 10 height 10
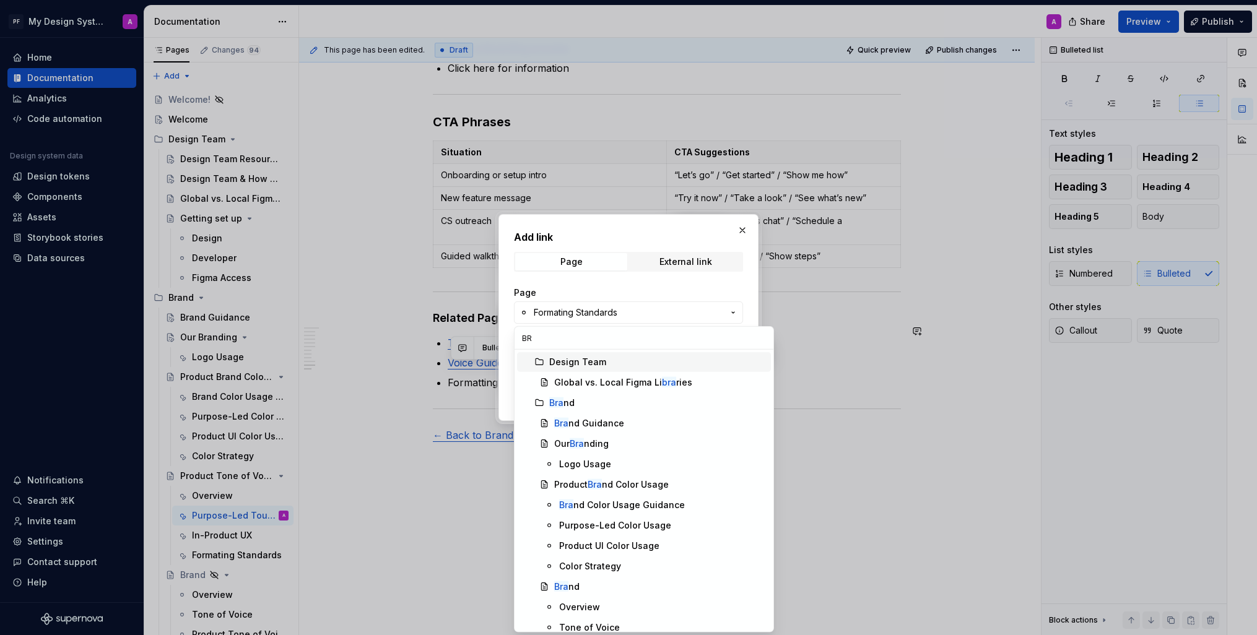
type input "B"
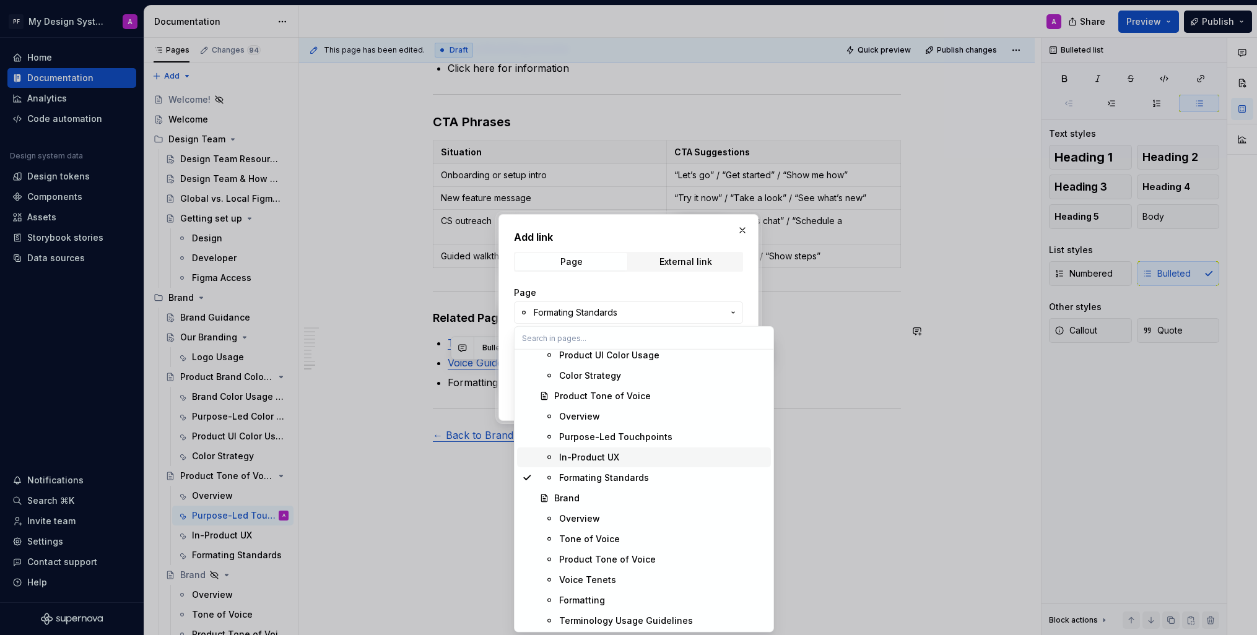
scroll to position [364, 0]
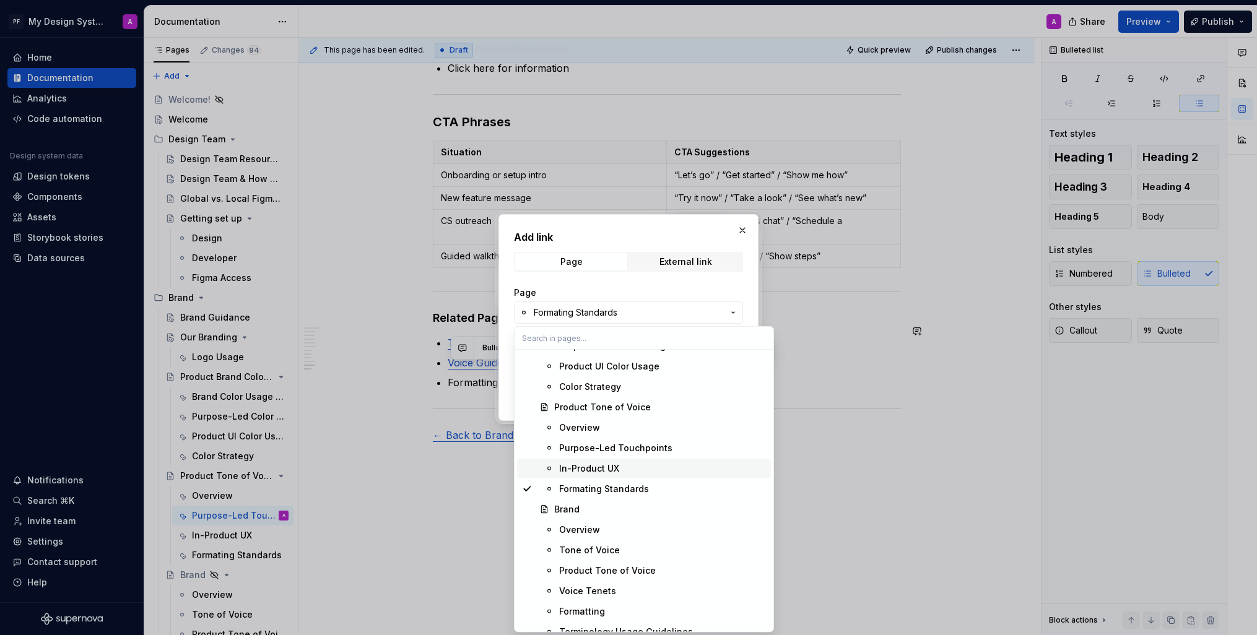
click at [812, 460] on div at bounding box center [628, 317] width 1257 height 635
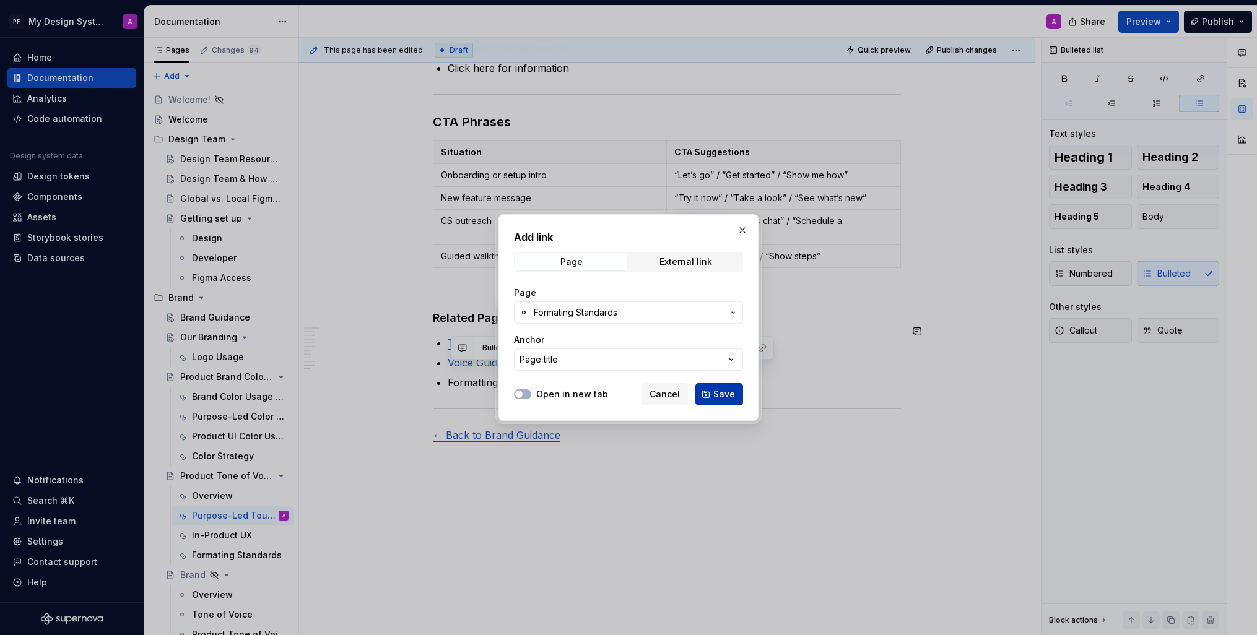
click at [721, 390] on span "Save" at bounding box center [724, 394] width 22 height 12
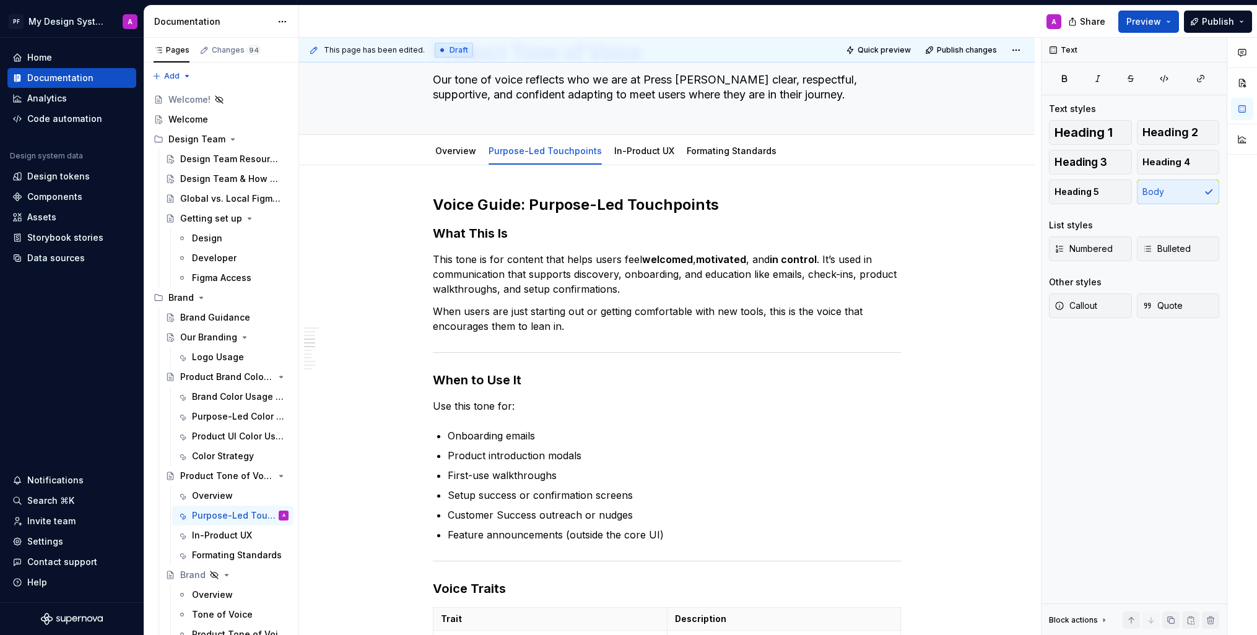
scroll to position [0, 0]
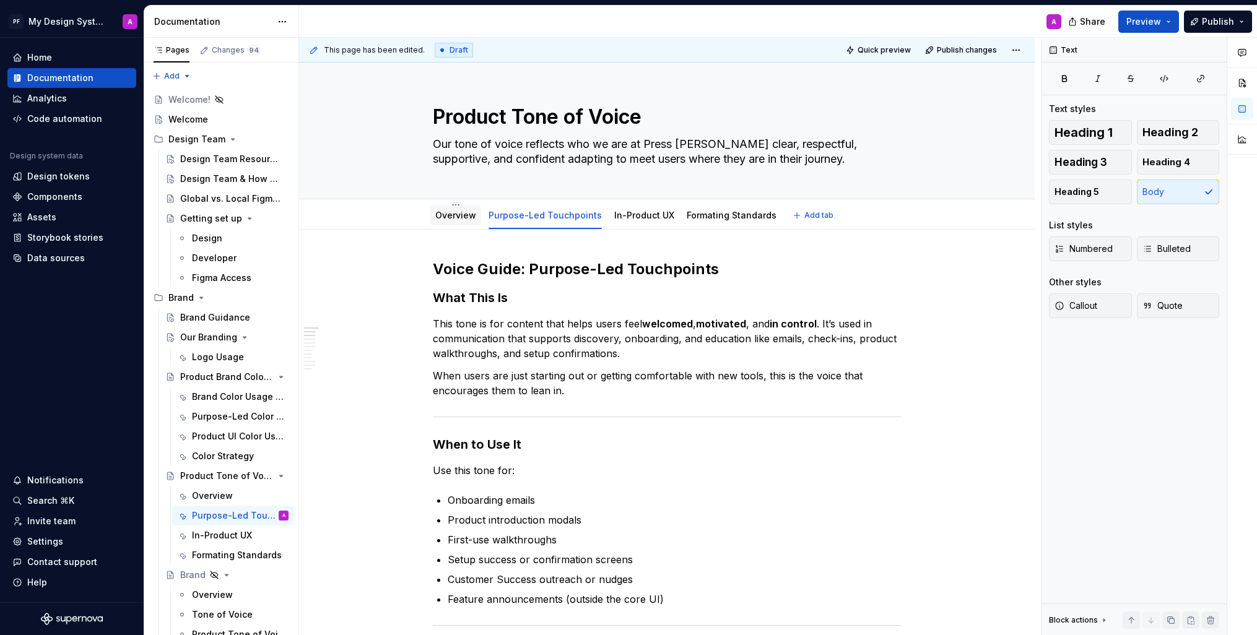
click at [460, 214] on link "Overview" at bounding box center [455, 215] width 41 height 11
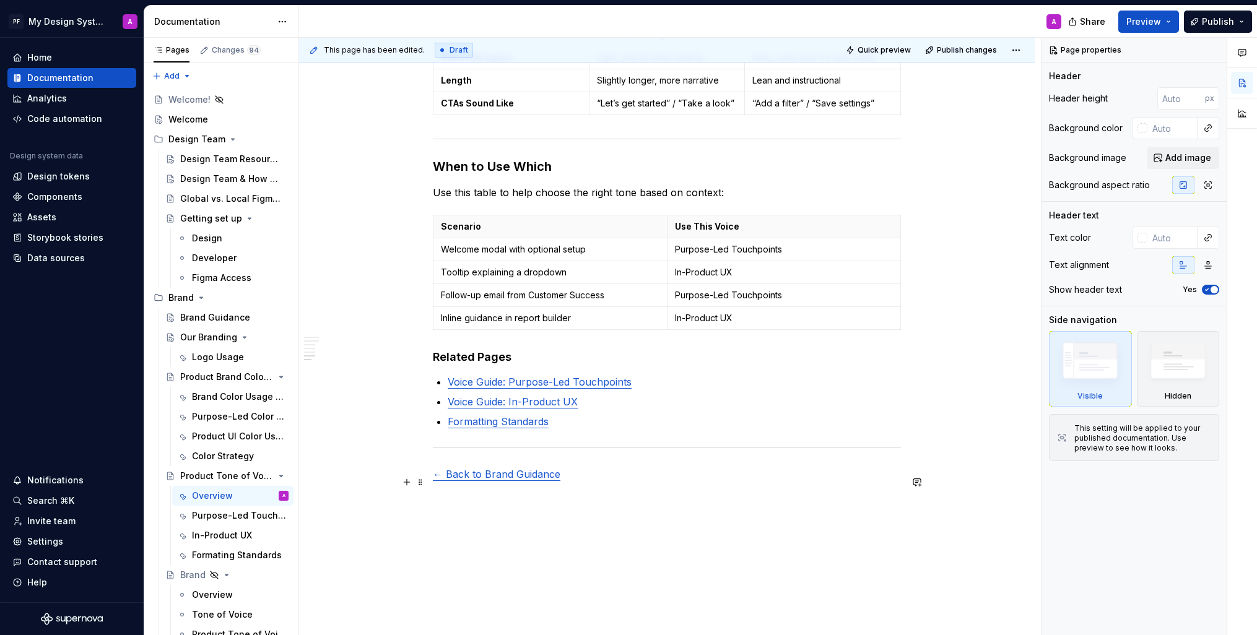
scroll to position [1353, 0]
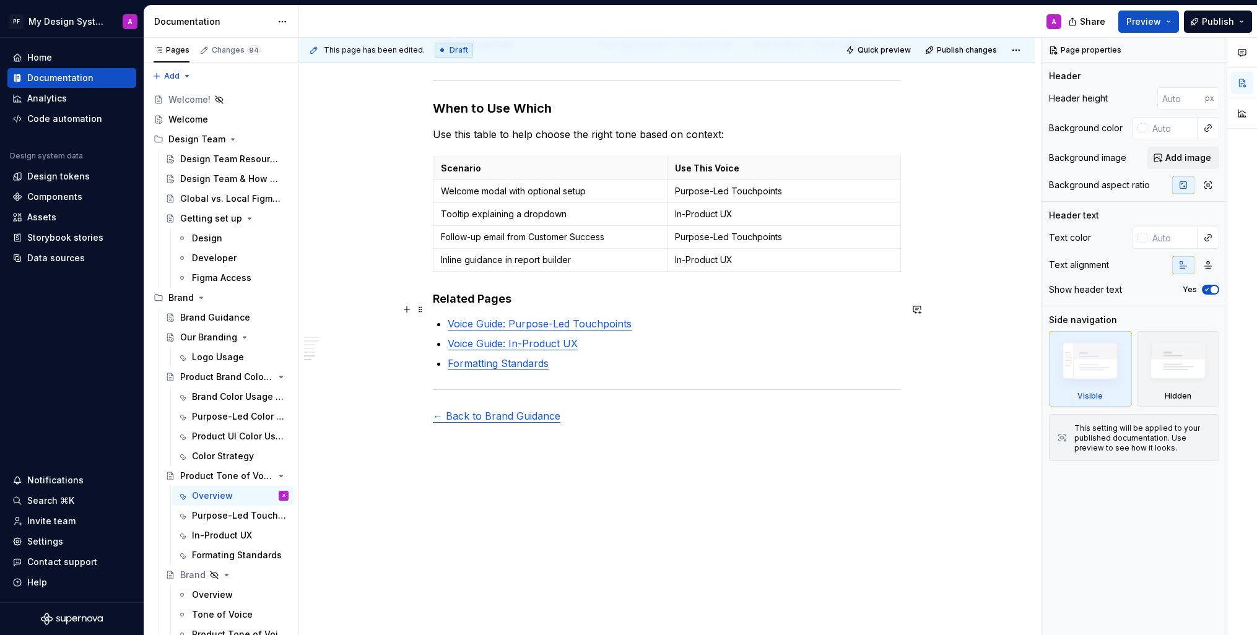
click at [610, 318] on link "Voice Guide: Purpose-Led Touchpoints" at bounding box center [540, 324] width 184 height 12
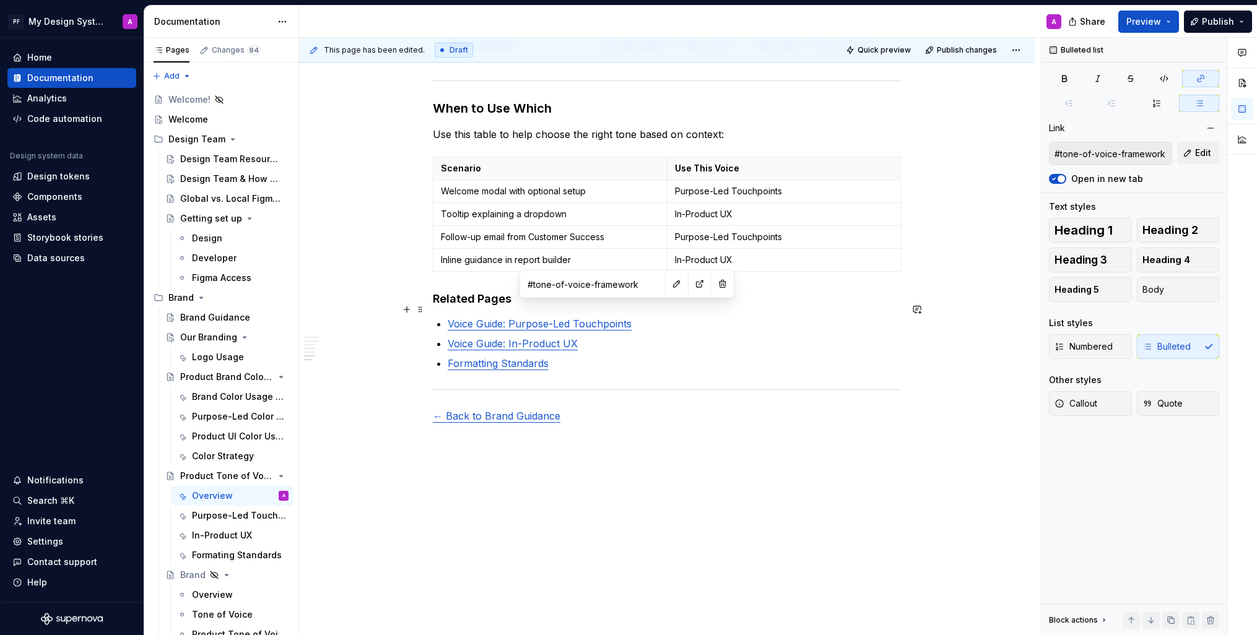
click at [637, 316] on p "Voice Guide: Purpose-Led Touchpoints" at bounding box center [674, 323] width 453 height 15
drag, startPoint x: 640, startPoint y: 312, endPoint x: 453, endPoint y: 307, distance: 186.5
click at [453, 316] on p "Voice Guide: Purpose-Led Touchpoints" at bounding box center [674, 323] width 453 height 15
click at [754, 286] on button "button" at bounding box center [762, 285] width 17 height 17
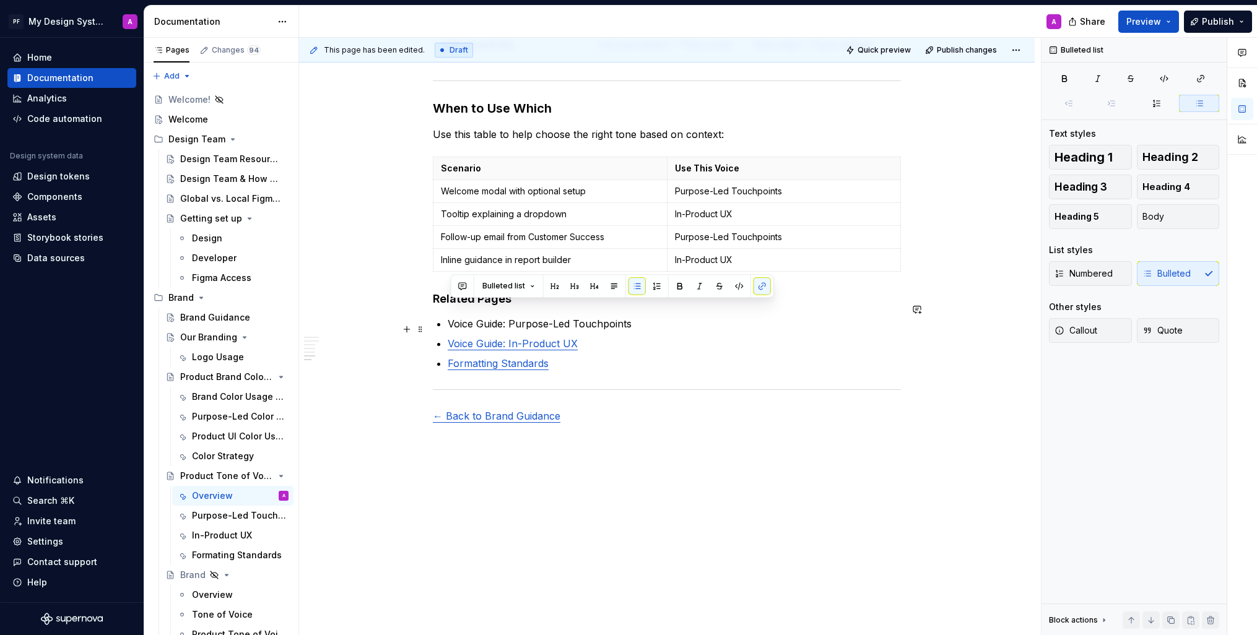
click at [691, 336] on p "Voice Guide: In-Product UX" at bounding box center [674, 343] width 453 height 15
drag, startPoint x: 590, startPoint y: 308, endPoint x: 452, endPoint y: 302, distance: 138.2
click at [450, 316] on p "Voice Guide: Purpose-Led Touchpoints" at bounding box center [674, 323] width 453 height 15
click at [759, 284] on button "button" at bounding box center [762, 285] width 17 height 17
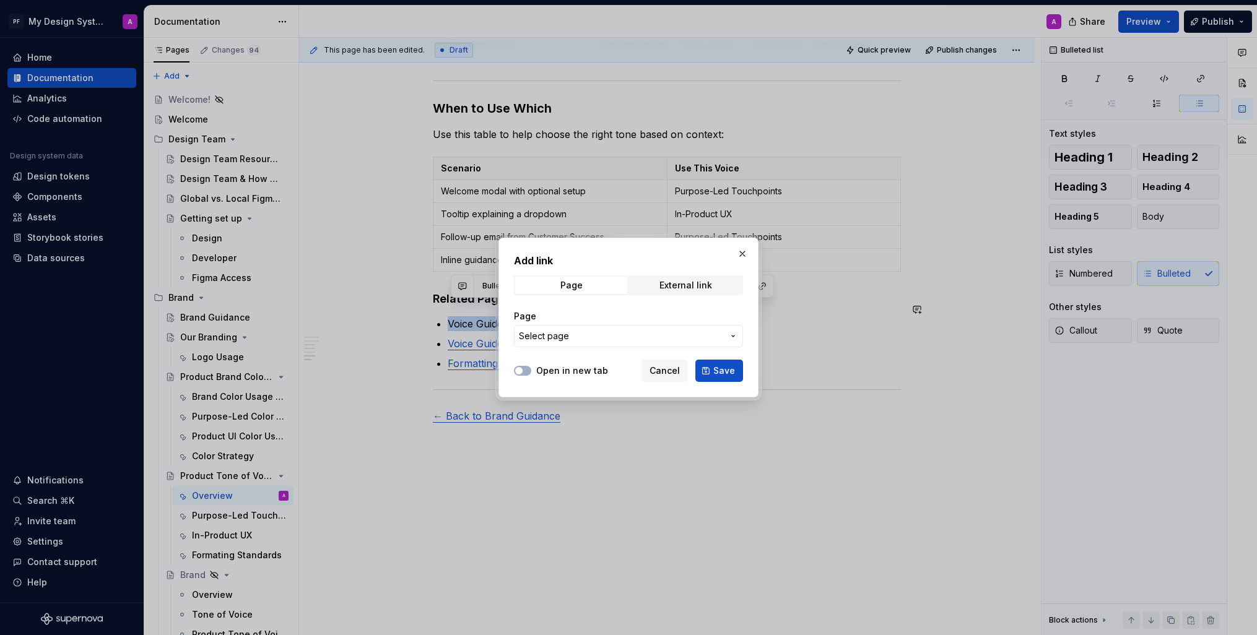
click at [721, 334] on span "Select page" at bounding box center [621, 336] width 204 height 12
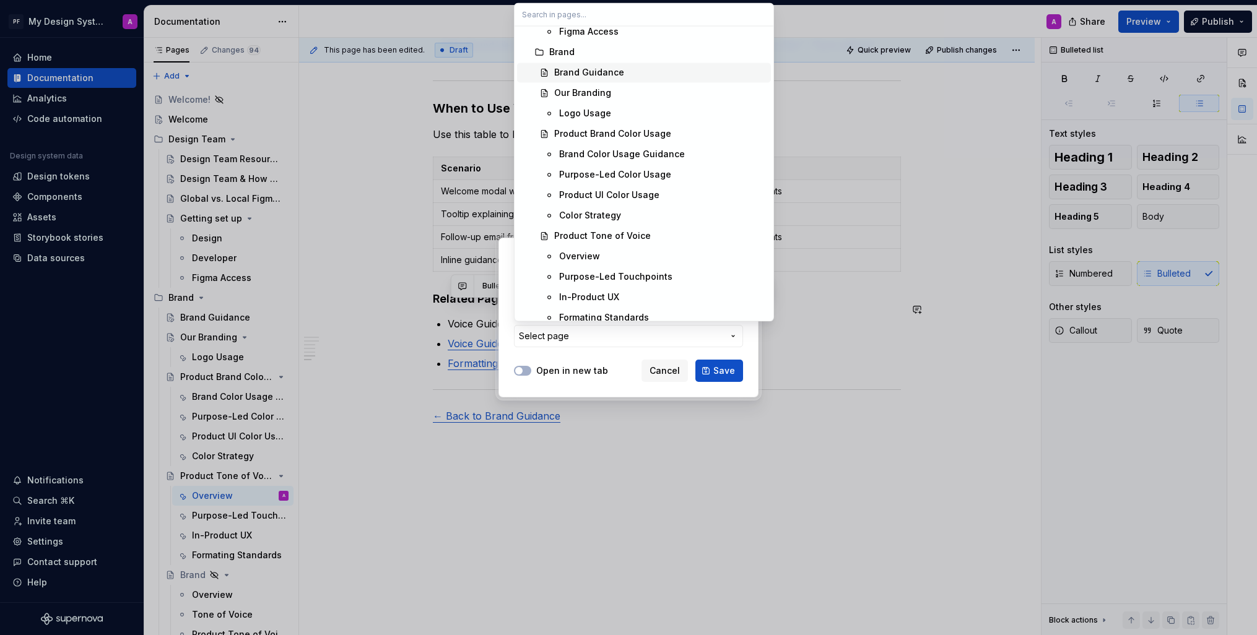
scroll to position [214, 0]
click at [660, 270] on div "Purpose-Led Touchpoints" at bounding box center [615, 274] width 113 height 12
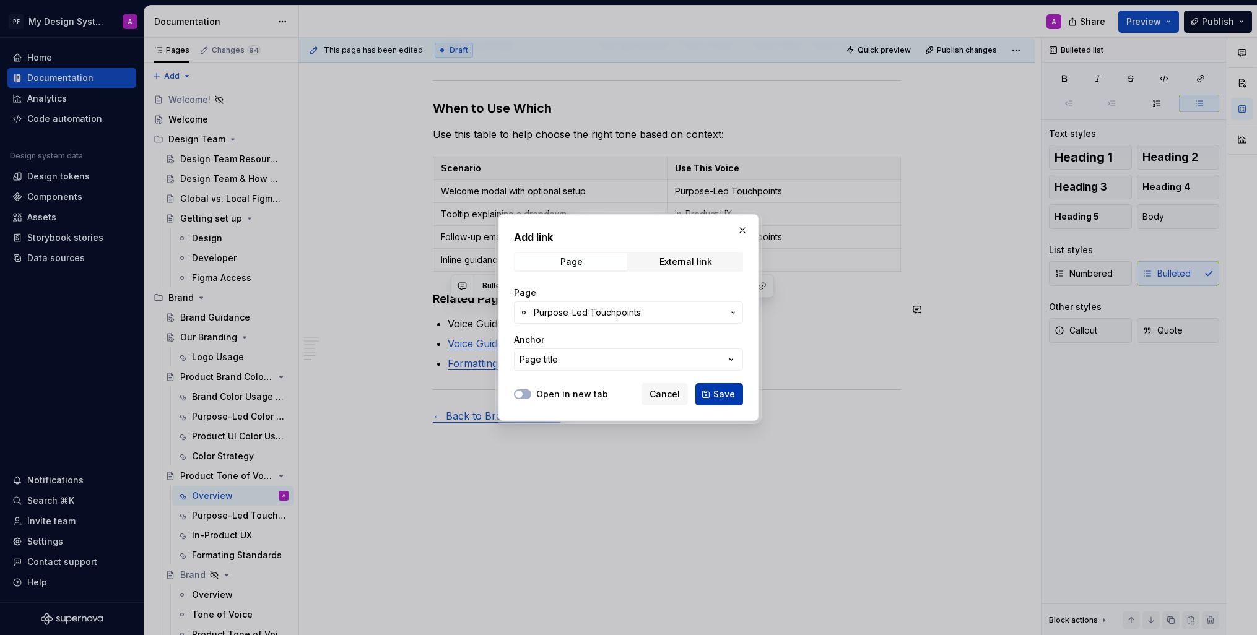
click at [716, 397] on span "Save" at bounding box center [724, 394] width 22 height 12
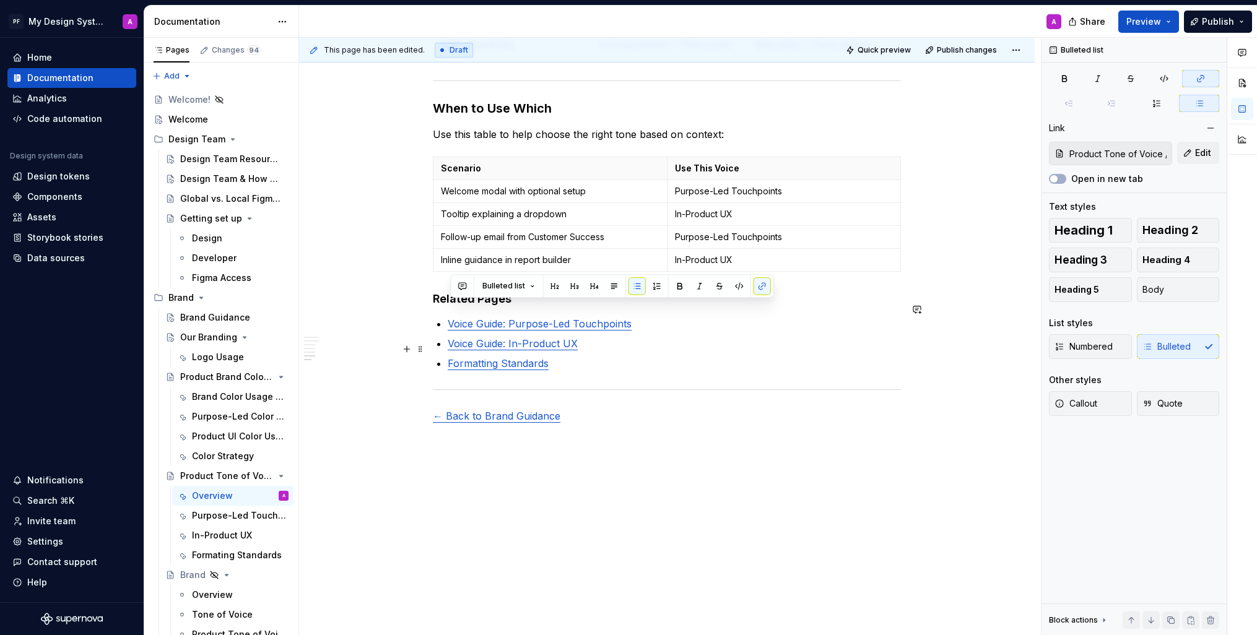
click at [614, 356] on p "Formatting Standards" at bounding box center [674, 363] width 453 height 15
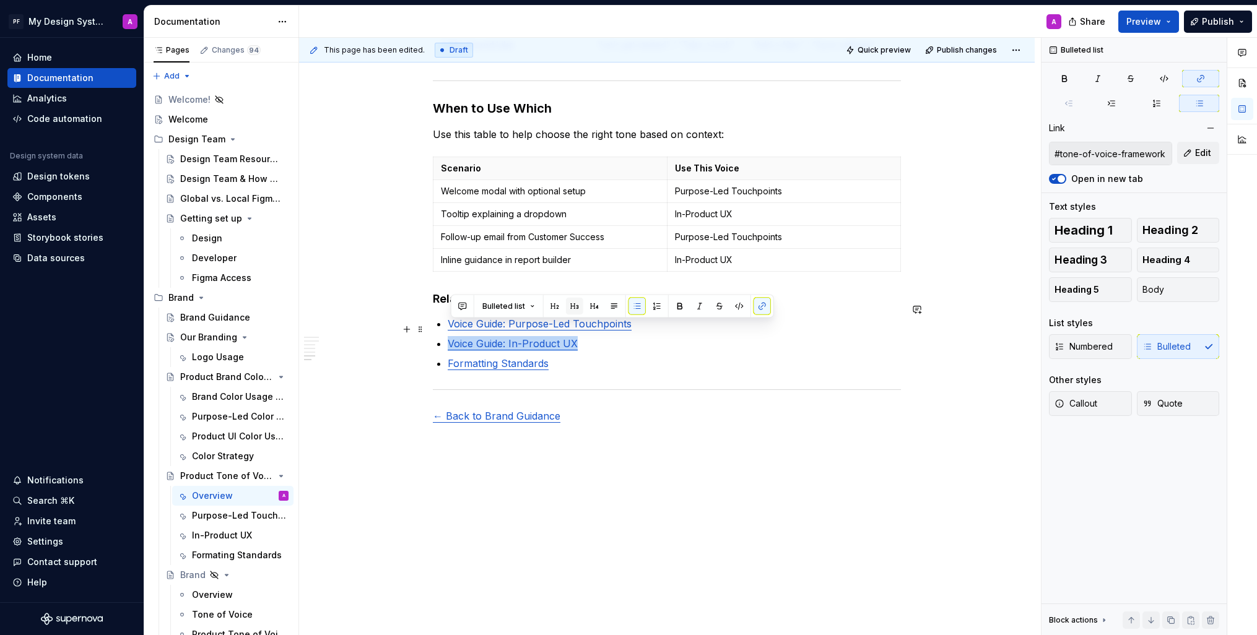
drag, startPoint x: 586, startPoint y: 328, endPoint x: 570, endPoint y: 315, distance: 21.2
click at [453, 336] on p "Voice Guide: In-Product UX" at bounding box center [674, 343] width 453 height 15
click at [761, 305] on button "button" at bounding box center [762, 306] width 17 height 17
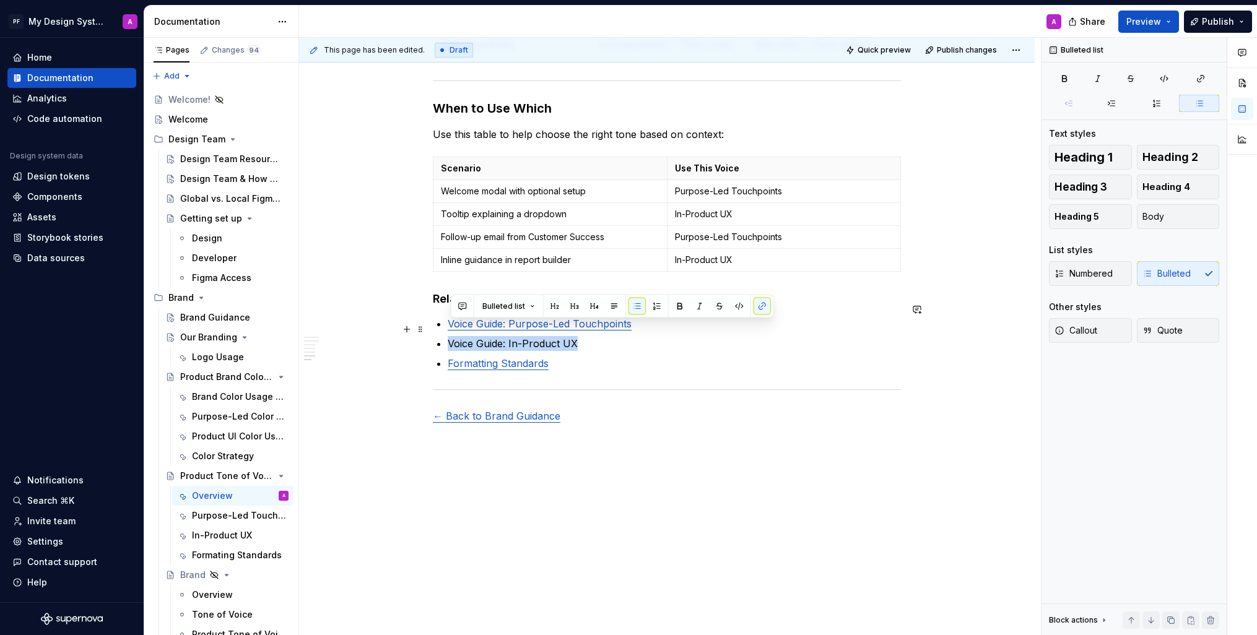
click at [609, 336] on p "Voice Guide: In-Product UX" at bounding box center [674, 343] width 453 height 15
drag, startPoint x: 566, startPoint y: 329, endPoint x: 486, endPoint y: 329, distance: 79.9
click at [452, 336] on p "Voice Guide: In-Product UX" at bounding box center [674, 343] width 453 height 15
click at [758, 305] on button "button" at bounding box center [762, 306] width 17 height 17
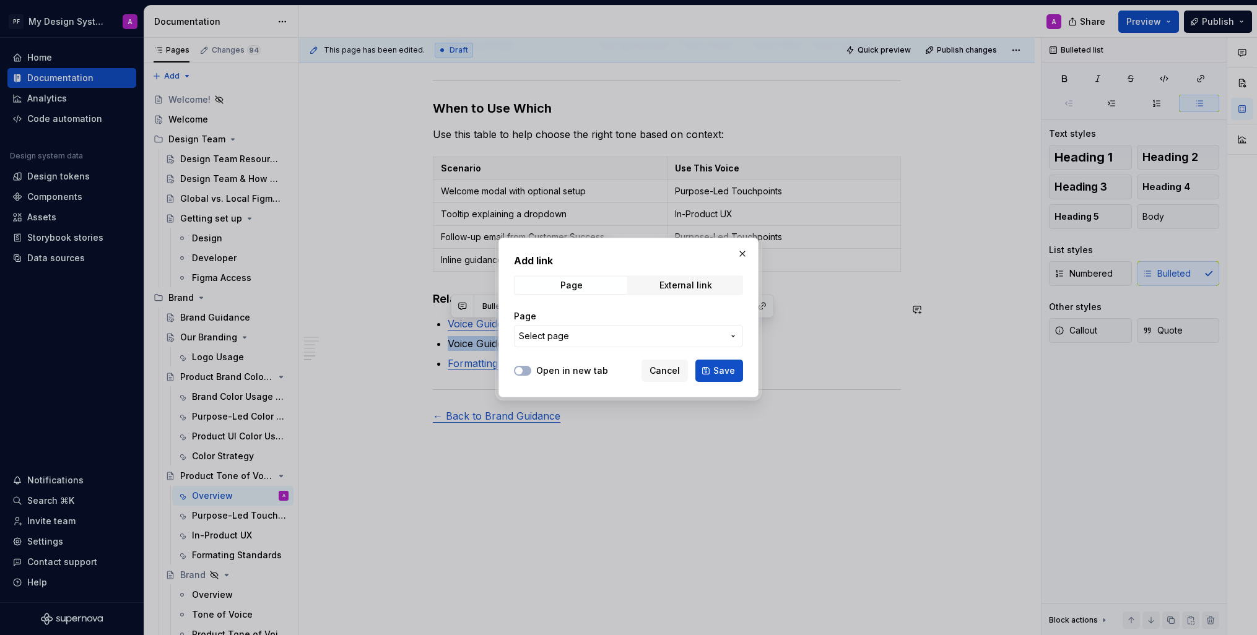
click at [655, 336] on span "Select page" at bounding box center [621, 336] width 204 height 12
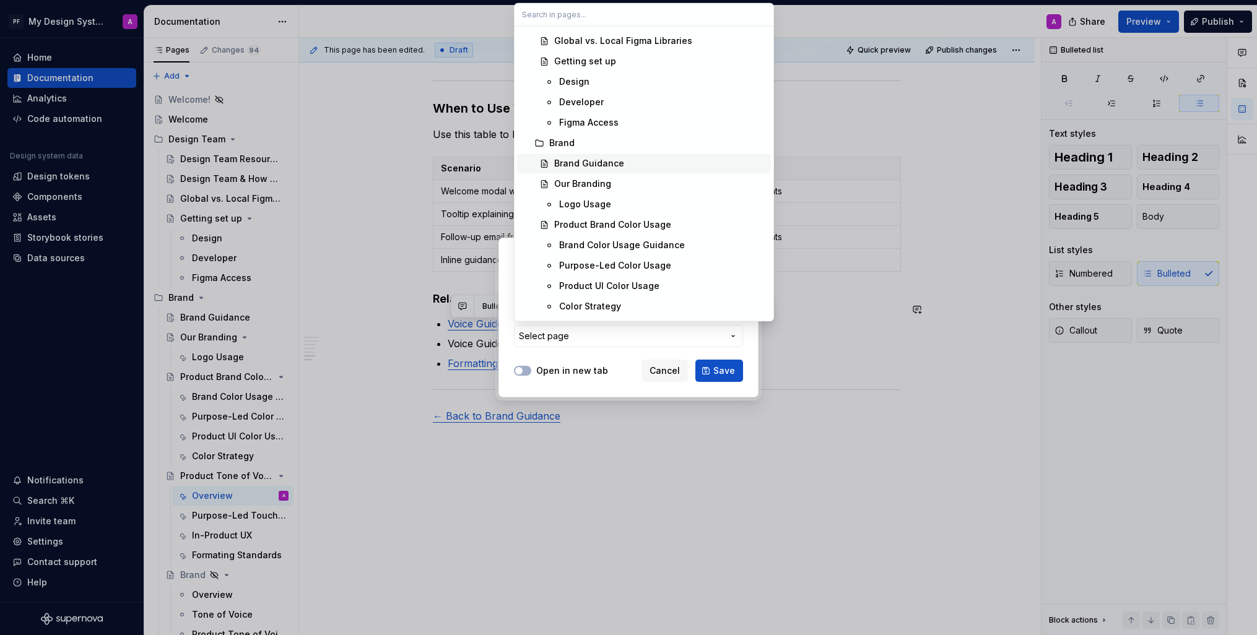
scroll to position [121, 0]
click at [655, 283] on div "Product UI Color Usage" at bounding box center [609, 285] width 100 height 12
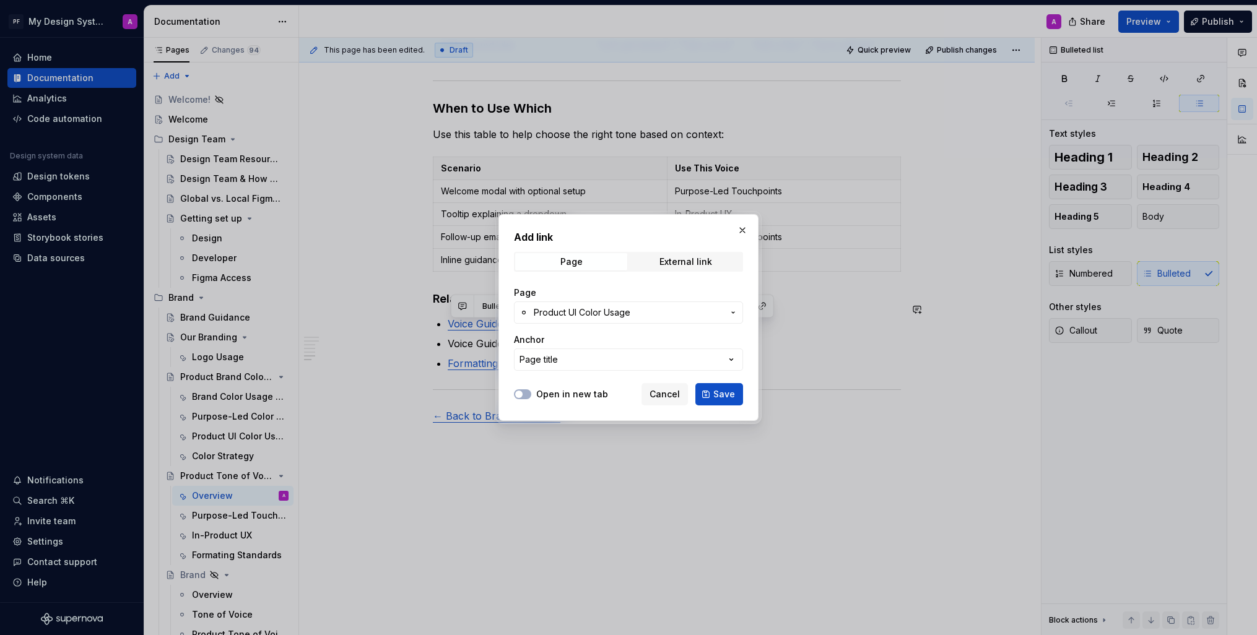
click at [730, 314] on icon "button" at bounding box center [733, 313] width 10 height 10
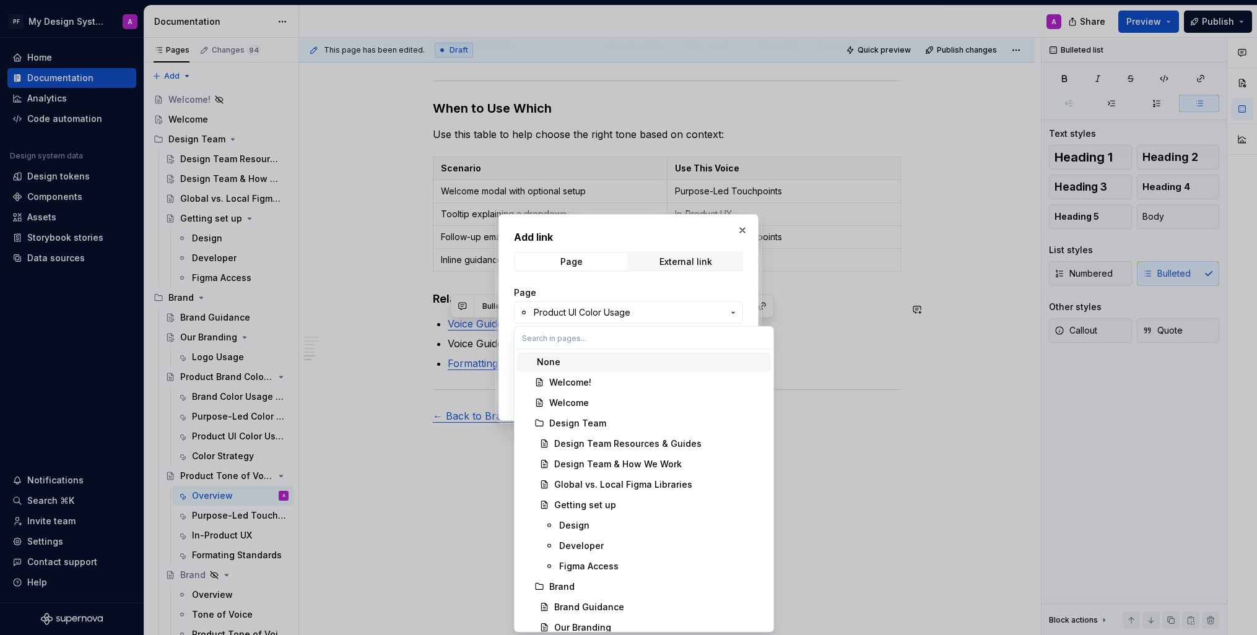
click at [639, 365] on div "None" at bounding box center [651, 362] width 229 height 12
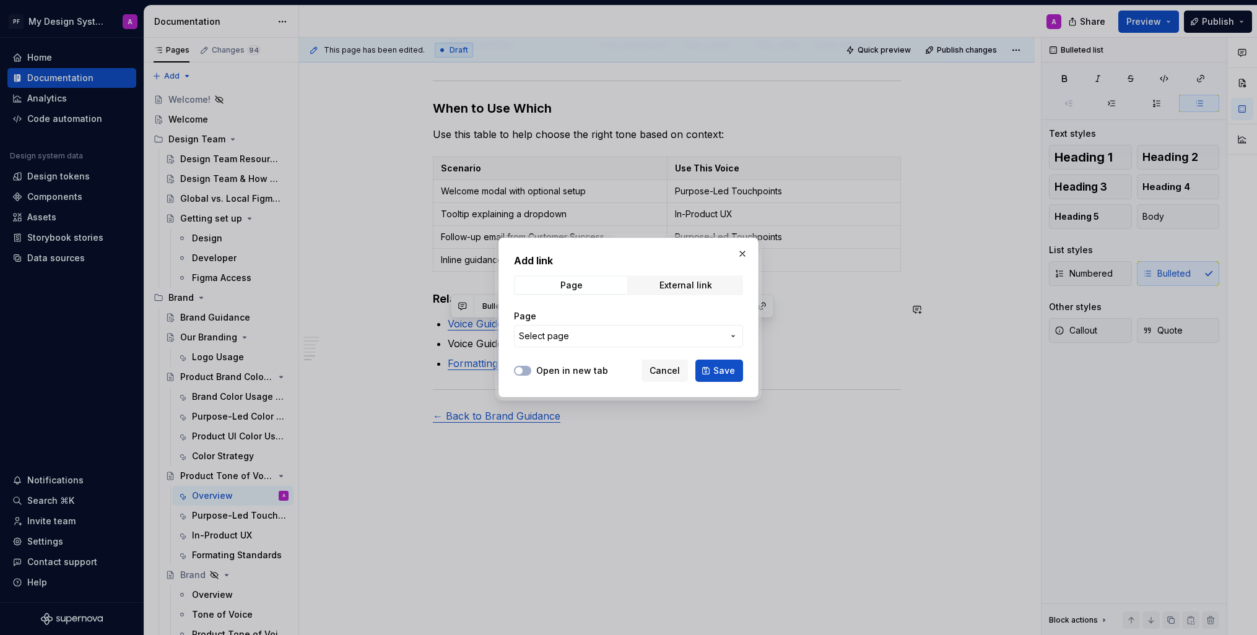
drag, startPoint x: 669, startPoint y: 339, endPoint x: 665, endPoint y: 351, distance: 12.5
click at [669, 339] on span "Select page" at bounding box center [621, 336] width 204 height 12
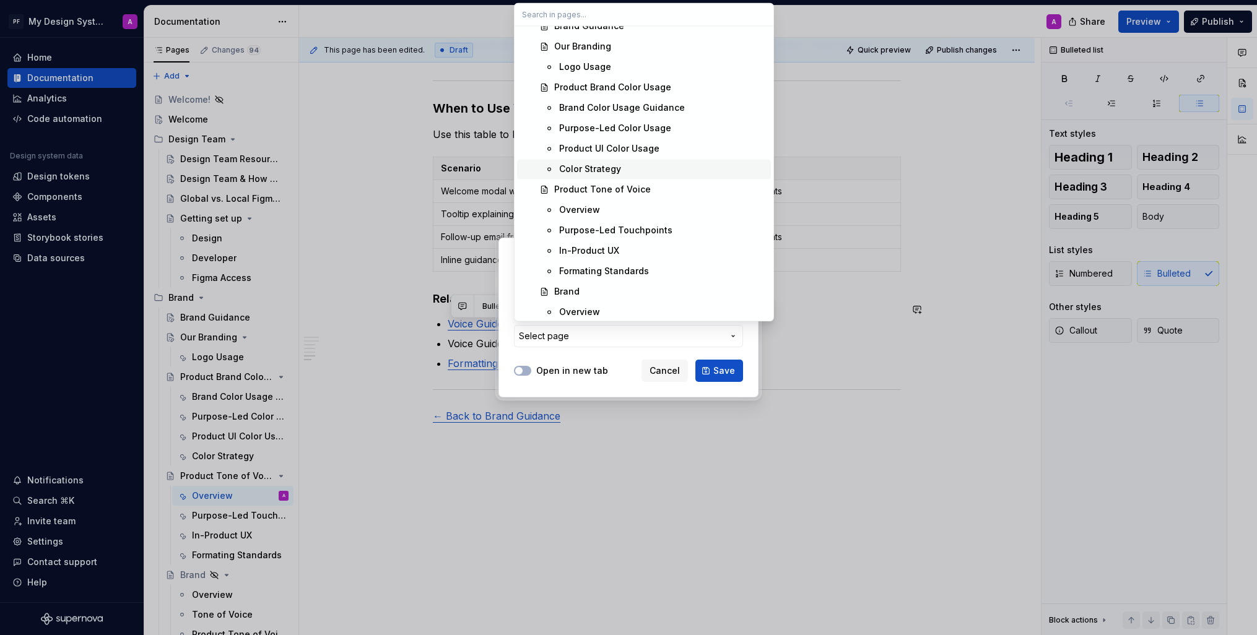
scroll to position [268, 0]
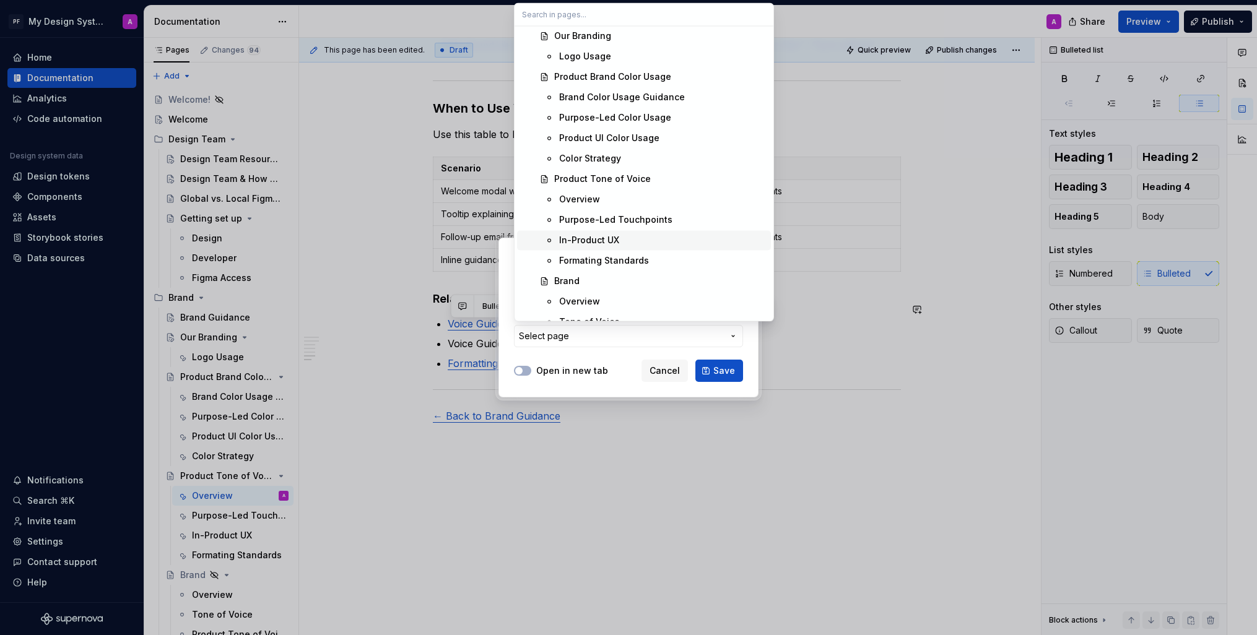
click at [627, 238] on div "In-Product UX" at bounding box center [662, 240] width 207 height 12
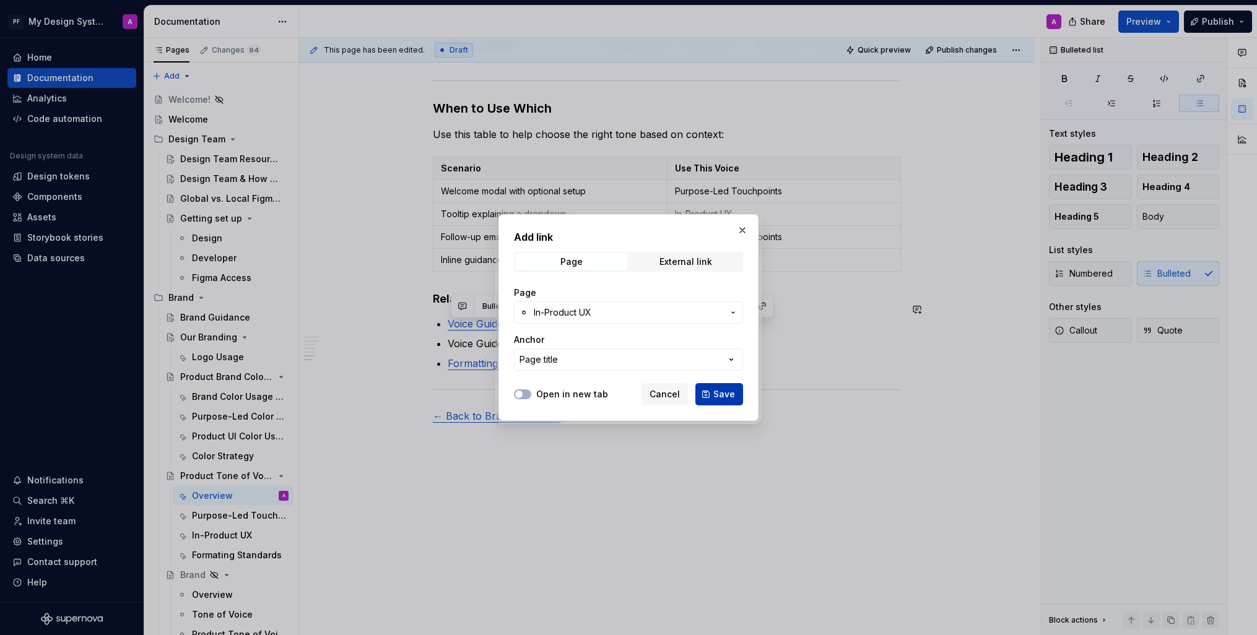
click at [724, 391] on span "Save" at bounding box center [724, 394] width 22 height 12
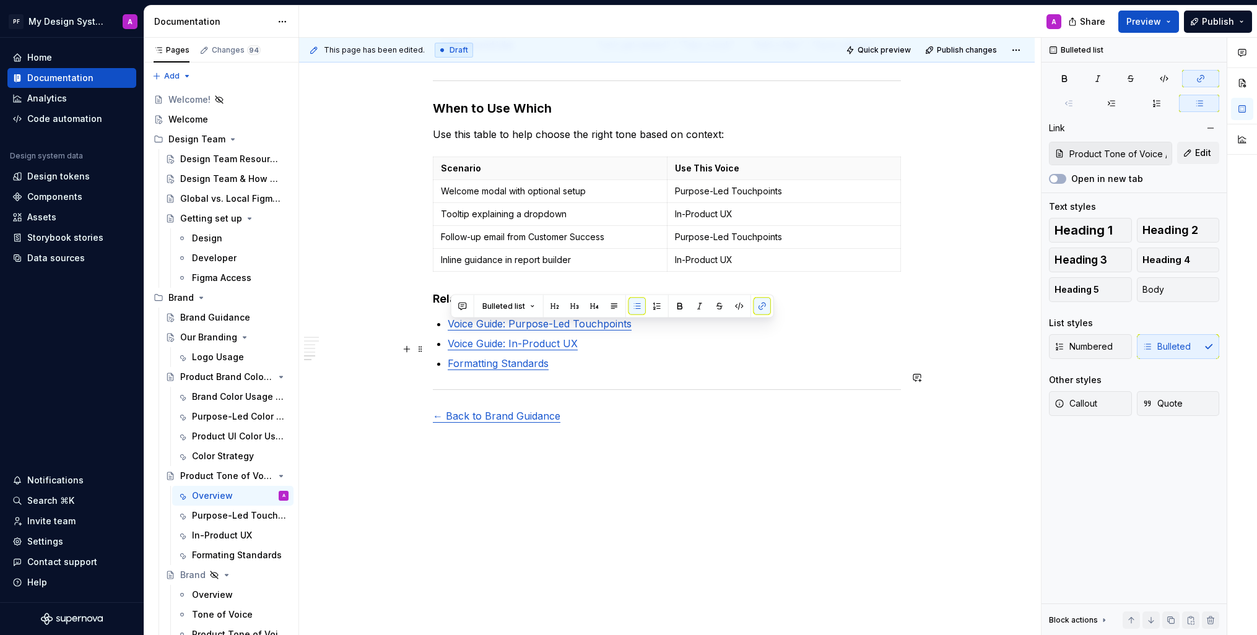
click at [586, 356] on p "Formatting Standards" at bounding box center [674, 363] width 453 height 15
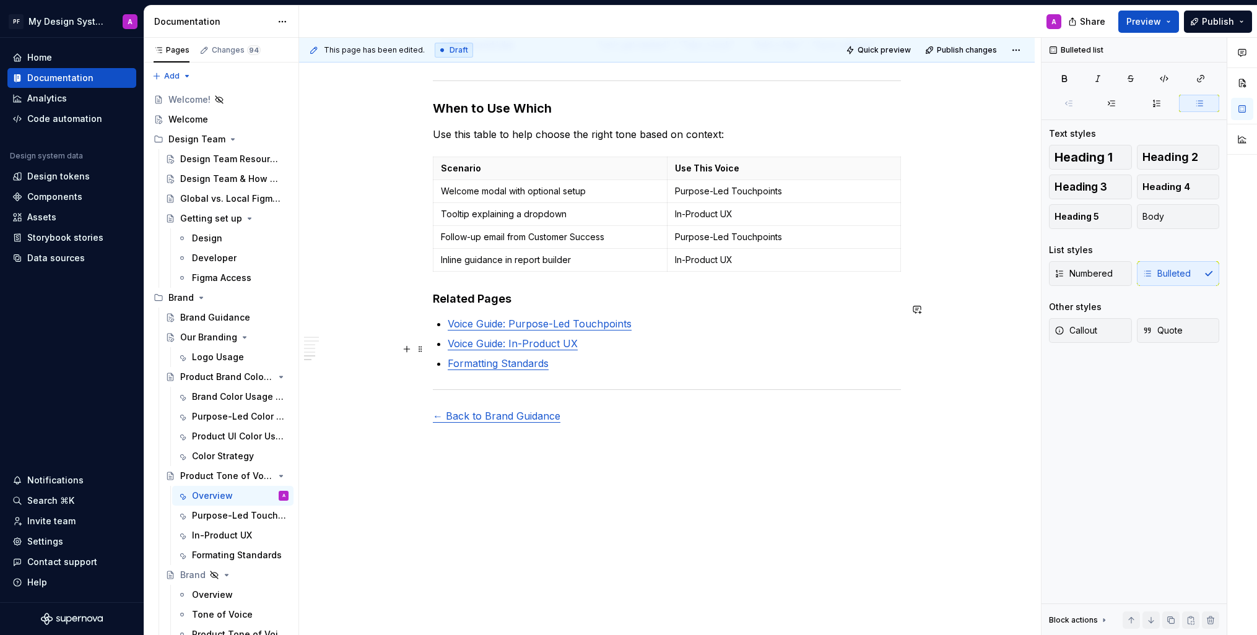
click at [577, 356] on p "Formatting Standards" at bounding box center [674, 363] width 453 height 15
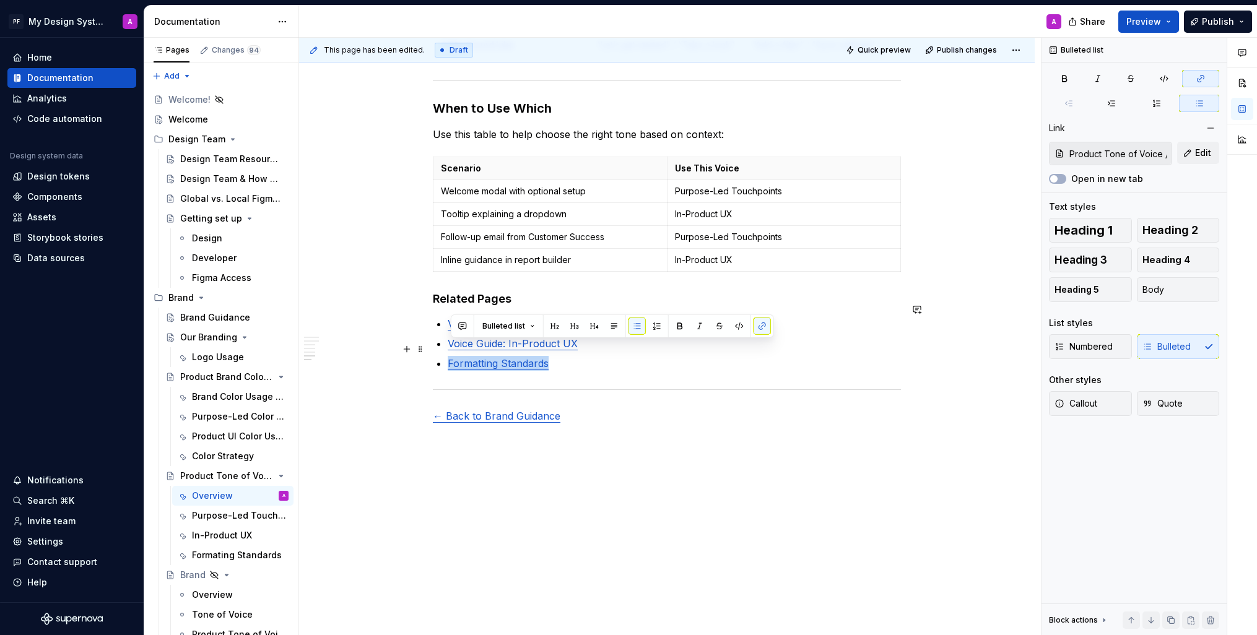
drag, startPoint x: 559, startPoint y: 352, endPoint x: 453, endPoint y: 351, distance: 105.3
click at [453, 356] on p "Formatting Standards" at bounding box center [674, 363] width 453 height 15
click at [757, 323] on button "button" at bounding box center [762, 326] width 17 height 17
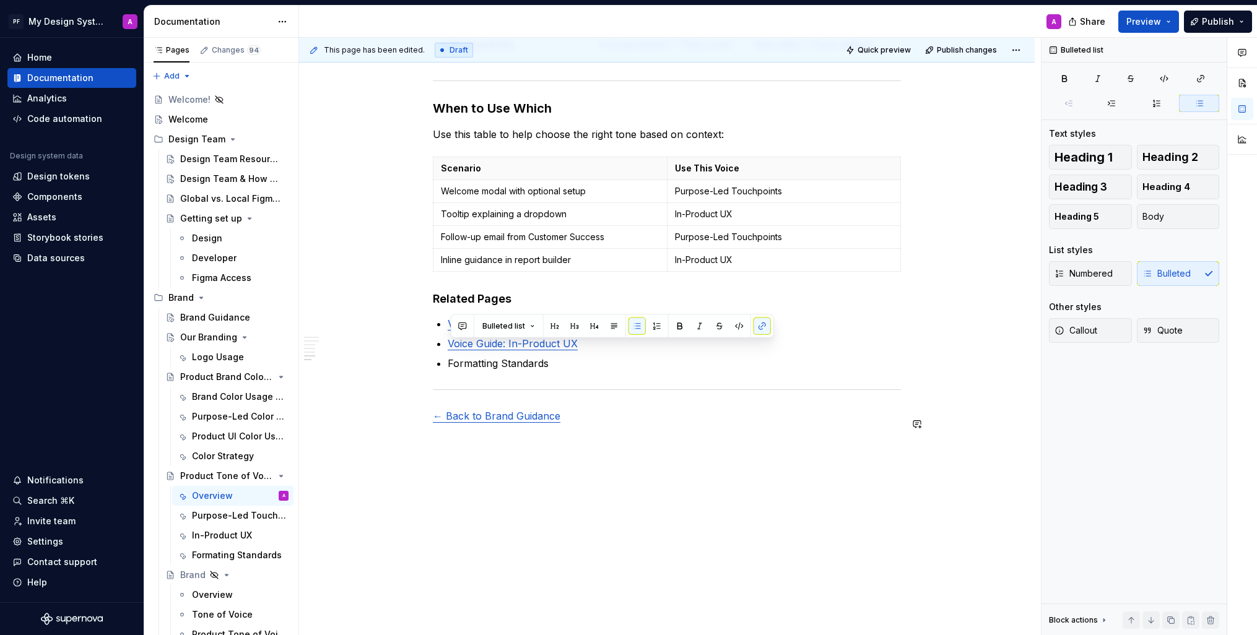
drag, startPoint x: 526, startPoint y: 351, endPoint x: 458, endPoint y: 358, distance: 68.5
click at [604, 356] on p "Formatting Standards" at bounding box center [674, 363] width 453 height 15
drag, startPoint x: 555, startPoint y: 346, endPoint x: 451, endPoint y: 348, distance: 103.4
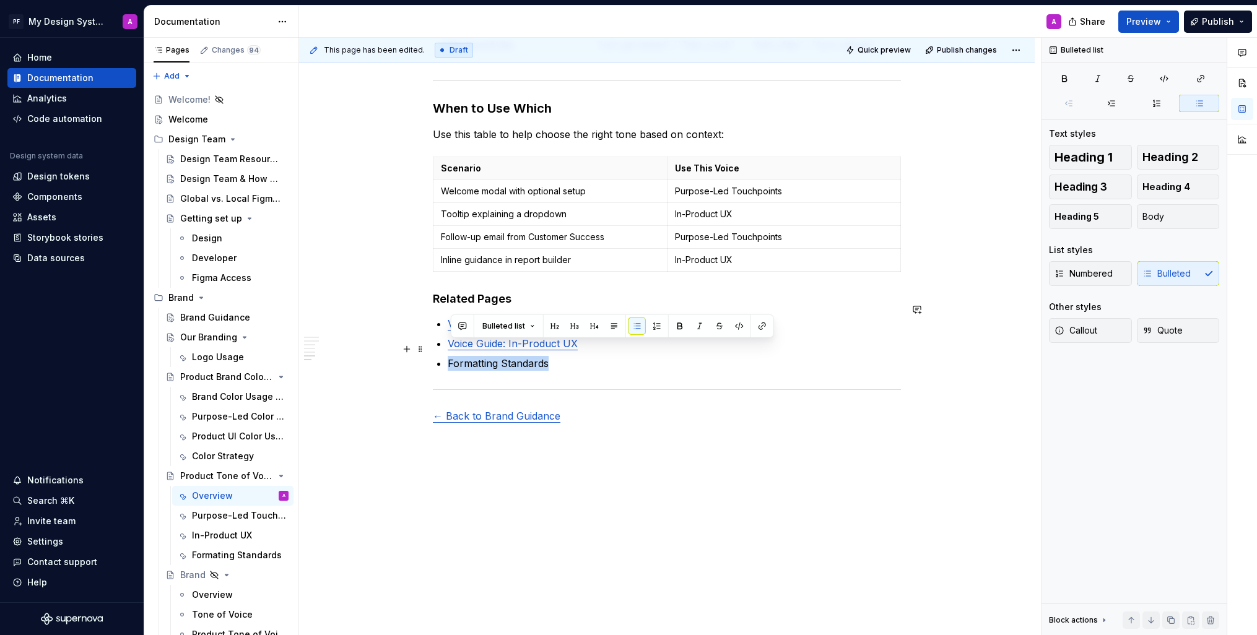
click at [451, 356] on p "Formatting Standards" at bounding box center [674, 363] width 453 height 15
click at [759, 327] on button "button" at bounding box center [762, 326] width 17 height 17
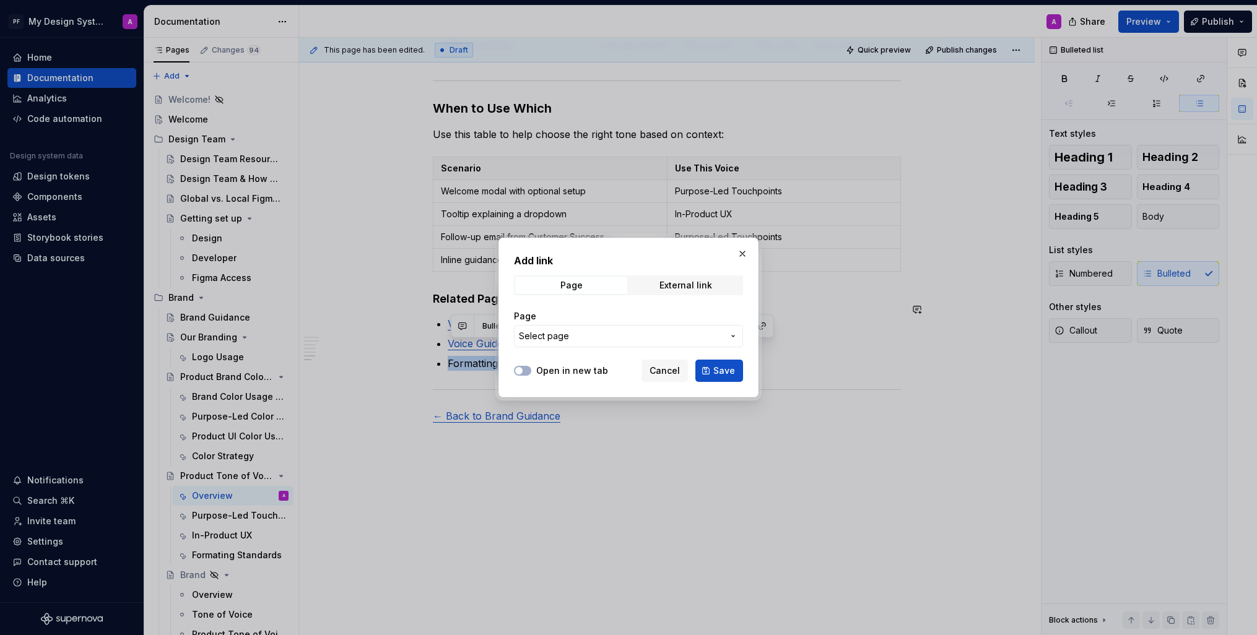
click at [717, 335] on span "Select page" at bounding box center [621, 336] width 204 height 12
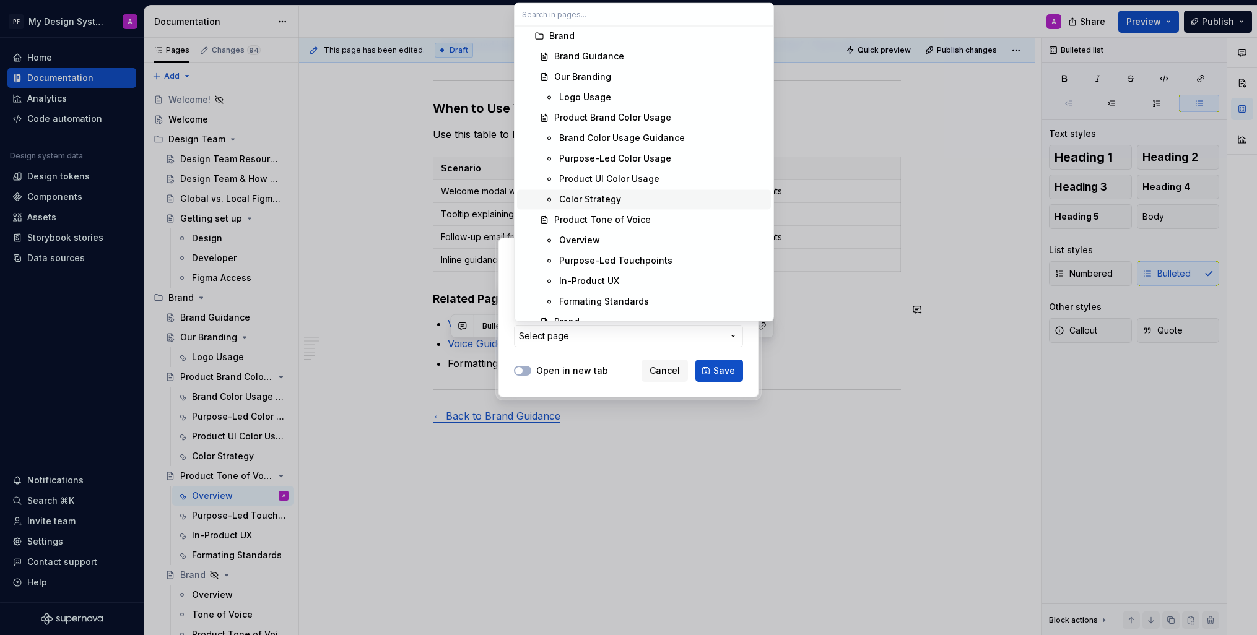
scroll to position [229, 0]
click at [648, 298] on div "Formating Standards" at bounding box center [662, 300] width 207 height 12
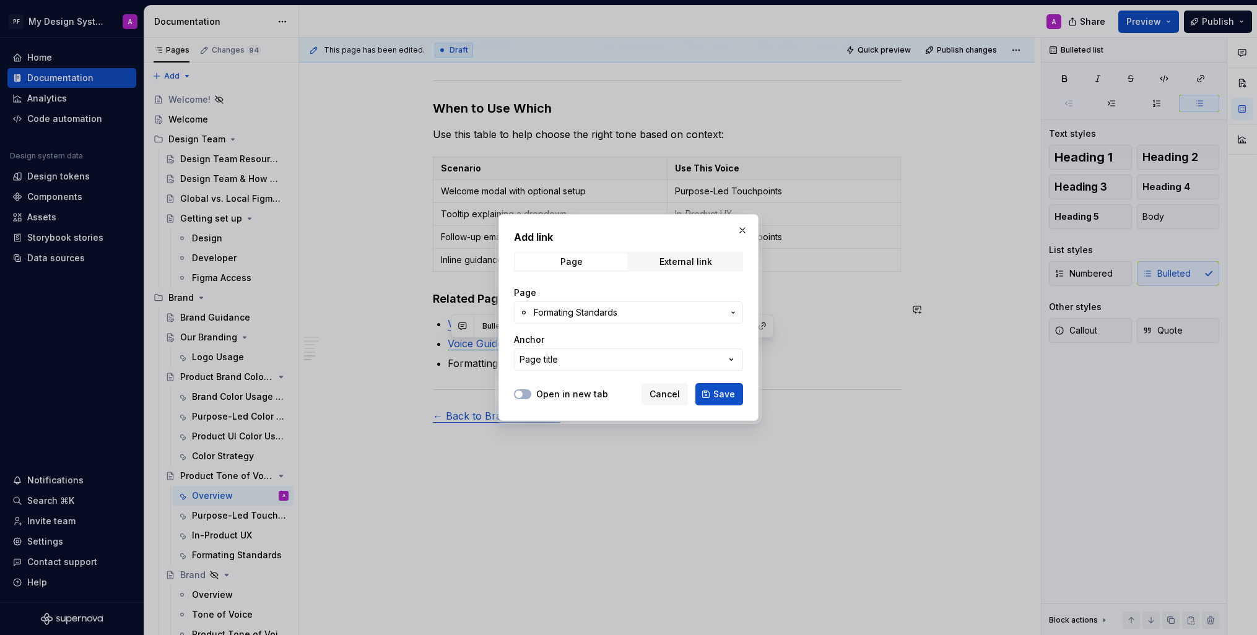
drag, startPoint x: 716, startPoint y: 393, endPoint x: 738, endPoint y: 416, distance: 31.5
click at [716, 394] on span "Save" at bounding box center [724, 394] width 22 height 12
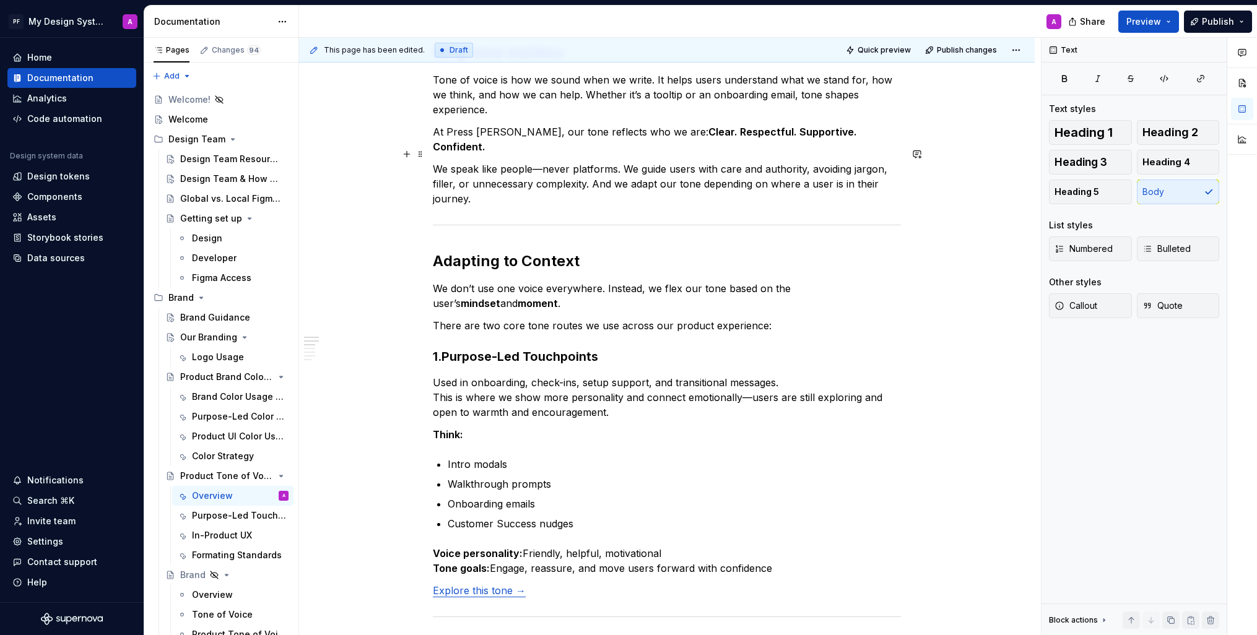
scroll to position [0, 0]
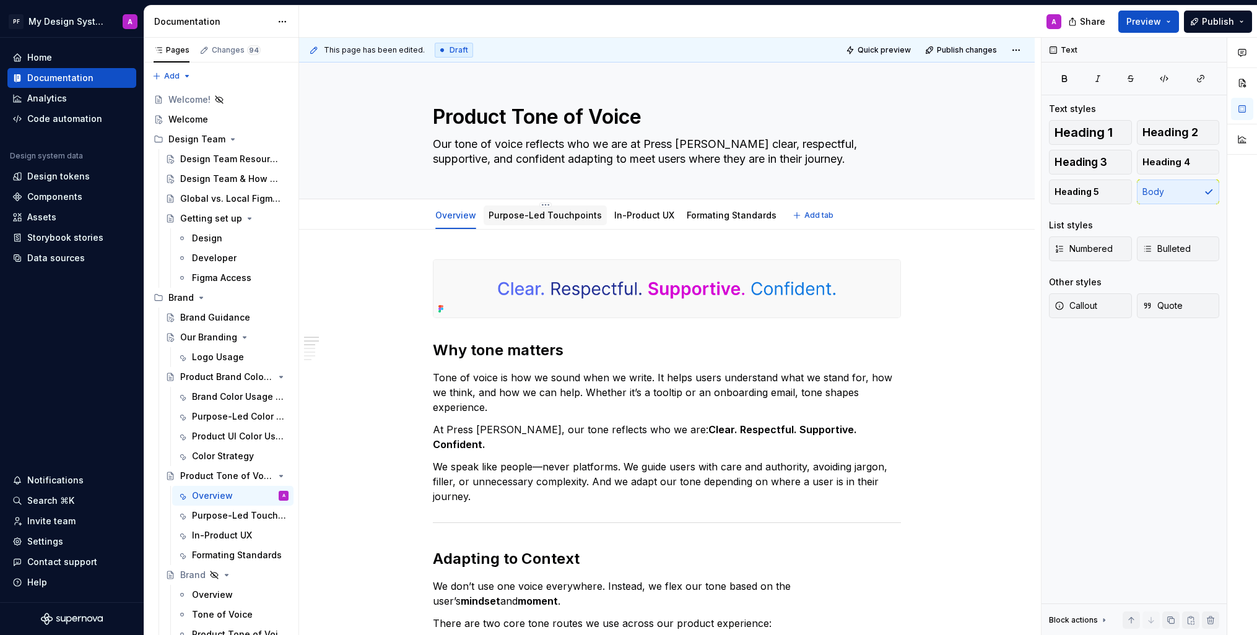
click at [541, 212] on link "Purpose-Led Touchpoints" at bounding box center [545, 215] width 113 height 11
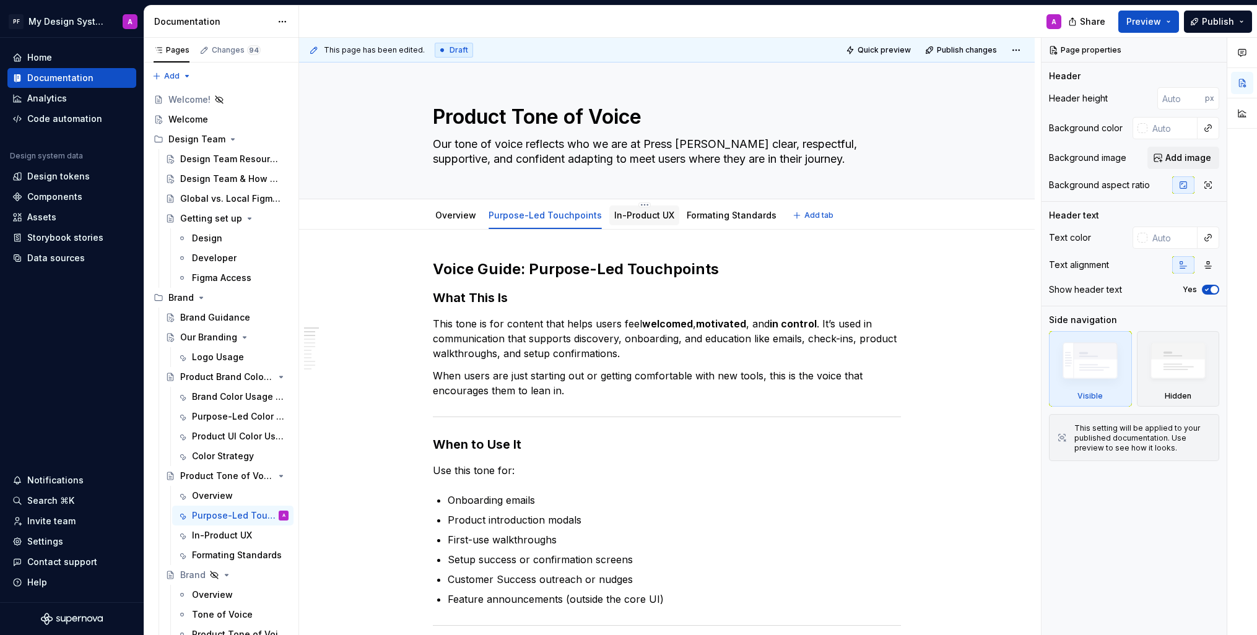
click at [634, 222] on div "In-Product UX" at bounding box center [644, 215] width 60 height 15
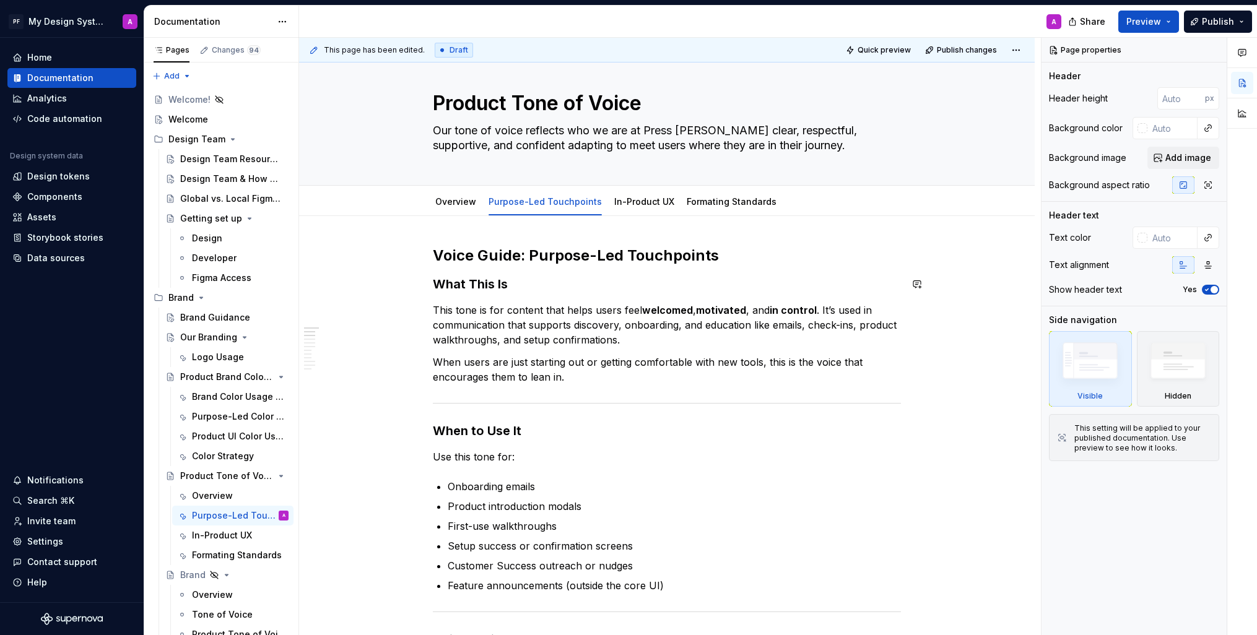
scroll to position [9, 0]
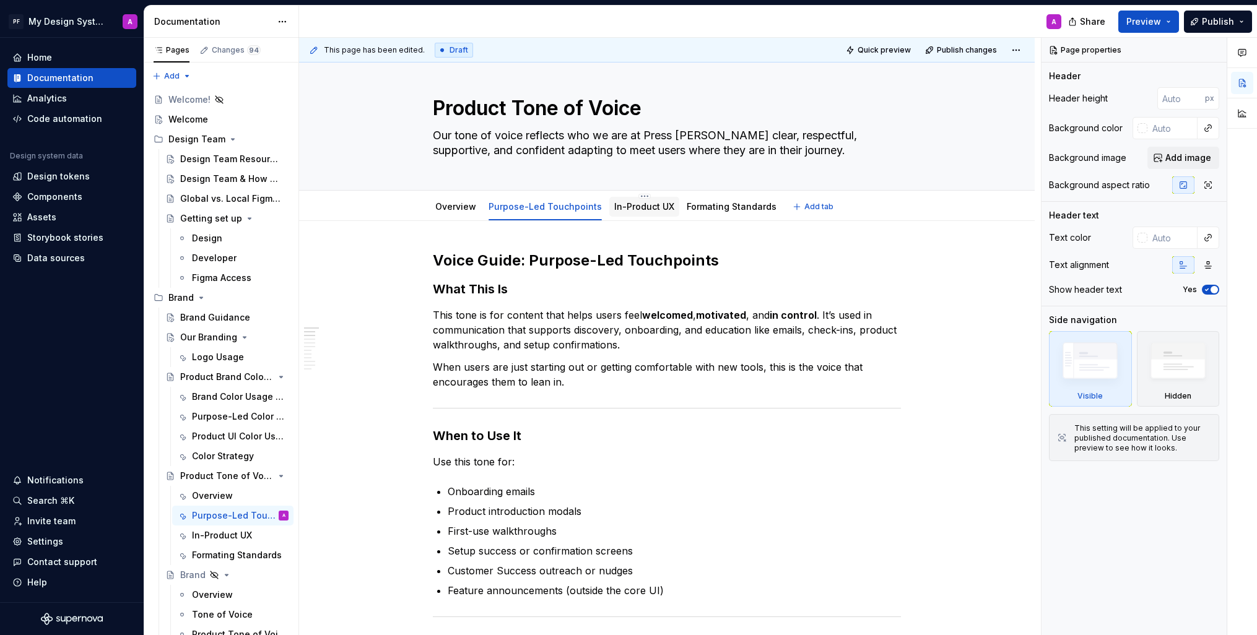
click at [637, 201] on link "In-Product UX" at bounding box center [644, 206] width 60 height 11
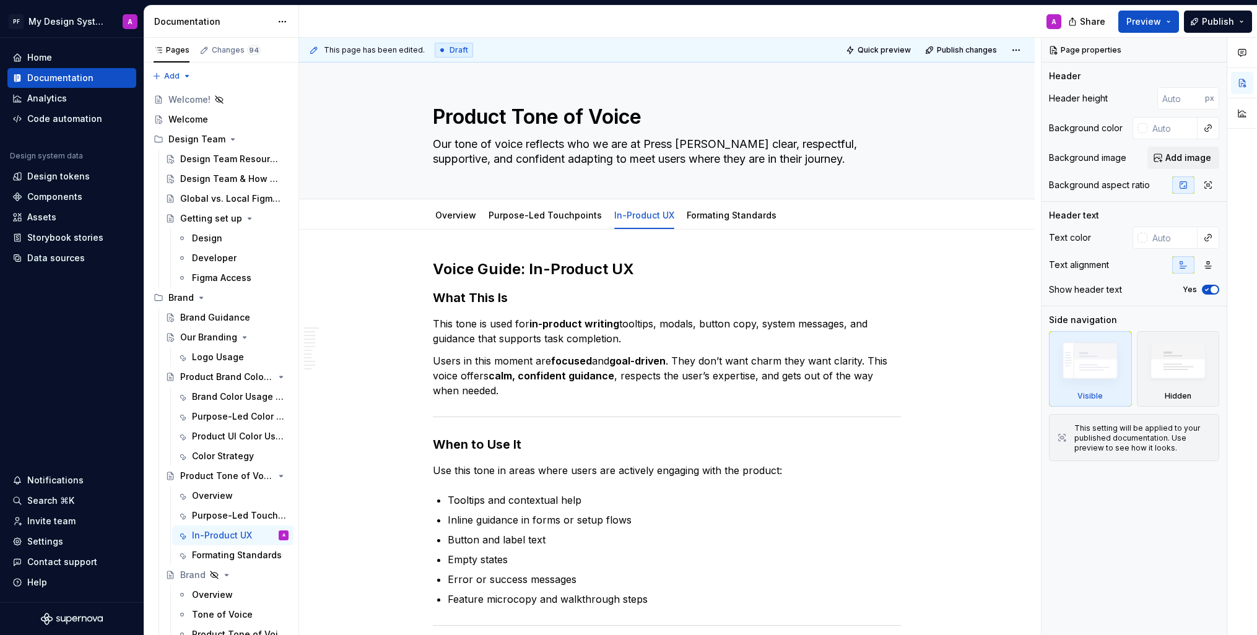
type textarea "*"
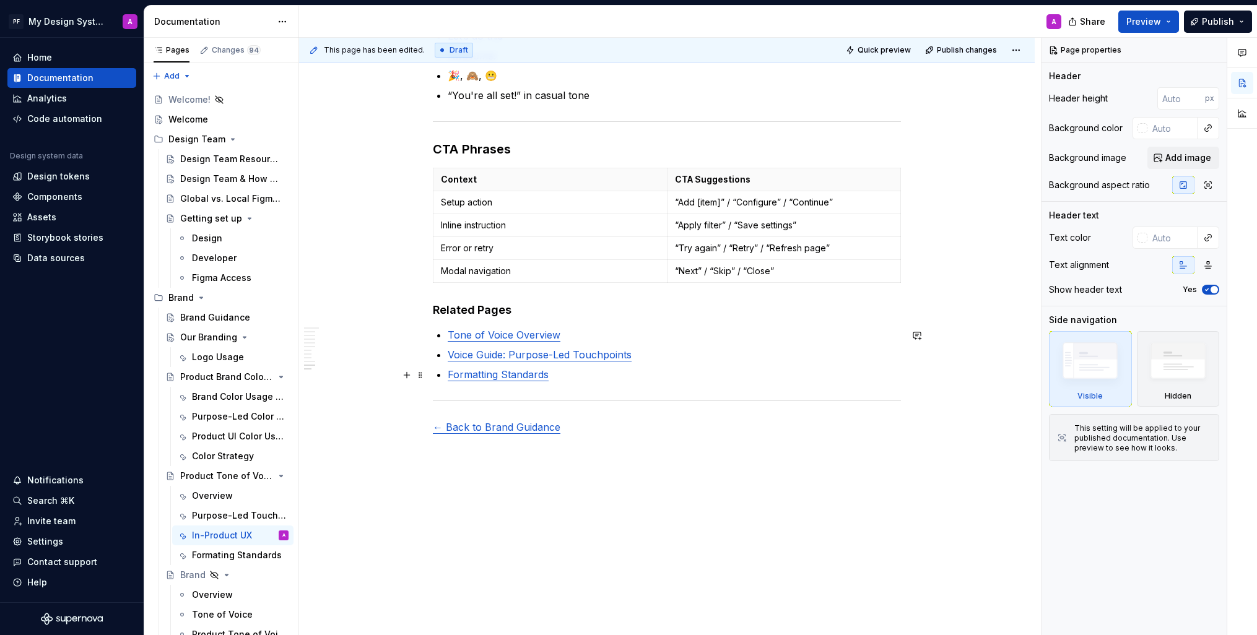
scroll to position [1900, 0]
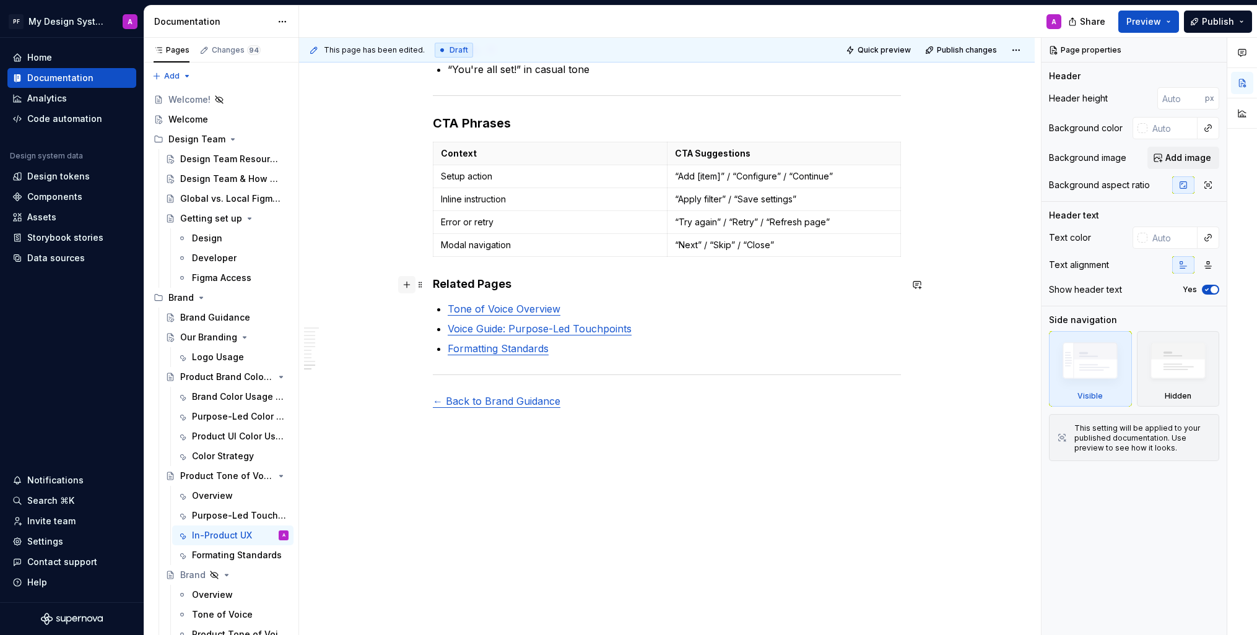
click at [412, 281] on button "button" at bounding box center [406, 284] width 17 height 17
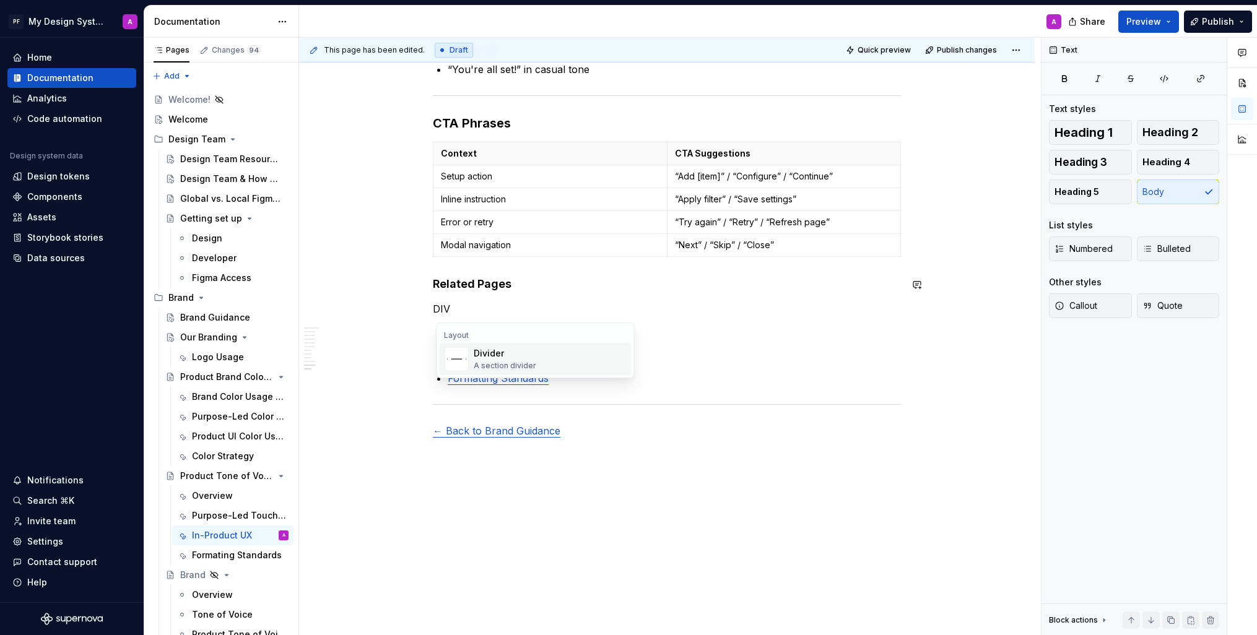
click at [547, 352] on div "Divider A section divider" at bounding box center [550, 359] width 152 height 25
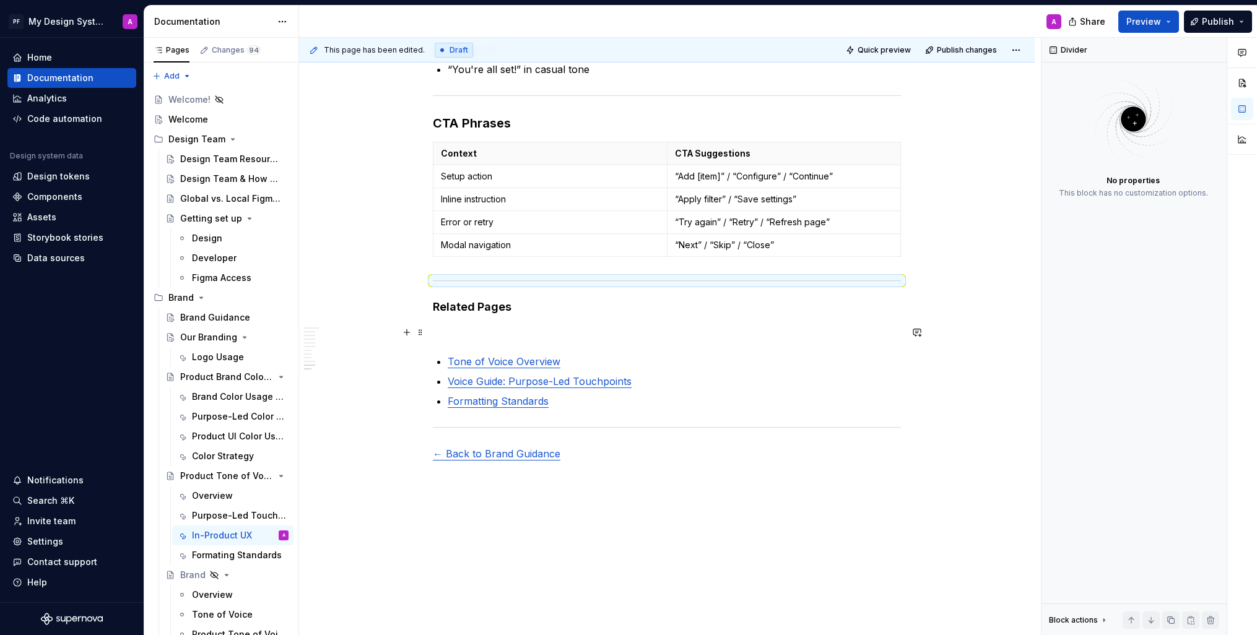
click at [476, 328] on p at bounding box center [667, 332] width 468 height 15
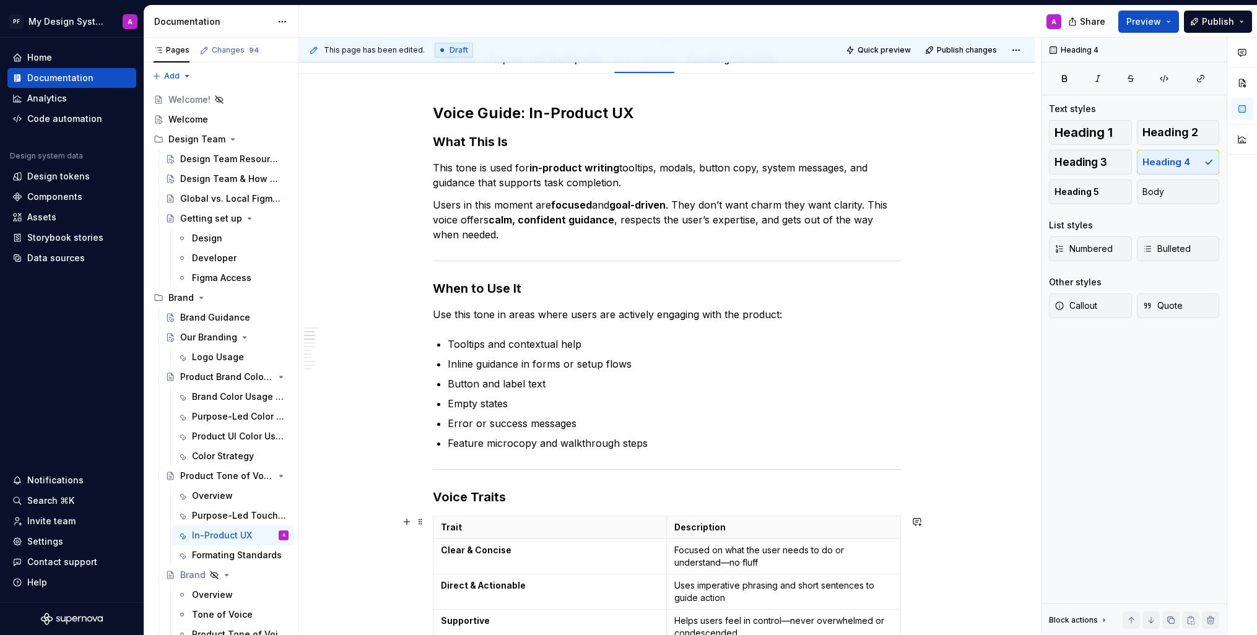
scroll to position [0, 0]
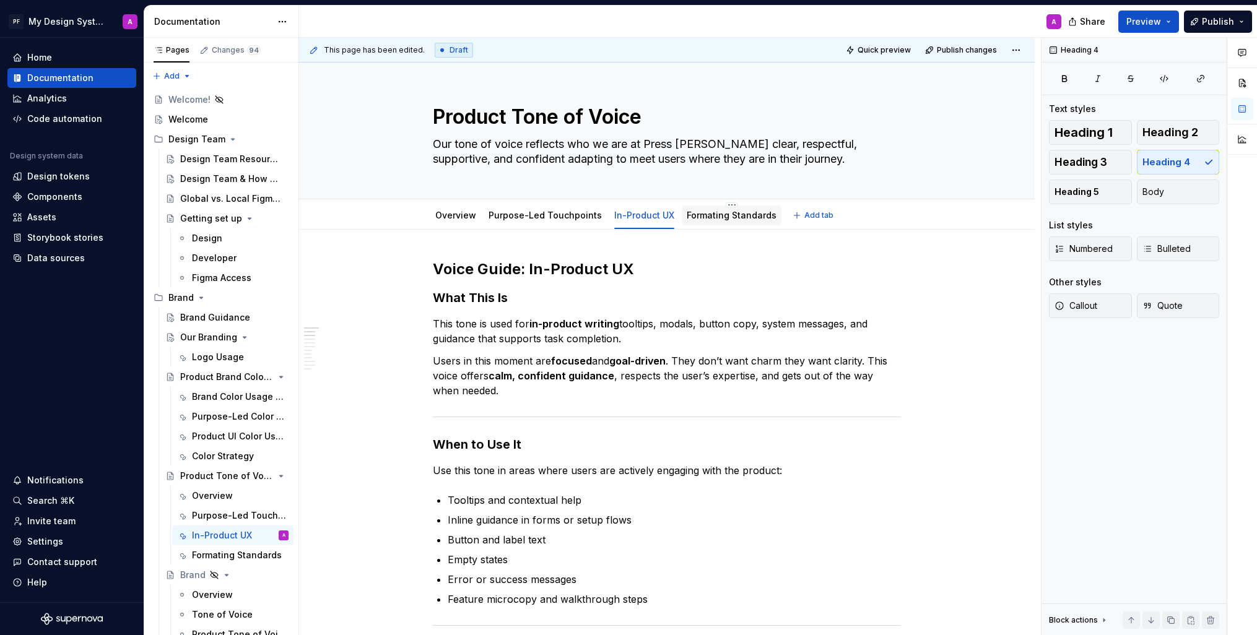
click at [712, 216] on link "Formating Standards" at bounding box center [732, 215] width 90 height 11
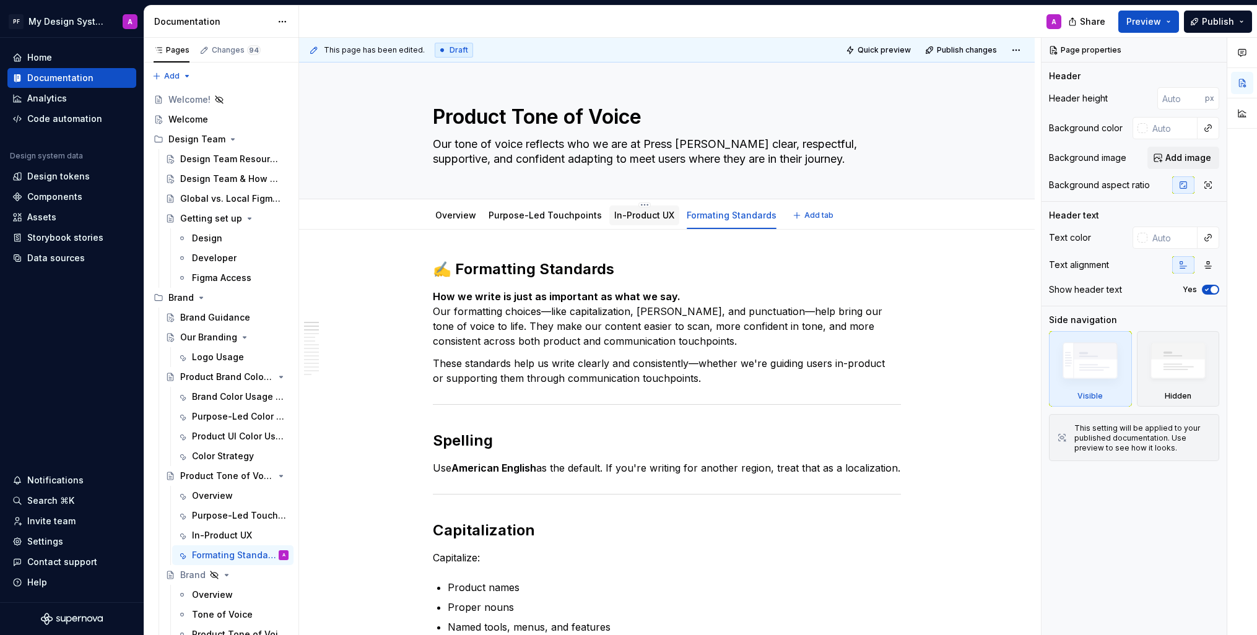
click at [631, 216] on link "In-Product UX" at bounding box center [644, 215] width 60 height 11
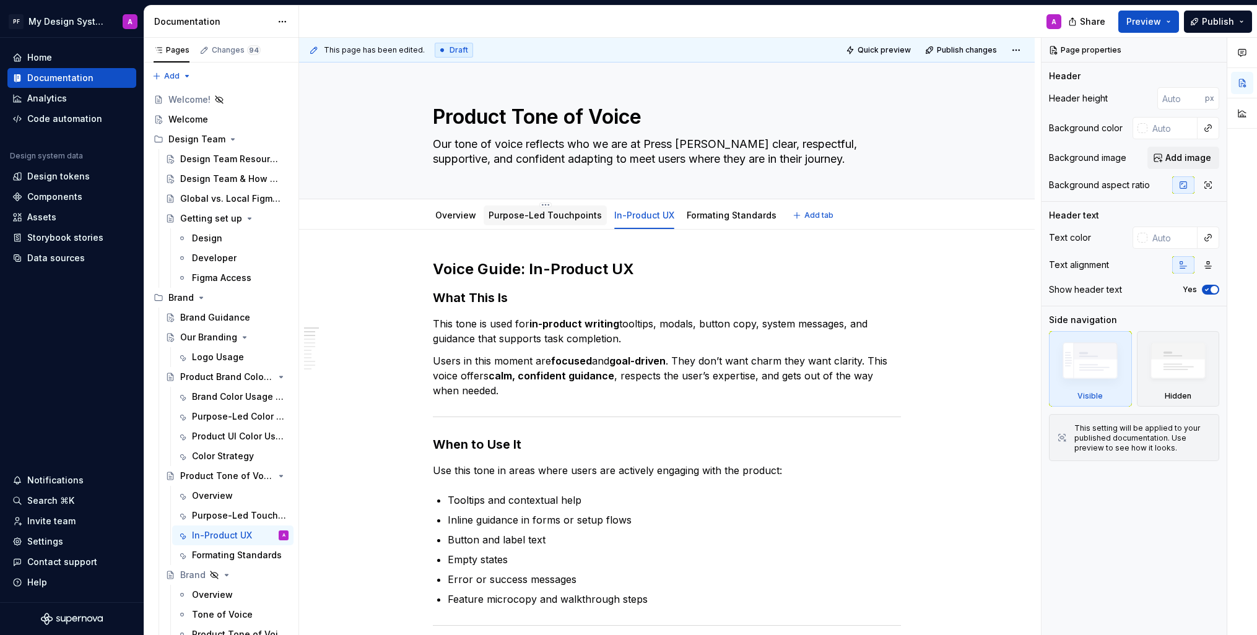
click at [543, 210] on link "Purpose-Led Touchpoints" at bounding box center [545, 215] width 113 height 11
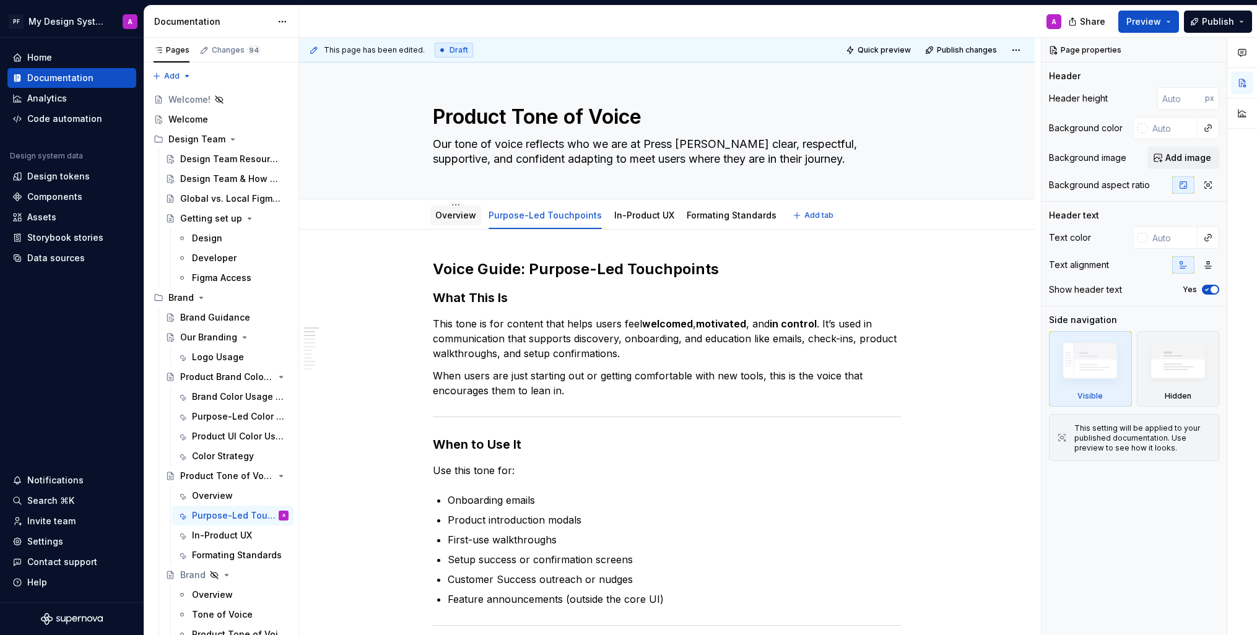
click at [461, 214] on link "Overview" at bounding box center [455, 215] width 41 height 11
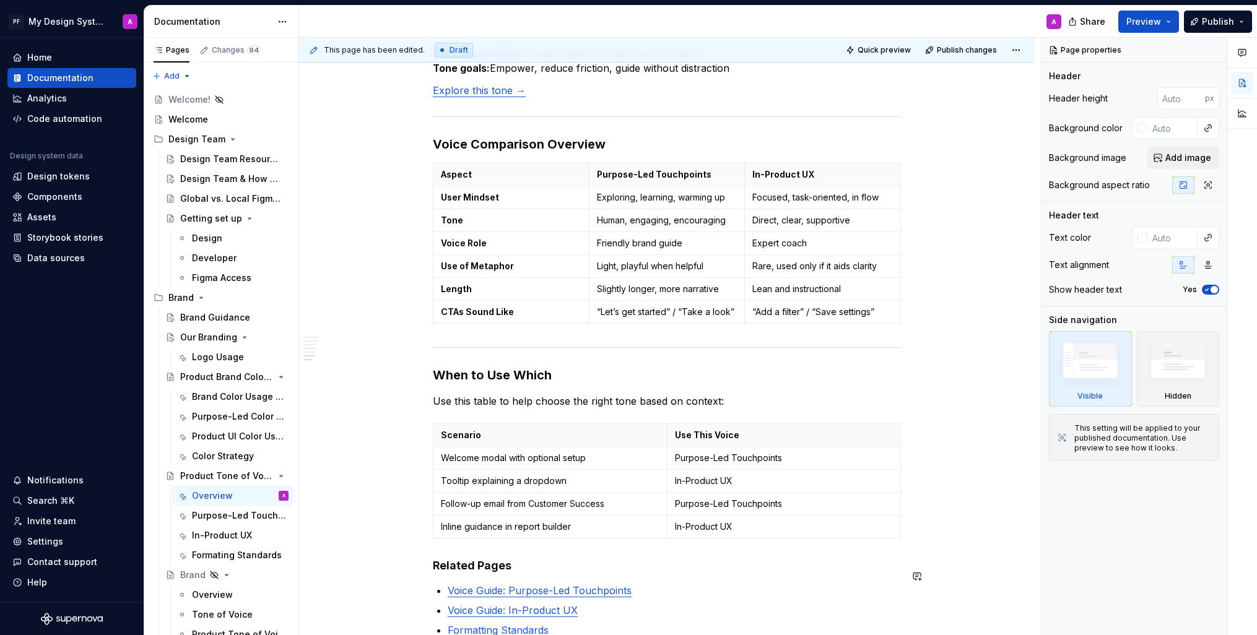
scroll to position [1353, 0]
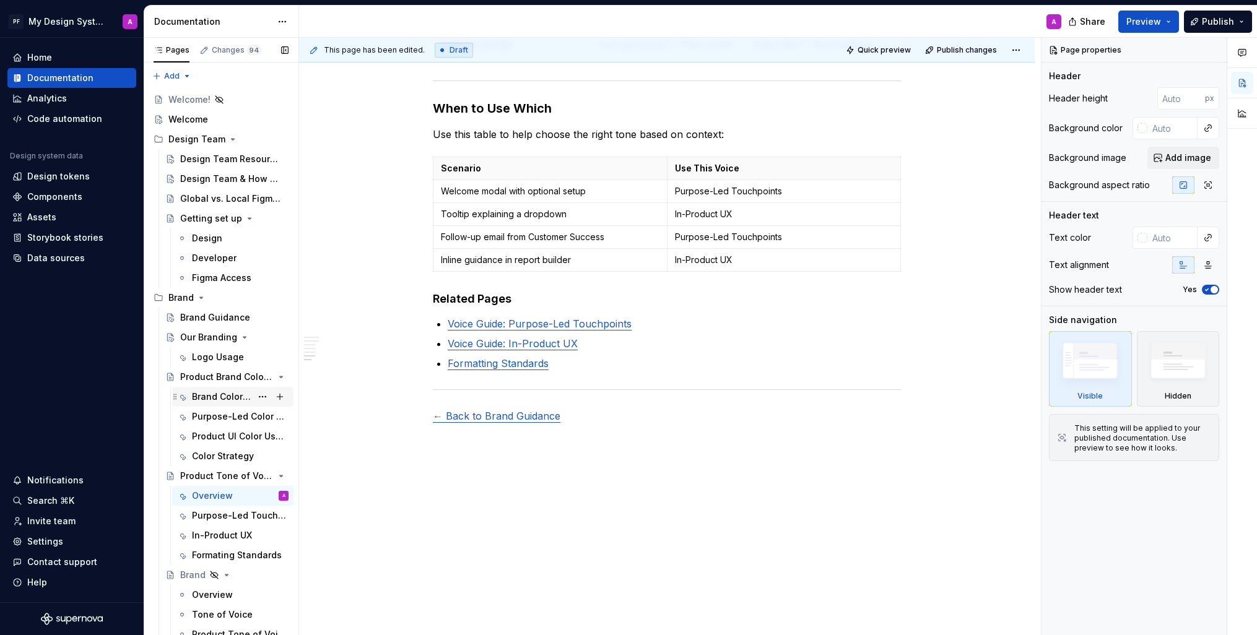
drag, startPoint x: 212, startPoint y: 392, endPoint x: 289, endPoint y: 399, distance: 77.1
click at [212, 392] on div "Brand Color Usage Guidance" at bounding box center [221, 397] width 59 height 12
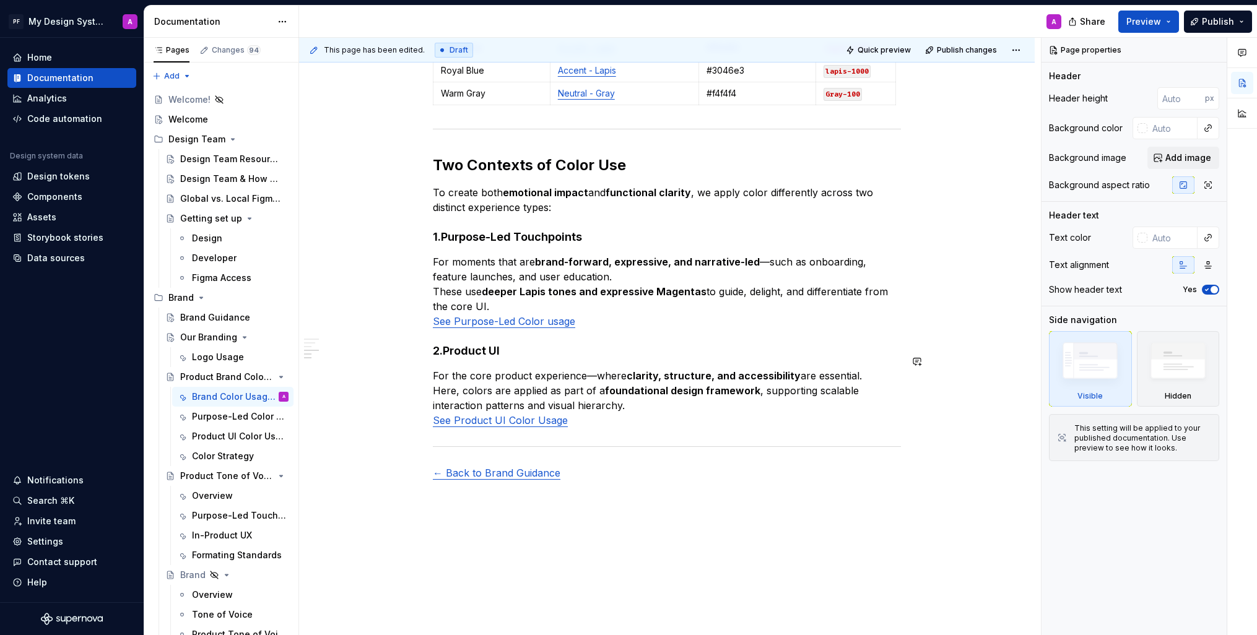
scroll to position [912, 0]
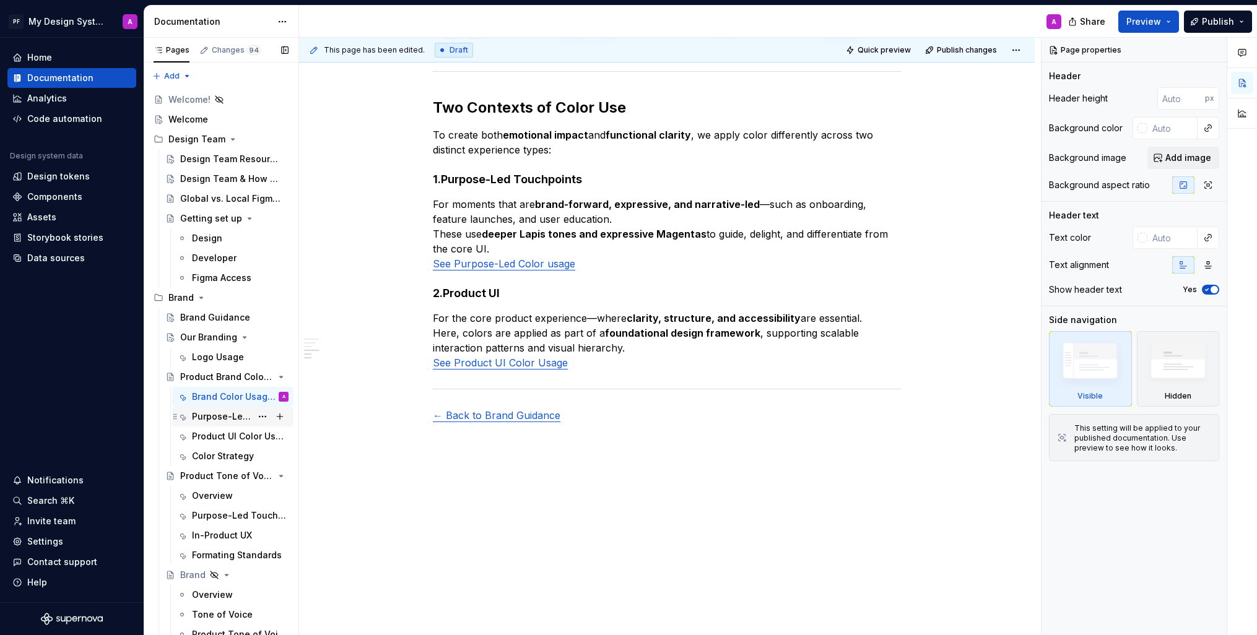
click at [229, 411] on div "Purpose-Led Color Usage" at bounding box center [221, 417] width 59 height 12
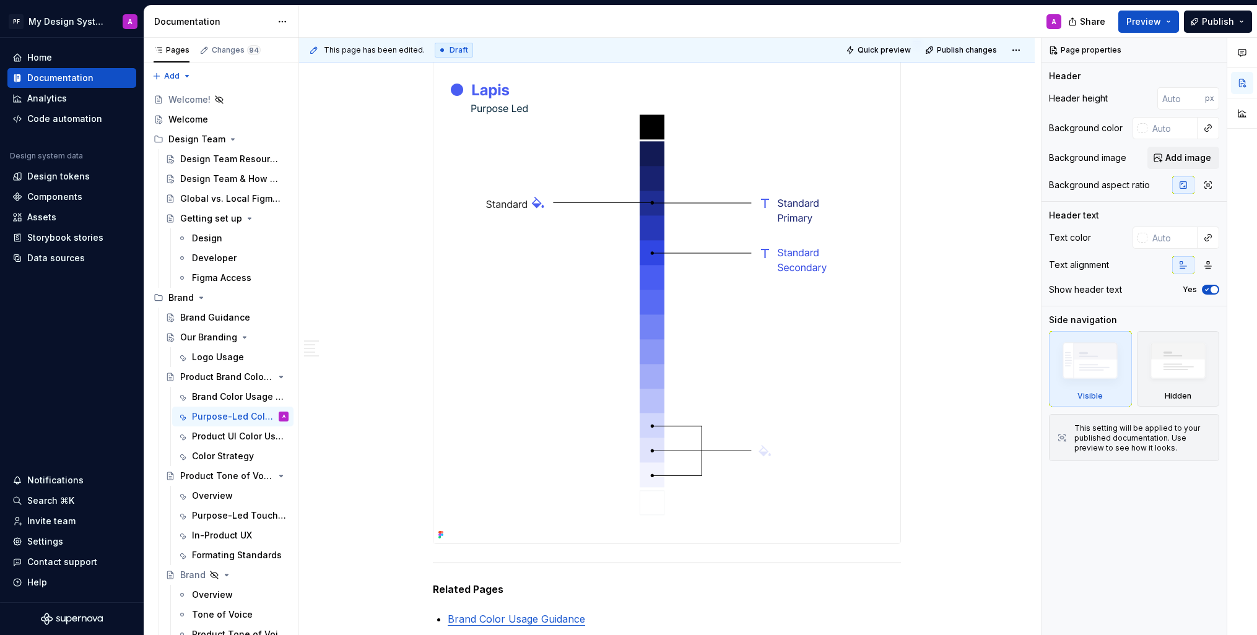
scroll to position [2344, 0]
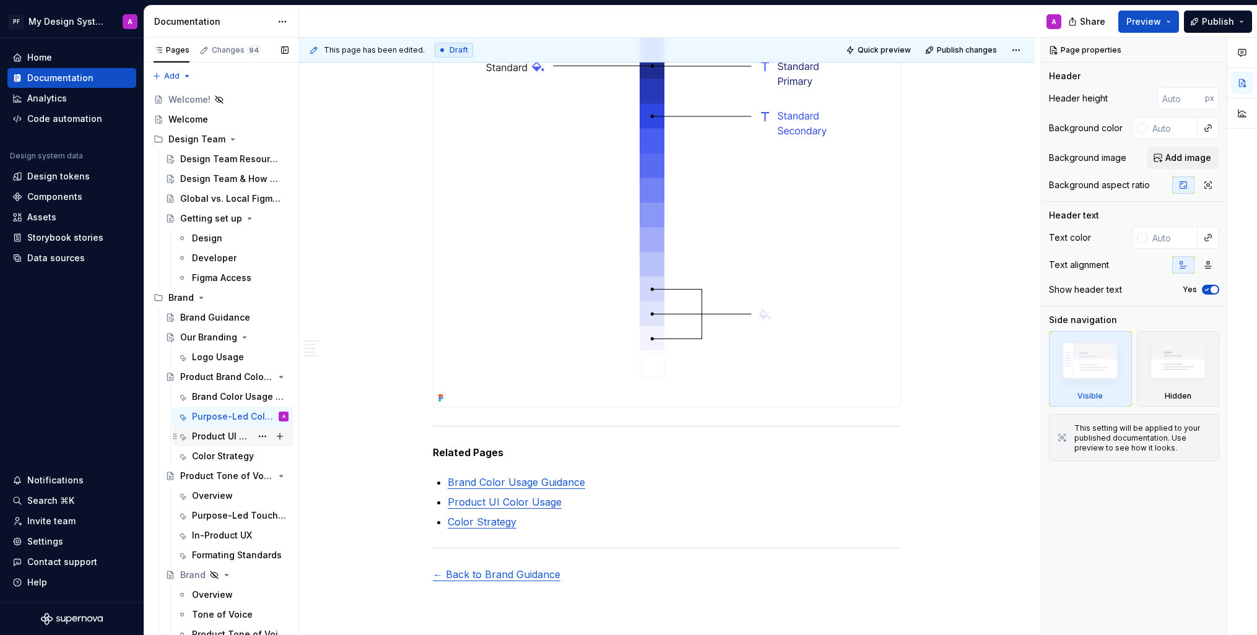
click at [209, 437] on div "Product UI Color Usage" at bounding box center [221, 436] width 59 height 12
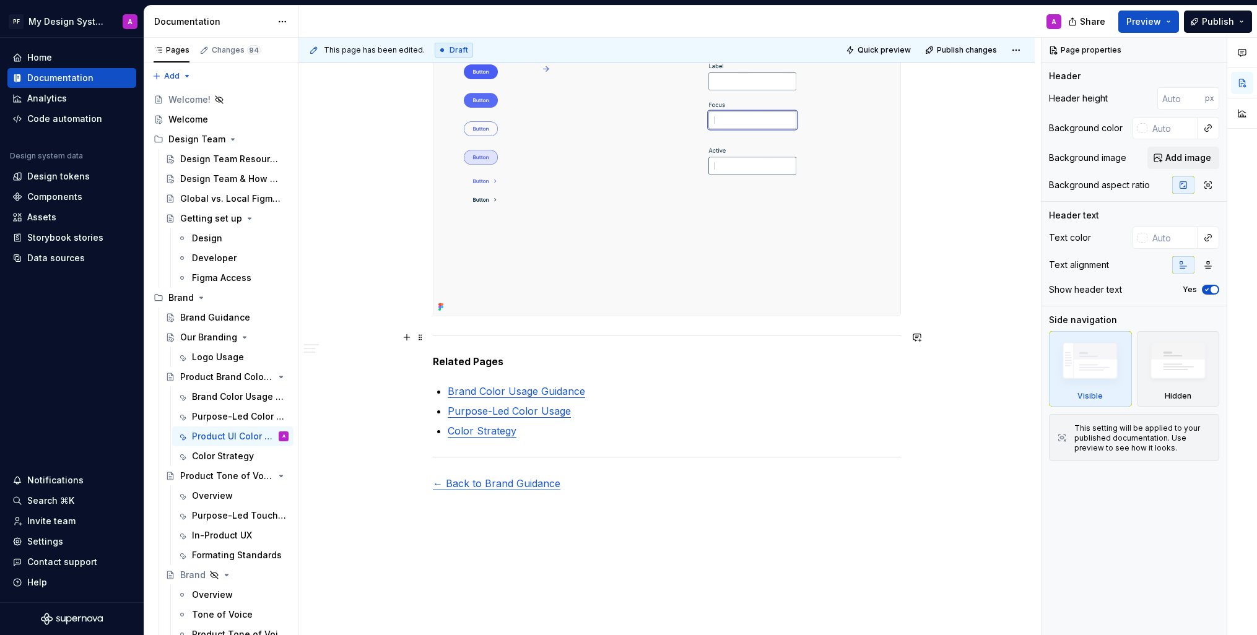
scroll to position [1776, 0]
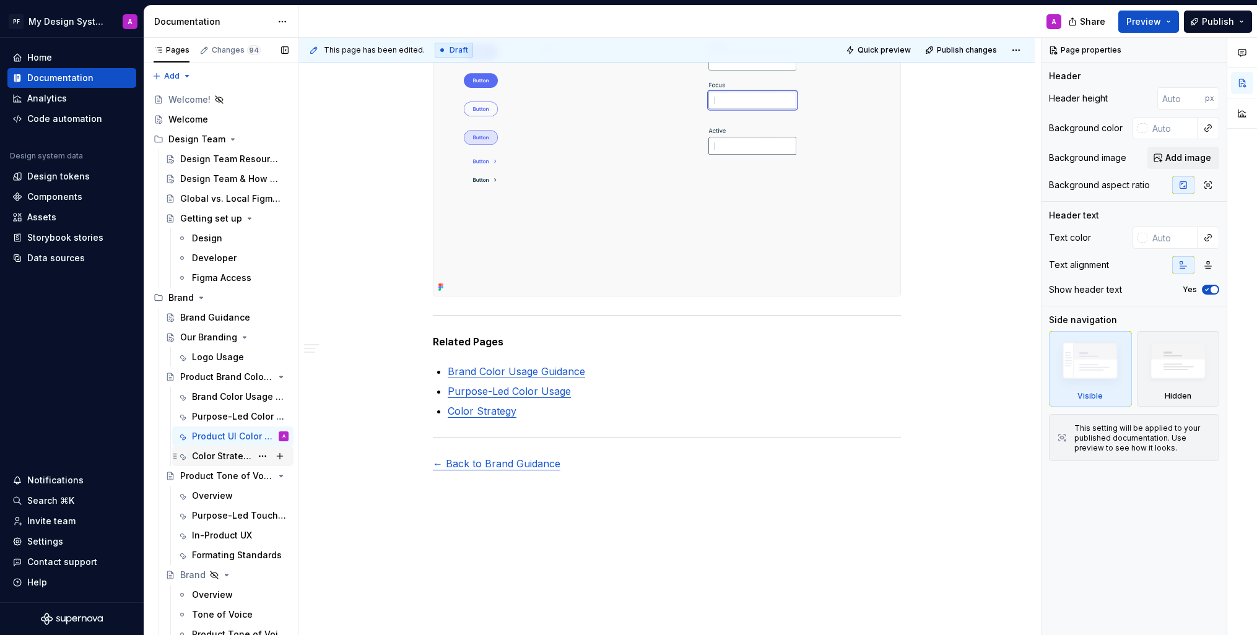
click at [214, 453] on div "Color Strategy" at bounding box center [221, 456] width 59 height 12
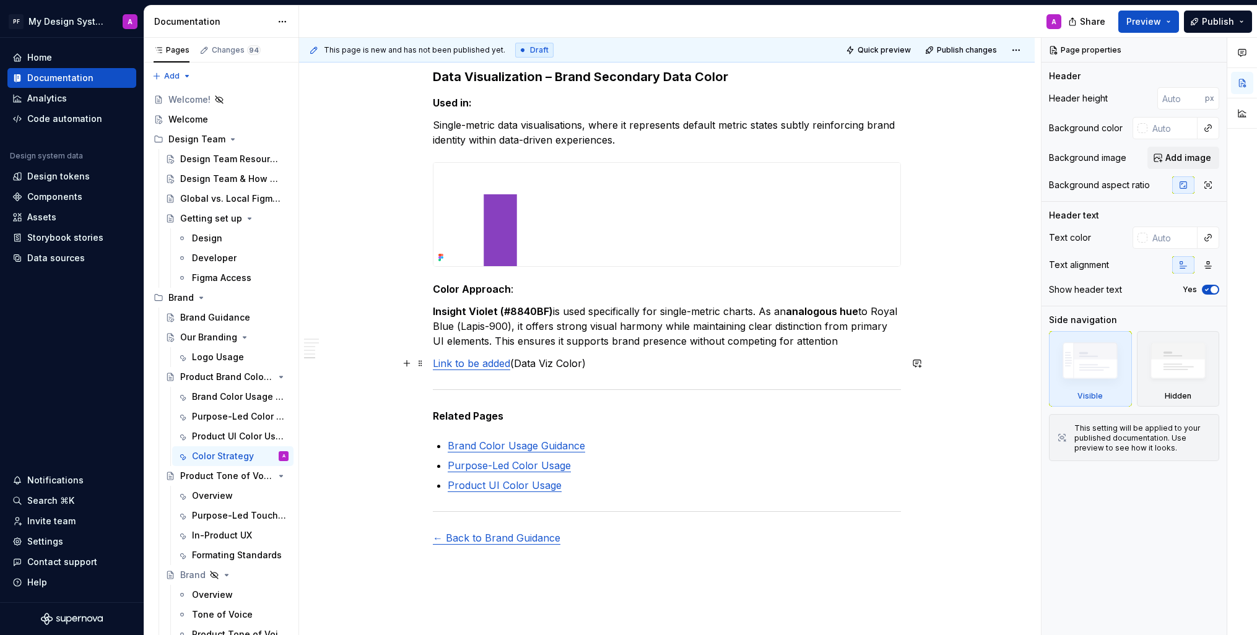
scroll to position [1580, 0]
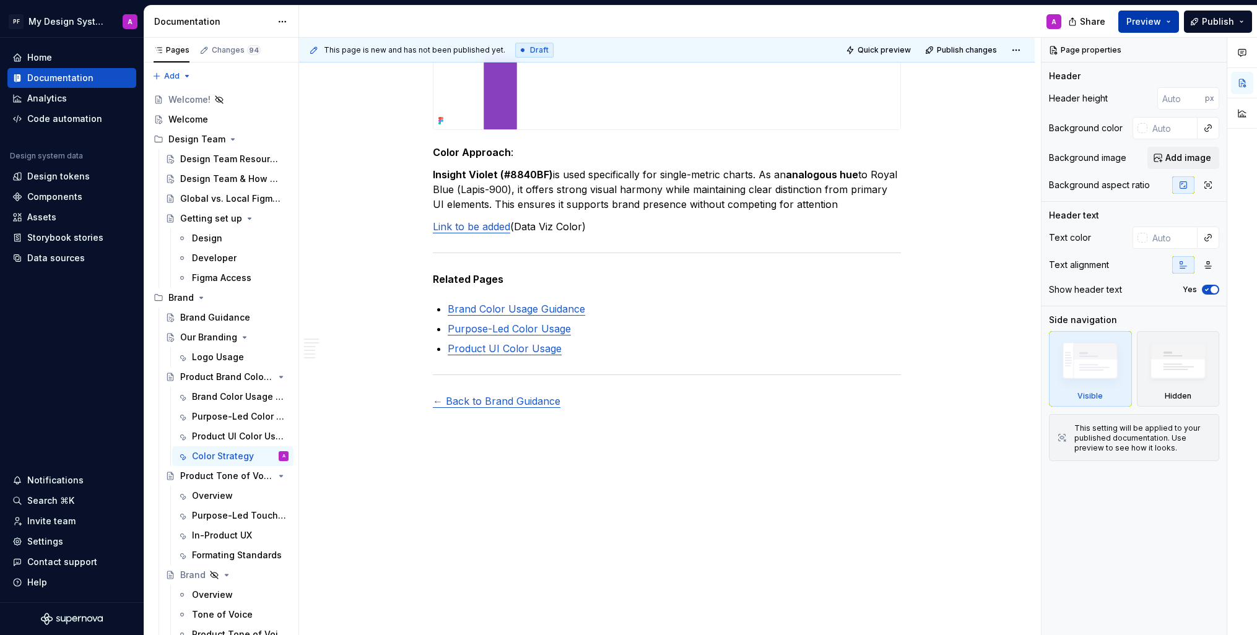
click at [1136, 22] on span "Preview" at bounding box center [1144, 21] width 35 height 12
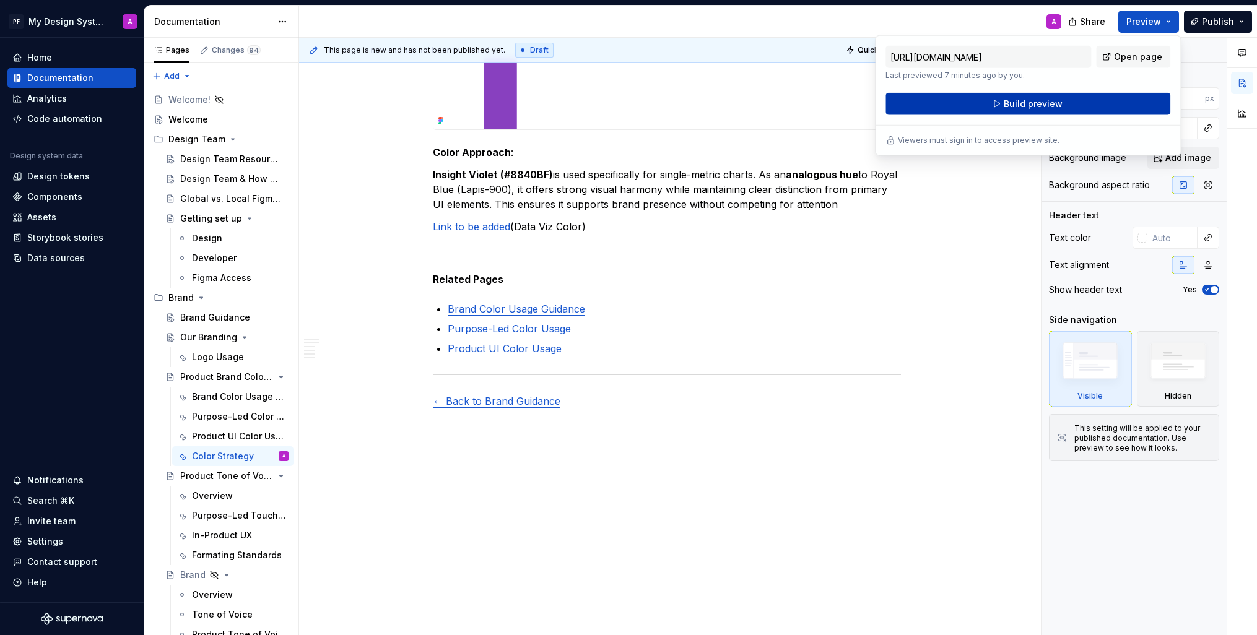
click at [1023, 105] on span "Build preview" at bounding box center [1033, 104] width 59 height 12
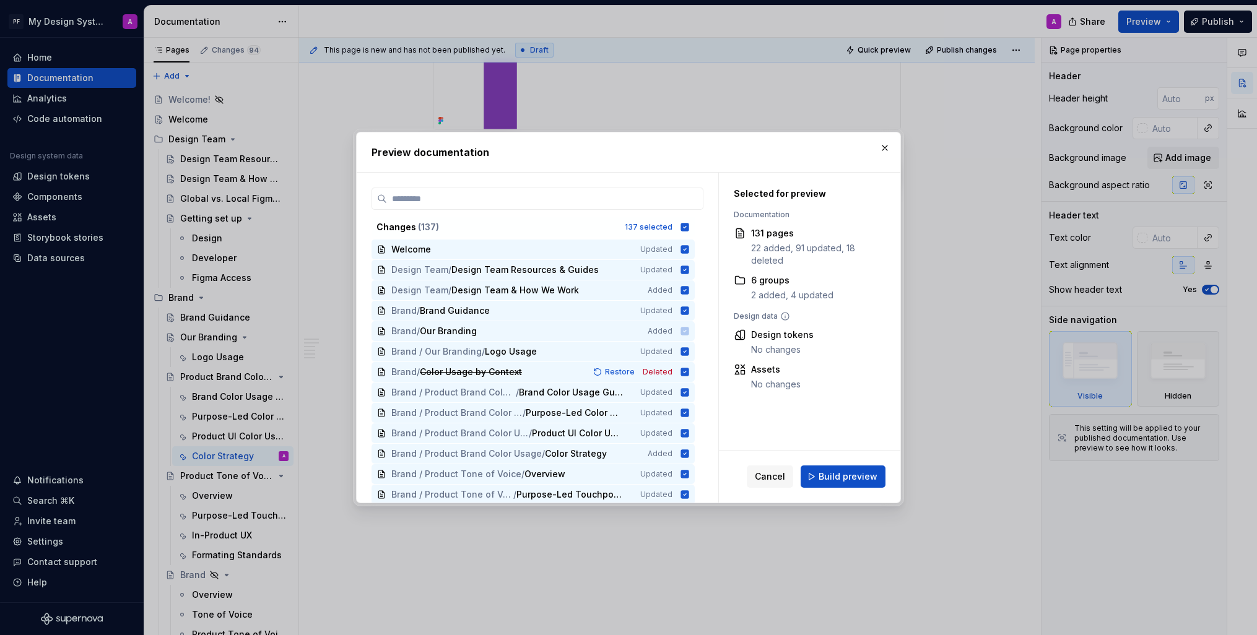
click at [848, 468] on button "Build preview" at bounding box center [843, 477] width 85 height 22
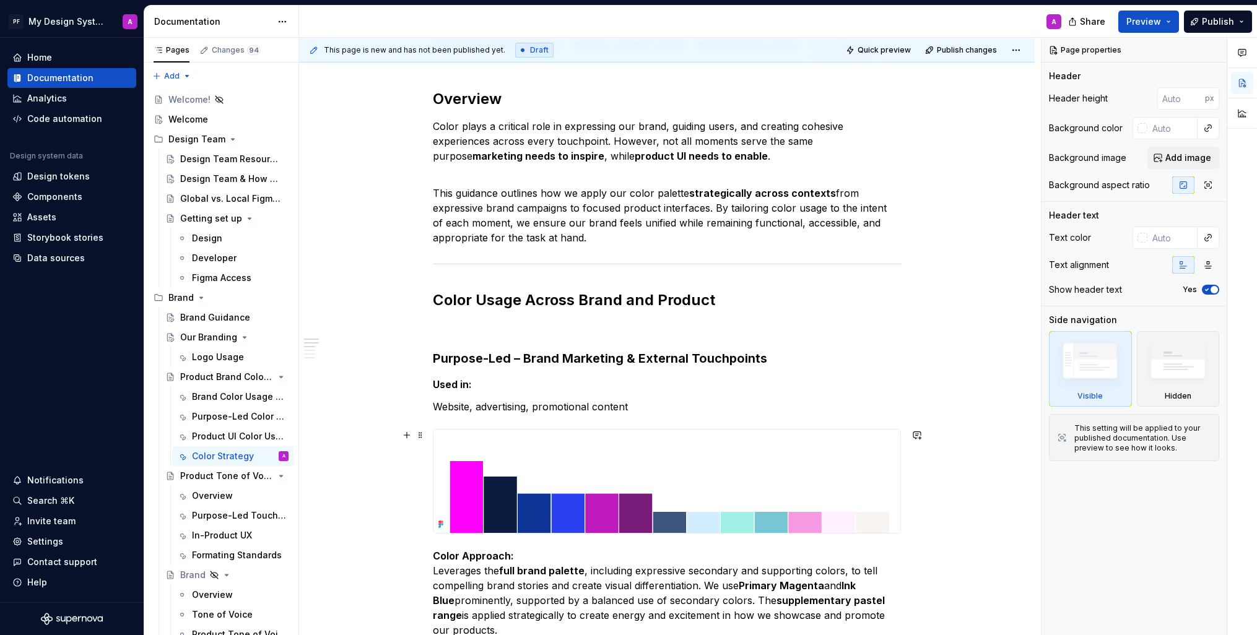
scroll to position [199, 0]
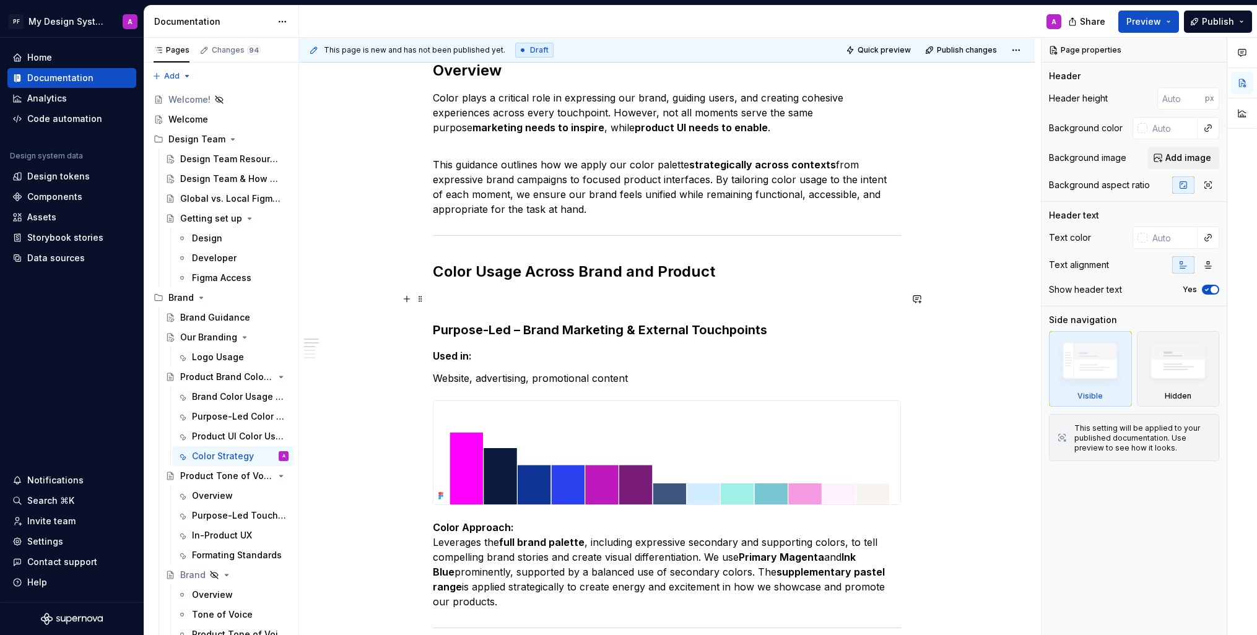
click at [463, 301] on p at bounding box center [667, 299] width 468 height 15
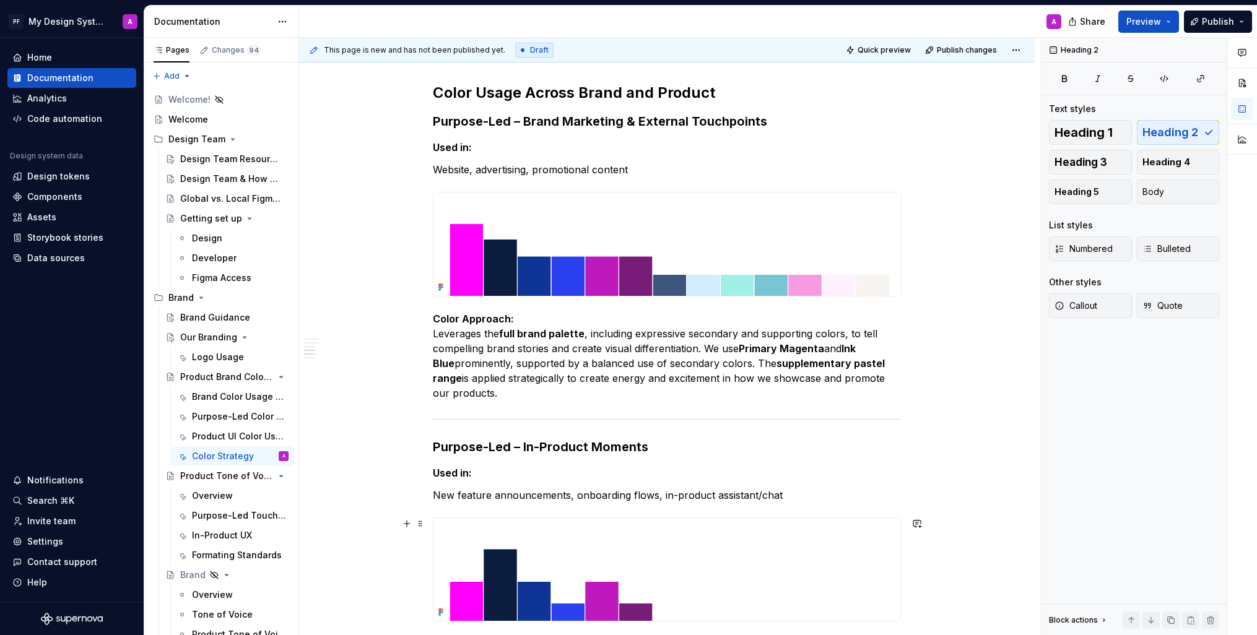
scroll to position [0, 0]
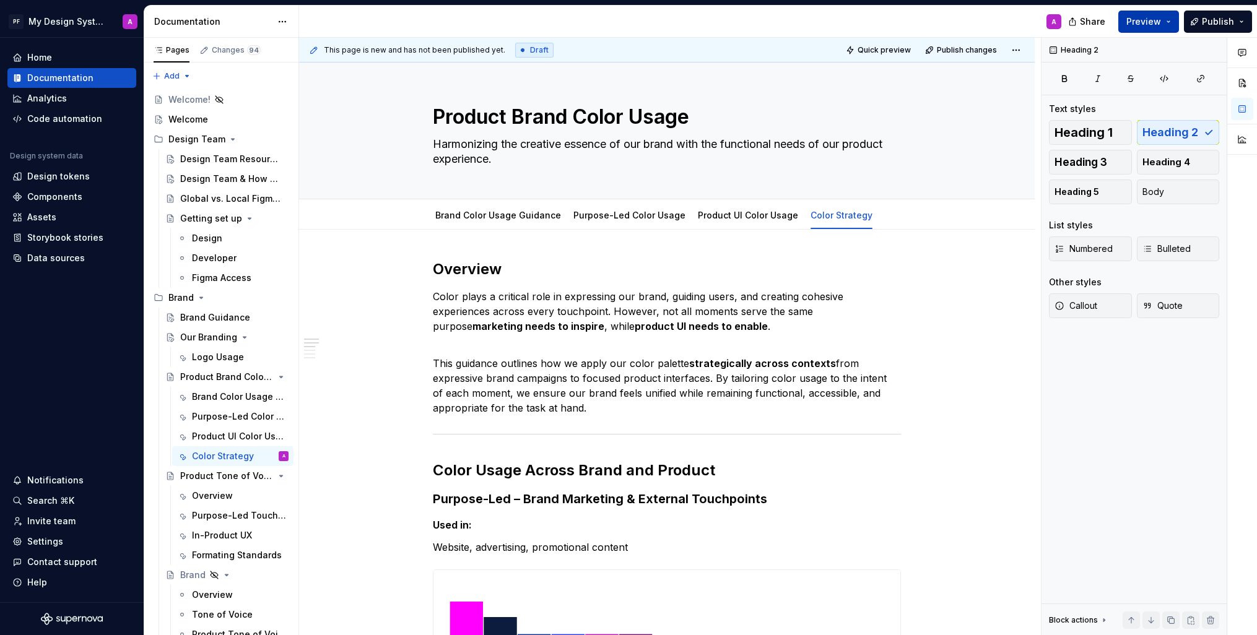
click at [1161, 22] on span "Preview" at bounding box center [1144, 21] width 35 height 12
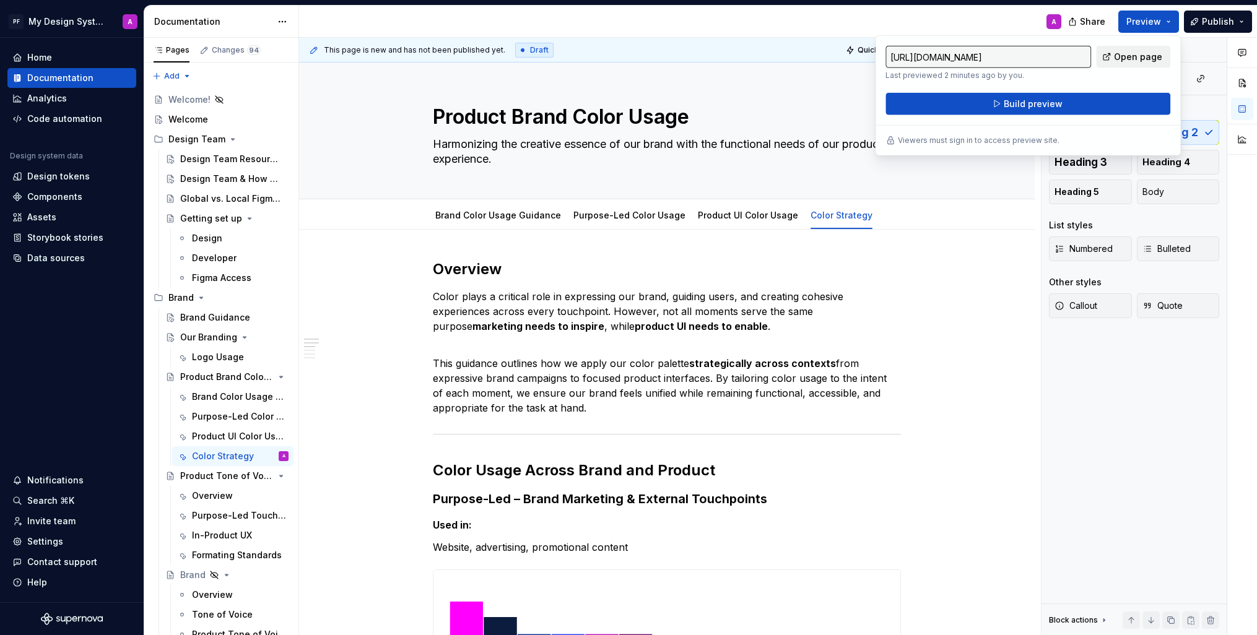
click at [1138, 61] on span "Open page" at bounding box center [1138, 57] width 48 height 12
click at [211, 530] on div "In-Product UX" at bounding box center [221, 536] width 59 height 12
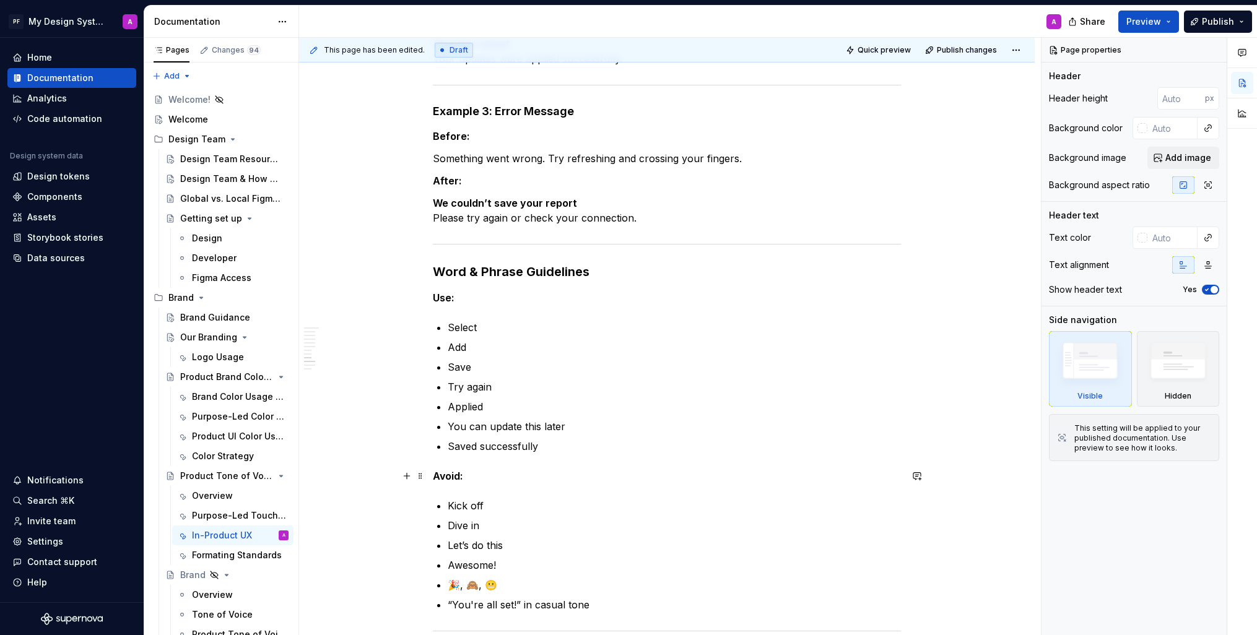
scroll to position [1923, 0]
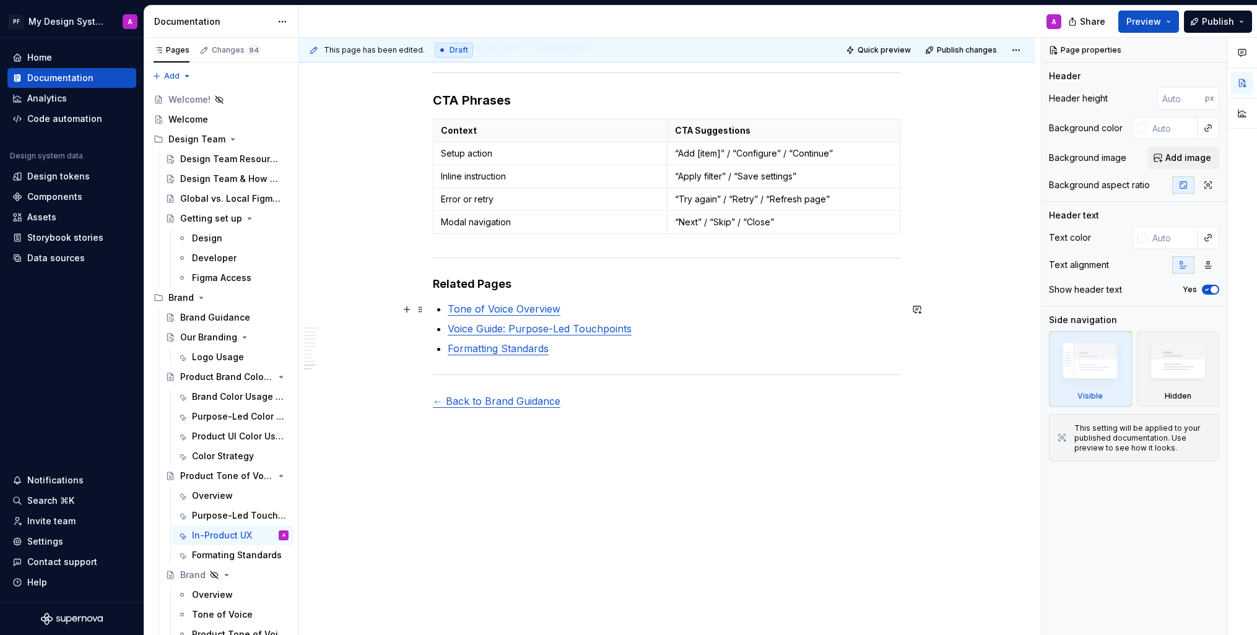
click at [568, 308] on p "Tone of Voice Overview" at bounding box center [674, 309] width 453 height 15
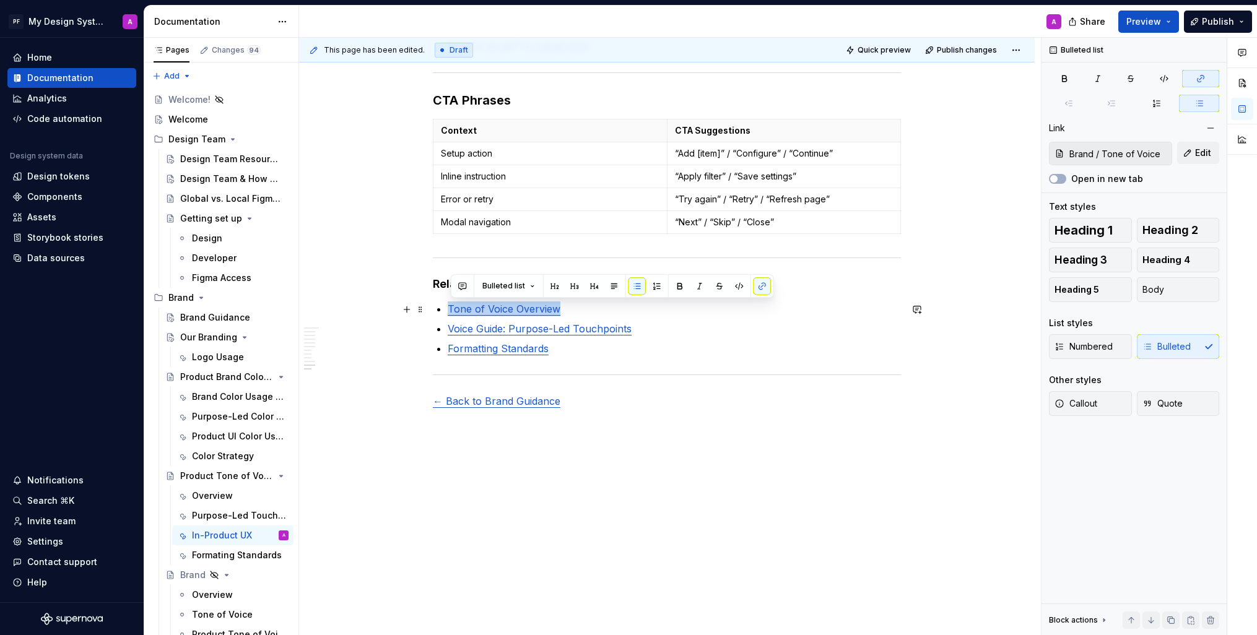
drag, startPoint x: 567, startPoint y: 310, endPoint x: 451, endPoint y: 312, distance: 116.4
click at [451, 312] on p "Tone of Voice Overview" at bounding box center [674, 309] width 453 height 15
click at [761, 284] on button "button" at bounding box center [762, 285] width 17 height 17
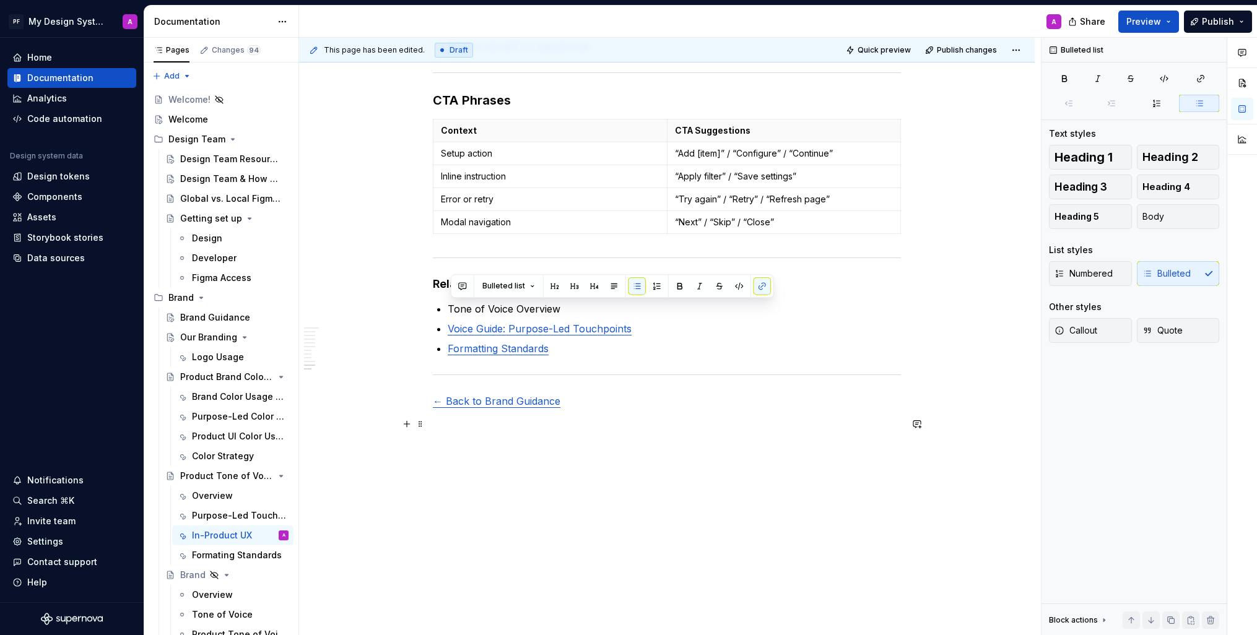
click at [683, 418] on p at bounding box center [667, 423] width 468 height 15
drag, startPoint x: 580, startPoint y: 308, endPoint x: 454, endPoint y: 309, distance: 125.7
click at [454, 309] on p "Tone of Voice Overview" at bounding box center [674, 309] width 453 height 15
click at [588, 315] on p "Tone of Voice Overview" at bounding box center [674, 309] width 453 height 15
drag, startPoint x: 565, startPoint y: 311, endPoint x: 453, endPoint y: 311, distance: 112.7
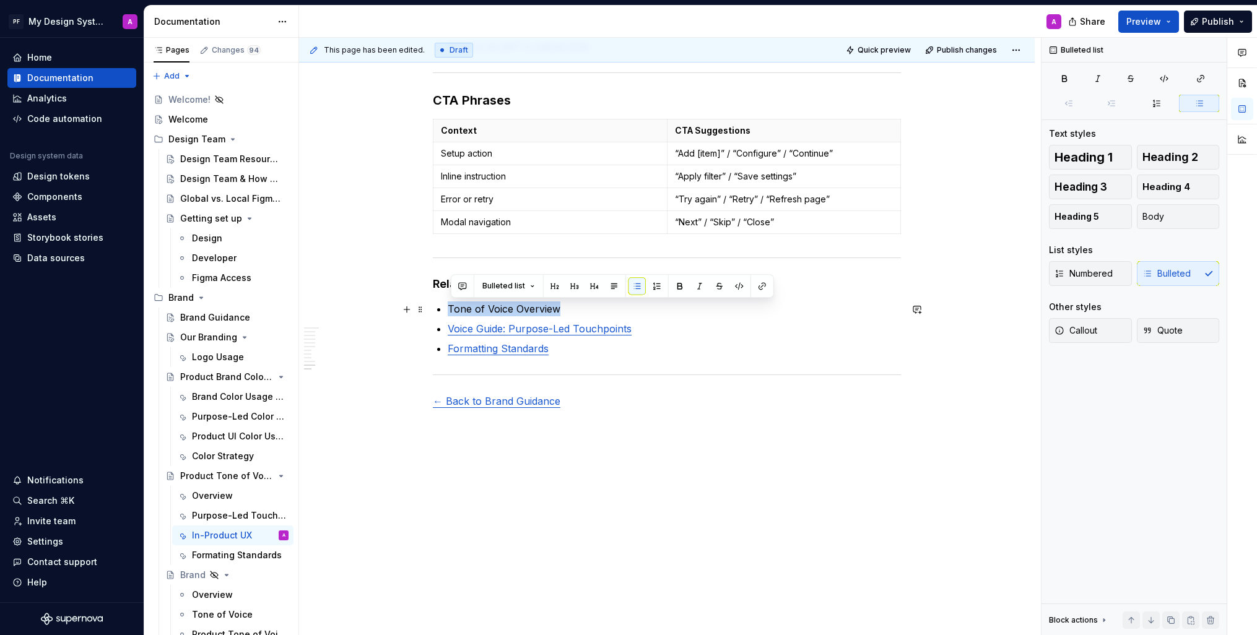
click at [453, 311] on p "Tone of Voice Overview" at bounding box center [674, 309] width 453 height 15
click at [761, 288] on button "button" at bounding box center [762, 285] width 17 height 17
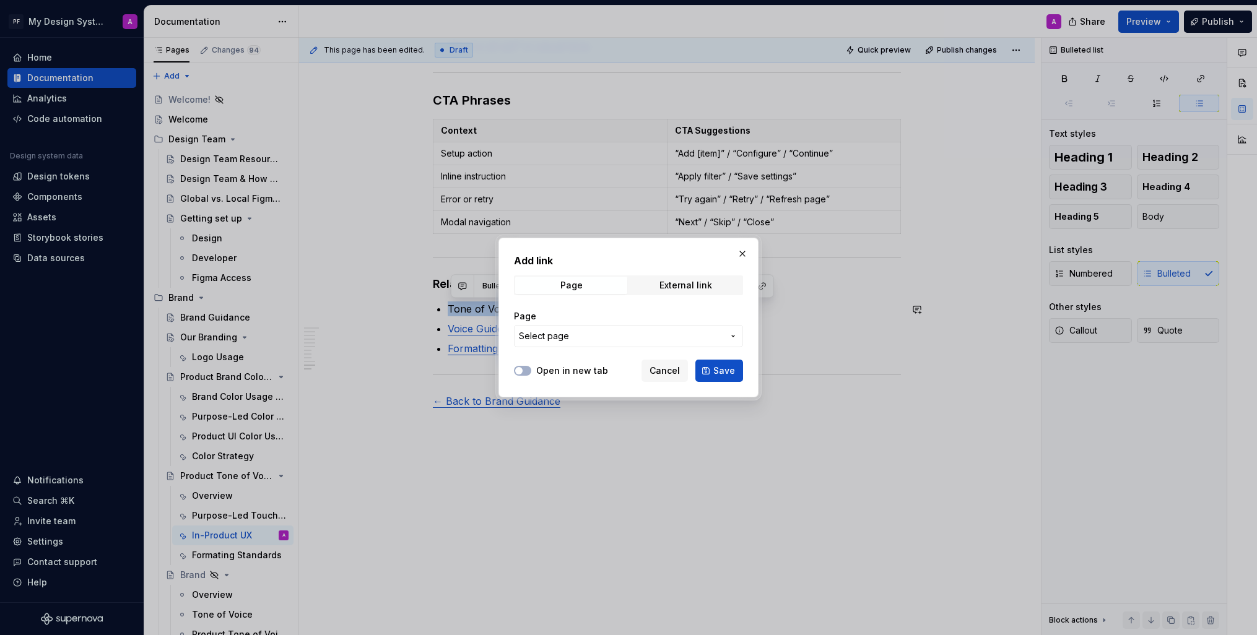
click at [694, 336] on span "Select page" at bounding box center [621, 336] width 204 height 12
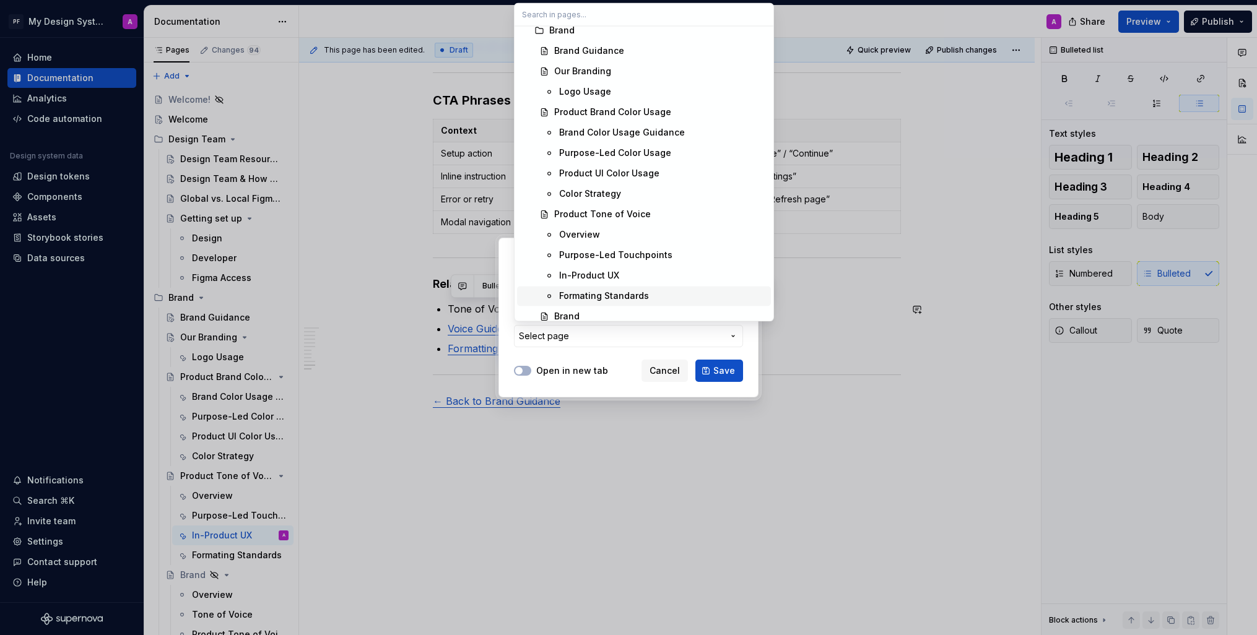
scroll to position [230, 0]
click at [679, 233] on div "Overview" at bounding box center [662, 238] width 207 height 12
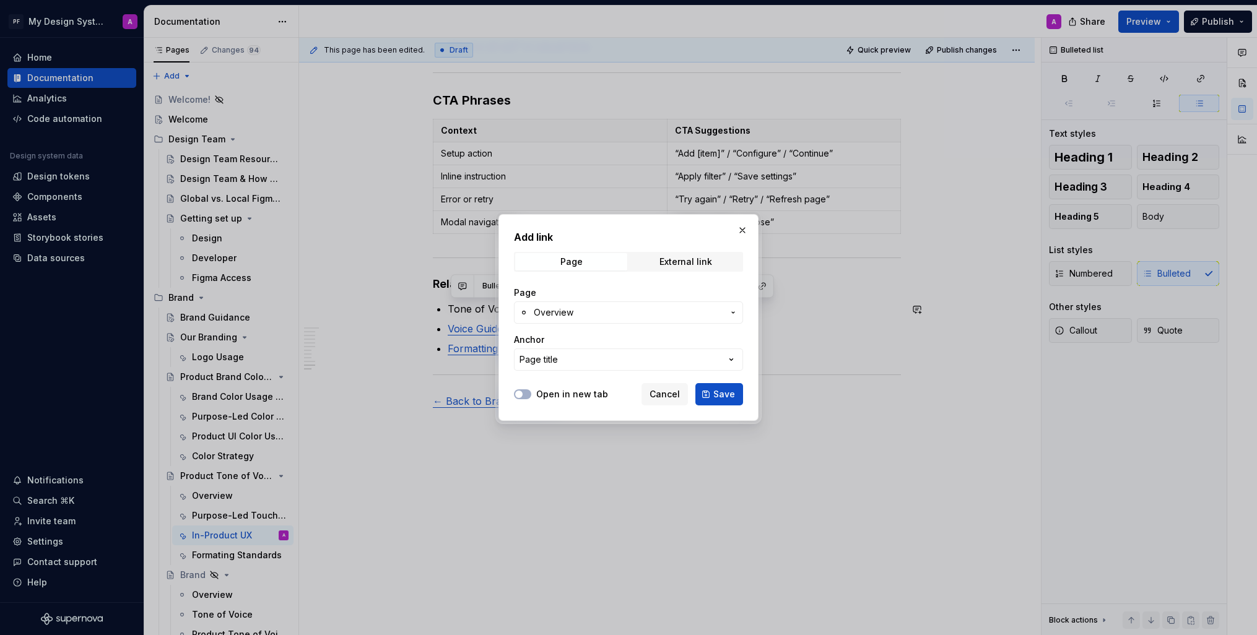
drag, startPoint x: 724, startPoint y: 398, endPoint x: 787, endPoint y: 427, distance: 68.7
click at [724, 398] on span "Save" at bounding box center [724, 394] width 22 height 12
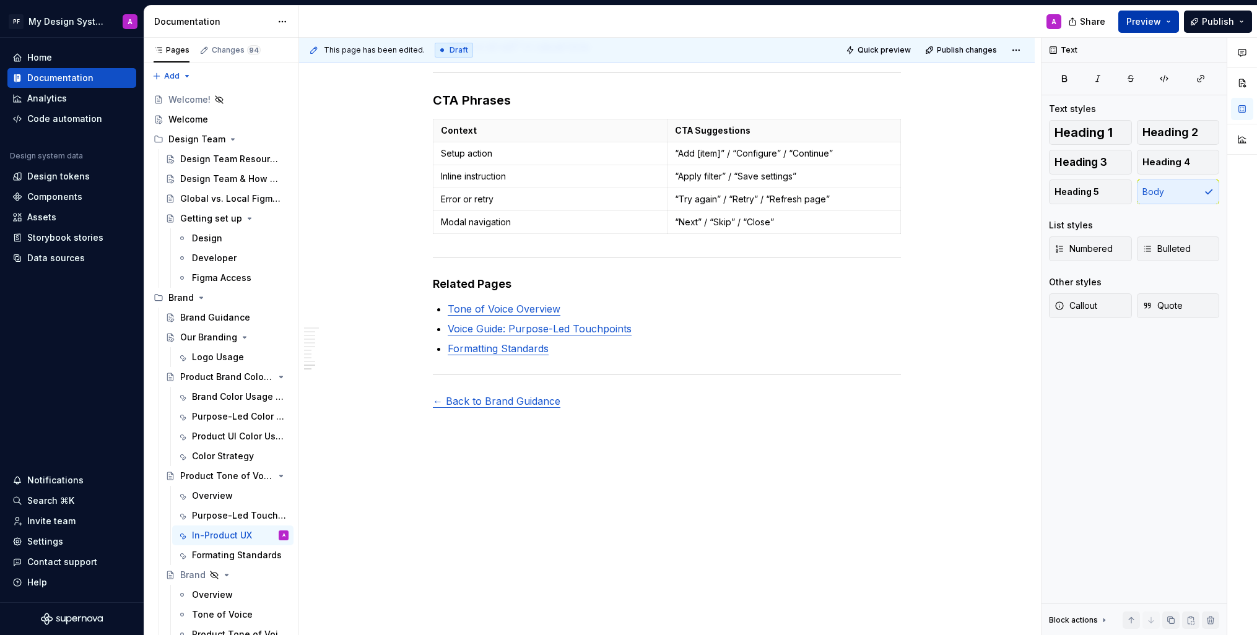
click at [1130, 15] on span "Preview" at bounding box center [1144, 21] width 35 height 12
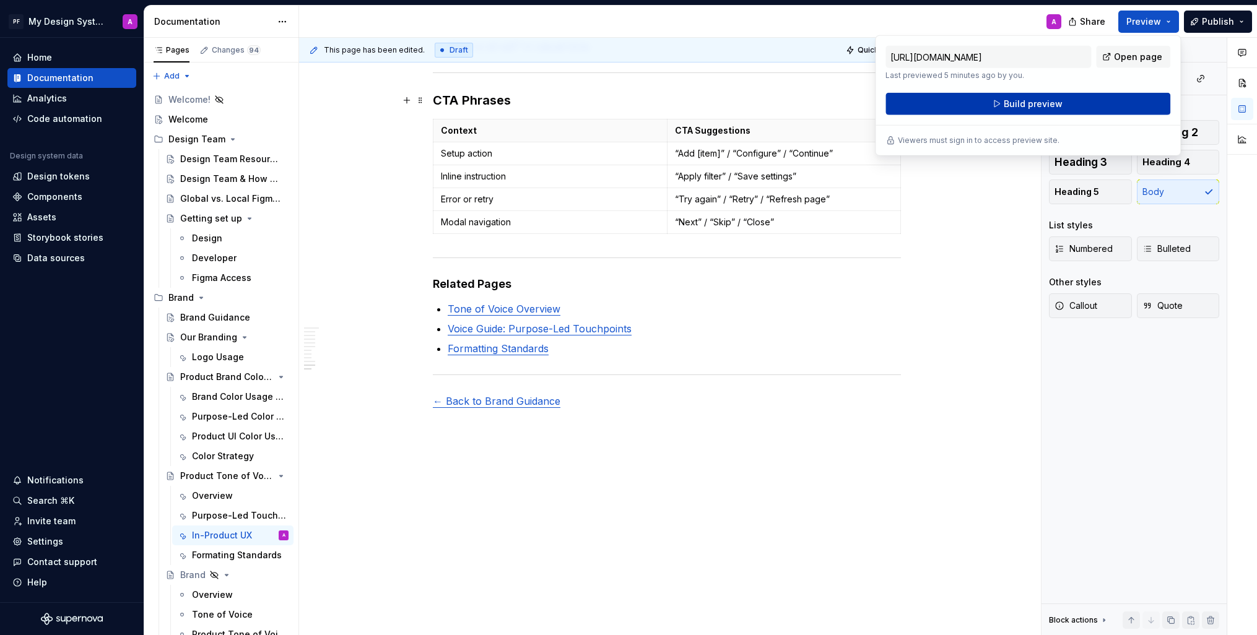
click at [1013, 103] on span "Build preview" at bounding box center [1033, 104] width 59 height 12
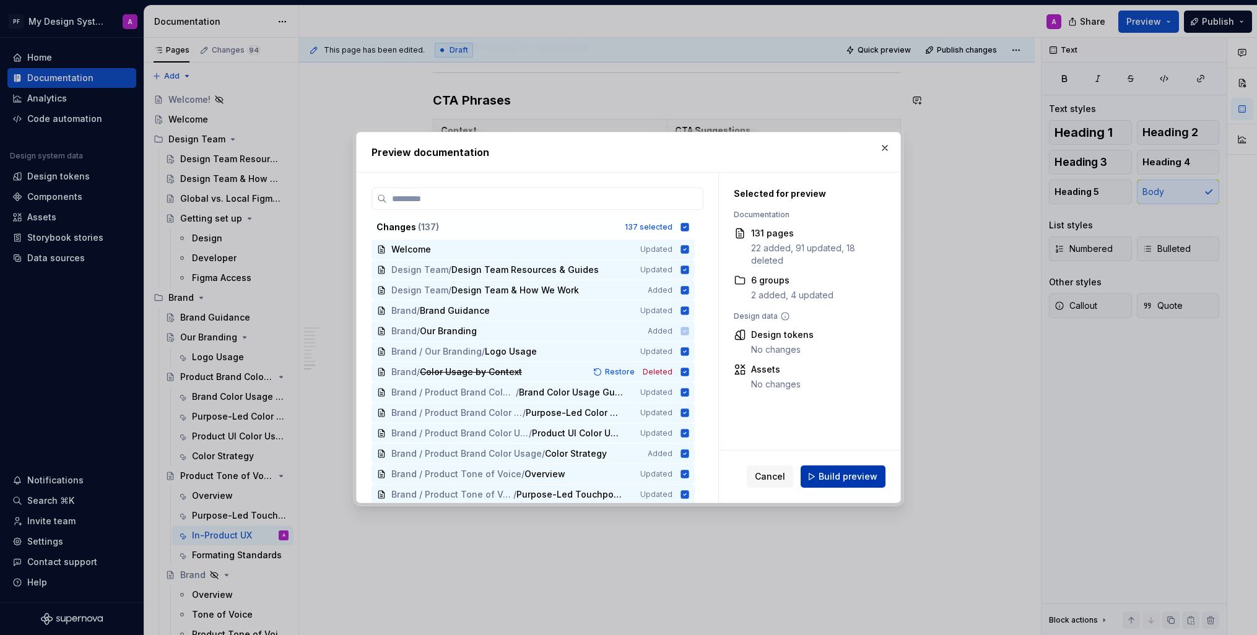
click at [866, 468] on button "Build preview" at bounding box center [843, 477] width 85 height 22
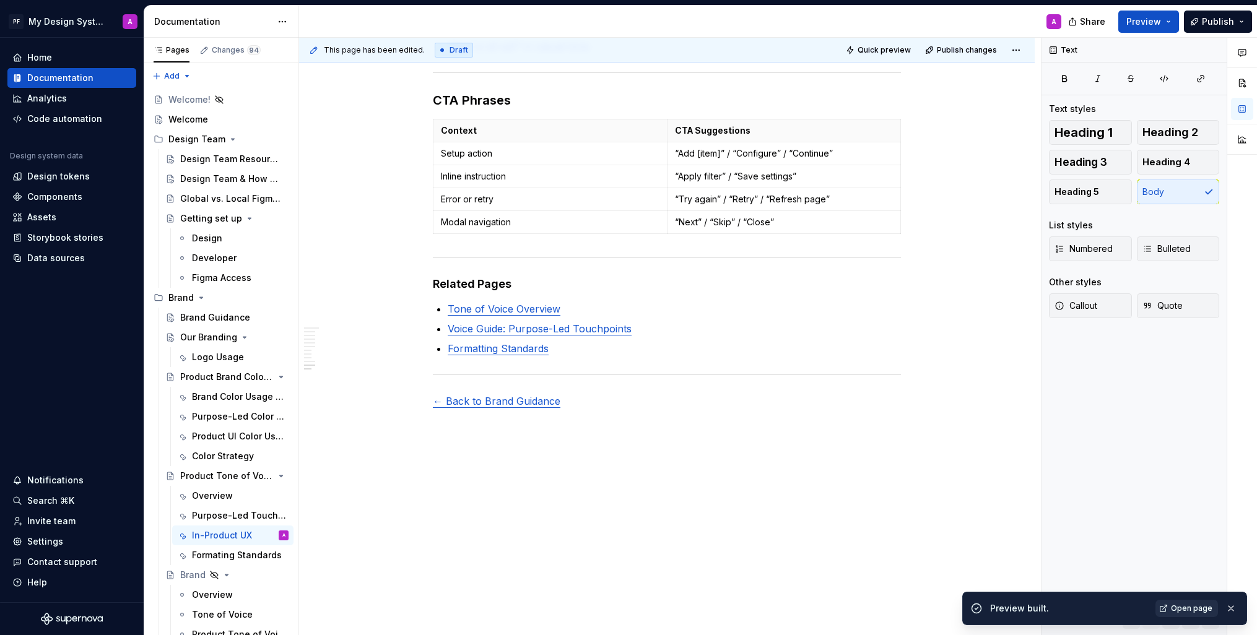
click at [1188, 611] on span "Open page" at bounding box center [1191, 609] width 41 height 10
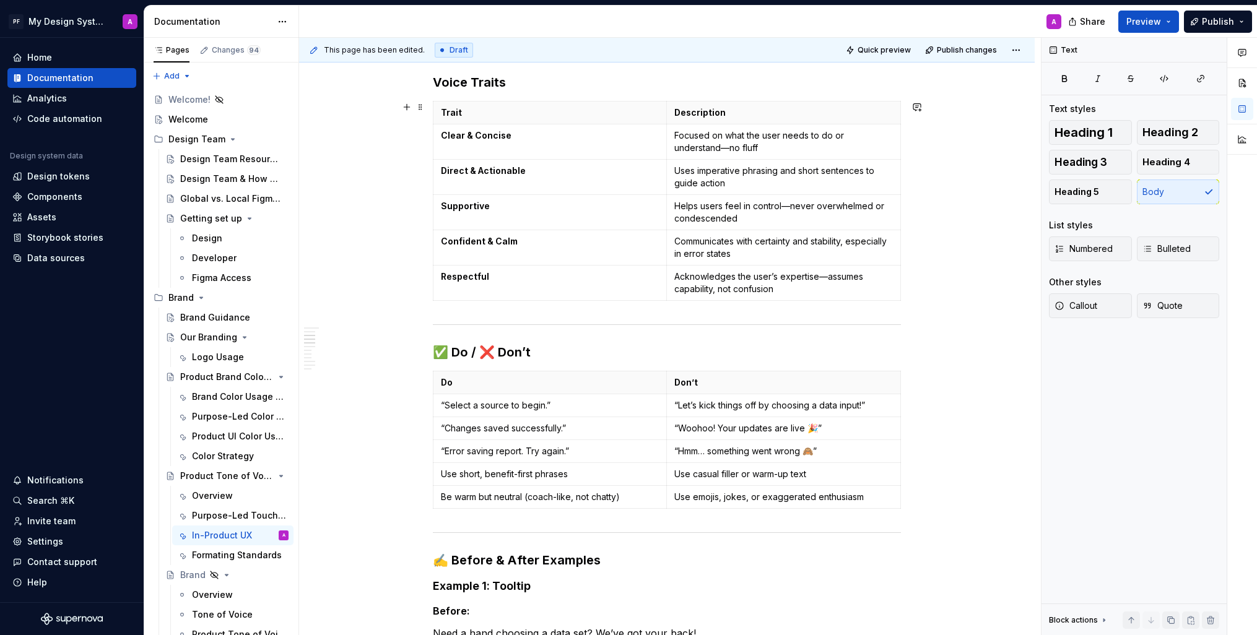
scroll to position [0, 0]
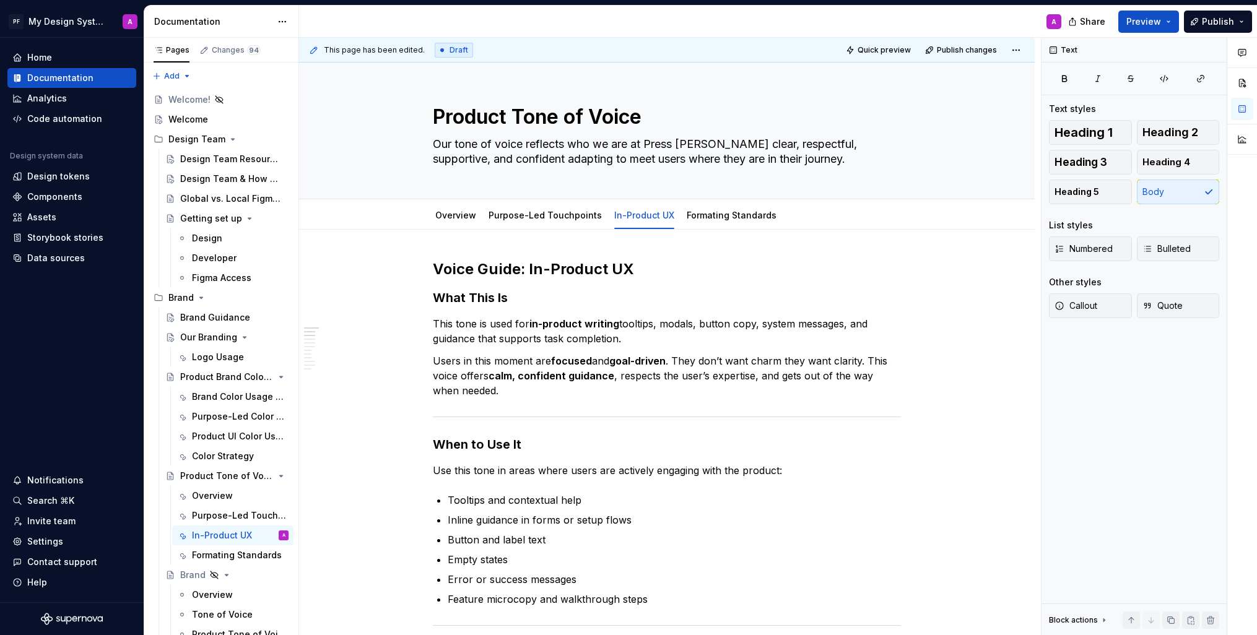
type textarea "*"
